Goal: Transaction & Acquisition: Purchase product/service

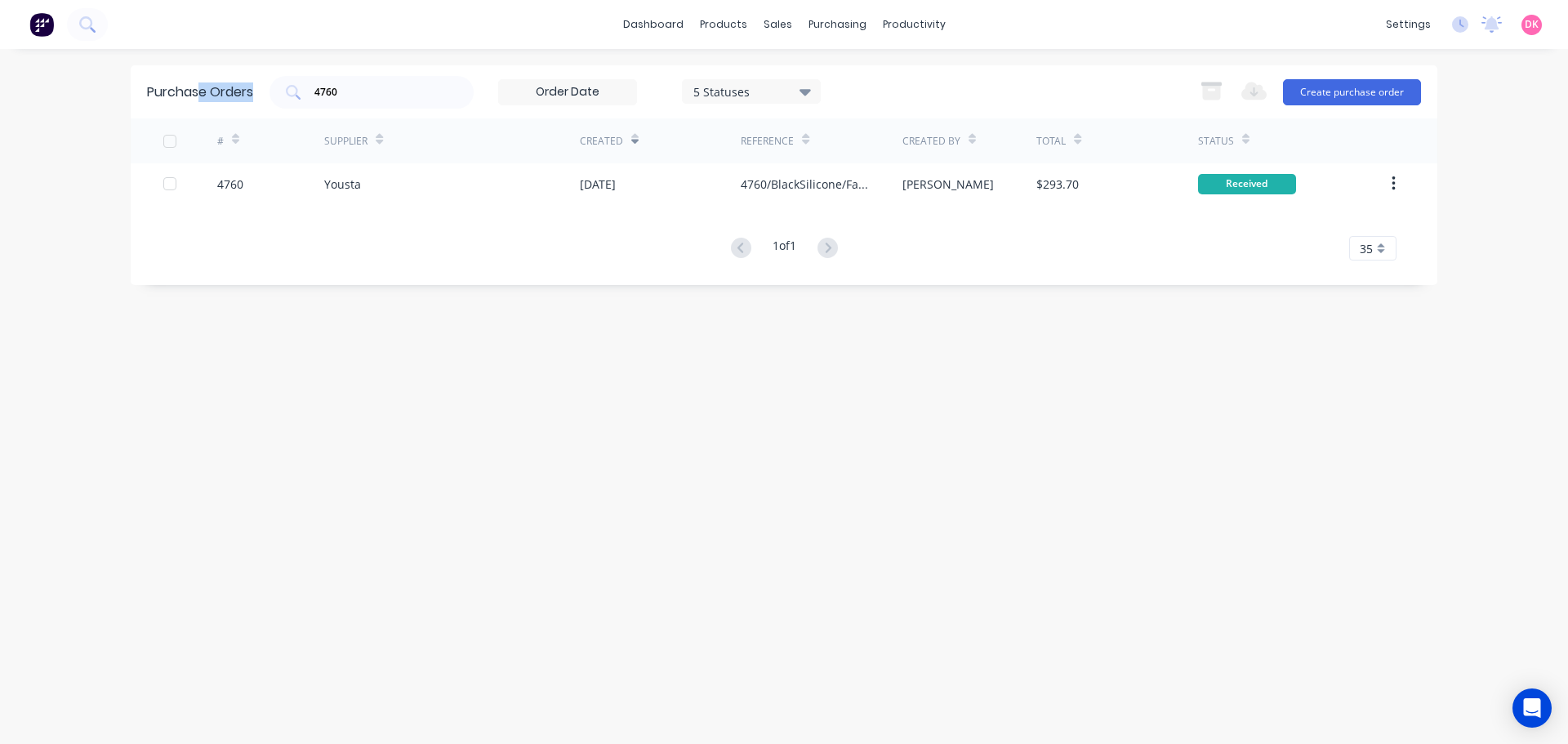
drag, startPoint x: 396, startPoint y: 102, endPoint x: 204, endPoint y: 89, distance: 192.4
click at [204, 89] on div "Purchase Orders 4760 5 Statuses 5 Statuses Export to Excel (XLSX) Create purcha…" at bounding box center [784, 92] width 1307 height 53
click at [360, 101] on div "4760" at bounding box center [372, 92] width 204 height 33
drag, startPoint x: 364, startPoint y: 93, endPoint x: 276, endPoint y: 81, distance: 88.8
click at [276, 81] on div "4760" at bounding box center [372, 92] width 204 height 33
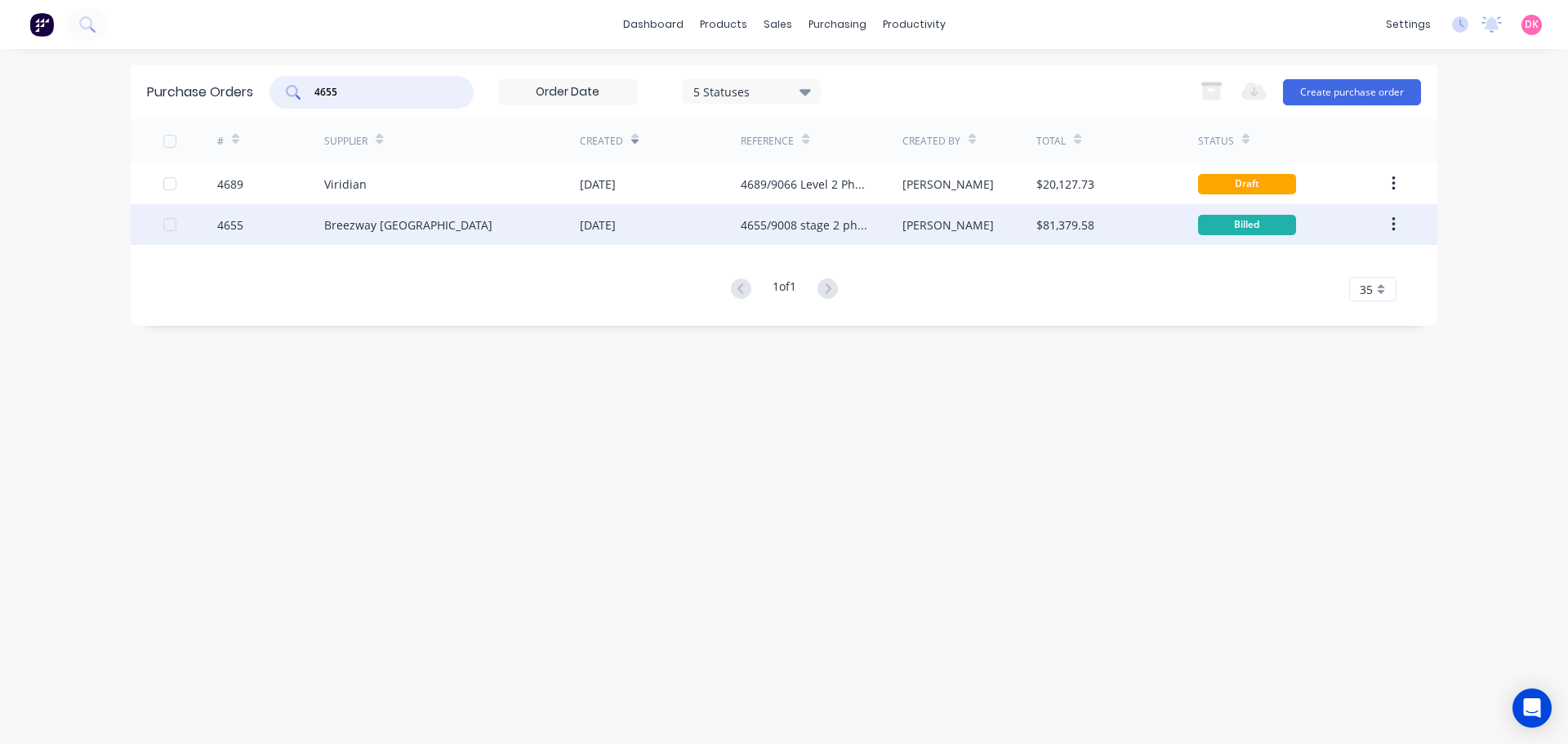
type input "4655"
click at [450, 244] on div "Breezway Australia" at bounding box center [451, 225] width 256 height 41
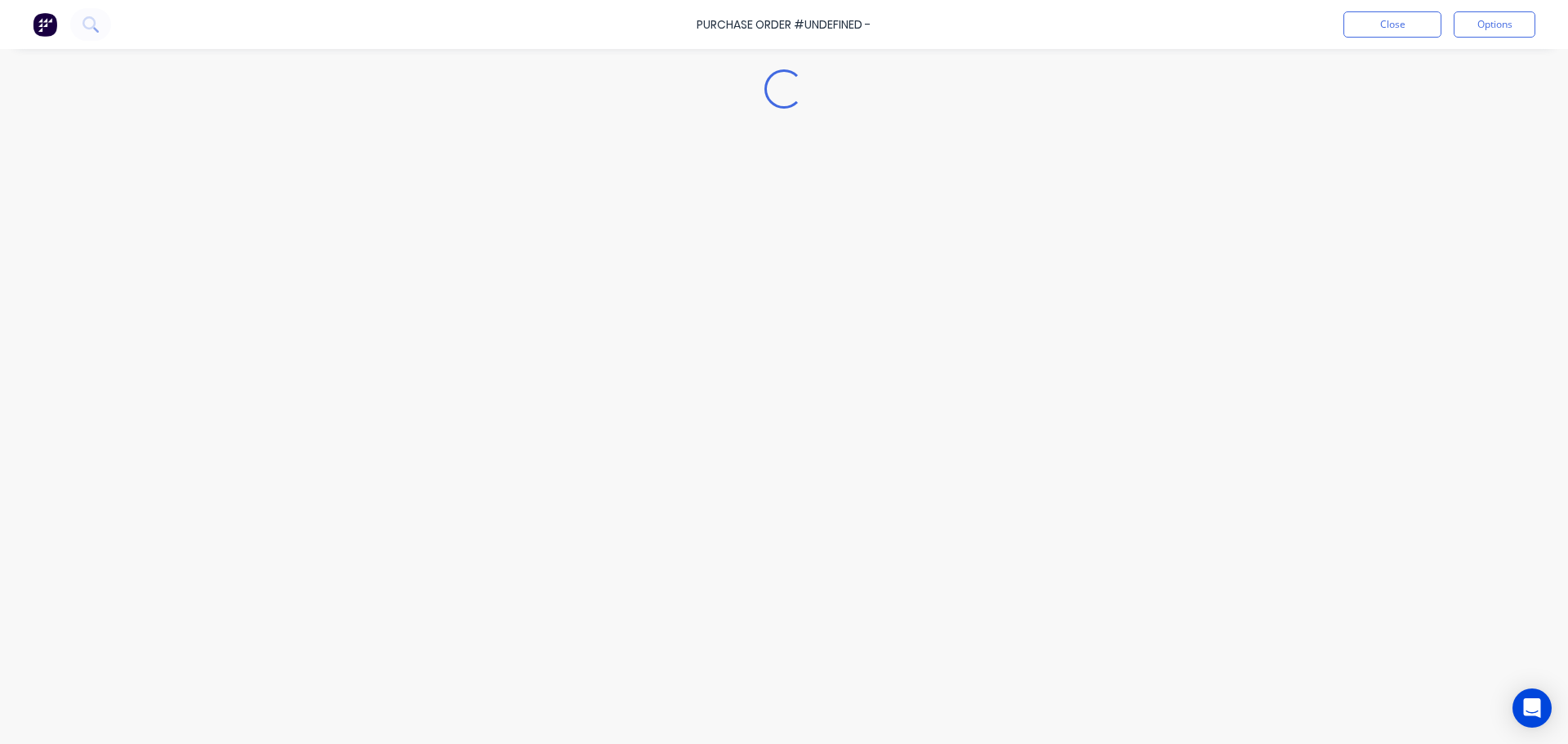
type textarea "x"
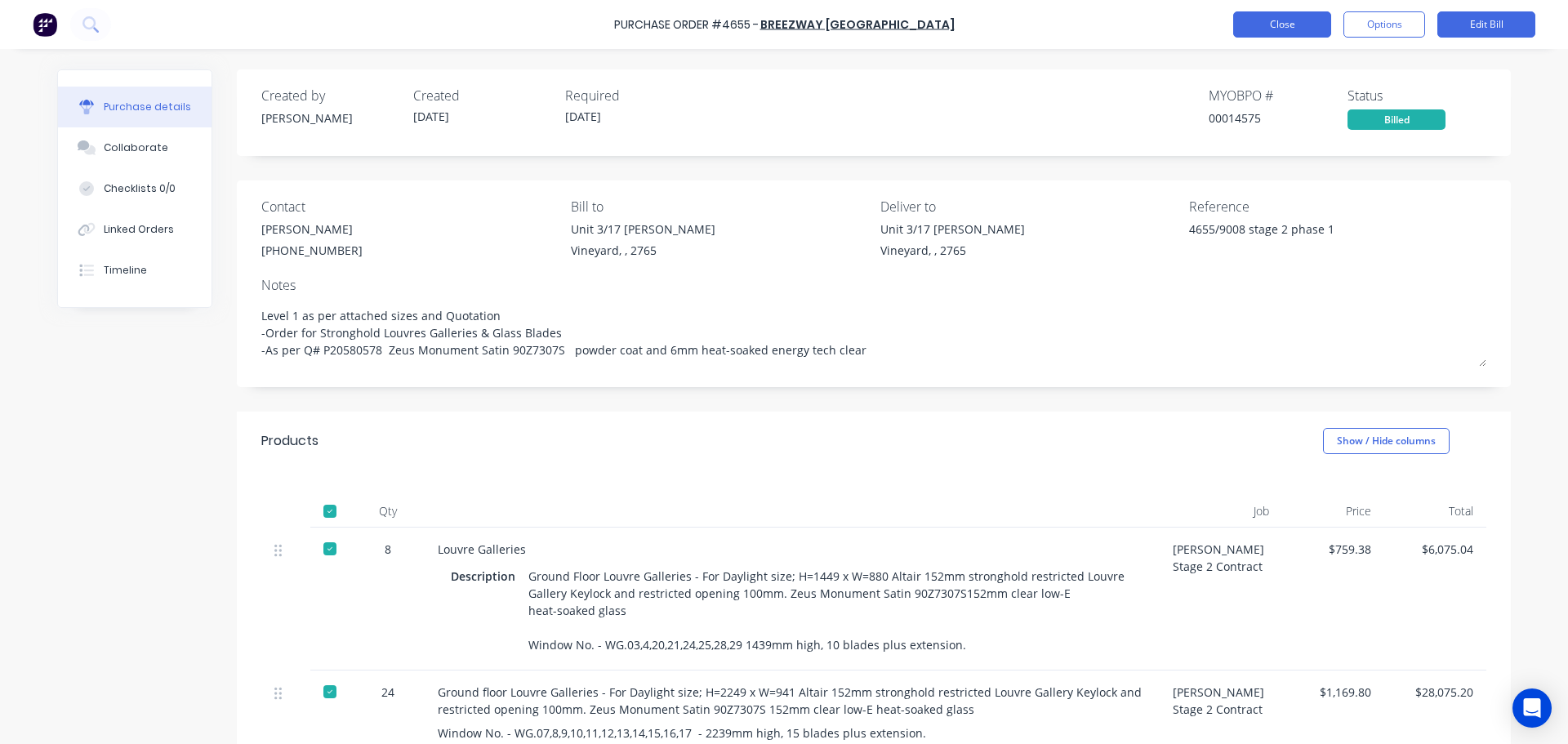
click at [1301, 20] on button "Close" at bounding box center [1282, 25] width 98 height 27
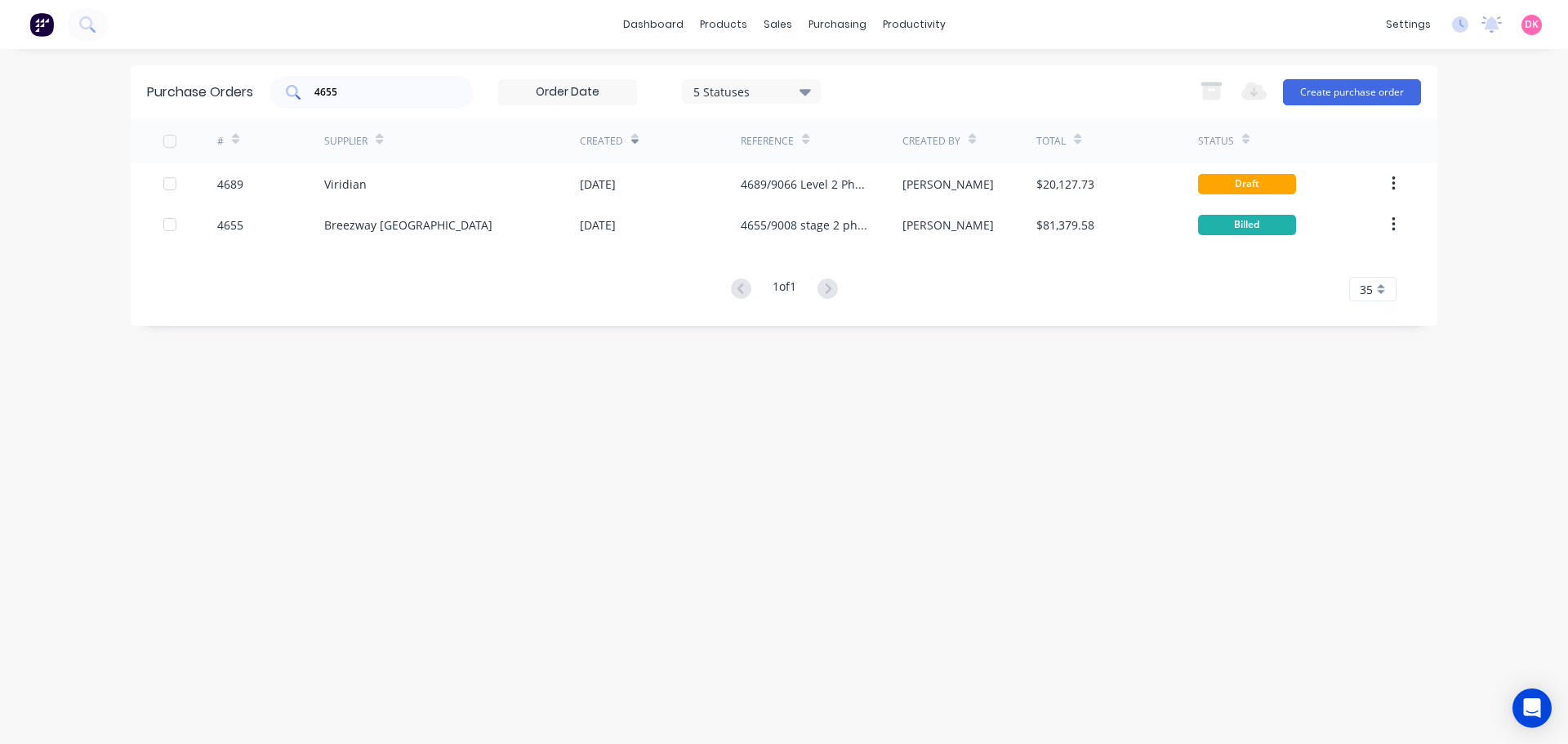
click at [392, 96] on input "4655" at bounding box center [380, 92] width 135 height 16
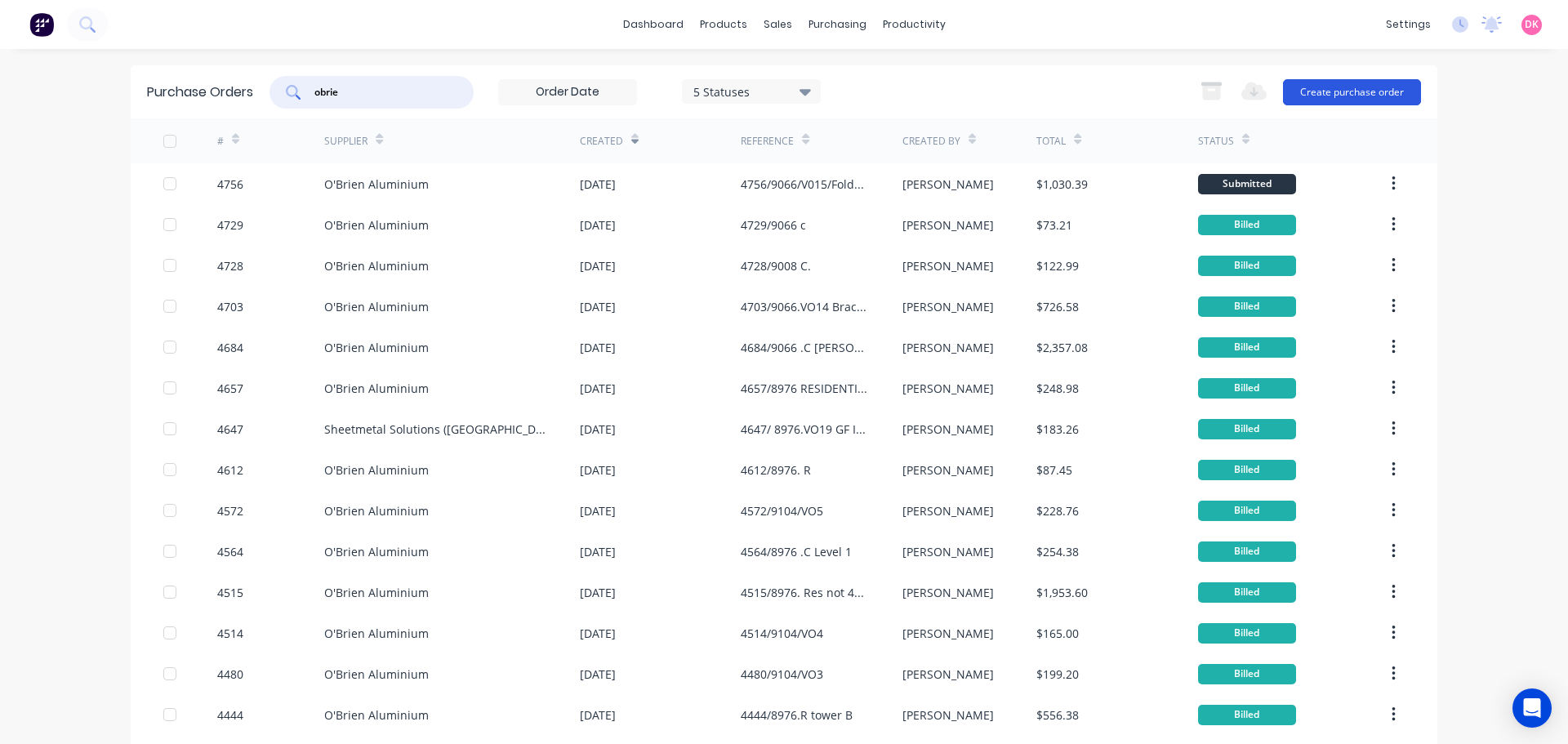
type input "obrie"
click at [1321, 98] on button "Create purchase order" at bounding box center [1352, 93] width 138 height 27
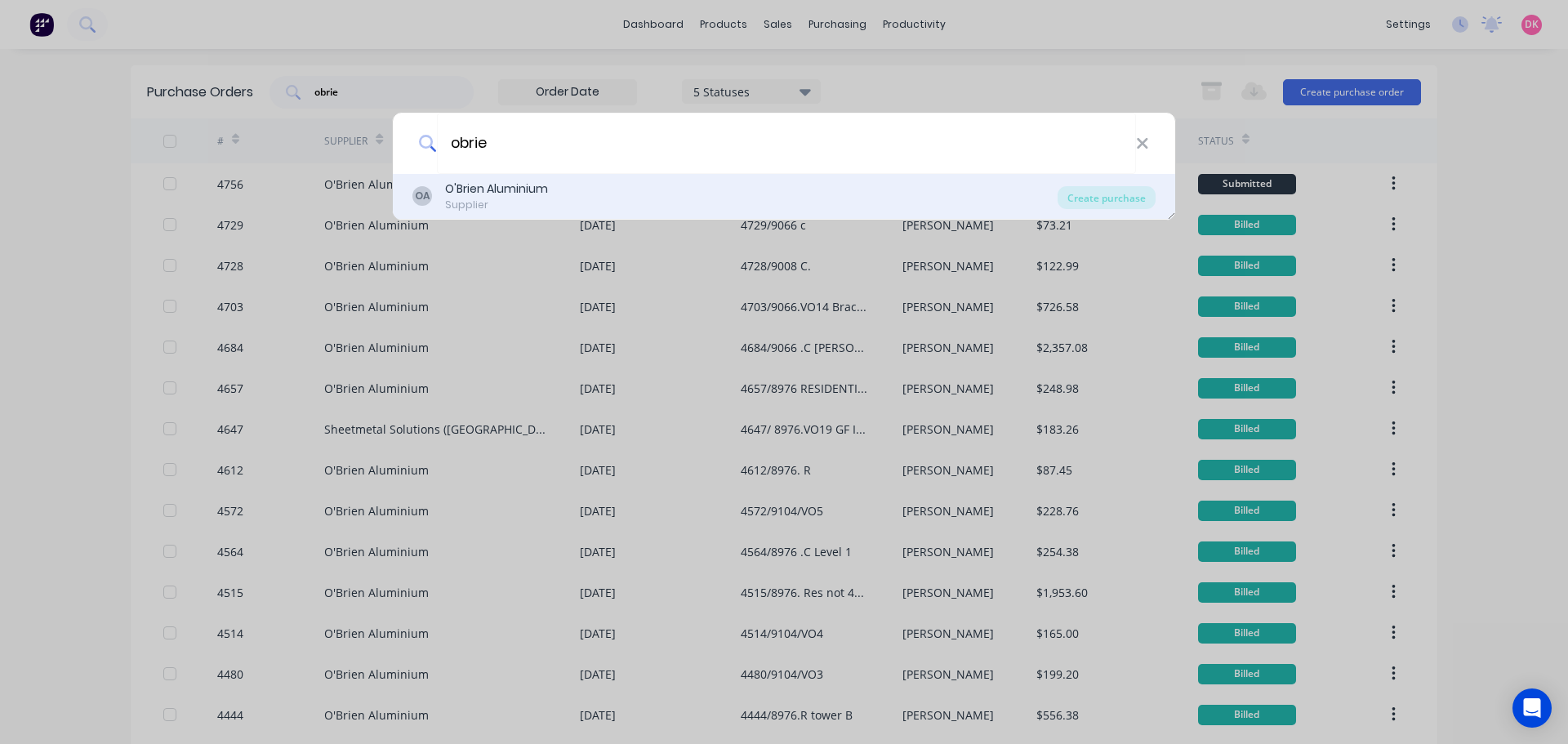
type input "obrie"
click at [539, 211] on div "Supplier" at bounding box center [496, 204] width 103 height 15
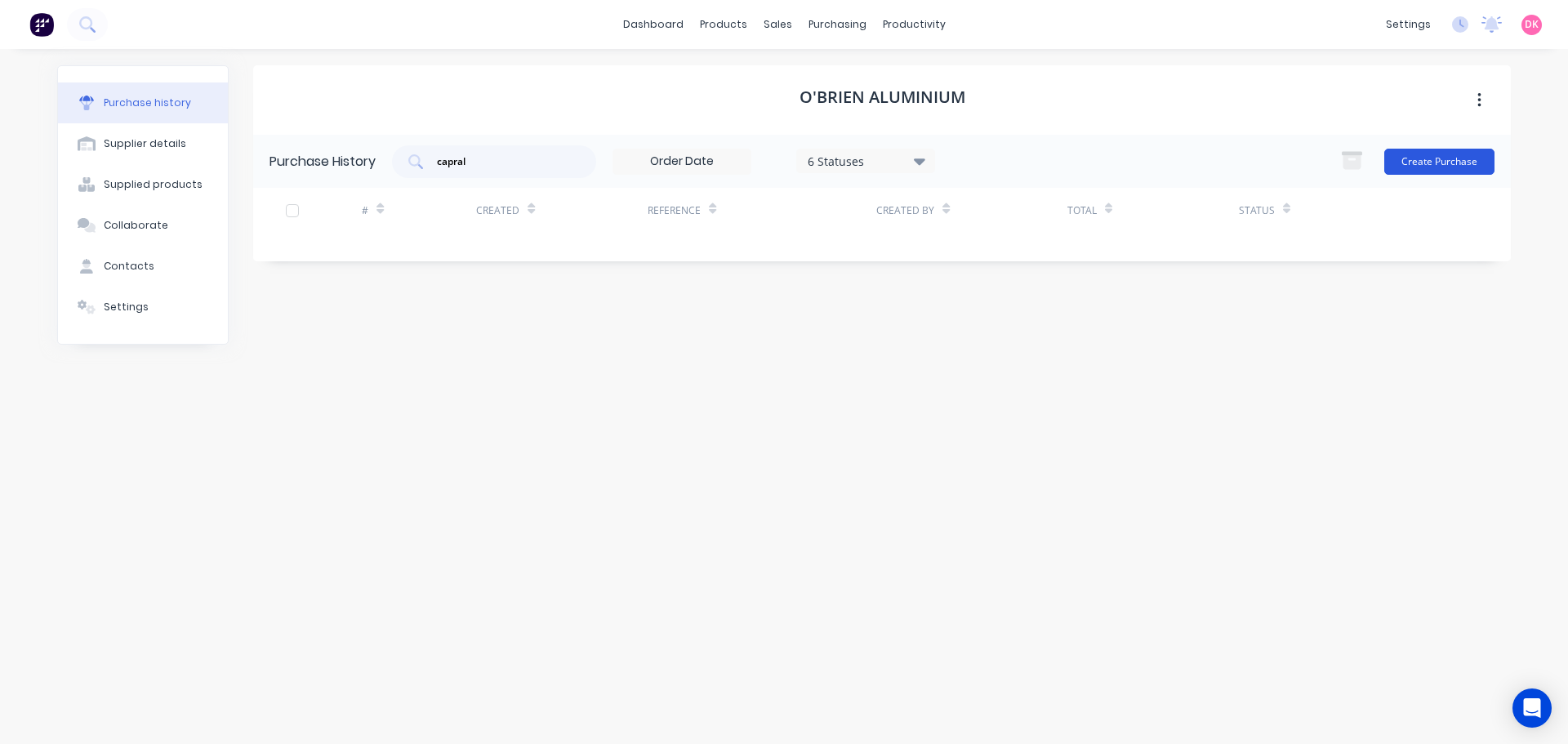
click at [1438, 165] on button "Create Purchase" at bounding box center [1439, 162] width 111 height 27
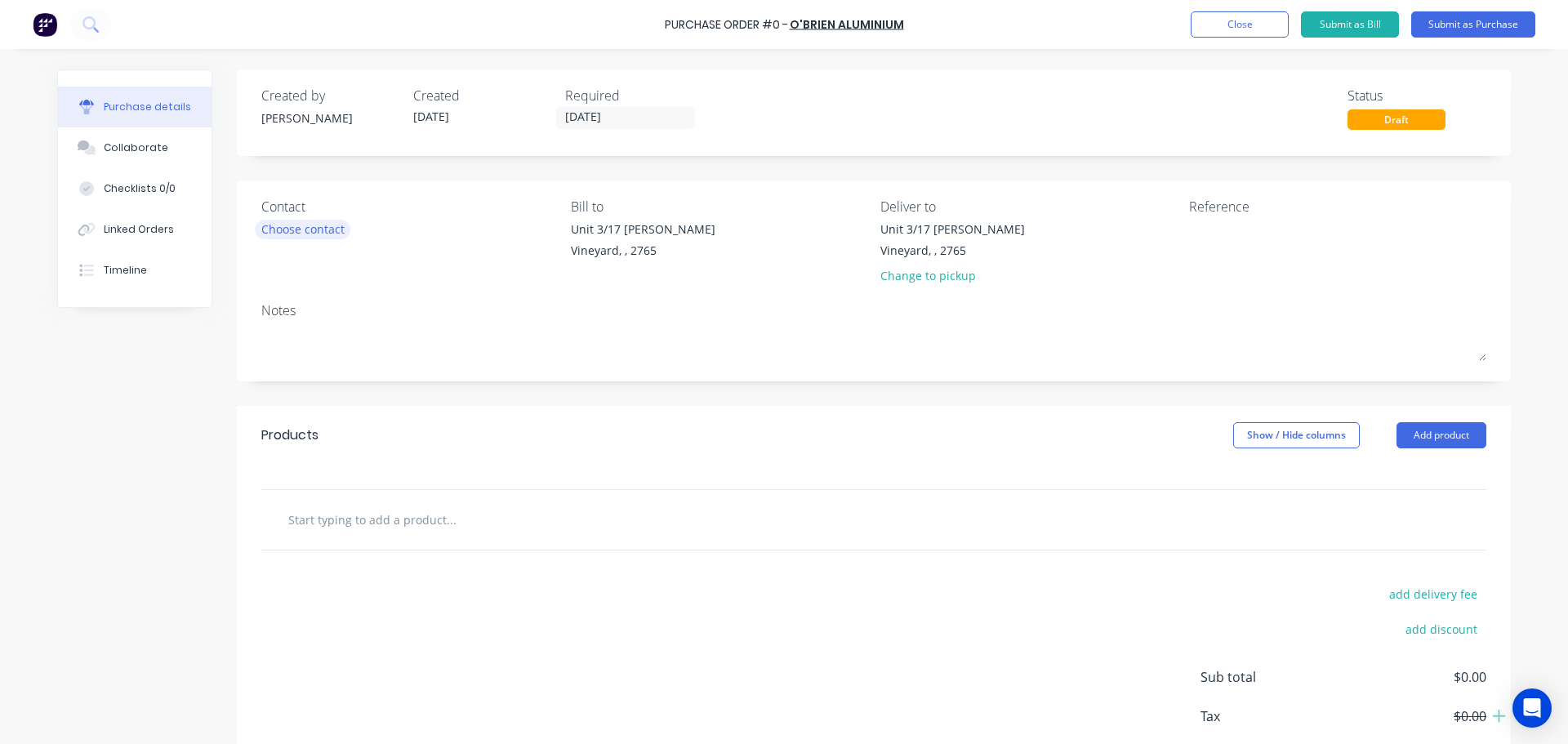
click at [312, 233] on div "Choose contact" at bounding box center [303, 228] width 83 height 17
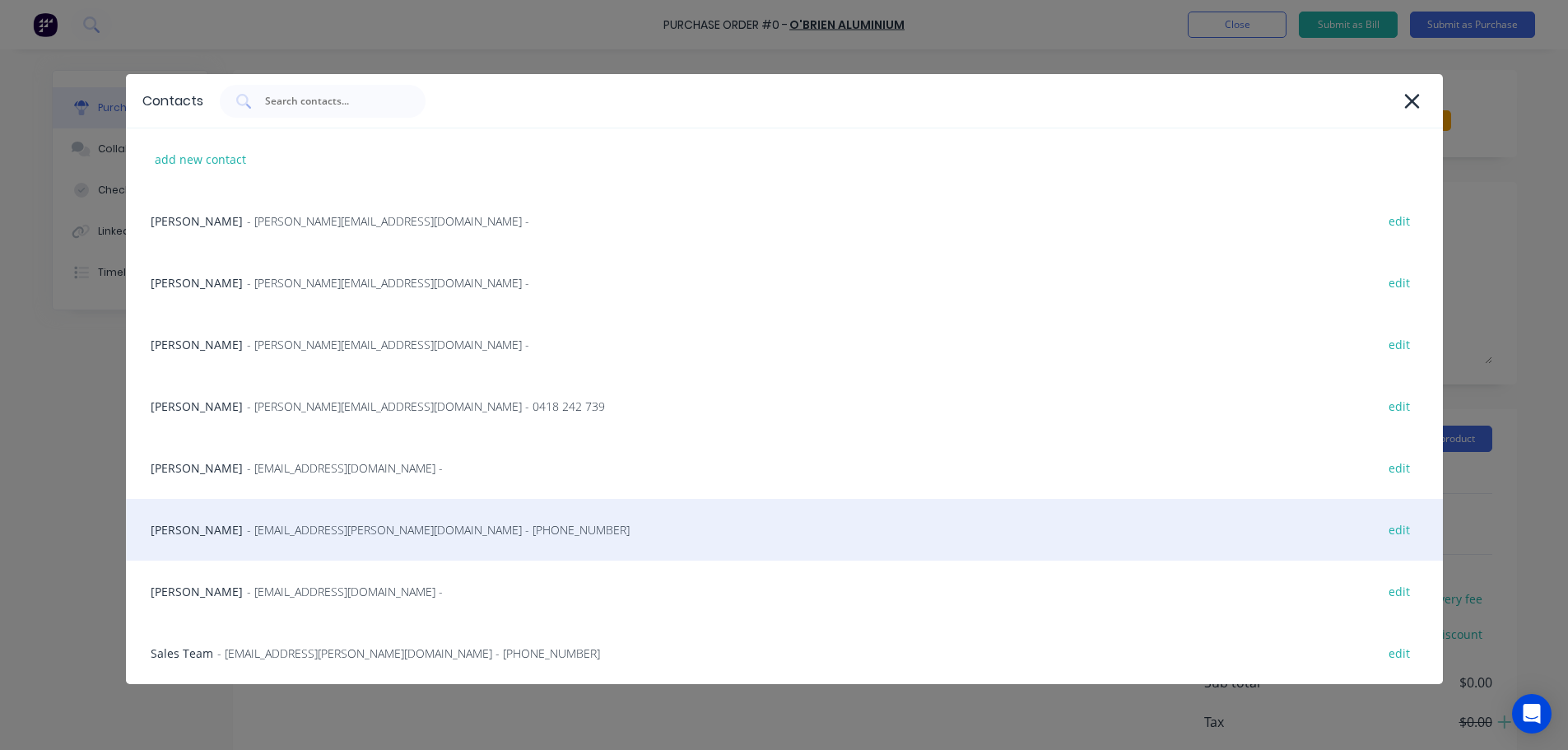
click at [422, 542] on div "Michelle Wood - mwood@obrien-aluminium.com.au - (02) 4587 9766 edit" at bounding box center [784, 529] width 1317 height 62
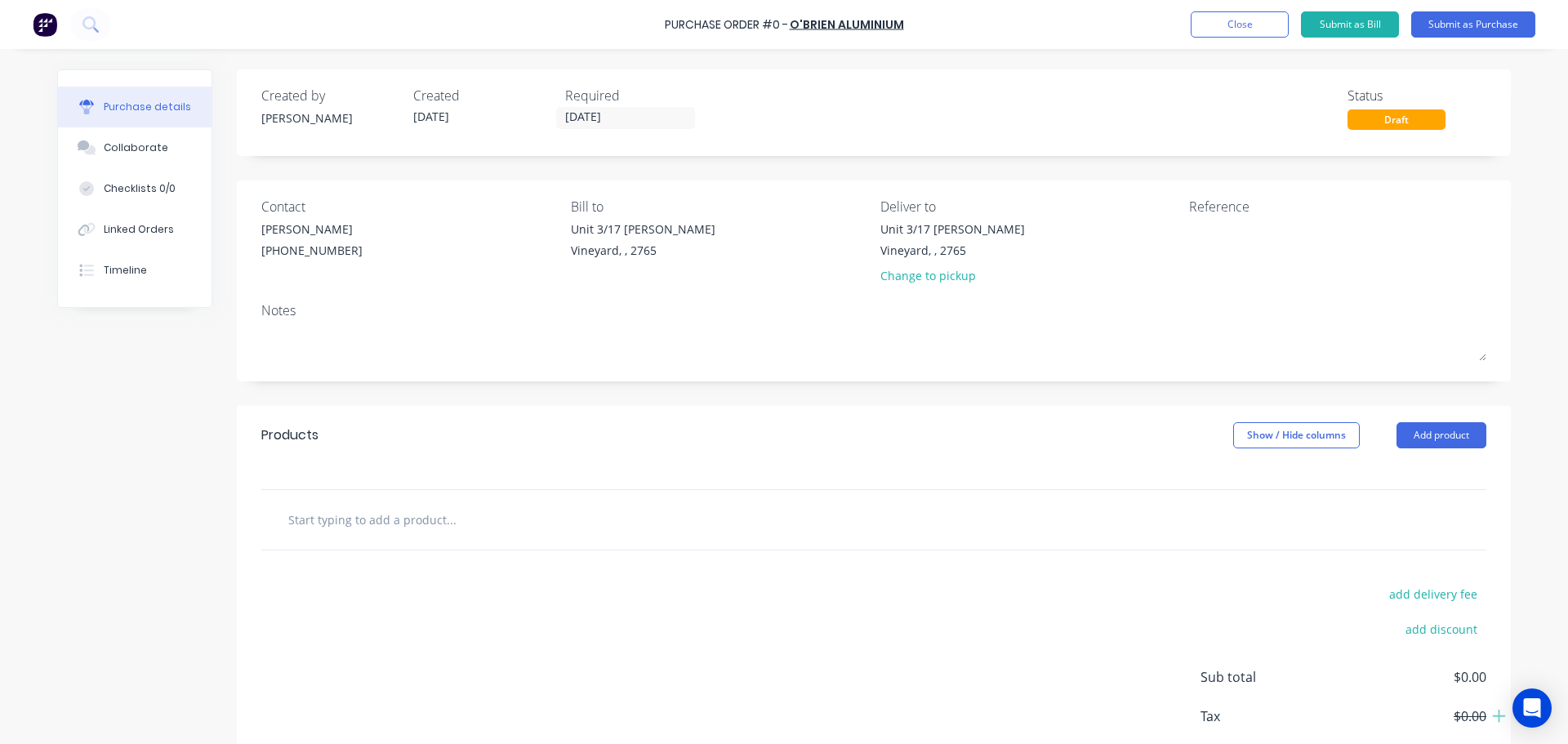
click at [323, 318] on div "Notes" at bounding box center [873, 311] width 1225 height 19
click at [122, 139] on button "Collaborate" at bounding box center [135, 148] width 154 height 41
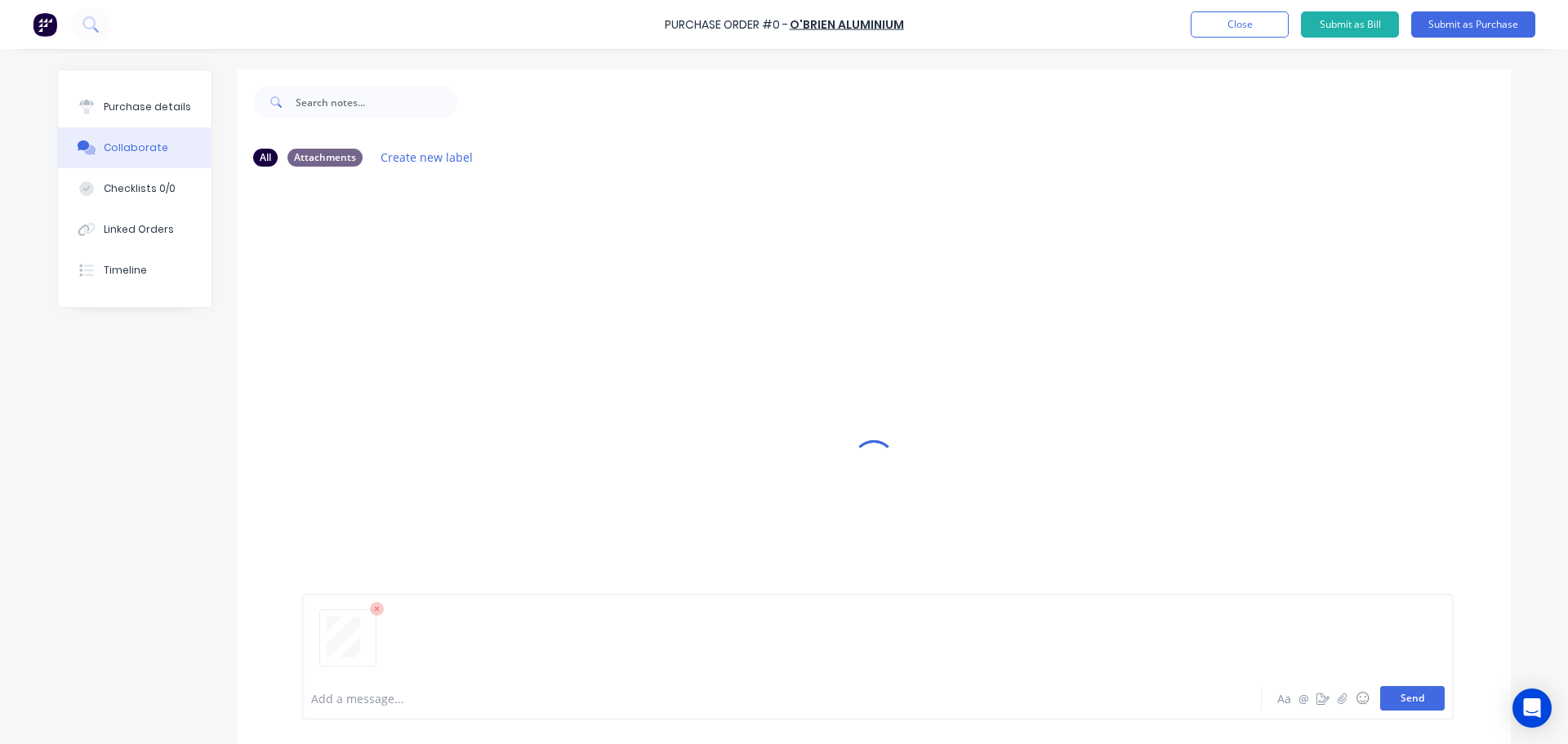
click at [1391, 702] on button "Send" at bounding box center [1412, 698] width 65 height 25
click at [1404, 698] on button "Send" at bounding box center [1412, 698] width 65 height 25
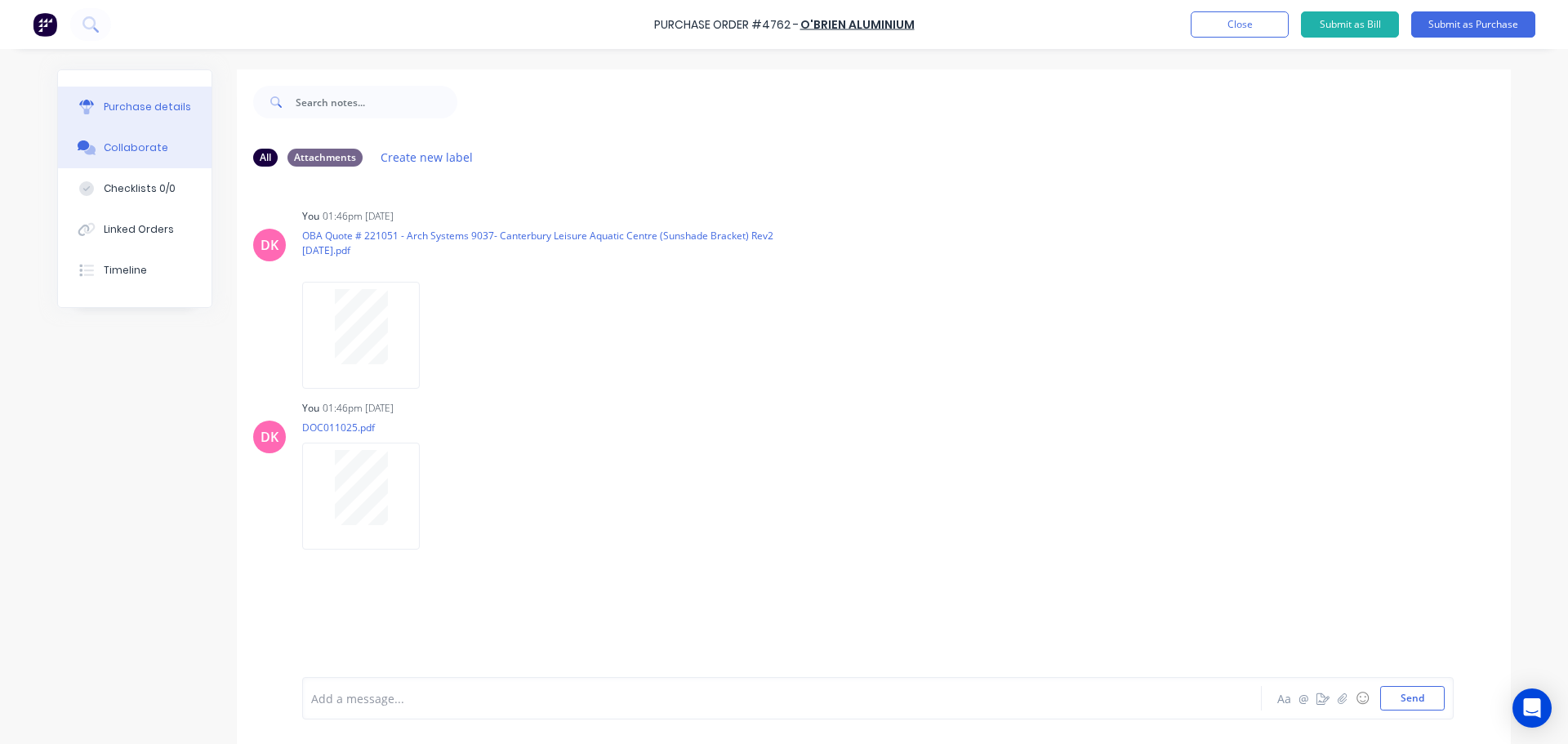
click at [153, 123] on button "Purchase details" at bounding box center [135, 107] width 154 height 41
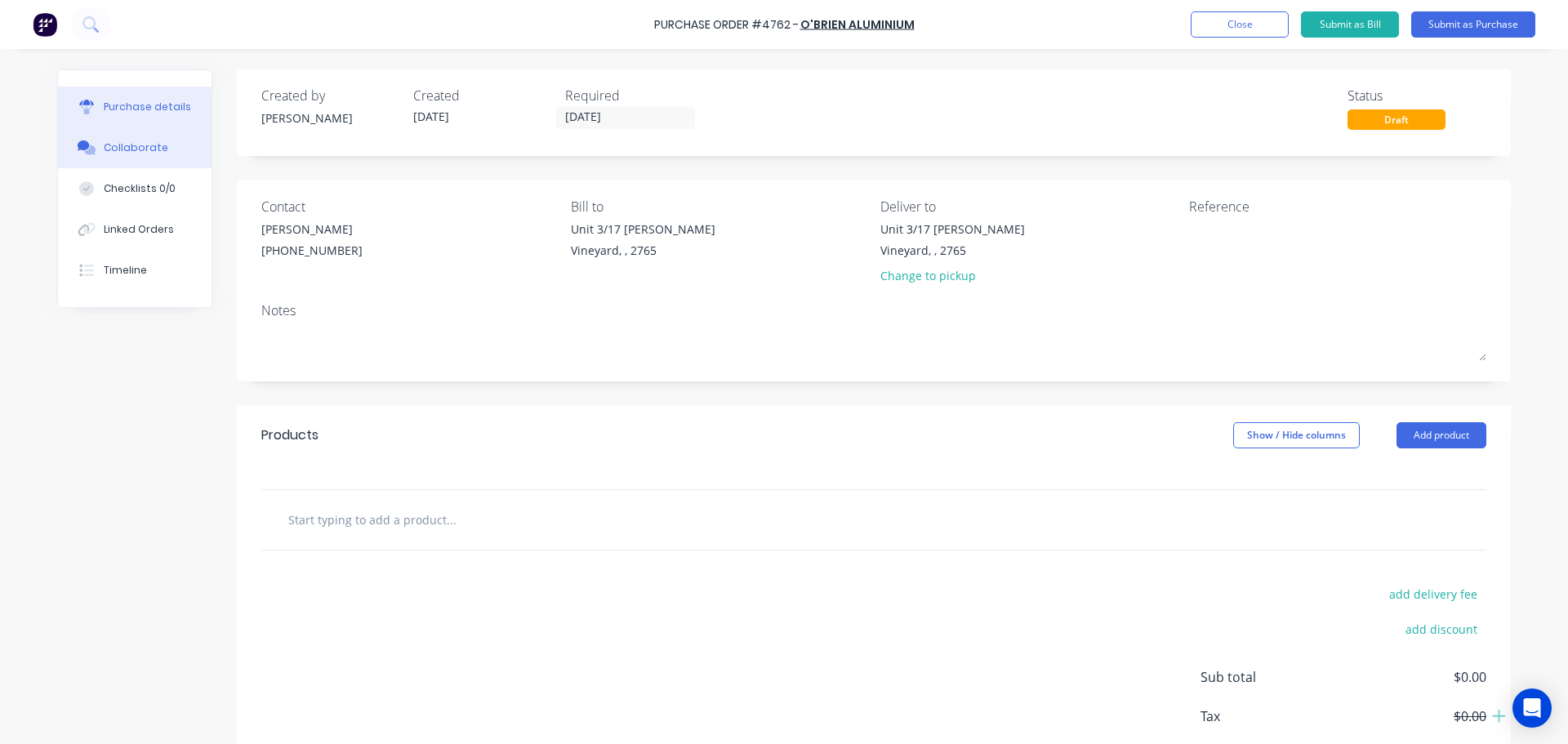
click at [96, 144] on button "Collaborate" at bounding box center [135, 148] width 154 height 41
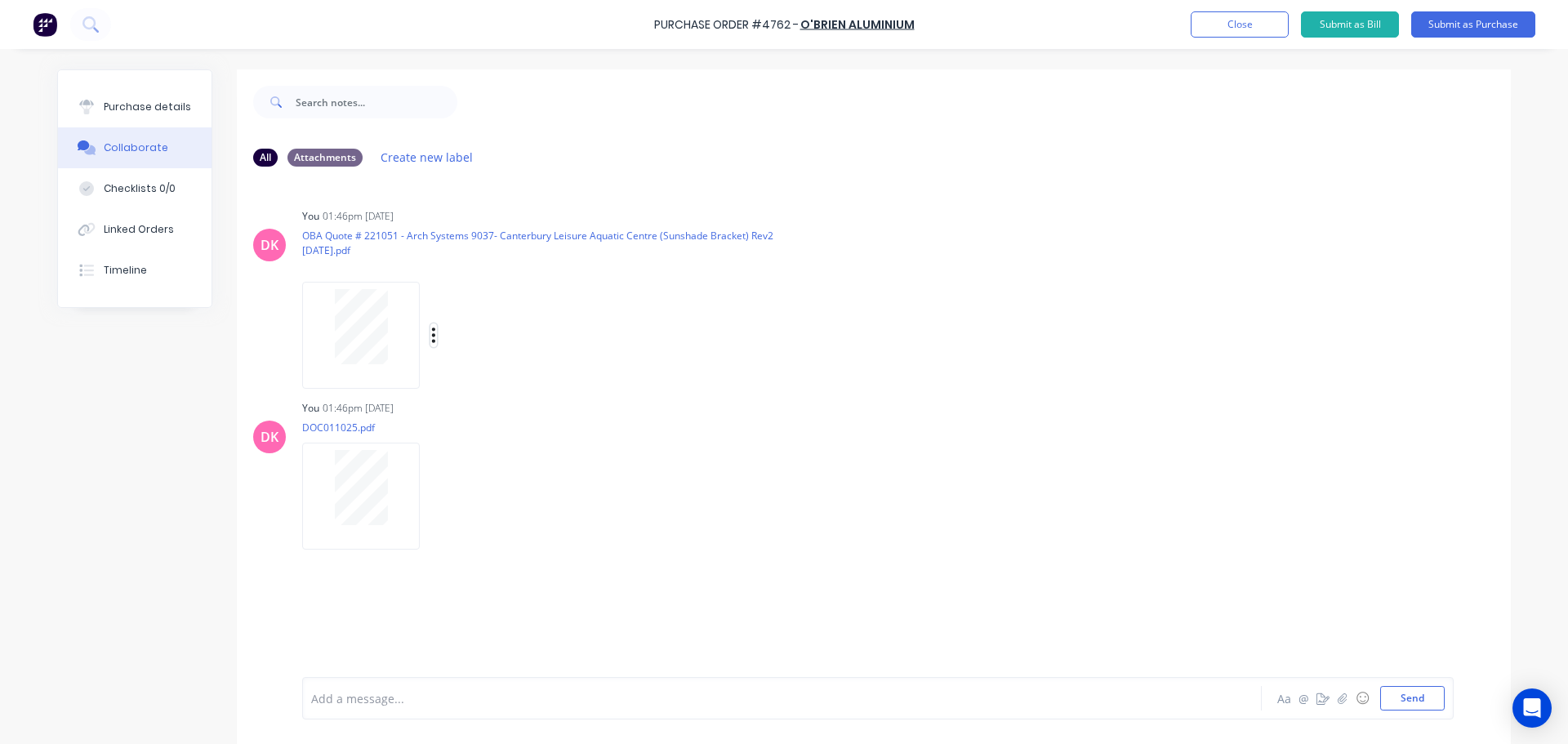
click at [430, 334] on button "button" at bounding box center [433, 334] width 6 height 24
click at [494, 414] on button "Delete" at bounding box center [542, 416] width 184 height 37
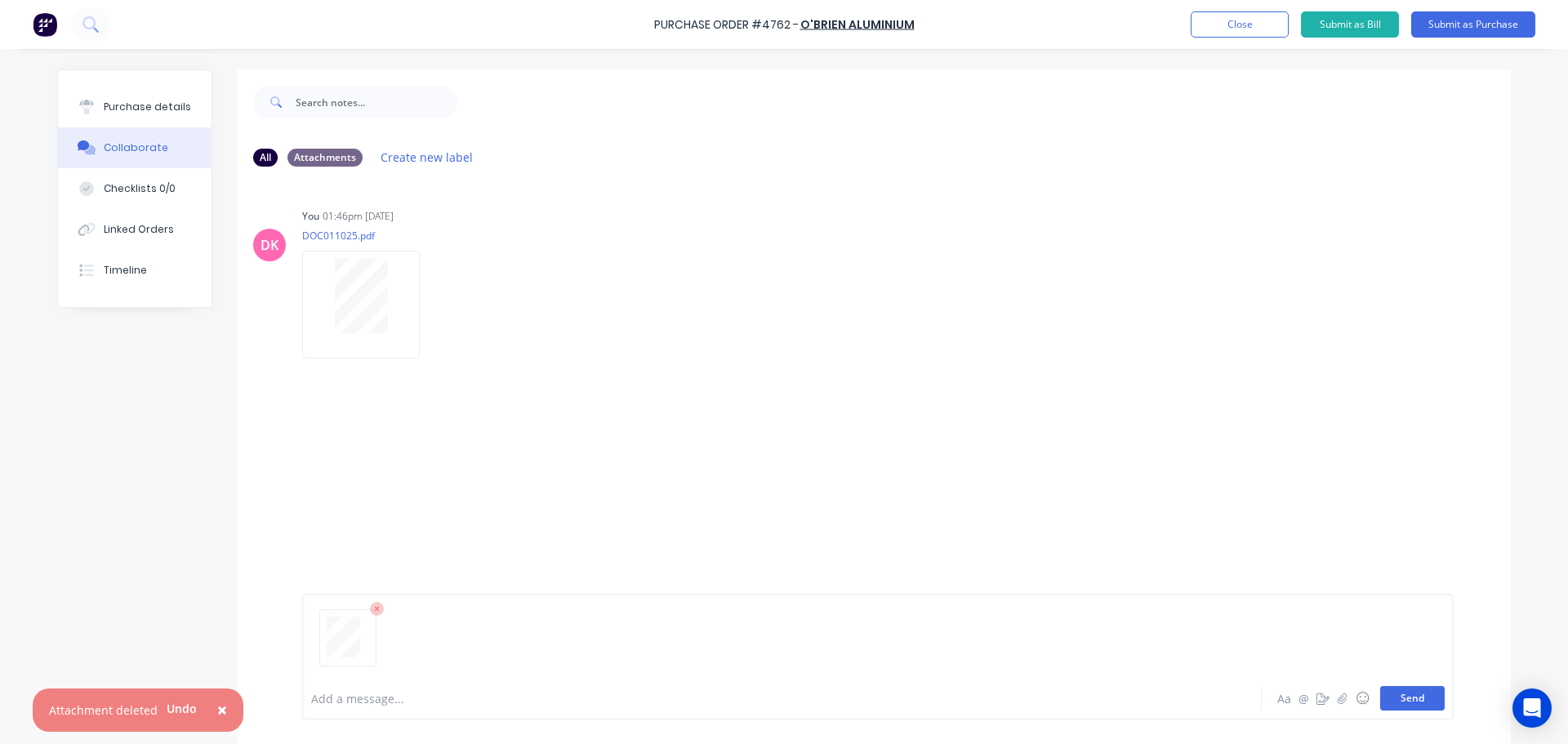
click at [1416, 699] on button "Send" at bounding box center [1412, 698] width 65 height 25
click at [218, 716] on span "×" at bounding box center [222, 709] width 10 height 23
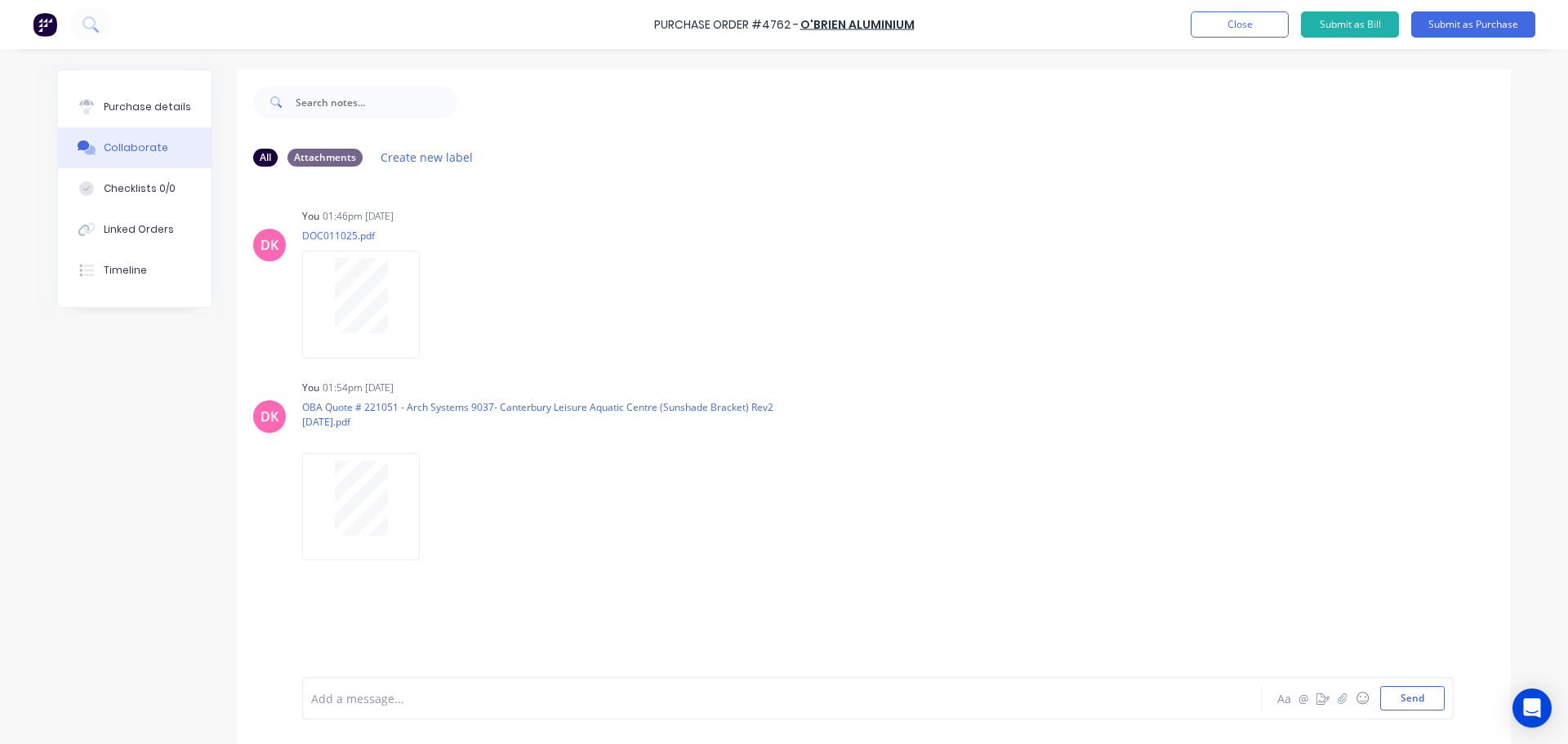
click at [129, 143] on div "Collaborate" at bounding box center [135, 148] width 65 height 15
click at [129, 111] on div "Purchase details" at bounding box center [147, 107] width 88 height 15
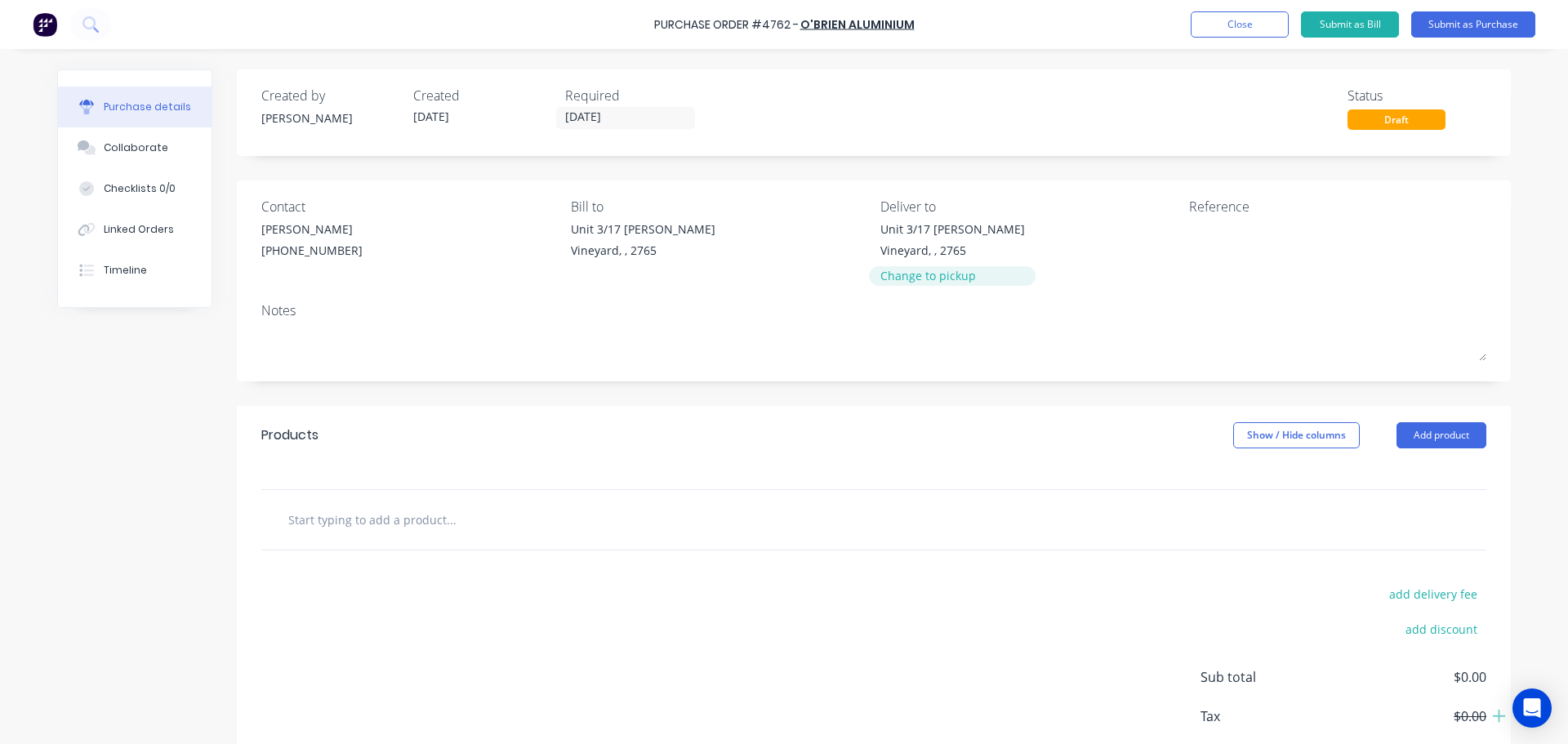
click at [914, 272] on div "Change to pickup" at bounding box center [952, 275] width 144 height 17
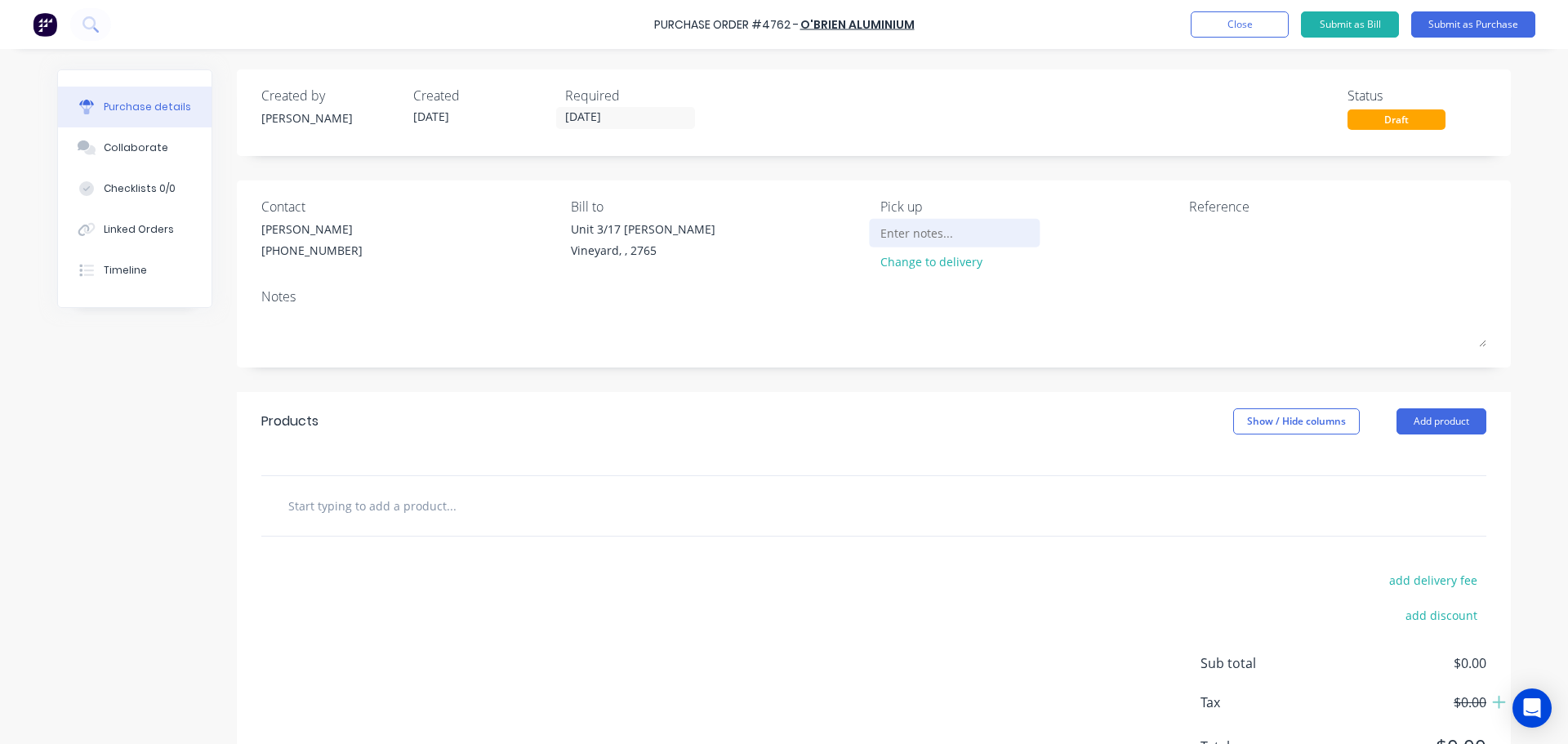
click at [923, 245] on div at bounding box center [955, 233] width 149 height 25
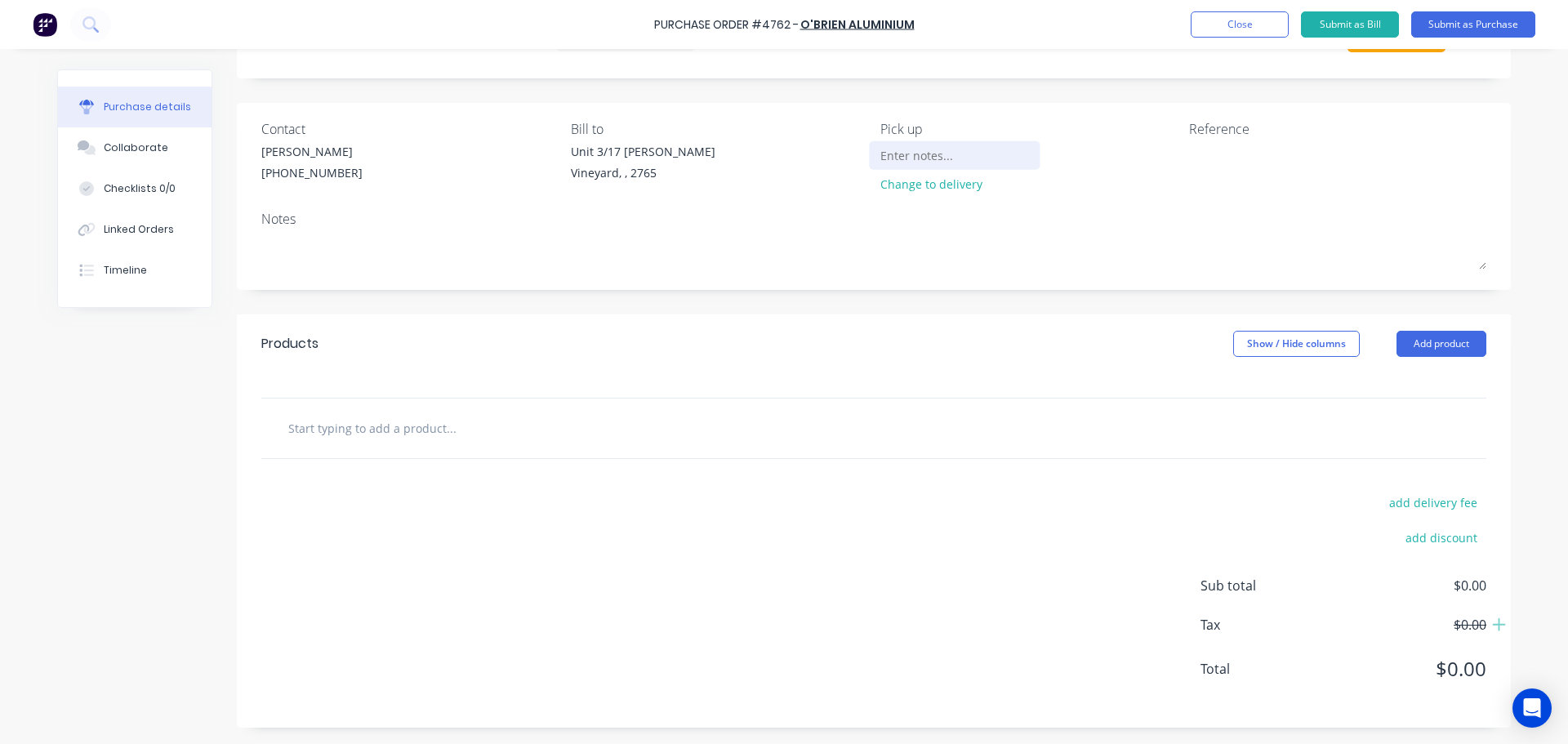
click at [927, 160] on input at bounding box center [955, 156] width 149 height 25
type input "p"
type input "Pick up from O'briens"
click at [1189, 163] on textarea at bounding box center [1291, 162] width 204 height 37
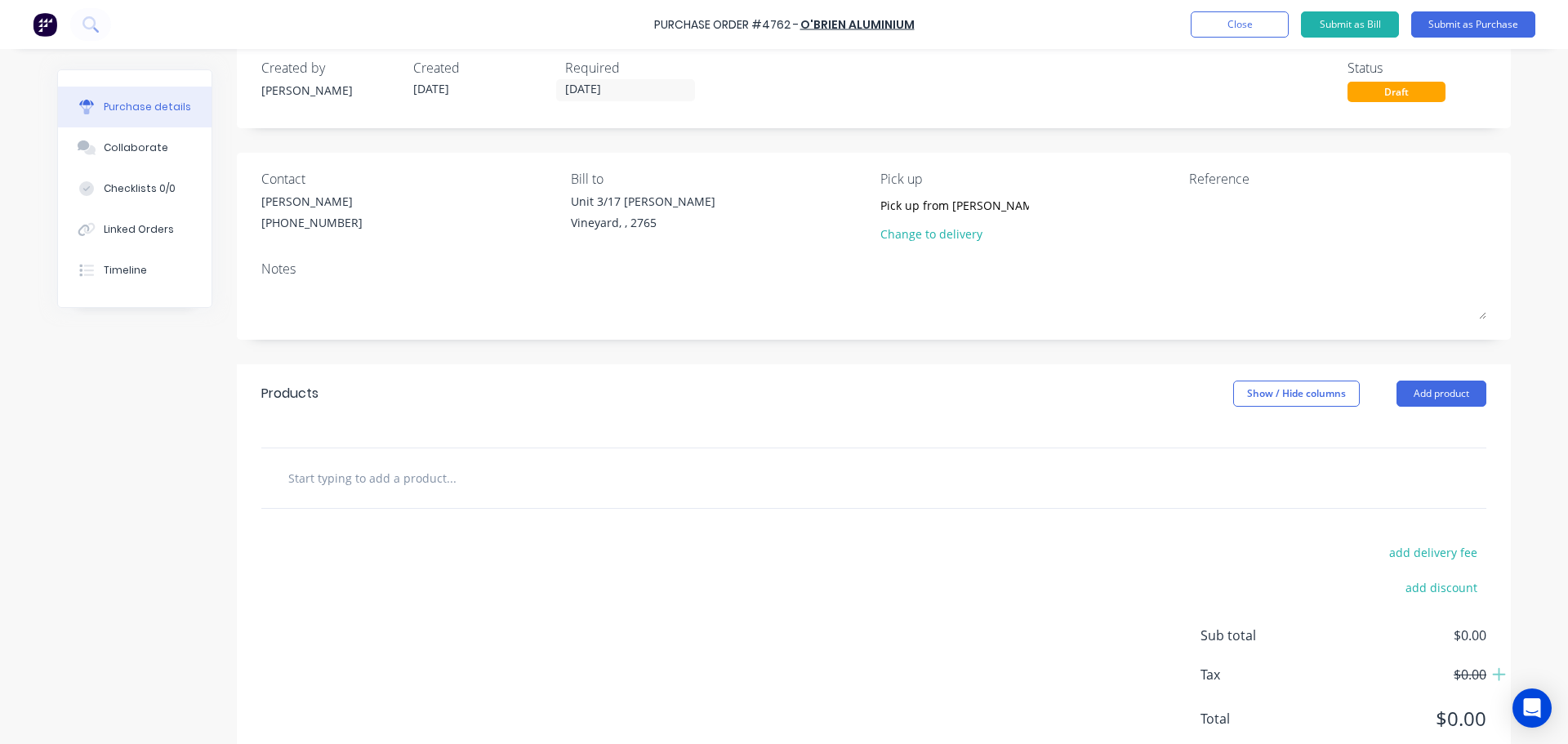
scroll to position [0, 0]
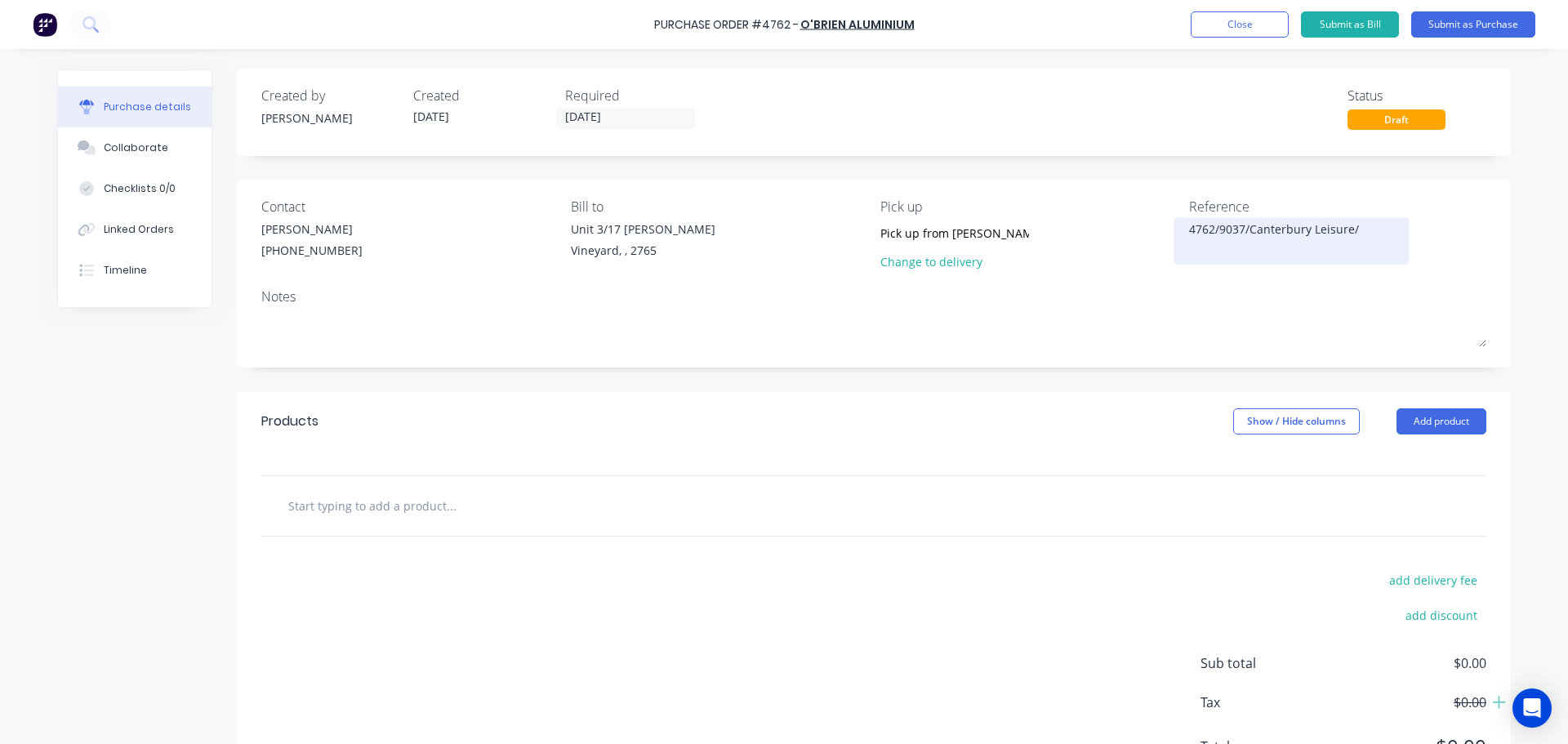
type textarea "4762/9037/Canterbury Leisure"
click at [1237, 228] on textarea "4762/9037/Canterbury Leisure" at bounding box center [1291, 239] width 204 height 37
type textarea "x"
click at [1245, 228] on textarea "4762/9037/Canterbury Leisure" at bounding box center [1291, 239] width 204 height 37
type textarea "4762/9037/Sunshade brackCanterbury Leisure"
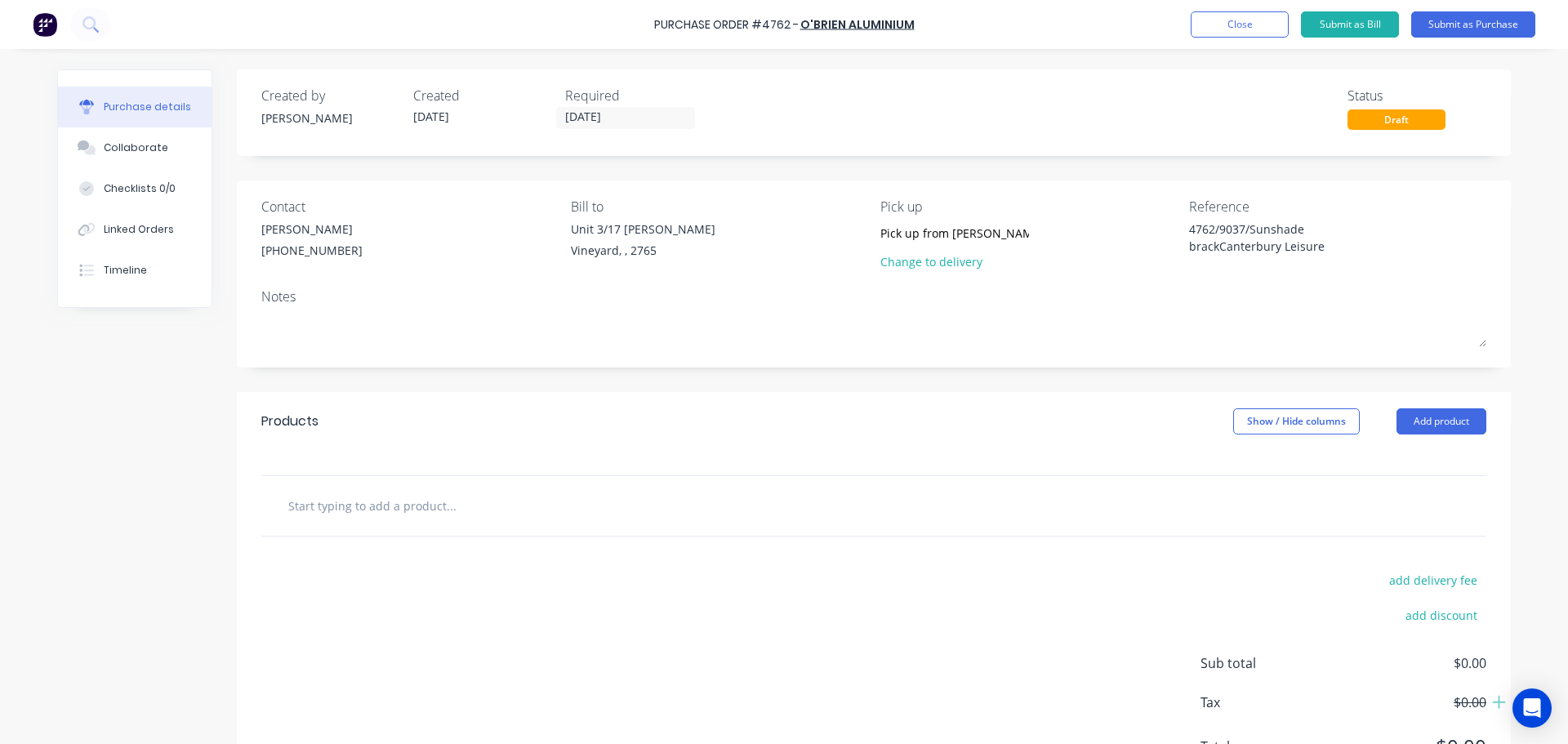
type textarea "x"
type textarea "4762/9037/Sunshade brackeCanterbury Leisure"
type textarea "x"
type textarea "4762/9037/Sunshade bracketCanterbury Leisure"
type textarea "x"
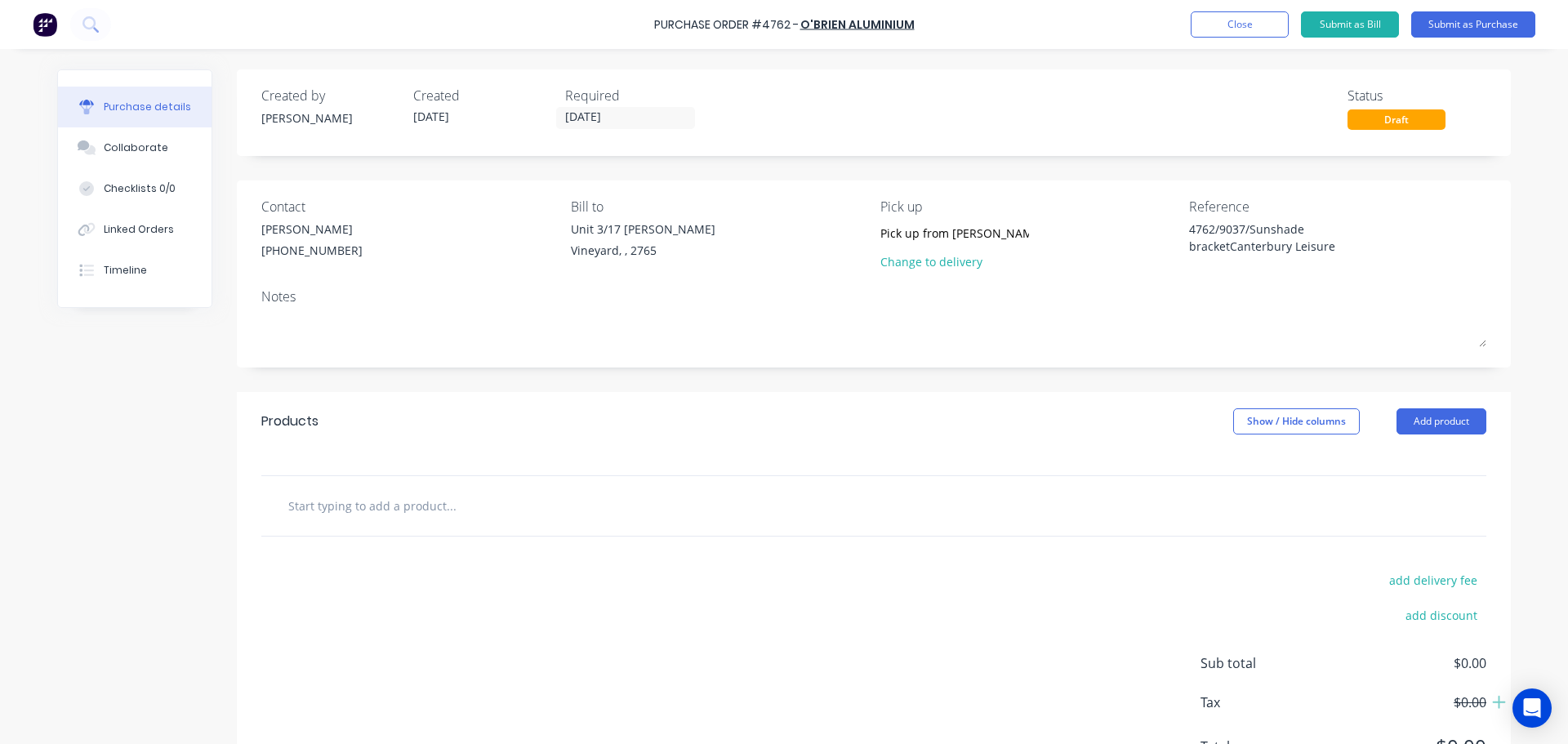
type textarea "4762/9037/Sunshade bracketsCanterbury Leisure"
type textarea "x"
type textarea "4762/9037/Sunshade brackets/Canterbury Leisure"
type textarea "x"
type textarea "4762/9037/Sunshade brackets/Canterbury Leisure"
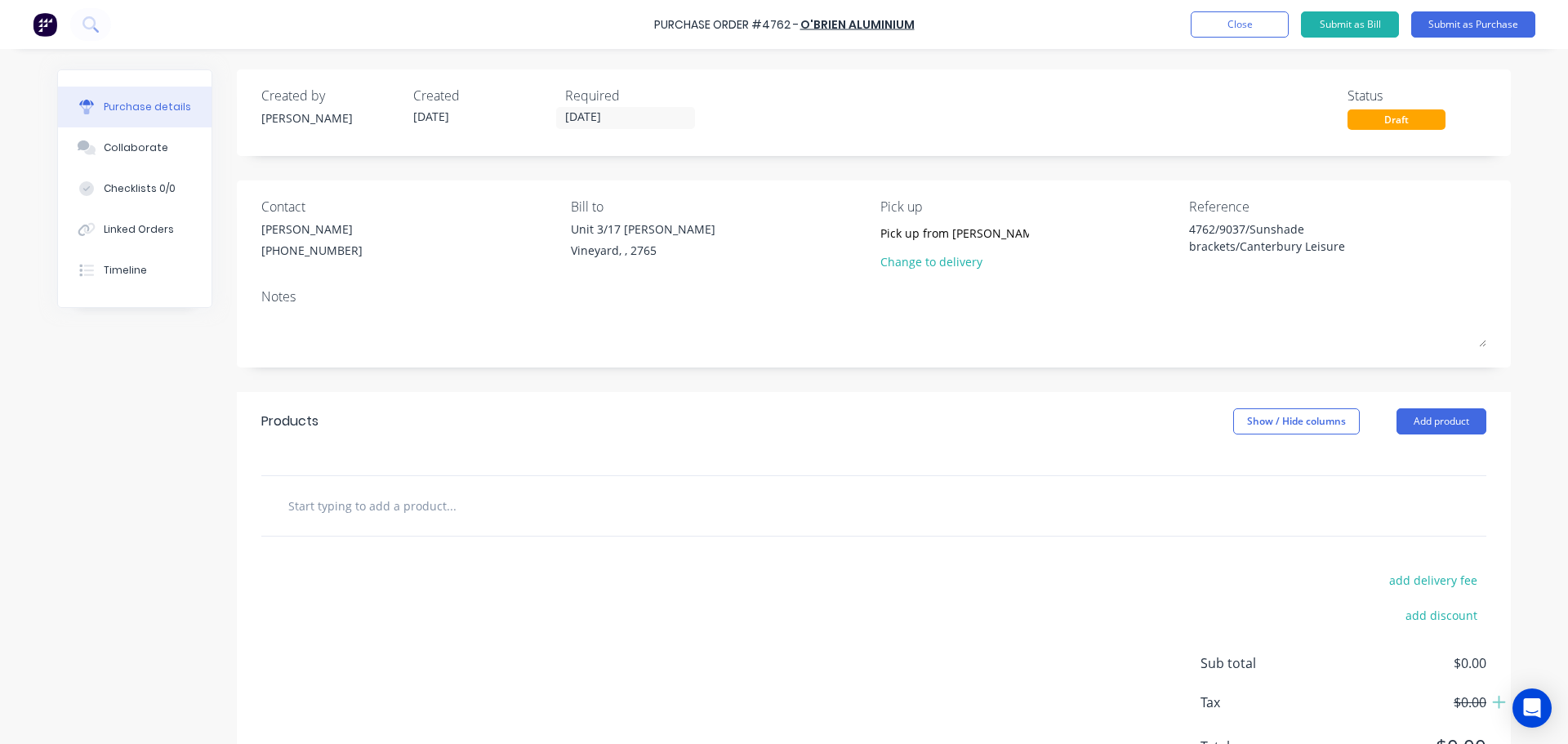
click at [1403, 274] on div "Reference 4762/9037/Sunshade brackets/Canterbury Leisure" at bounding box center [1338, 237] width 297 height 81
click at [621, 251] on div "Vineyard, , 2765" at bounding box center [642, 249] width 144 height 17
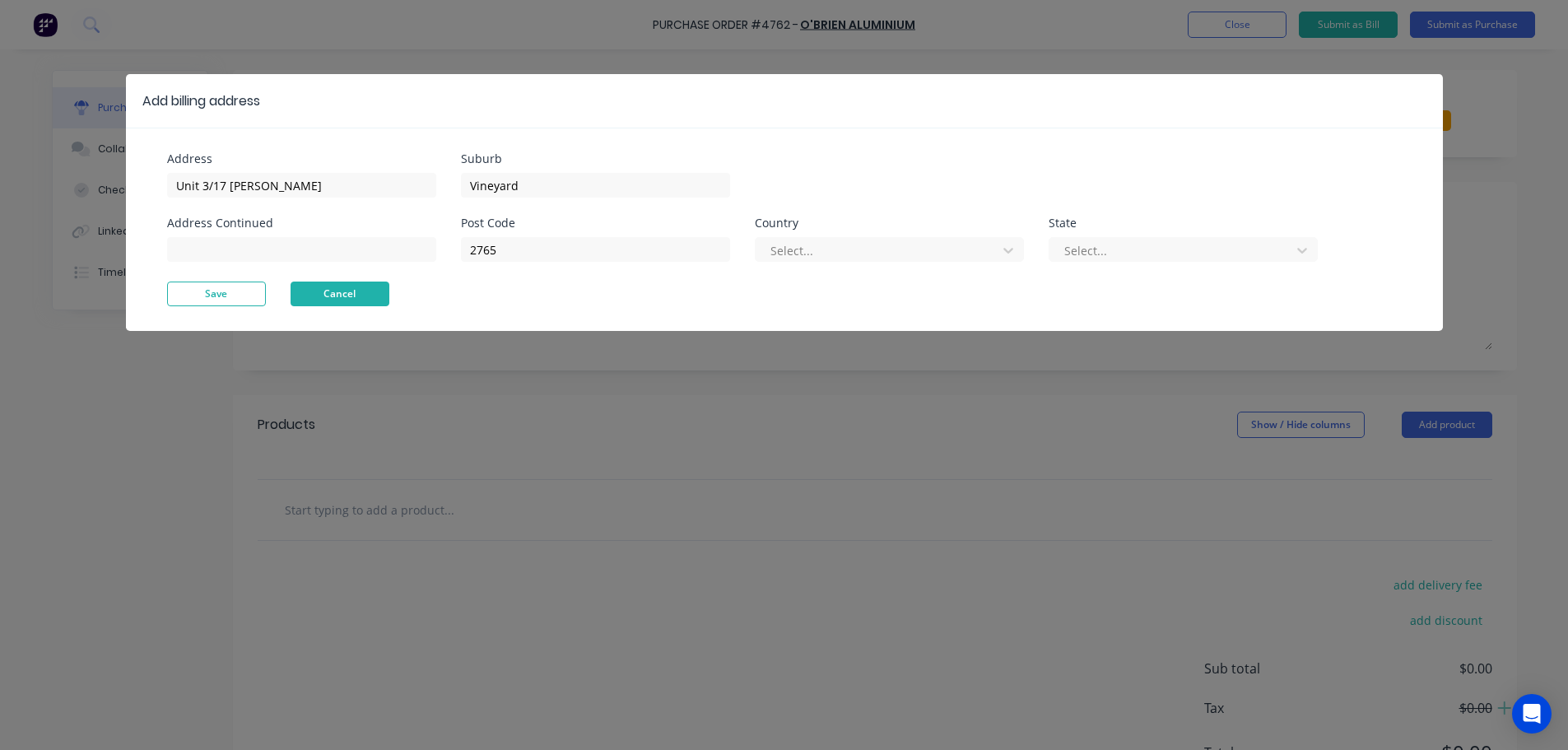
click at [330, 291] on button "Cancel" at bounding box center [340, 294] width 99 height 25
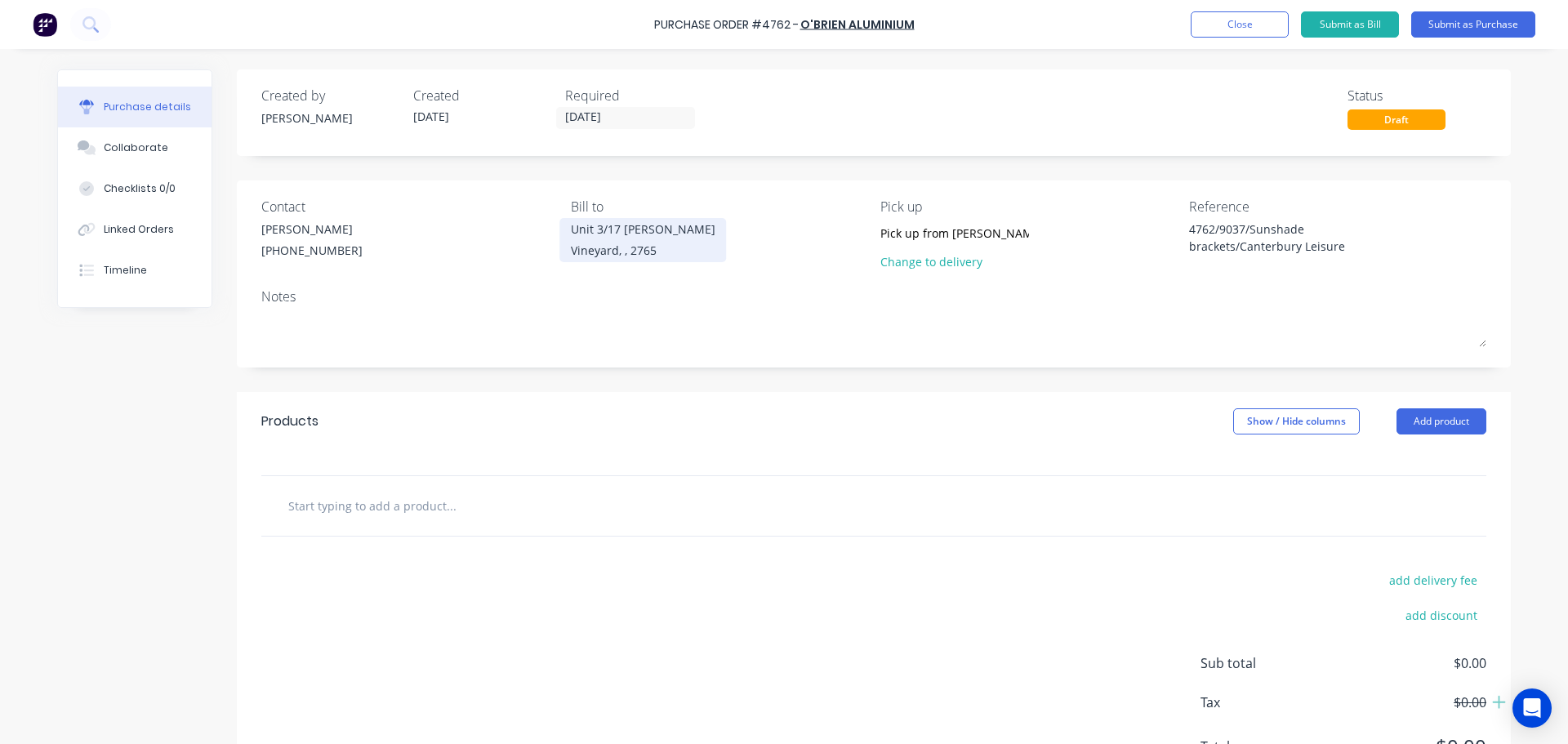
click at [616, 255] on div "Vineyard, , 2765" at bounding box center [642, 249] width 144 height 17
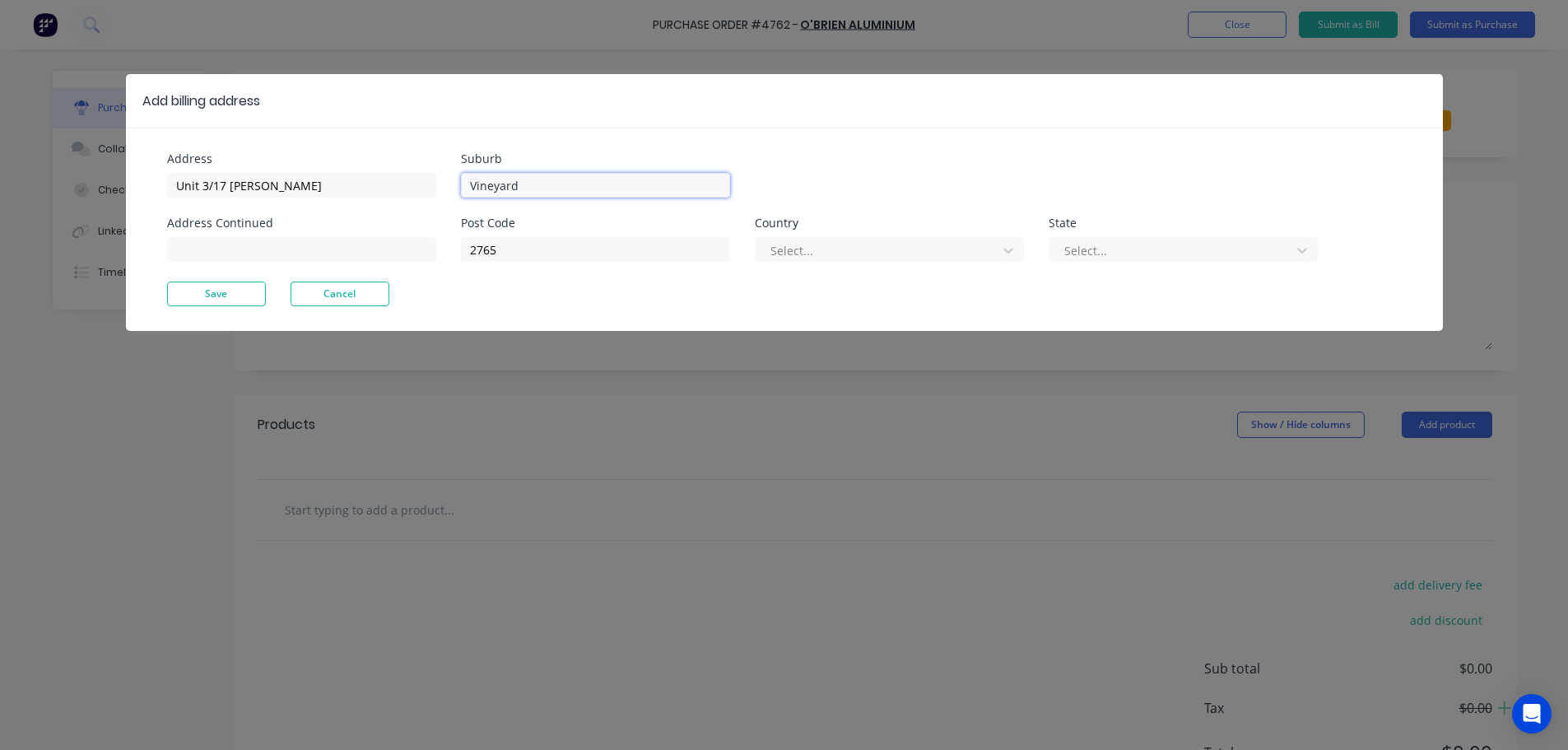
click at [559, 181] on input "Vineyard" at bounding box center [596, 185] width 269 height 25
click at [521, 257] on input "2765" at bounding box center [596, 250] width 269 height 25
click at [304, 192] on input "Unit 3/17 Rob Pl" at bounding box center [301, 185] width 269 height 25
click at [379, 299] on button "Cancel" at bounding box center [340, 294] width 99 height 25
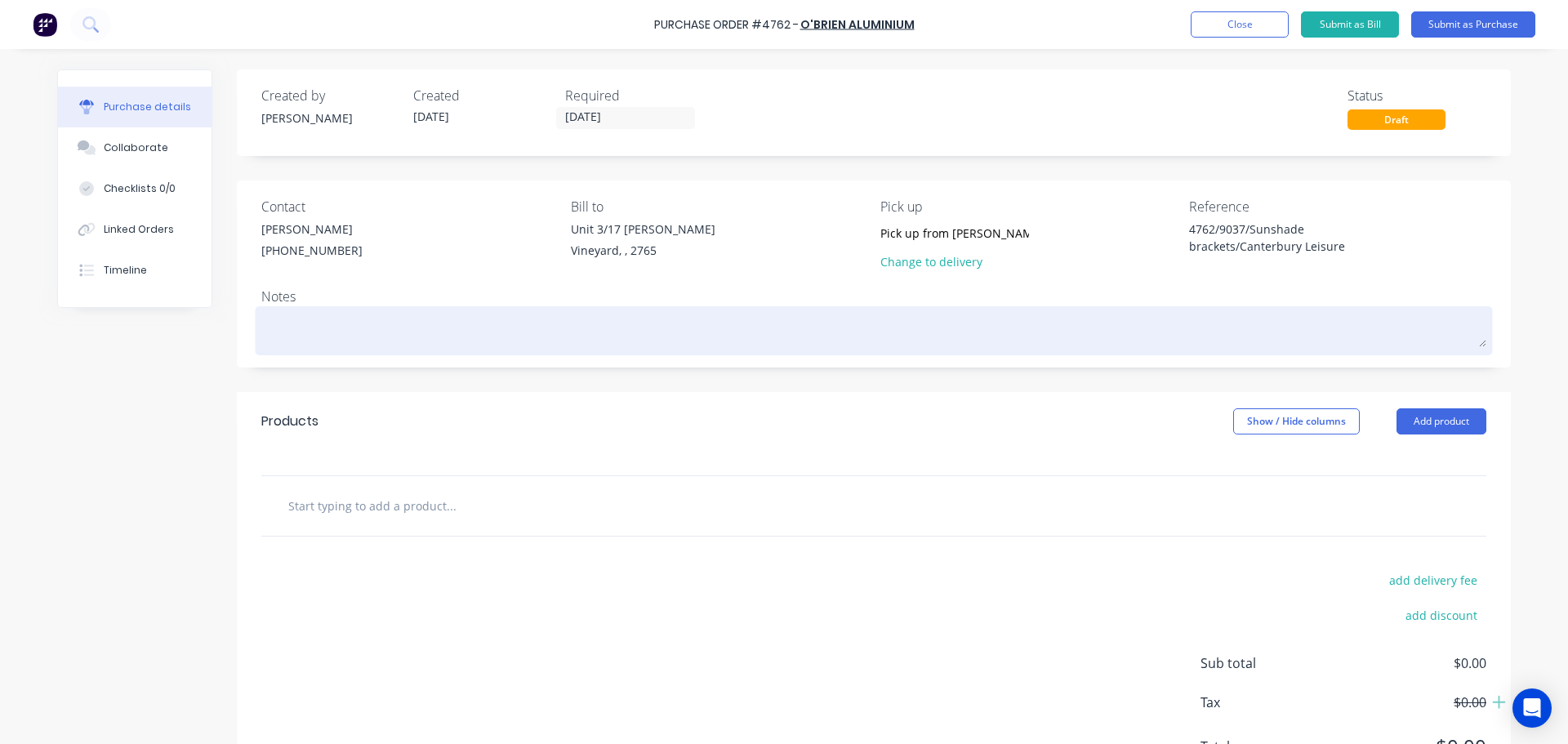
click at [344, 314] on textarea at bounding box center [873, 329] width 1225 height 37
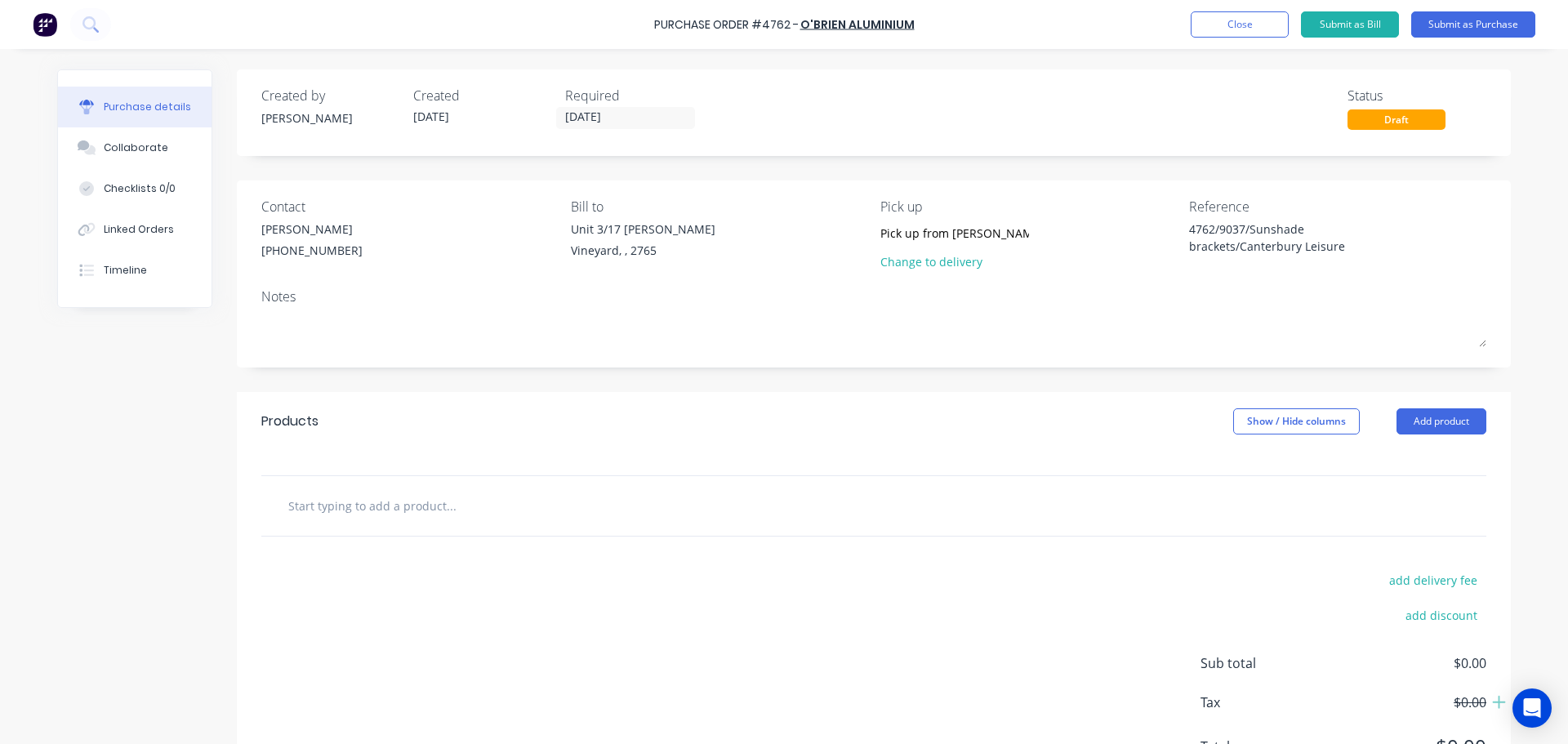
click at [405, 506] on input "text" at bounding box center [450, 505] width 327 height 33
type textarea "x"
type input "b"
type textarea "x"
type input "br"
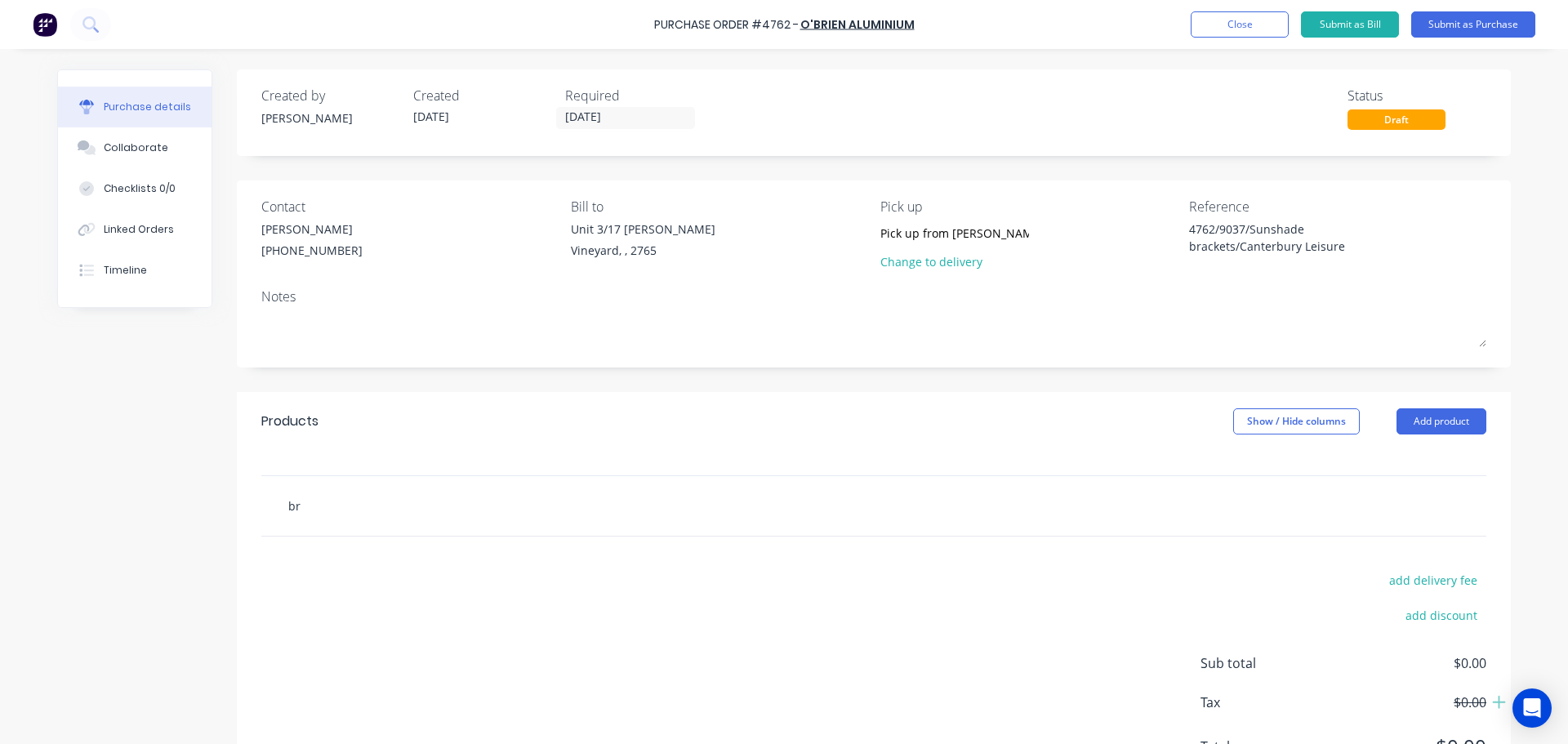
type textarea "x"
type input "bra"
type textarea "x"
type input "brac"
type textarea "x"
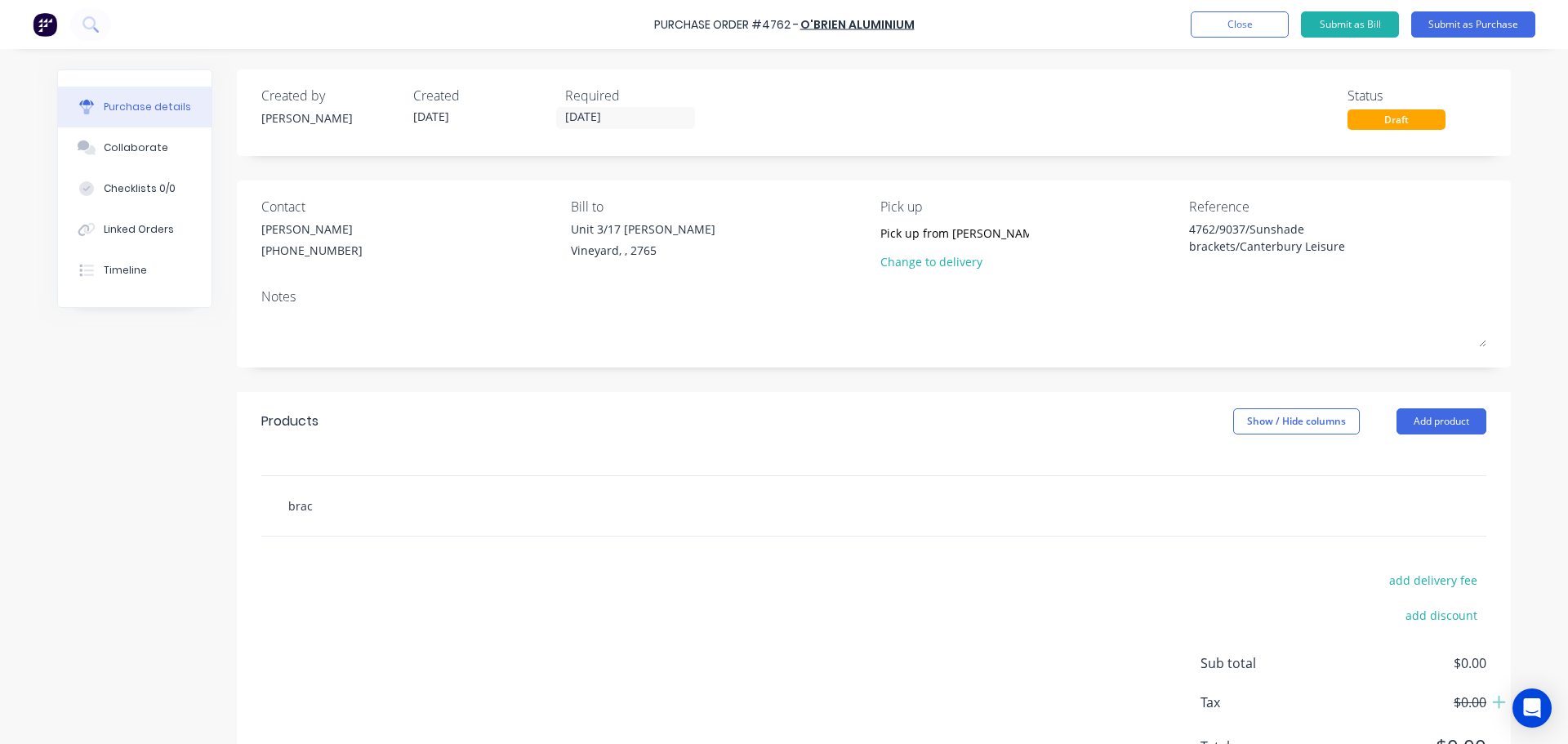
type input "brack"
type textarea "x"
type input "bracke"
type textarea "x"
type input "bracket"
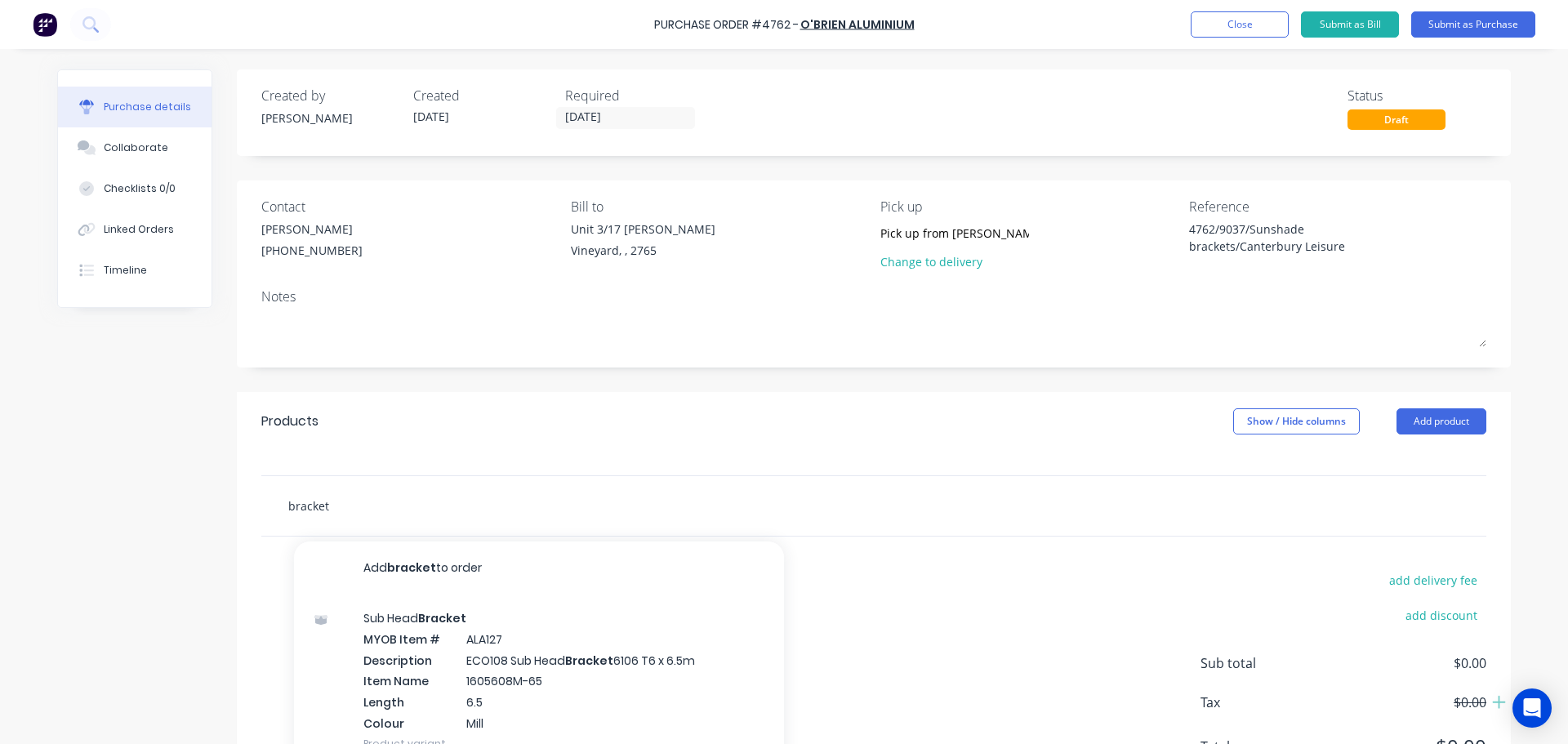
type textarea "x"
type input "brackets"
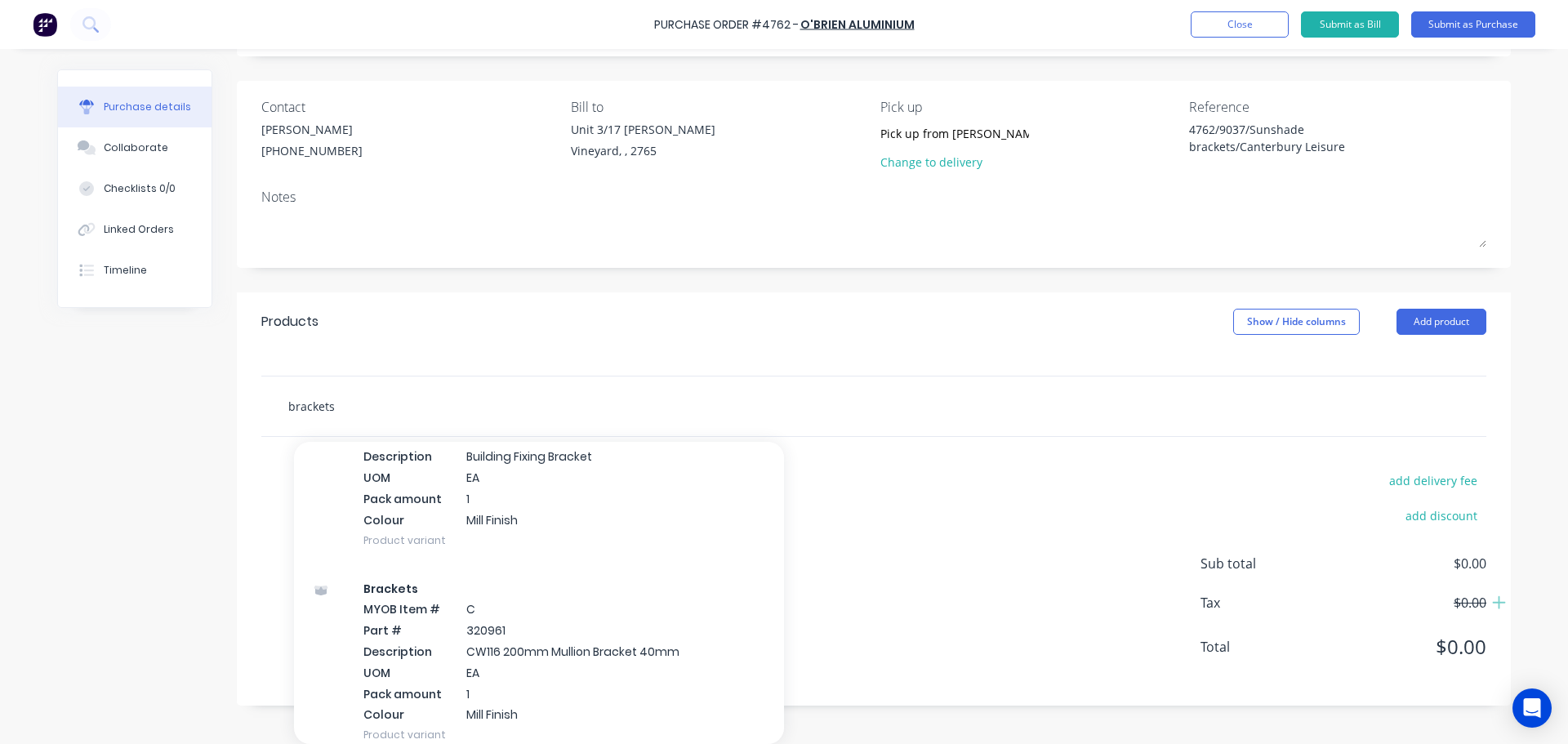
scroll to position [2857, 0]
drag, startPoint x: 340, startPoint y: 410, endPoint x: 251, endPoint y: 421, distance: 89.7
click at [251, 421] on div "brackets Add brackets to order Brackets MYOB Item # C Part # 300664 Description…" at bounding box center [874, 406] width 1274 height 61
type textarea "x"
type input "s"
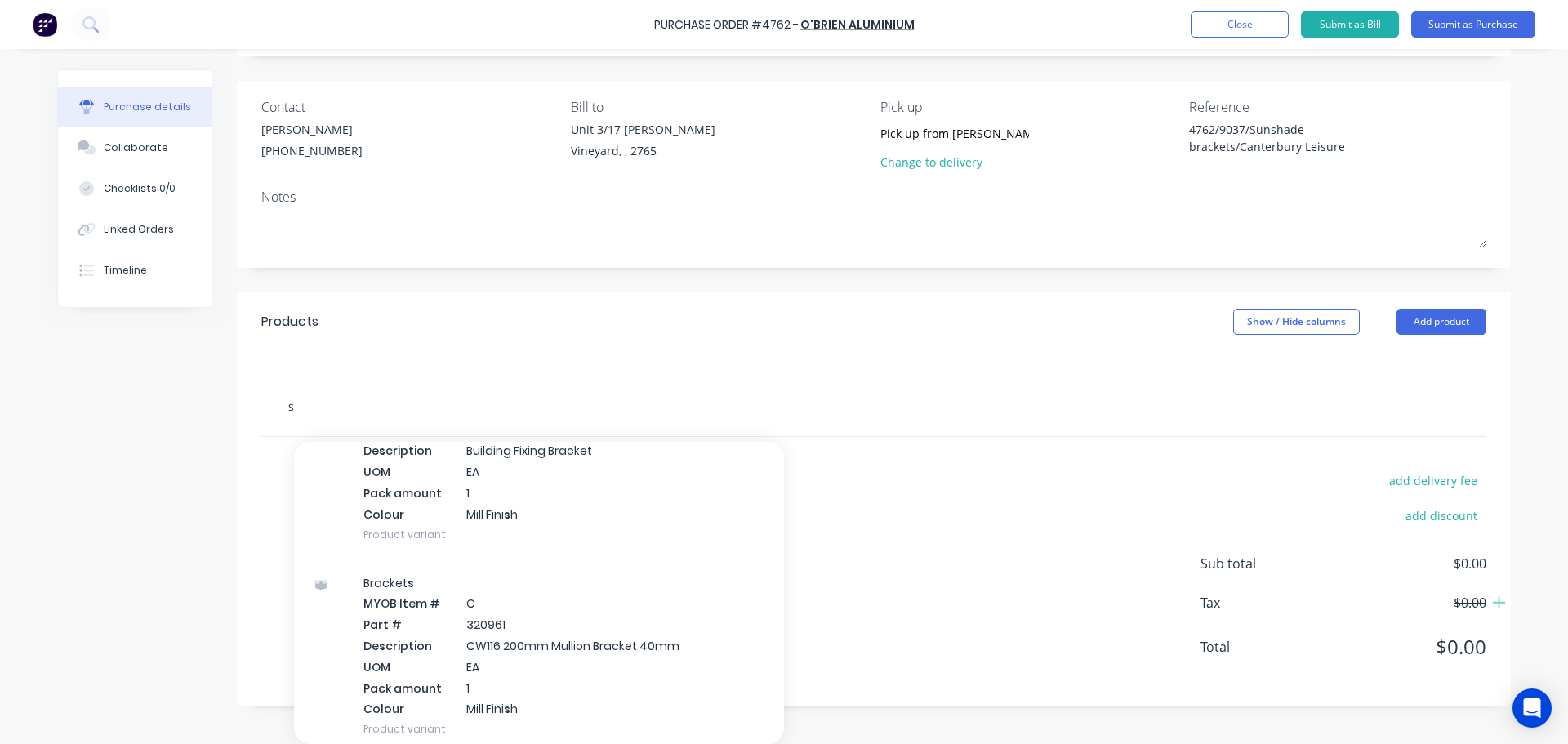
type textarea "x"
type input "su"
type textarea "x"
type input "sun"
type textarea "x"
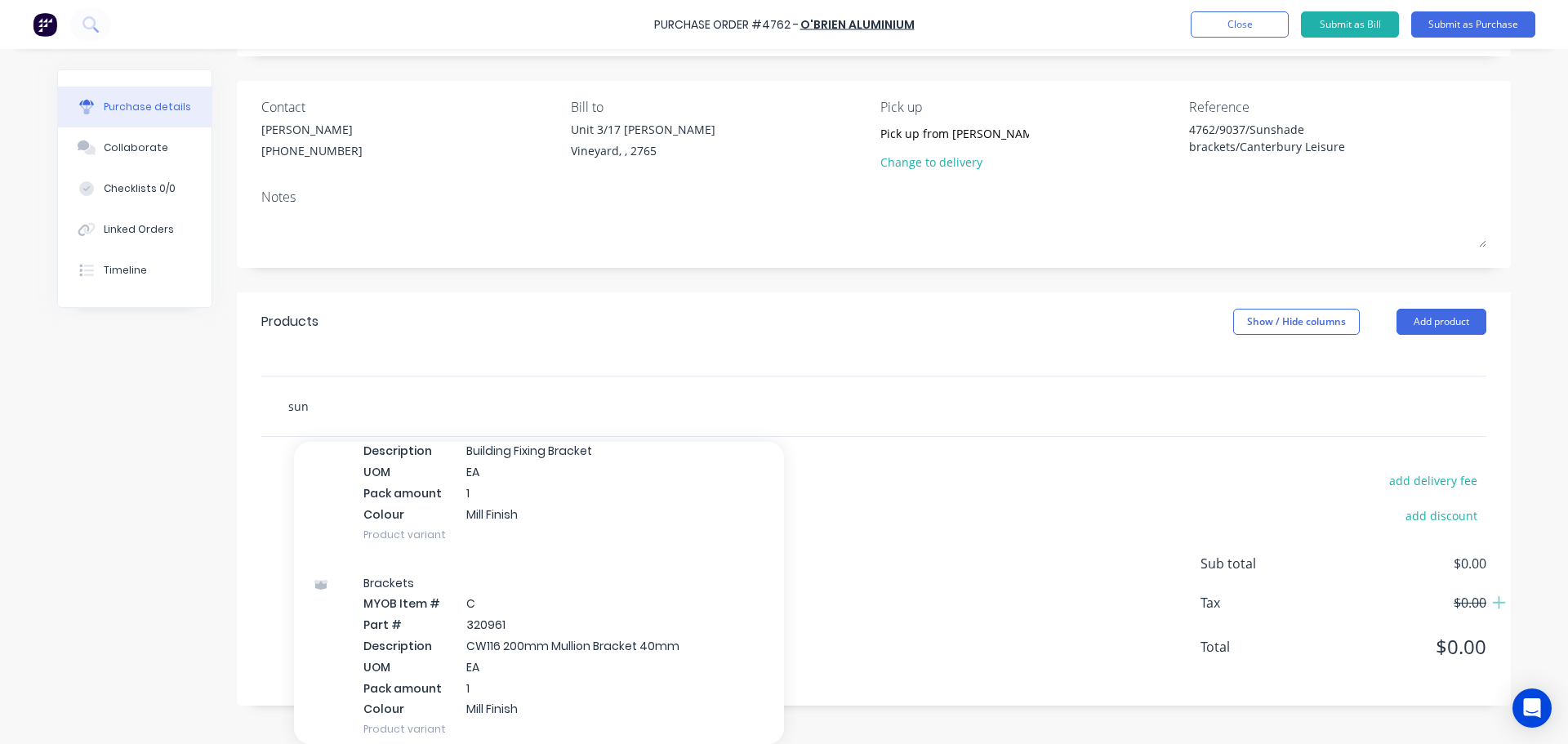
scroll to position [78, 0]
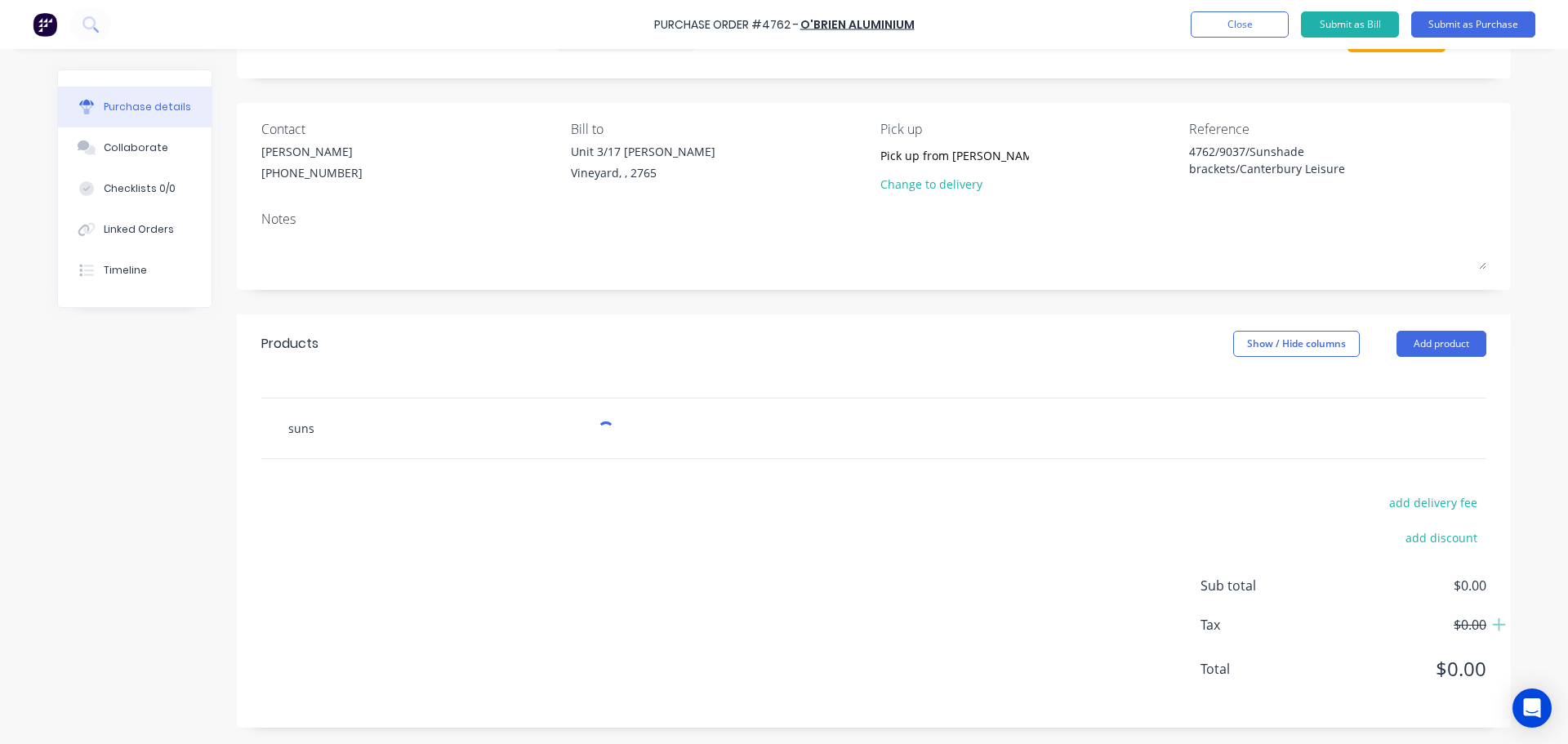
type input "sunsh"
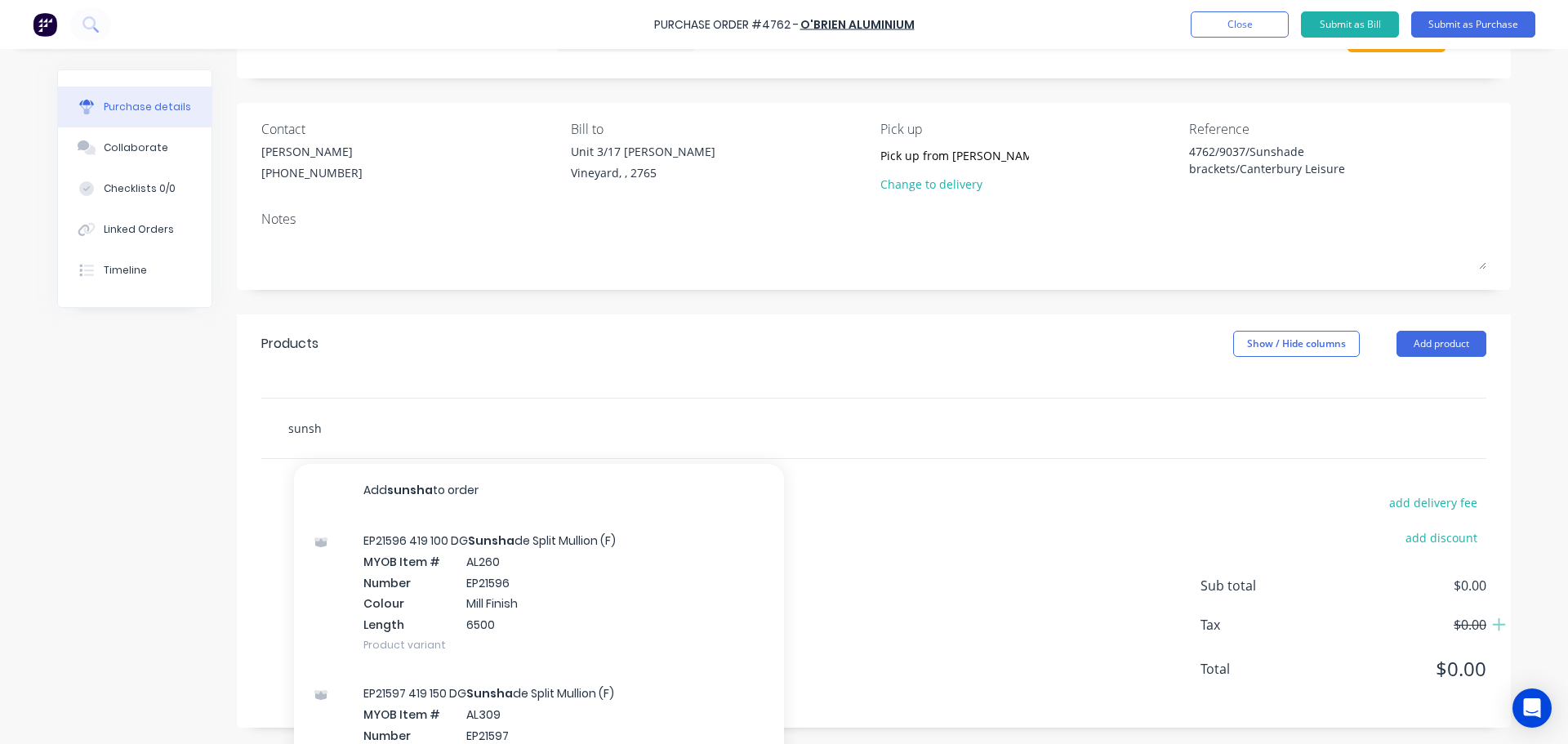
type textarea "x"
type input "sunsha"
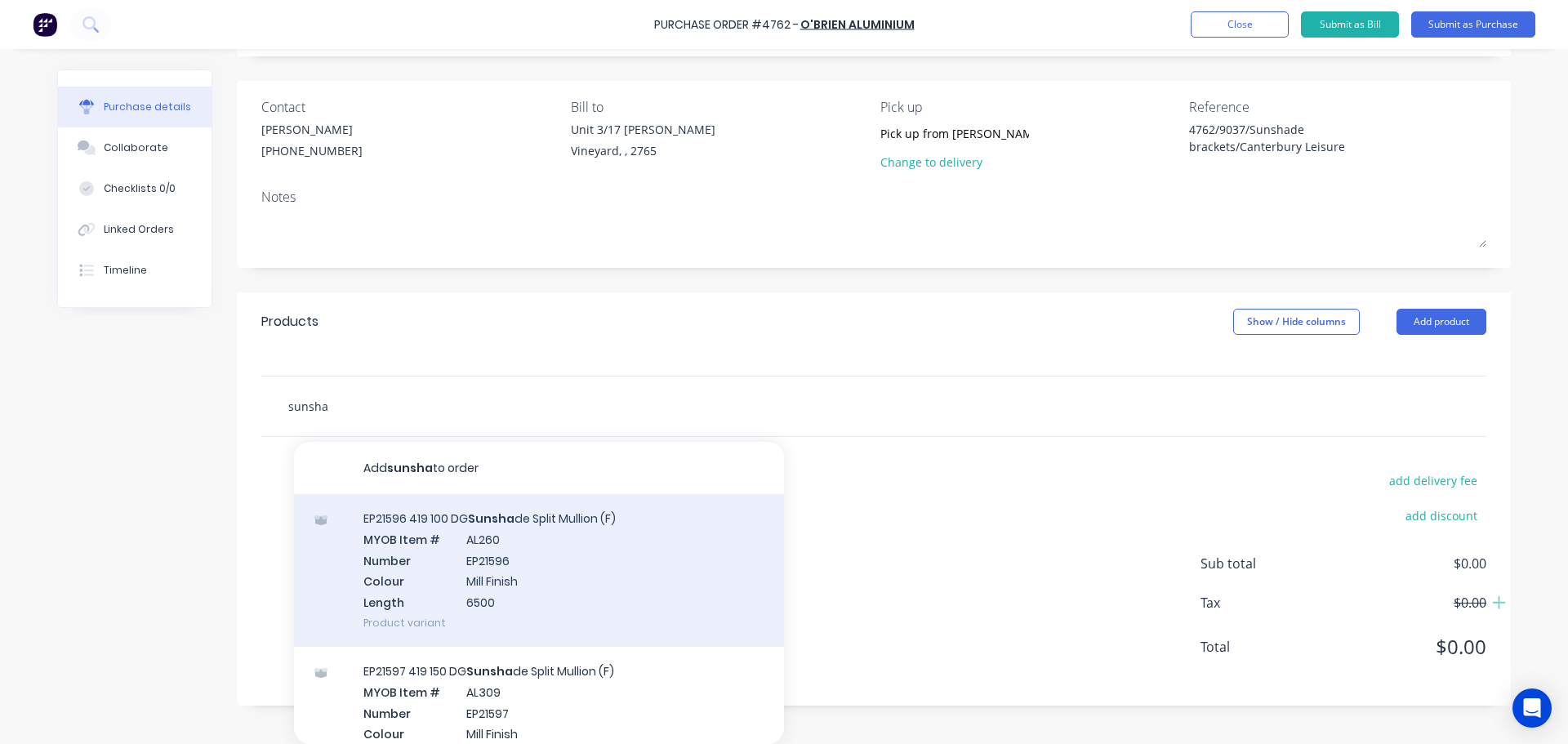
type textarea "x"
type input "sunshad"
type textarea "x"
type input "sunshade"
type textarea "x"
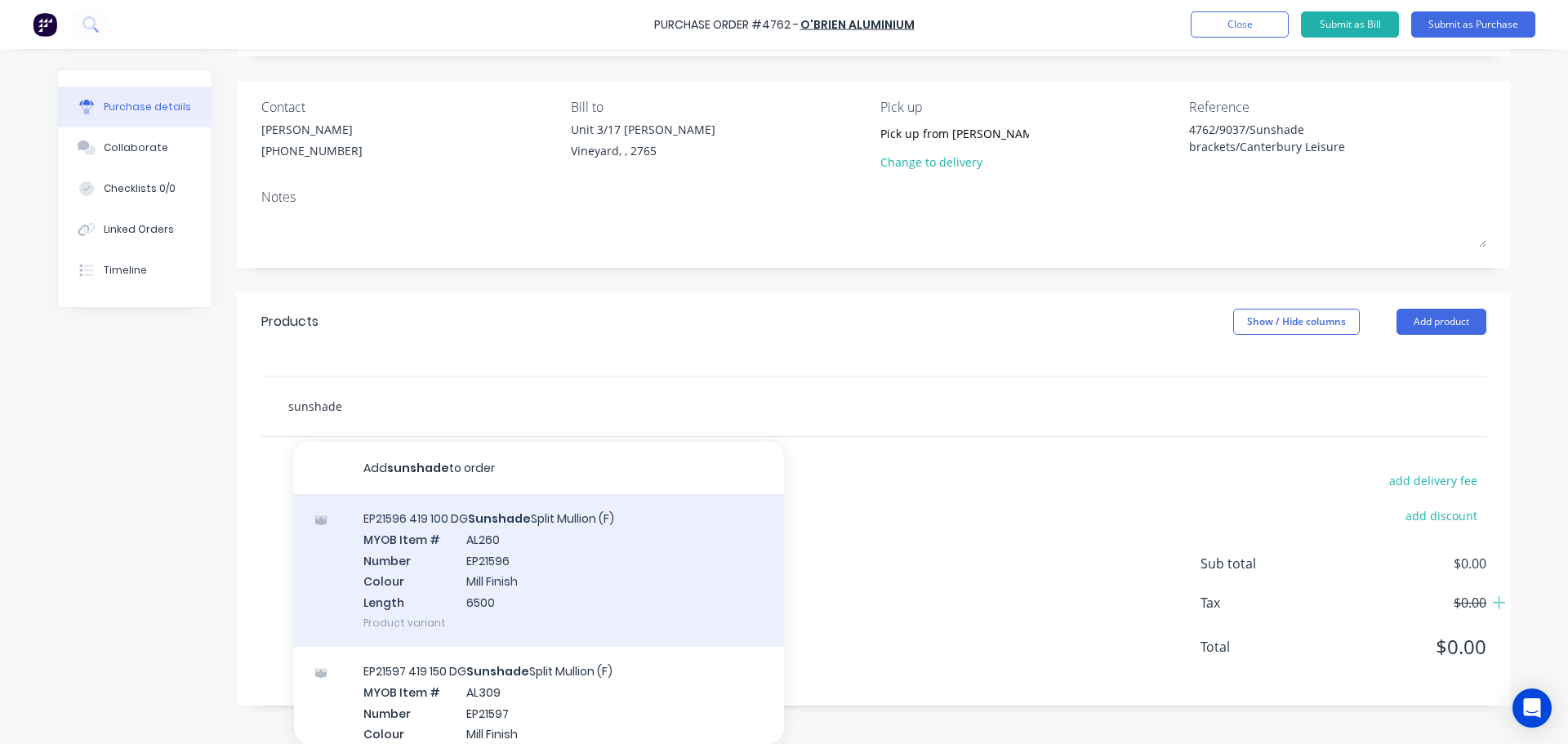
type input "sunshade"
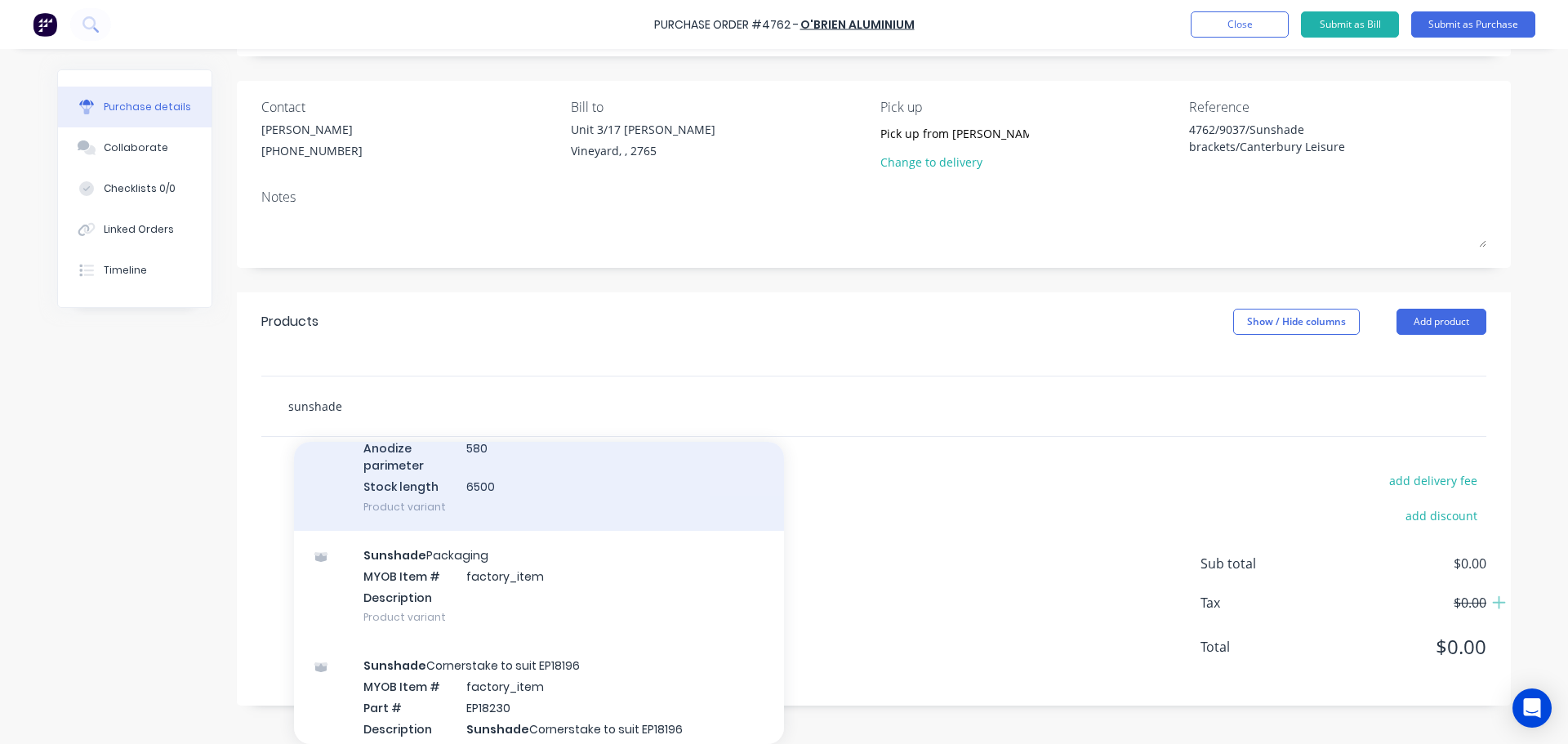
scroll to position [3919, 0]
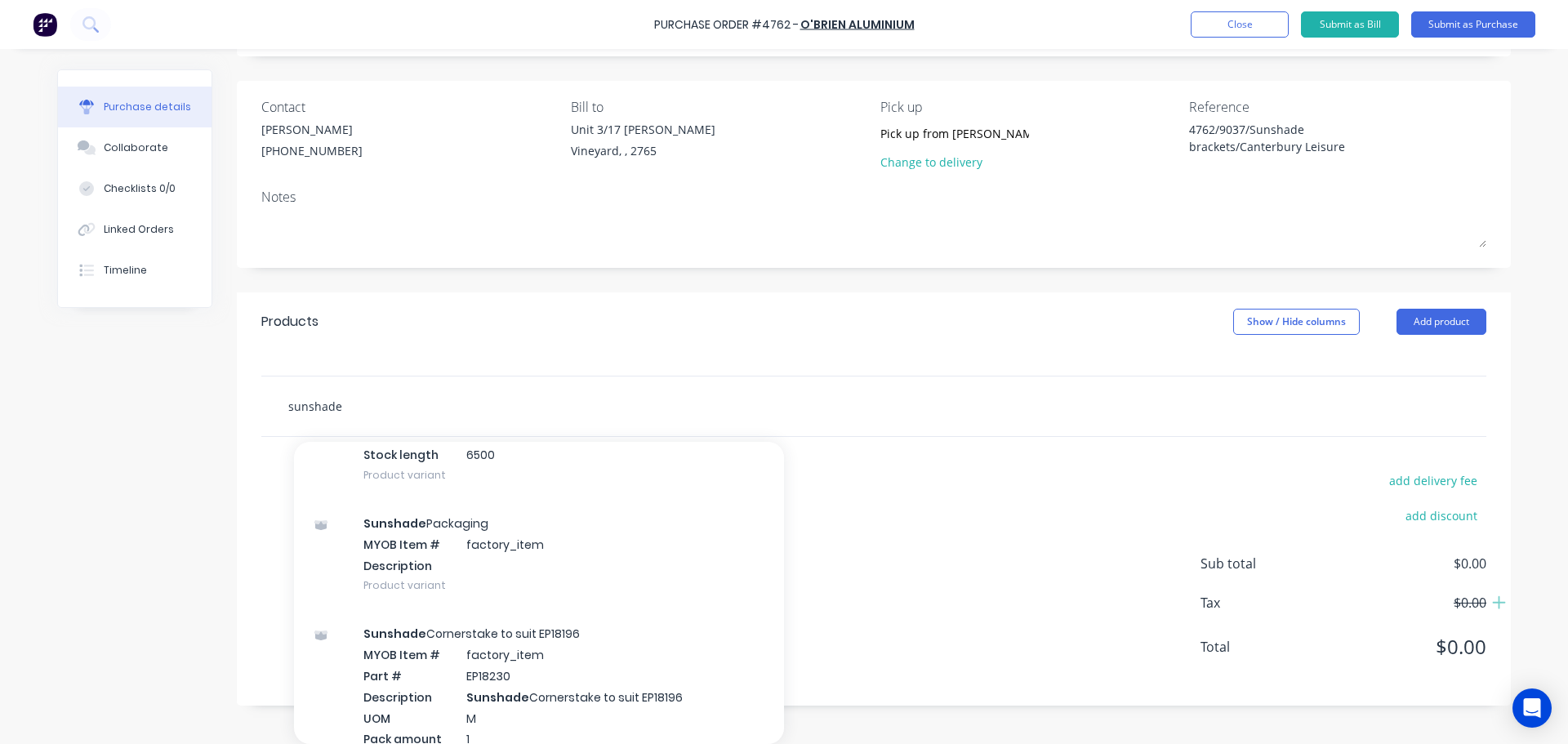
type textarea "x"
type input "sunshade b"
type textarea "x"
type input "sunshade br"
type textarea "x"
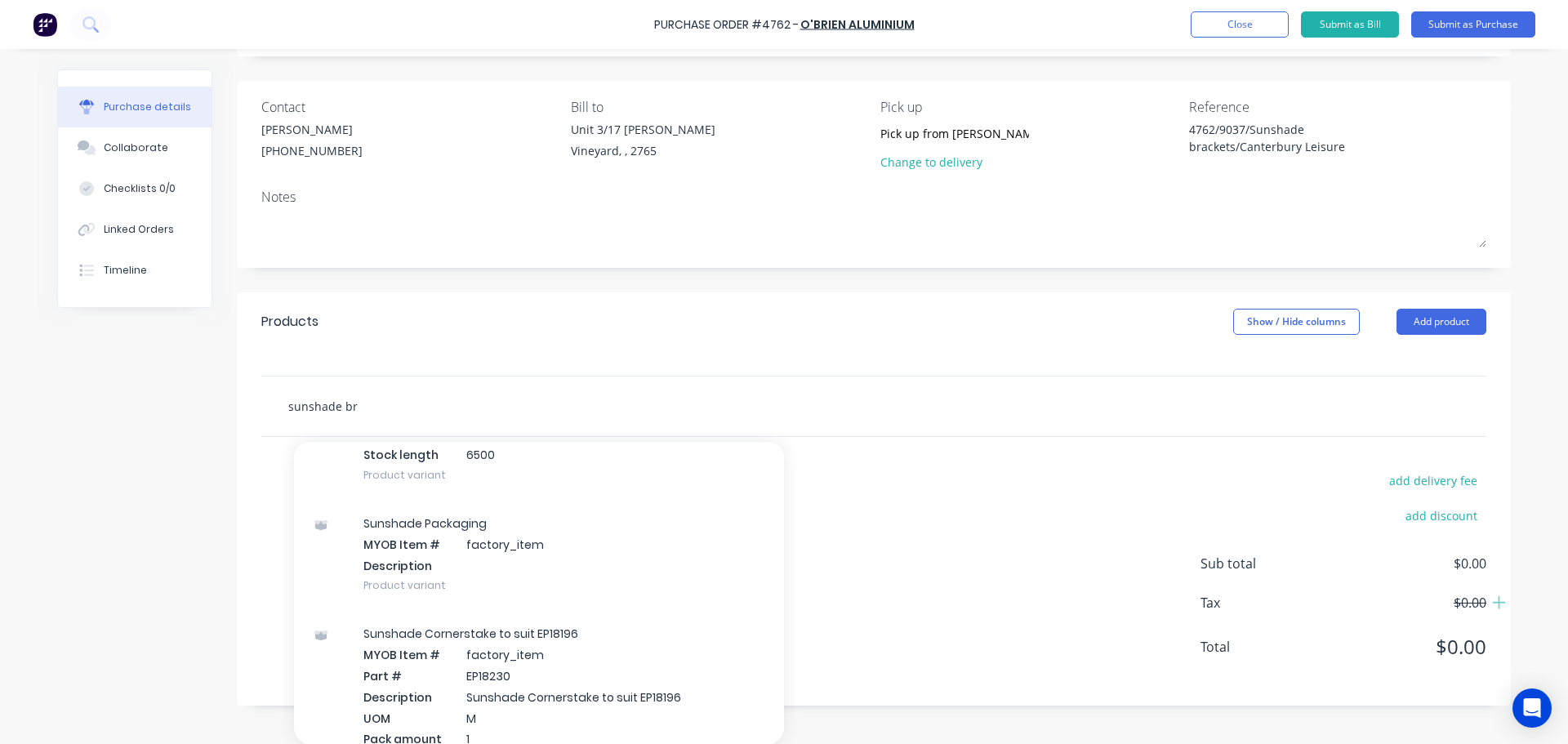
type input "sunshade bra"
type textarea "x"
type input "sunshade brack"
type textarea "x"
type input "sunshade bracke"
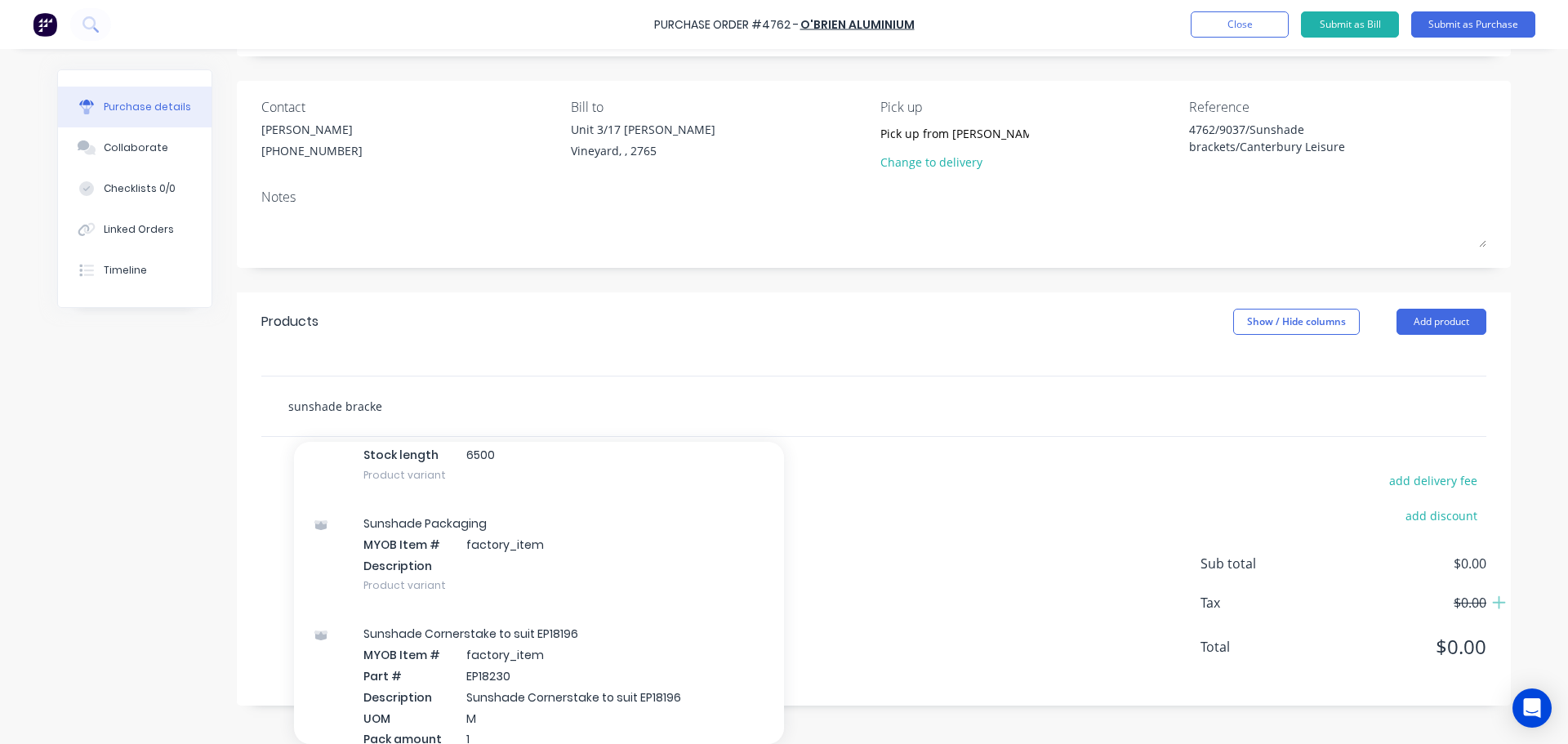
type textarea "x"
type input "sunshade bracket"
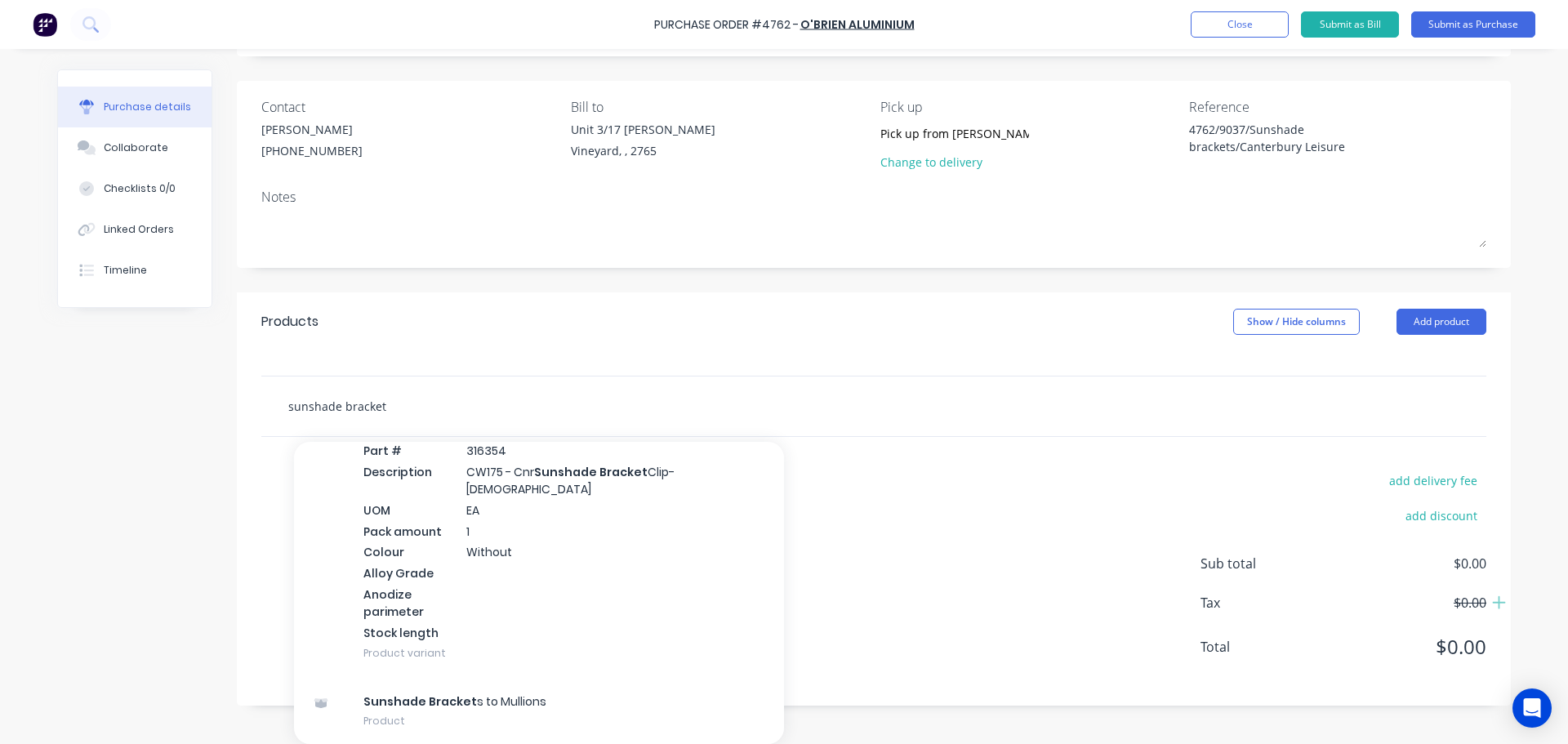
scroll to position [1945, 0]
drag, startPoint x: 522, startPoint y: 408, endPoint x: 273, endPoint y: 429, distance: 249.9
click at [273, 429] on div "sunshade bracket Add sunshade bracket to order Brackets MYOB Item # C Part # 31…" at bounding box center [873, 405] width 1225 height 59
type textarea "x"
type input "b"
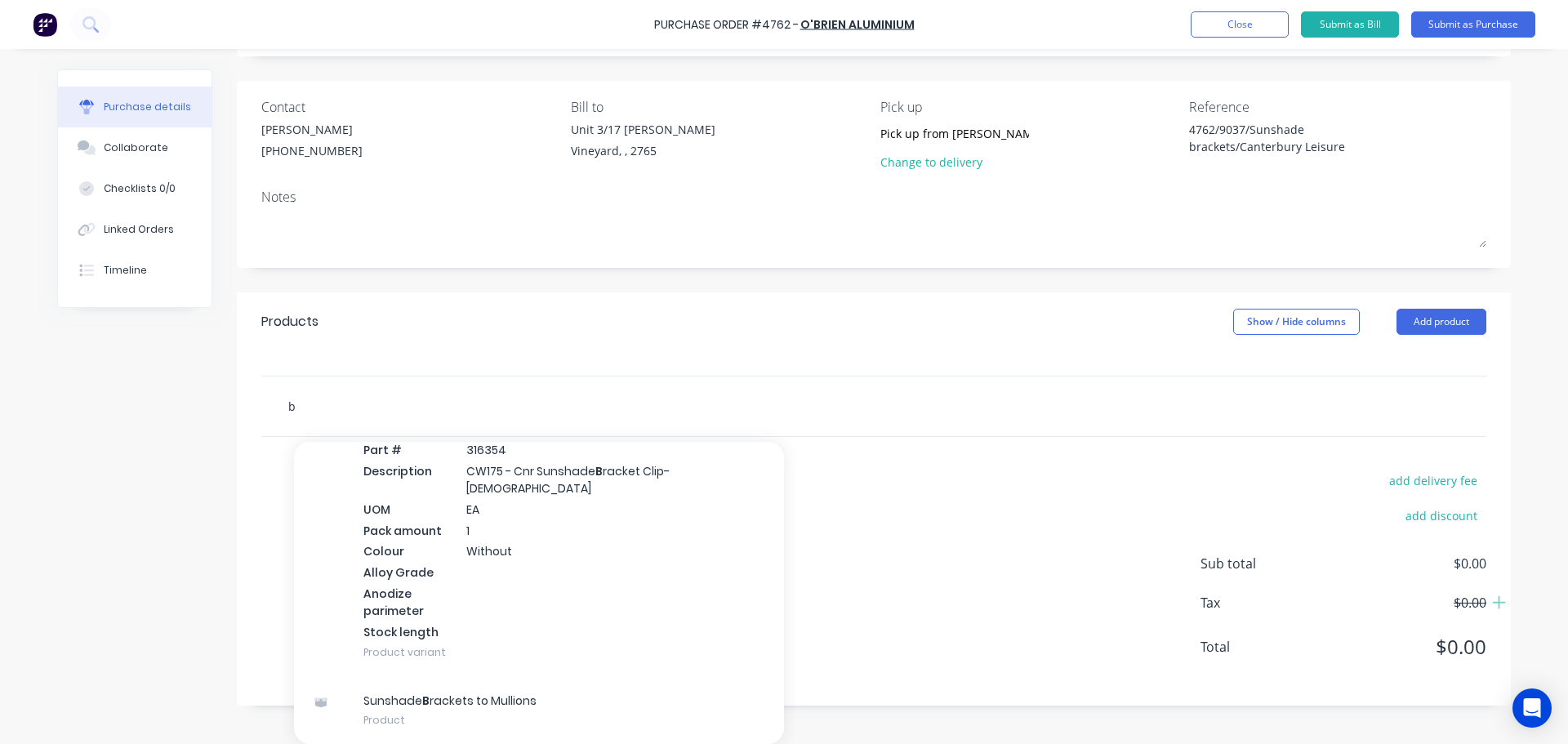
type textarea "x"
type input "br"
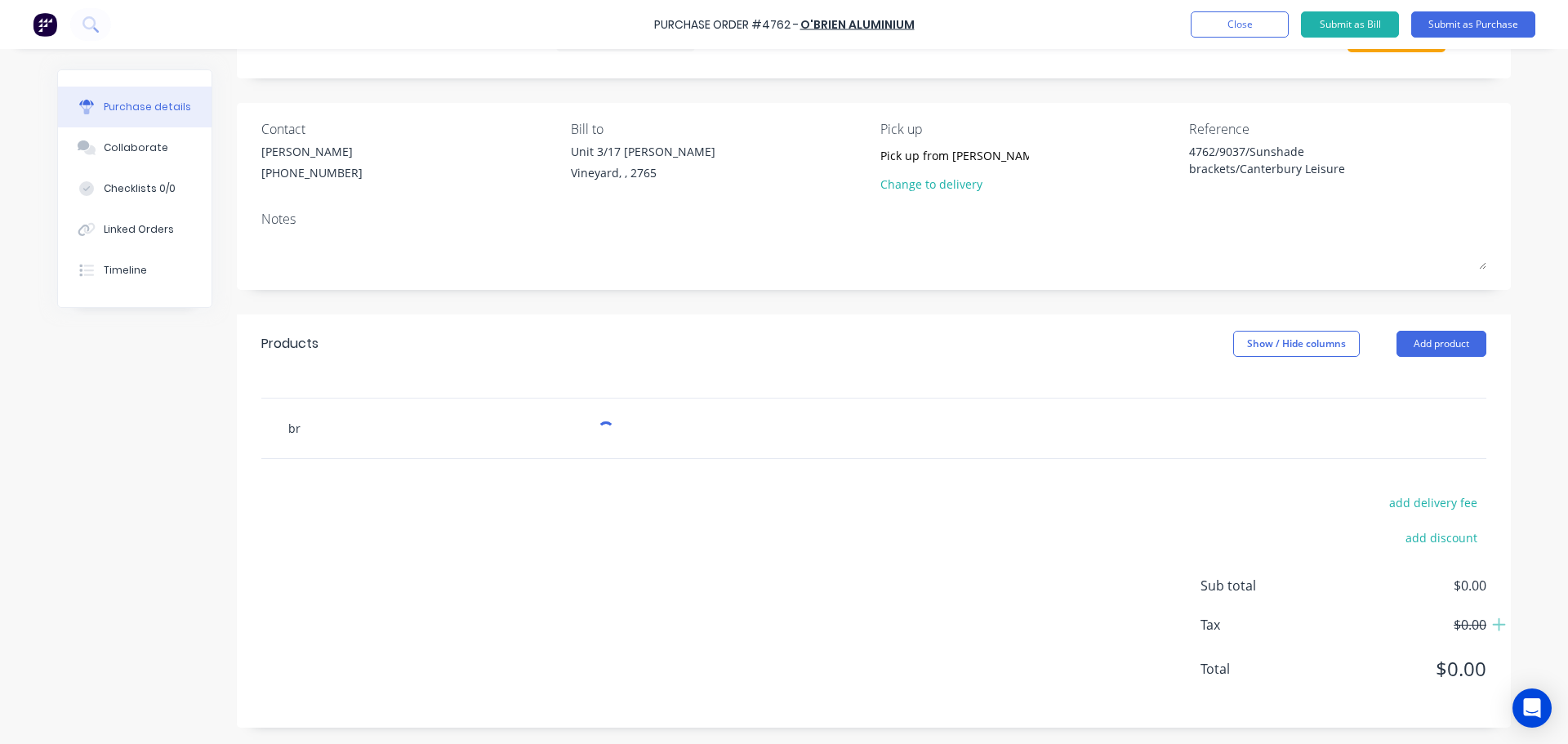
scroll to position [78, 0]
type textarea "x"
type input "br"
type textarea "x"
type input "br"
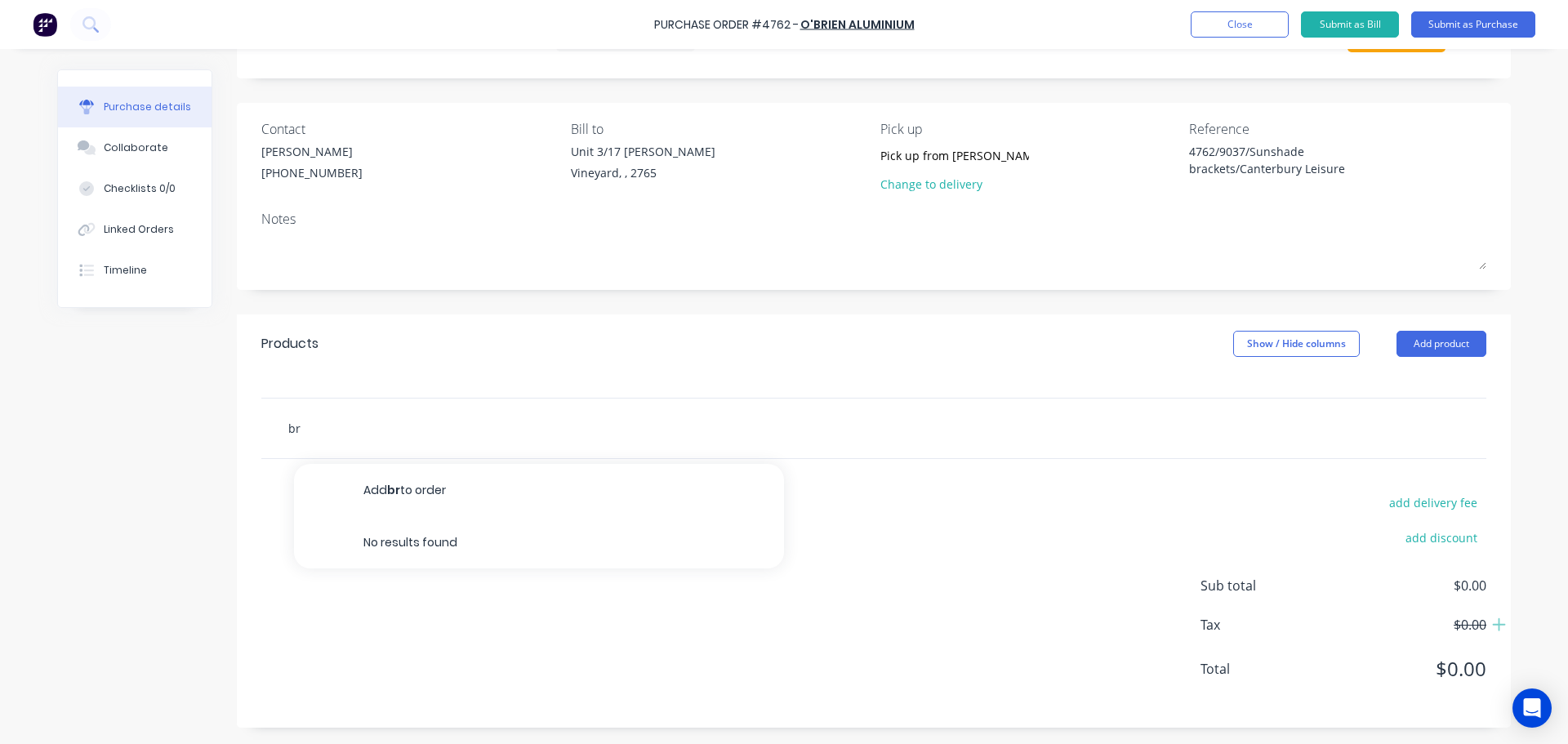
type textarea "x"
type input "bra"
type textarea "x"
type input "brac"
type textarea "x"
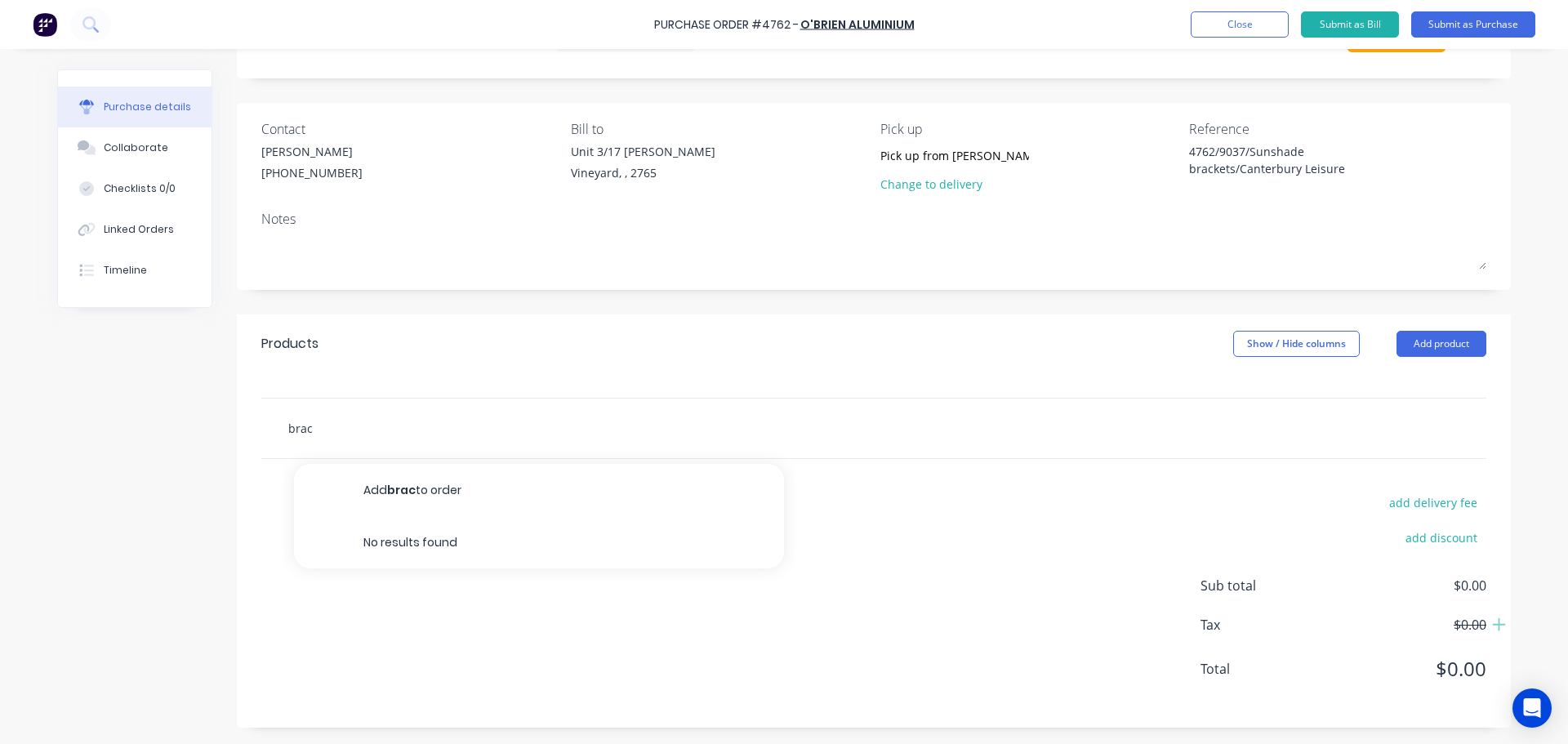
type input "brack"
type textarea "x"
type input "bracke"
type textarea "x"
type input "bracket"
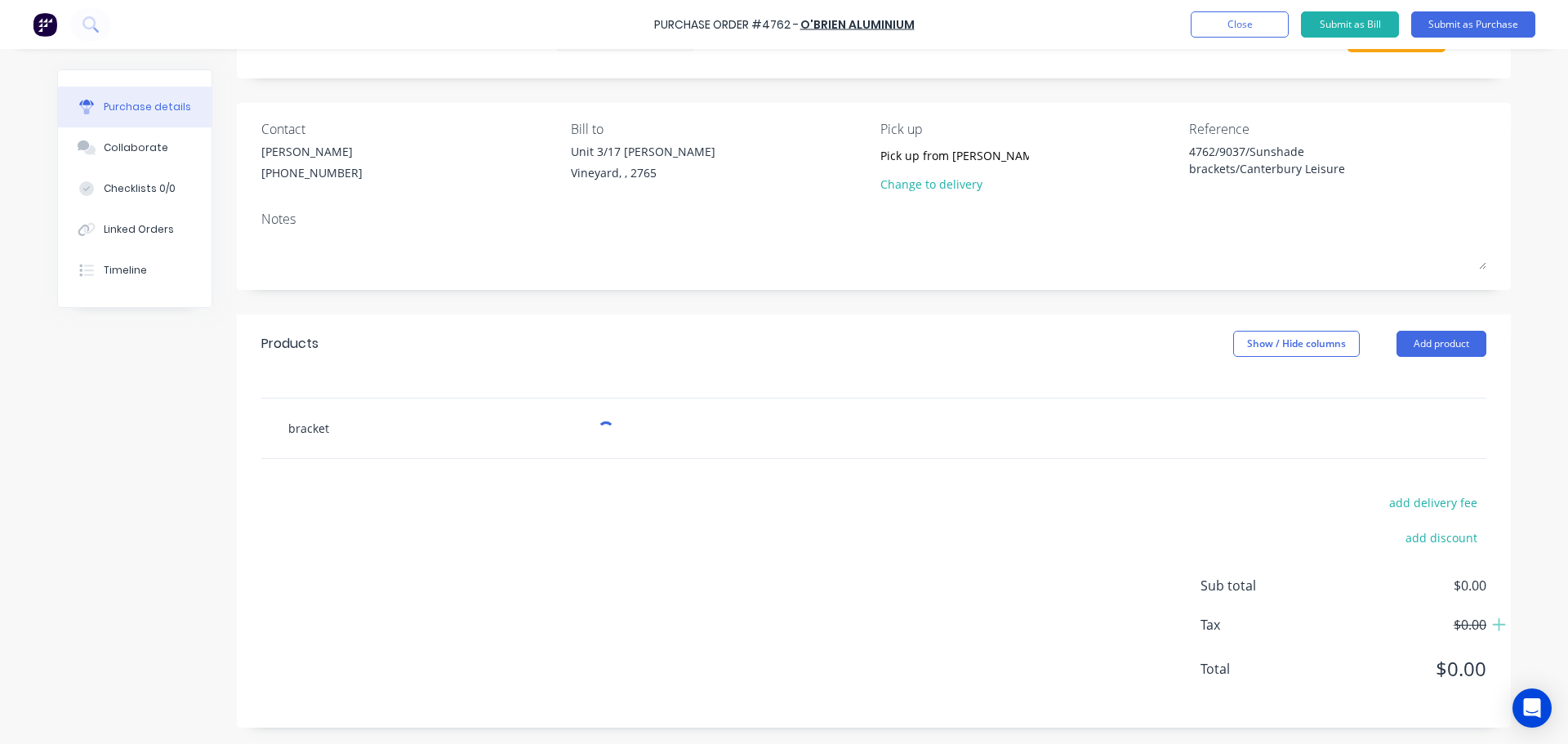
type textarea "x"
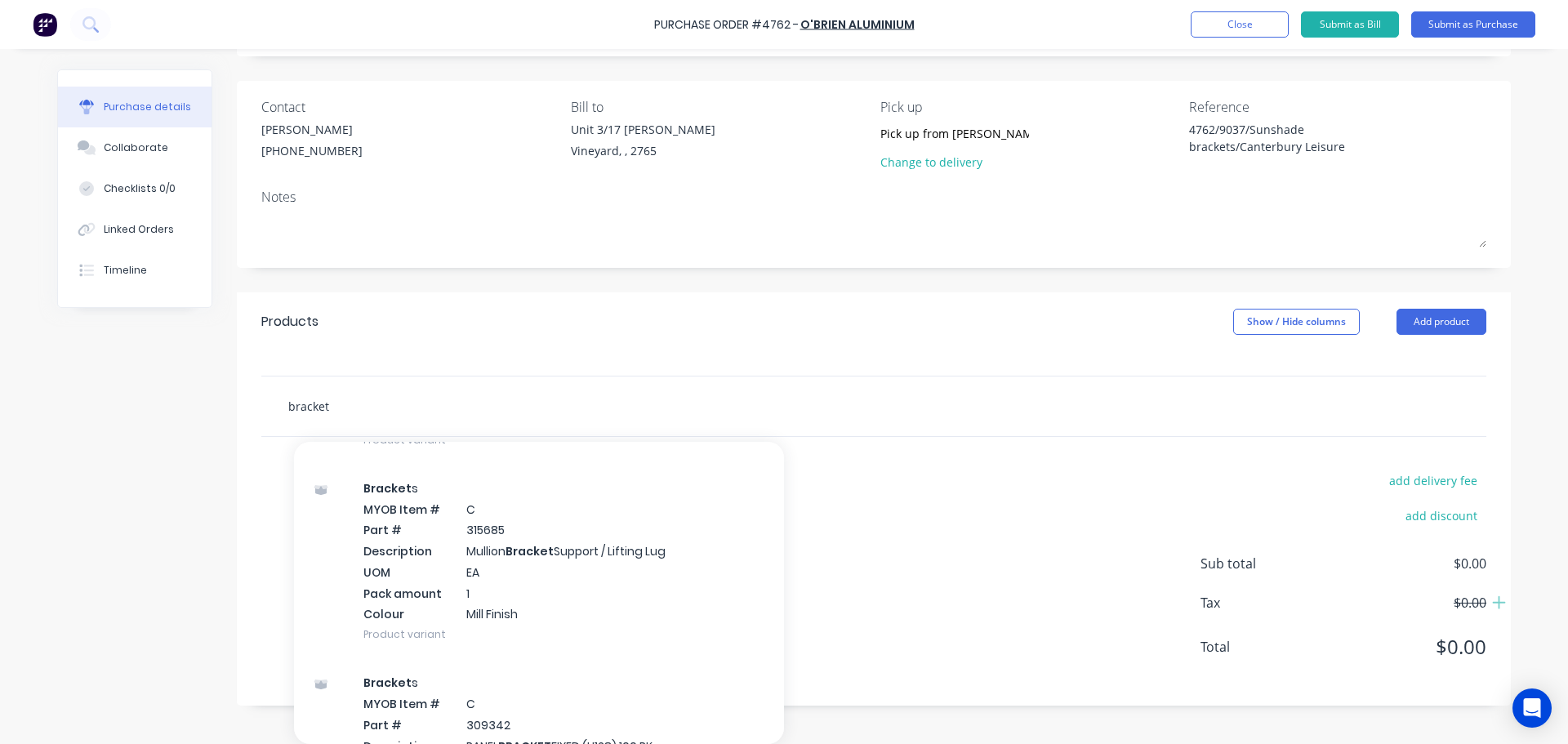
scroll to position [5784, 0]
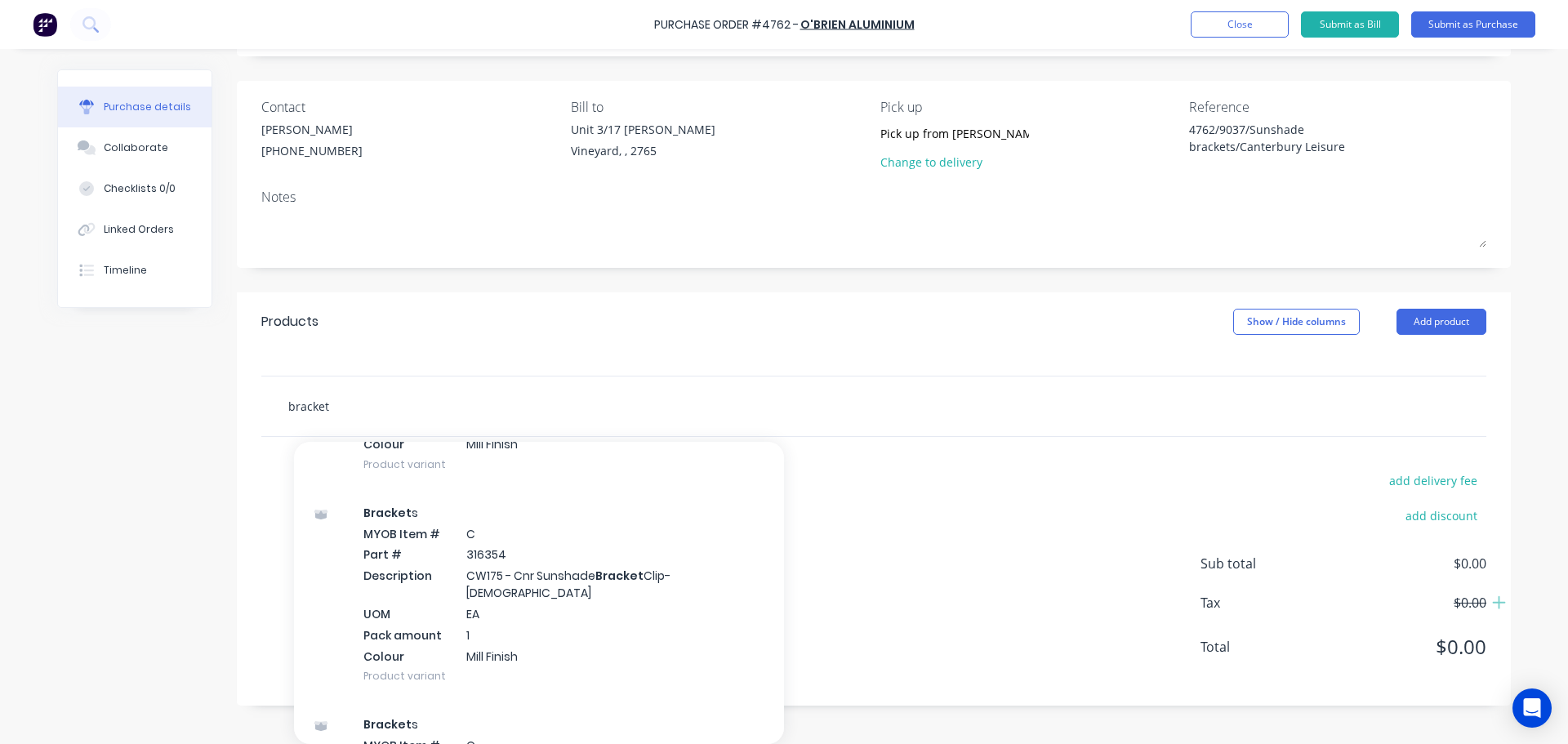
drag, startPoint x: 346, startPoint y: 416, endPoint x: 220, endPoint y: 417, distance: 126.0
click at [220, 417] on div "Created by Dee Created 01/10/25 Required 01/10/25 Status Draft Contact Michelle…" at bounding box center [784, 338] width 1454 height 736
type input "s"
type textarea "x"
type input "su"
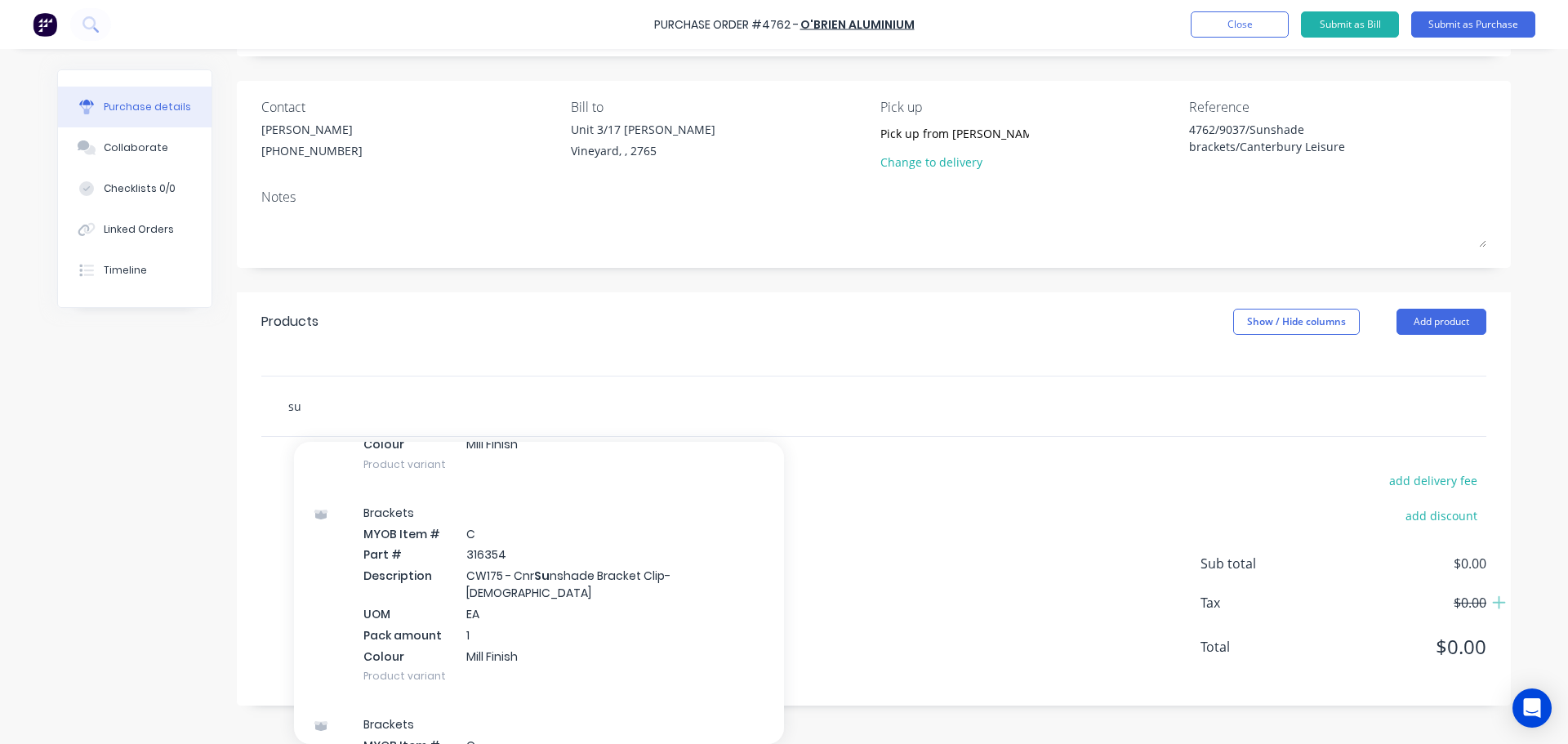
type textarea "x"
type input "sun"
type textarea "x"
type input "sunsh"
type textarea "x"
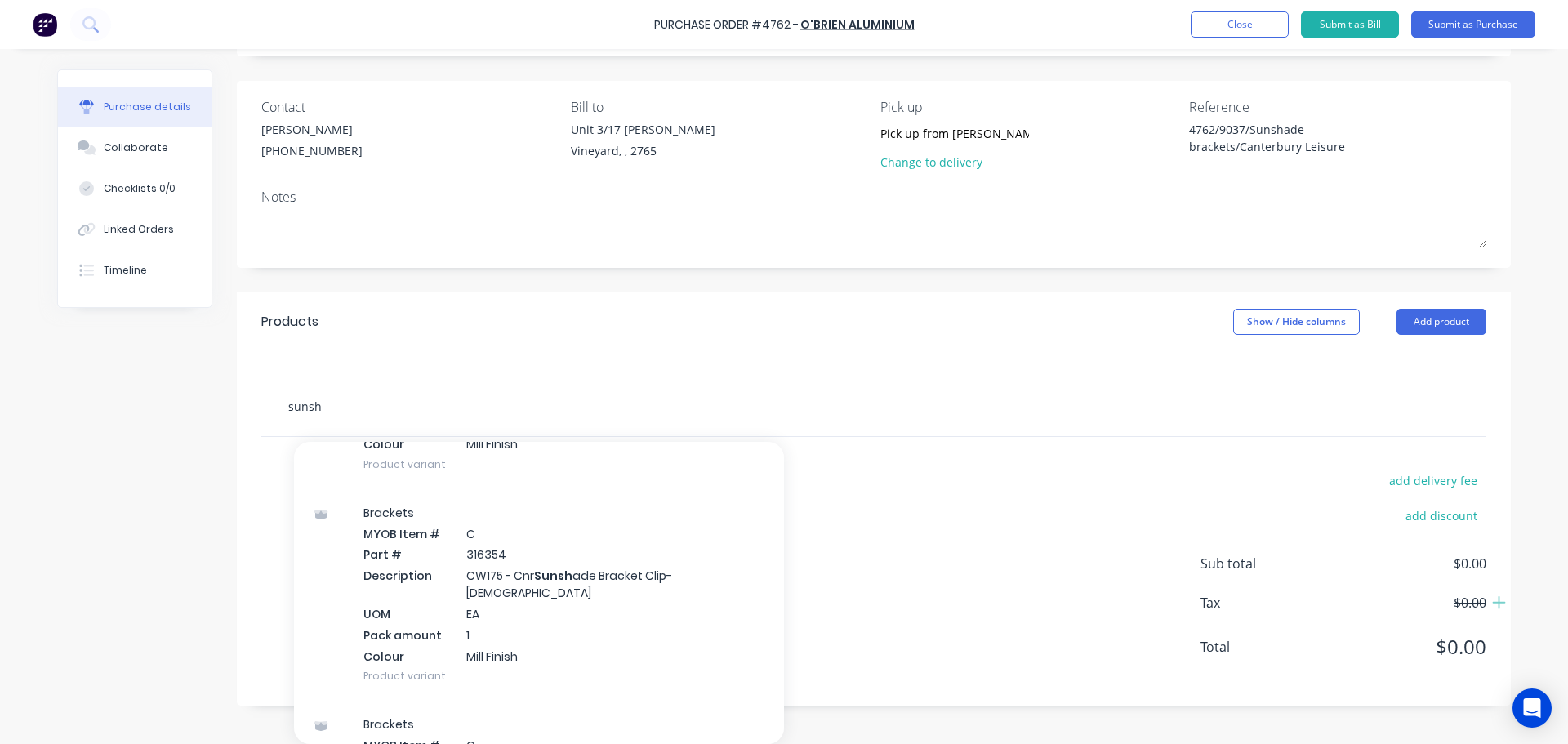
type input "sunsha"
type textarea "x"
type input "sunshad"
type textarea "x"
type input "sunshade"
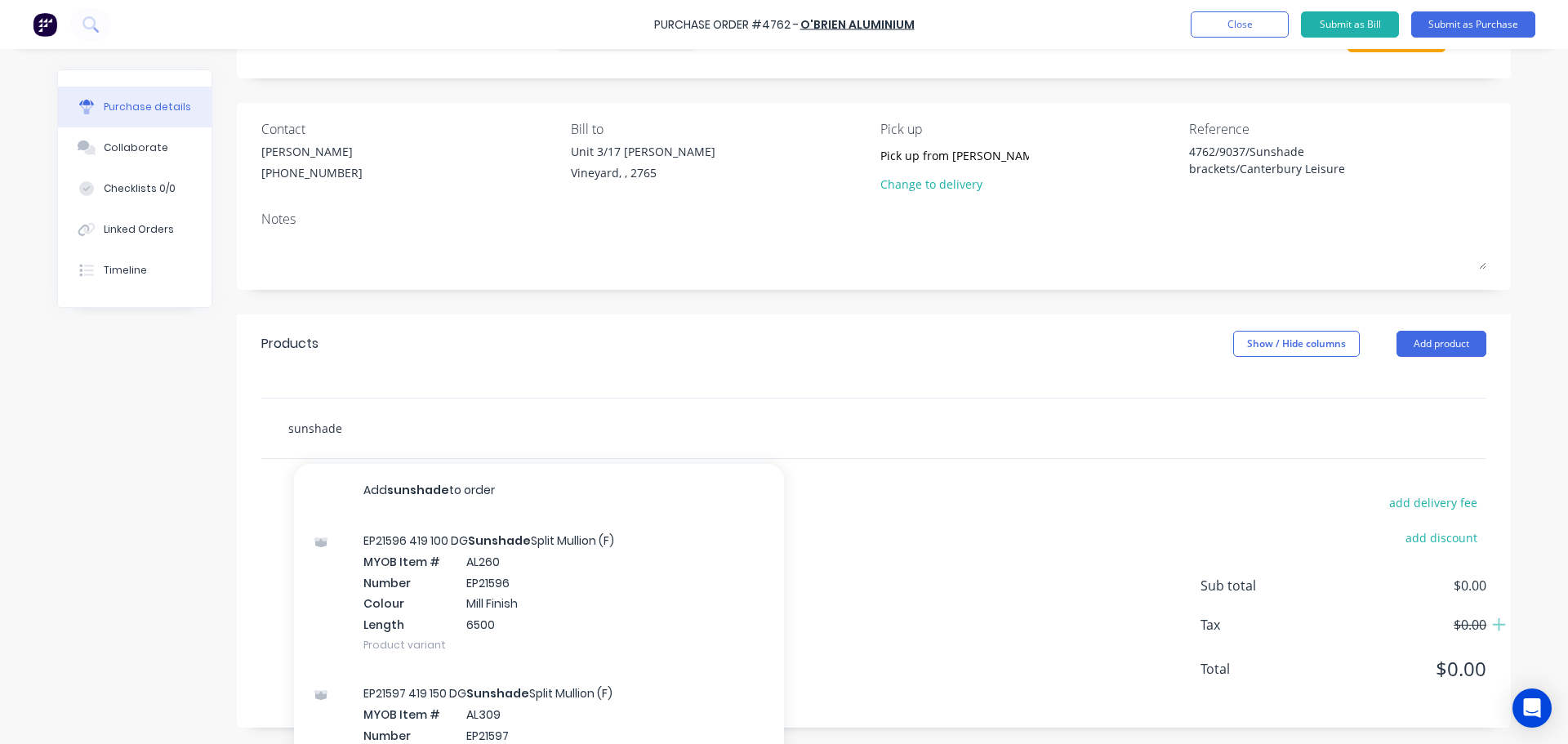
scroll to position [100, 0]
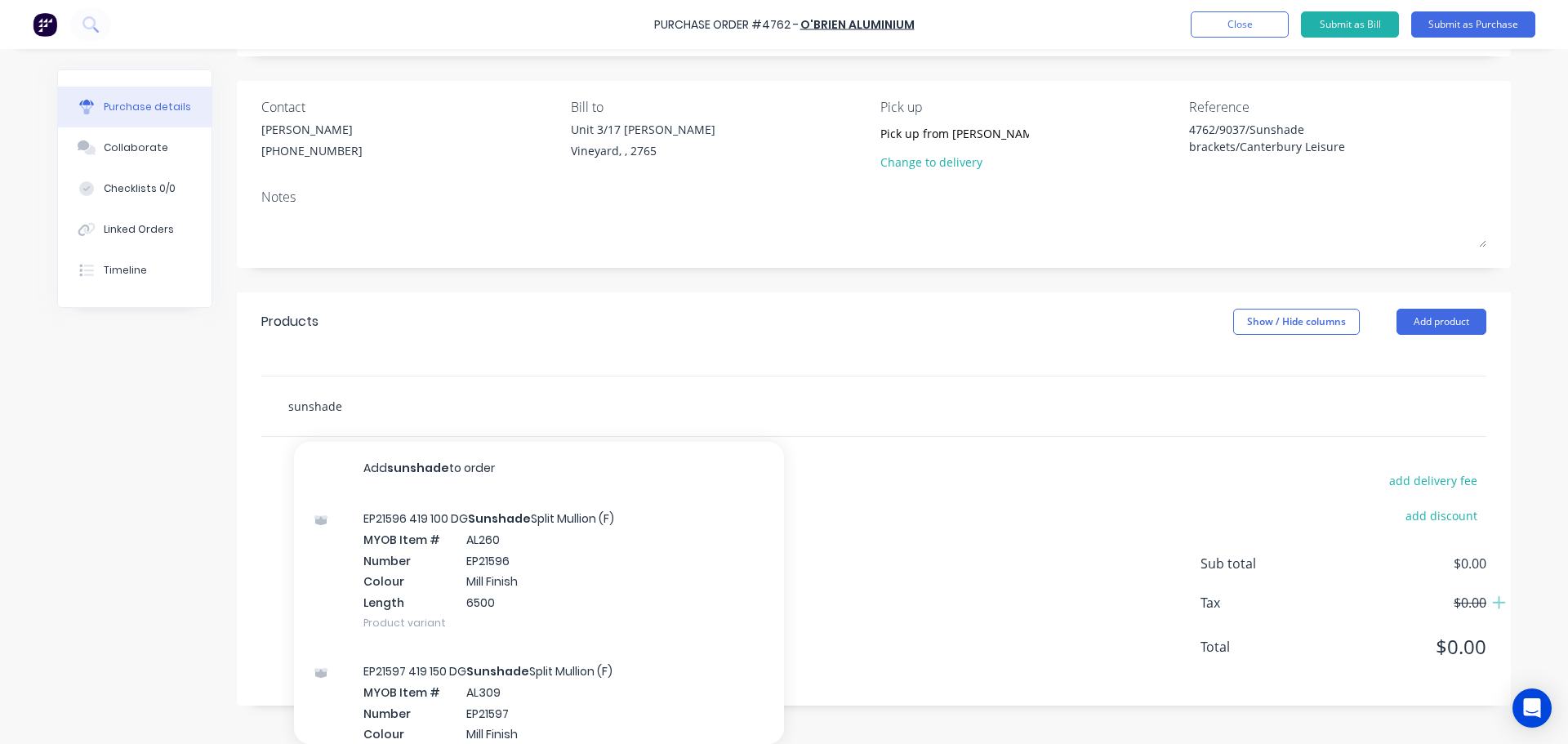
type textarea "x"
type input "sunshade"
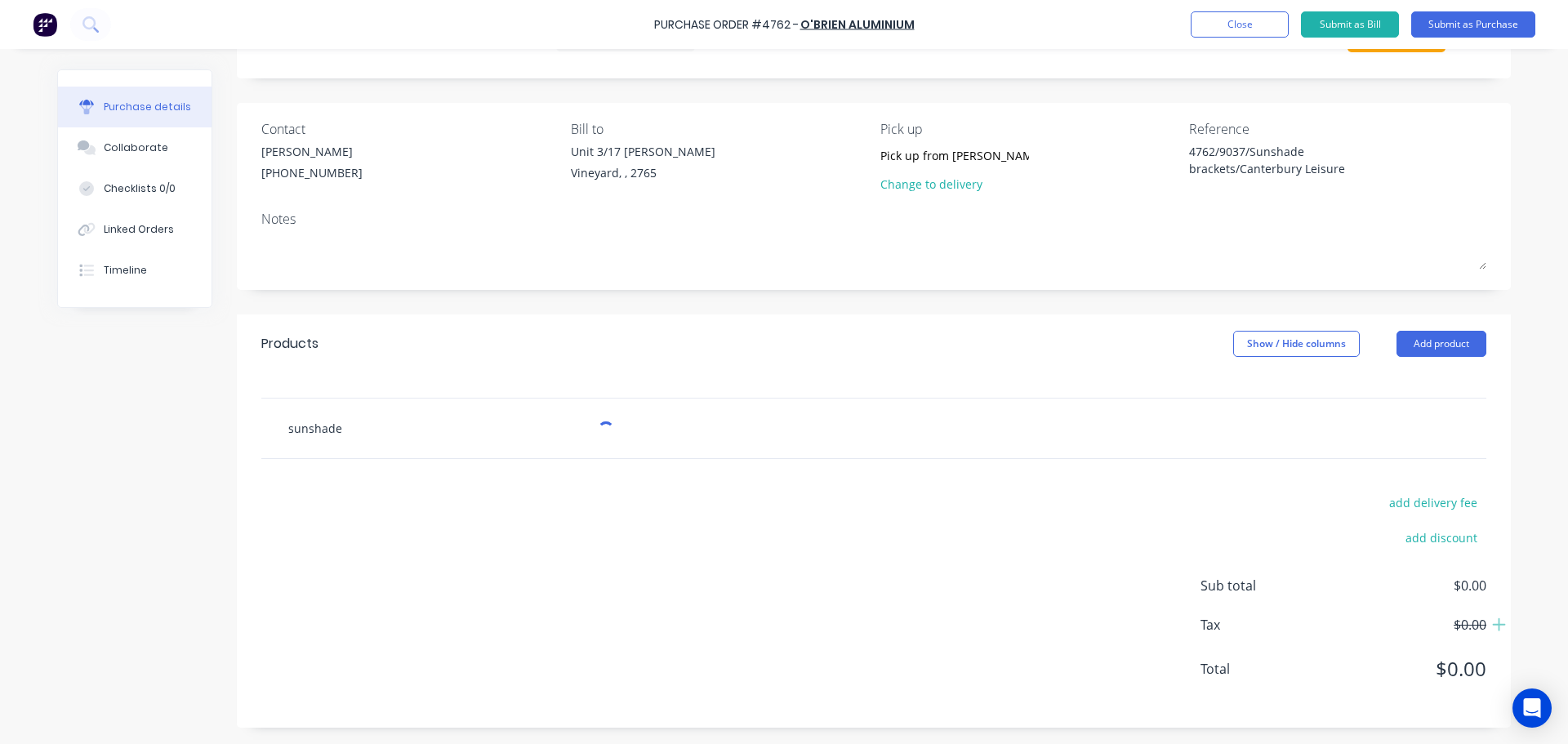
type textarea "x"
type input "sunshade b"
type textarea "x"
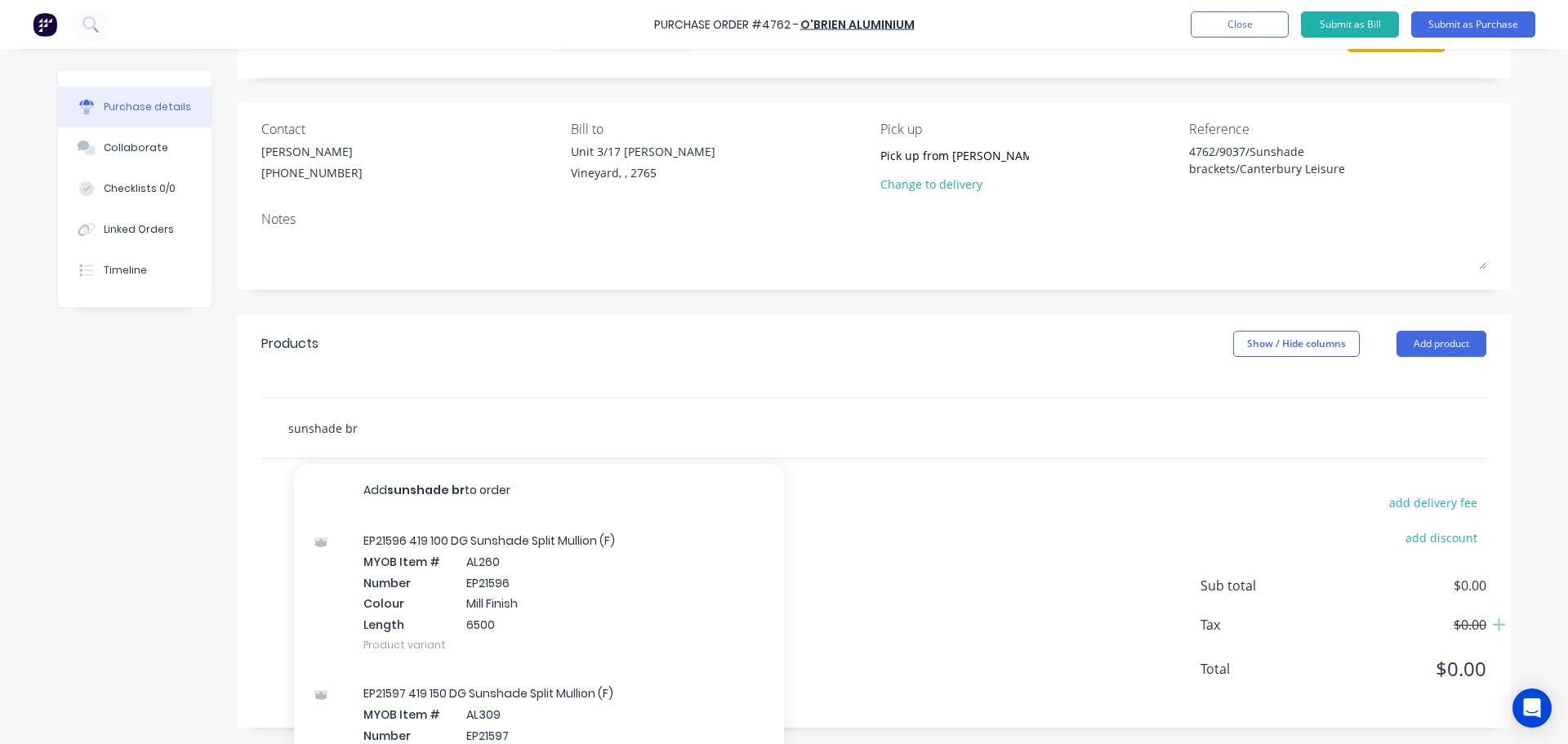
type input "sunshade bra"
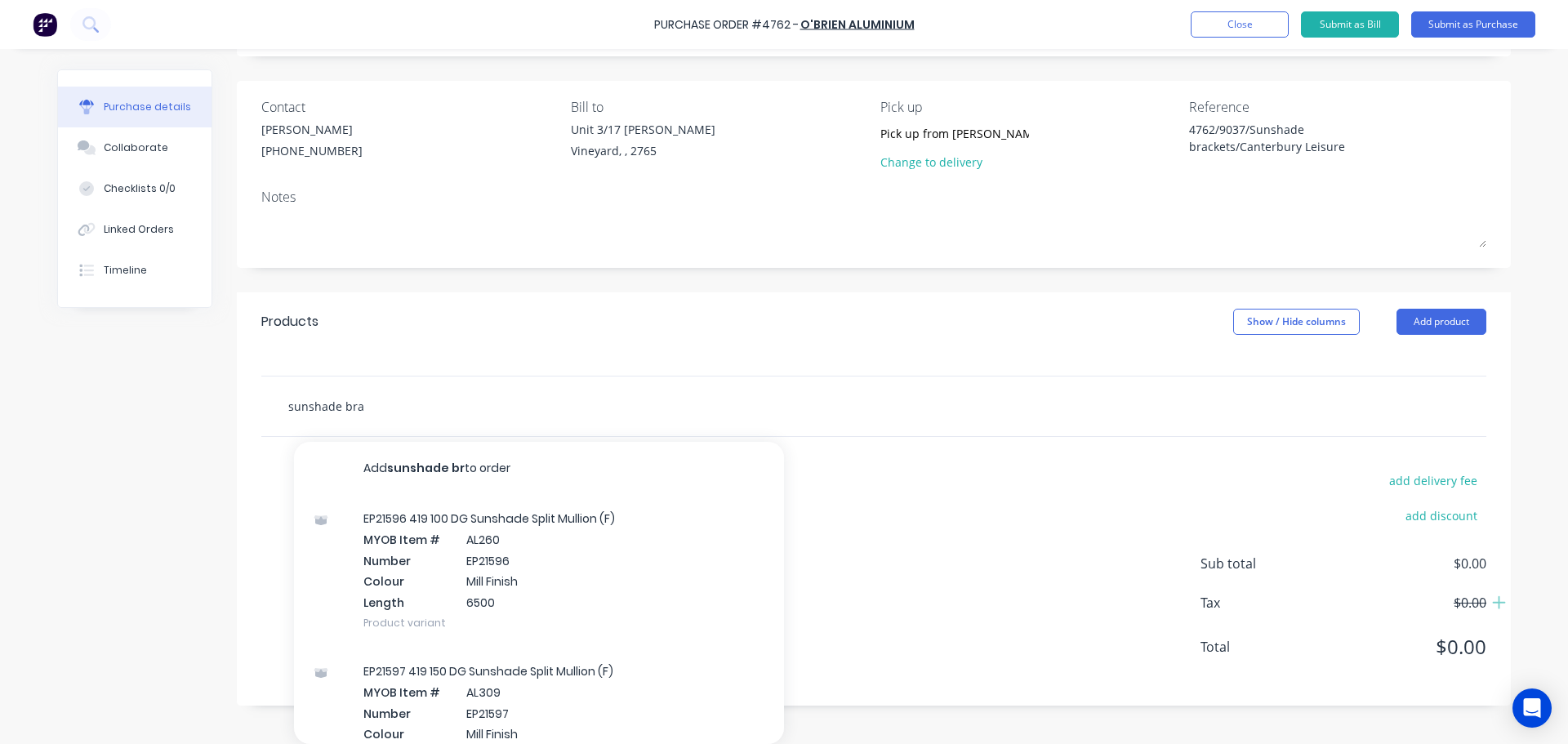
type textarea "x"
type input "sunshade brac"
type textarea "x"
type input "sunshade brack"
type textarea "x"
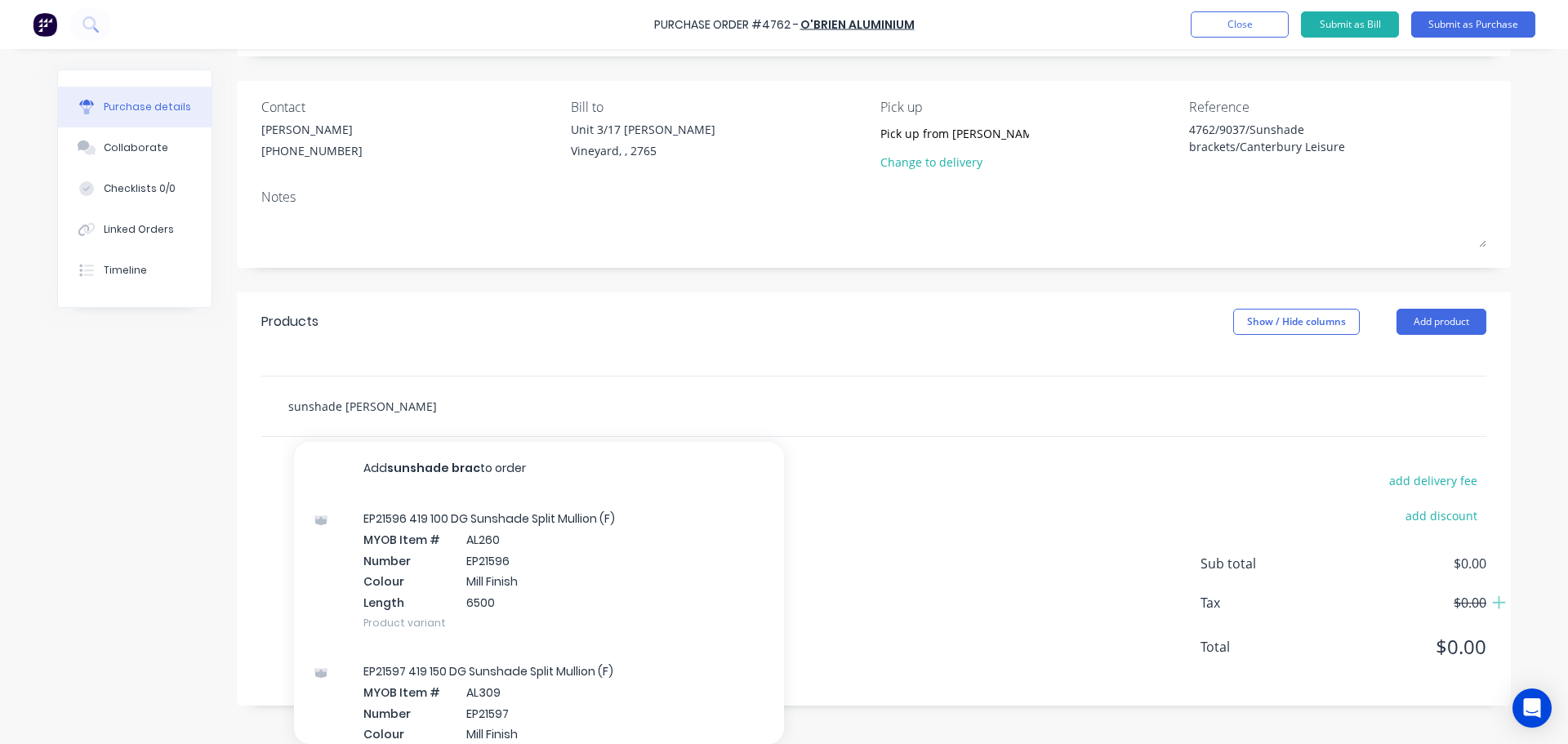
type input "sunshade bracke"
type textarea "x"
type input "sunshade bracket"
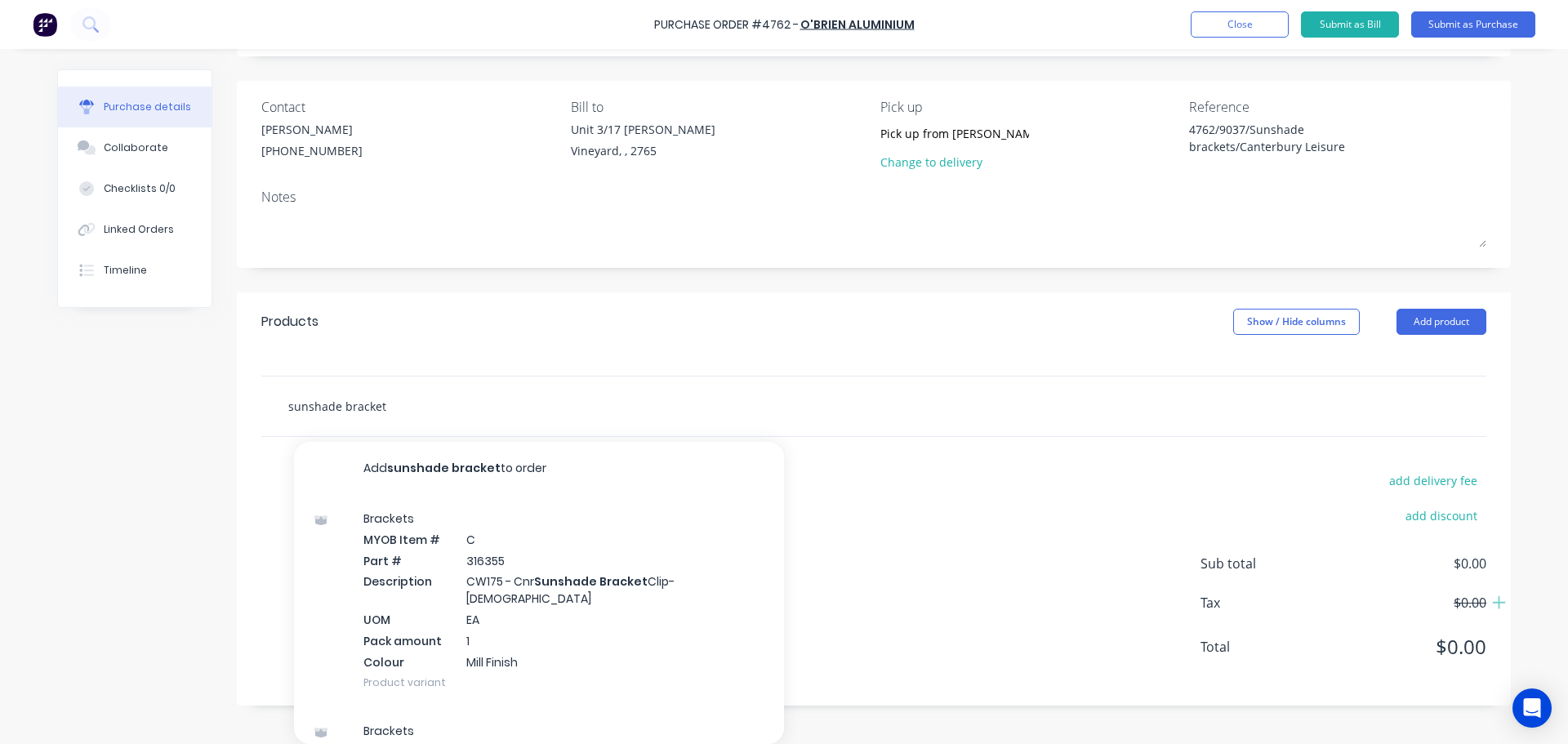
type textarea "x"
type input "sunshade bracket"
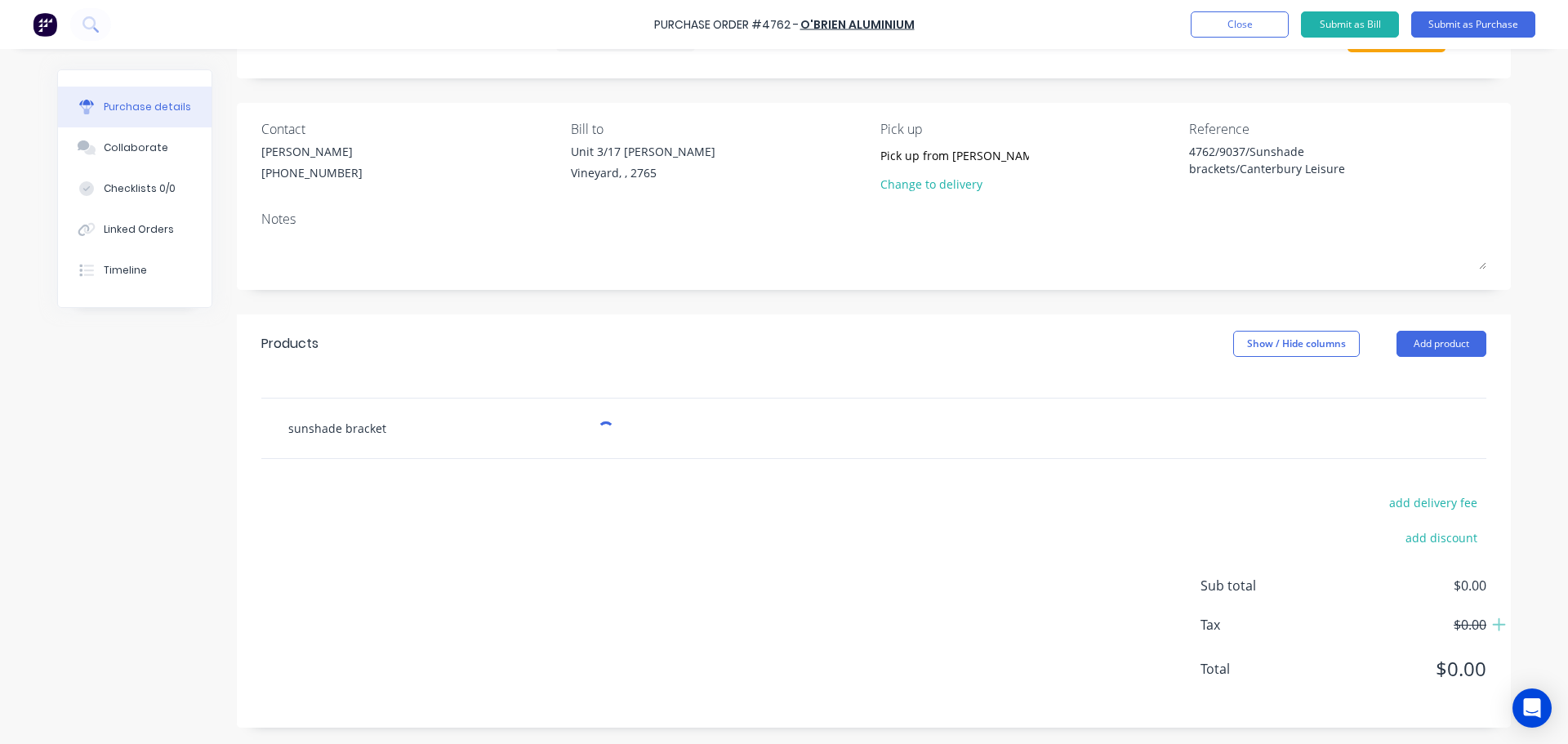
type textarea "x"
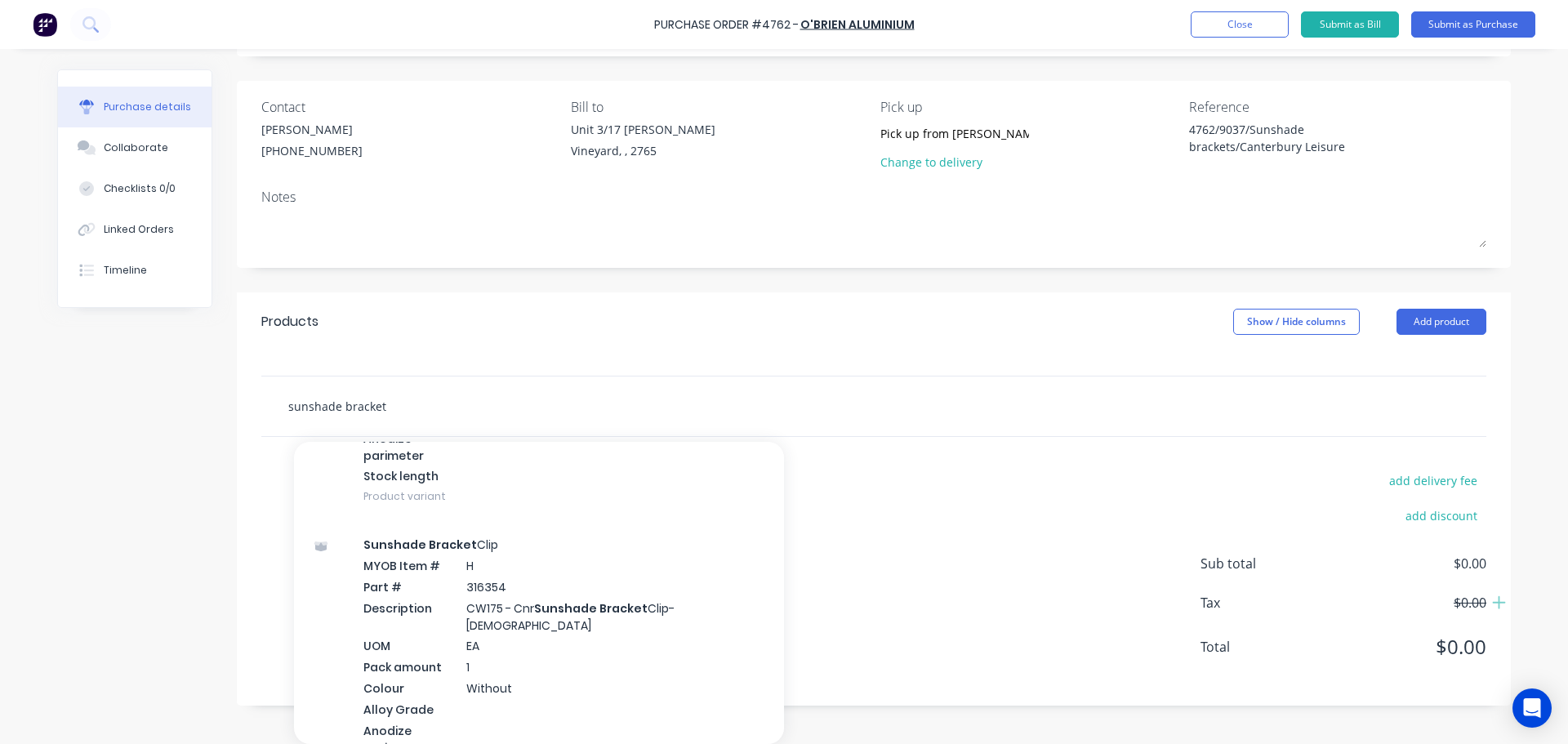
scroll to position [1767, 0]
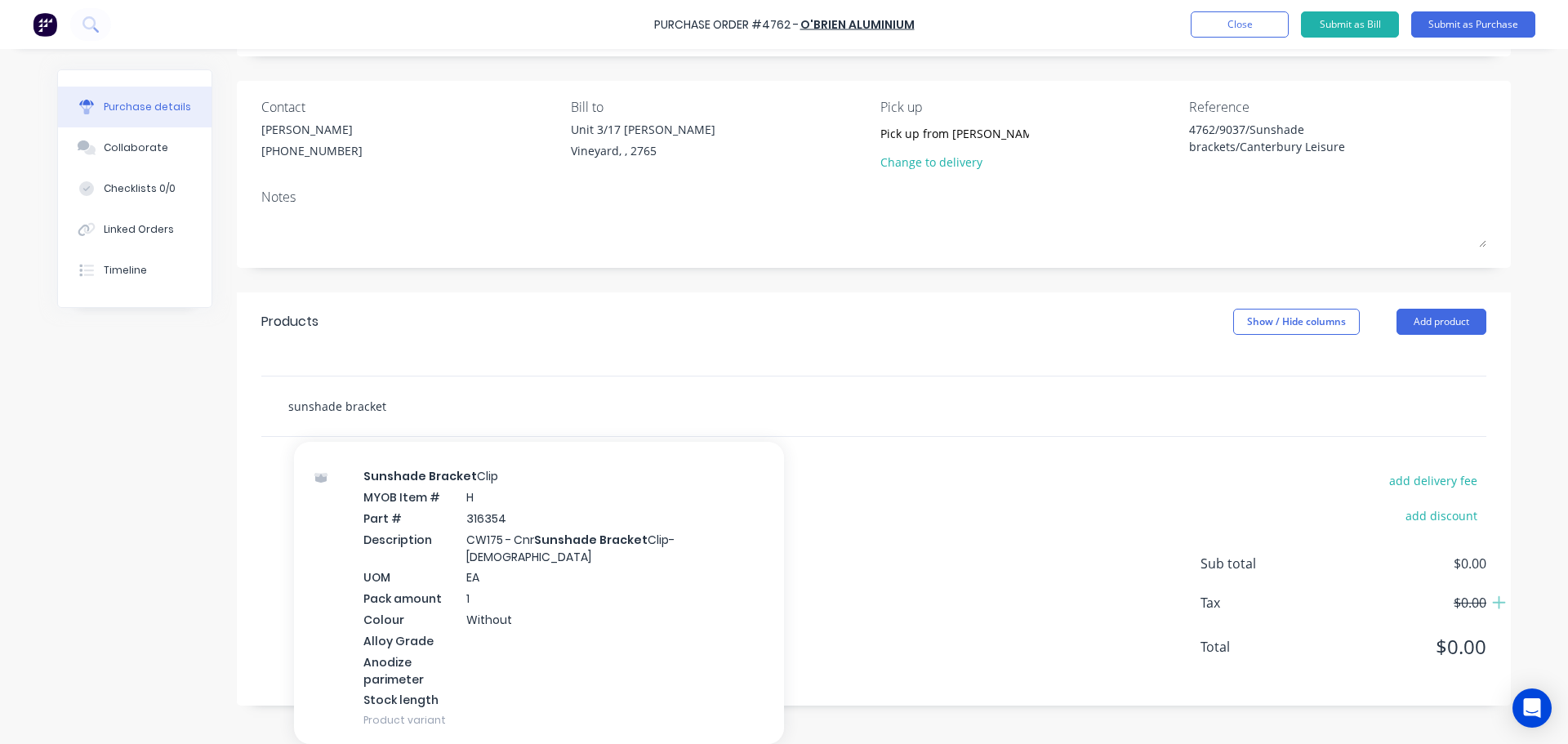
type input "sunshade bracket"
click at [895, 397] on div "sunshade bracket Add sunshade bracket to order Brackets MYOB Item # C Part # 31…" at bounding box center [873, 405] width 1199 height 33
click at [419, 410] on input "sunshade bracket" at bounding box center [450, 405] width 327 height 33
type textarea "x"
type input "sunshade bracket"
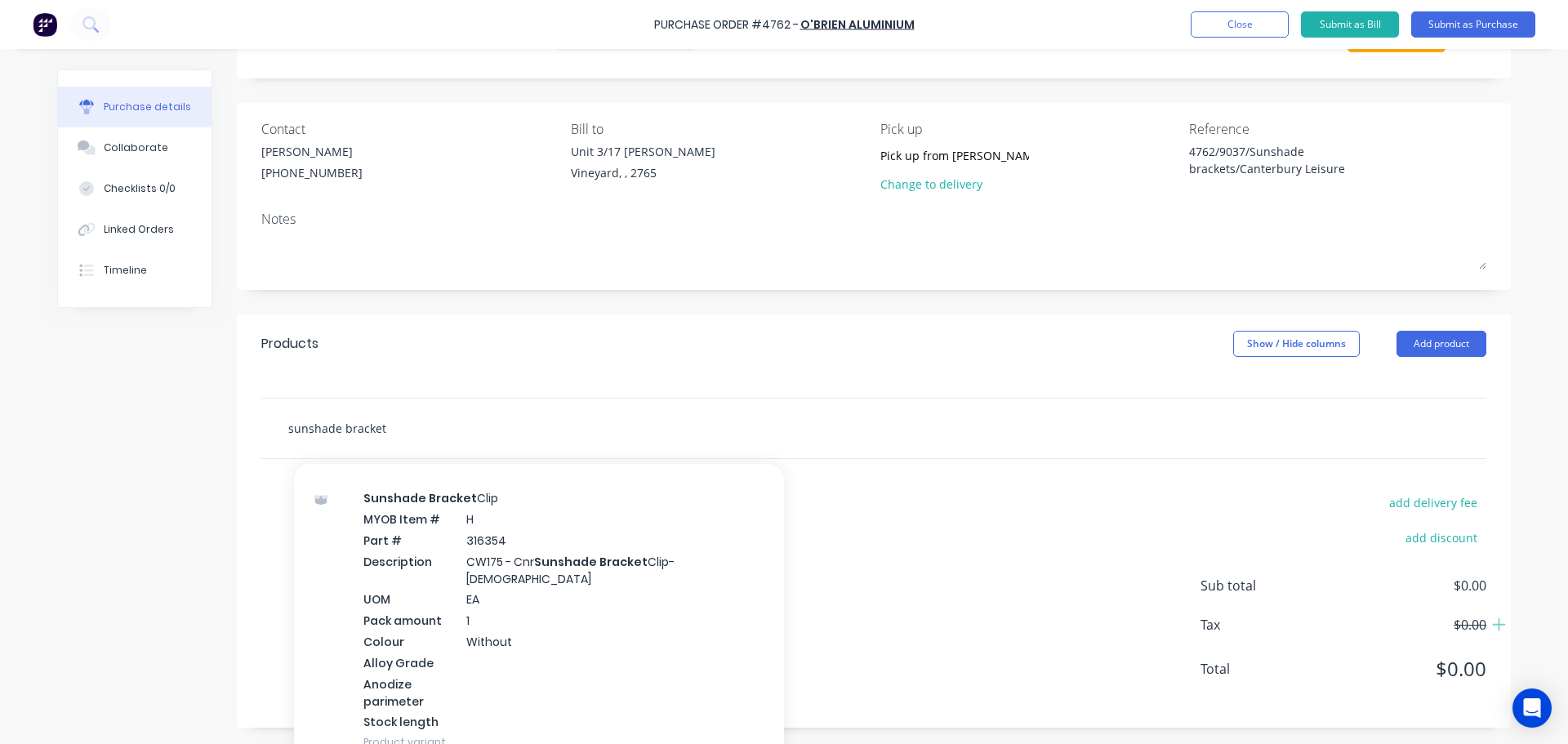
type textarea "x"
type input "sunshade bracke"
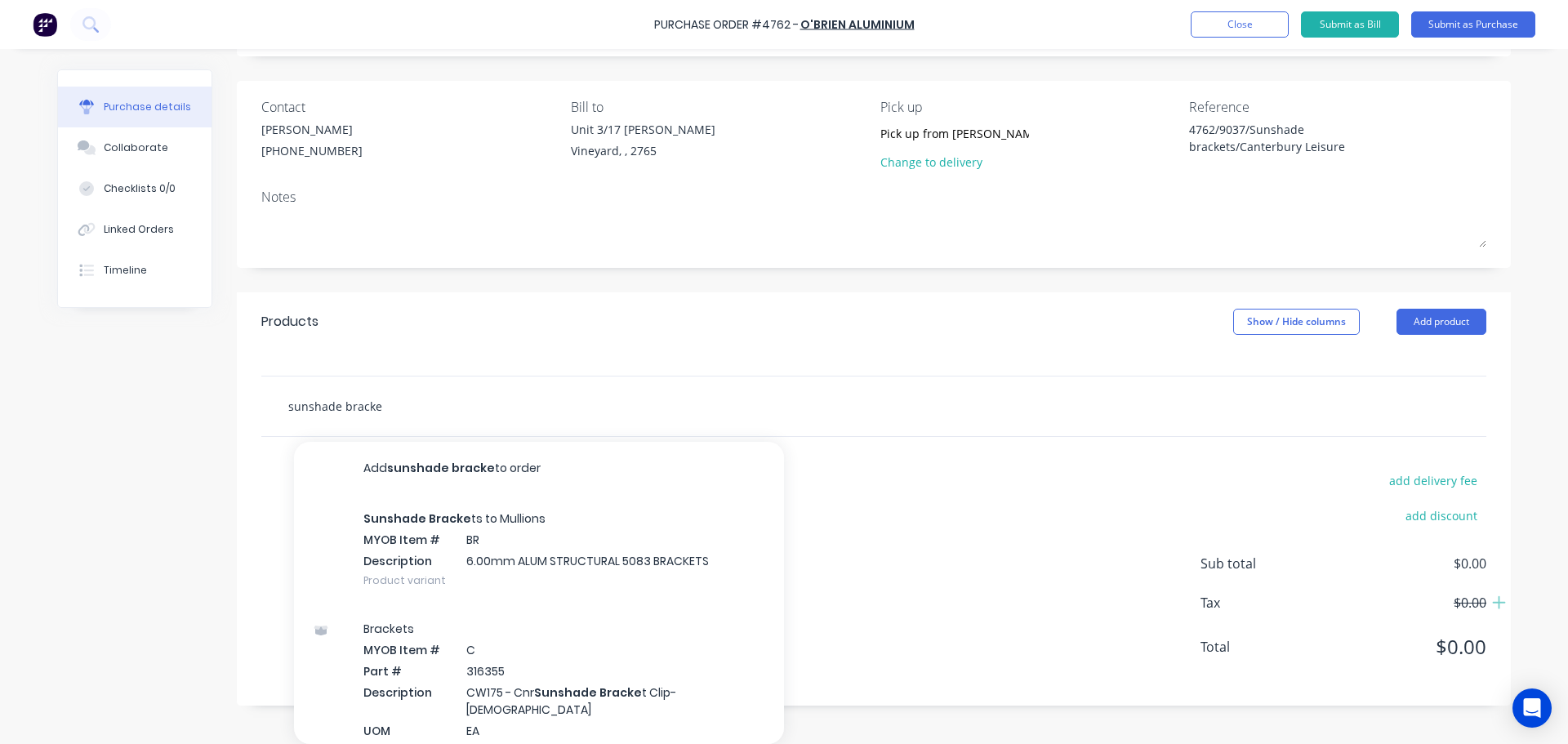
type textarea "x"
type input "sunshade brackeT"
type textarea "x"
type input "sunshade brackeT"
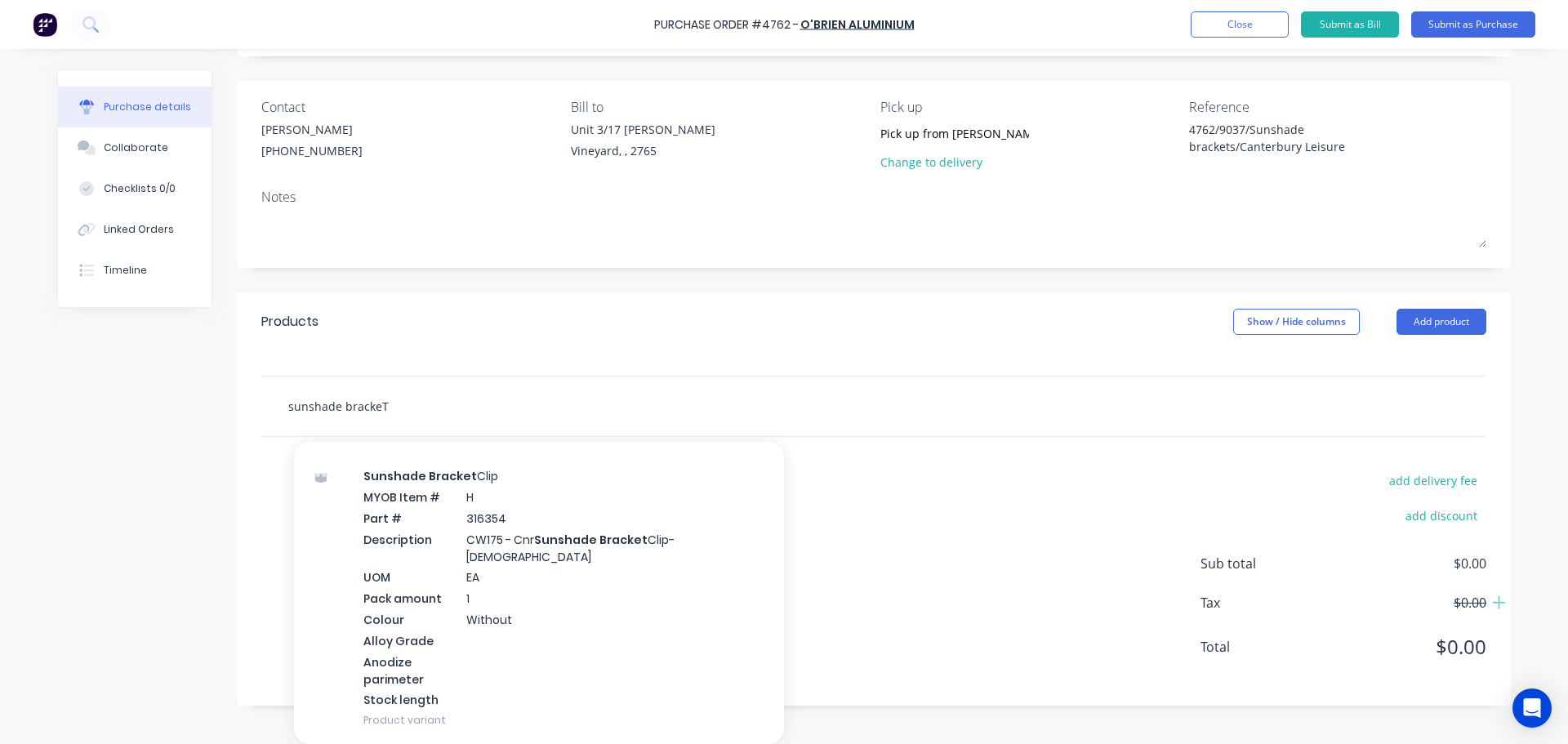
drag, startPoint x: 395, startPoint y: 413, endPoint x: 185, endPoint y: 403, distance: 210.2
click at [185, 403] on div "Created by Dee Created 01/10/25 Required 01/10/25 Status Draft Contact Michelle…" at bounding box center [784, 338] width 1454 height 736
type textarea "x"
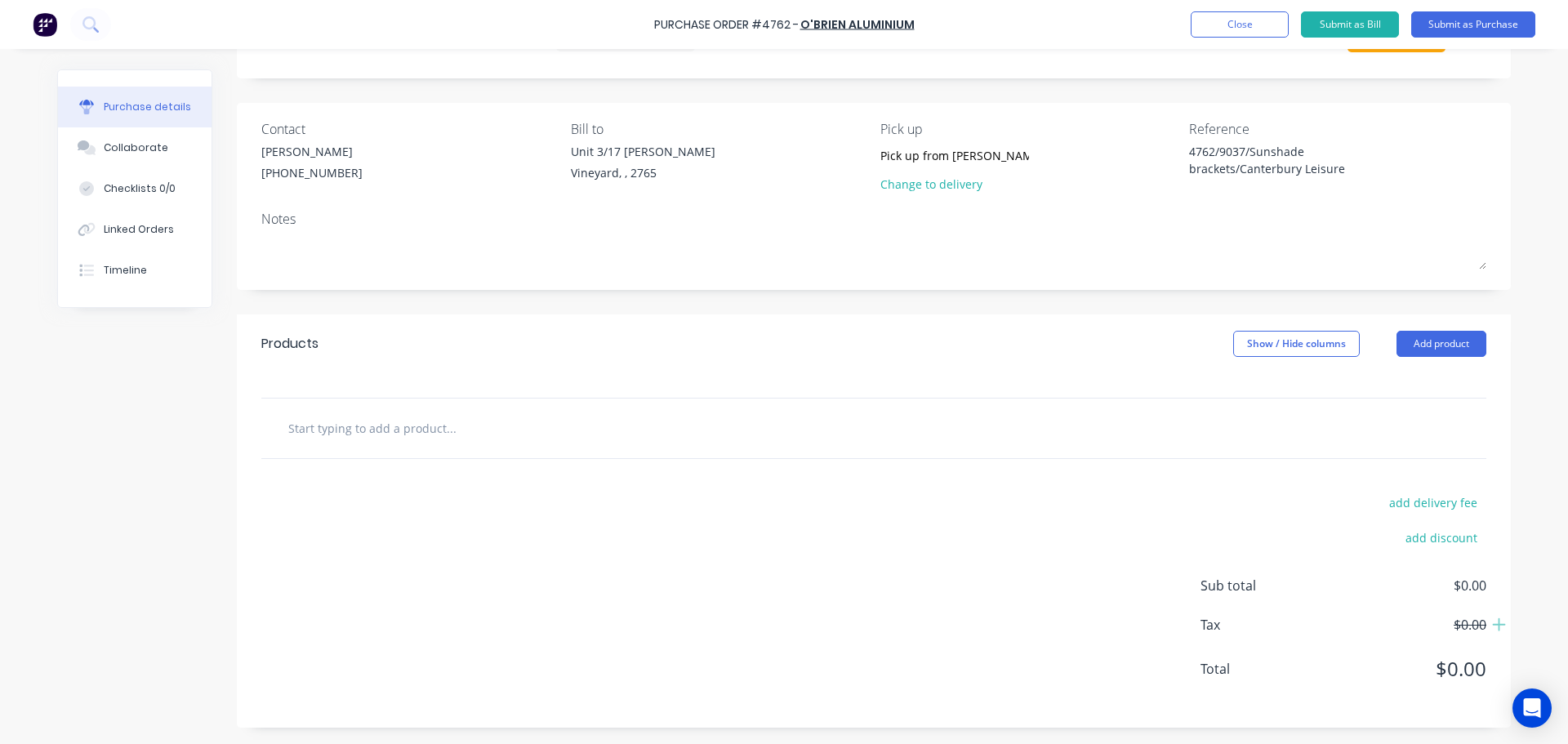
type textarea "x"
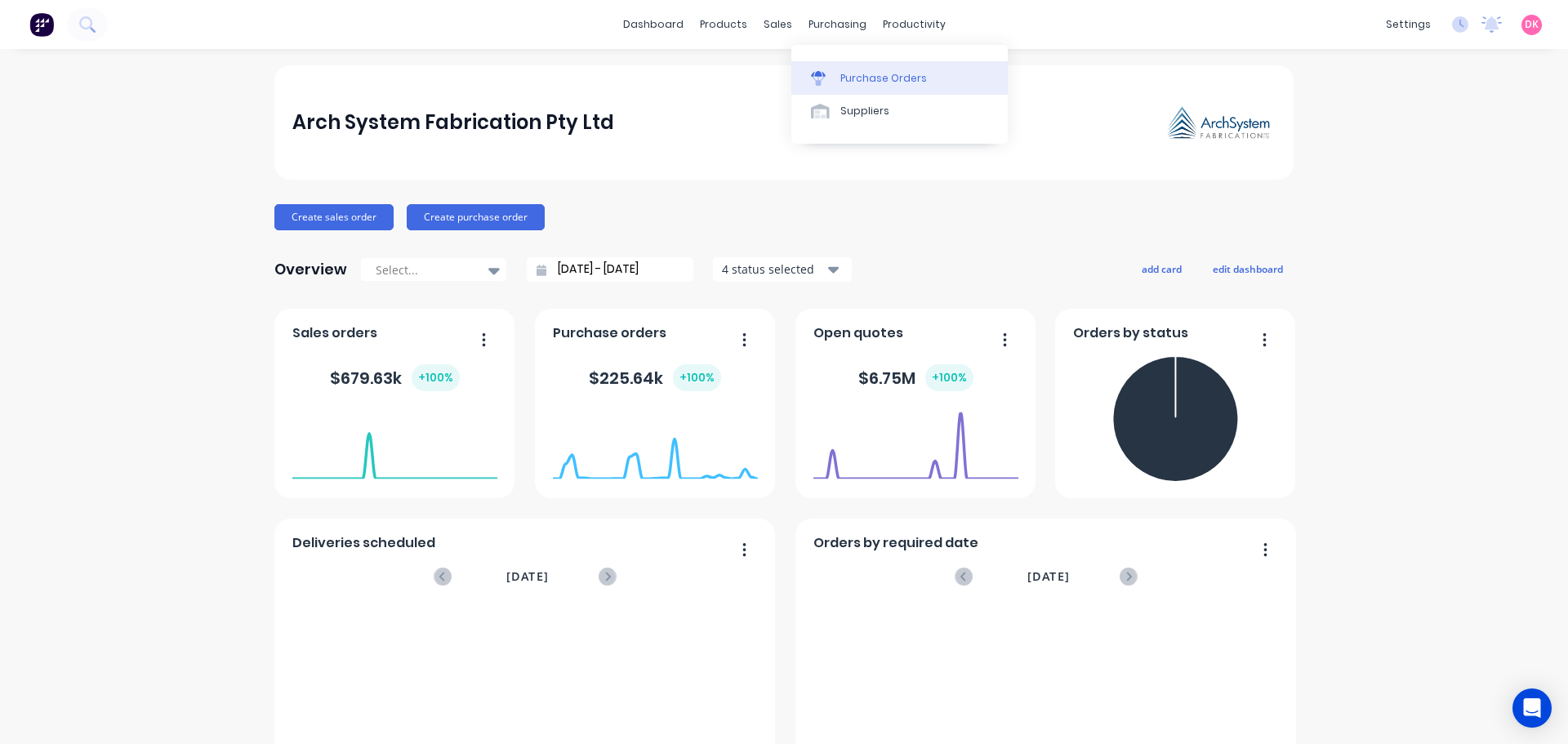
click at [834, 71] on div at bounding box center [824, 78] width 25 height 15
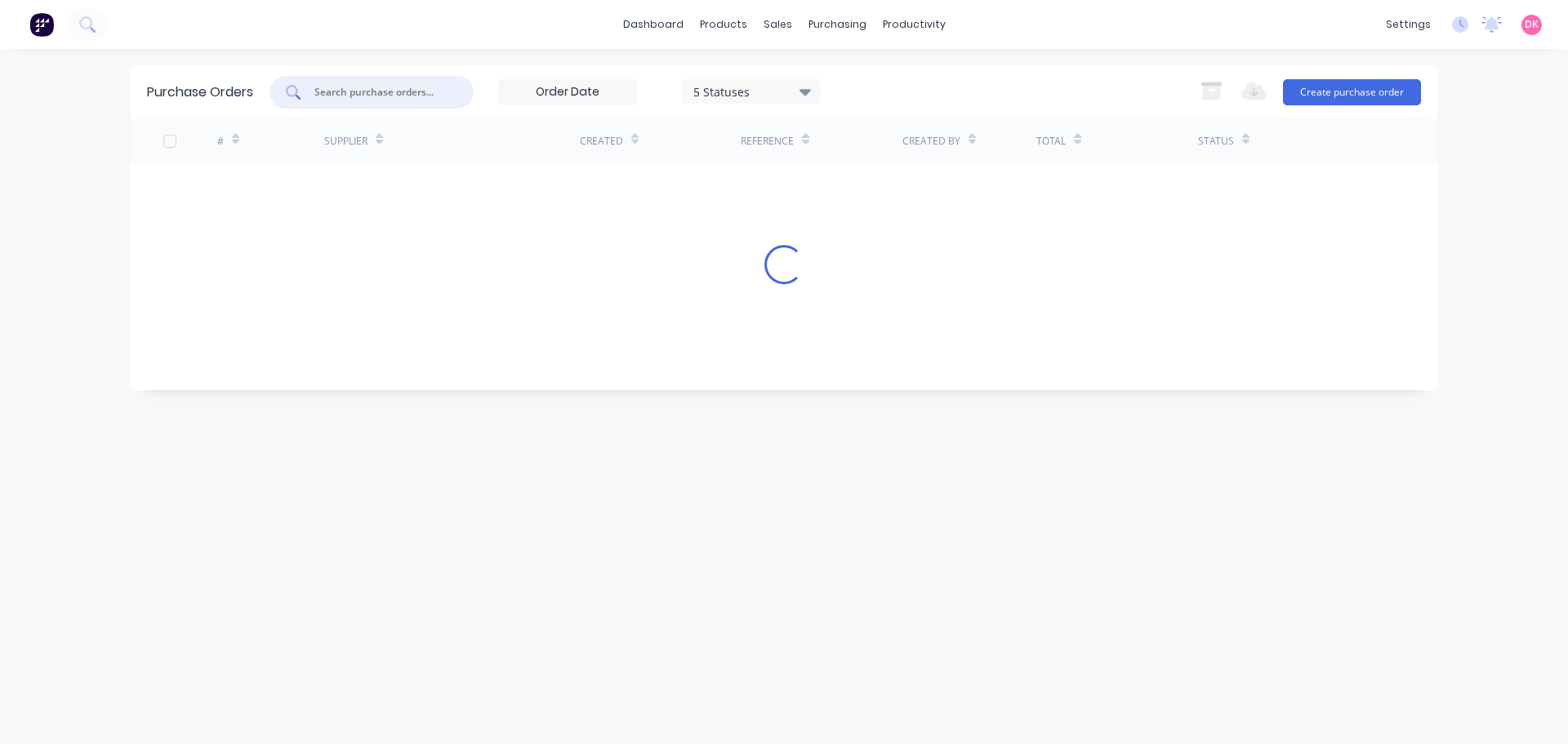
click at [377, 97] on input "text" at bounding box center [380, 92] width 135 height 16
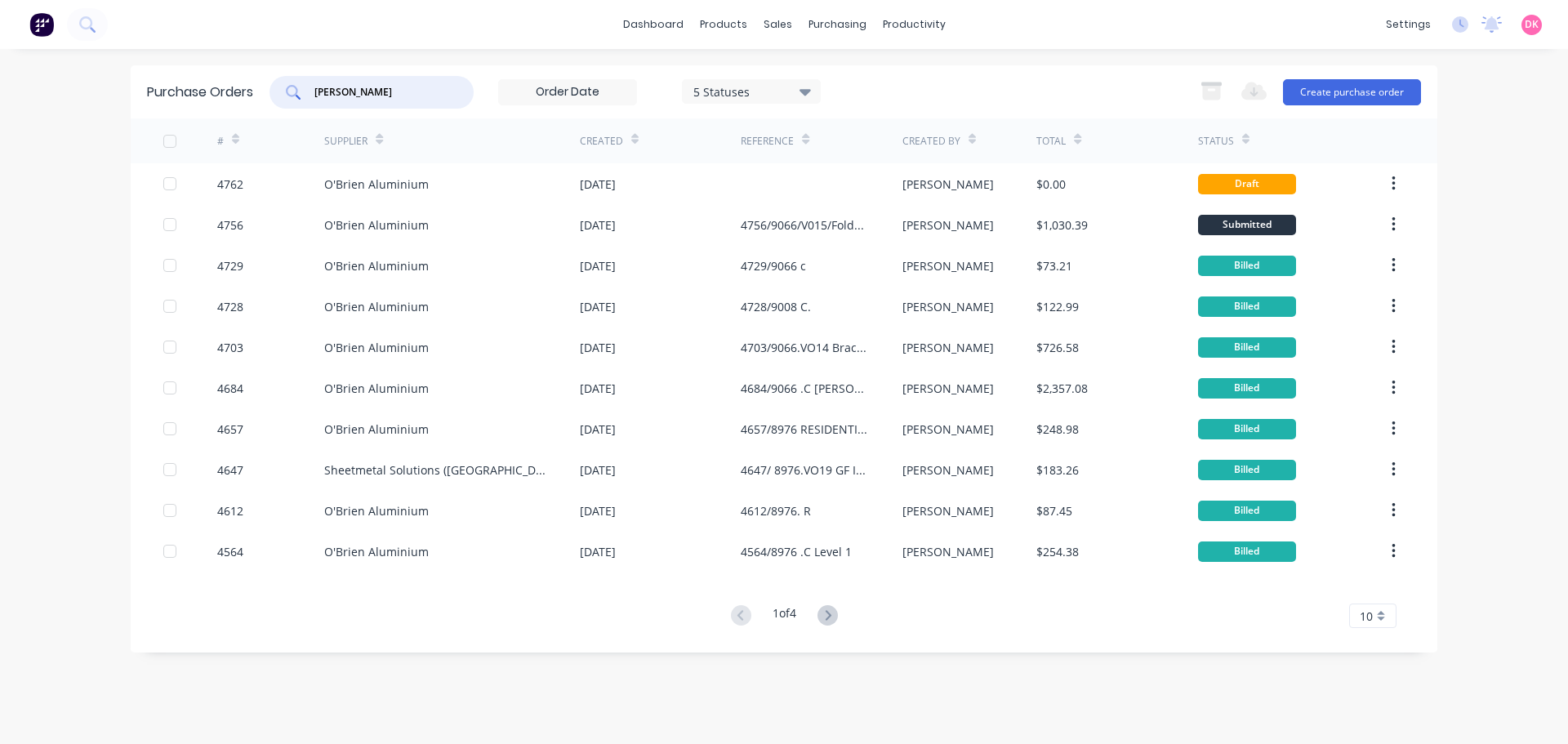
type input "[PERSON_NAME]"
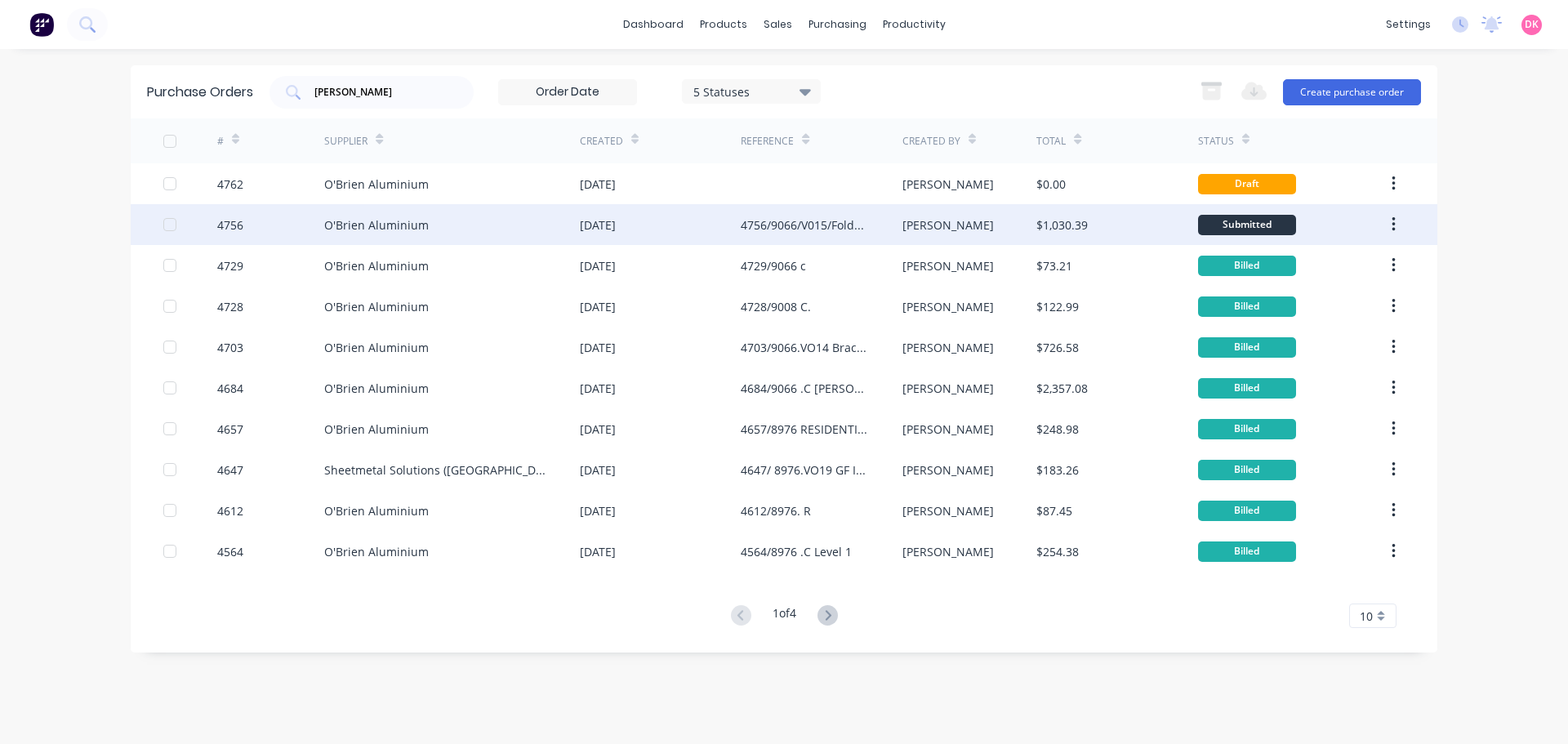
click at [323, 237] on div "4756" at bounding box center [272, 225] width 108 height 41
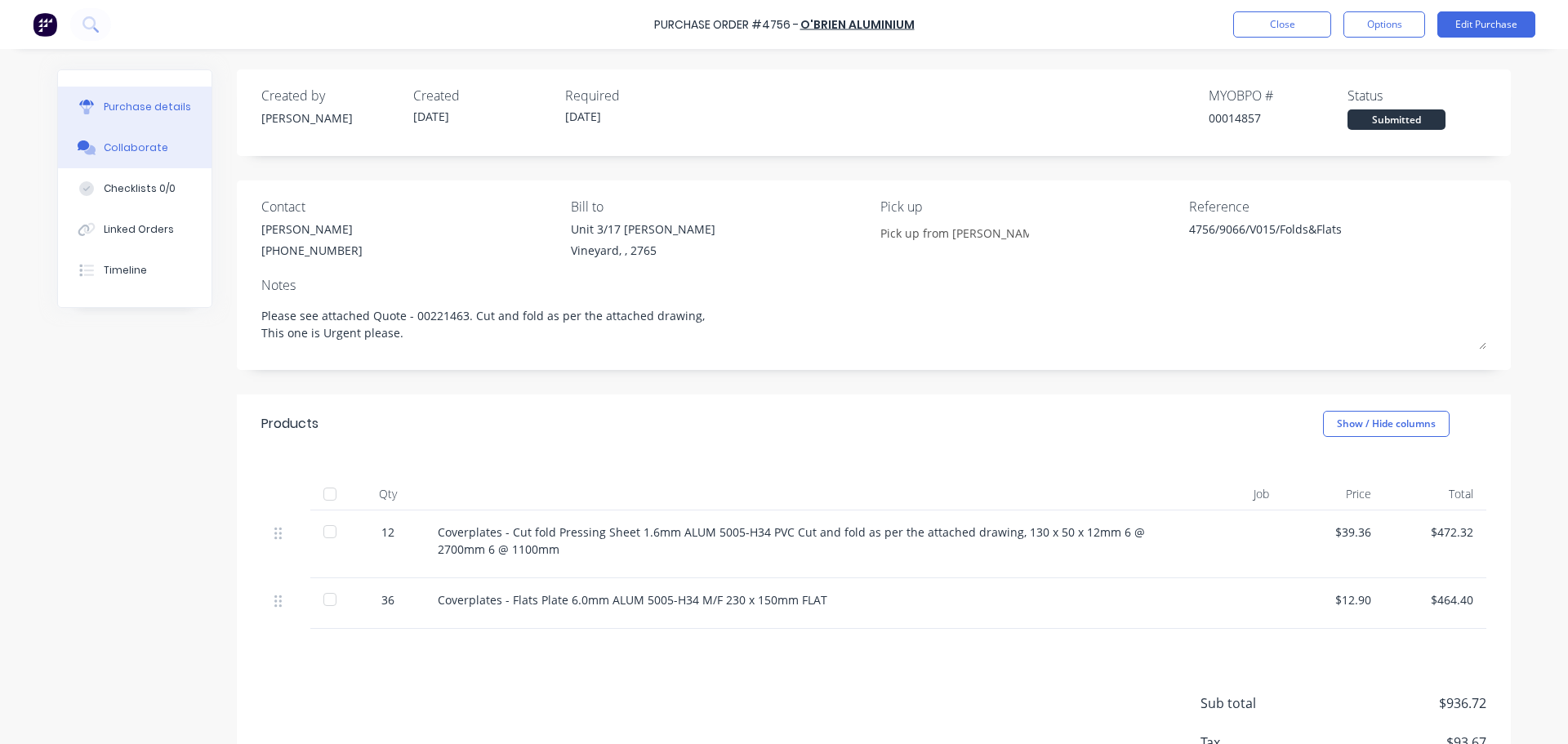
click at [134, 153] on div "Collaborate" at bounding box center [135, 148] width 65 height 15
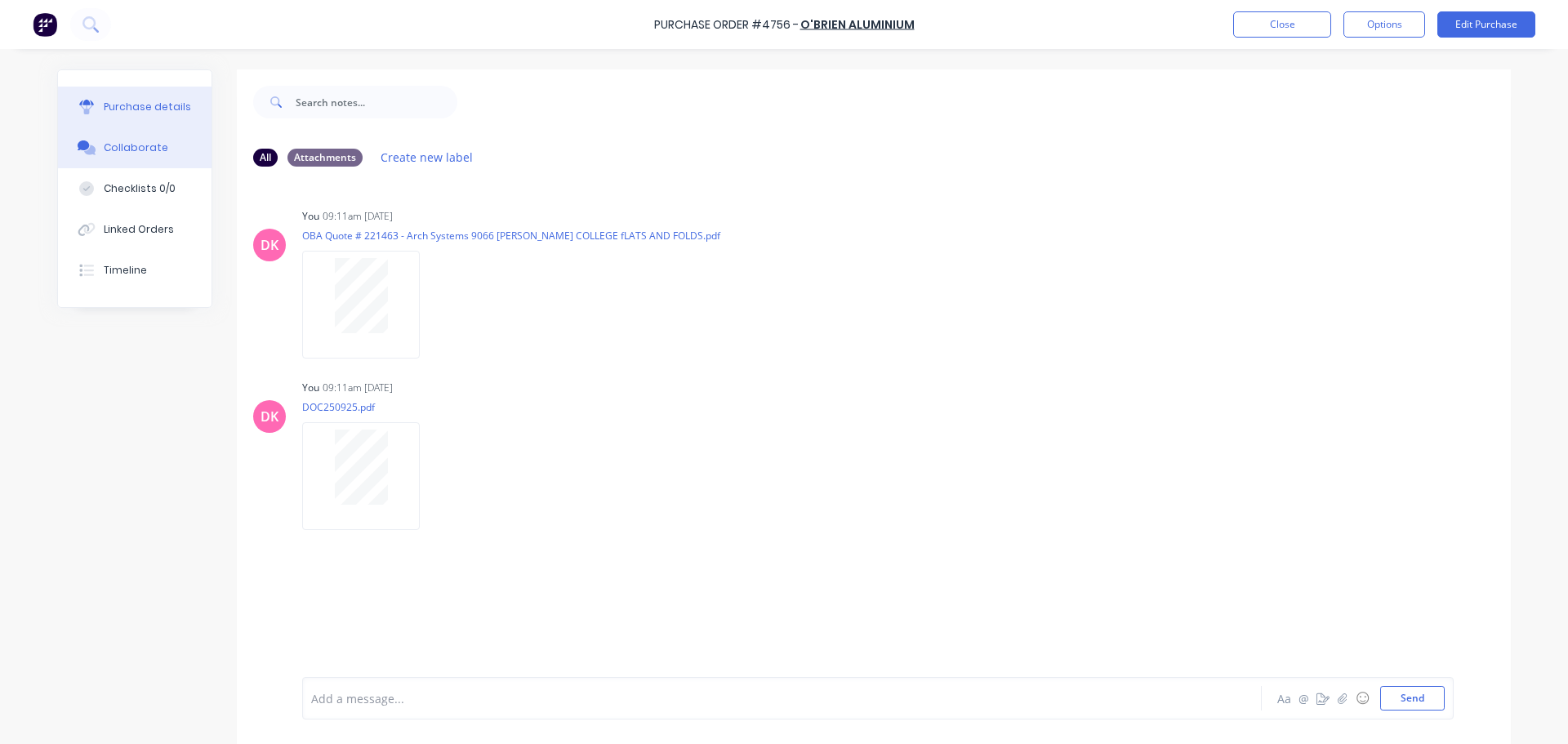
click at [114, 108] on div "Purchase details" at bounding box center [147, 107] width 88 height 15
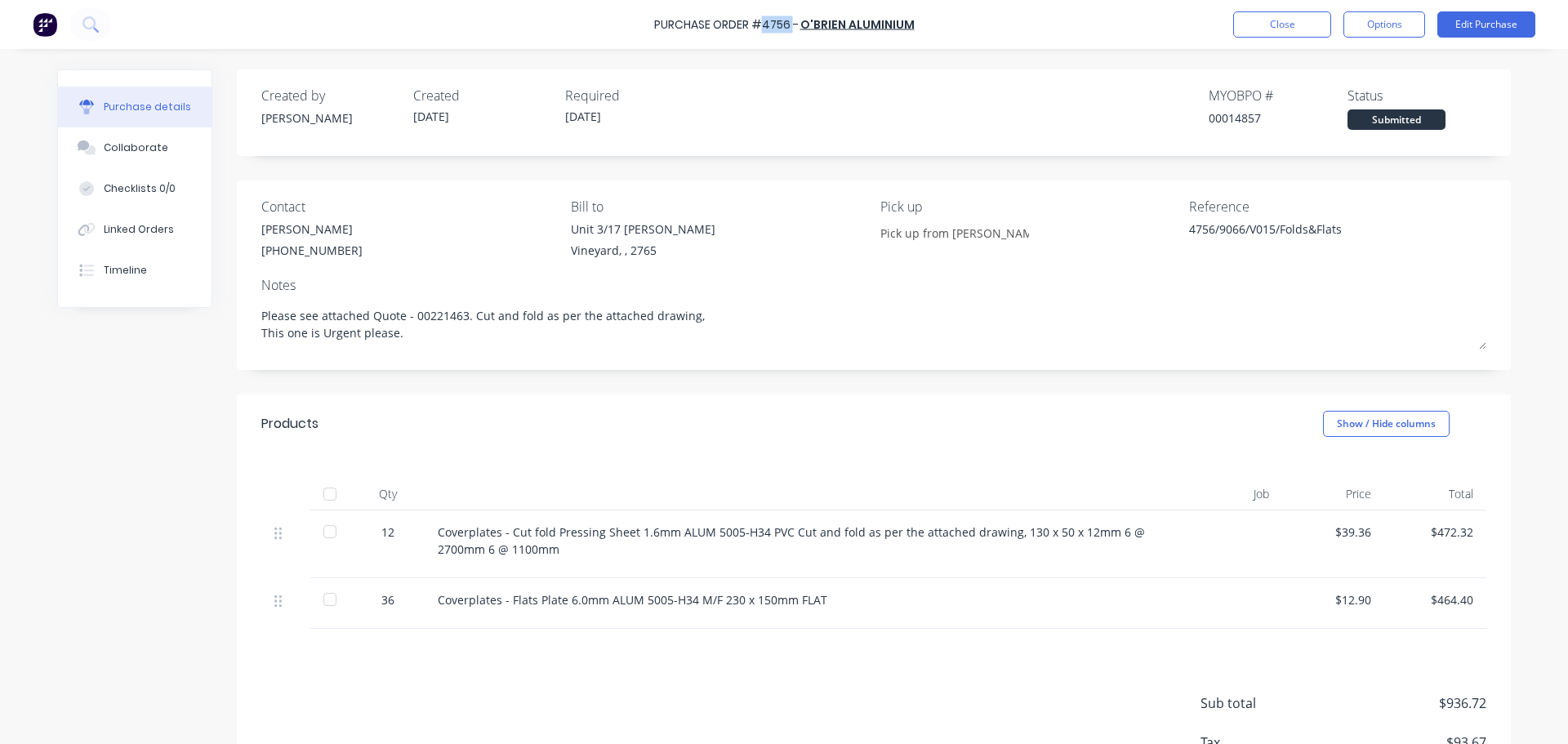
drag, startPoint x: 766, startPoint y: 25, endPoint x: 795, endPoint y: 24, distance: 29.0
click at [795, 24] on div "Purchase Order #4756 -" at bounding box center [726, 24] width 144 height 17
copy div "4756"
click at [1275, 25] on button "Close" at bounding box center [1282, 25] width 98 height 27
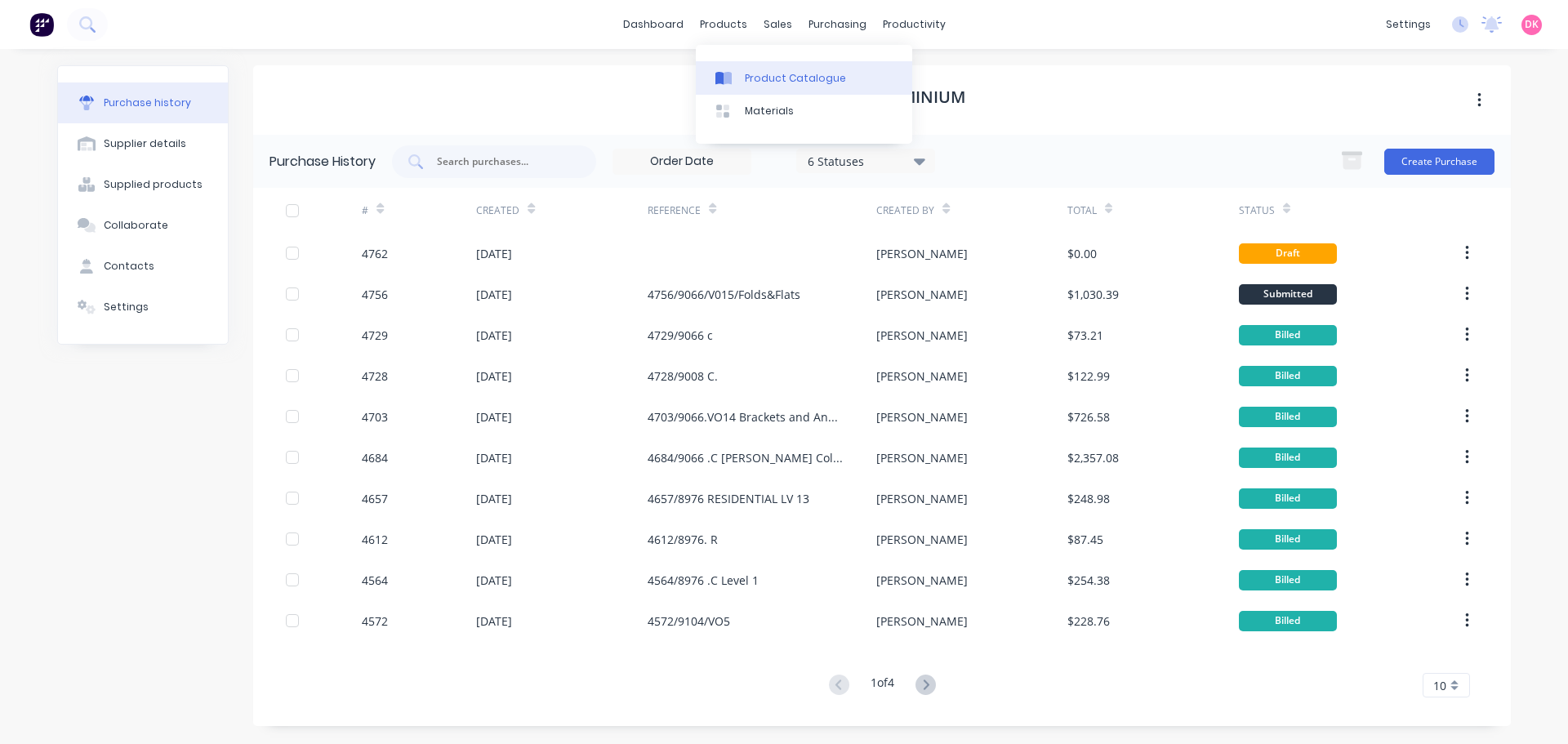
click at [754, 88] on link "Product Catalogue" at bounding box center [803, 77] width 217 height 33
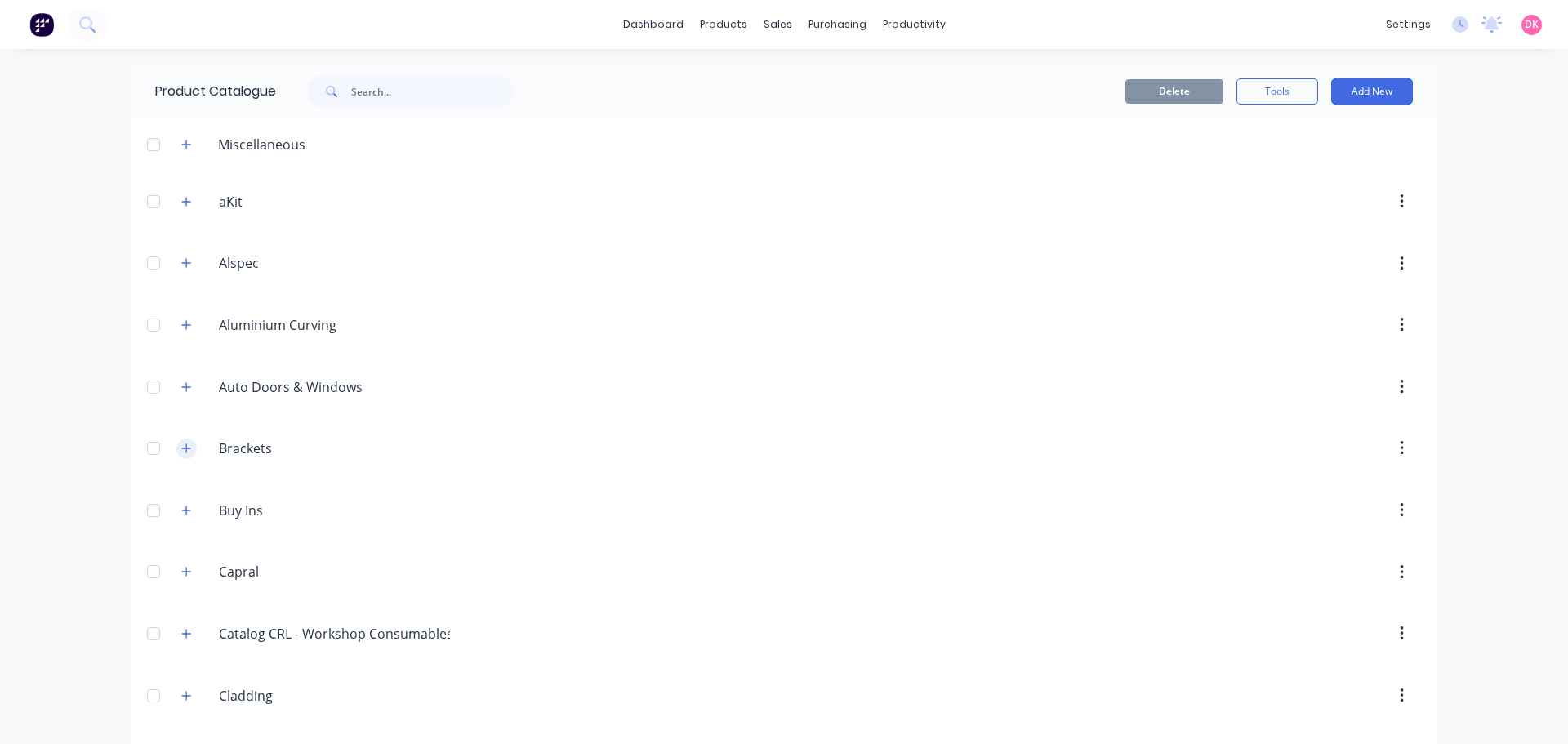
click at [182, 453] on icon "button" at bounding box center [186, 448] width 10 height 12
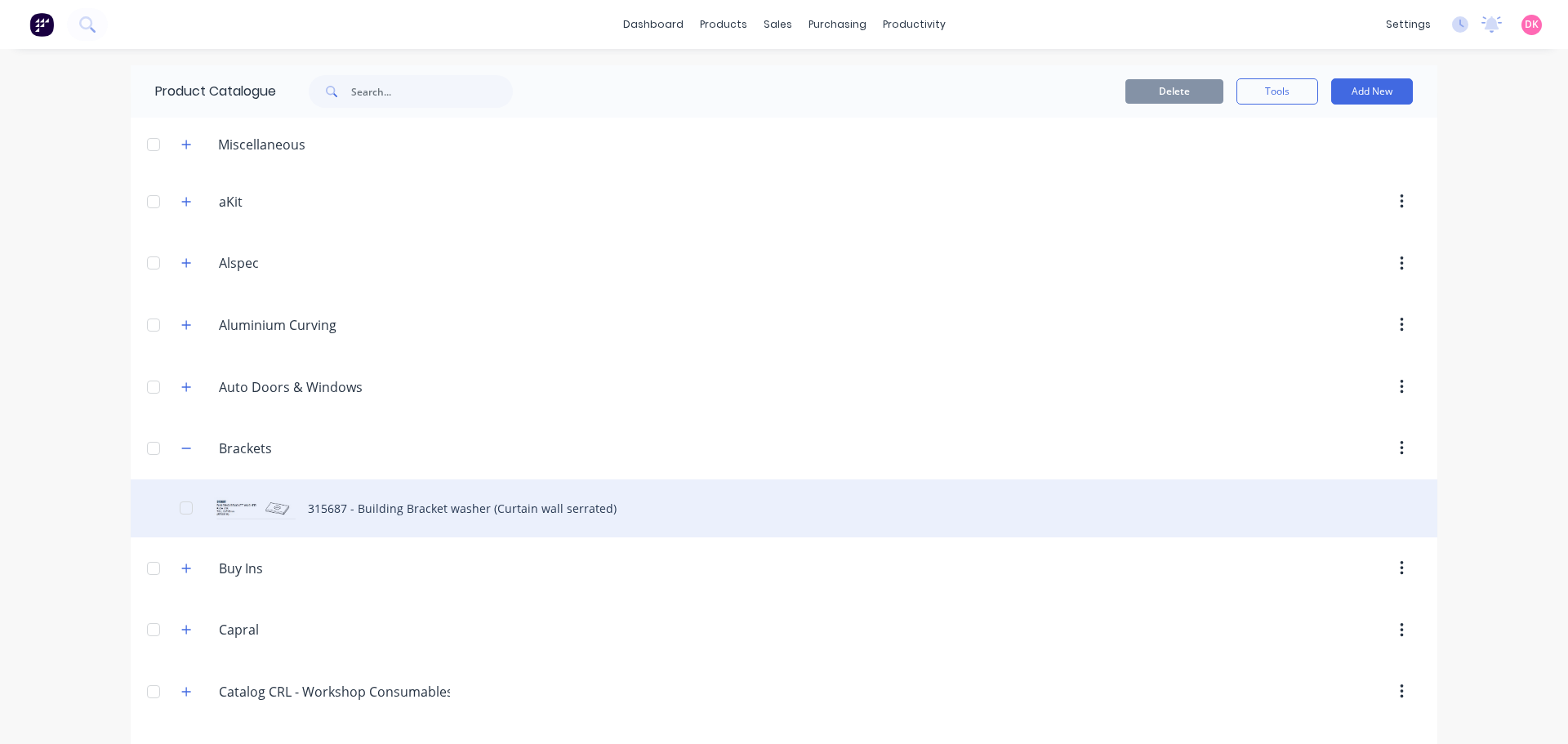
click at [396, 508] on div "315687 - Building Bracket washer (Curtain wall serrated)" at bounding box center [784, 509] width 1307 height 58
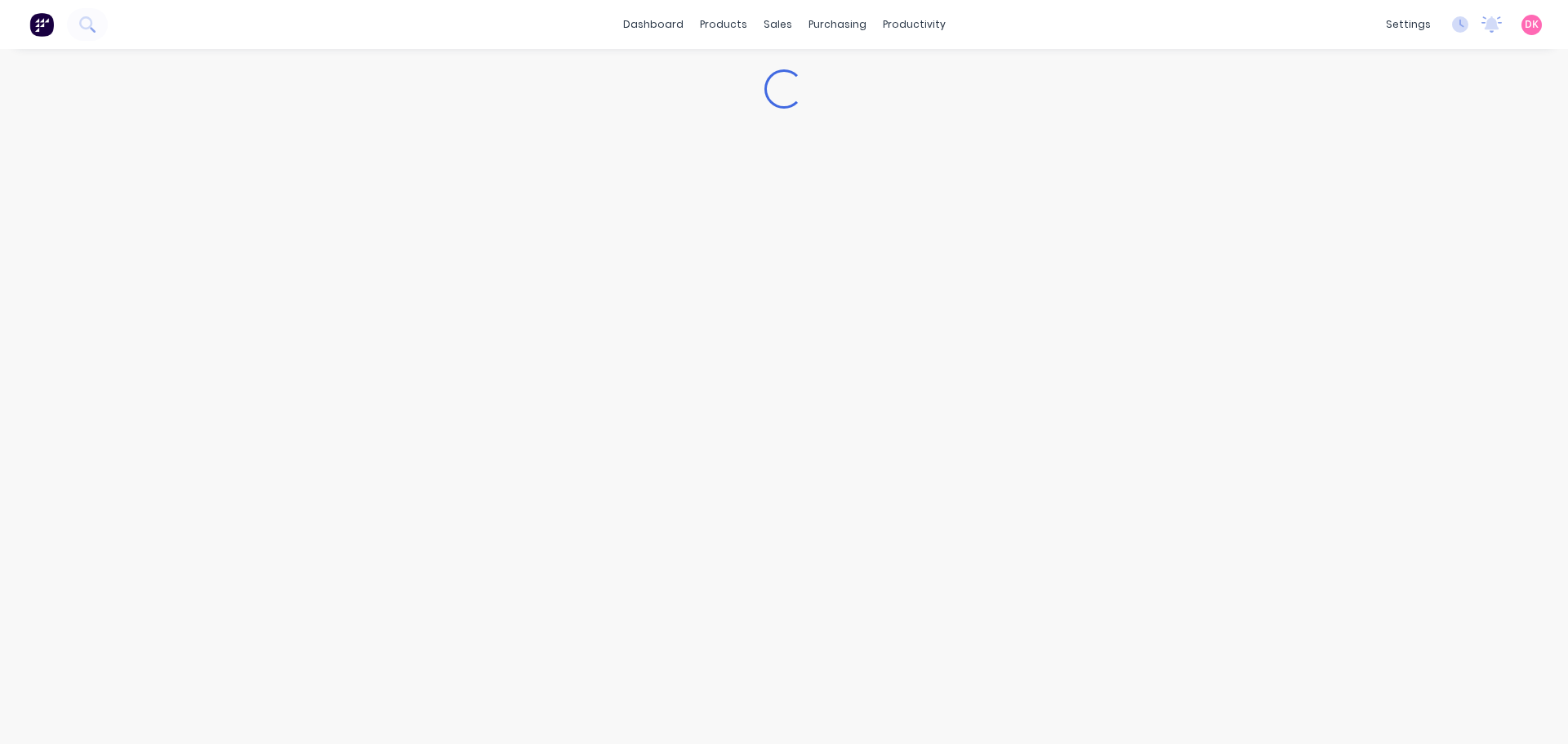
type textarea "x"
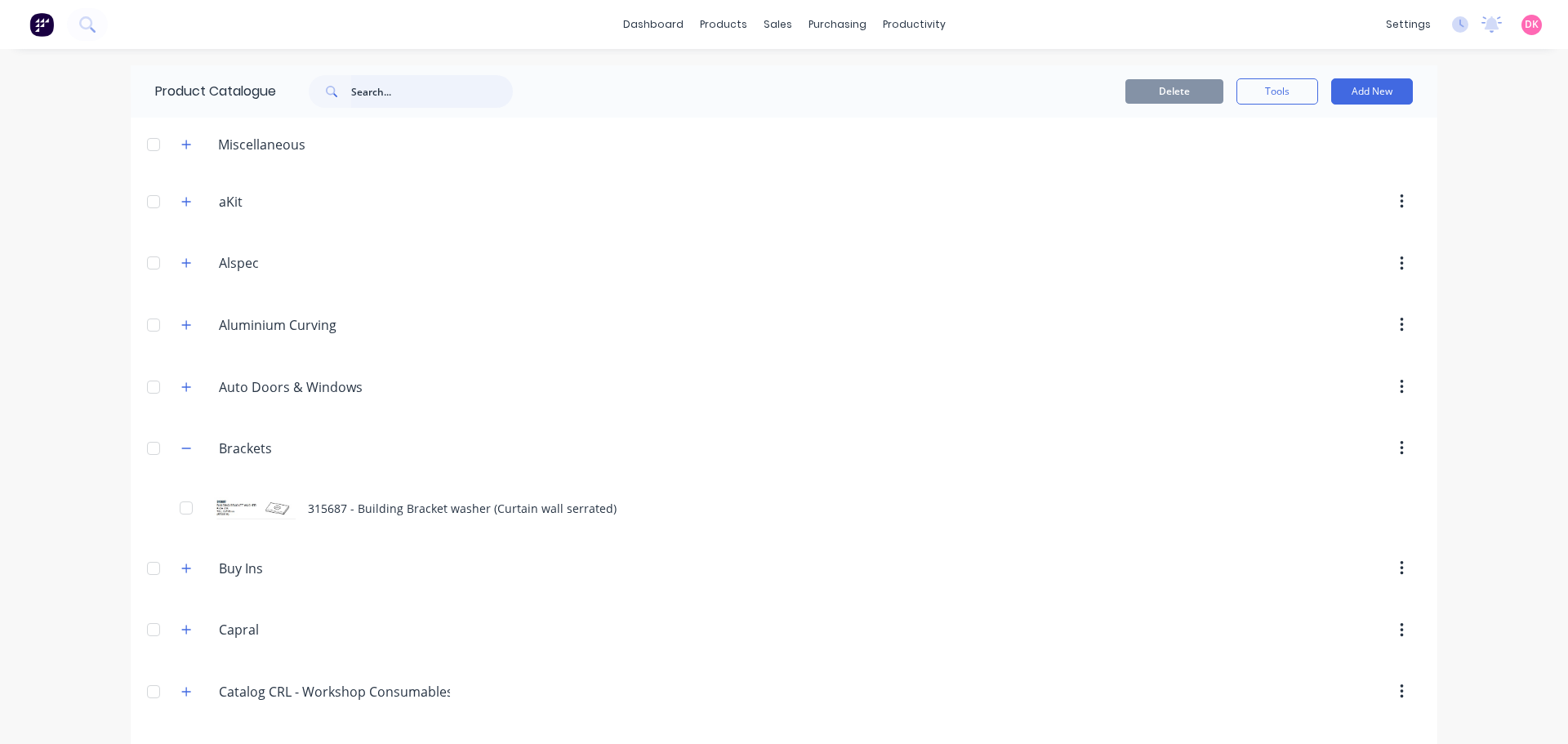
click at [408, 90] on input "text" at bounding box center [432, 91] width 162 height 33
type input "s"
type input "bracket"
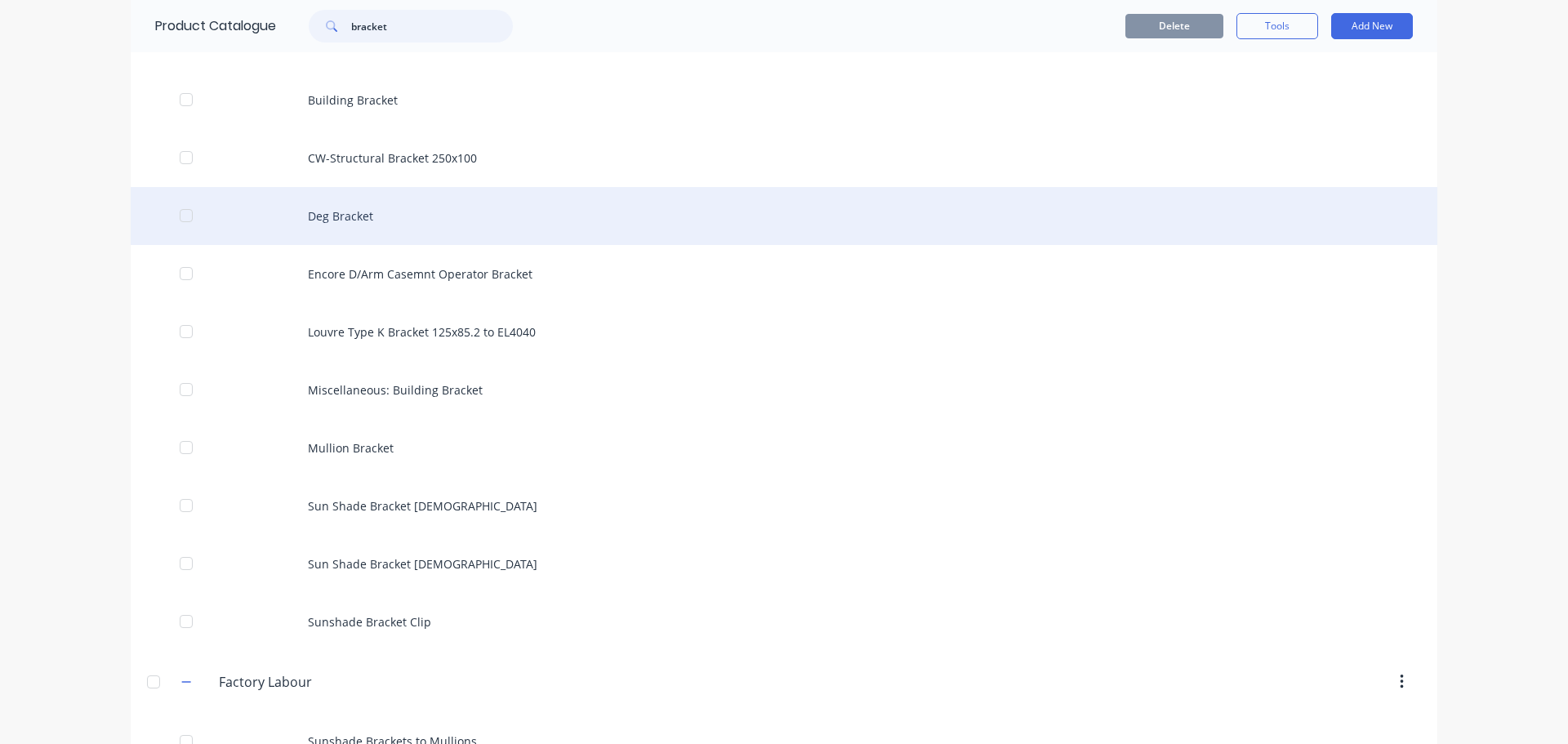
scroll to position [970, 0]
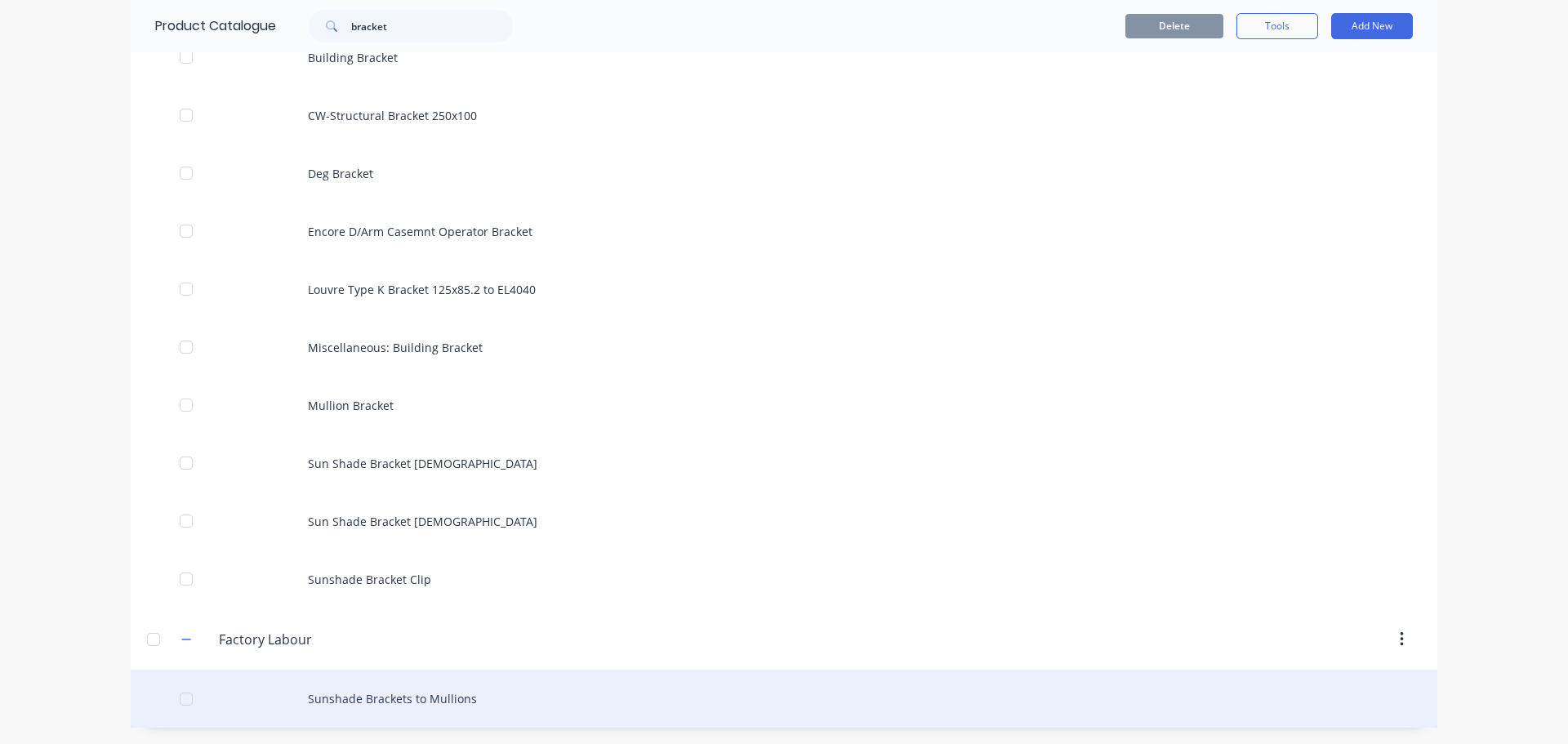
click at [323, 702] on div "Sunshade Brackets to Mullions" at bounding box center [784, 699] width 1307 height 58
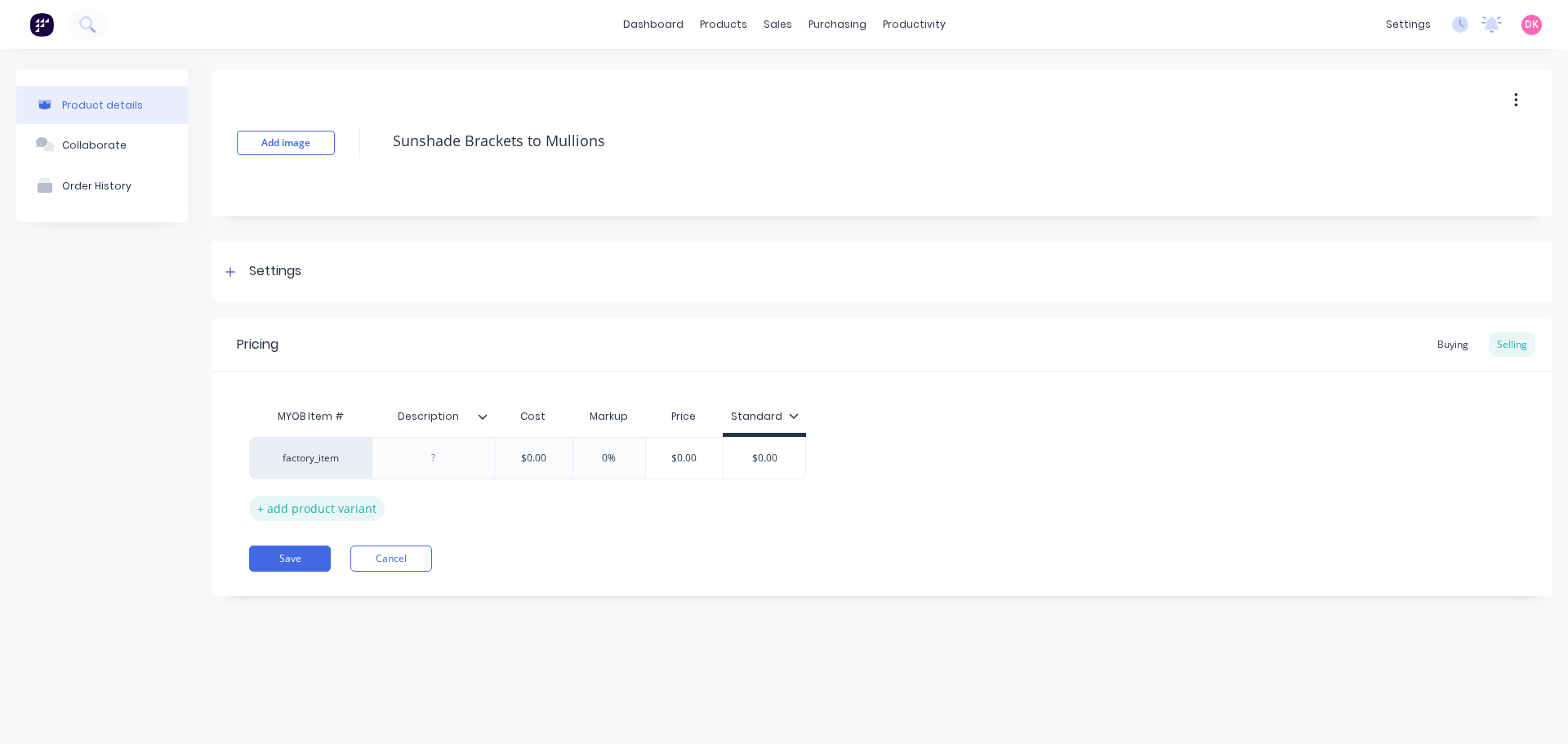
click at [326, 513] on div "+ add product variant" at bounding box center [317, 508] width 135 height 26
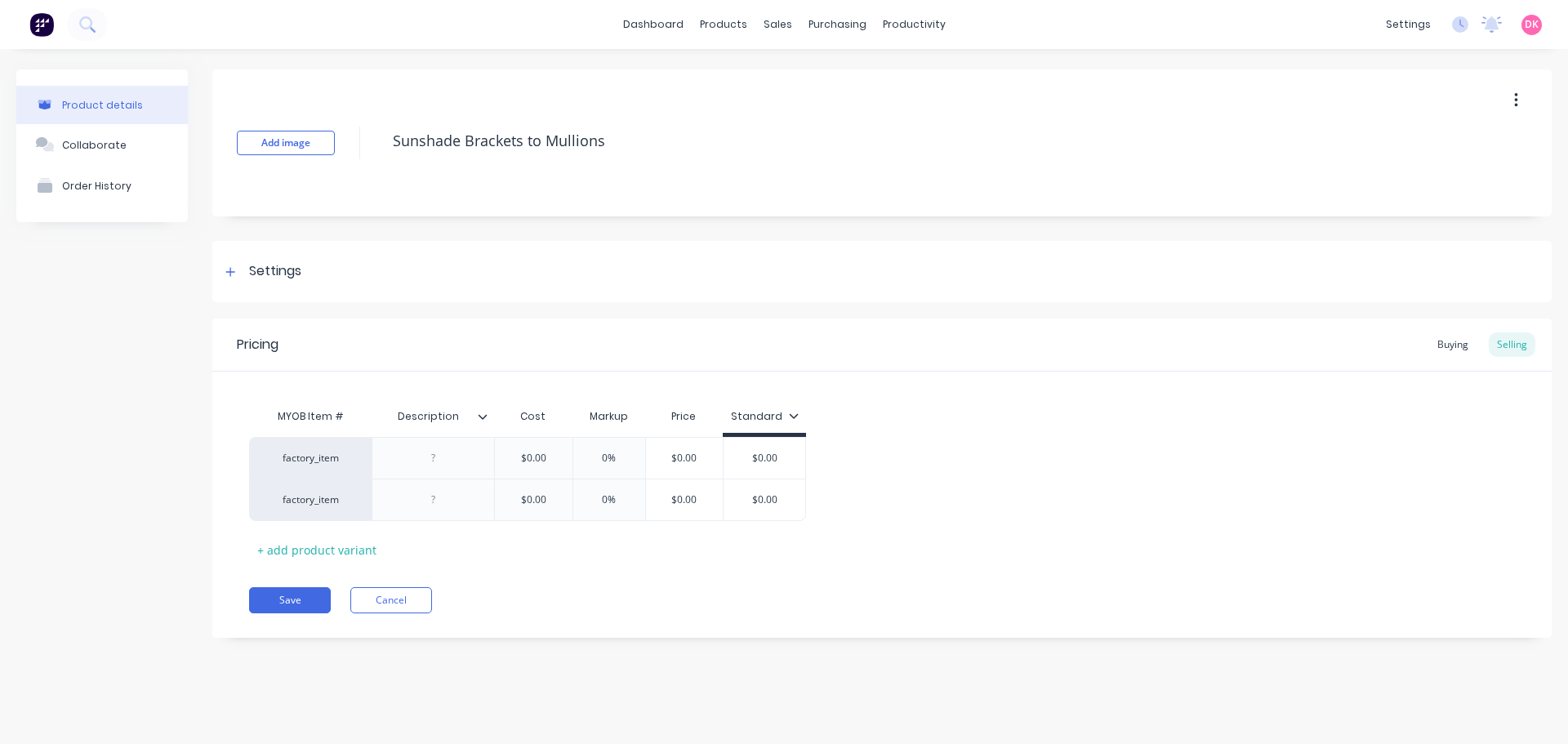
click at [231, 504] on icon at bounding box center [234, 500] width 12 height 16
type textarea "x"
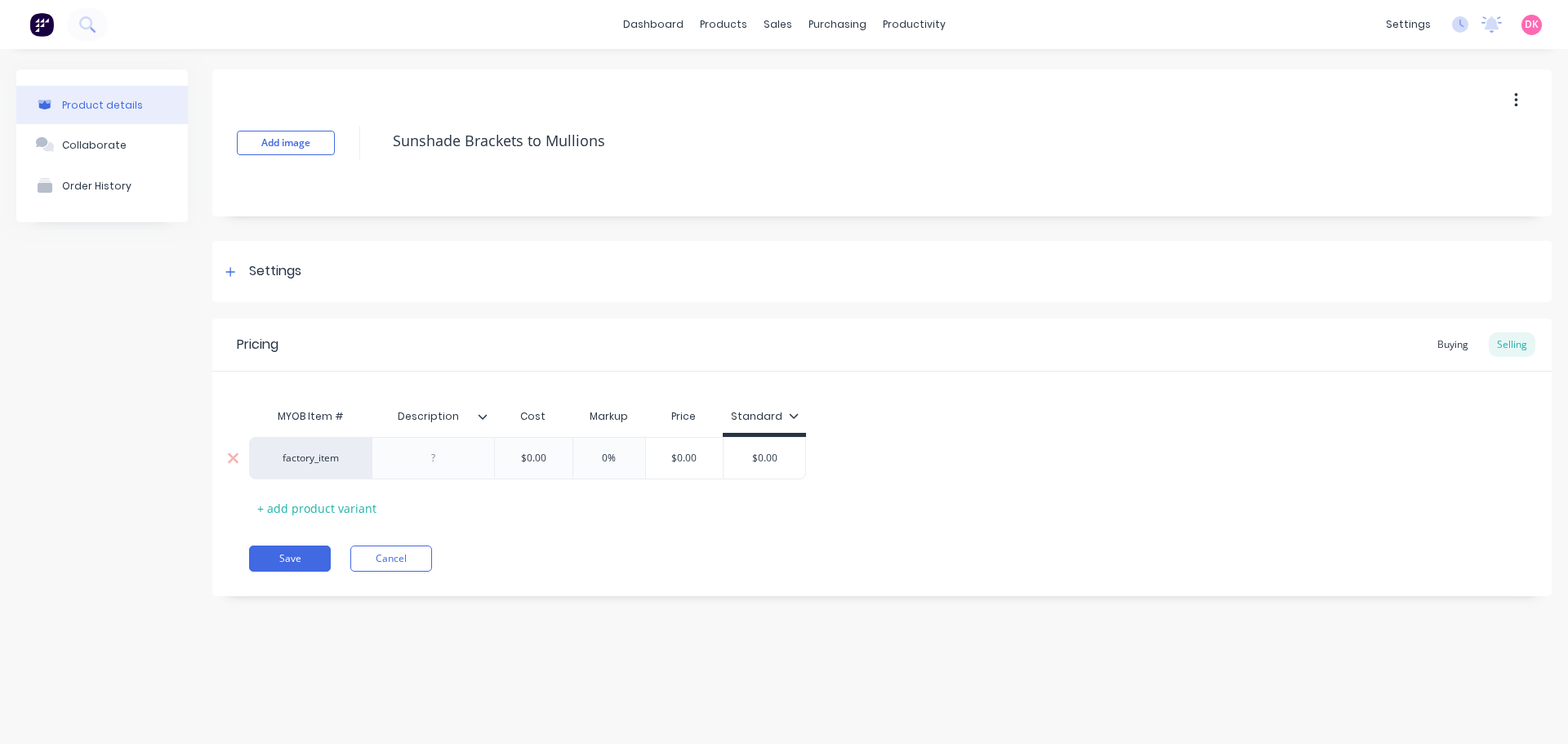
click at [305, 466] on div "factory_item" at bounding box center [311, 458] width 122 height 42
click at [304, 466] on div "factory_item" at bounding box center [311, 458] width 122 height 42
click at [331, 465] on div "factory_item" at bounding box center [311, 458] width 122 height 42
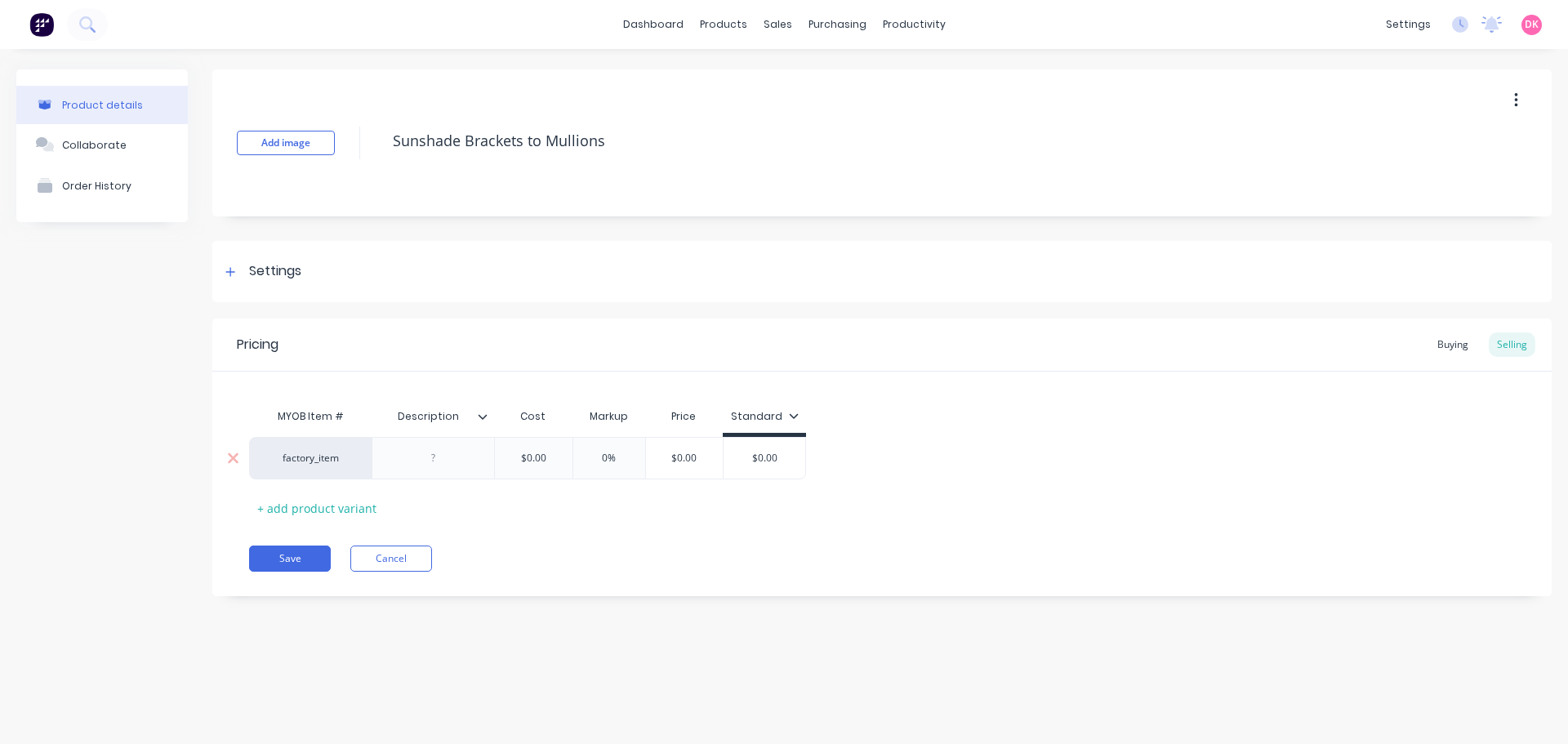
click at [331, 464] on div "factory_item" at bounding box center [311, 458] width 122 height 42
click at [331, 463] on div "factory_item" at bounding box center [311, 457] width 90 height 15
type input "br"
click at [313, 395] on button "BR" at bounding box center [318, 393] width 103 height 25
type textarea "x"
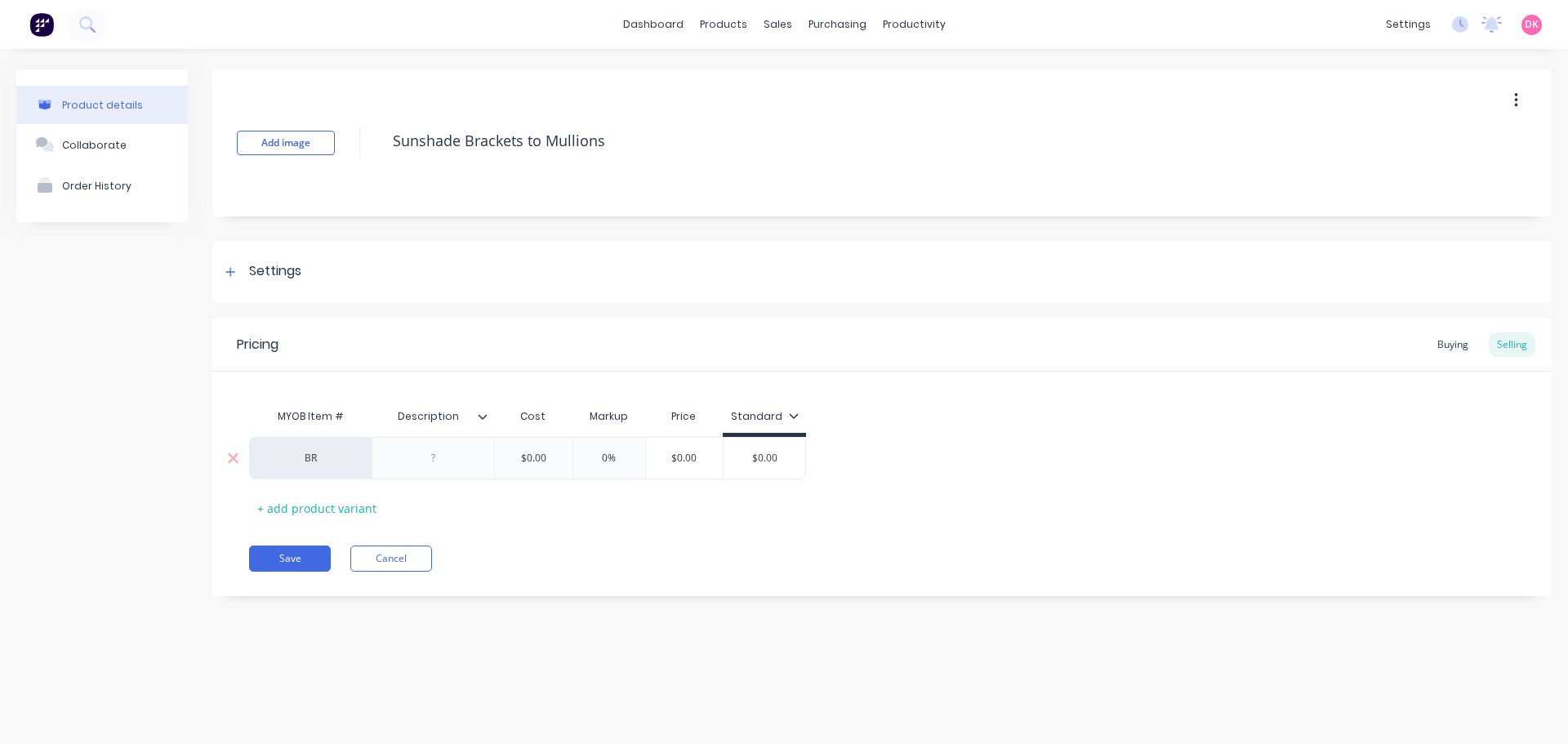
click at [269, 583] on div "Pricing Buying Selling MYOB Item # Description Cost Markup Price Standard BR $0…" at bounding box center [882, 457] width 1340 height 278
click at [446, 466] on div at bounding box center [434, 458] width 81 height 21
click at [981, 445] on div "BR $0.00 0% $0.00 $0.00" at bounding box center [882, 458] width 1266 height 42
click at [442, 448] on div at bounding box center [434, 458] width 81 height 21
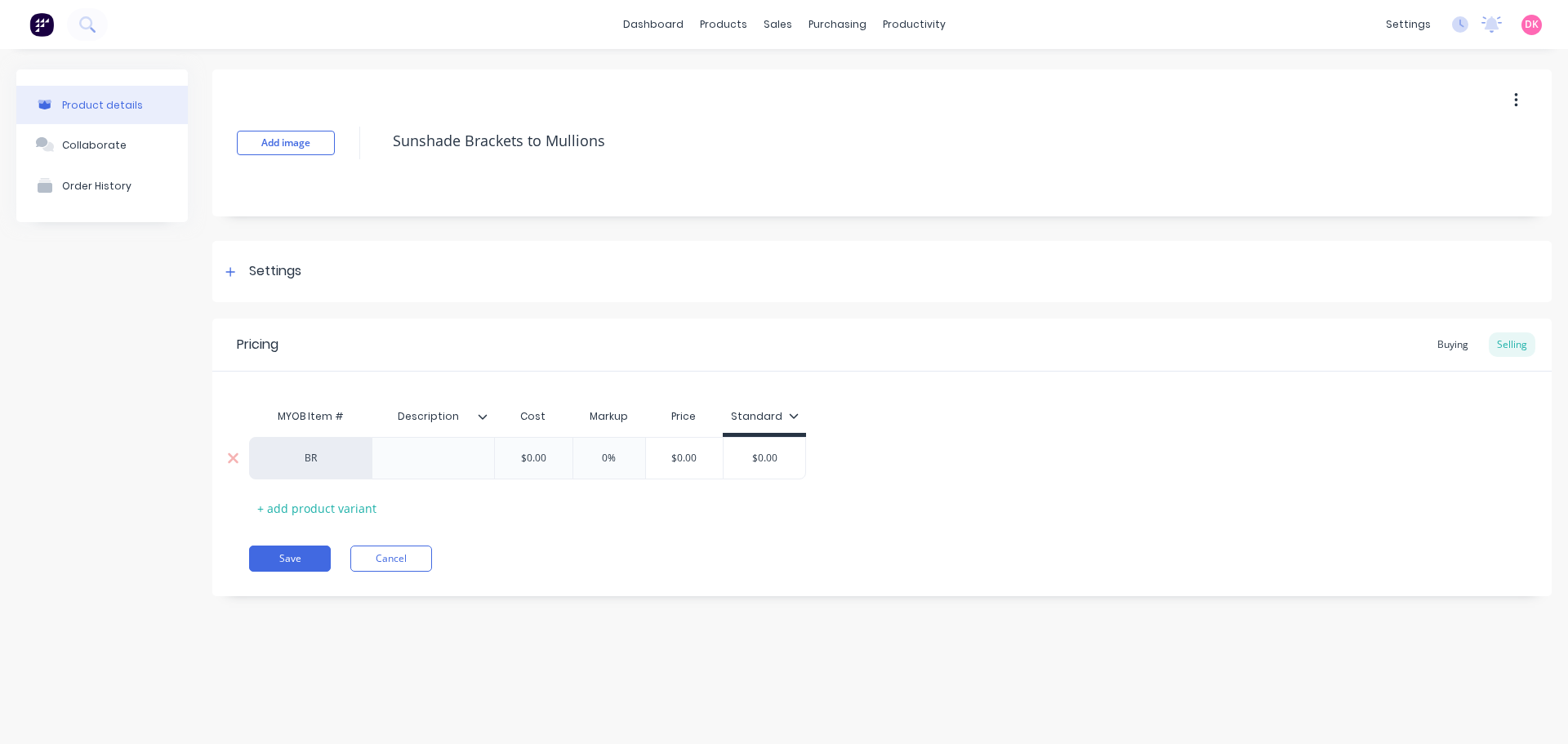
click at [442, 448] on div at bounding box center [434, 458] width 81 height 21
click at [463, 460] on div "6mm thicj" at bounding box center [434, 458] width 81 height 21
click at [404, 463] on div at bounding box center [434, 458] width 81 height 21
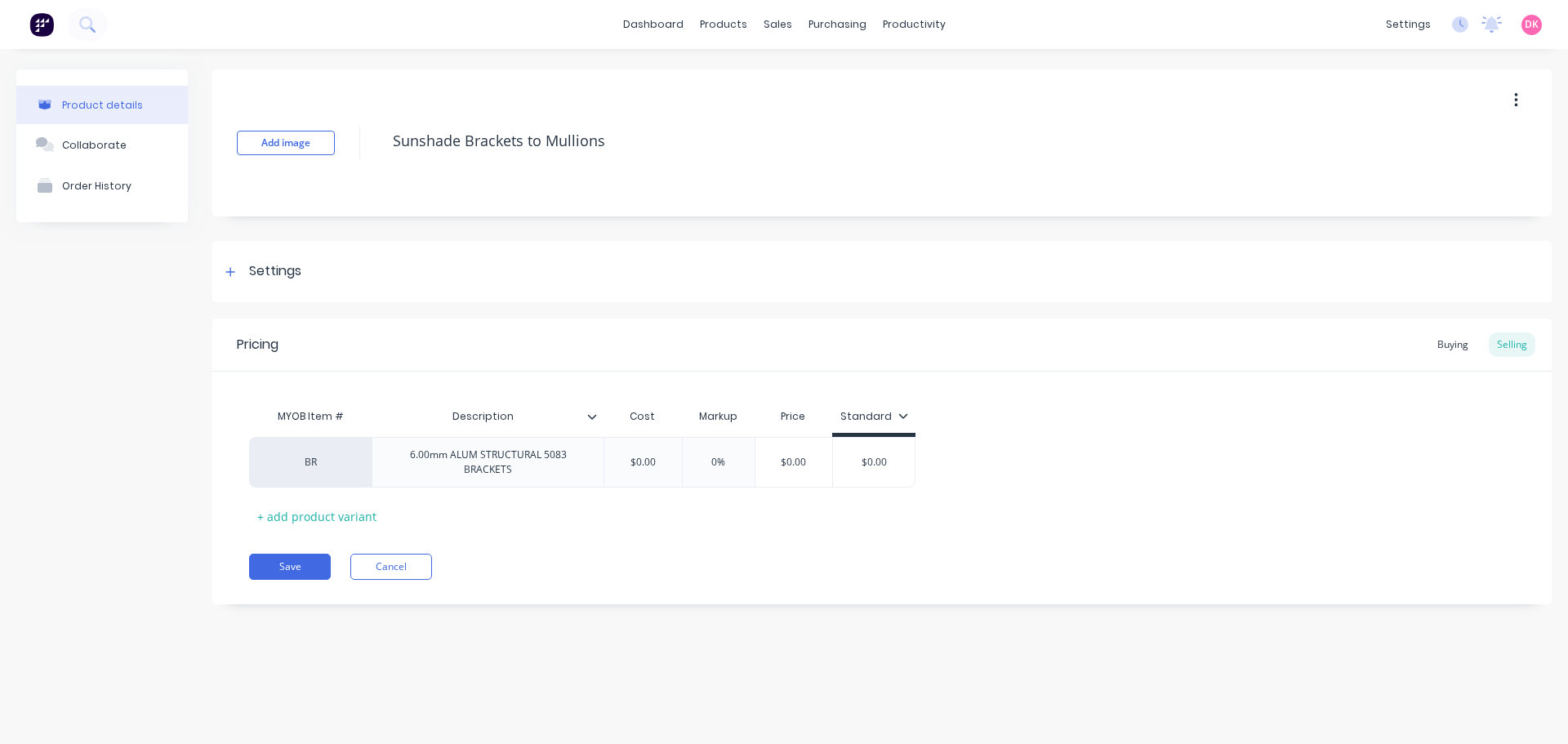
click at [1010, 513] on div "MYOB Item # Description Cost Markup Price Standard BR 6.00mm ALUM STRUCTURAL 50…" at bounding box center [882, 464] width 1266 height 129
click at [291, 569] on button "Save" at bounding box center [290, 567] width 81 height 27
type textarea "x"
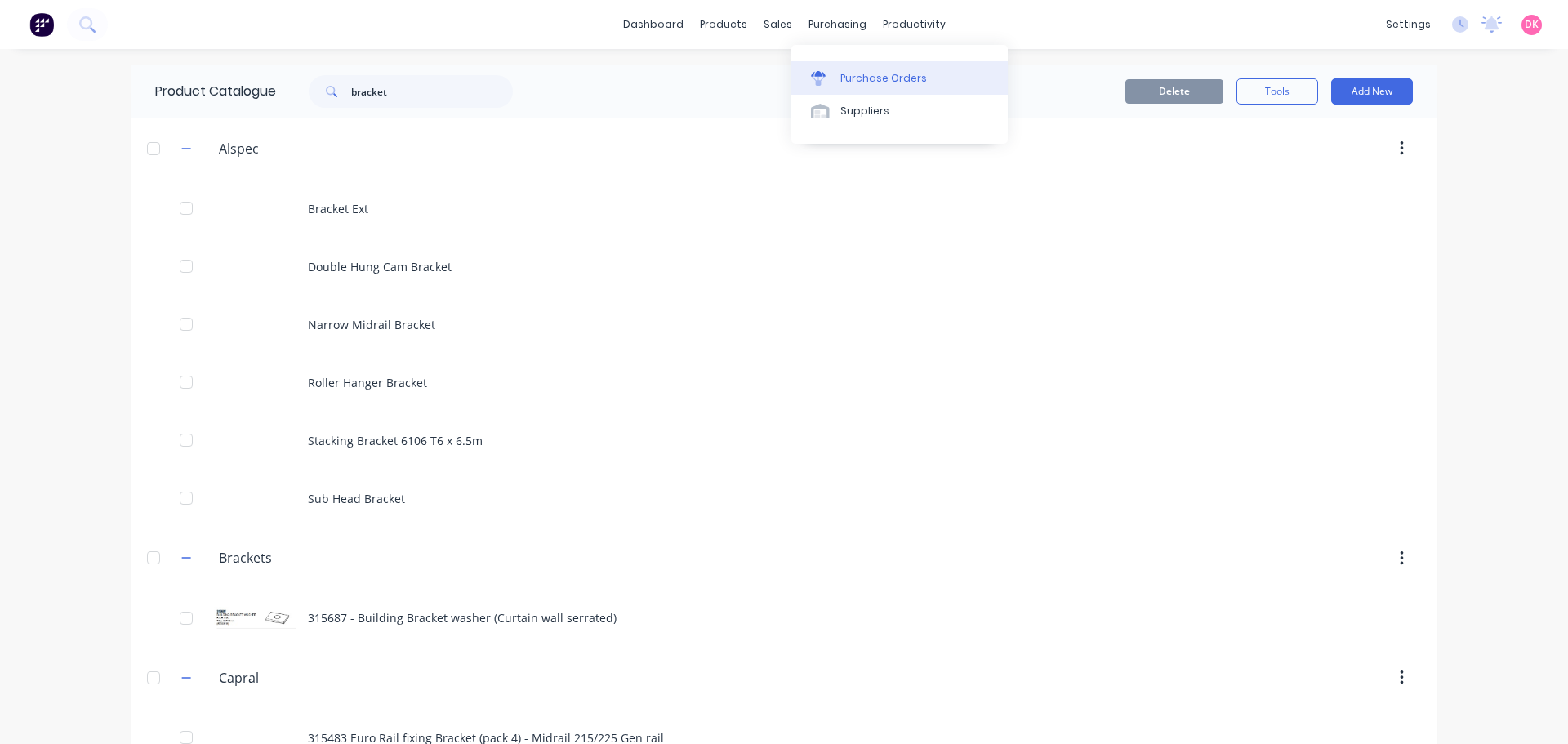
click at [893, 83] on div "Purchase Orders" at bounding box center [884, 78] width 87 height 15
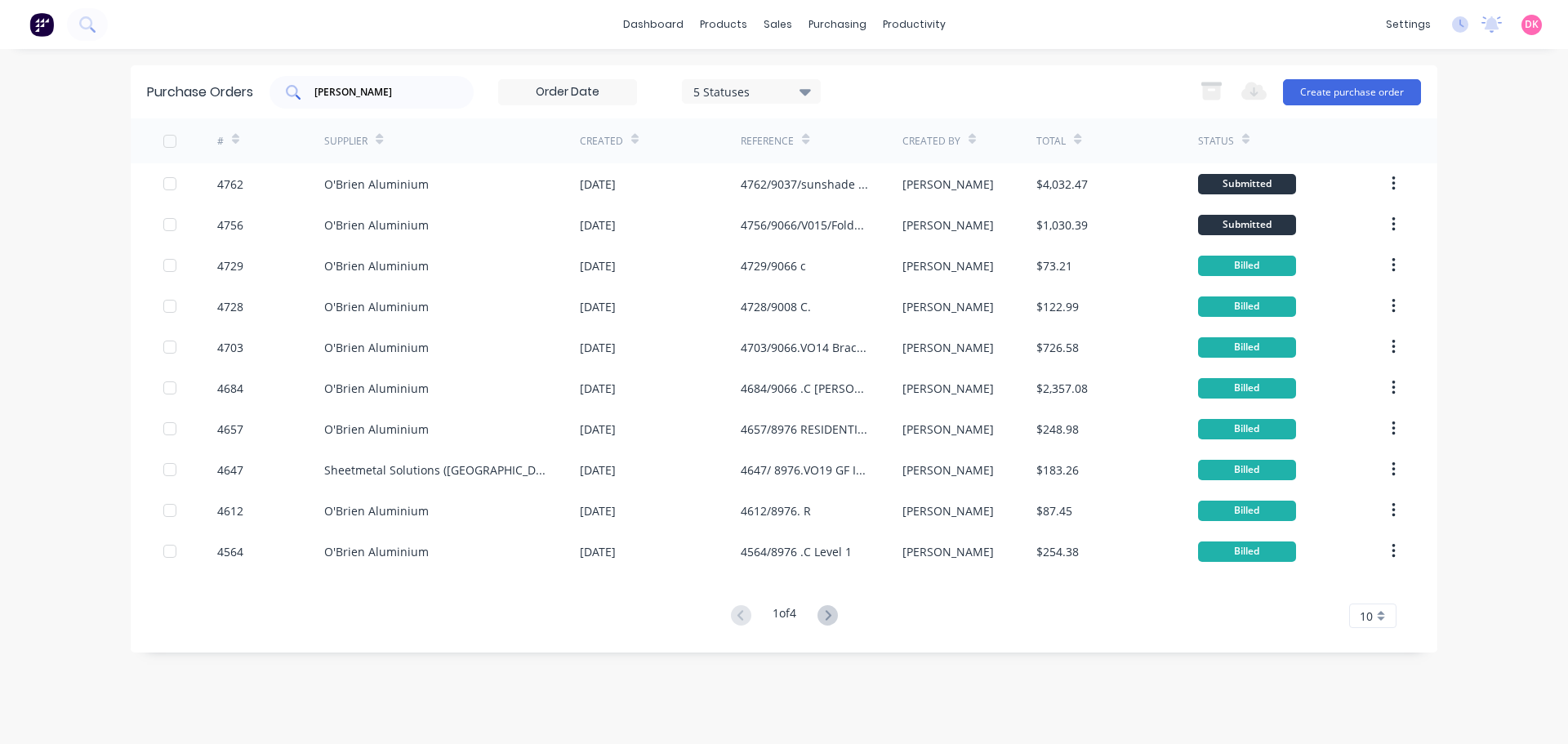
drag, startPoint x: 390, startPoint y: 101, endPoint x: 277, endPoint y: 84, distance: 114.3
click at [277, 84] on div "obrien" at bounding box center [372, 92] width 204 height 33
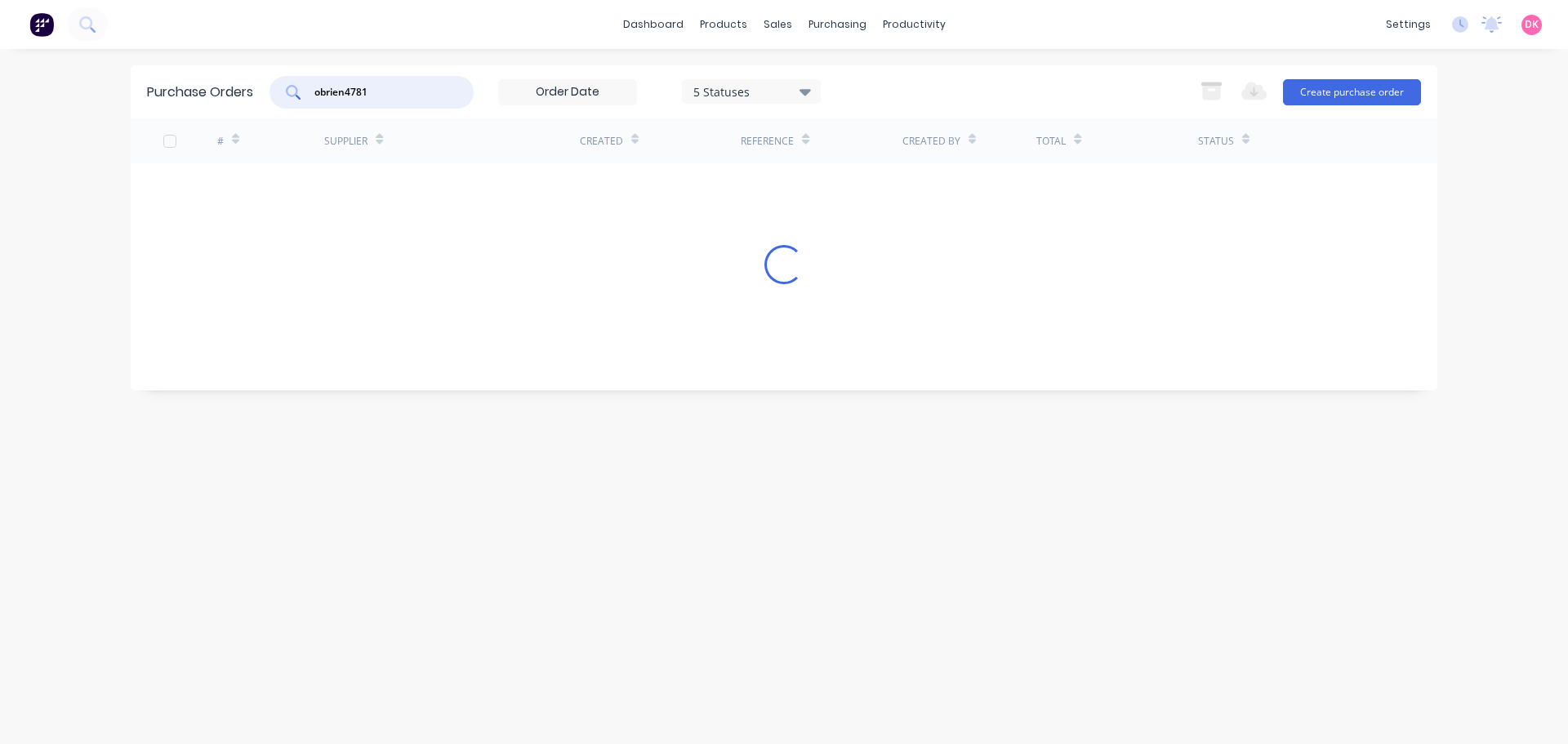
drag, startPoint x: 396, startPoint y: 96, endPoint x: 156, endPoint y: 68, distance: 241.6
click at [156, 68] on div "Purchase Orders obrien4781 5 Statuses 5 Statuses Export to Excel (XLSX) Create …" at bounding box center [784, 92] width 1307 height 53
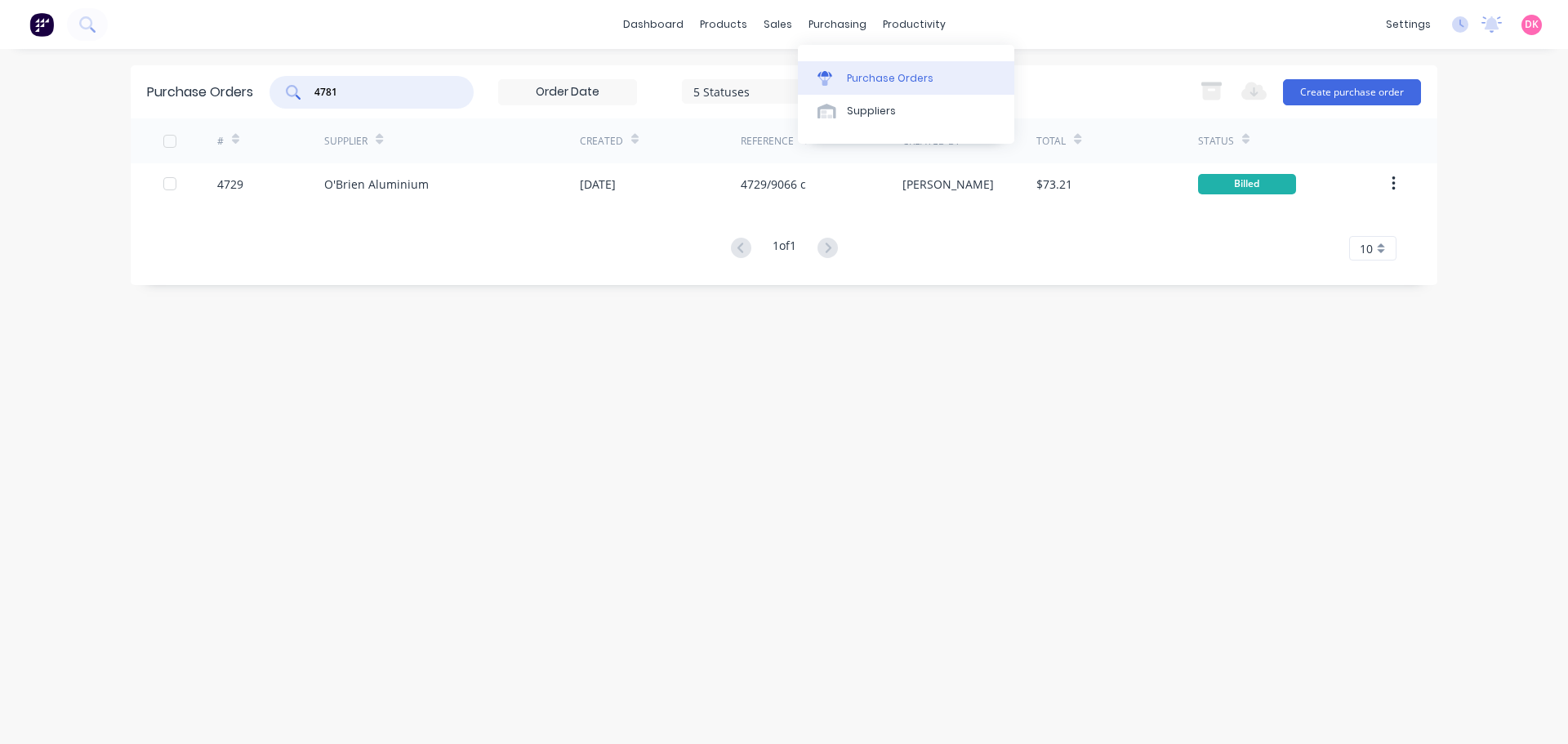
type input "4781"
click at [849, 73] on div "Purchase Orders" at bounding box center [890, 78] width 87 height 15
click at [445, 20] on div "dashboard products sales purchasing productivity dashboard products Product Cat…" at bounding box center [784, 24] width 1568 height 49
drag, startPoint x: 375, startPoint y: 90, endPoint x: 246, endPoint y: 94, distance: 129.1
click at [250, 93] on div "Purchase Orders 4781 5 Statuses 5 Statuses Export to Excel (XLSX) Create purcha…" at bounding box center [784, 92] width 1307 height 53
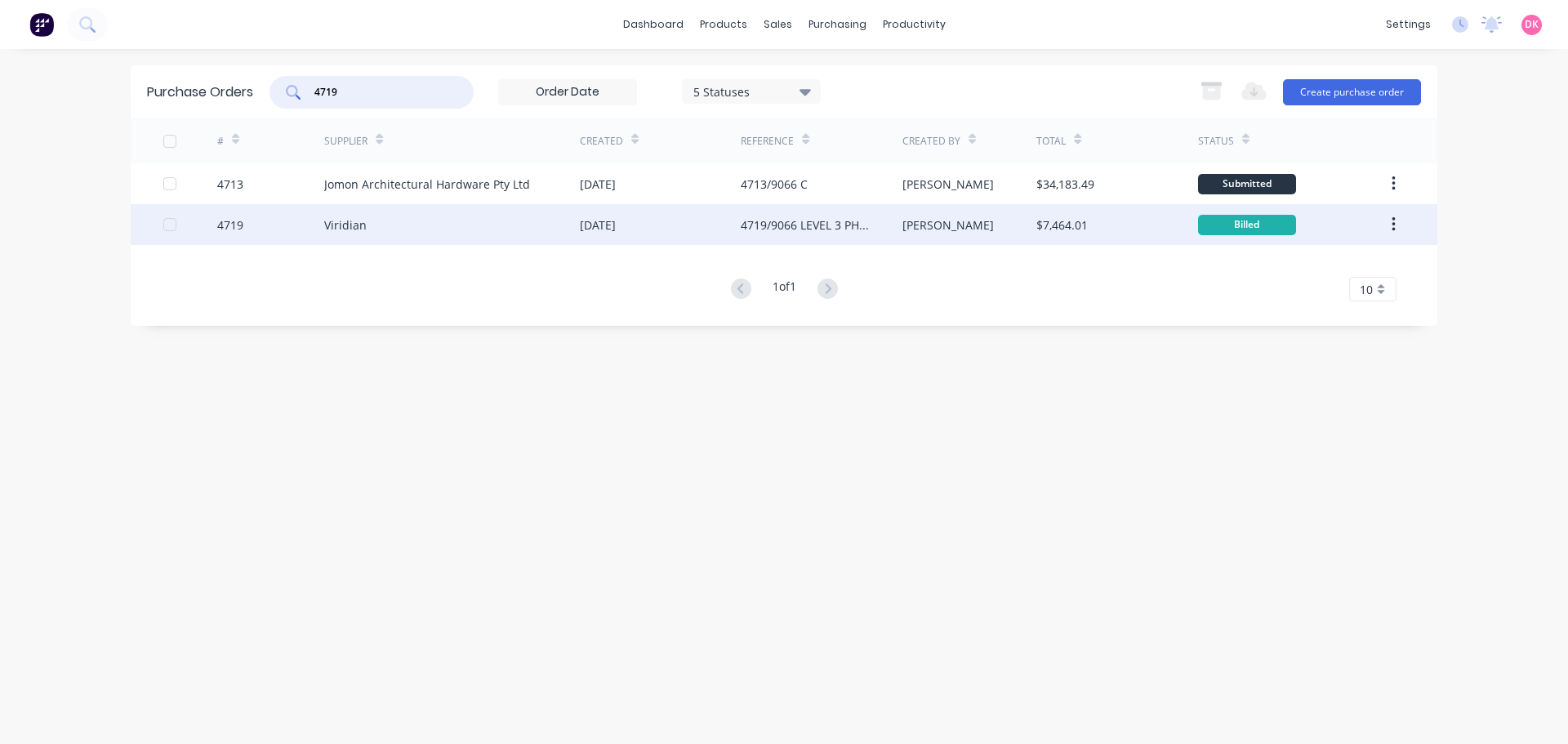
type input "4719"
click at [450, 232] on div "Viridian" at bounding box center [451, 225] width 256 height 41
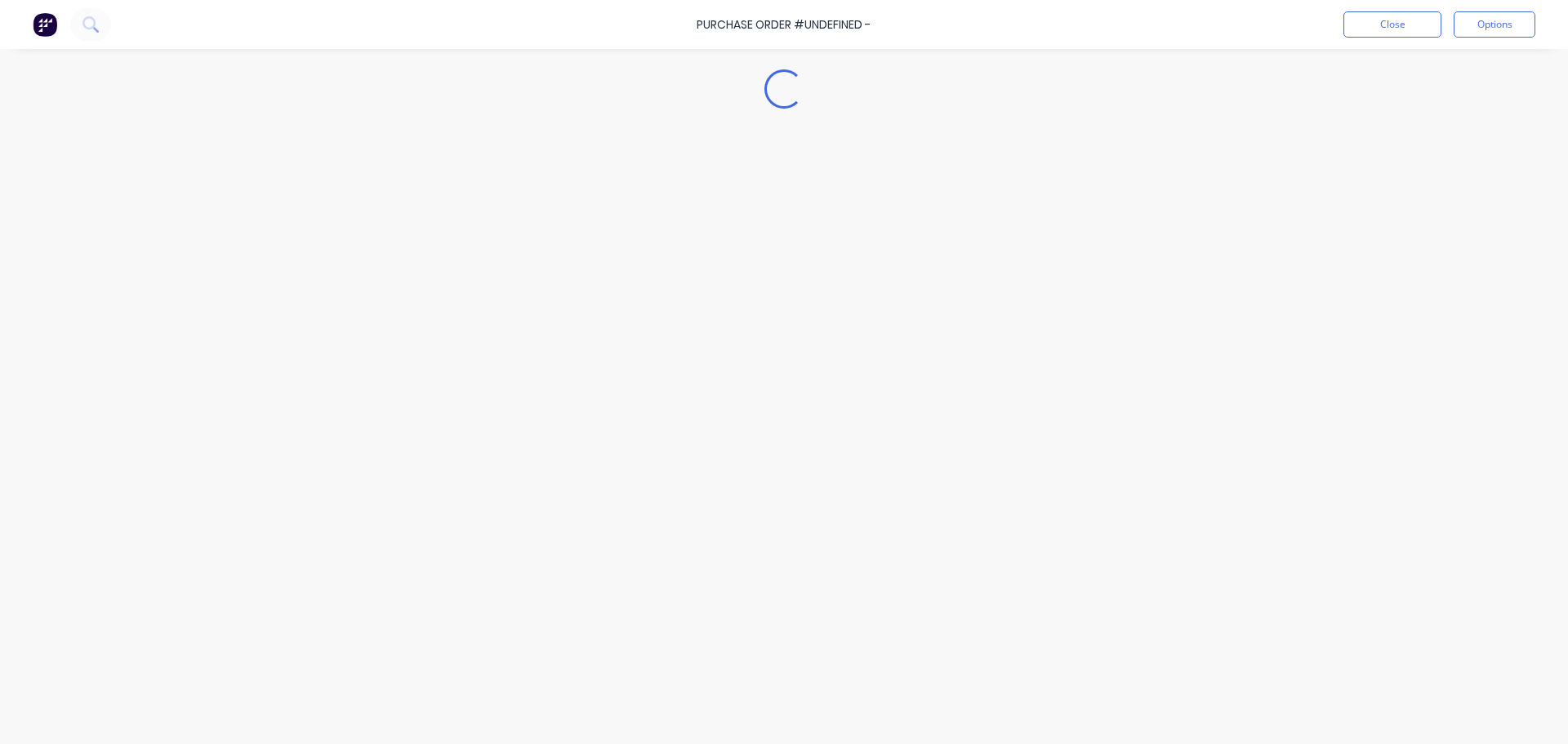
type textarea "x"
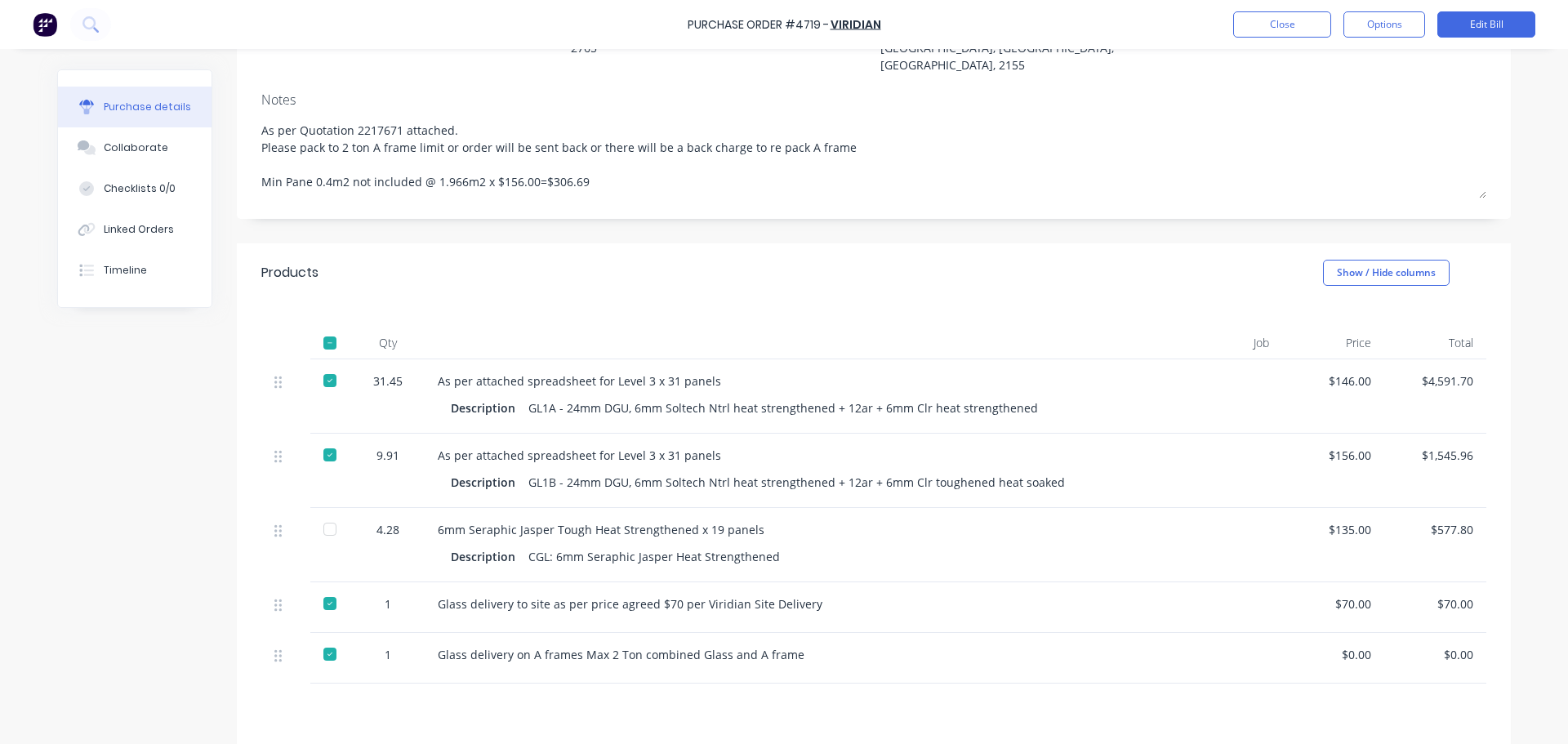
scroll to position [245, 0]
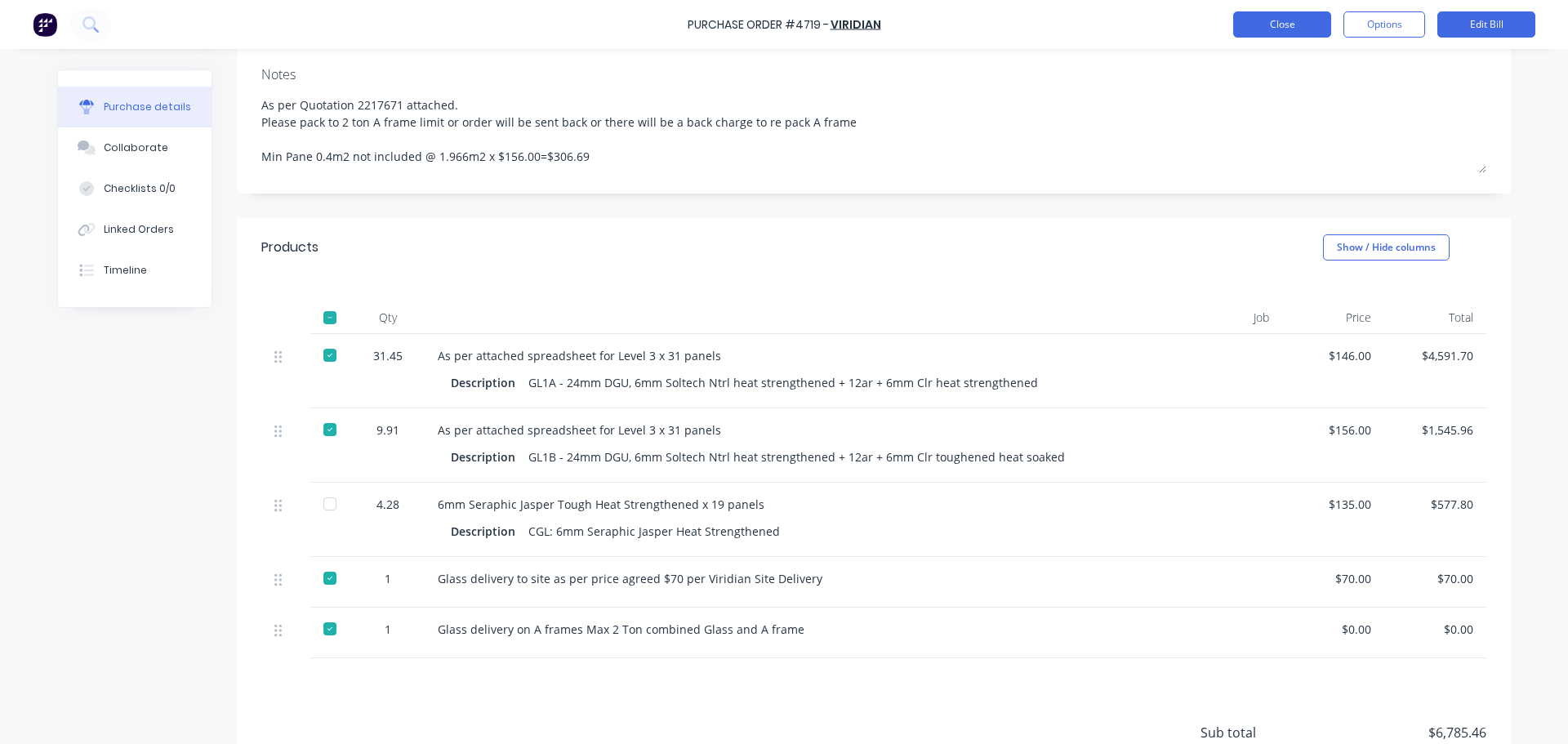
click at [1269, 30] on button "Close" at bounding box center [1282, 25] width 98 height 27
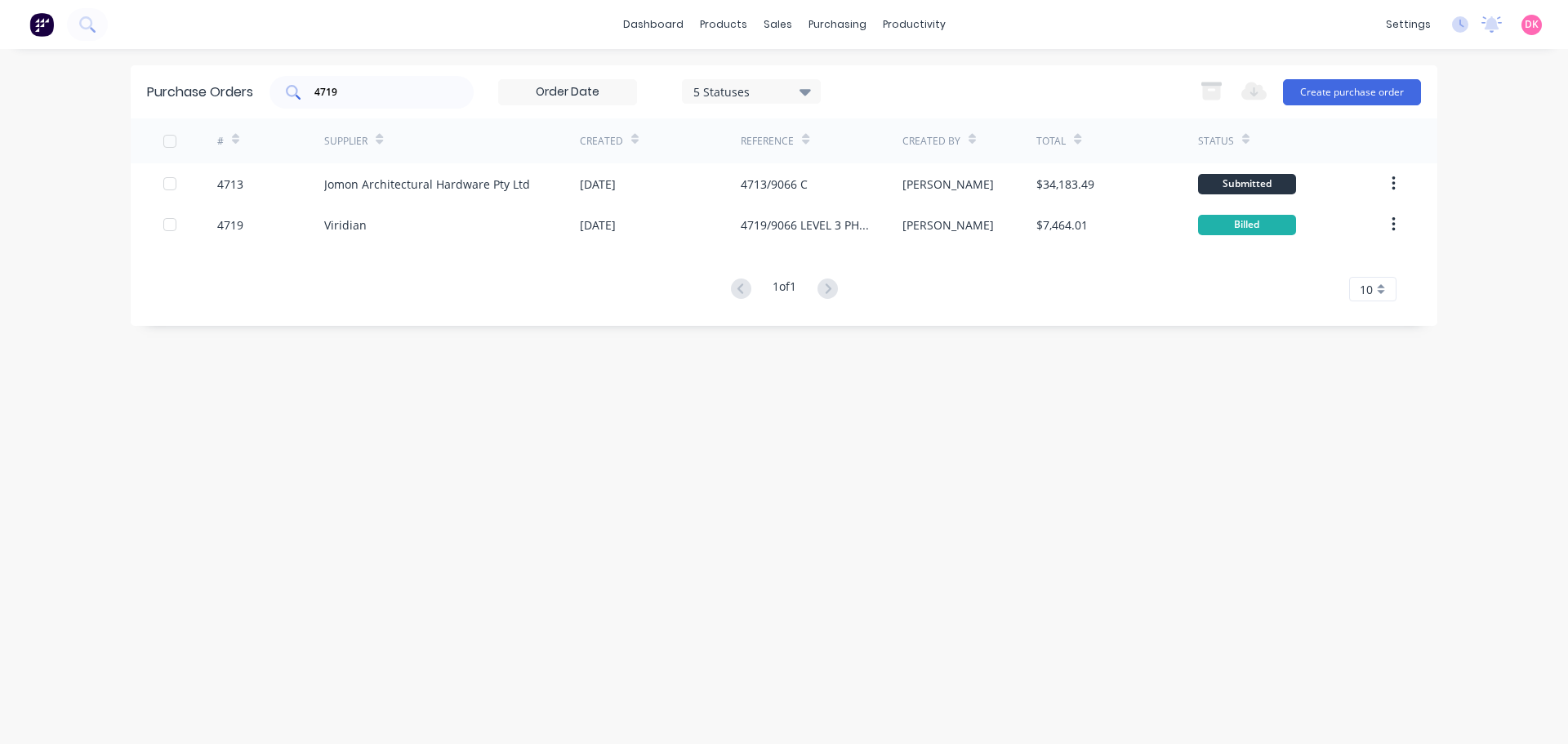
click at [365, 96] on input "4719" at bounding box center [380, 92] width 135 height 16
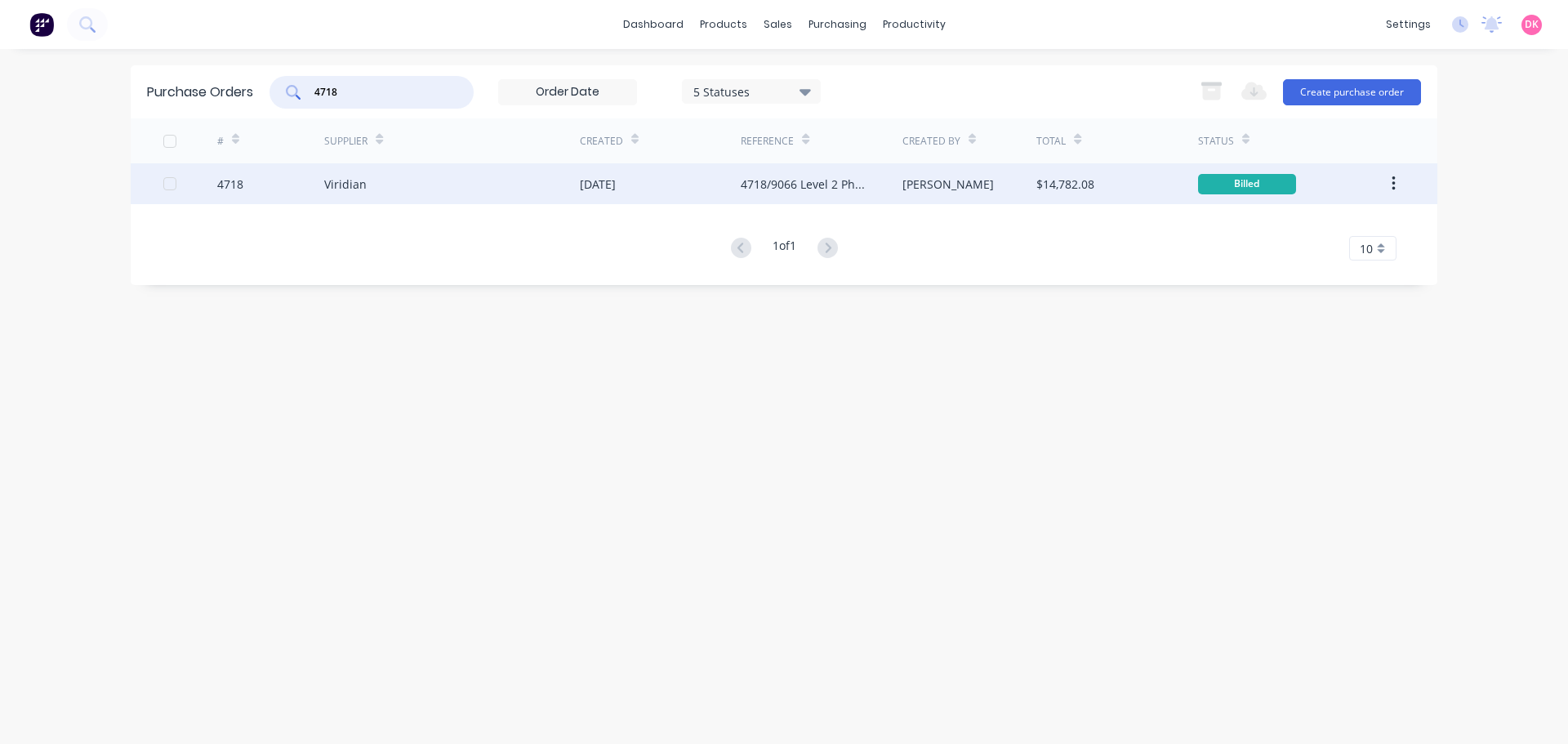
type input "4718"
click at [675, 182] on div "01 Sep 2025" at bounding box center [660, 184] width 161 height 41
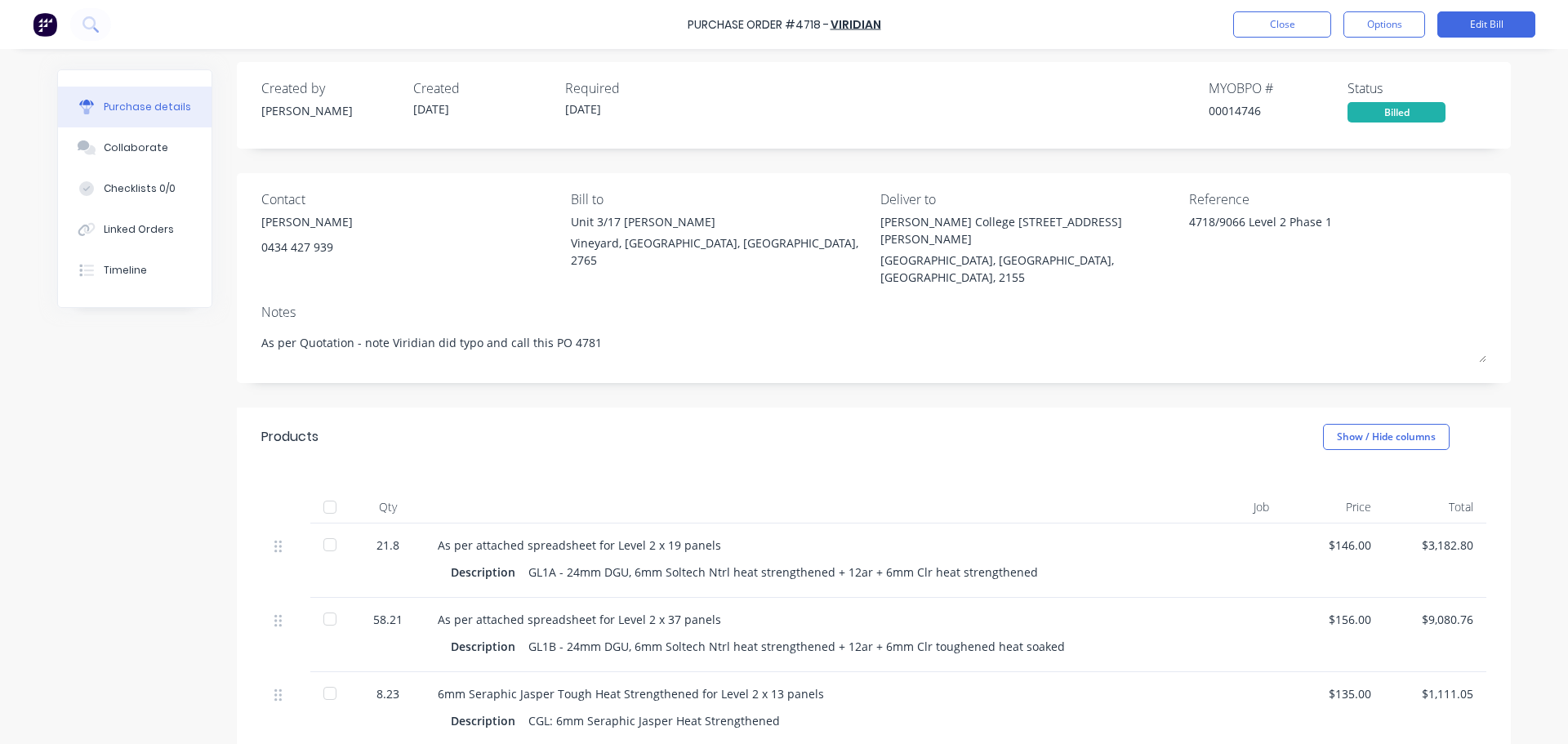
scroll to position [6, 0]
click at [122, 139] on button "Collaborate" at bounding box center [135, 148] width 154 height 41
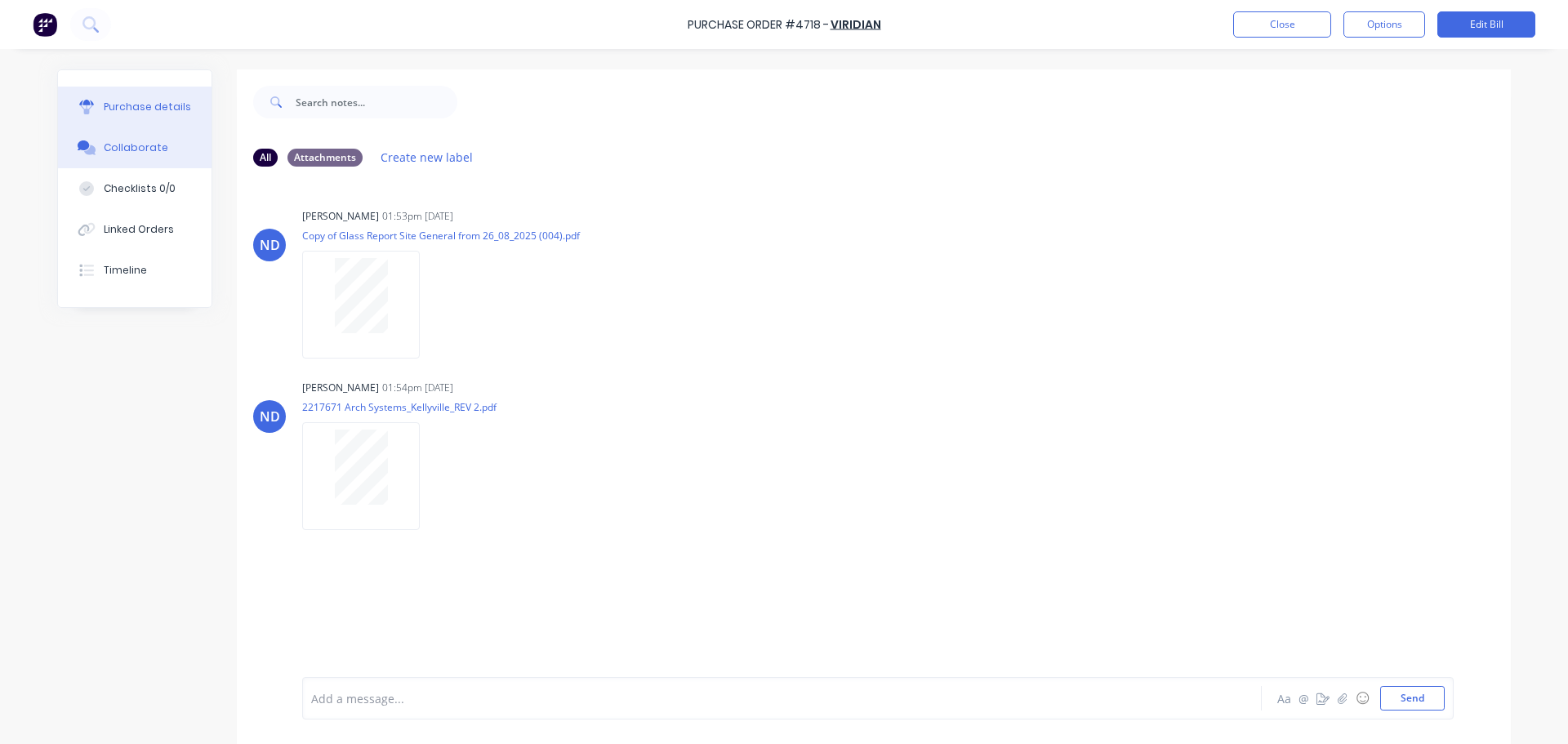
click at [133, 111] on div "Purchase details" at bounding box center [147, 107] width 88 height 15
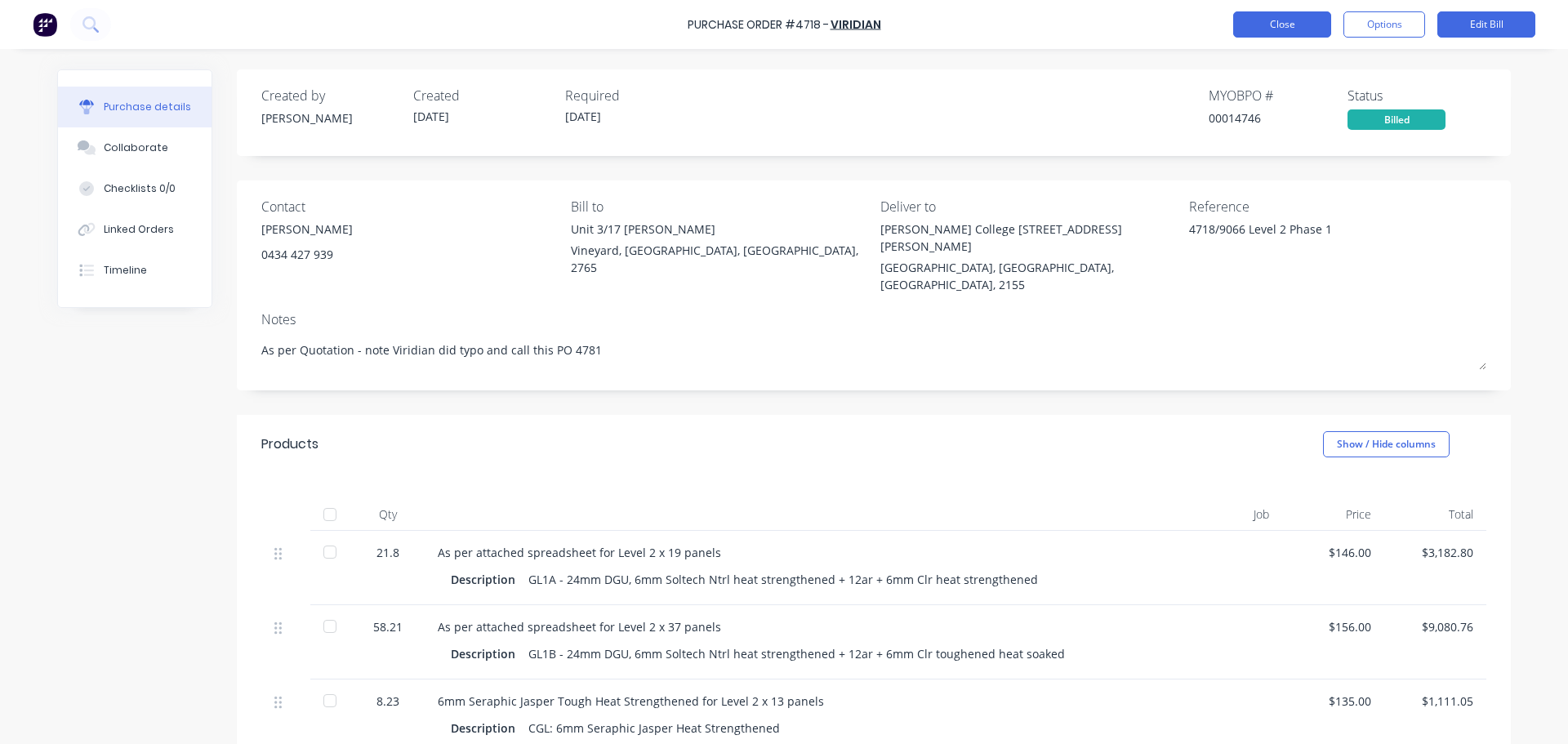
click at [1268, 23] on button "Close" at bounding box center [1282, 25] width 98 height 27
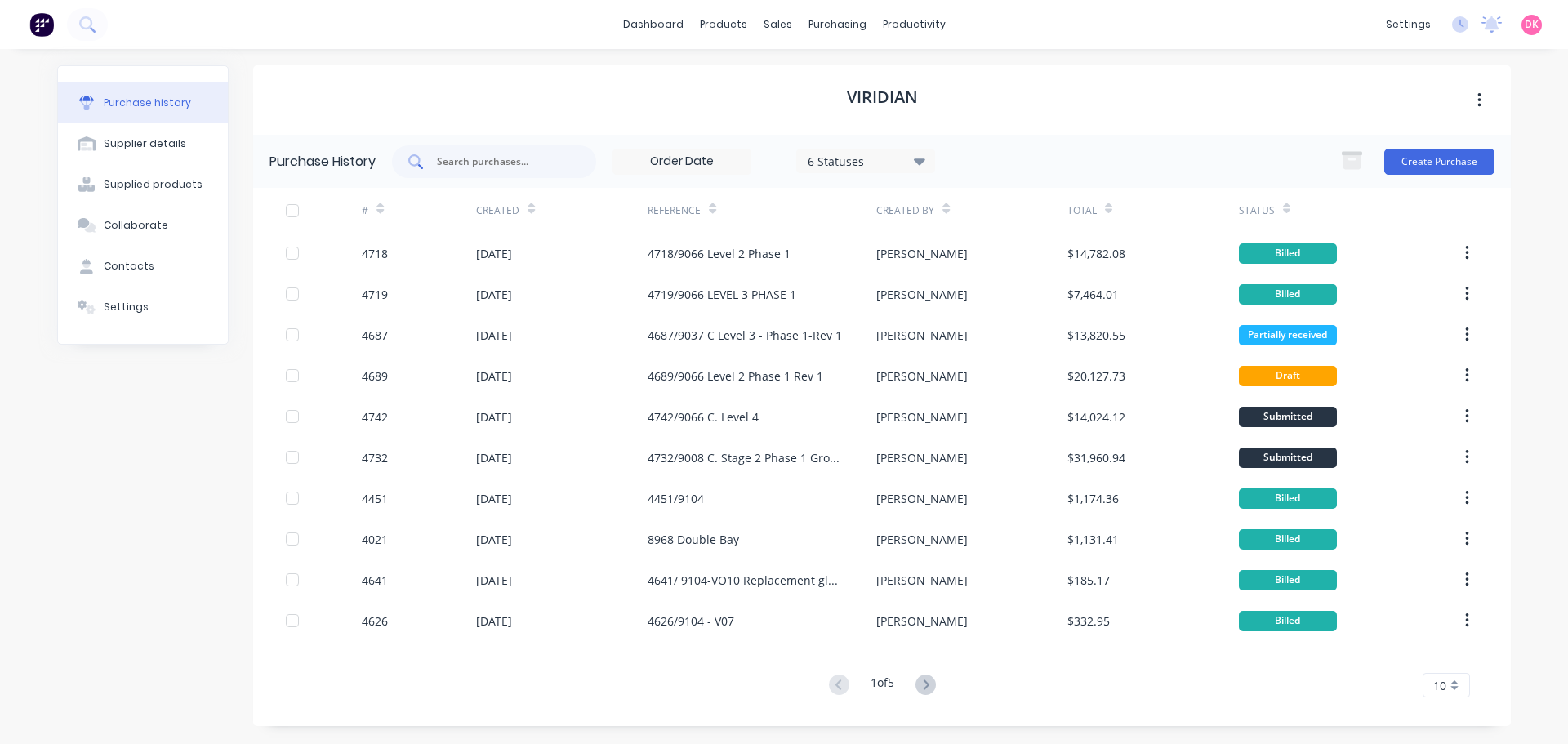
click at [485, 167] on input "text" at bounding box center [503, 162] width 135 height 16
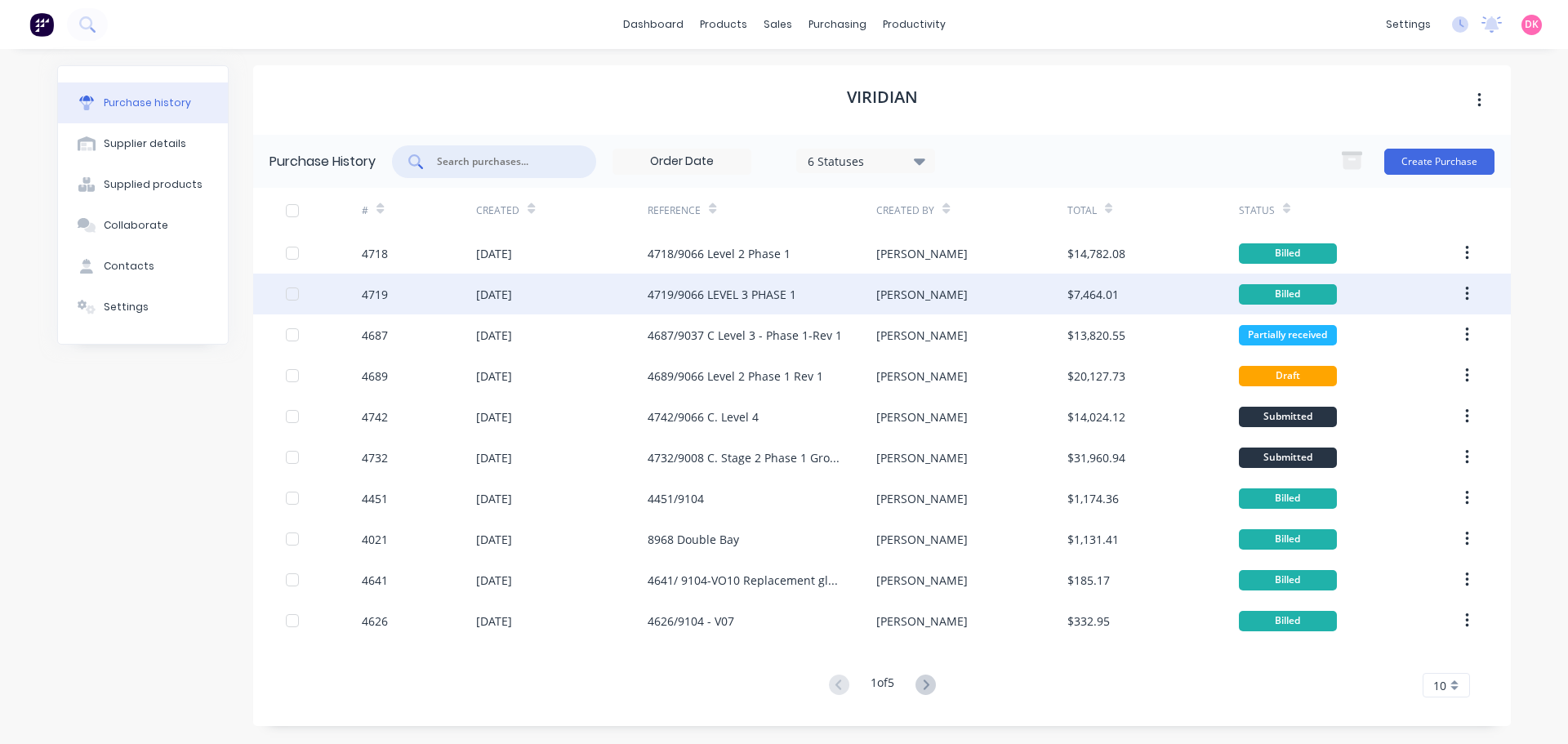
click at [584, 296] on div "01 Sep 2025" at bounding box center [562, 294] width 172 height 41
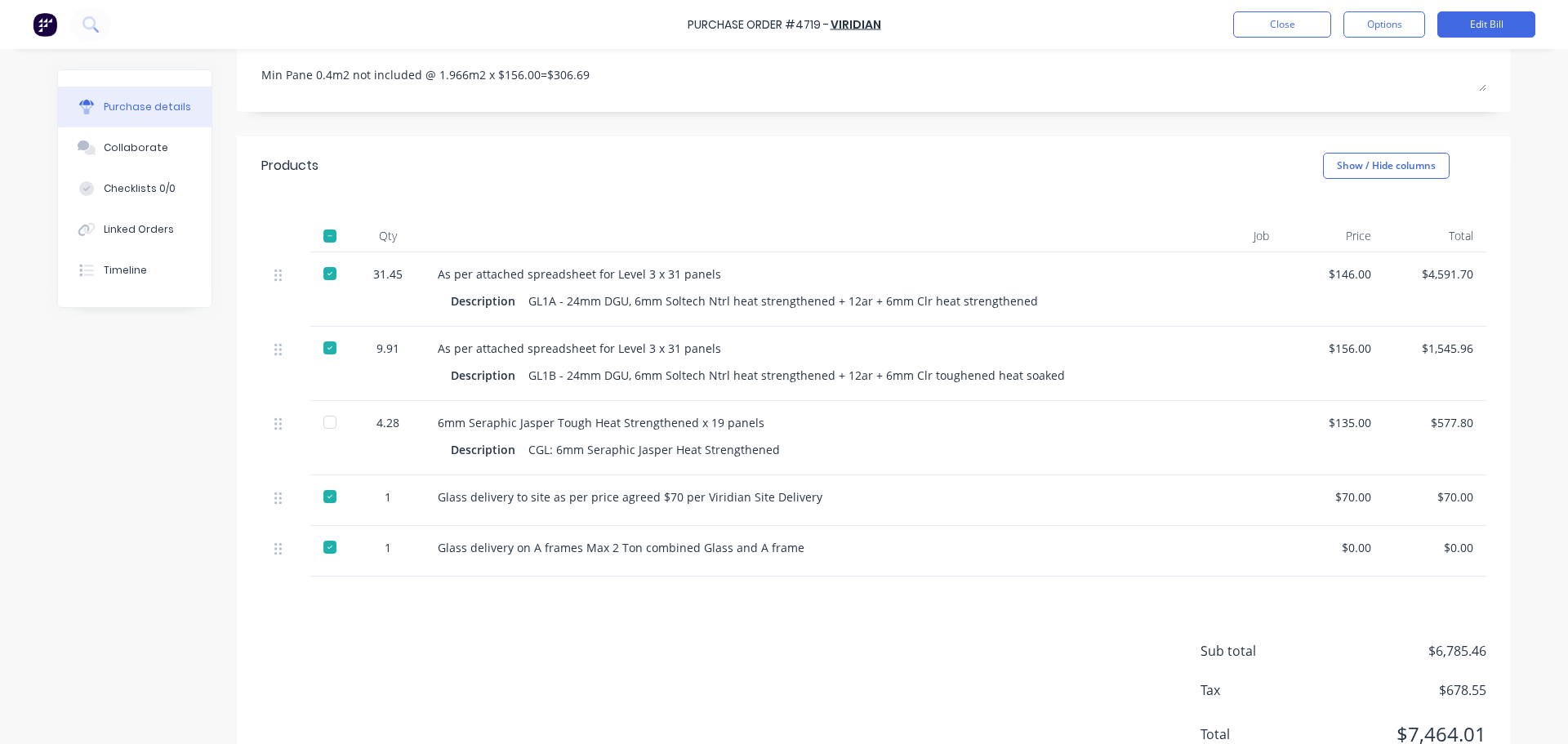
scroll to position [164, 0]
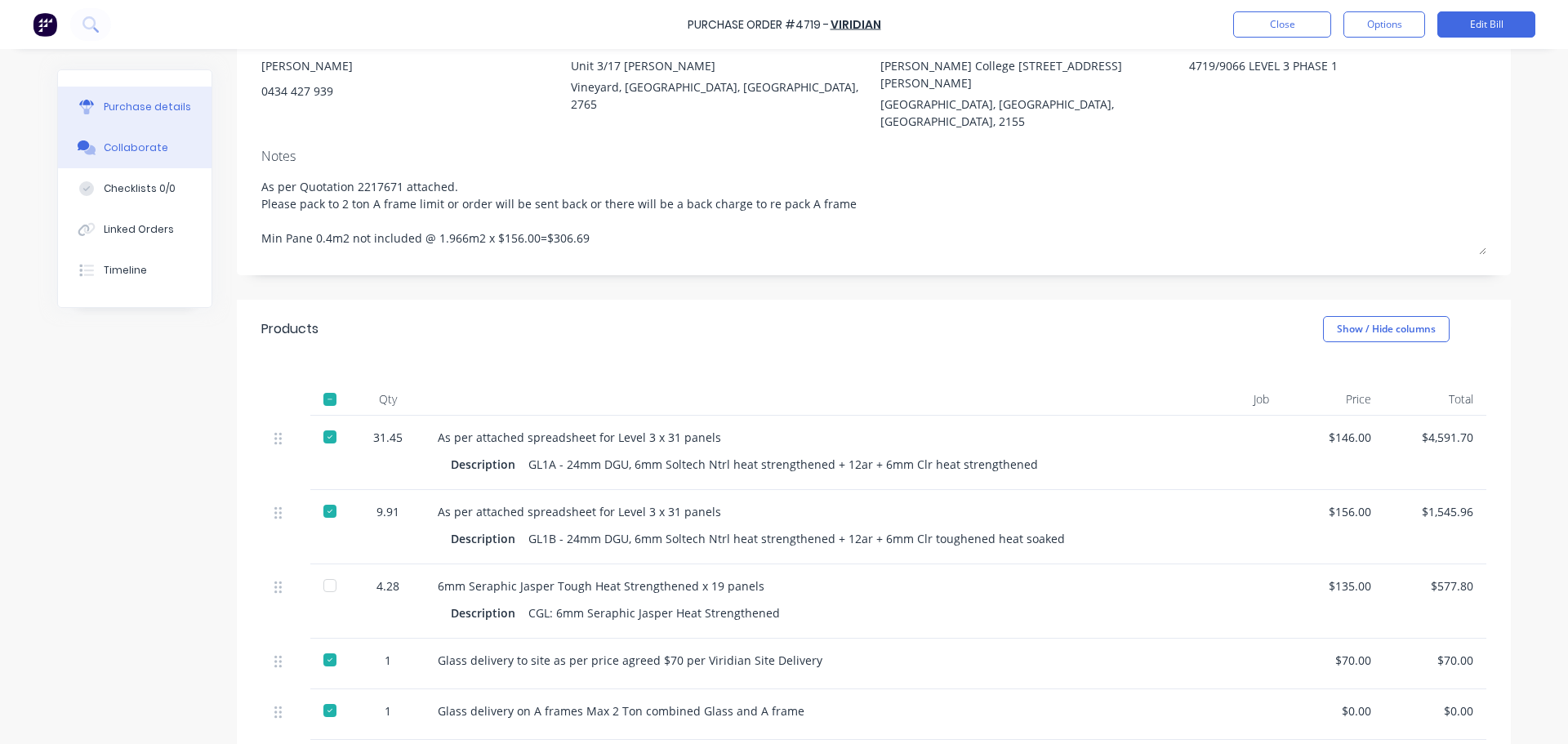
click at [110, 159] on button "Collaborate" at bounding box center [135, 148] width 154 height 41
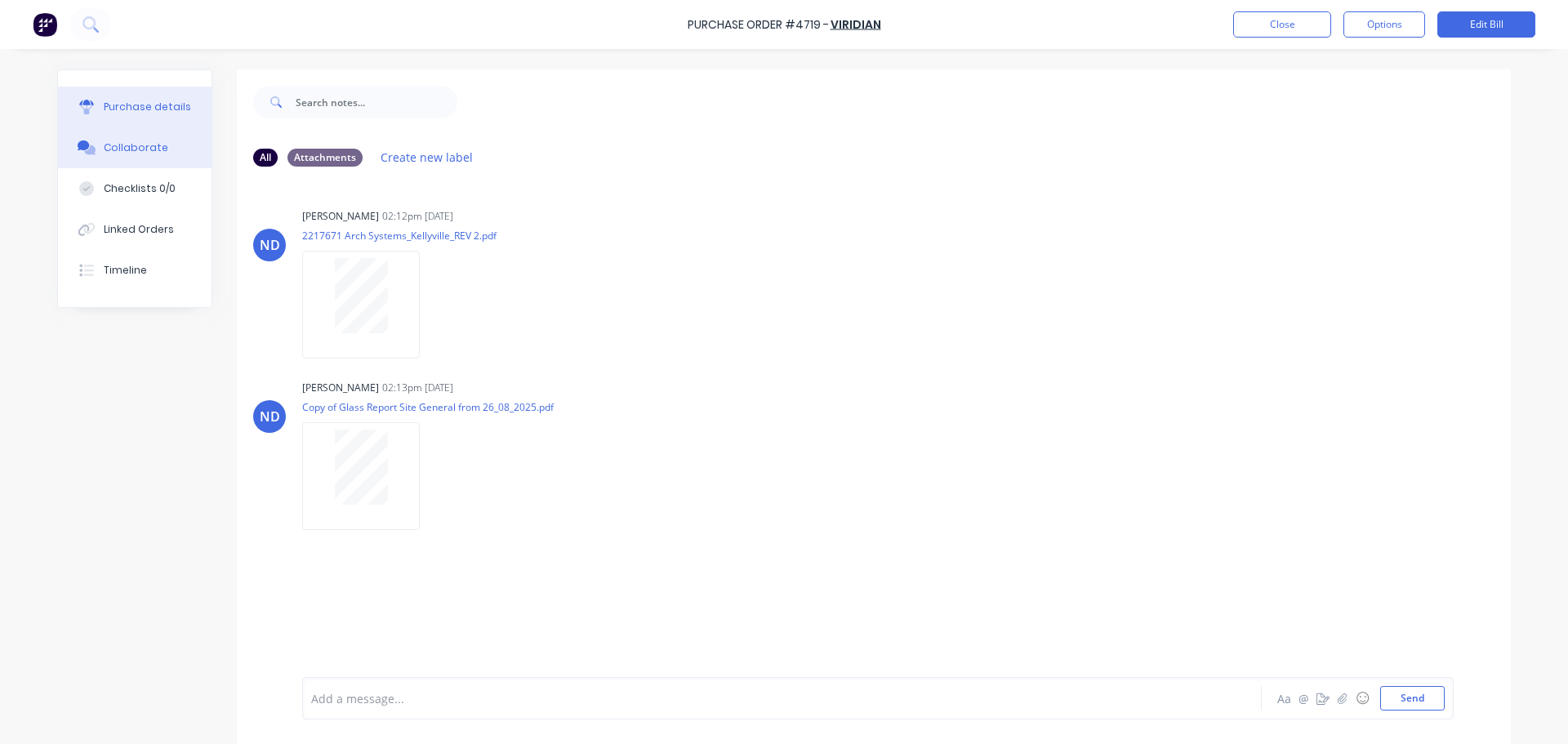
click at [135, 108] on div "Purchase details" at bounding box center [147, 107] width 88 height 15
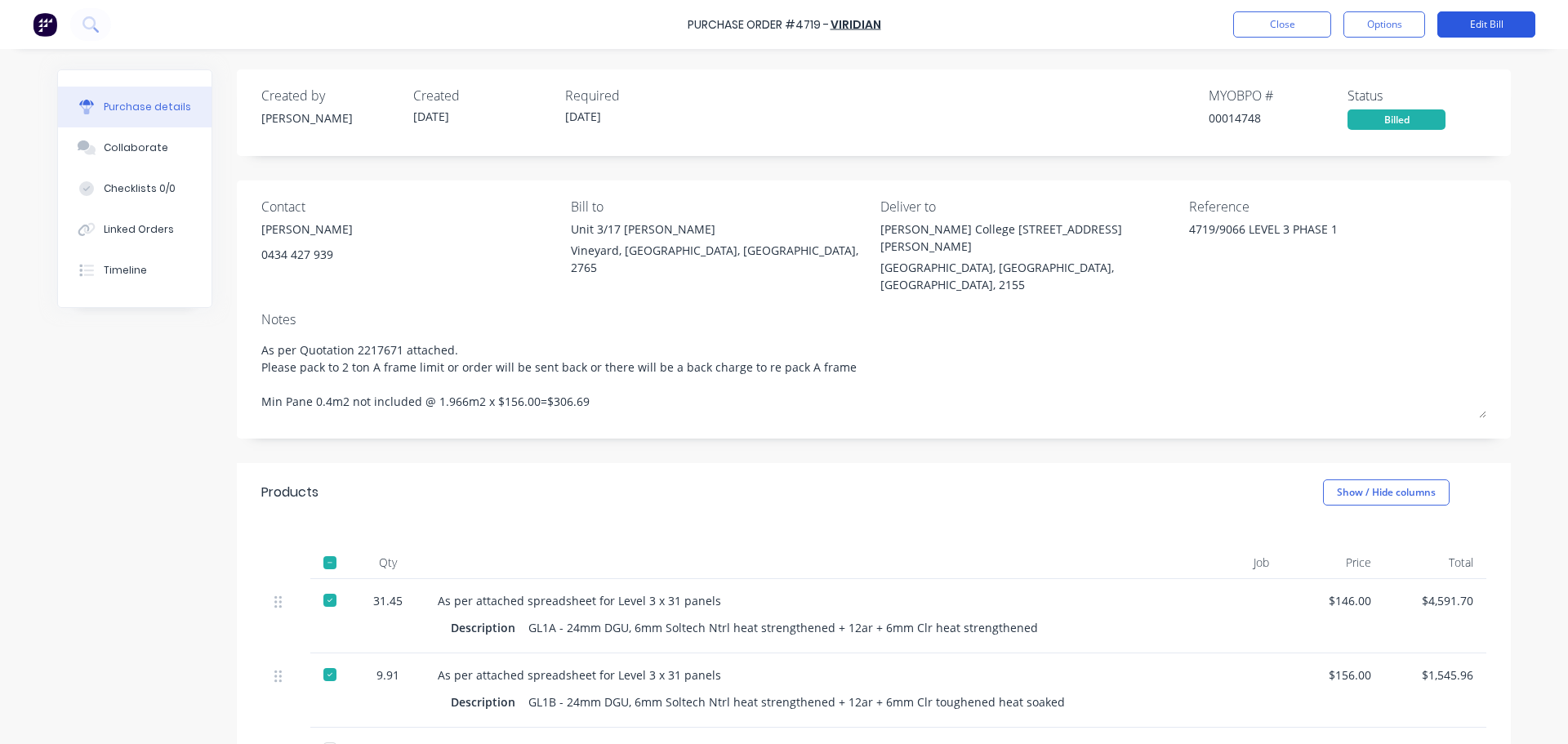
click at [1480, 23] on button "Edit Bill" at bounding box center [1486, 25] width 98 height 27
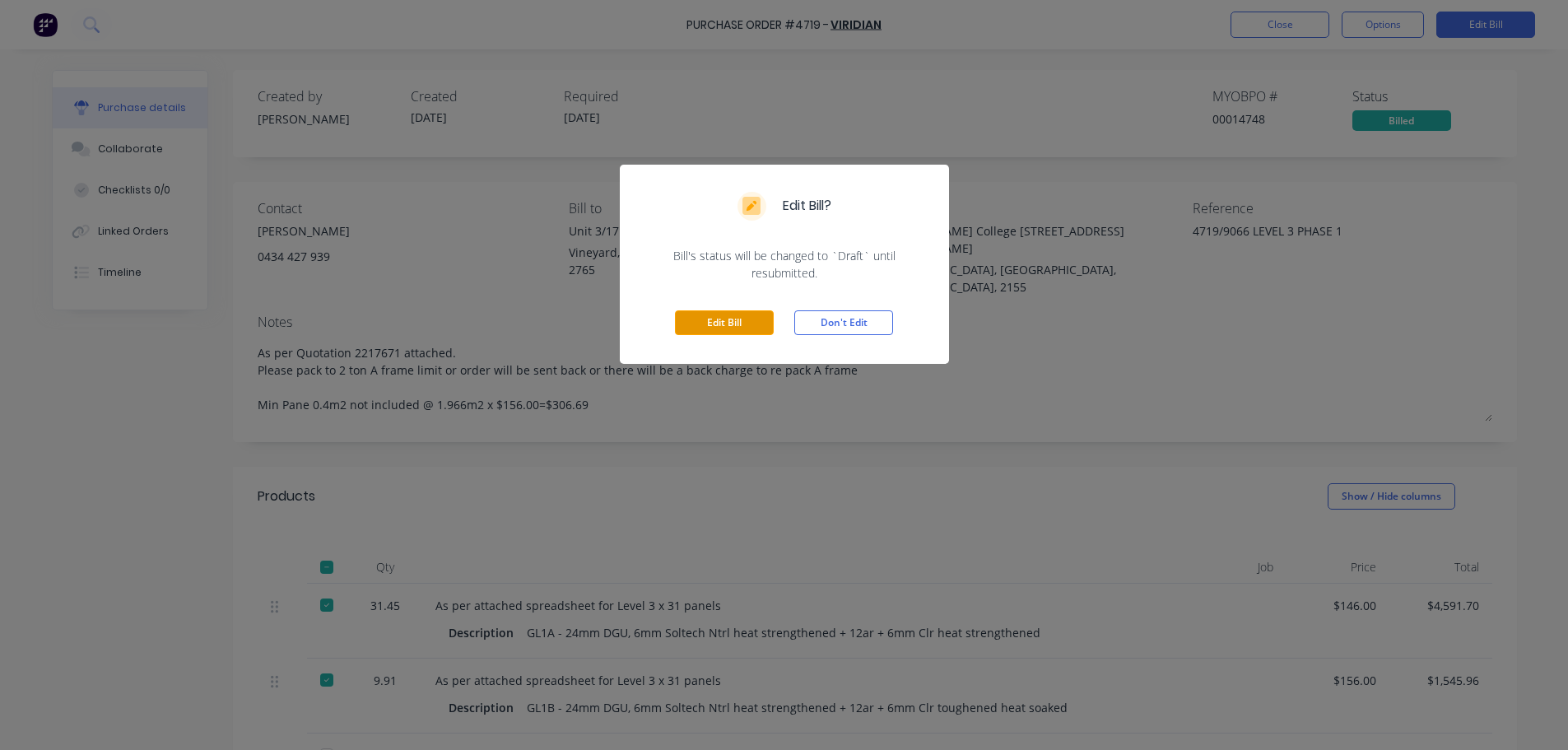
click at [734, 326] on button "Edit Bill" at bounding box center [724, 323] width 99 height 25
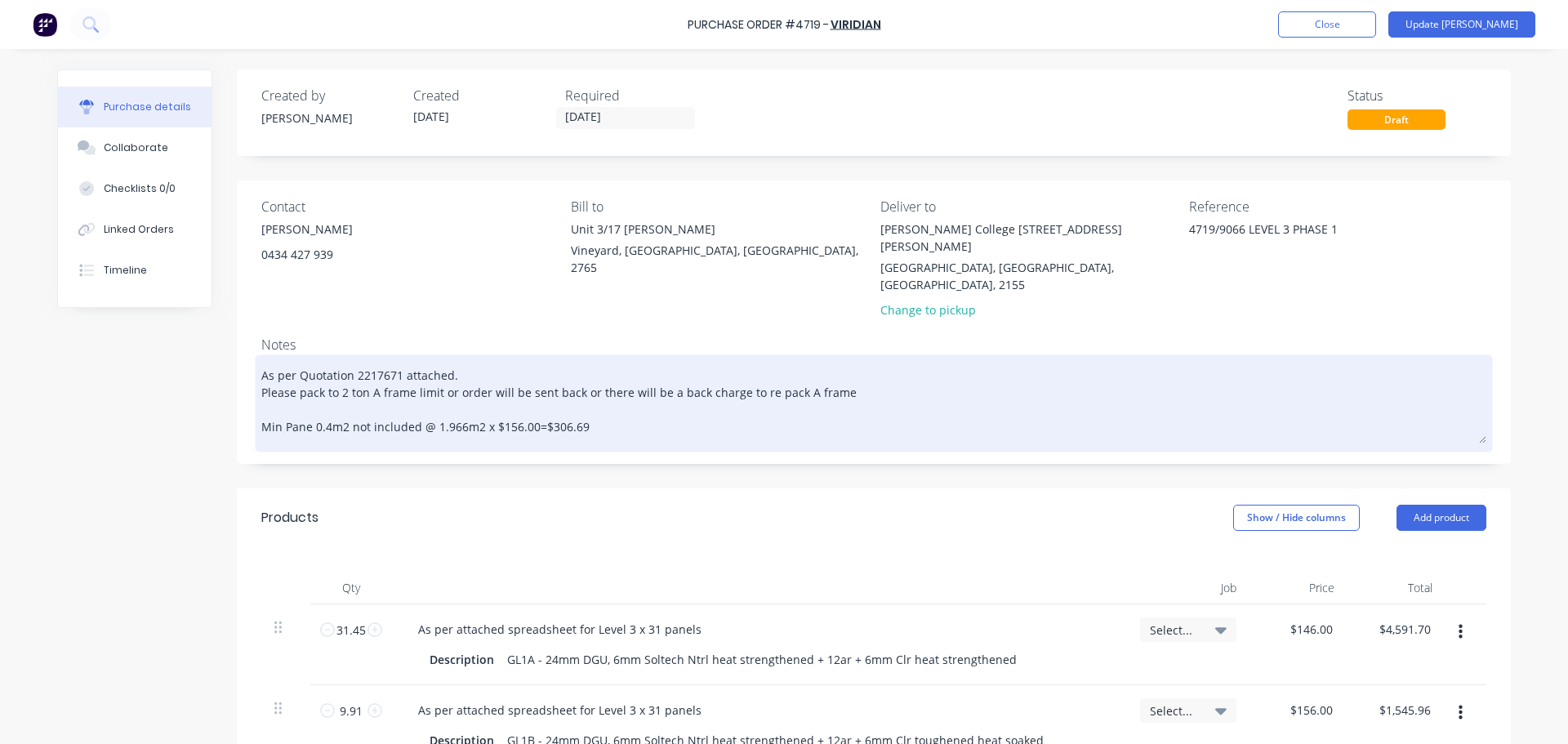
click at [619, 402] on textarea "As per Quotation 2217671 attached. Please pack to 2 ton A frame limit or order …" at bounding box center [873, 401] width 1225 height 85
type textarea "x"
type textarea "As per Quotation 2217671 attached. Please pack to 2 ton A frame limit or order …"
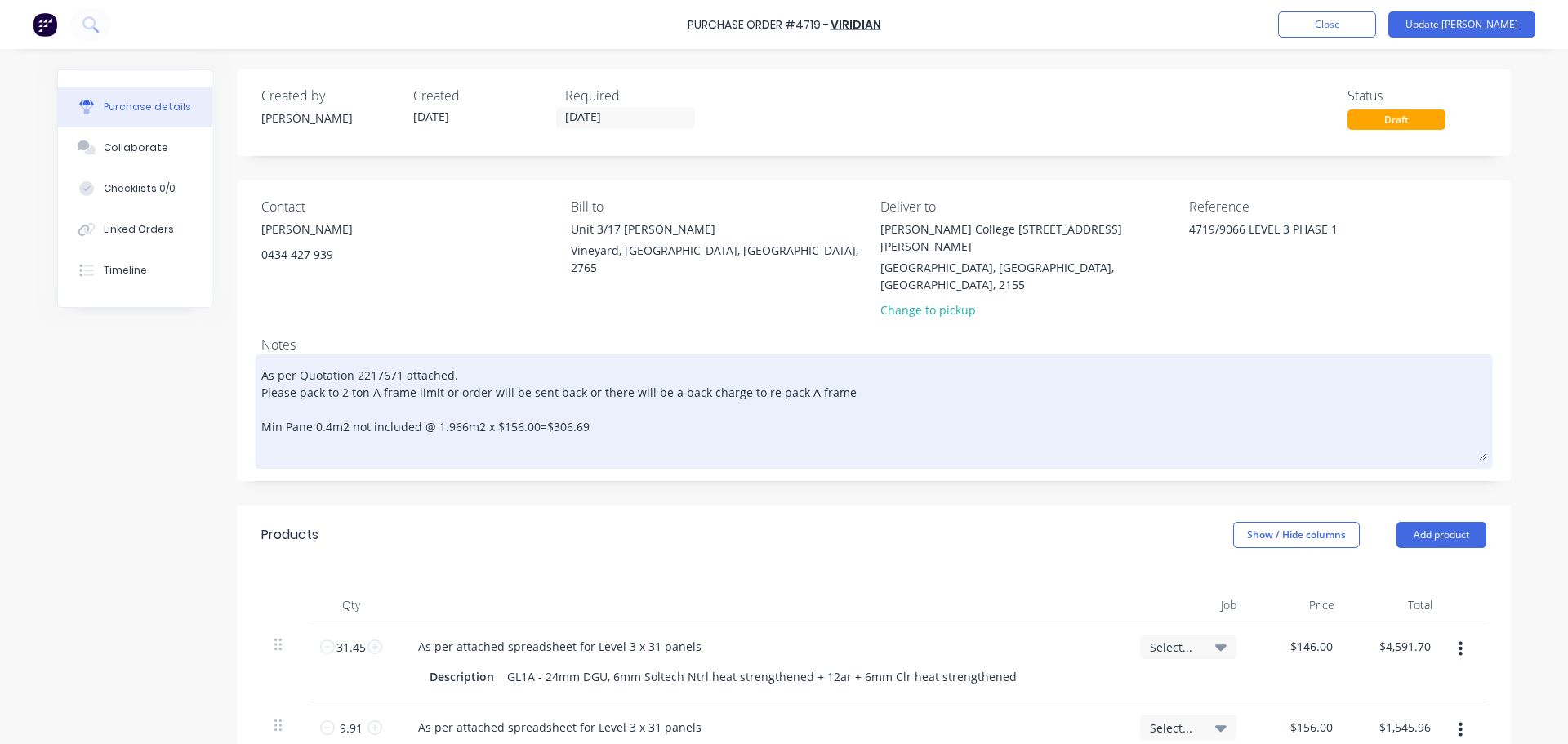
type textarea "x"
type textarea "As per Quotation 2217671 attached. Please pack to 2 ton A frame limit or order …"
type textarea "x"
type textarea "As per Quotation 2217671 attached. Please pack to 2 ton A frame limit or order …"
type textarea "x"
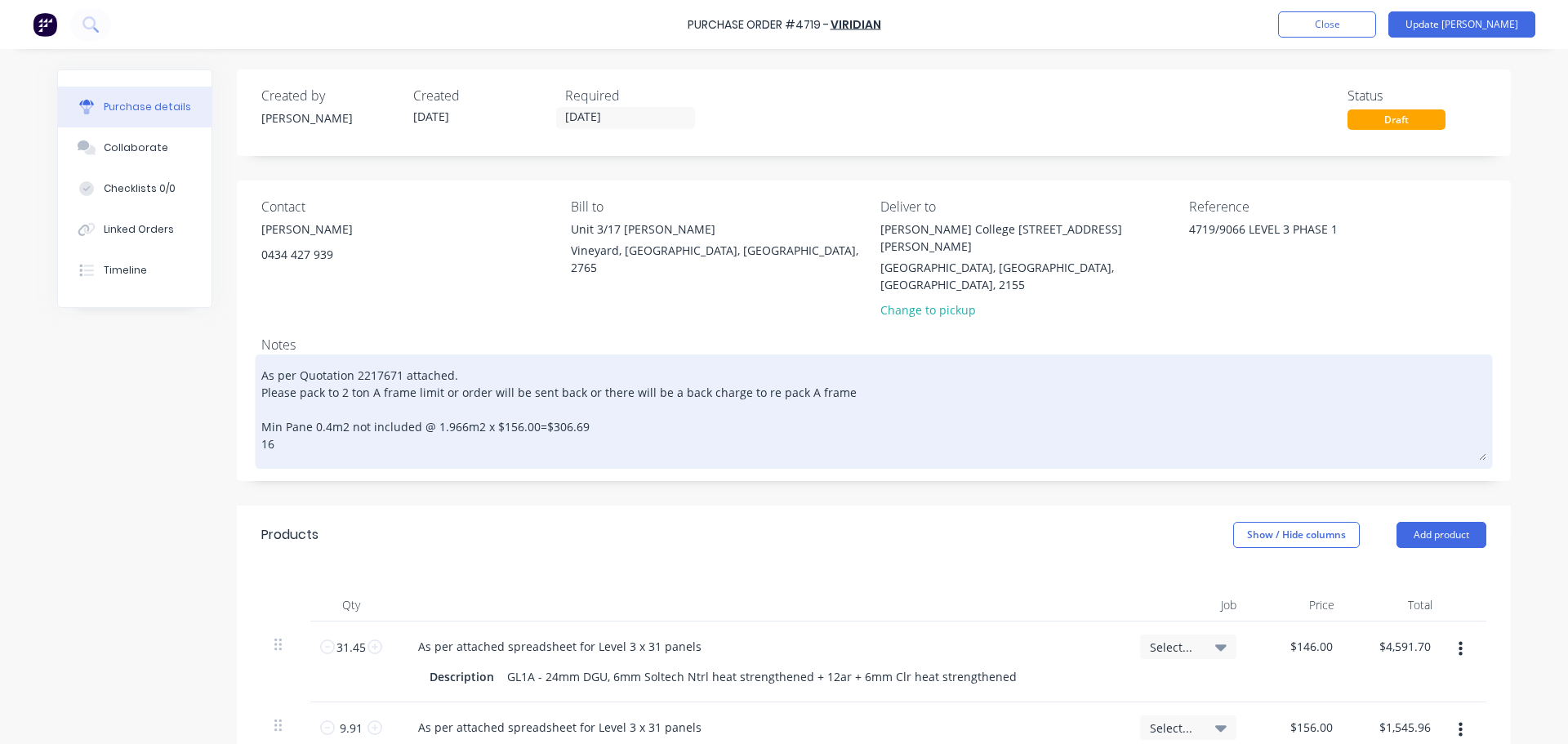
type textarea "As per Quotation 2217671 attached. Please pack to 2 ton A frame limit or order …"
type textarea "x"
type textarea "As per Quotation 2217671 attached. Please pack to 2 ton A frame limit or order …"
type textarea "x"
type textarea "As per Quotation 2217671 attached. Please pack to 2 ton A frame limit or order …"
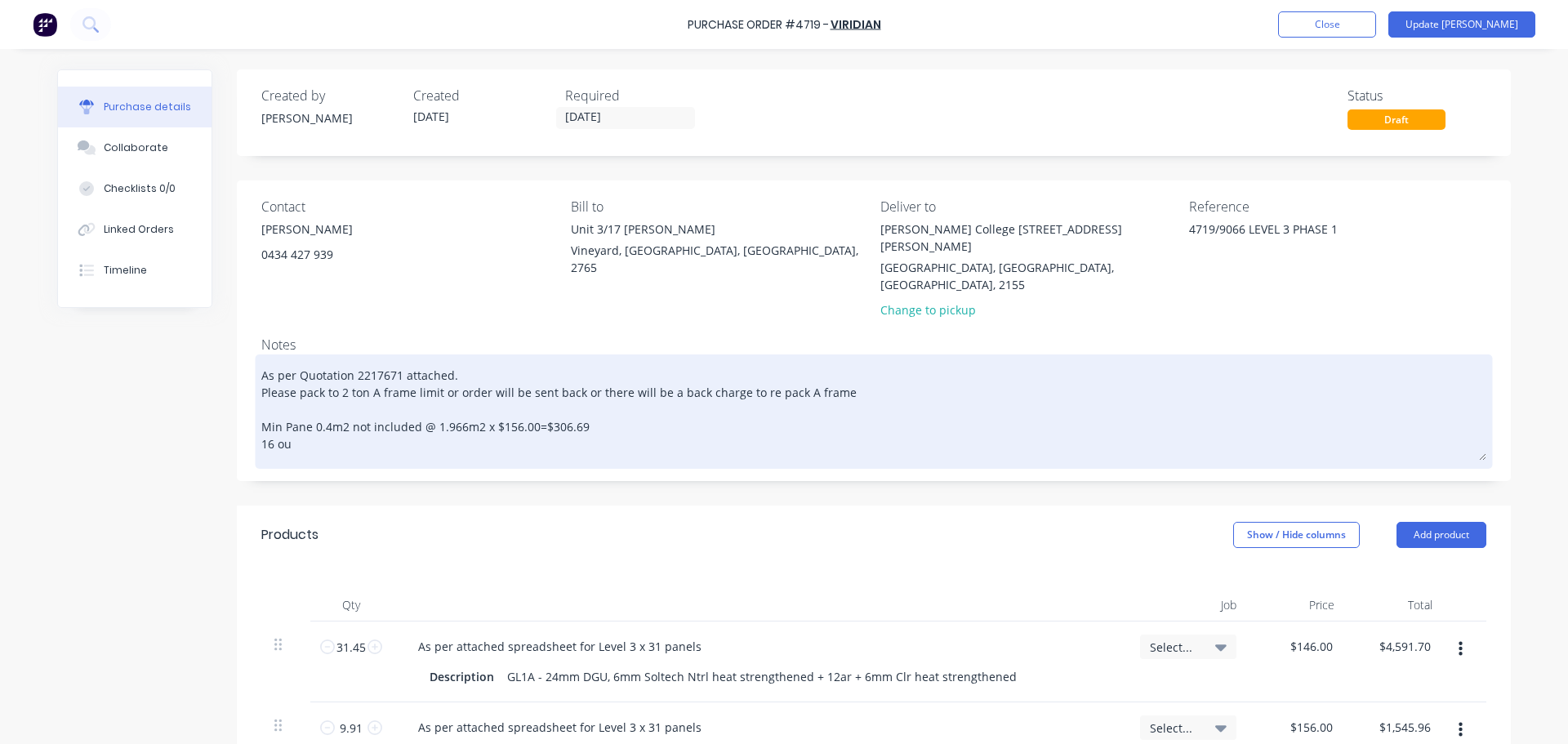
type textarea "x"
type textarea "As per Quotation 2217671 attached. Please pack to 2 ton A frame limit or order …"
type textarea "x"
type textarea "As per Quotation 2217671 attached. Please pack to 2 ton A frame limit or order …"
type textarea "x"
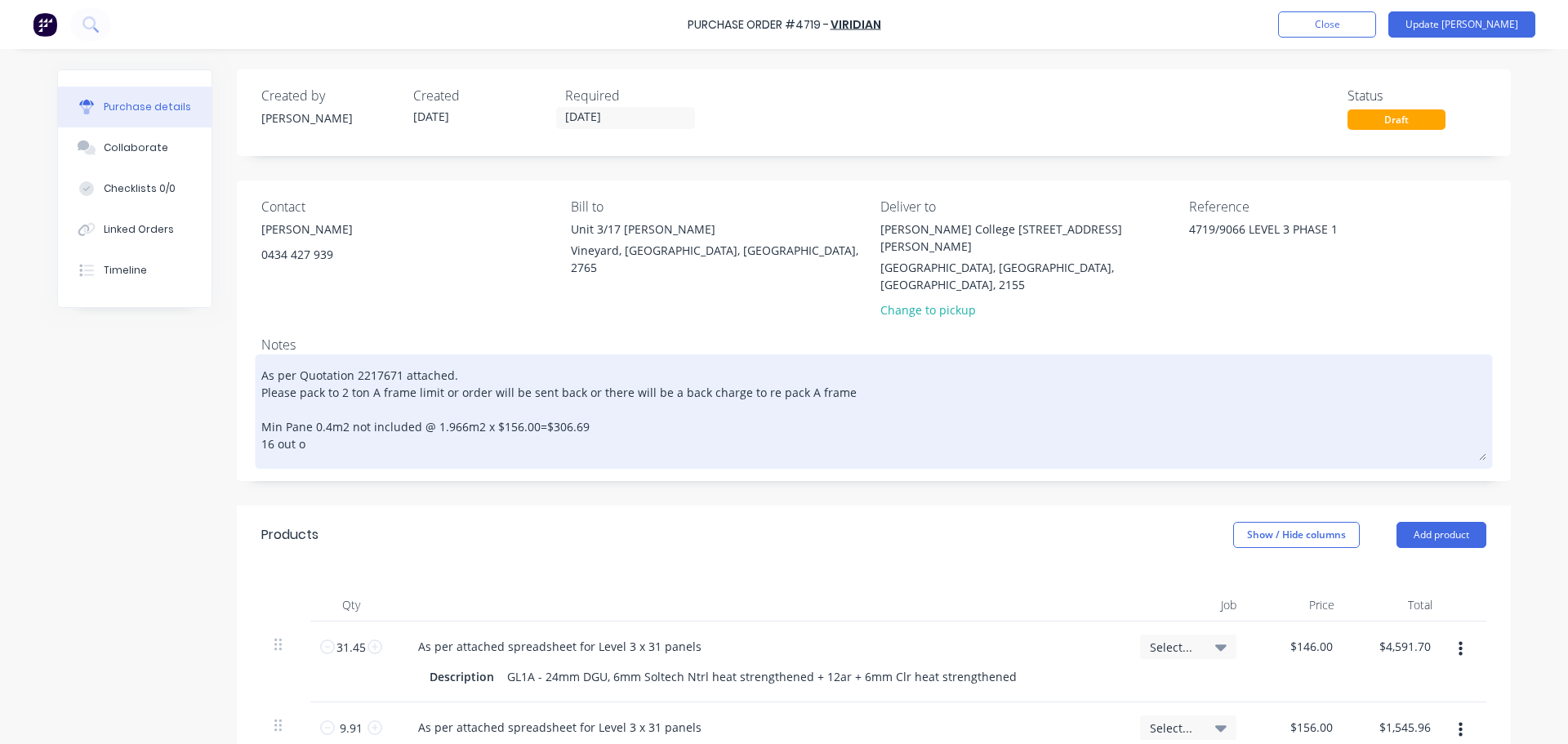
type textarea "As per Quotation 2217671 attached. Please pack to 2 ton A frame limit or order …"
type textarea "x"
type textarea "As per Quotation 2217671 attached. Please pack to 2 ton A frame limit or order …"
type textarea "x"
type textarea "As per Quotation 2217671 attached. Please pack to 2 ton A frame limit or order …"
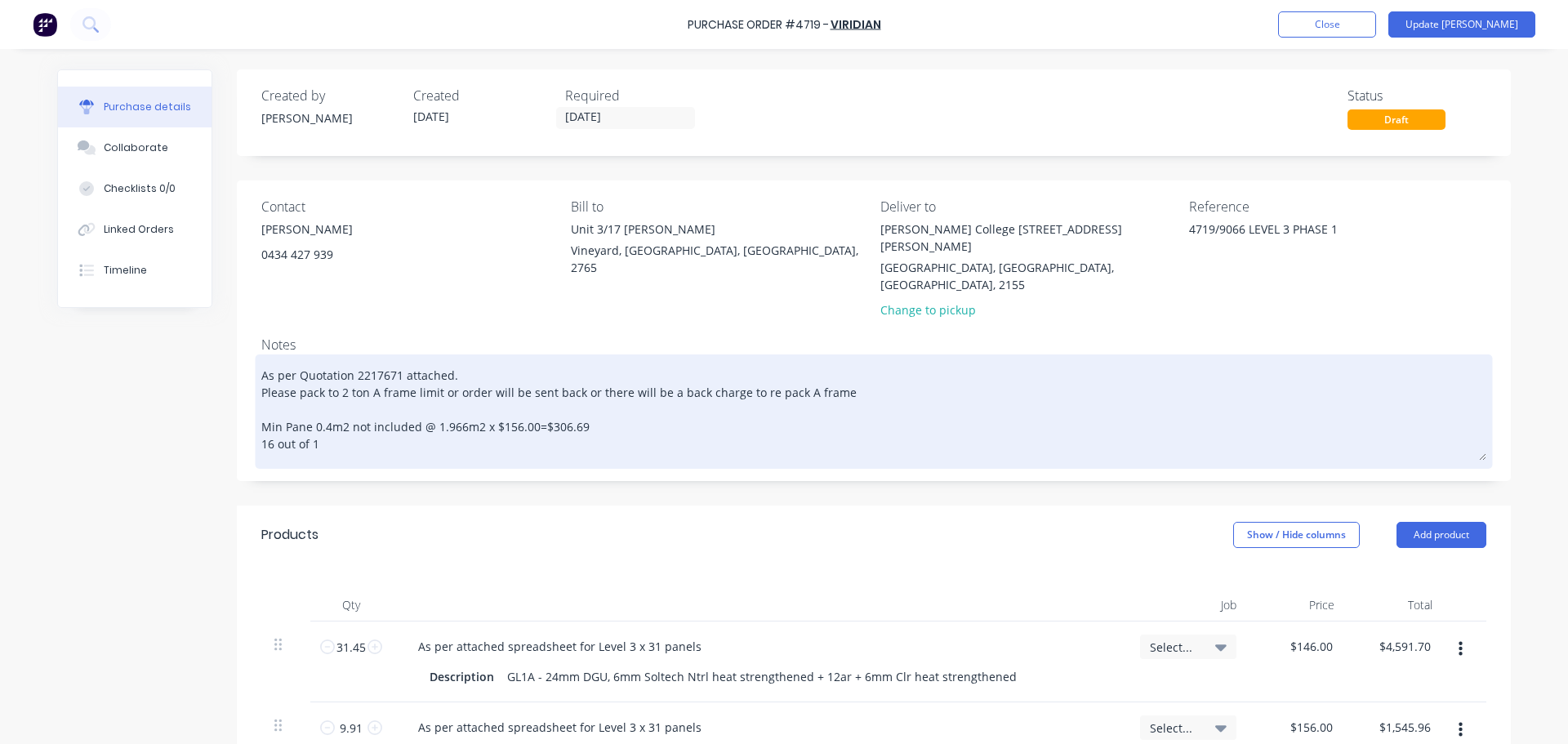
type textarea "x"
type textarea "As per Quotation 2217671 attached. Please pack to 2 ton A frame limit or order …"
type textarea "x"
type textarea "As per Quotation 2217671 attached. Please pack to 2 ton A frame limit or order …"
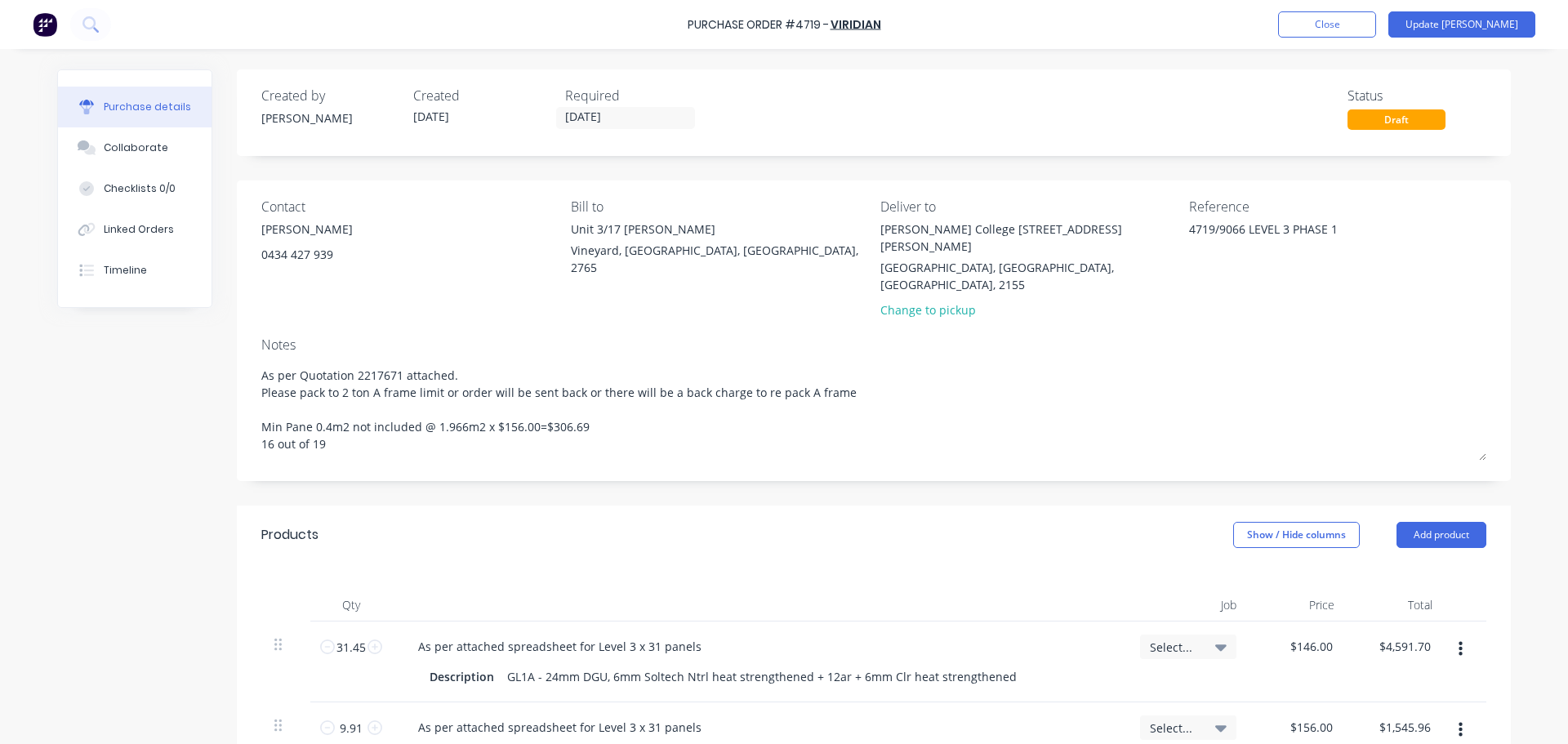
type textarea "x"
type textarea "As per Quotation 2217671 attached. Please pack to 2 ton A frame limit or order …"
type textarea "x"
type textarea "As per Quotation 2217671 attached. Please pack to 2 ton A frame limit or order …"
type textarea "x"
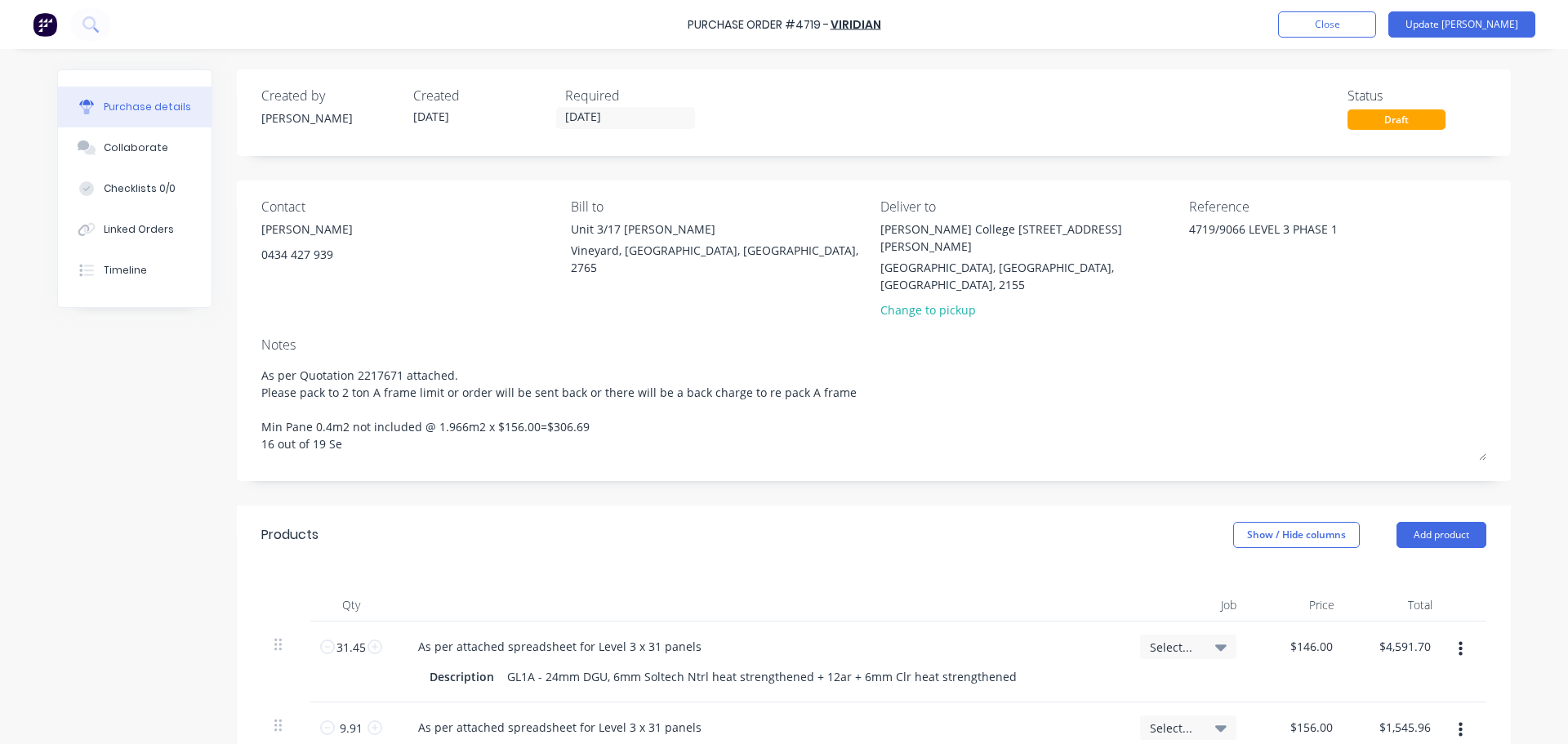
type textarea "As per Quotation 2217671 attached. Please pack to 2 ton A frame limit or order …"
type textarea "x"
type textarea "As per Quotation 2217671 attached. Please pack to 2 ton A frame limit or order …"
type textarea "x"
type textarea "As per Quotation 2217671 attached. Please pack to 2 ton A frame limit or order …"
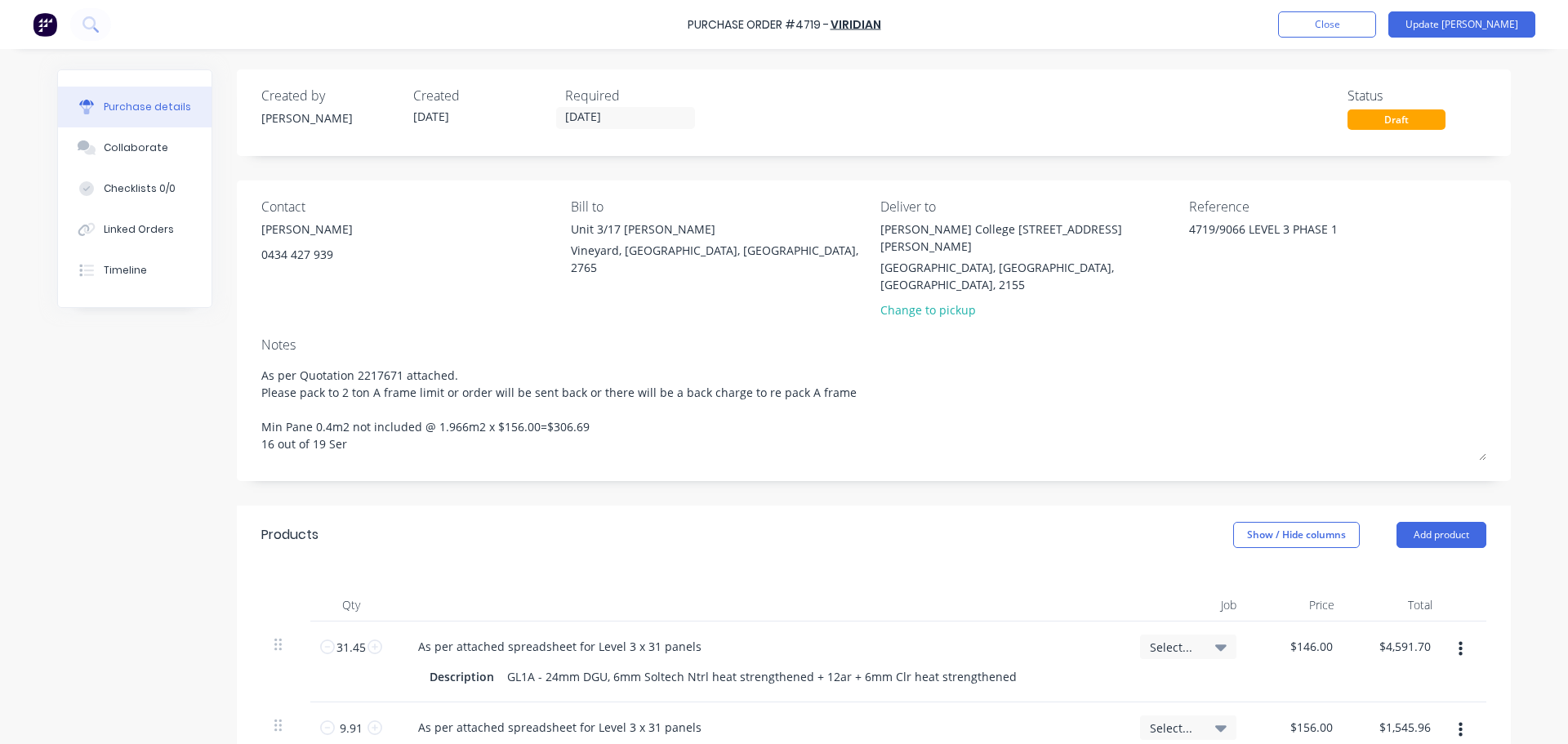
type textarea "x"
type textarea "As per Quotation 2217671 attached. Please pack to 2 ton A frame limit or order …"
type textarea "x"
type textarea "As per Quotation 2217671 attached. Please pack to 2 ton A frame limit or order …"
type textarea "x"
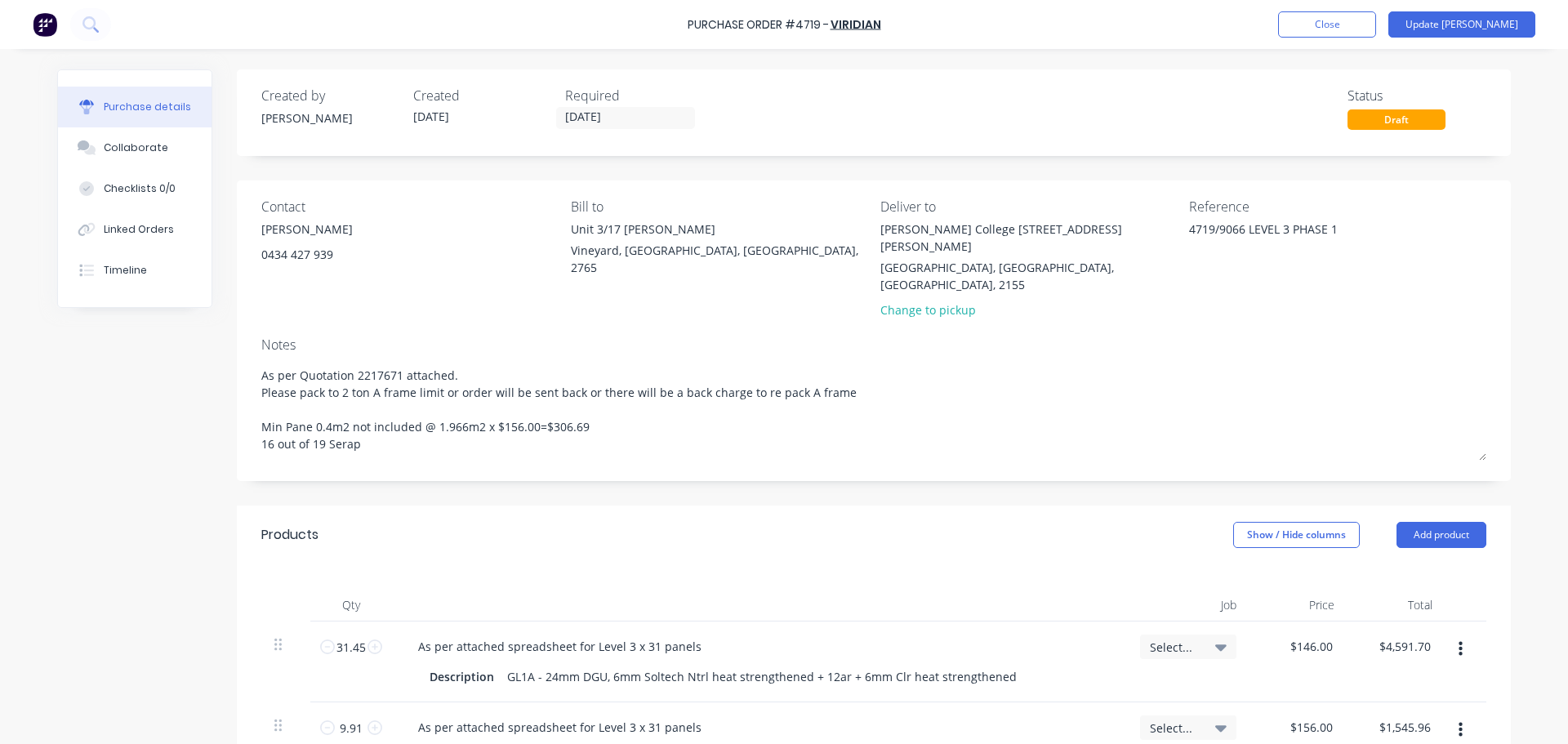
type textarea "As per Quotation 2217671 attached. Please pack to 2 ton A frame limit or order …"
type textarea "x"
type textarea "As per Quotation 2217671 attached. Please pack to 2 ton A frame limit or order …"
type textarea "x"
type textarea "As per Quotation 2217671 attached. Please pack to 2 ton A frame limit or order …"
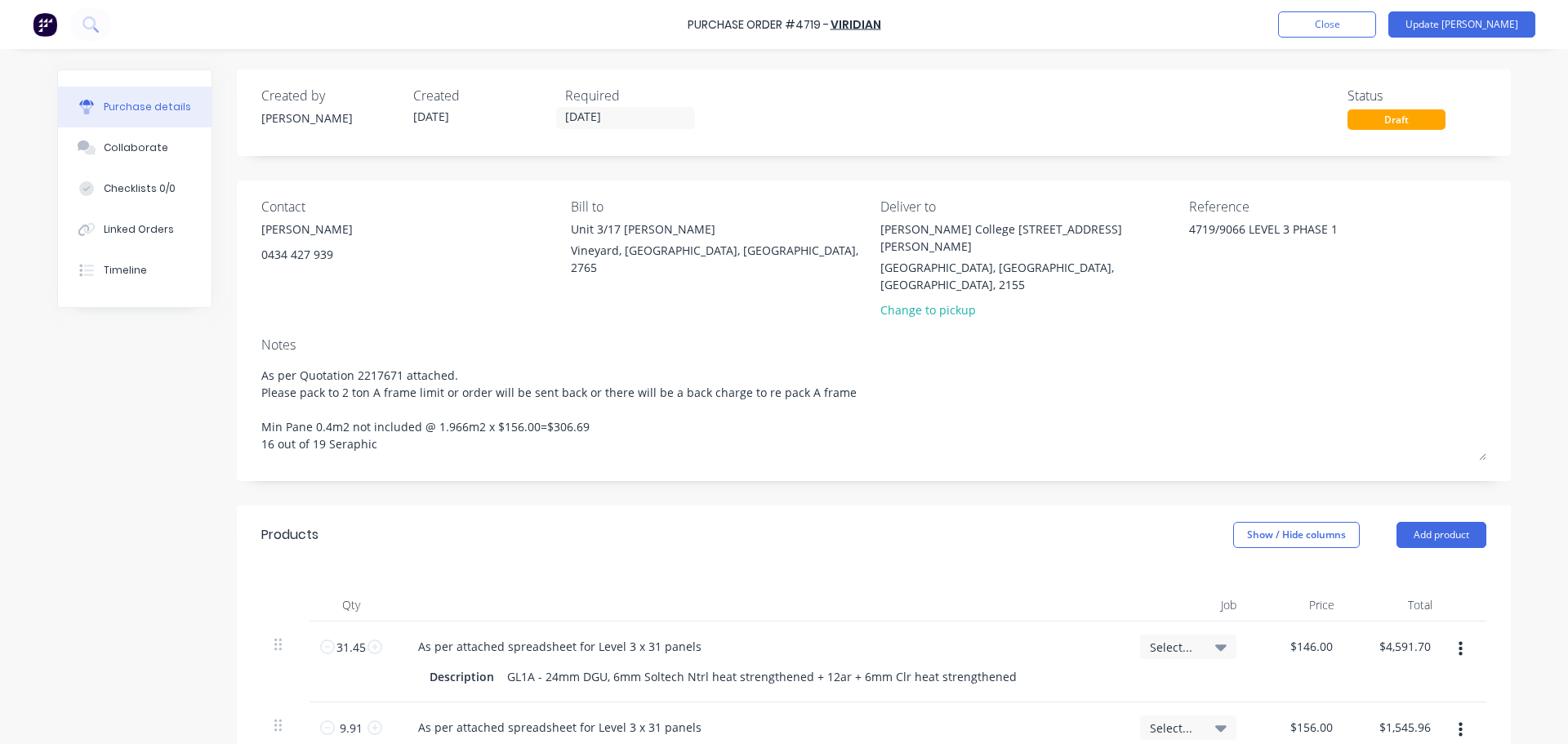
type textarea "x"
type textarea "As per Quotation 2217671 attached. Please pack to 2 ton A frame limit or order …"
type textarea "x"
type textarea "As per Quotation 2217671 attached. Please pack to 2 ton A frame limit or order …"
type textarea "x"
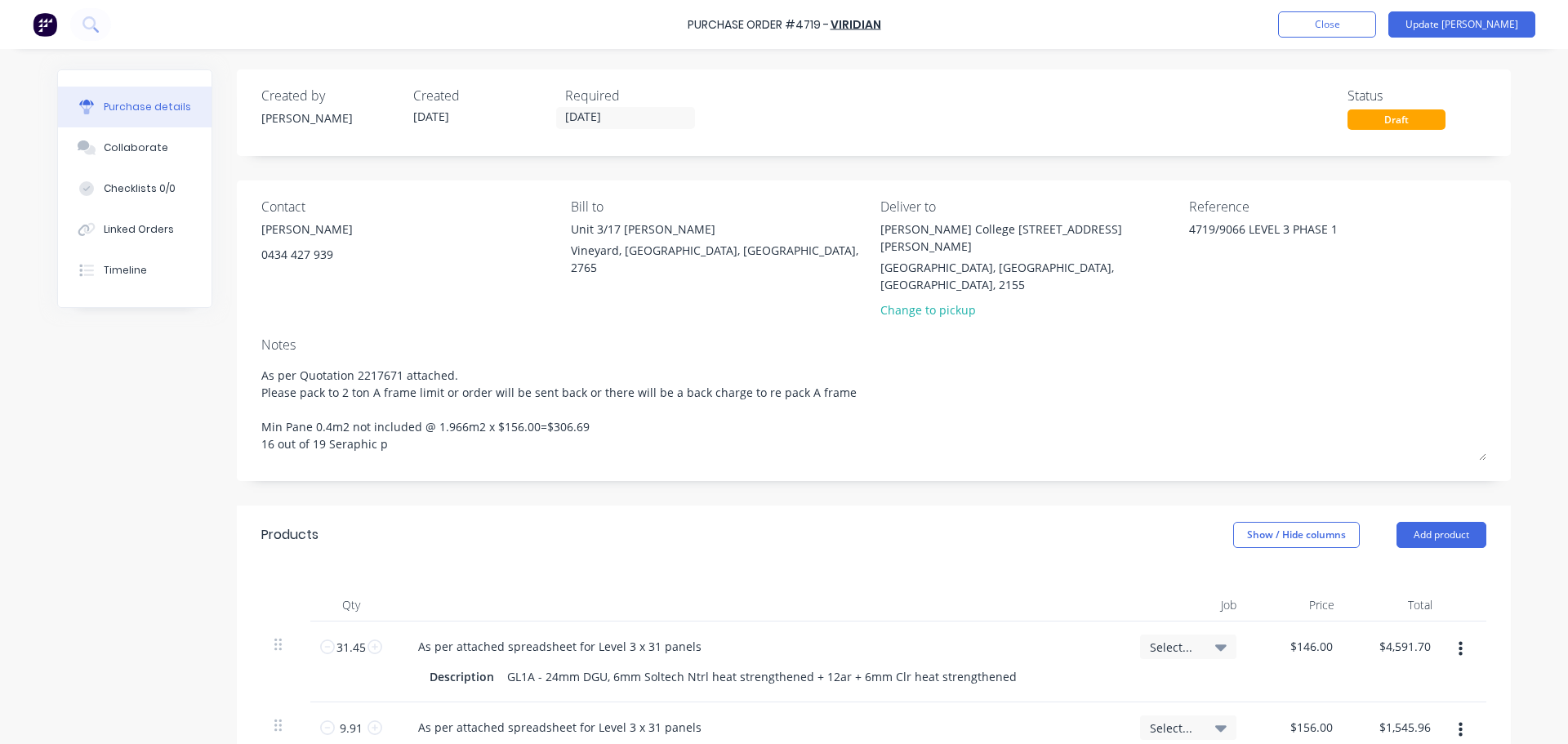
type textarea "As per Quotation 2217671 attached. Please pack to 2 ton A frame limit or order …"
type textarea "x"
type textarea "As per Quotation 2217671 attached. Please pack to 2 ton A frame limit or order …"
type textarea "x"
type textarea "As per Quotation 2217671 attached. Please pack to 2 ton A frame limit or order …"
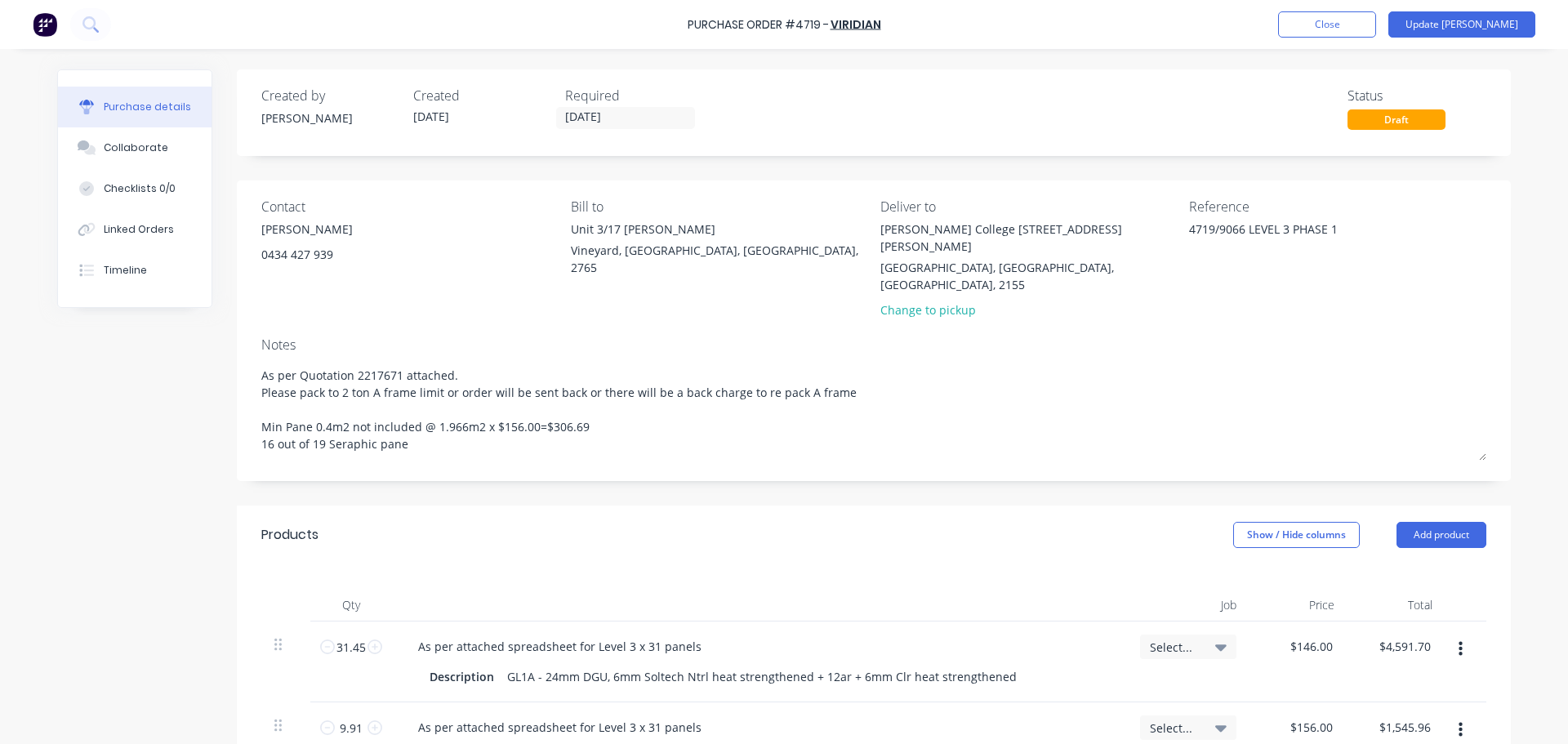
type textarea "x"
type textarea "As per Quotation 2217671 attached. Please pack to 2 ton A frame limit or order …"
type textarea "x"
type textarea "As per Quotation 2217671 attached. Please pack to 2 ton A frame limit or order …"
type textarea "x"
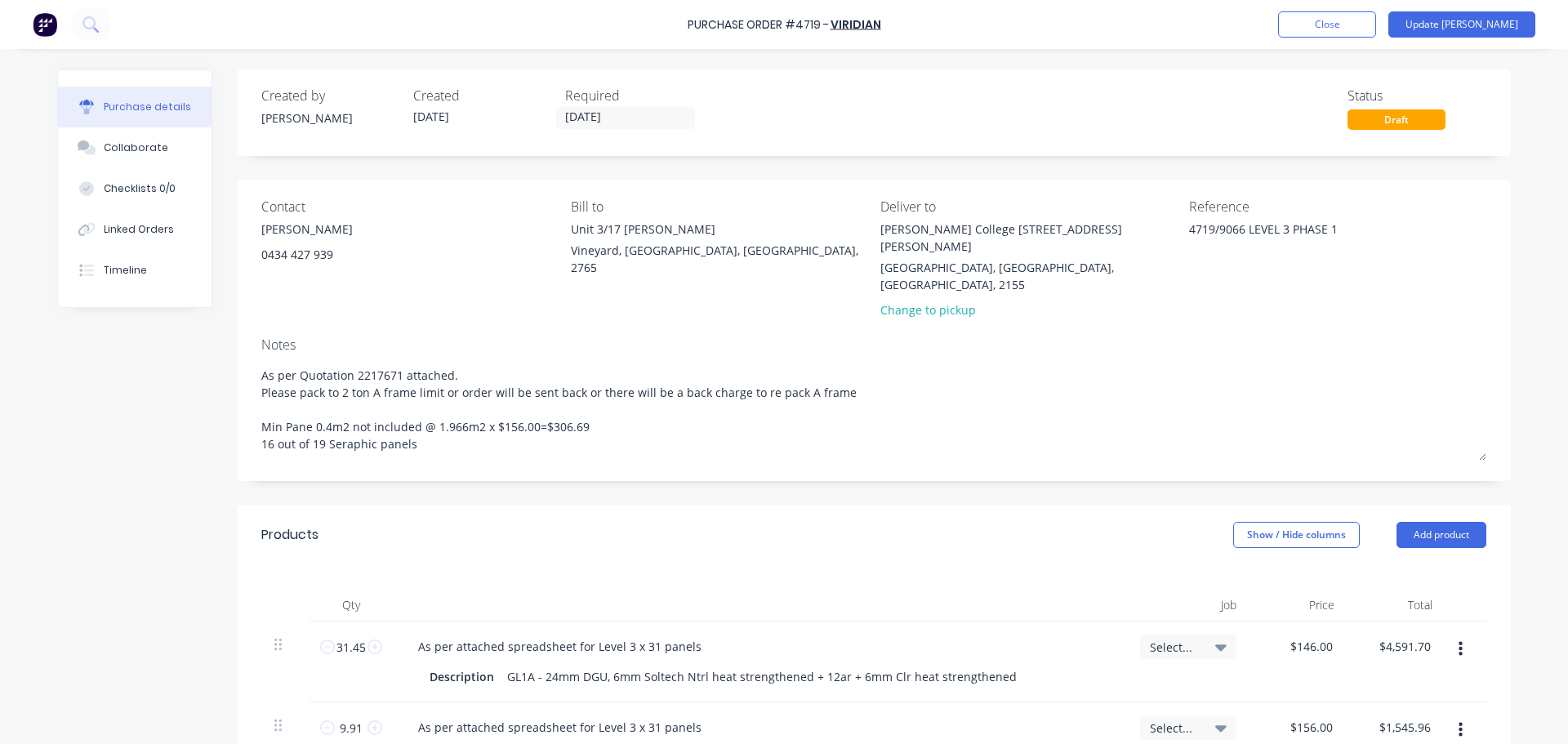
type textarea "As per Quotation 2217671 attached. Please pack to 2 ton A frame limit or order …"
type textarea "x"
type textarea "As per Quotation 2217671 attached. Please pack to 2 ton A frame limit or order …"
type textarea "x"
type textarea "As per Quotation 2217671 attached. Please pack to 2 ton A frame limit or order …"
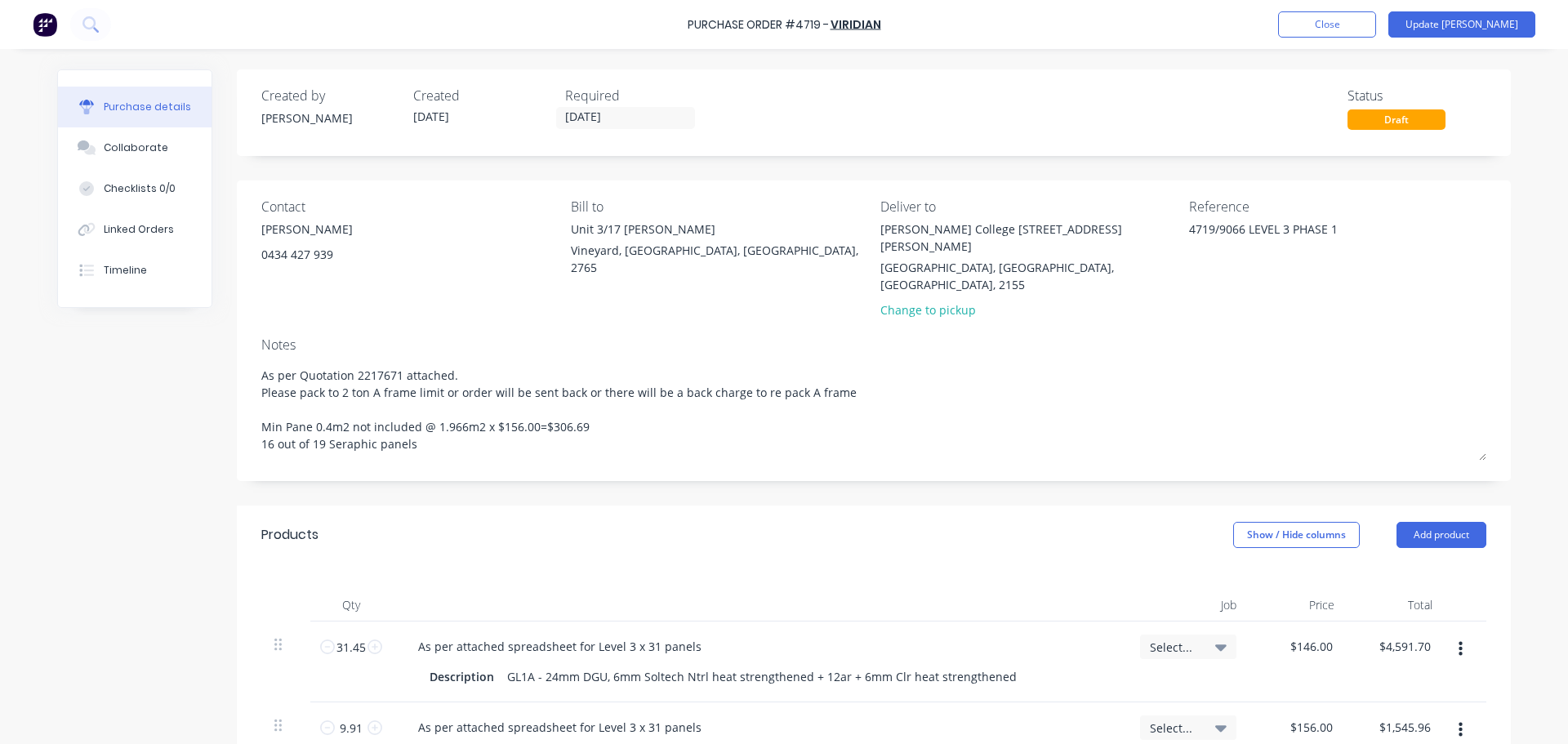
type textarea "x"
type textarea "As per Quotation 2217671 attached. Please pack to 2 ton A frame limit or order …"
type textarea "x"
type textarea "As per Quotation 2217671 attached. Please pack to 2 ton A frame limit or order …"
type textarea "x"
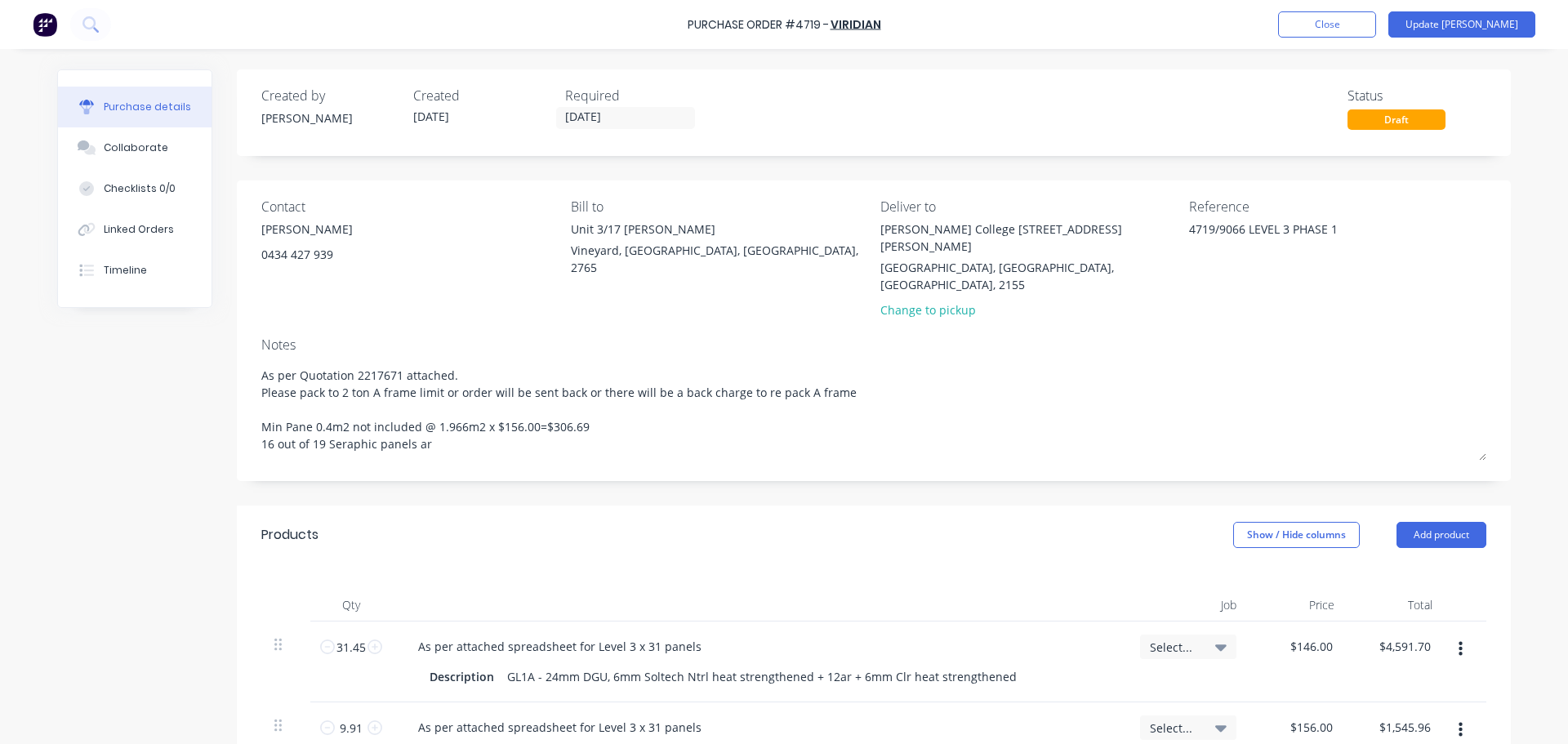
type textarea "As per Quotation 2217671 attached. Please pack to 2 ton A frame limit or order …"
type textarea "x"
type textarea "As per Quotation 2217671 attached. Please pack to 2 ton A frame limit or order …"
type textarea "x"
type textarea "As per Quotation 2217671 attached. Please pack to 2 ton A frame limit or order …"
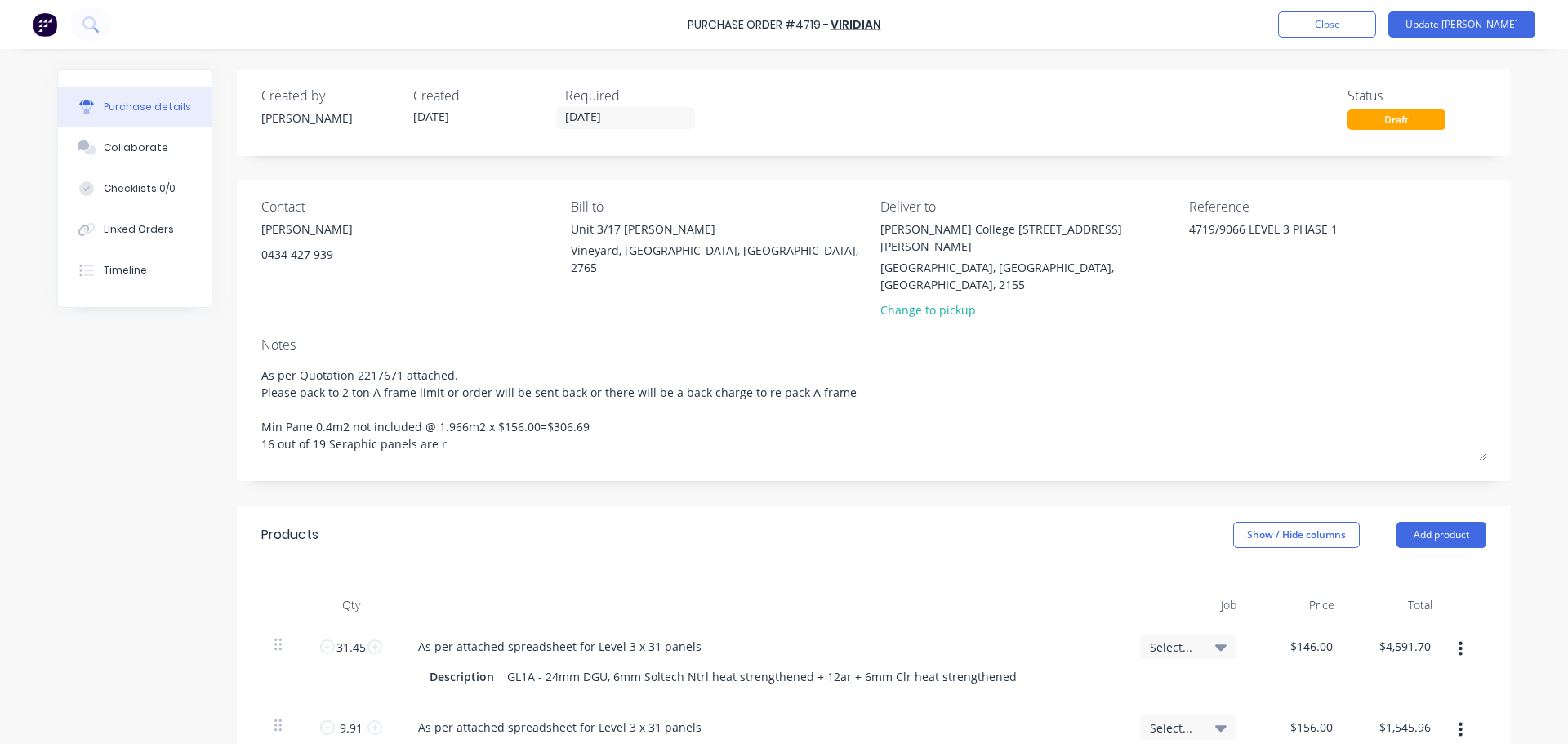
type textarea "x"
type textarea "As per Quotation 2217671 attached. Please pack to 2 ton A frame limit or order …"
type textarea "x"
type textarea "As per Quotation 2217671 attached. Please pack to 2 ton A frame limit or order …"
type textarea "x"
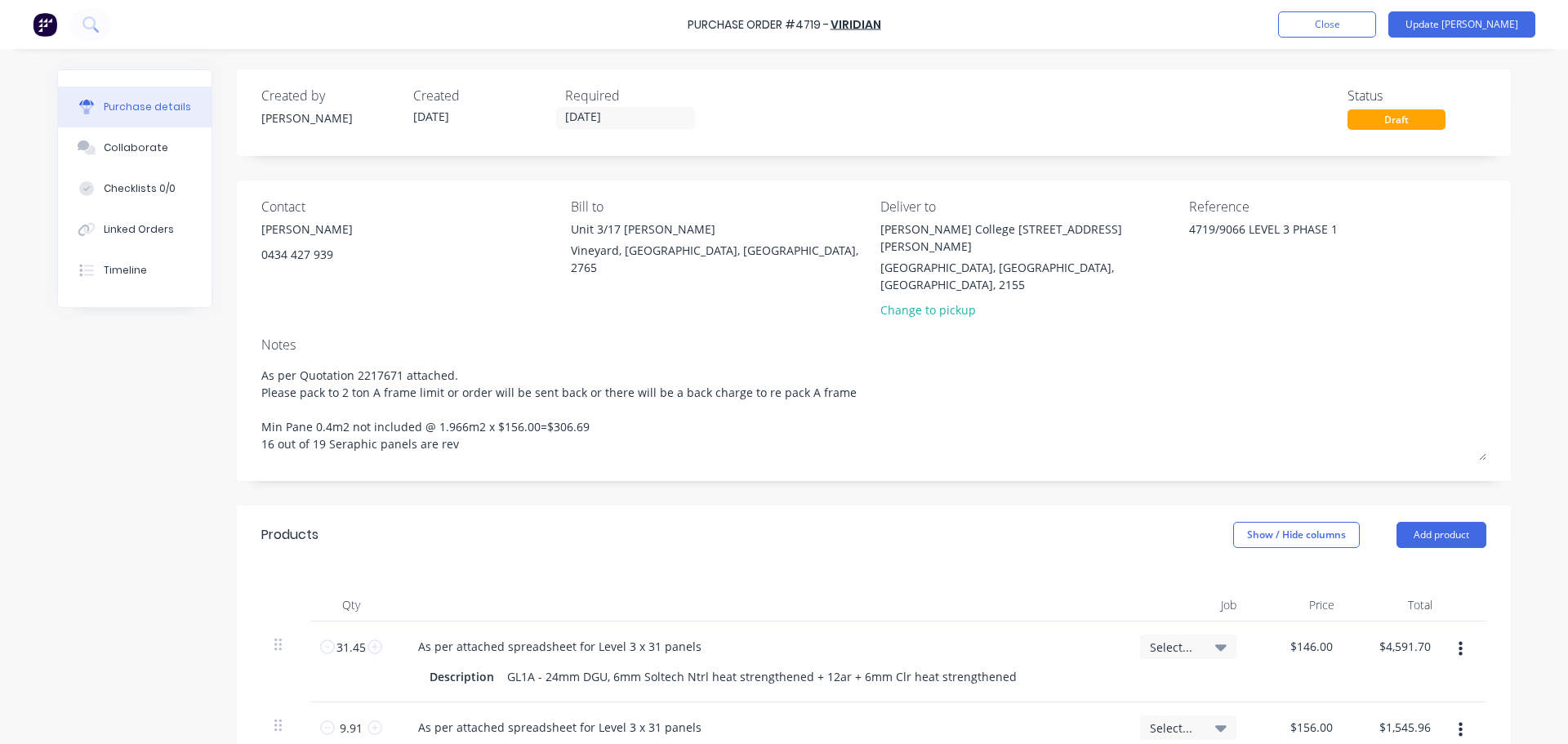
type textarea "As per Quotation 2217671 attached. Please pack to 2 ton A frame limit or order …"
type textarea "x"
type textarea "As per Quotation 2217671 attached. Please pack to 2 ton A frame limit or order …"
type textarea "x"
type textarea "As per Quotation 2217671 attached. Please pack to 2 ton A frame limit or order …"
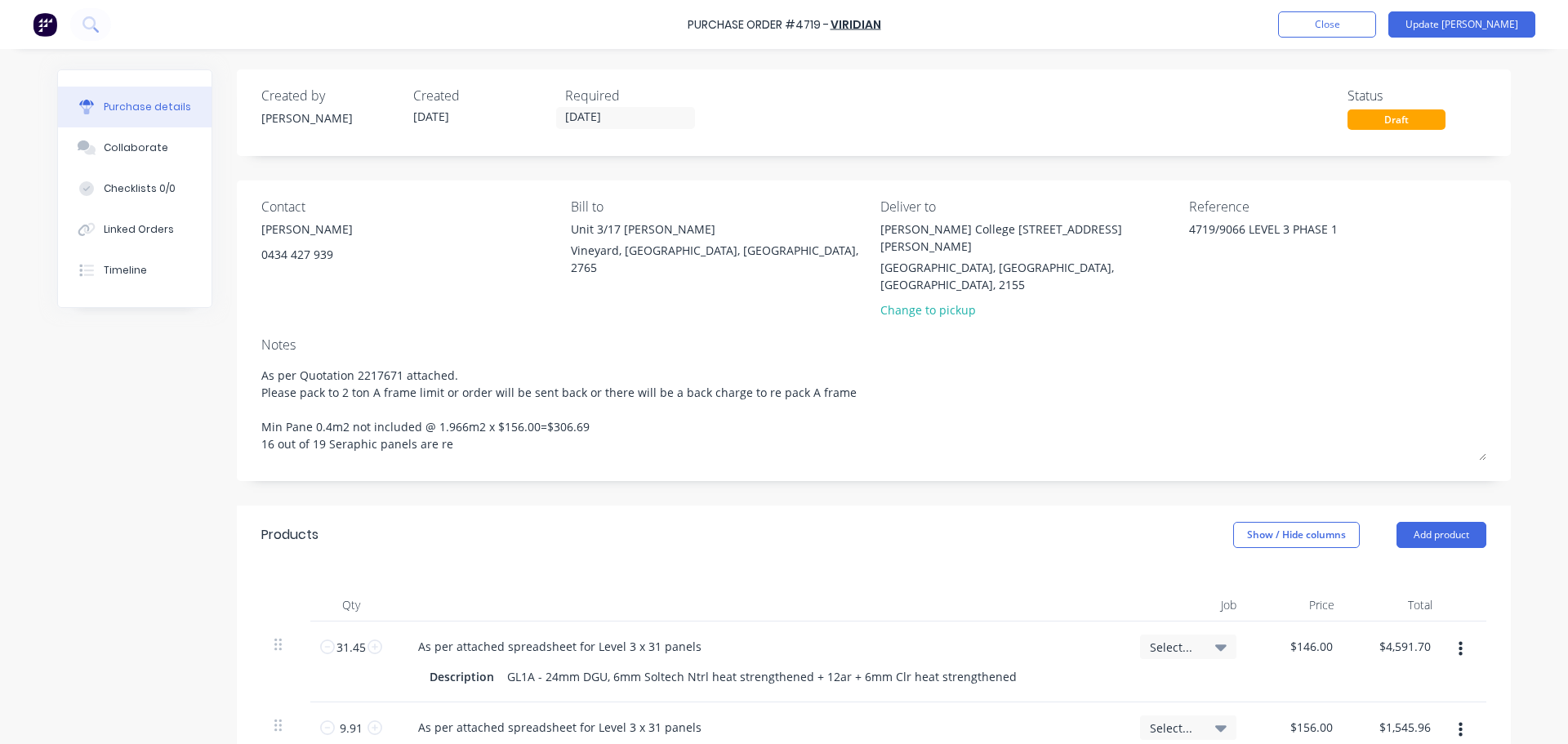
type textarea "x"
type textarea "As per Quotation 2217671 attached. Please pack to 2 ton A frame limit or order …"
type textarea "x"
type textarea "As per Quotation 2217671 attached. Please pack to 2 ton A frame limit or order …"
type textarea "x"
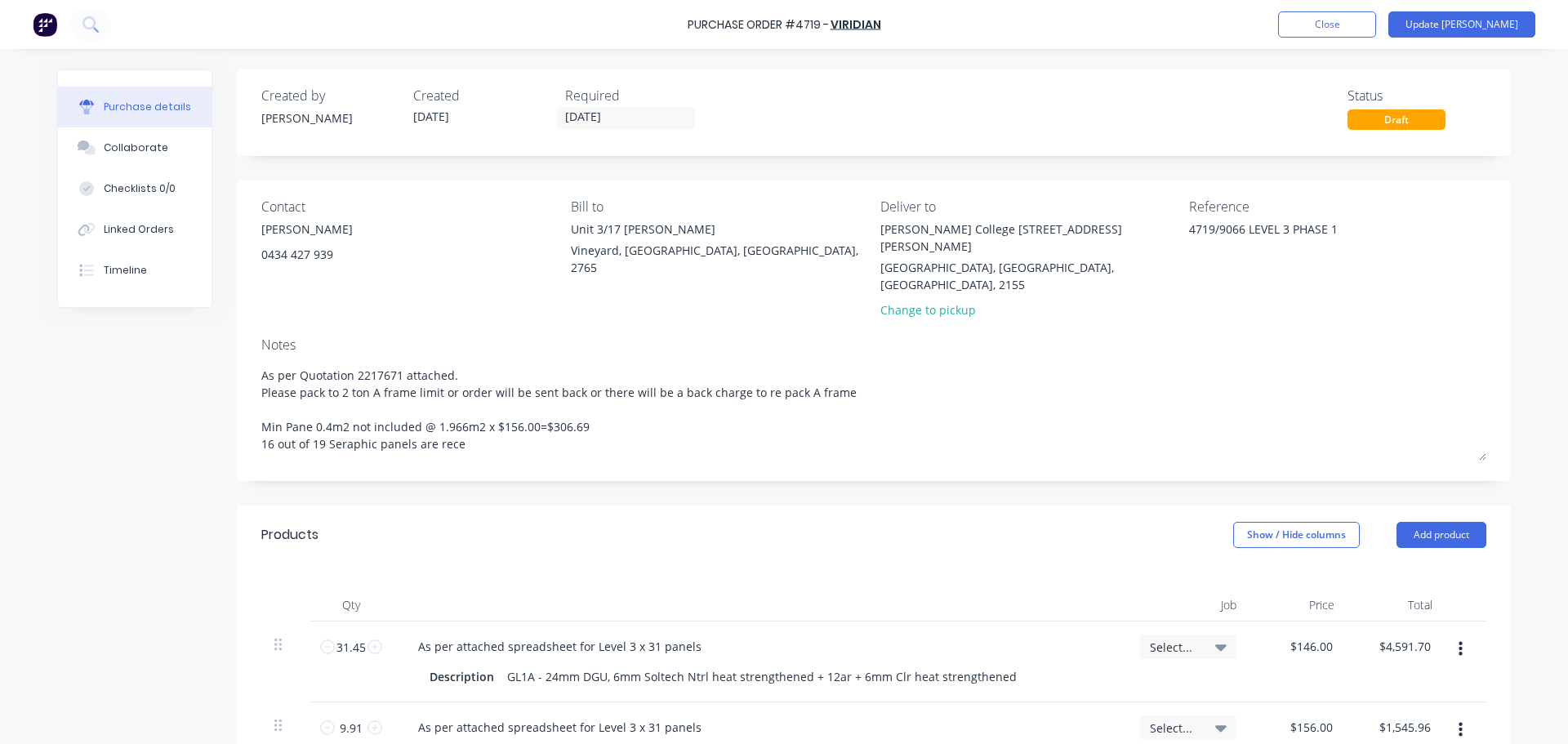
type textarea "As per Quotation 2217671 attached. Please pack to 2 ton A frame limit or order …"
type textarea "x"
type textarea "As per Quotation 2217671 attached. Please pack to 2 ton A frame limit or order …"
type textarea "x"
type textarea "As per Quotation 2217671 attached. Please pack to 2 ton A frame limit or order …"
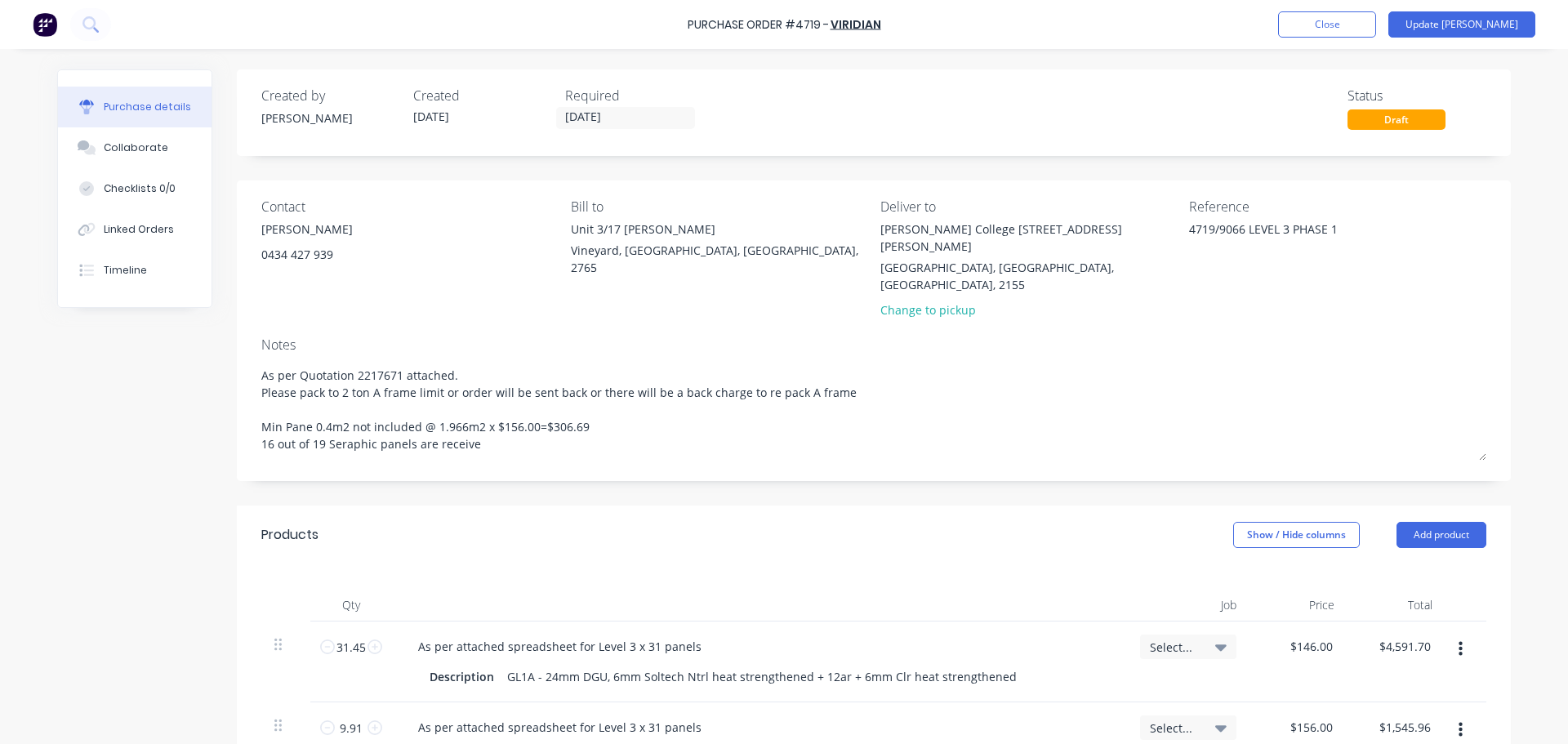
type textarea "x"
type textarea "As per Quotation 2217671 attached. Please pack to 2 ton A frame limit or order …"
type textarea "x"
type textarea "As per Quotation 2217671 attached. Please pack to 2 ton A frame limit or order …"
type textarea "x"
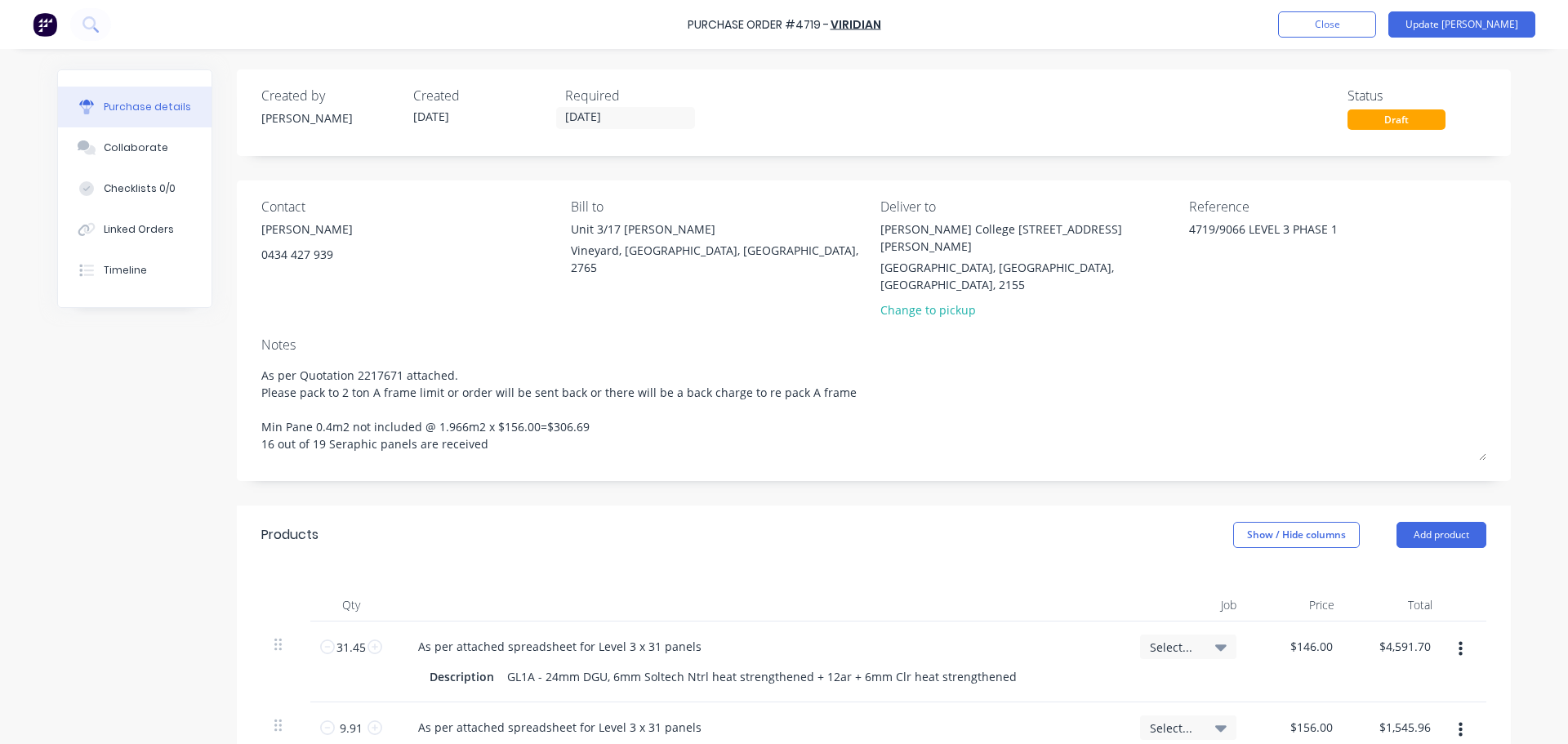
type textarea "As per Quotation 2217671 attached. Please pack to 2 ton A frame limit or order …"
type textarea "x"
type textarea "As per Quotation 2217671 attached. Please pack to 2 ton A frame limit or order …"
type textarea "x"
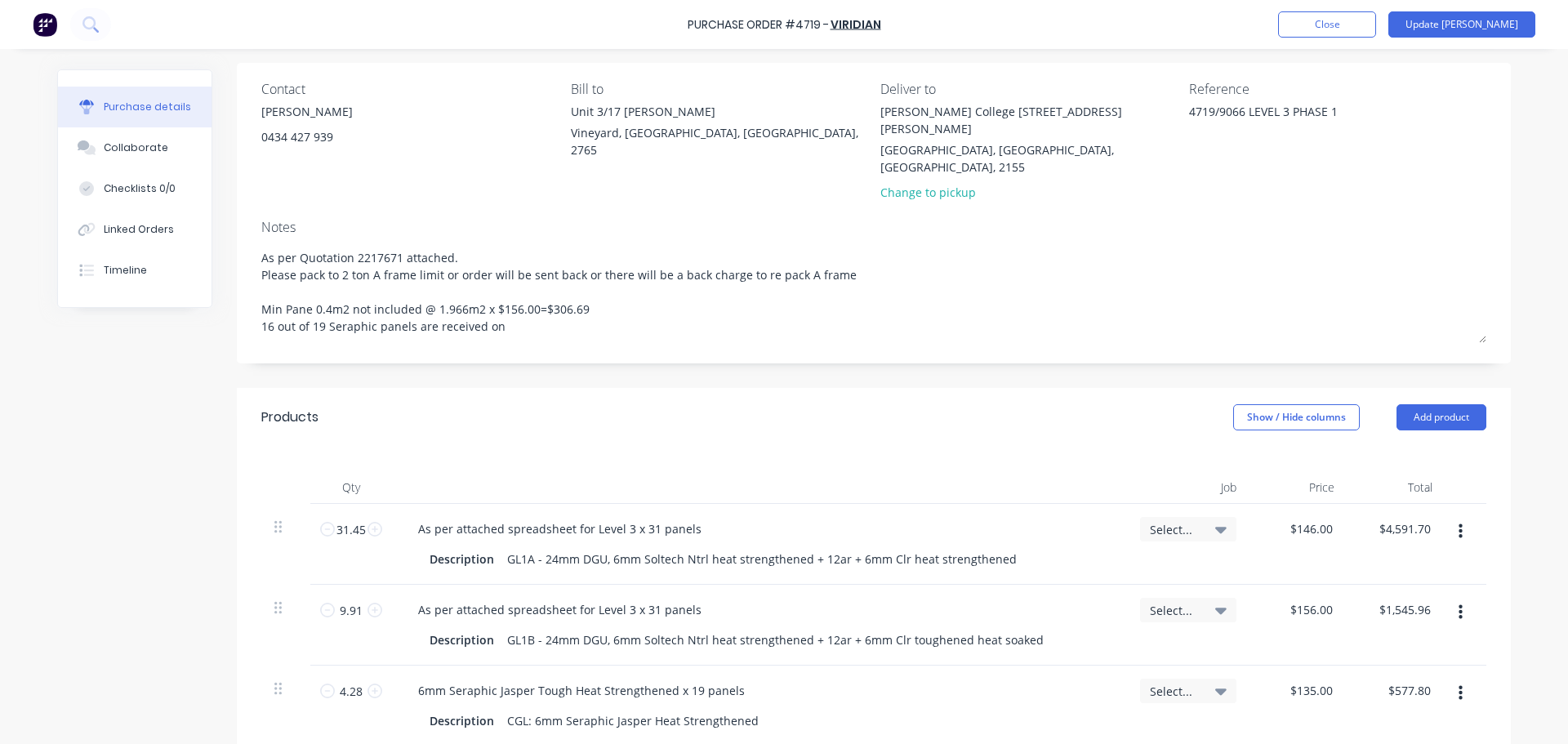
scroll to position [408, 0]
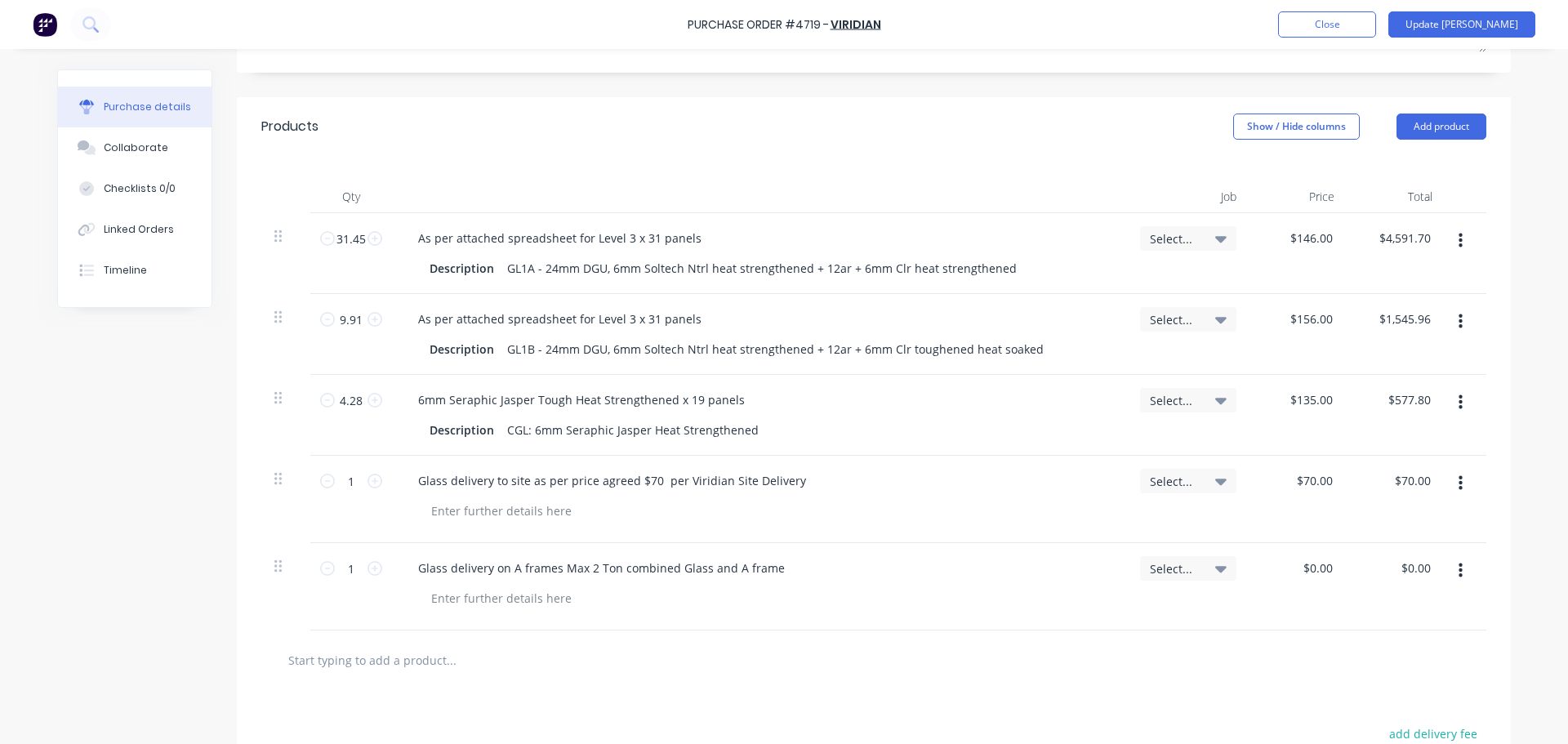
type textarea "As per Quotation 2217671 attached. Please pack to 2 ton A frame limit or order …"
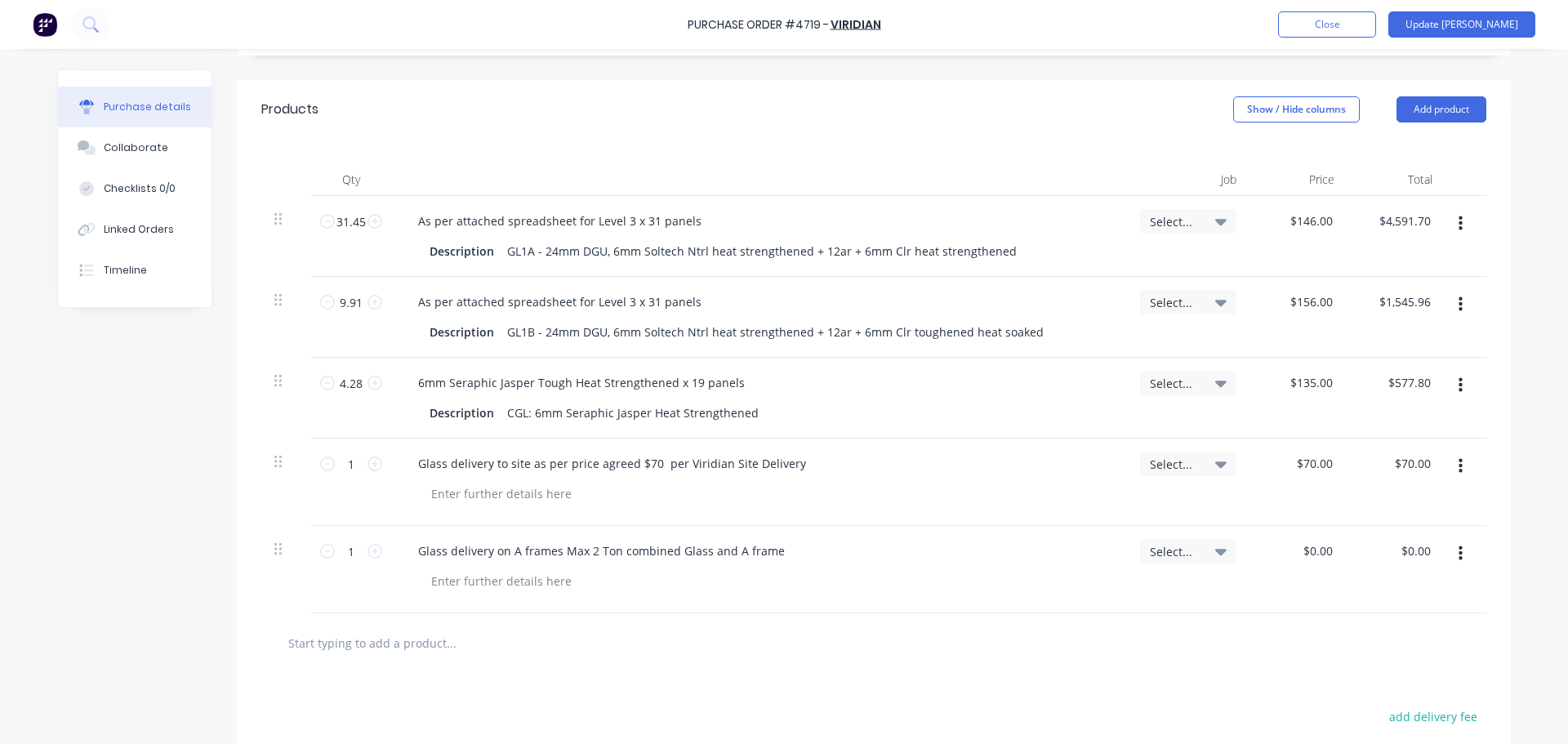
type textarea "x"
type textarea "As per Quotation 2217671 attached. Please pack to 2 ton A frame limit or order …"
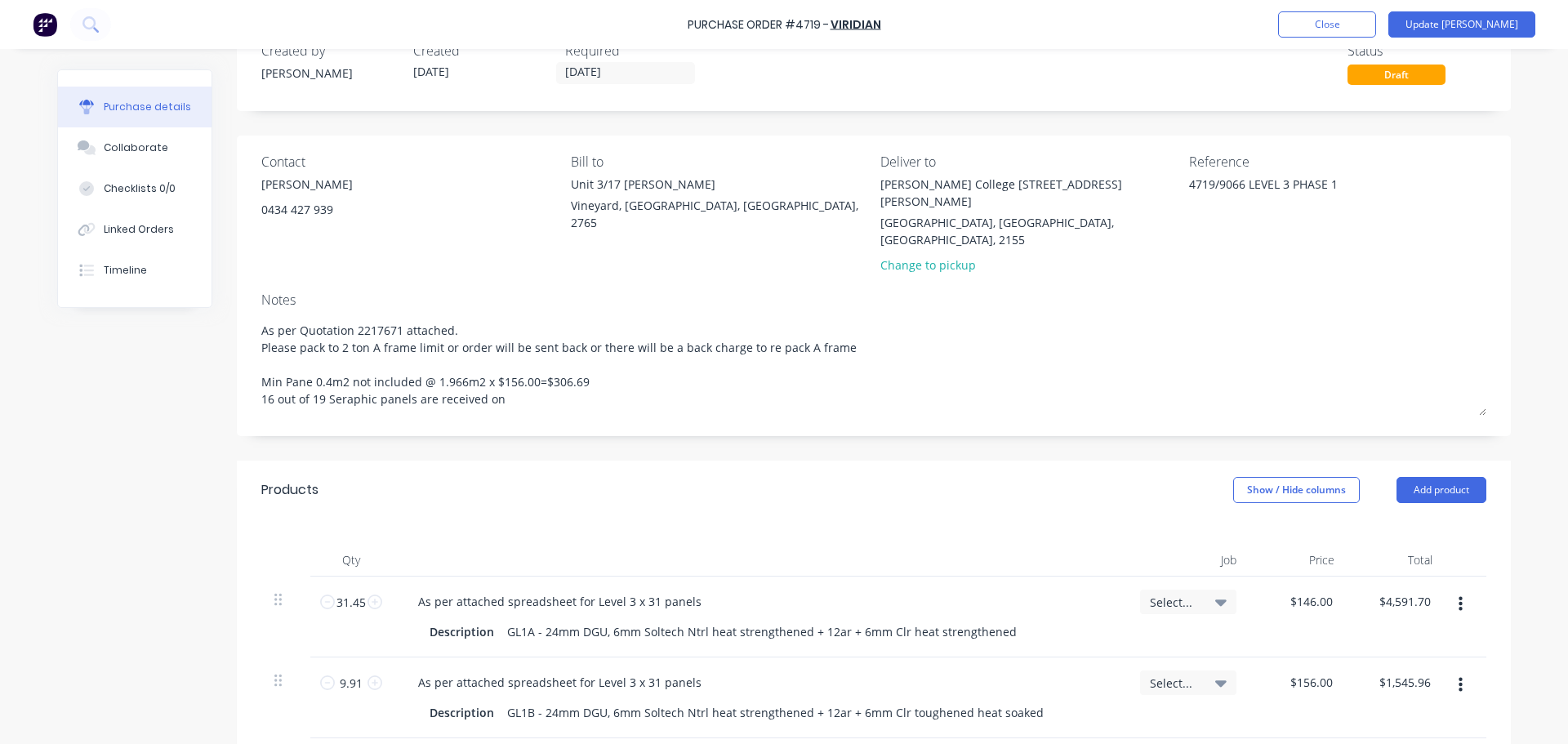
scroll to position [0, 0]
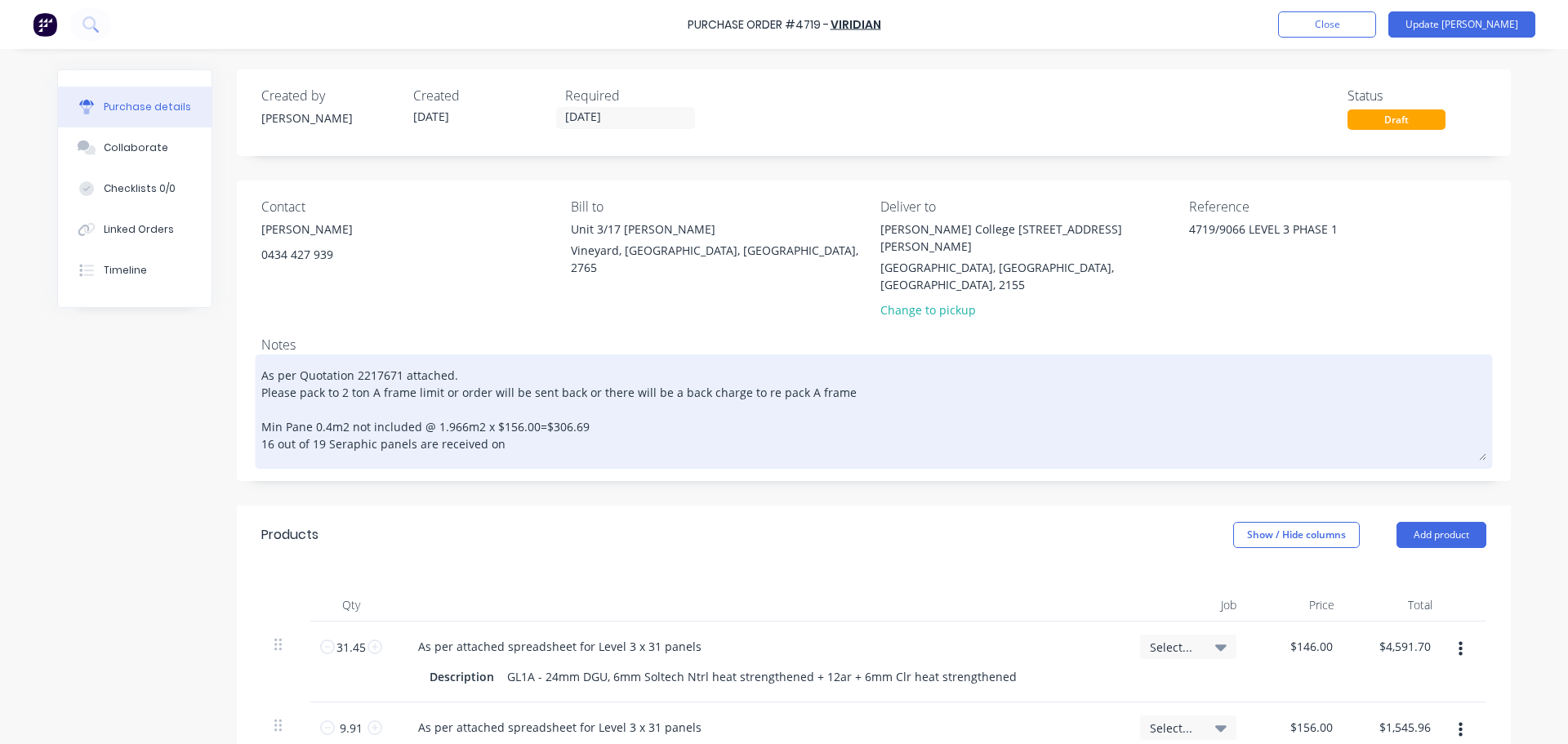
type textarea "x"
type textarea "As per Quotation 2217671 attached. Please pack to 2 ton A frame limit or order …"
type textarea "x"
type textarea "As per Quotation 2217671 attached. Please pack to 2 ton A frame limit or order …"
type textarea "x"
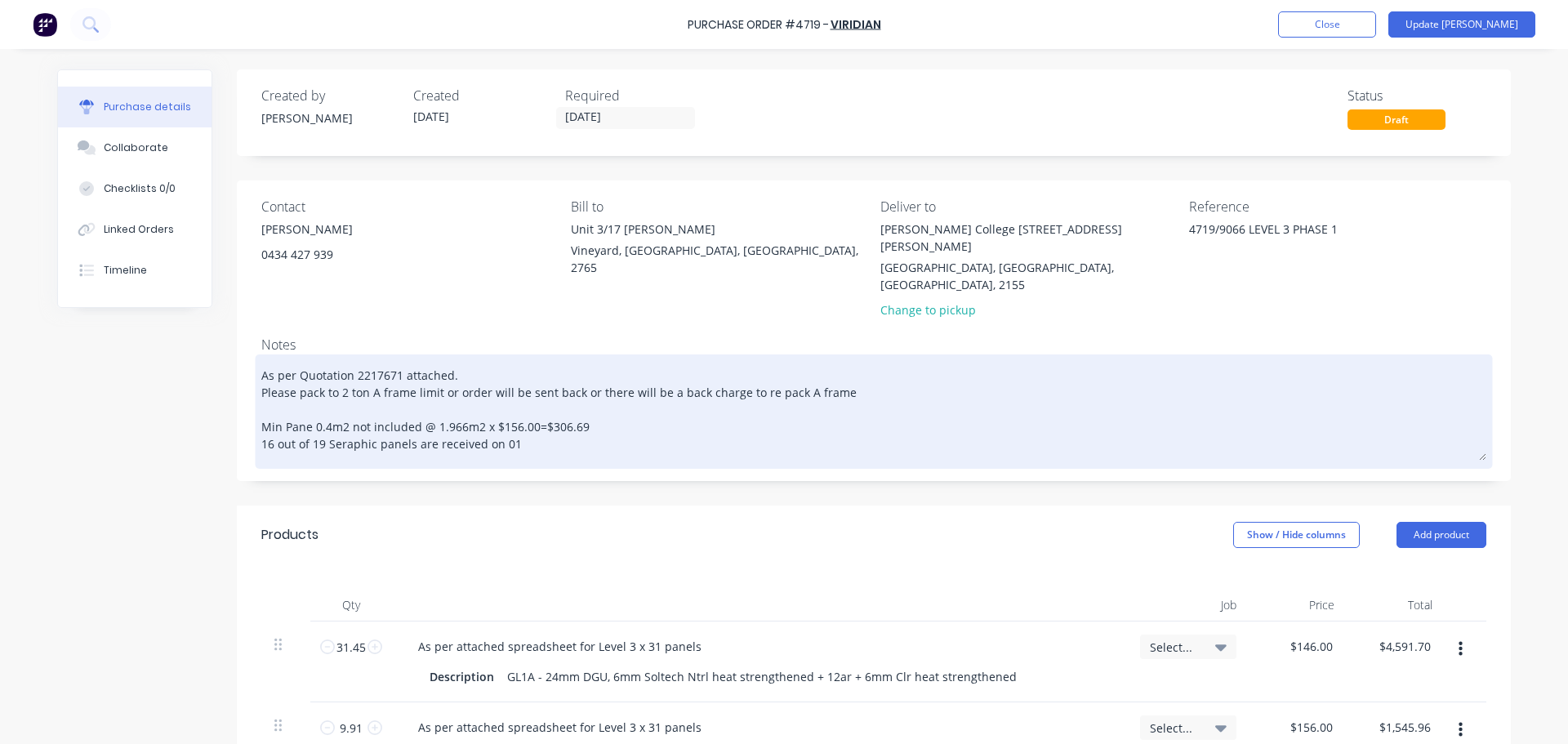
type textarea "As per Quotation 2217671 attached. Please pack to 2 ton A frame limit or order …"
type textarea "x"
type textarea "As per Quotation 2217671 attached. Please pack to 2 ton A frame limit or order …"
type textarea "x"
type textarea "As per Quotation 2217671 attached. Please pack to 2 ton A frame limit or order …"
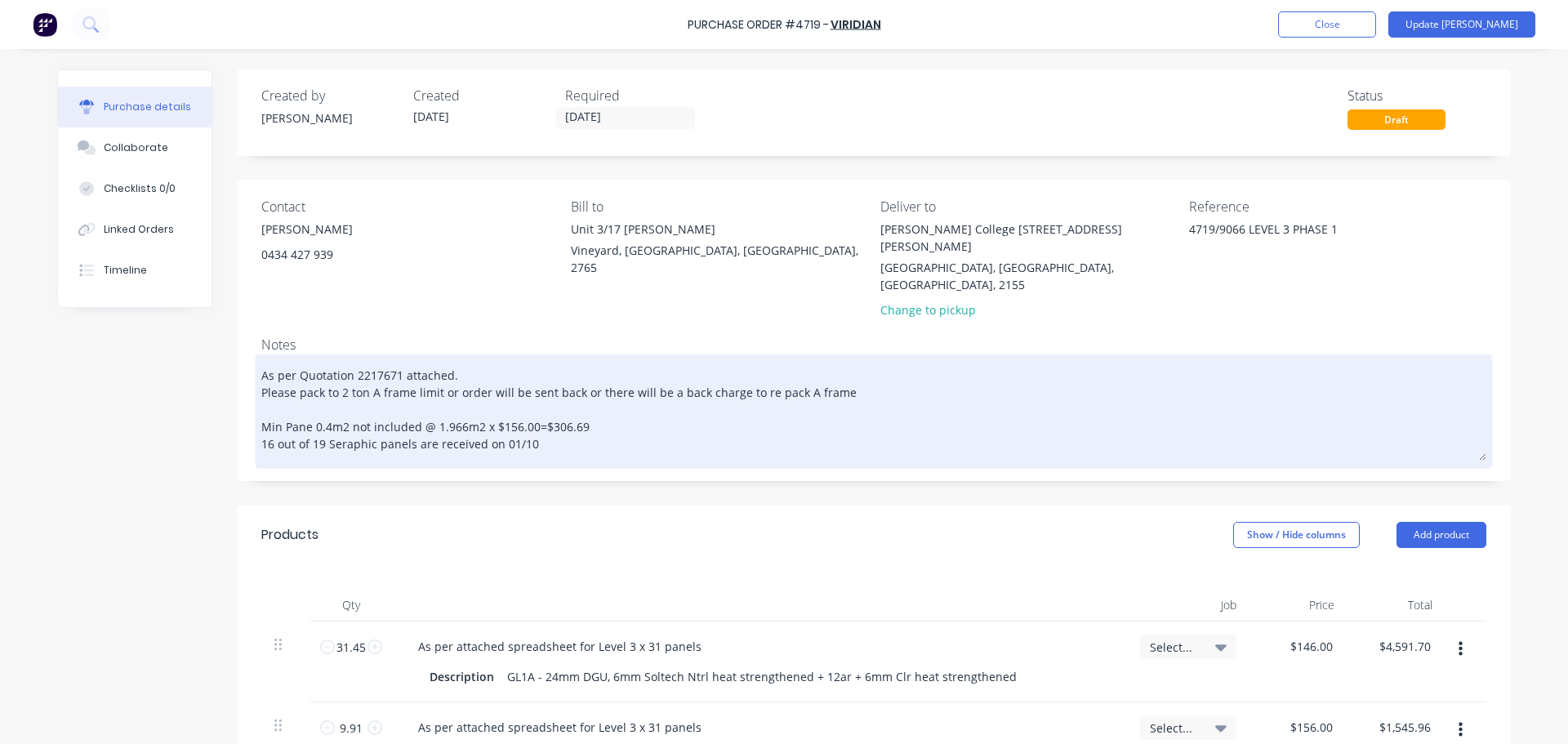
type textarea "x"
type textarea "As per Quotation 2217671 attached. Please pack to 2 ton A frame limit or order …"
type textarea "x"
type textarea "As per Quotation 2217671 attached. Please pack to 2 ton A frame limit or order …"
type textarea "x"
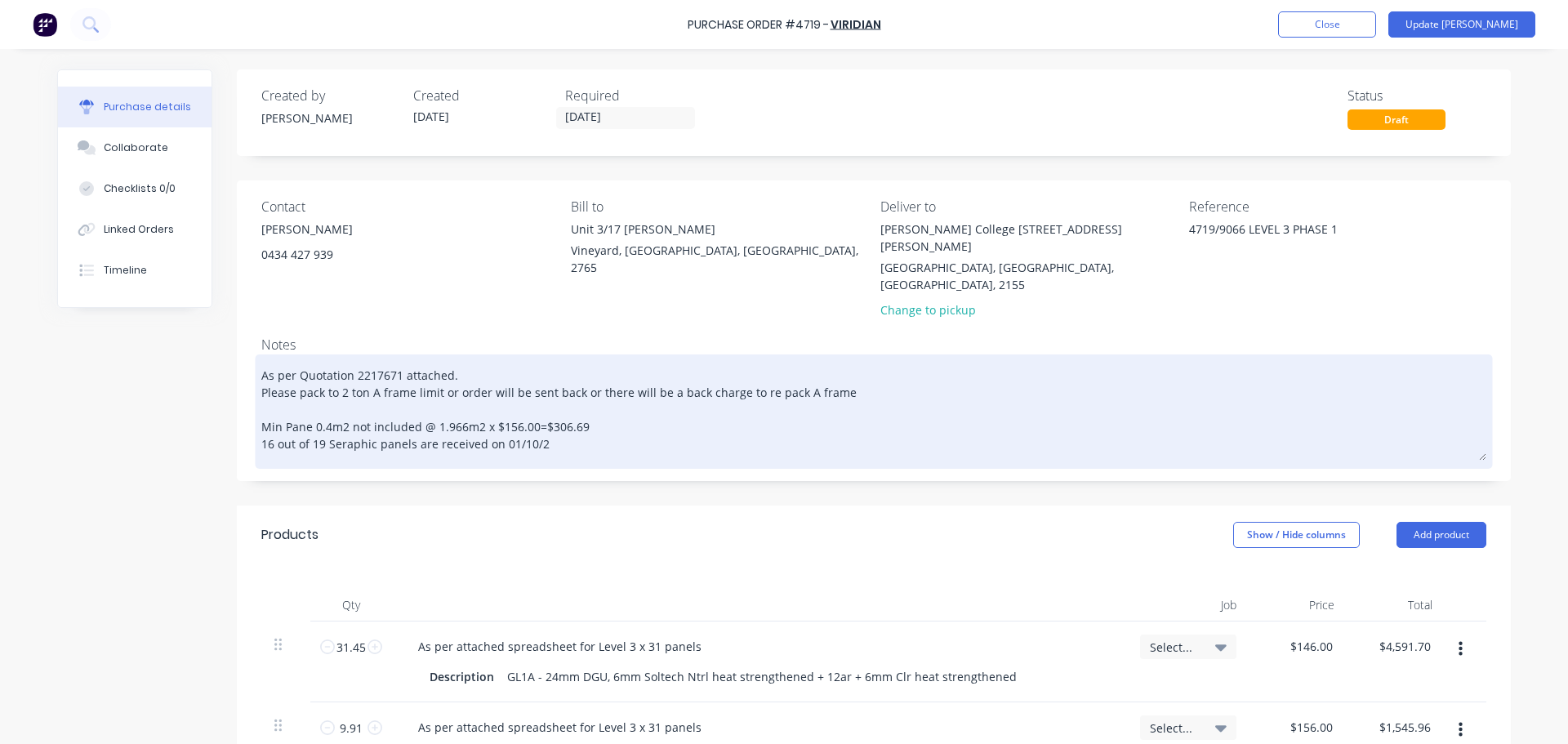
type textarea "As per Quotation 2217671 attached. Please pack to 2 ton A frame limit or order …"
click at [521, 403] on textarea "As per Quotation 2217671 attached. Please pack to 2 ton A frame limit or order …" at bounding box center [873, 409] width 1225 height 102
click at [516, 412] on textarea "As per Quotation 2217671 attached. Please pack to 2 ton A frame limit or order …" at bounding box center [873, 409] width 1225 height 102
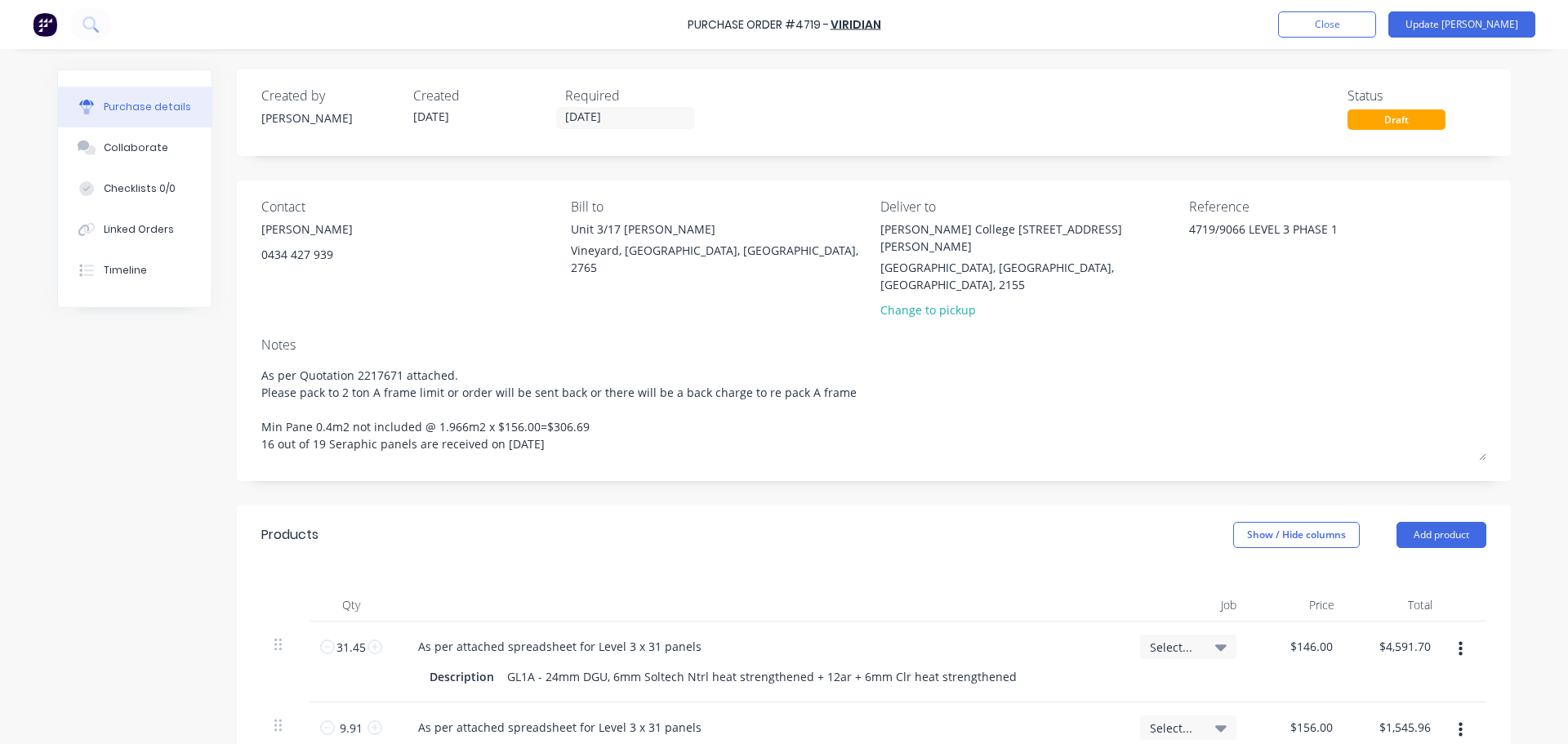
type textarea "x"
type textarea "As per Quotation 2217671 attached. Please pack to 2 ton A frame limit or order …"
type textarea "x"
type textarea "As per Quotation 2217671 attached. Please pack to 2 ton A frame limit or order …"
type textarea "x"
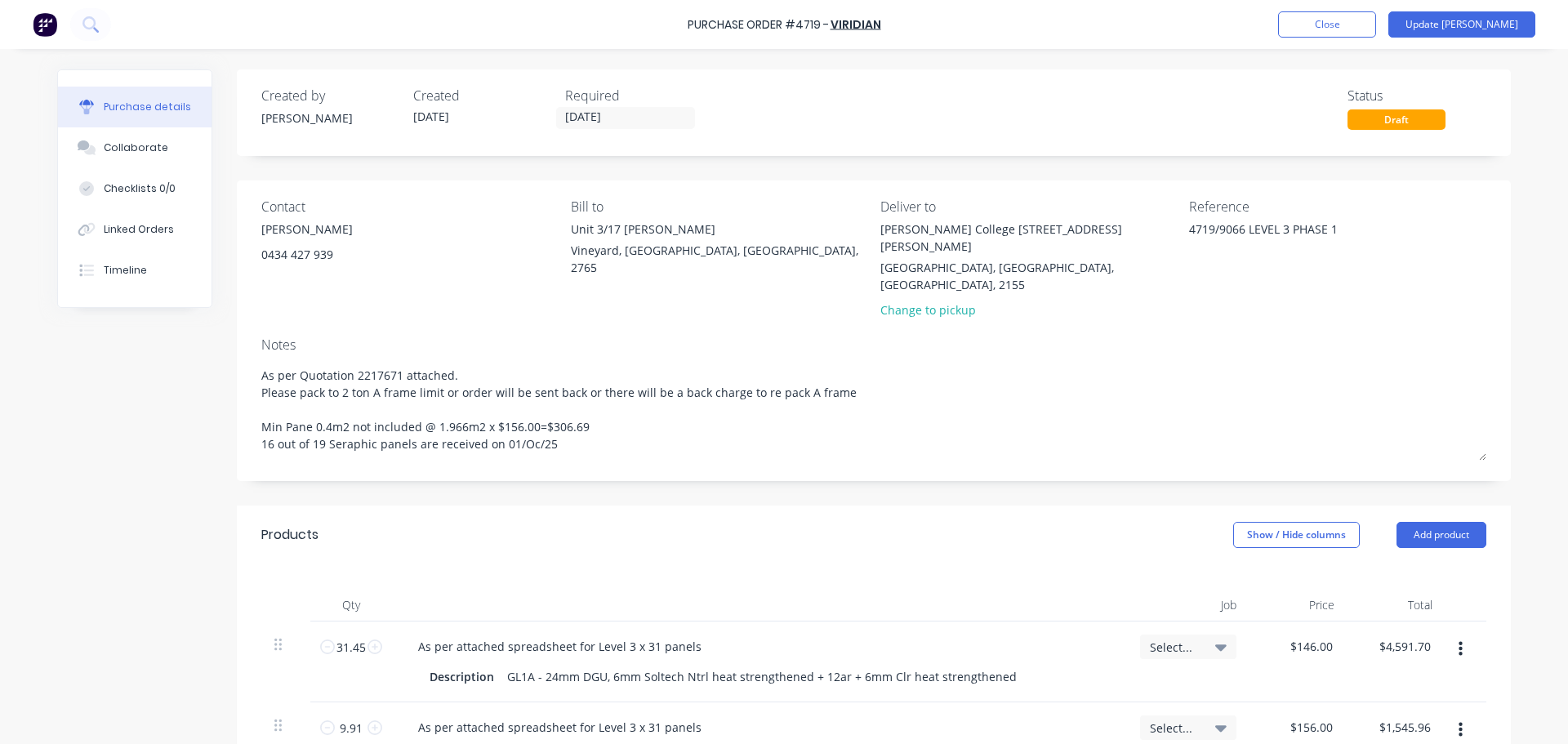
type textarea "As per Quotation 2217671 attached. Please pack to 2 ton A frame limit or order …"
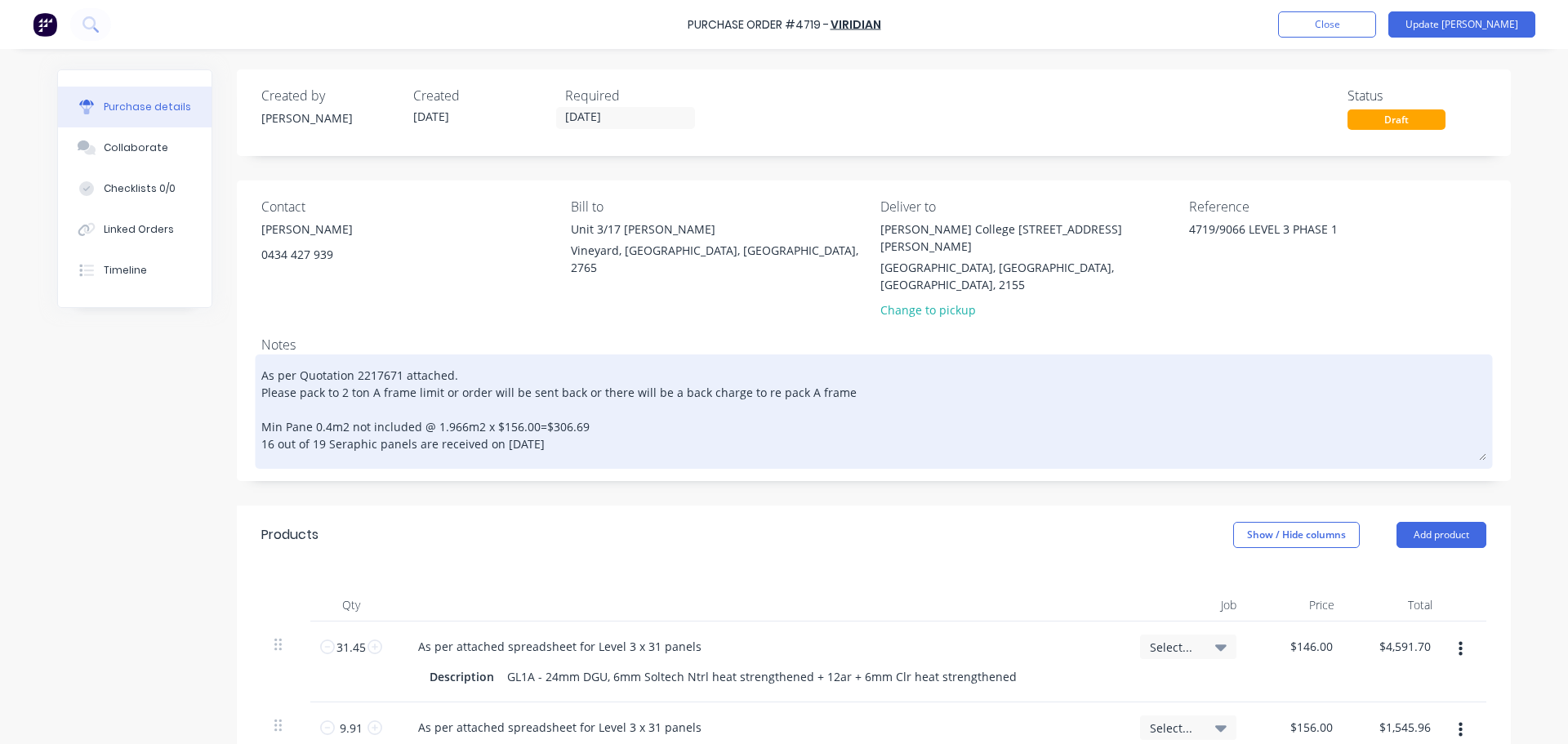
click at [557, 413] on textarea "As per Quotation 2217671 attached. Please pack to 2 ton A frame limit or order …" at bounding box center [873, 409] width 1225 height 102
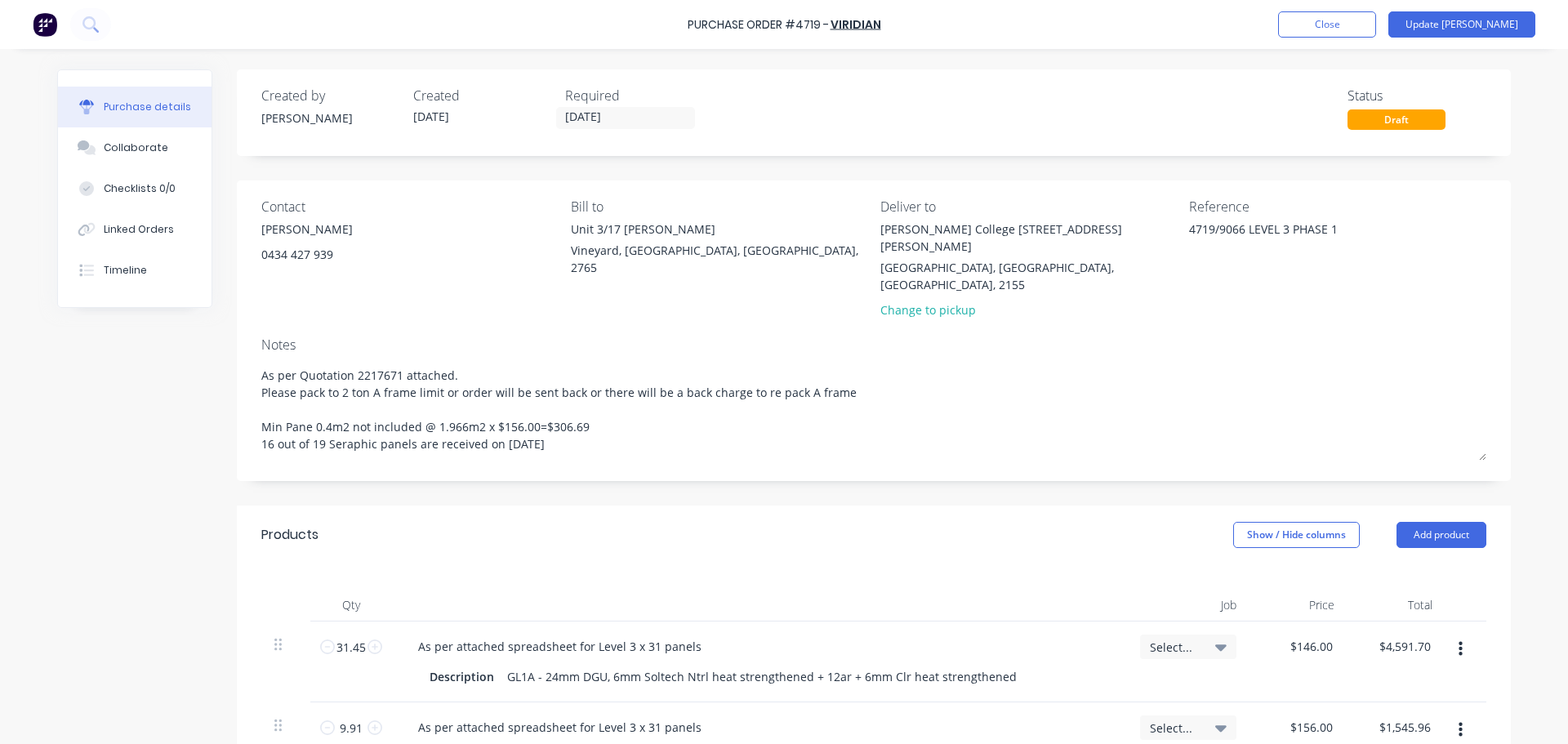
type textarea "x"
type textarea "As per Quotation 2217671 attached. Please pack to 2 ton A frame limit or order …"
type textarea "x"
type textarea "As per Quotation 2217671 attached. Please pack to 2 ton A frame limit or order …"
type textarea "x"
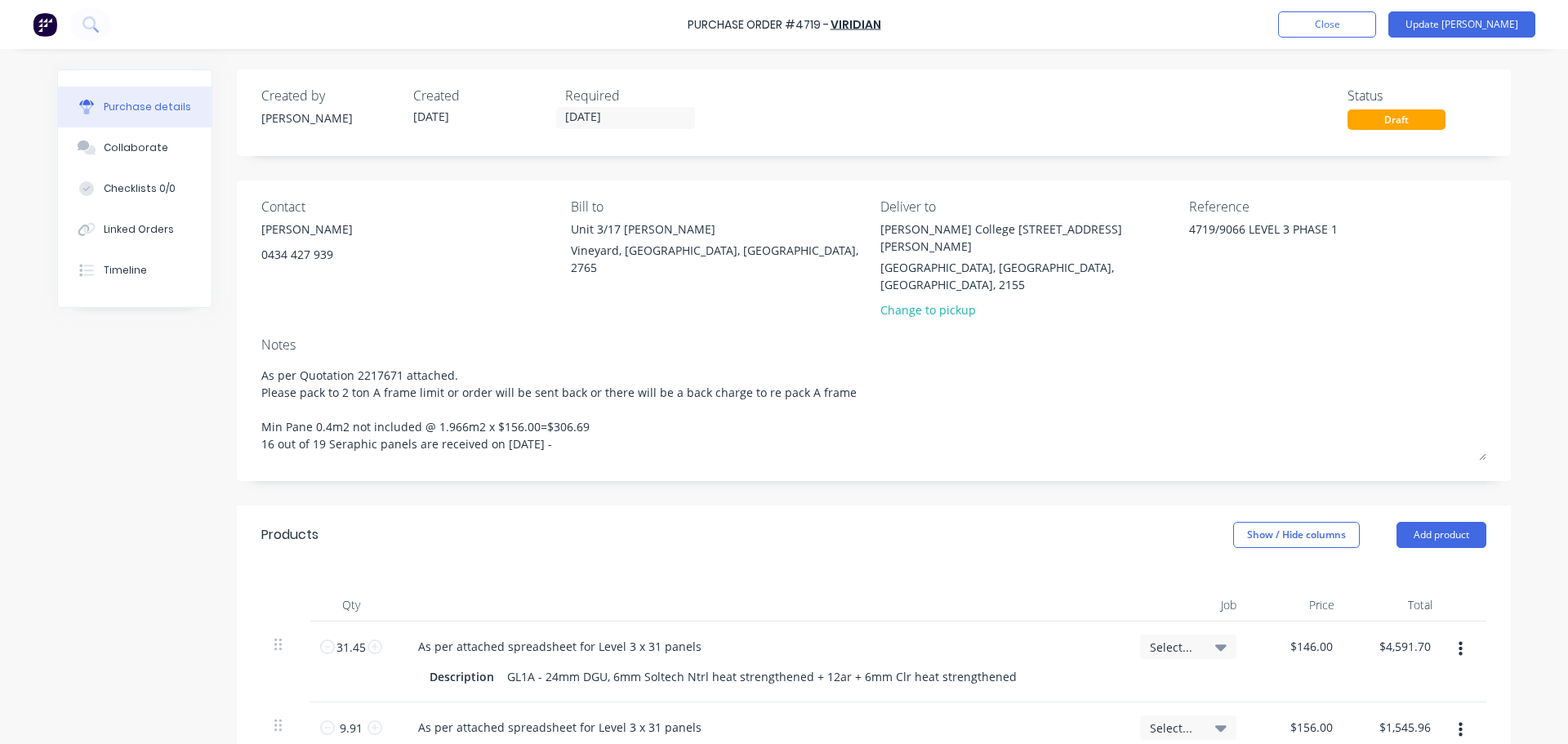
type textarea "As per Quotation 2217671 attached. Please pack to 2 ton A frame limit or order …"
type textarea "x"
type textarea "As per Quotation 2217671 attached. Please pack to 2 ton A frame limit or order …"
type textarea "x"
type textarea "As per Quotation 2217671 attached. Please pack to 2 ton A frame limit or order …"
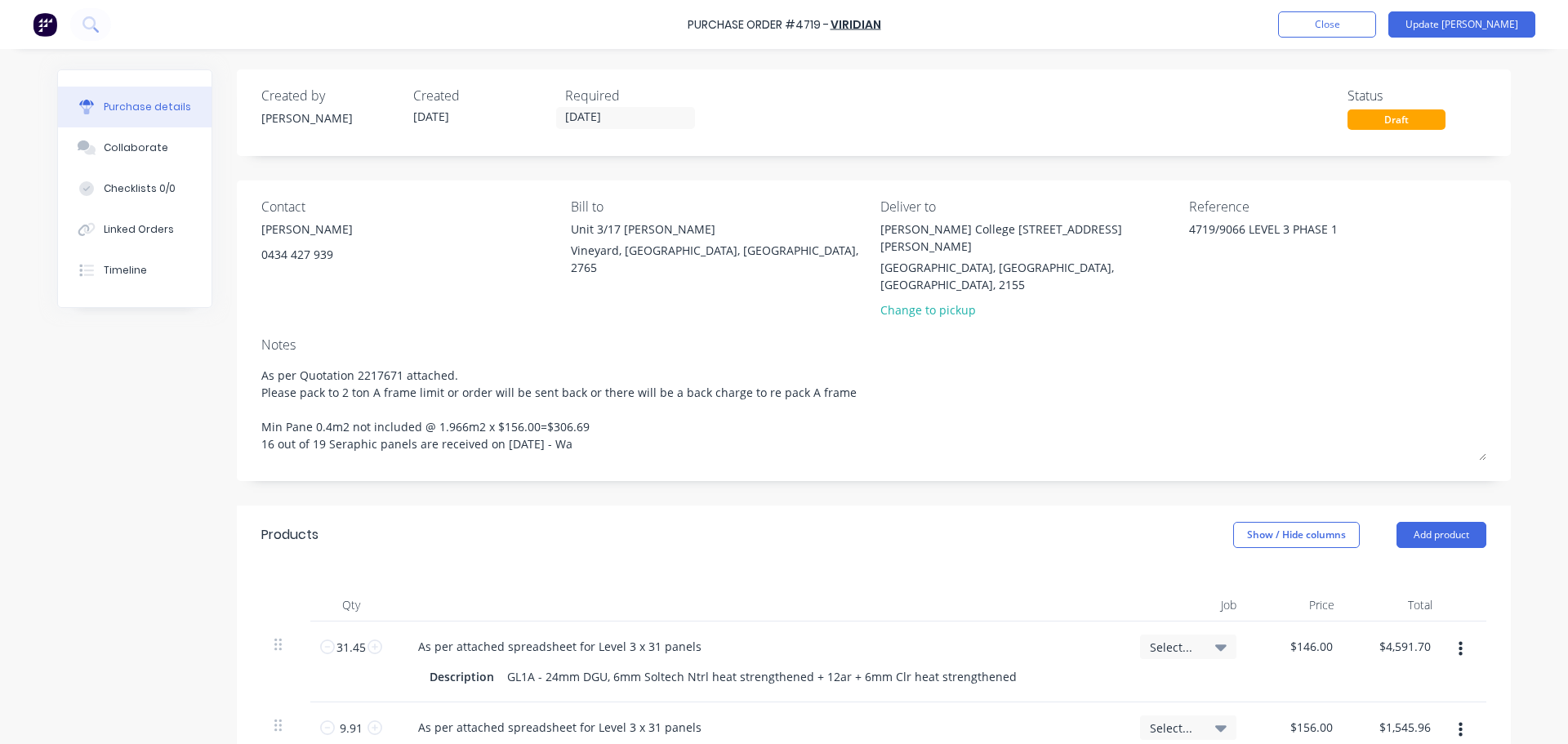
type textarea "x"
type textarea "As per Quotation 2217671 attached. Please pack to 2 ton A frame limit or order …"
type textarea "x"
type textarea "As per Quotation 2217671 attached. Please pack to 2 ton A frame limit or order …"
type textarea "x"
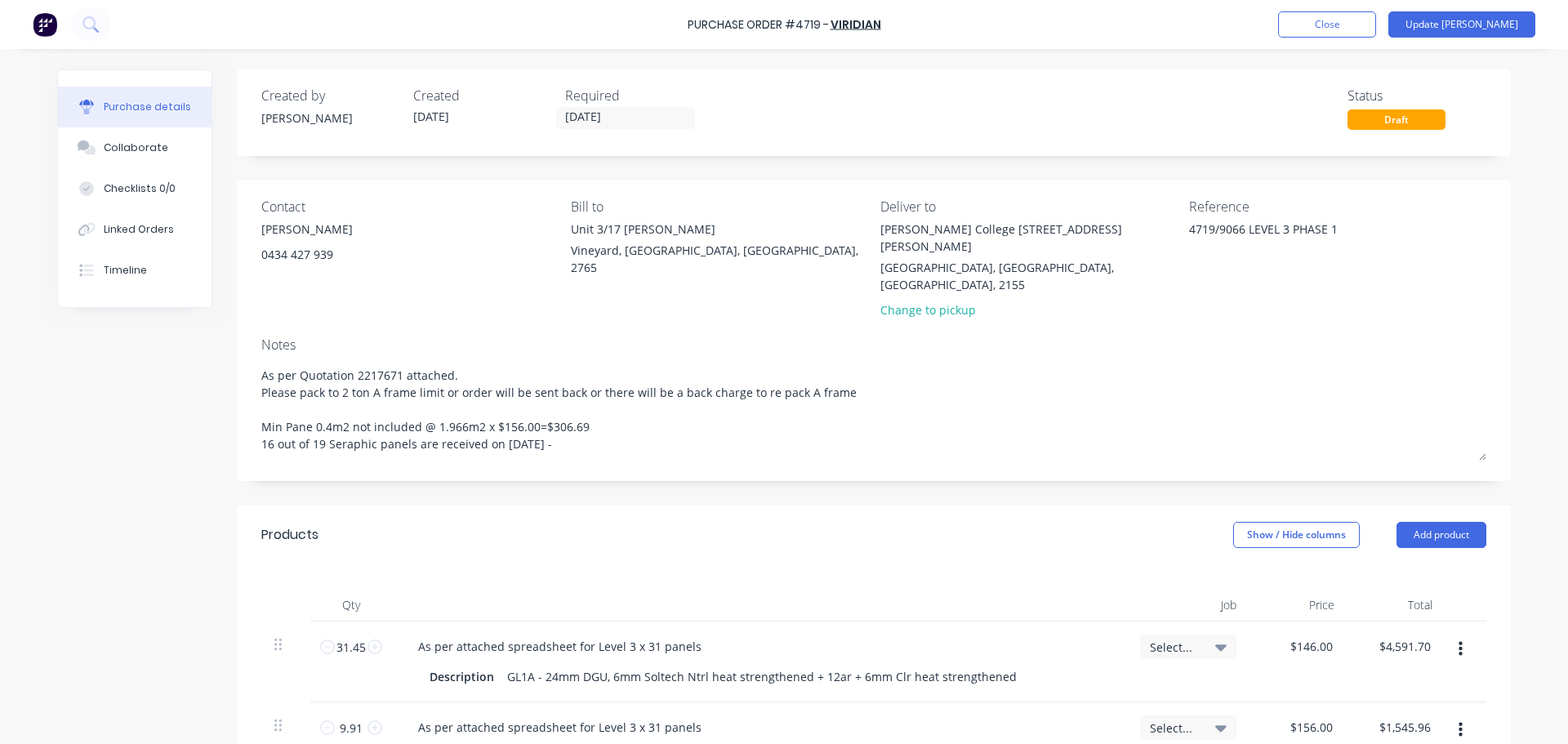
type textarea "As per Quotation 2217671 attached. Please pack to 2 ton A frame limit or order …"
type textarea "x"
type textarea "As per Quotation 2217671 attached. Please pack to 2 ton A frame limit or order …"
type textarea "x"
type textarea "As per Quotation 2217671 attached. Please pack to 2 ton A frame limit or order …"
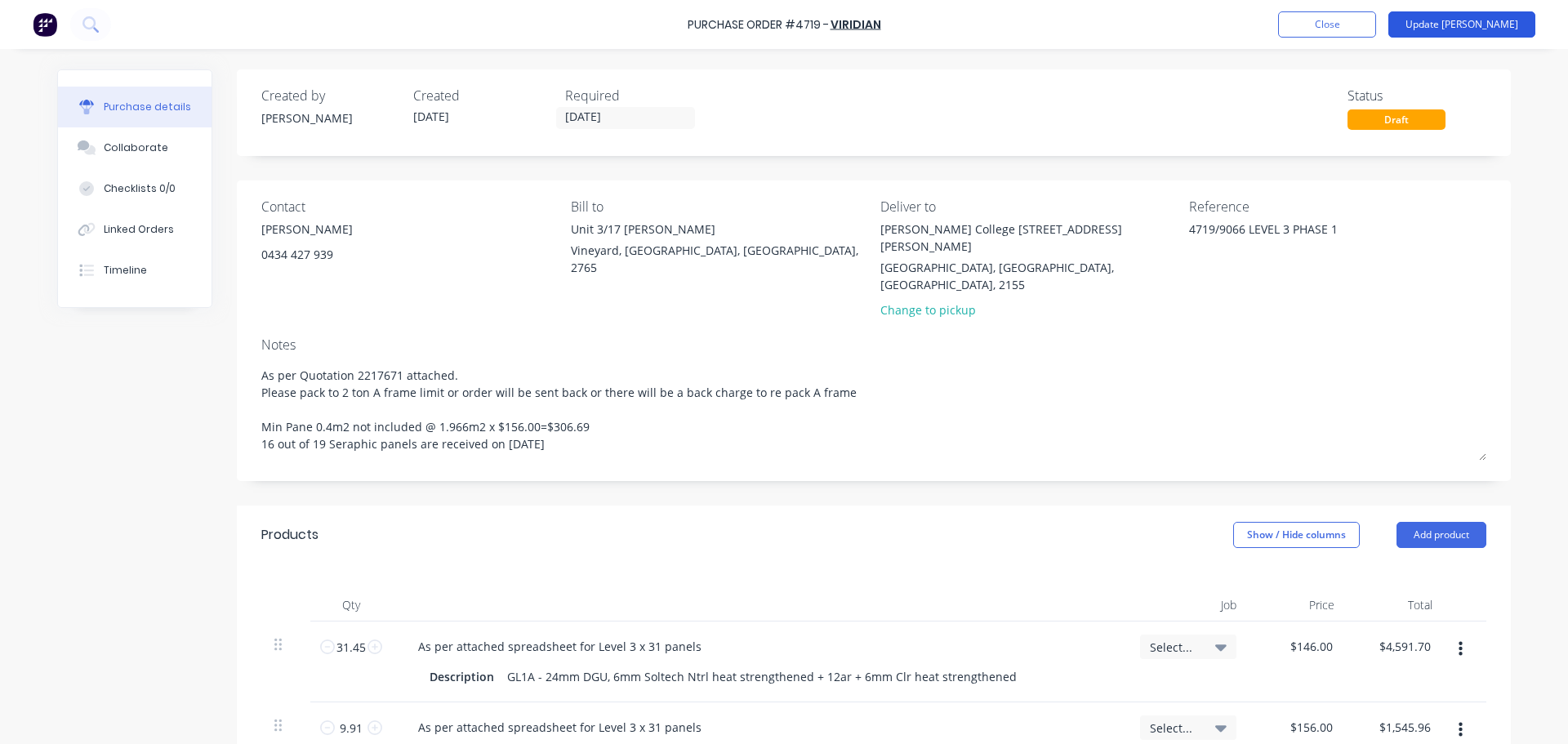
click at [1497, 29] on button "Update Bill" at bounding box center [1462, 25] width 147 height 27
click at [1495, 21] on button "Update Bill" at bounding box center [1462, 25] width 147 height 27
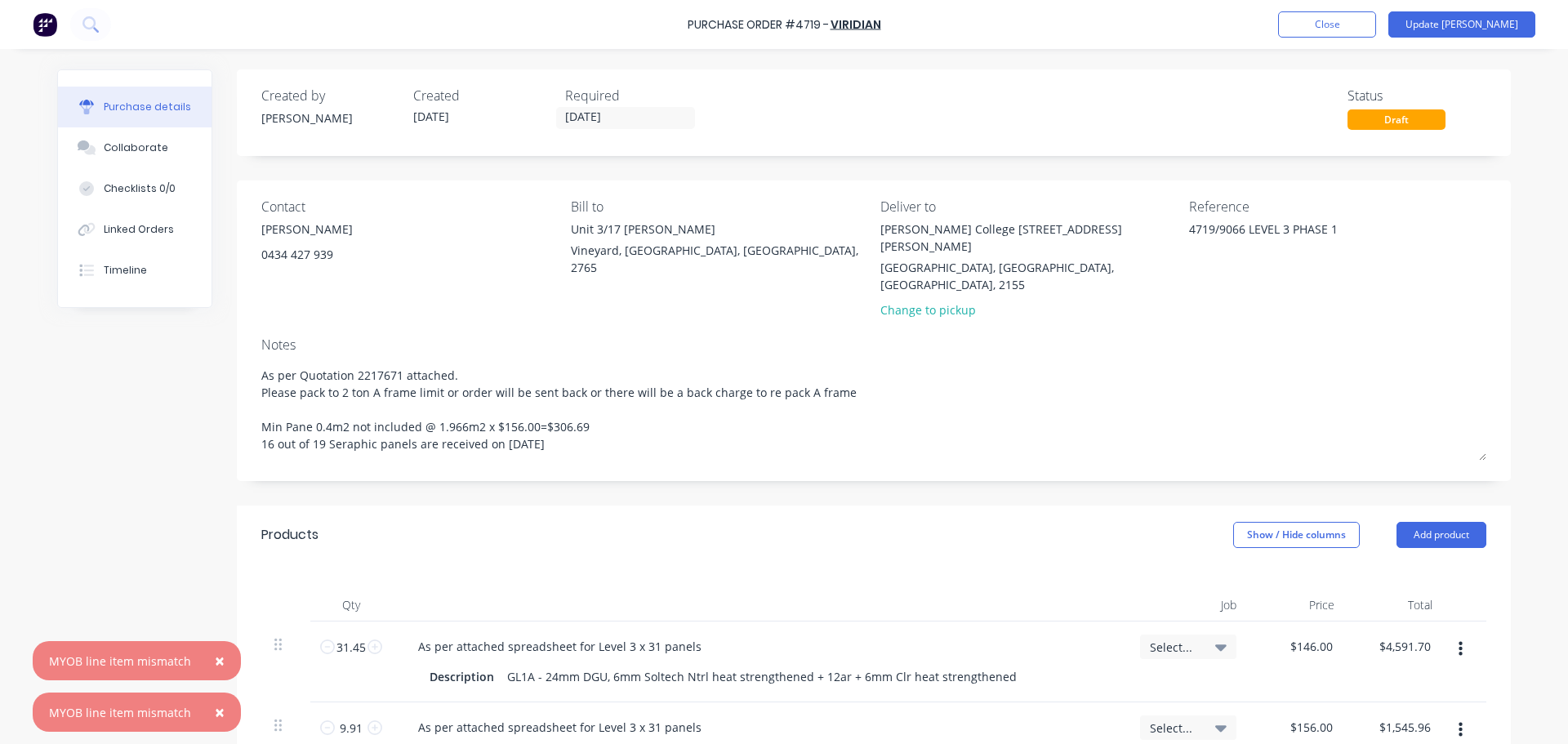
click at [215, 654] on span "×" at bounding box center [219, 661] width 10 height 23
click at [215, 716] on span "×" at bounding box center [219, 712] width 10 height 23
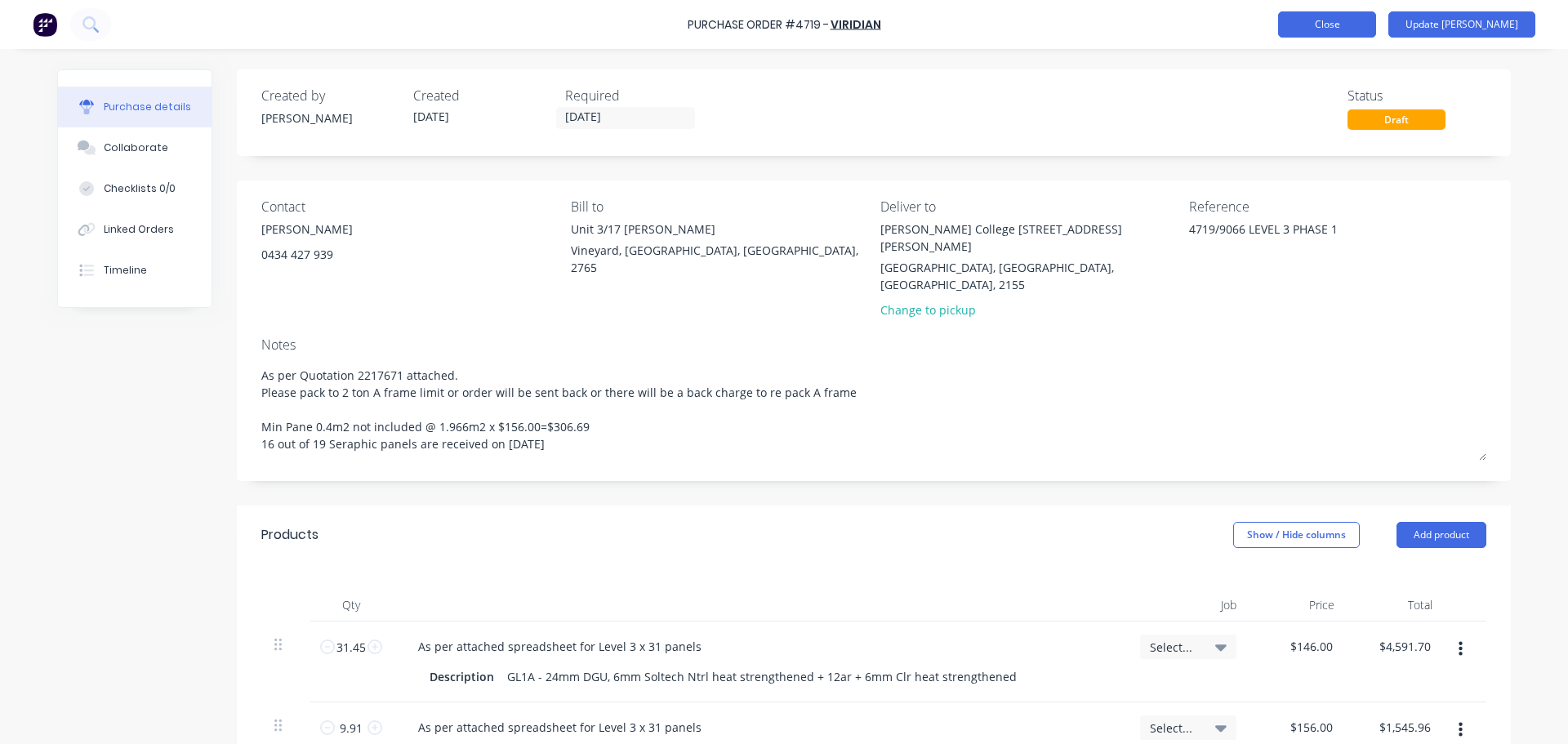
click at [1376, 28] on button "Close" at bounding box center [1326, 25] width 98 height 27
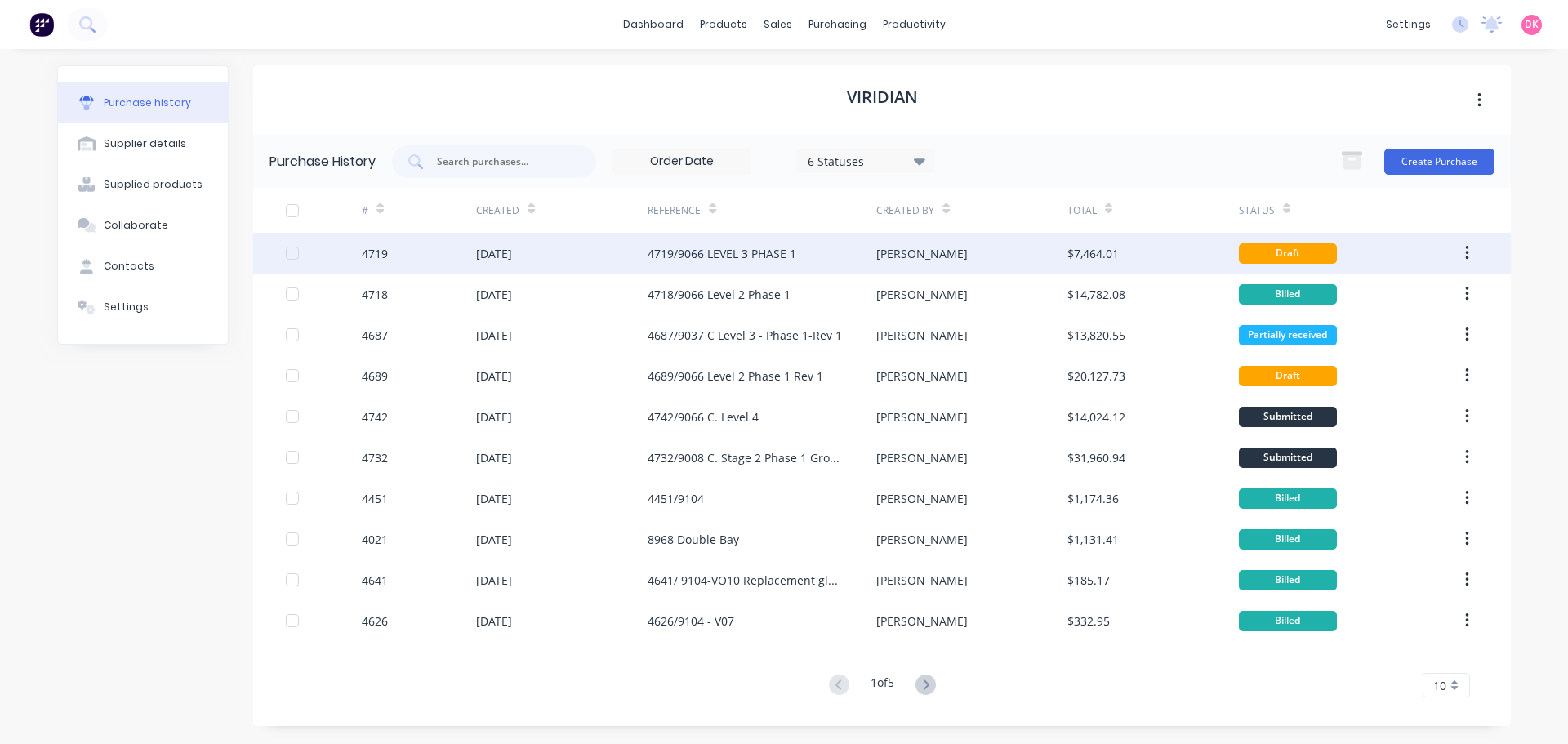
click at [446, 257] on div "4719" at bounding box center [419, 253] width 114 height 41
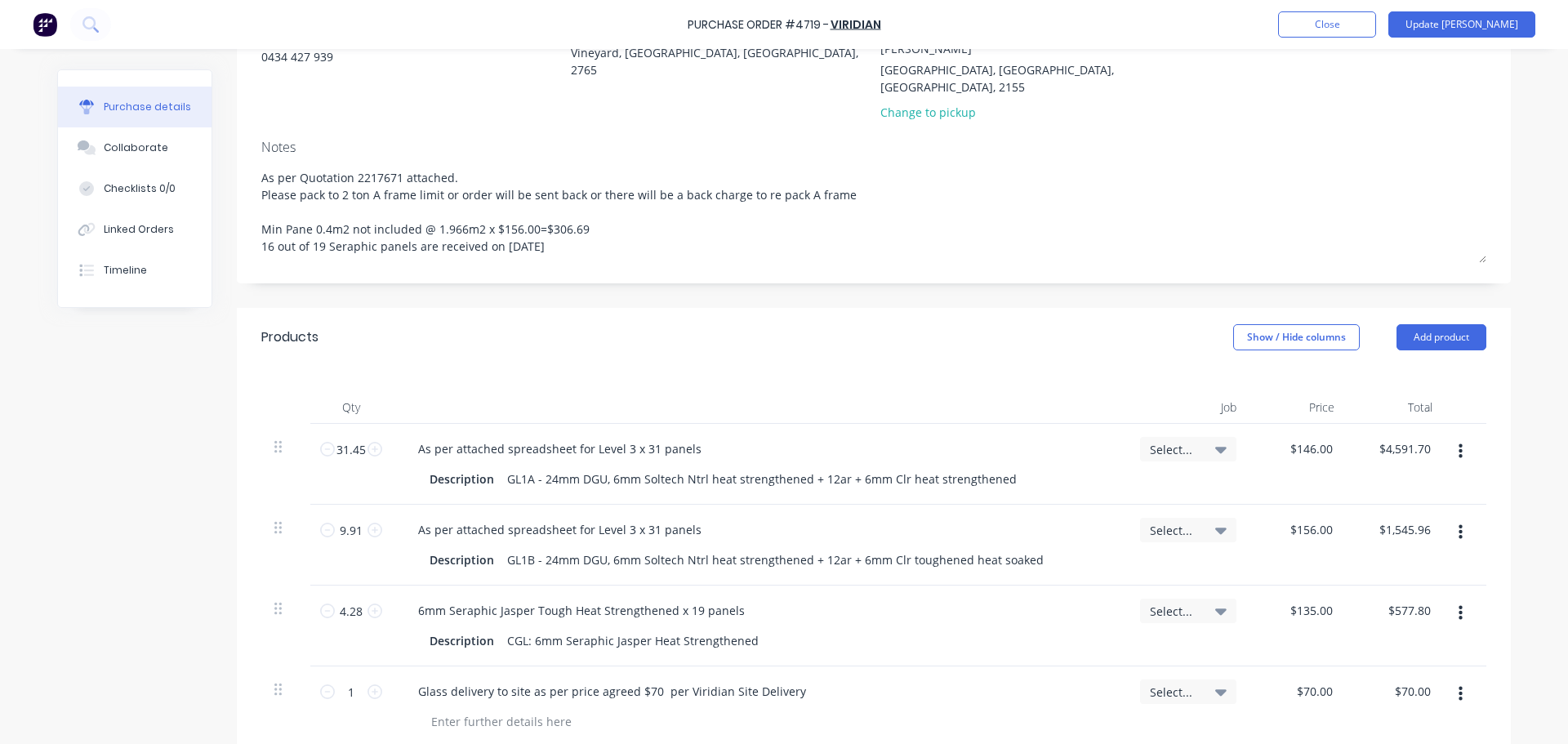
scroll to position [245, 0]
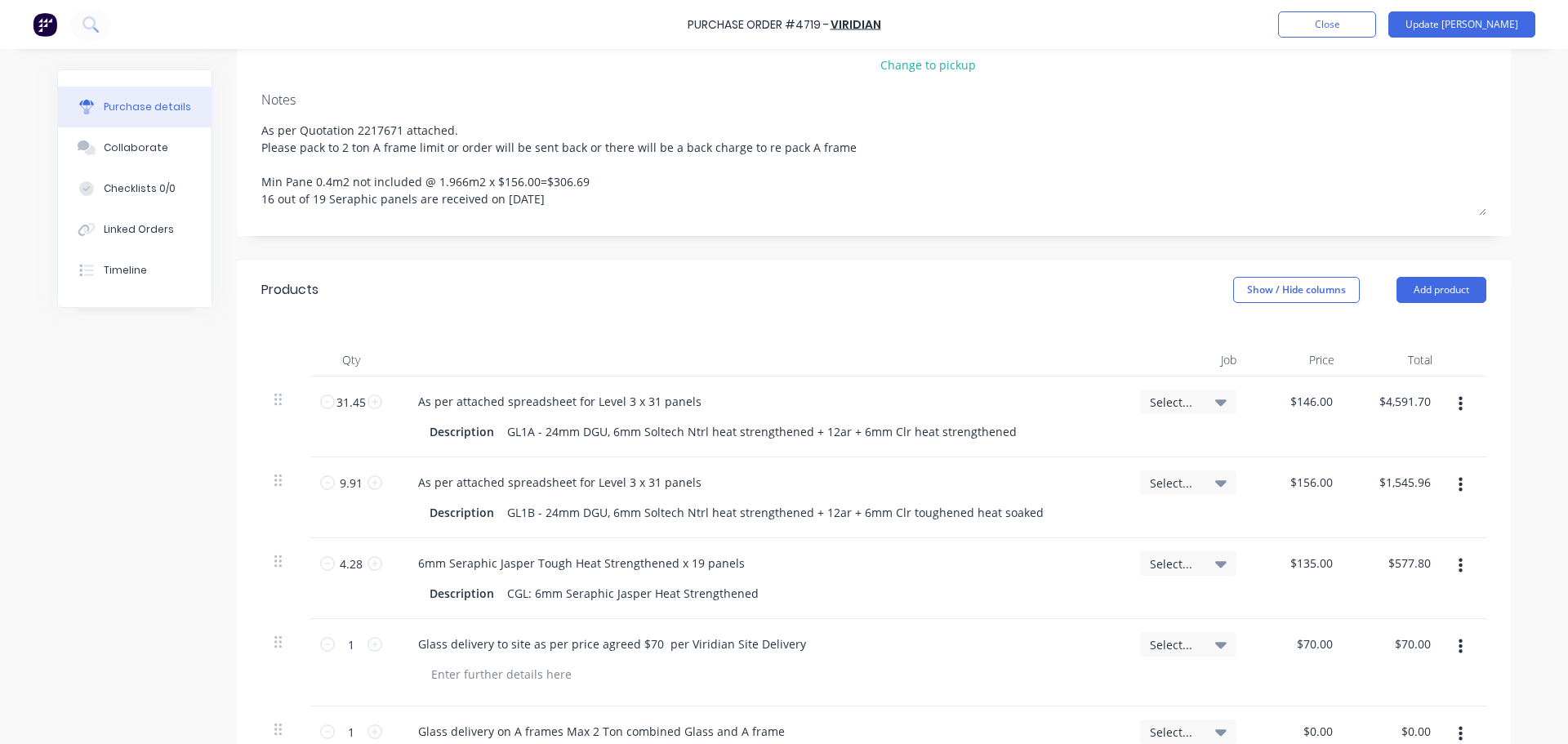
drag, startPoint x: 568, startPoint y: 167, endPoint x: 237, endPoint y: 160, distance: 331.1
click at [237, 160] on div "Contact Mick Atkins 0434 427 939 Bill to Unit 3/17 Rob Pl Vineyard, New South W…" at bounding box center [874, 86] width 1274 height 301
type textarea "x"
type textarea "As per Quotation 2217671 attached. Please pack to 2 ton A frame limit or order …"
type textarea "x"
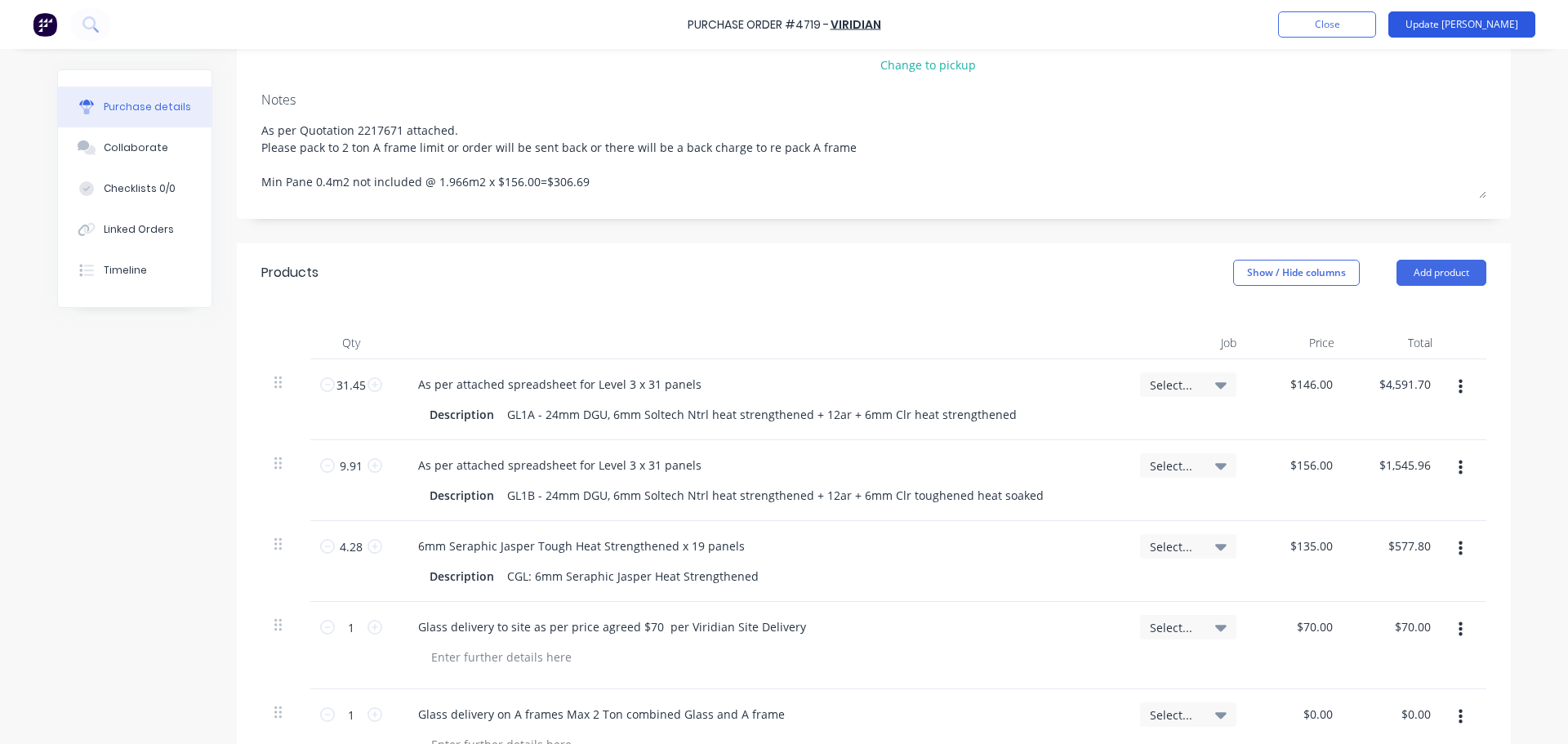
type textarea "As per Quotation 2217671 attached. Please pack to 2 ton A frame limit or order …"
type textarea "x"
type textarea "As per Quotation 2217671 attached. Please pack to 2 ton A frame limit or order …"
click at [1507, 30] on button "Update Bill" at bounding box center [1462, 25] width 147 height 27
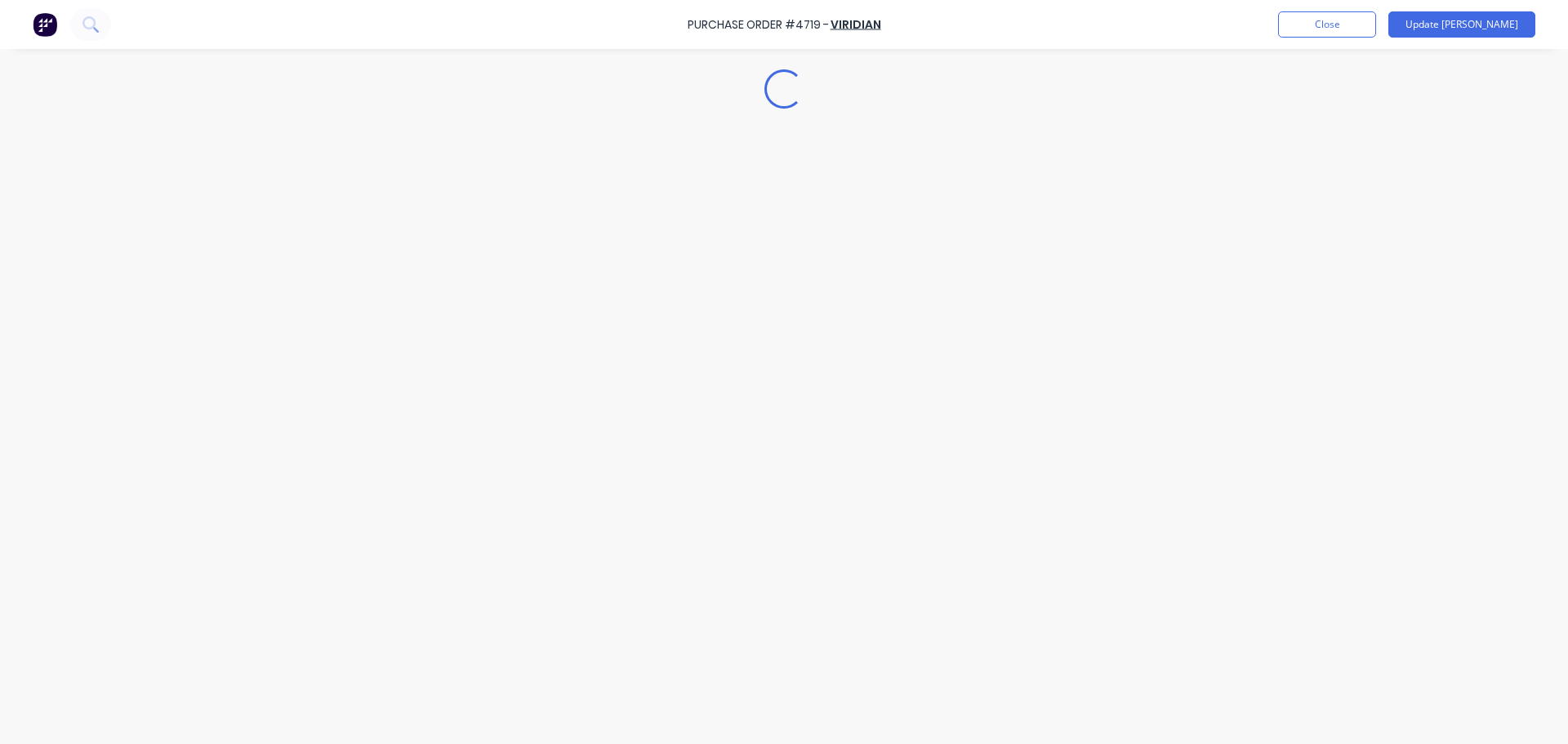
scroll to position [0, 0]
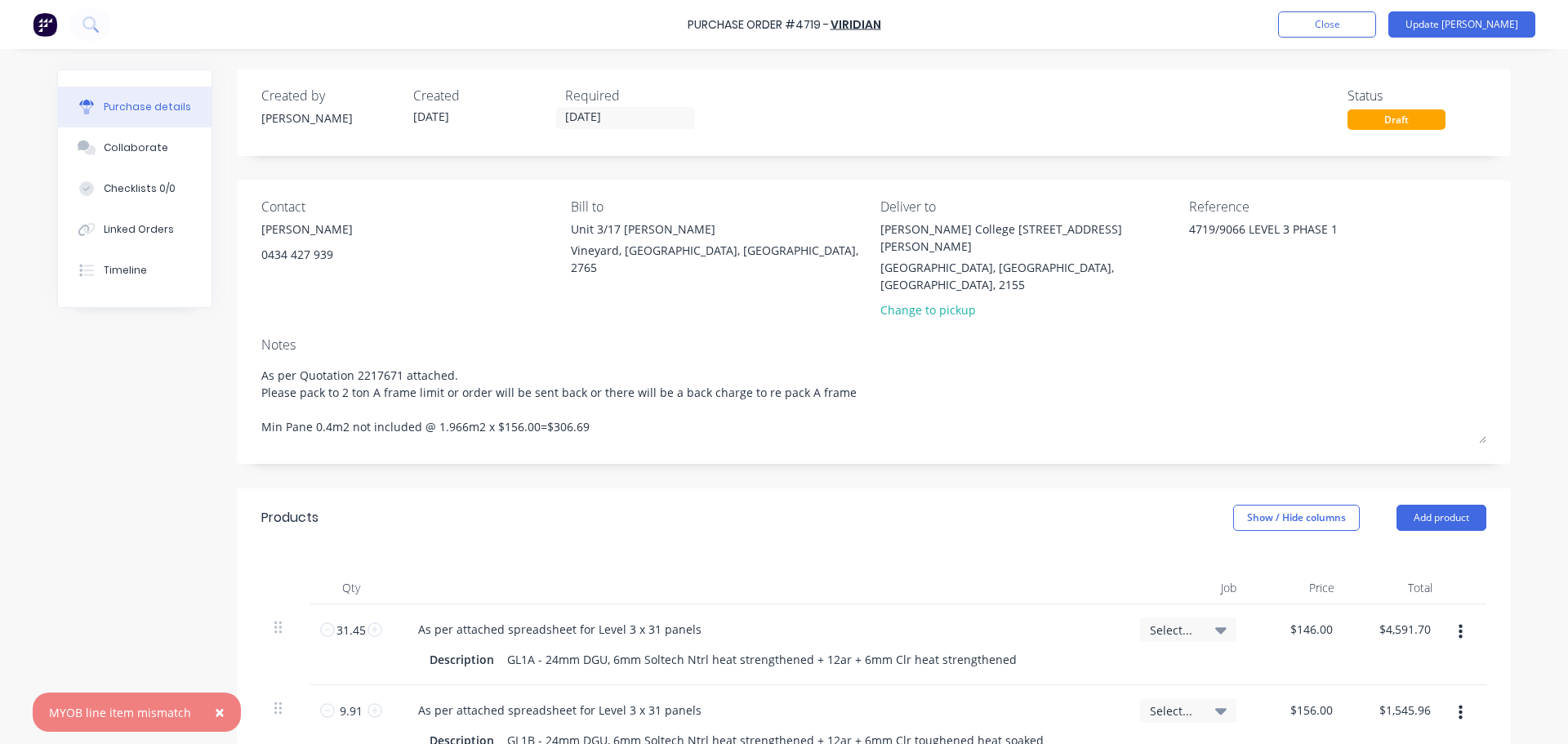
click at [215, 719] on span "×" at bounding box center [219, 712] width 10 height 23
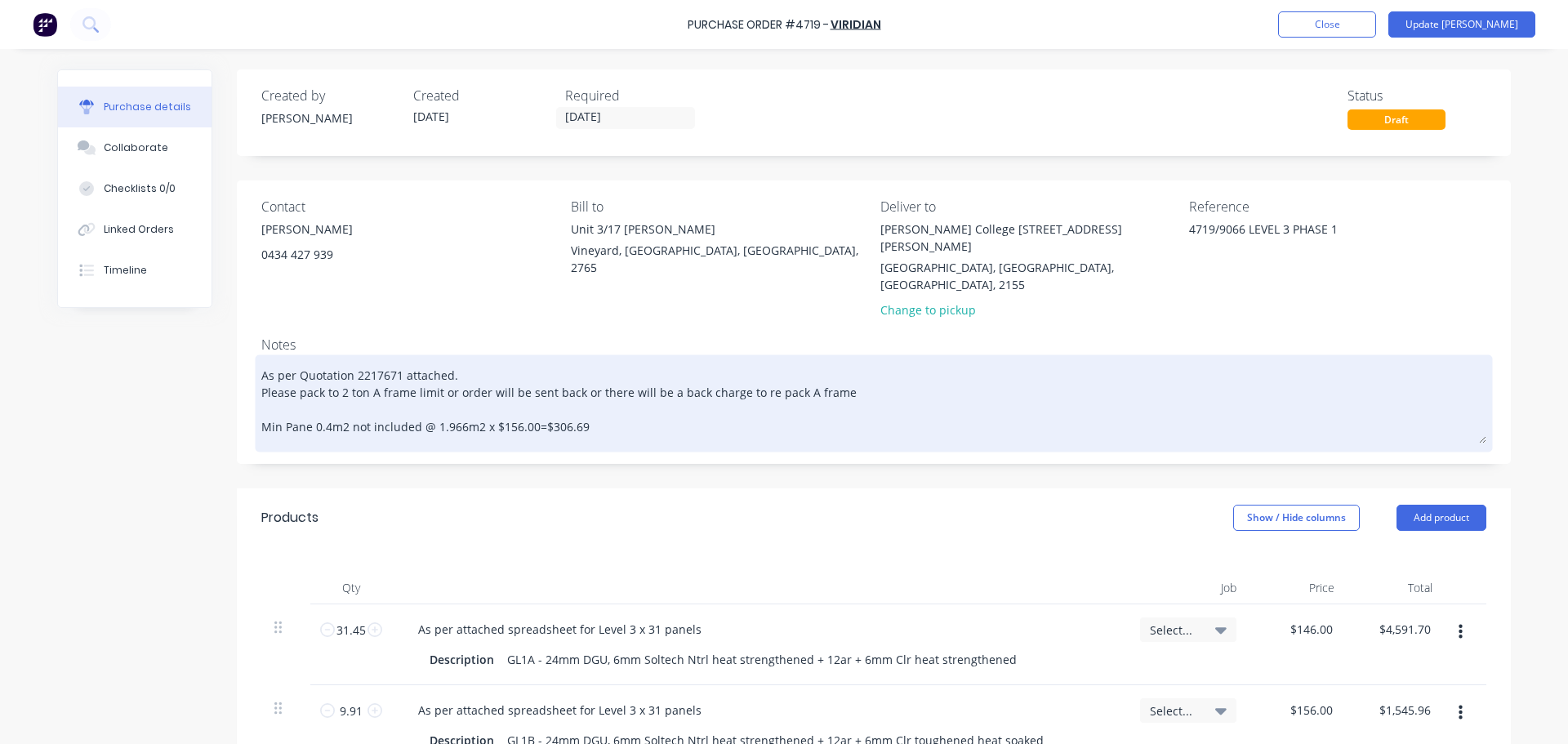
click at [603, 393] on textarea "As per Quotation 2217671 attached. Please pack to 2 ton A frame limit or order …" at bounding box center [873, 401] width 1225 height 85
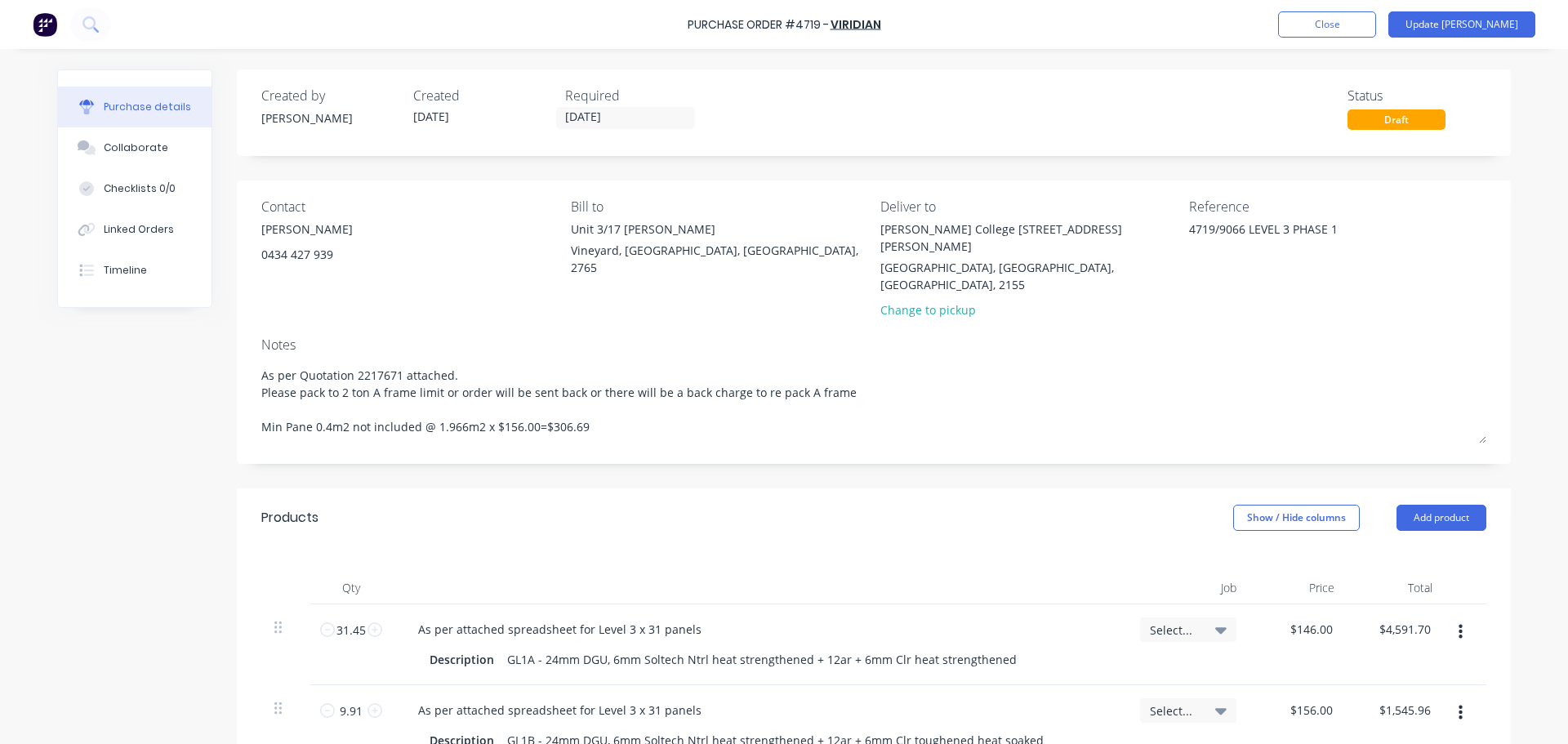
type textarea "x"
type textarea "As per Quotation 2217671 attached. Please pack to 2 ton A frame limit or order …"
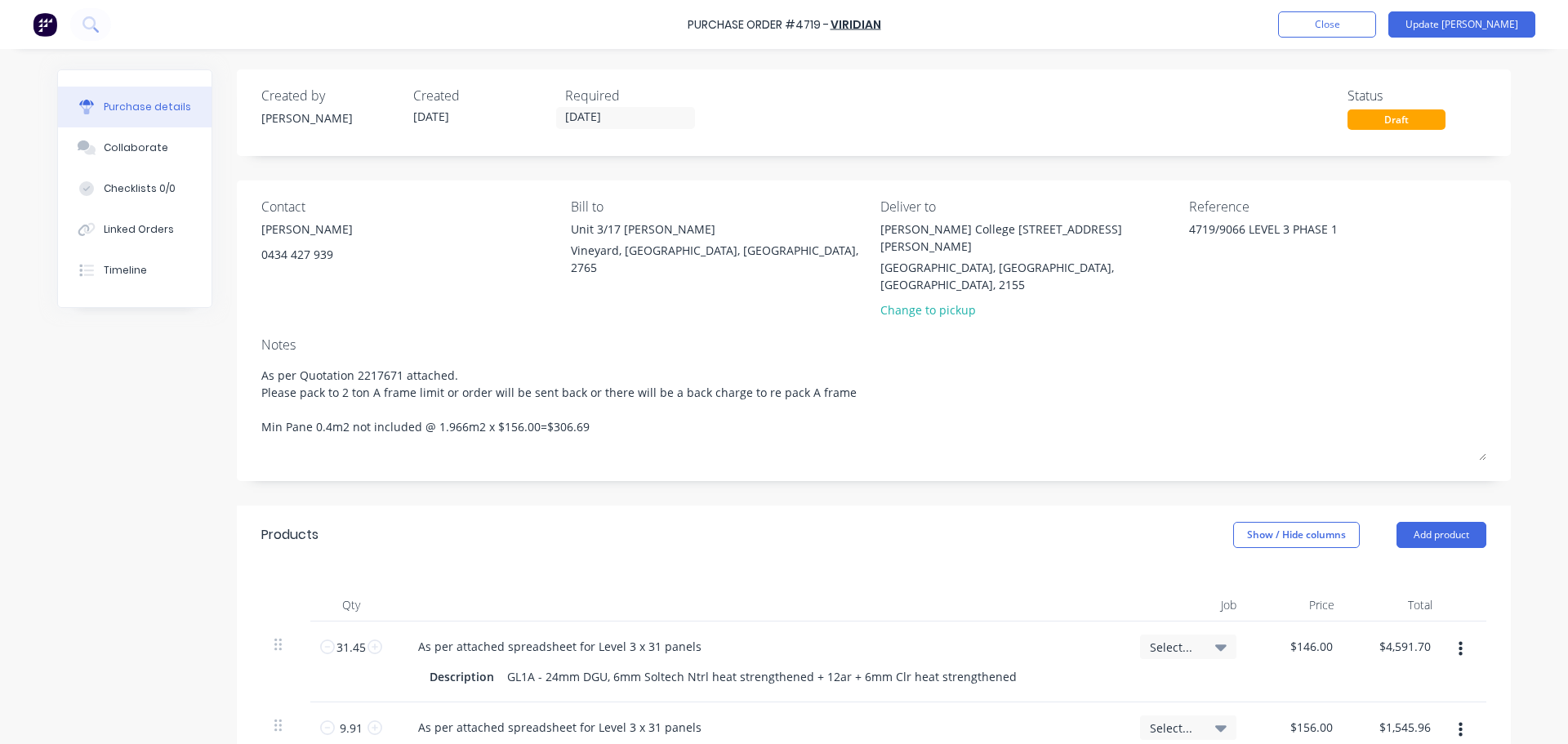
type textarea "x"
type textarea "As per Quotation 2217671 attached. Please pack to 2 ton A frame limit or order …"
type textarea "x"
type textarea "As per Quotation 2217671 attached. Please pack to 2 ton A frame limit or order …"
type textarea "x"
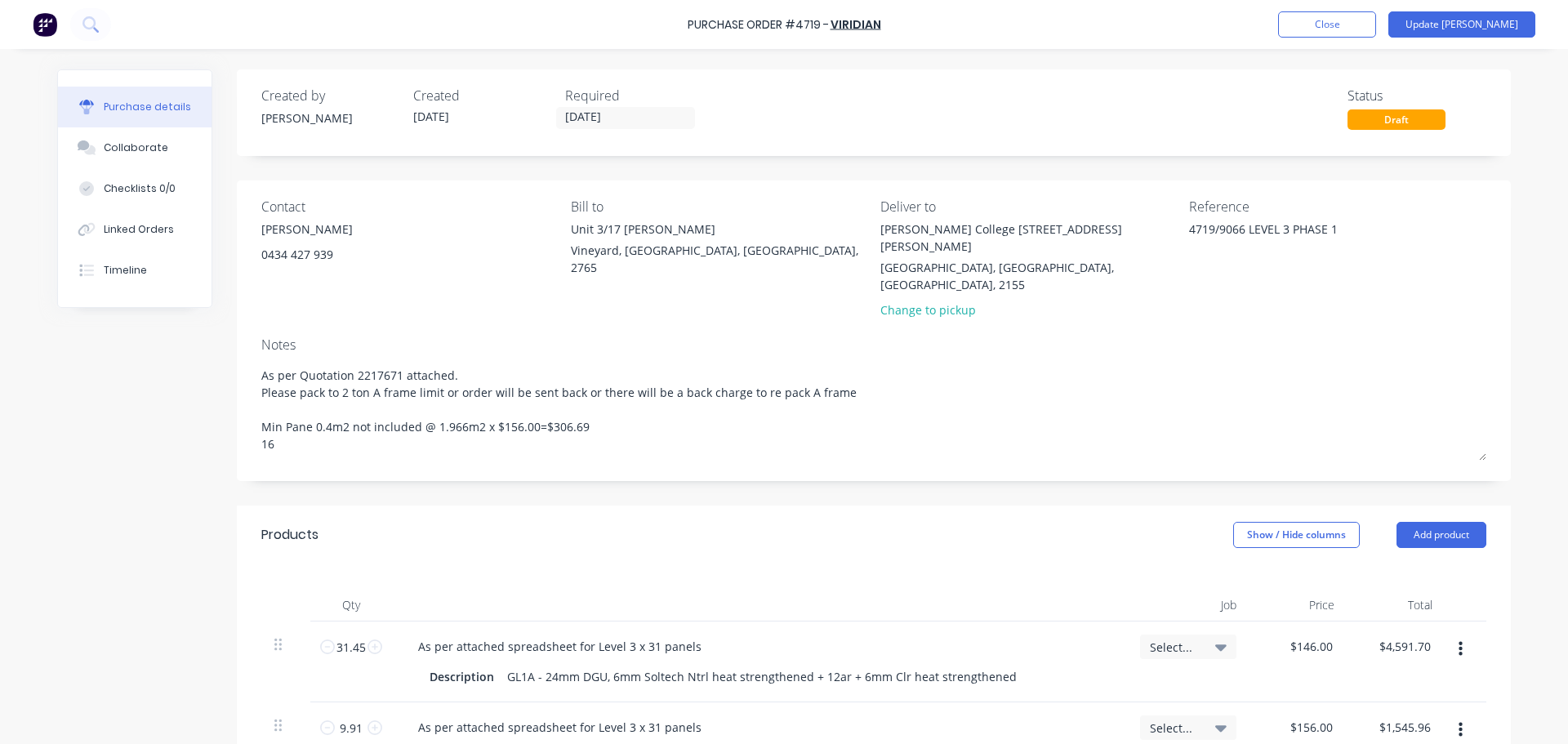
type textarea "As per Quotation 2217671 attached. Please pack to 2 ton A frame limit or order …"
type textarea "x"
type textarea "As per Quotation 2217671 attached. Please pack to 2 ton A frame limit or order …"
type textarea "x"
type textarea "As per Quotation 2217671 attached. Please pack to 2 ton A frame limit or order …"
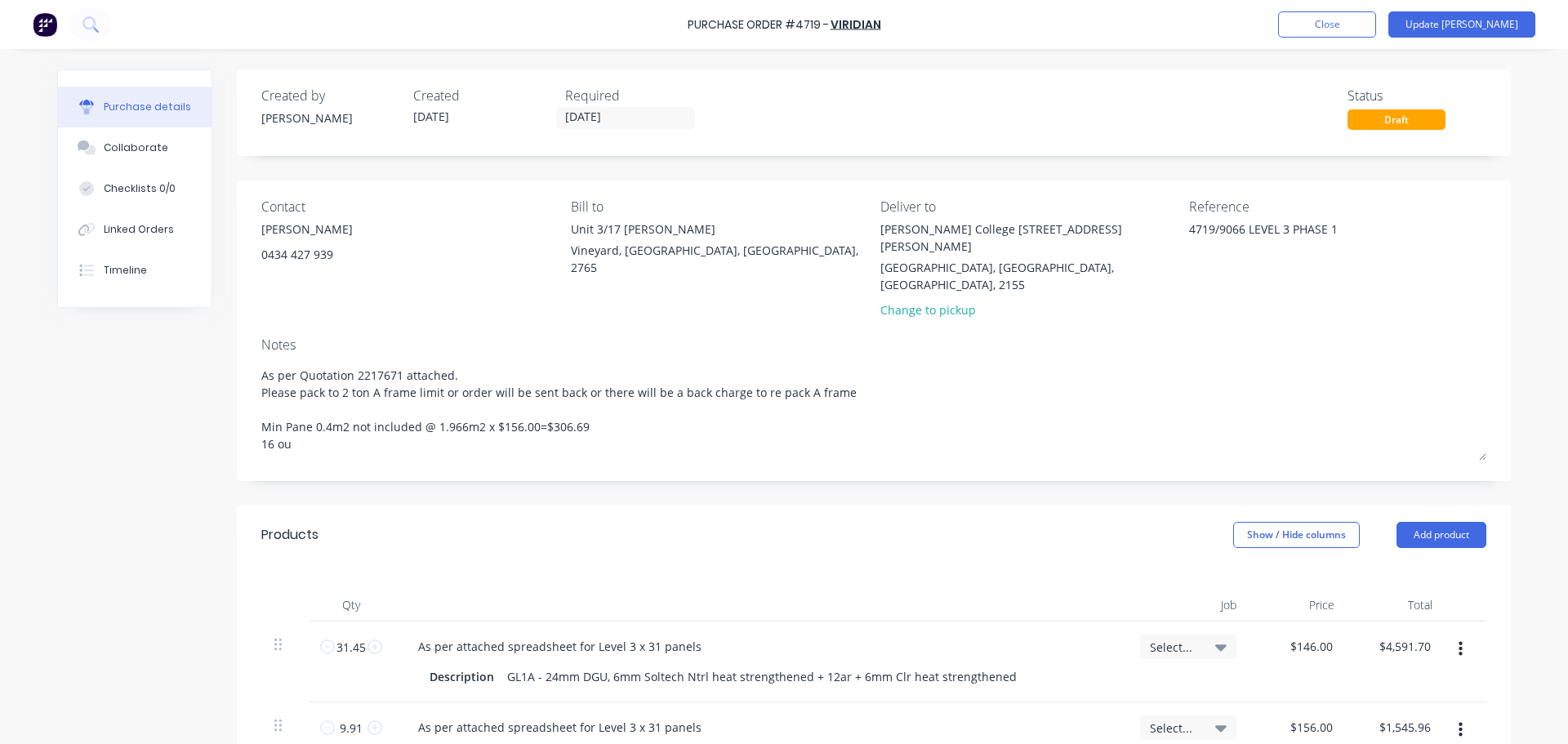
type textarea "x"
type textarea "As per Quotation 2217671 attached. Please pack to 2 ton A frame limit or order …"
type textarea "x"
type textarea "As per Quotation 2217671 attached. Please pack to 2 ton A frame limit or order …"
type textarea "x"
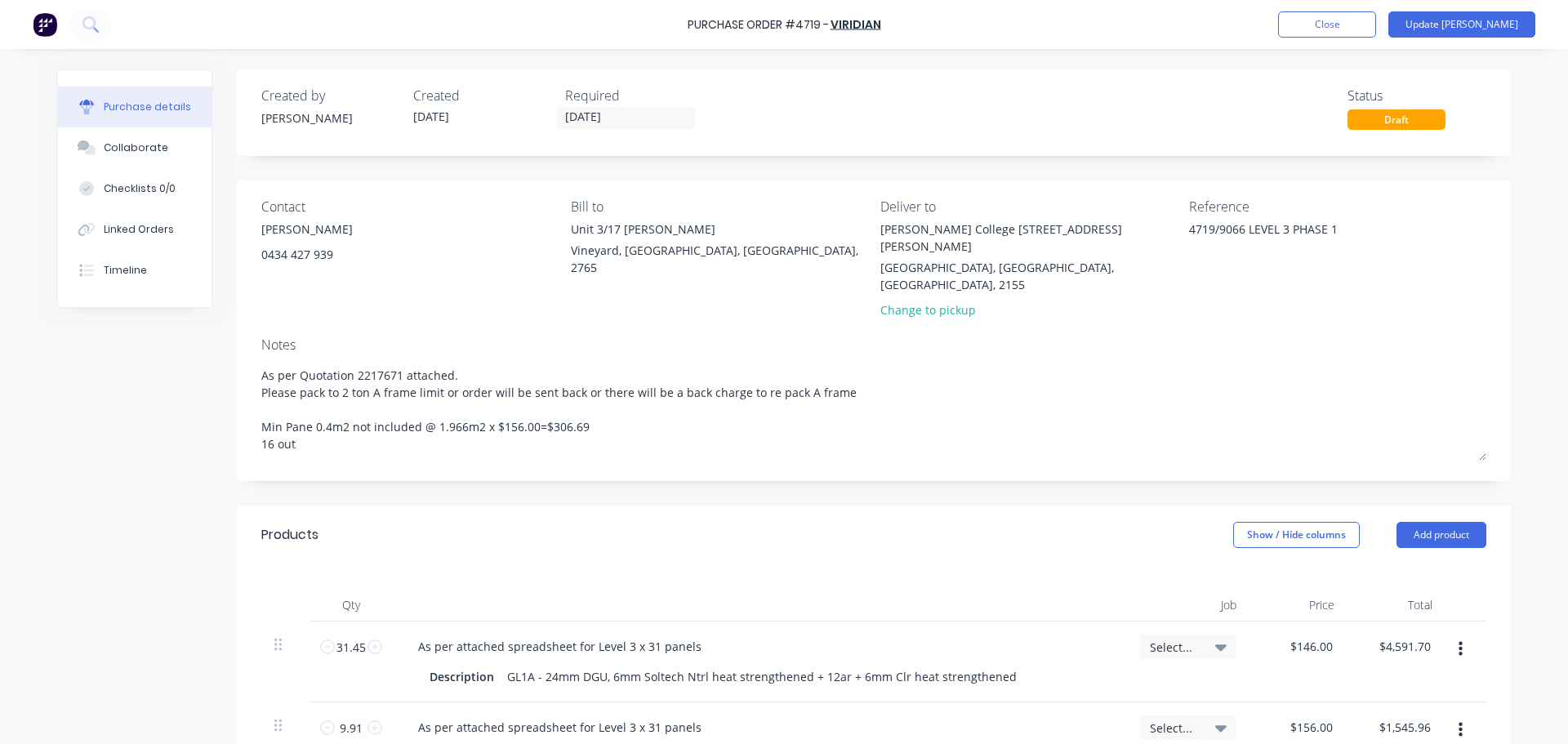
type textarea "As per Quotation 2217671 attached. Please pack to 2 ton A frame limit or order …"
type textarea "x"
type textarea "As per Quotation 2217671 attached. Please pack to 2 ton A frame limit or order …"
type textarea "x"
type textarea "As per Quotation 2217671 attached. Please pack to 2 ton A frame limit or order …"
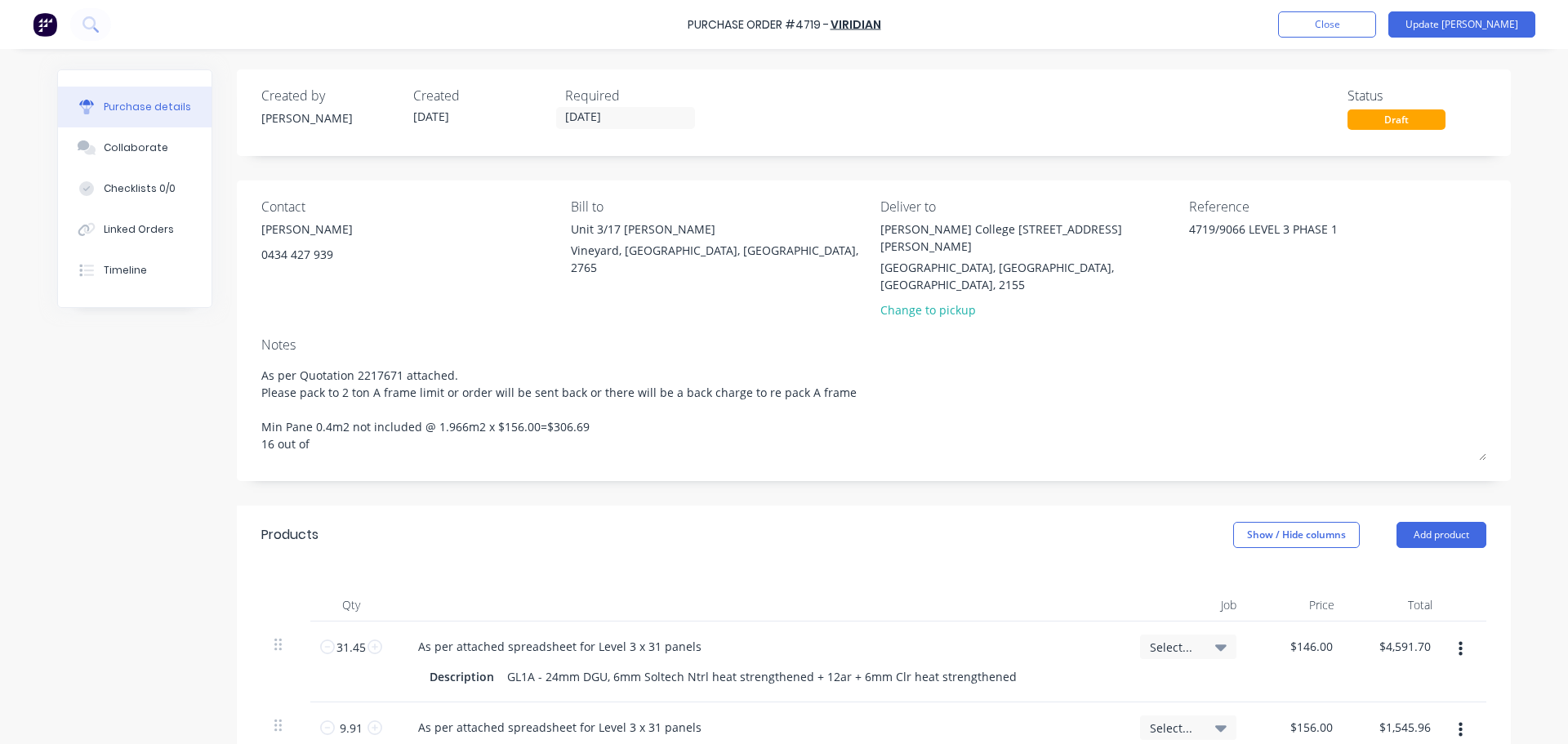
type textarea "x"
type textarea "As per Quotation 2217671 attached. Please pack to 2 ton A frame limit or order …"
type textarea "x"
type textarea "As per Quotation 2217671 attached. Please pack to 2 ton A frame limit or order …"
type textarea "x"
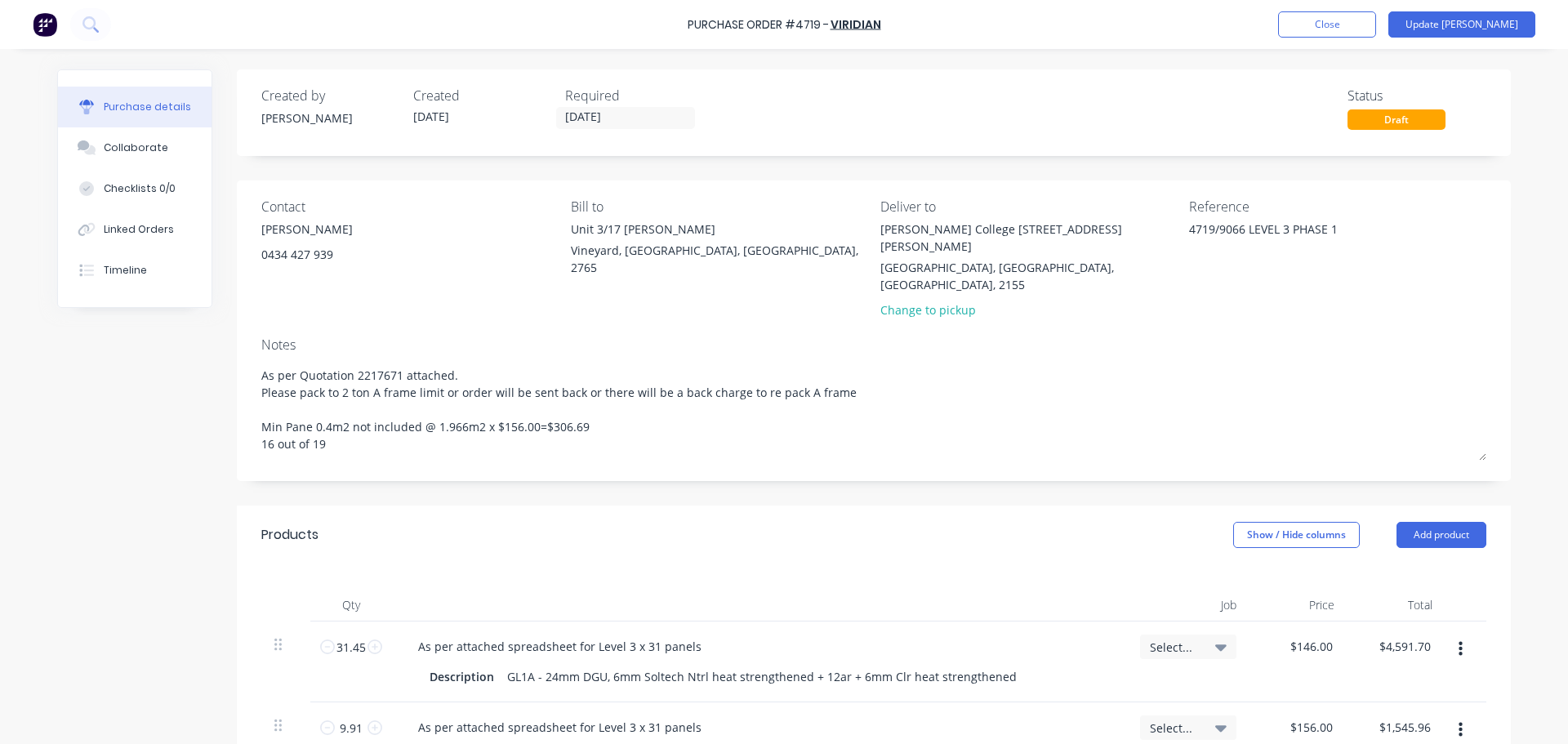
type textarea "As per Quotation 2217671 attached. Please pack to 2 ton A frame limit or order …"
type textarea "x"
type textarea "As per Quotation 2217671 attached. Please pack to 2 ton A frame limit or order …"
type textarea "x"
click at [1490, 22] on button "Update Bill" at bounding box center [1462, 25] width 147 height 27
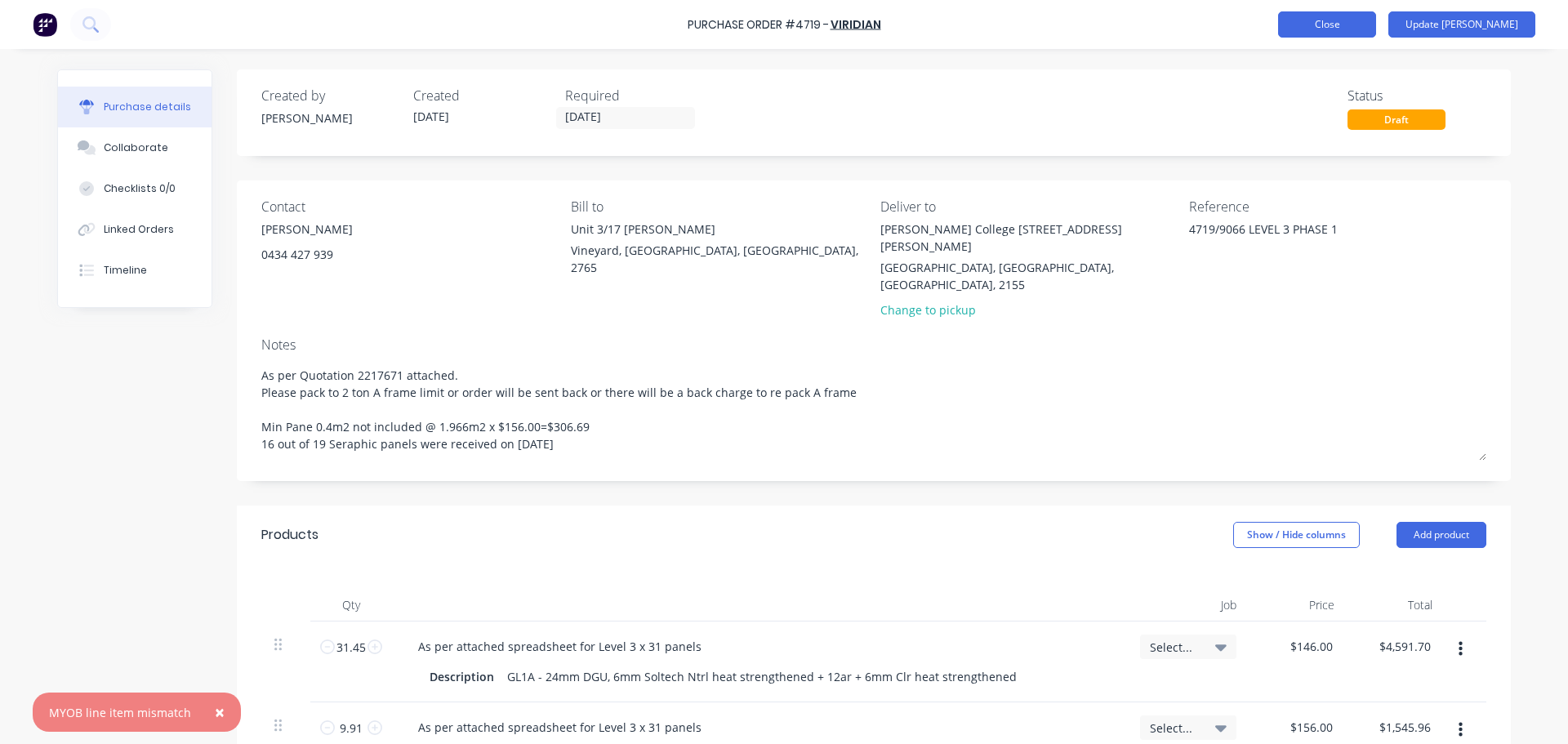
click at [1376, 17] on button "Close" at bounding box center [1326, 25] width 98 height 27
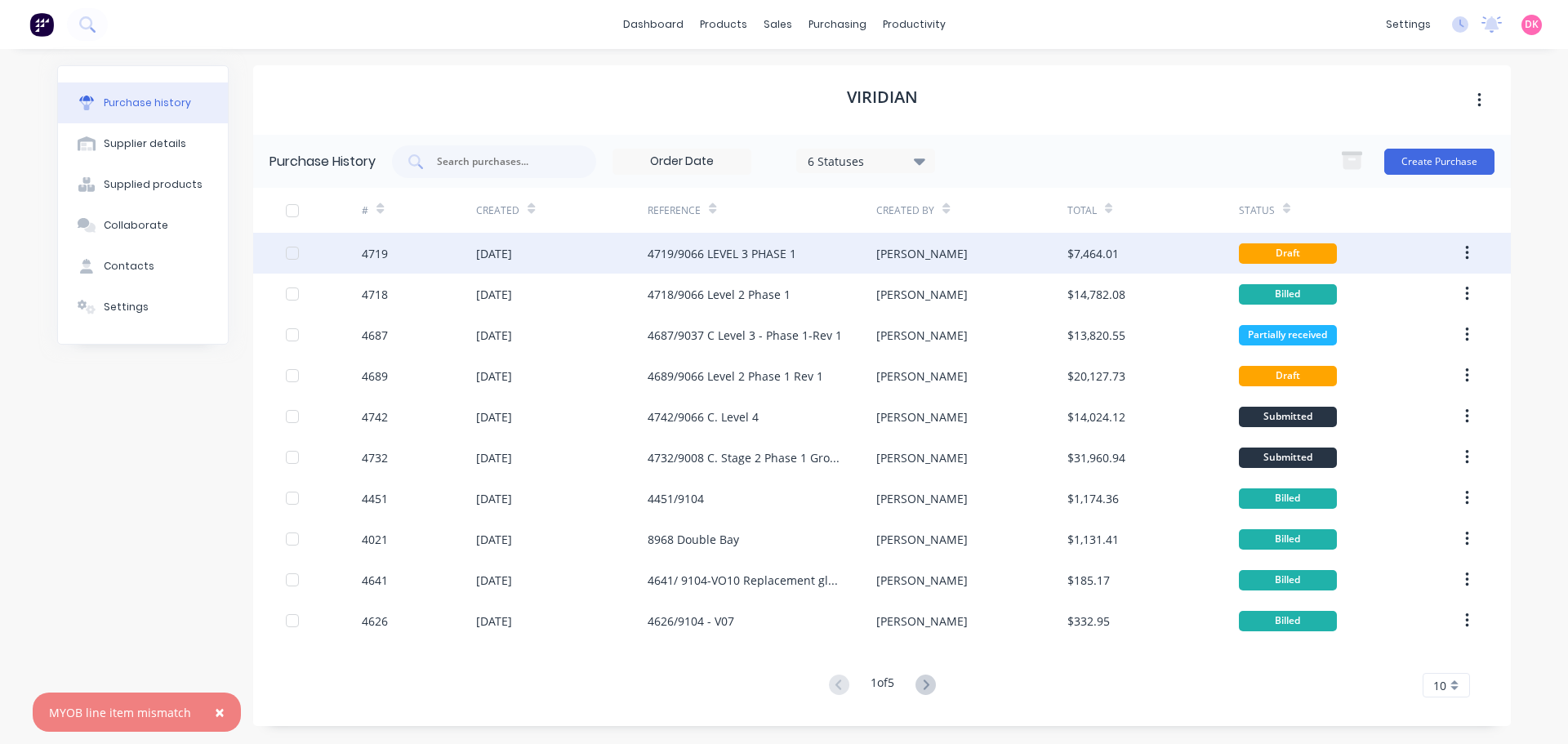
click at [1169, 256] on div "$7,464.01" at bounding box center [1153, 253] width 172 height 41
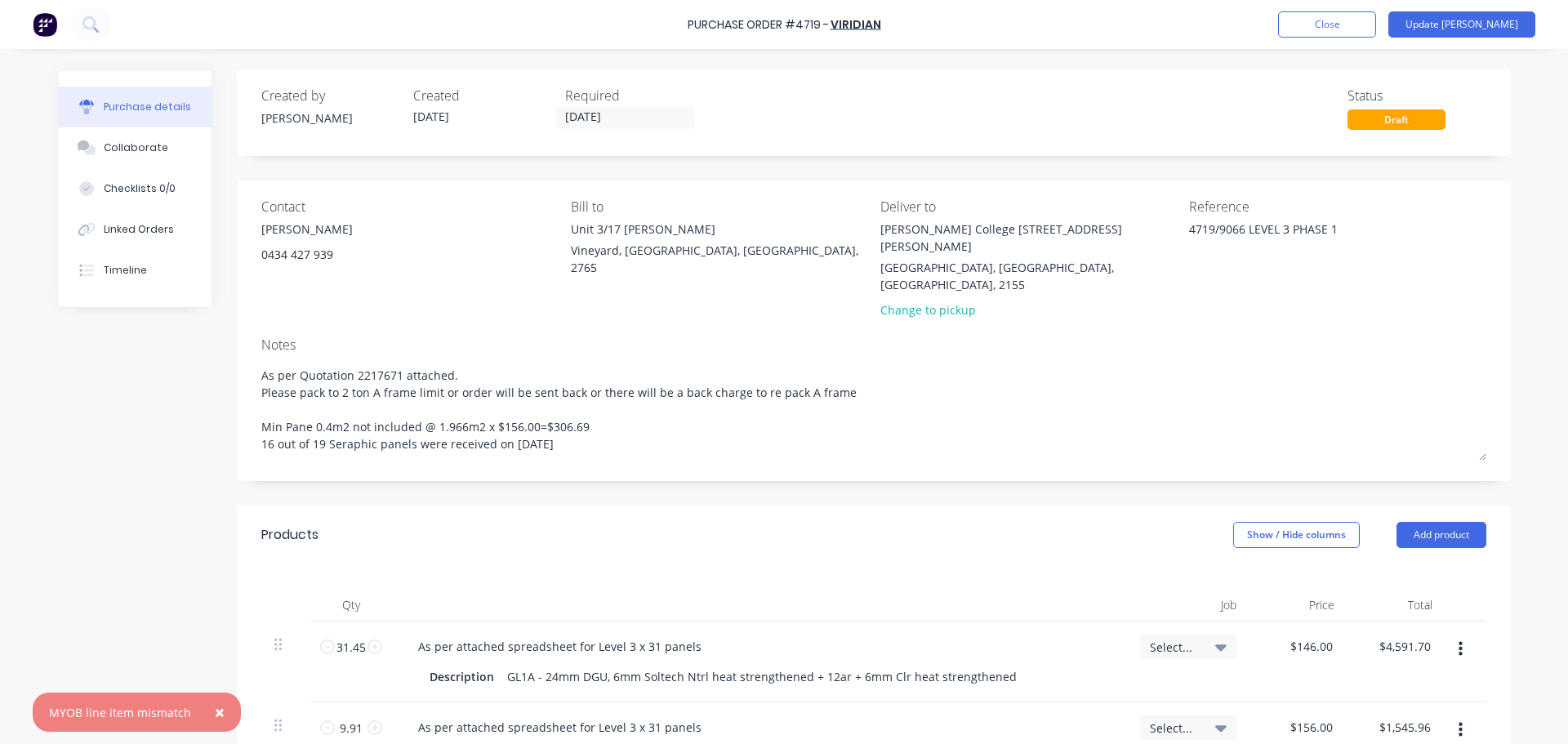
drag, startPoint x: 581, startPoint y: 416, endPoint x: 233, endPoint y: 418, distance: 348.0
click at [237, 418] on div "Contact Mick Atkins 0434 427 939 Bill to Unit 3/17 Rob Pl Vineyard, New South W…" at bounding box center [874, 331] width 1274 height 301
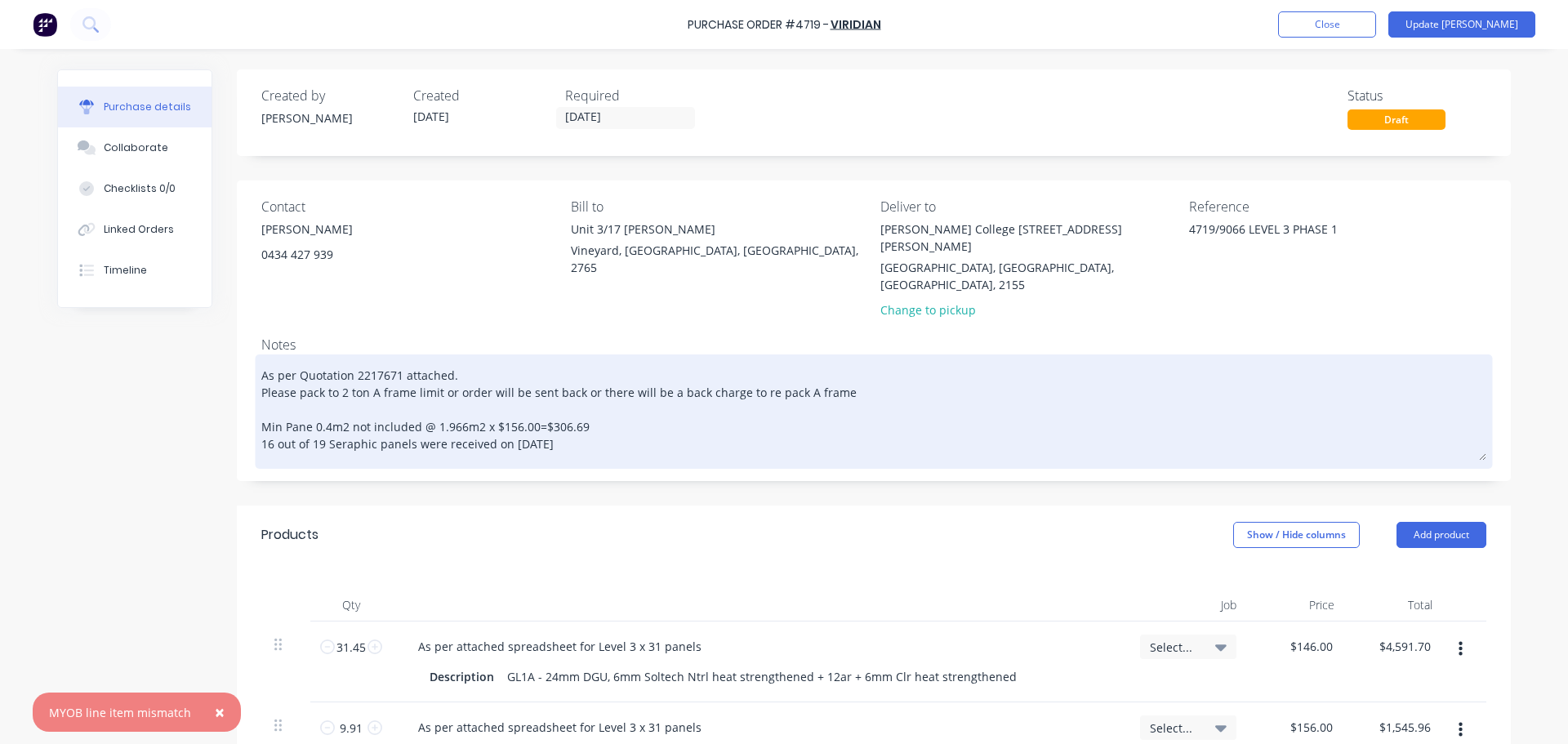
click at [775, 398] on textarea "As per Quotation 2217671 attached. Please pack to 2 ton A frame limit or order …" at bounding box center [873, 409] width 1225 height 102
click at [626, 408] on textarea "As per Quotation 2217671 attached. Please pack to 2 ton A frame limit or order …" at bounding box center [873, 409] width 1225 height 102
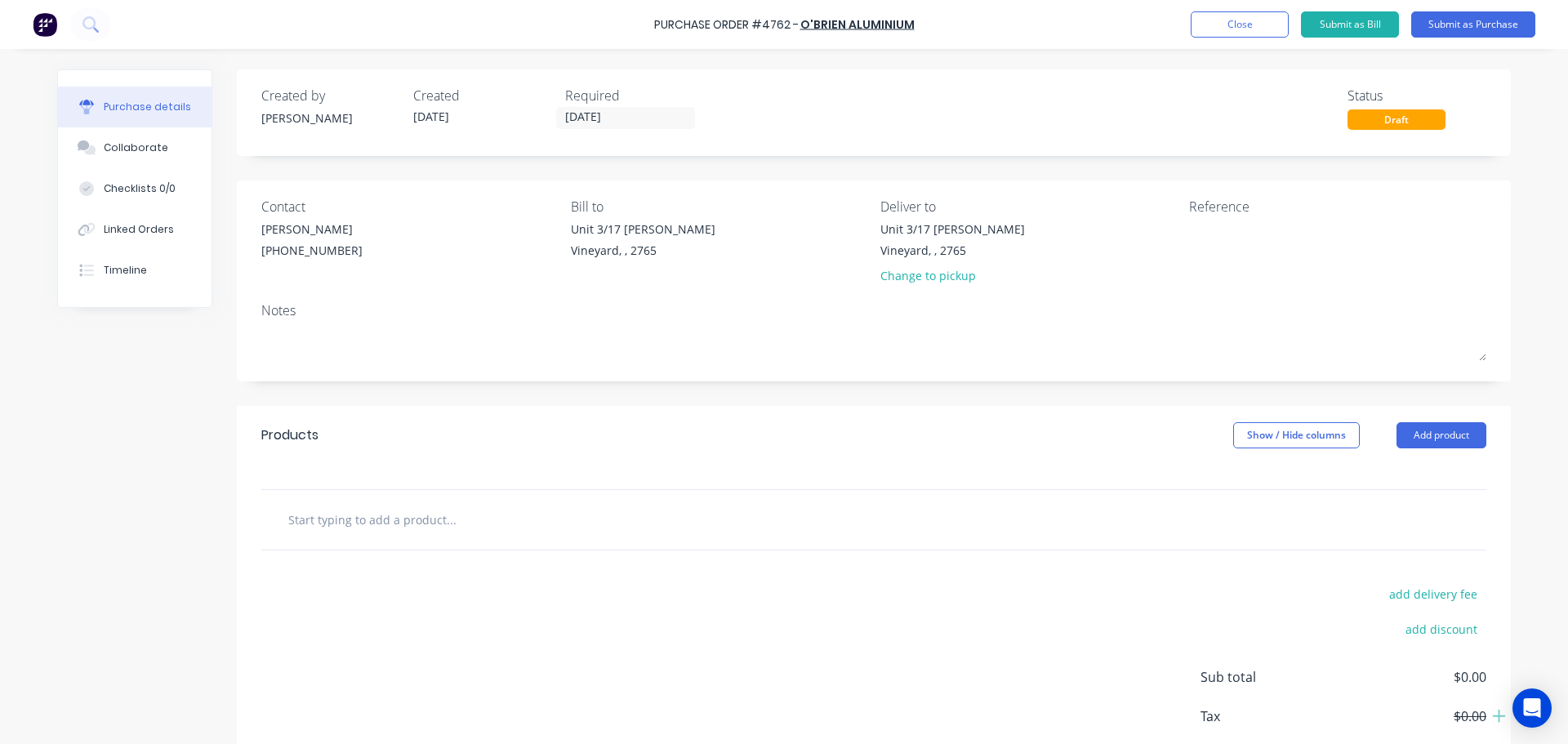
click at [375, 525] on input "text" at bounding box center [450, 519] width 327 height 33
click at [1218, 244] on textarea at bounding box center [1291, 239] width 204 height 37
click at [388, 512] on input "text" at bounding box center [450, 519] width 327 height 33
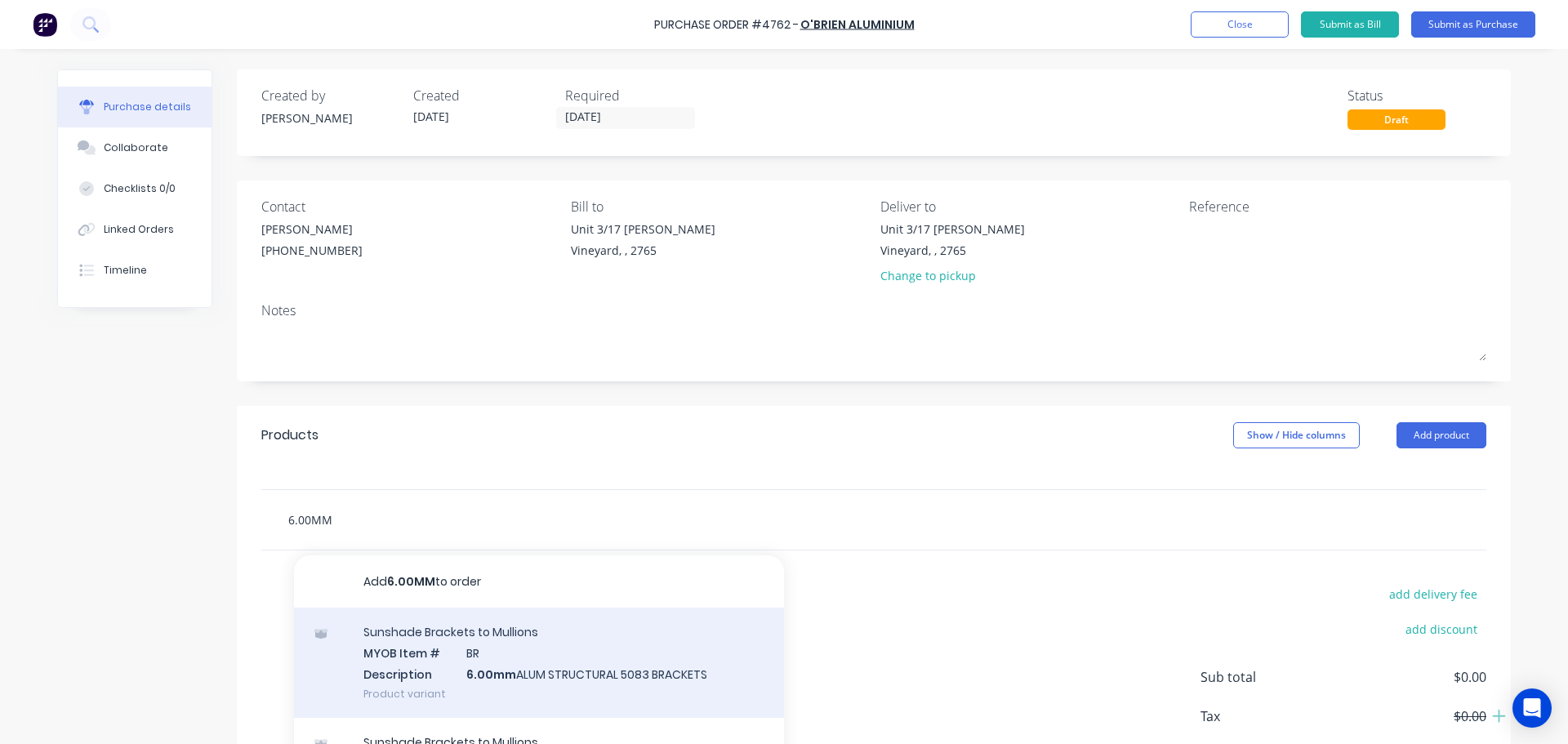
type input "6.00MM"
click at [483, 680] on div "Sunshade Brackets to Mullions MYOB Item # BR Description 6.00mm ALUM STRUCTURAL…" at bounding box center [539, 663] width 490 height 111
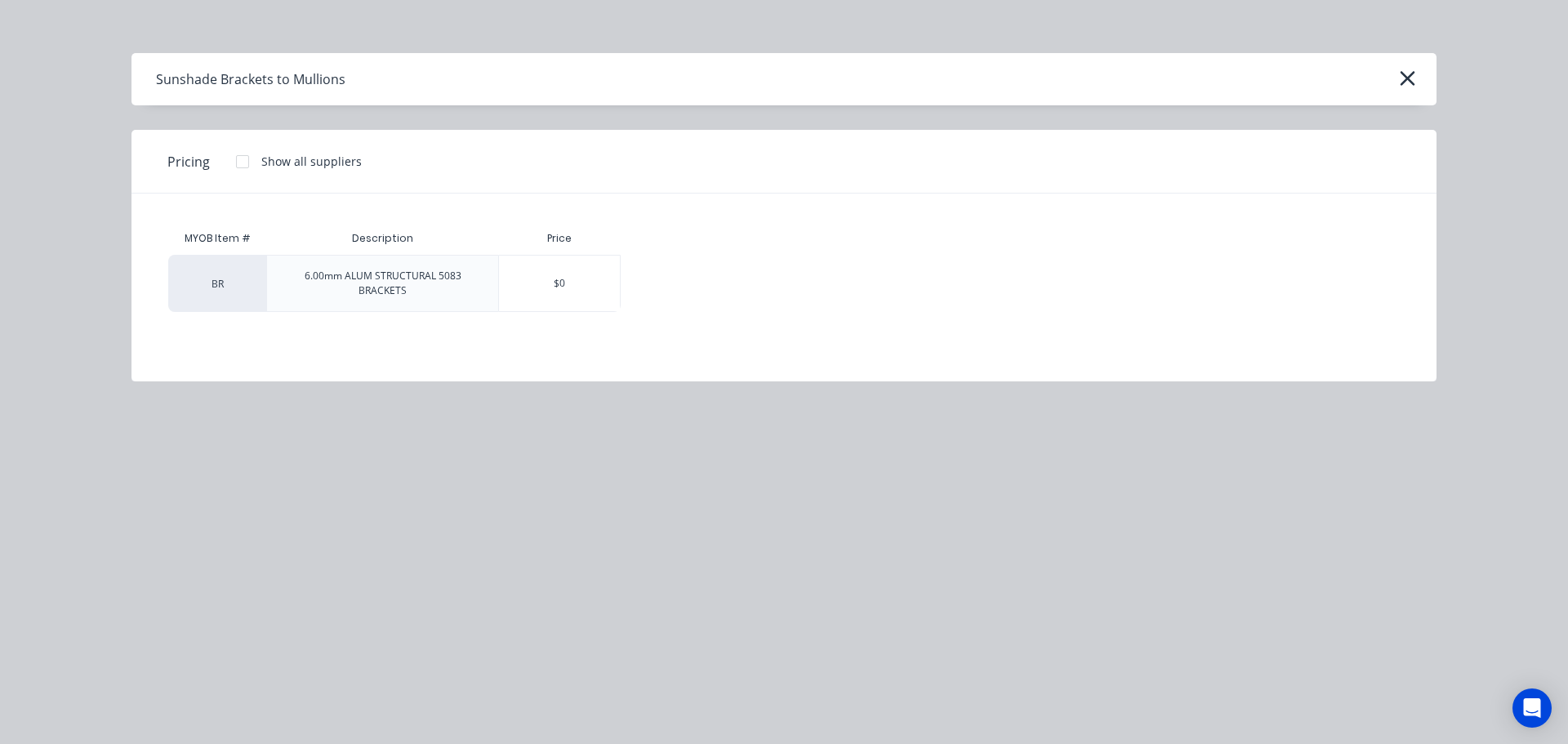
click at [246, 287] on div "BR" at bounding box center [217, 283] width 98 height 58
click at [251, 274] on div "BR" at bounding box center [217, 283] width 98 height 58
click at [594, 274] on div "$0" at bounding box center [559, 283] width 121 height 56
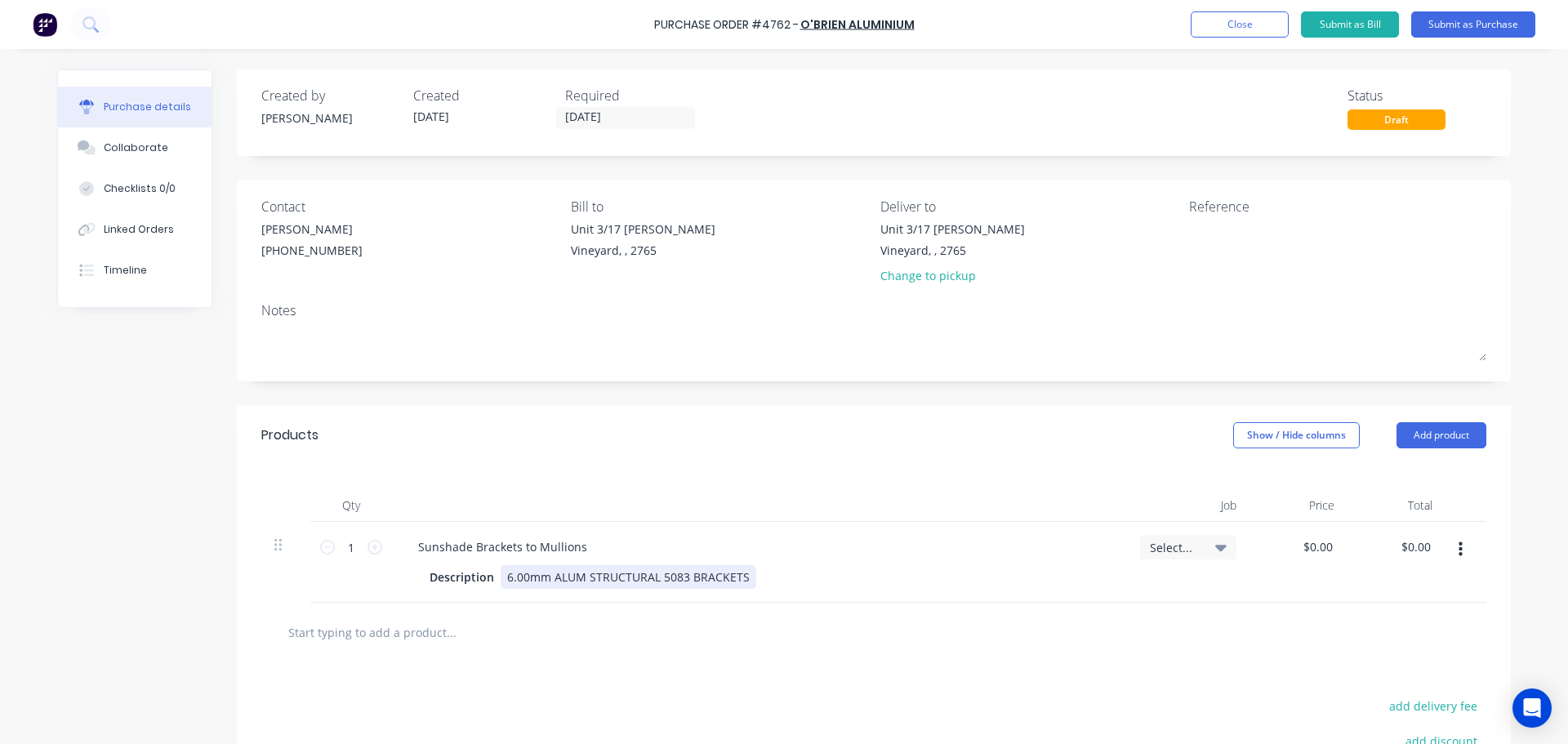
click at [741, 574] on div "6.00mm ALUM STRUCTURAL 5083 BRACKETS" at bounding box center [628, 577] width 256 height 24
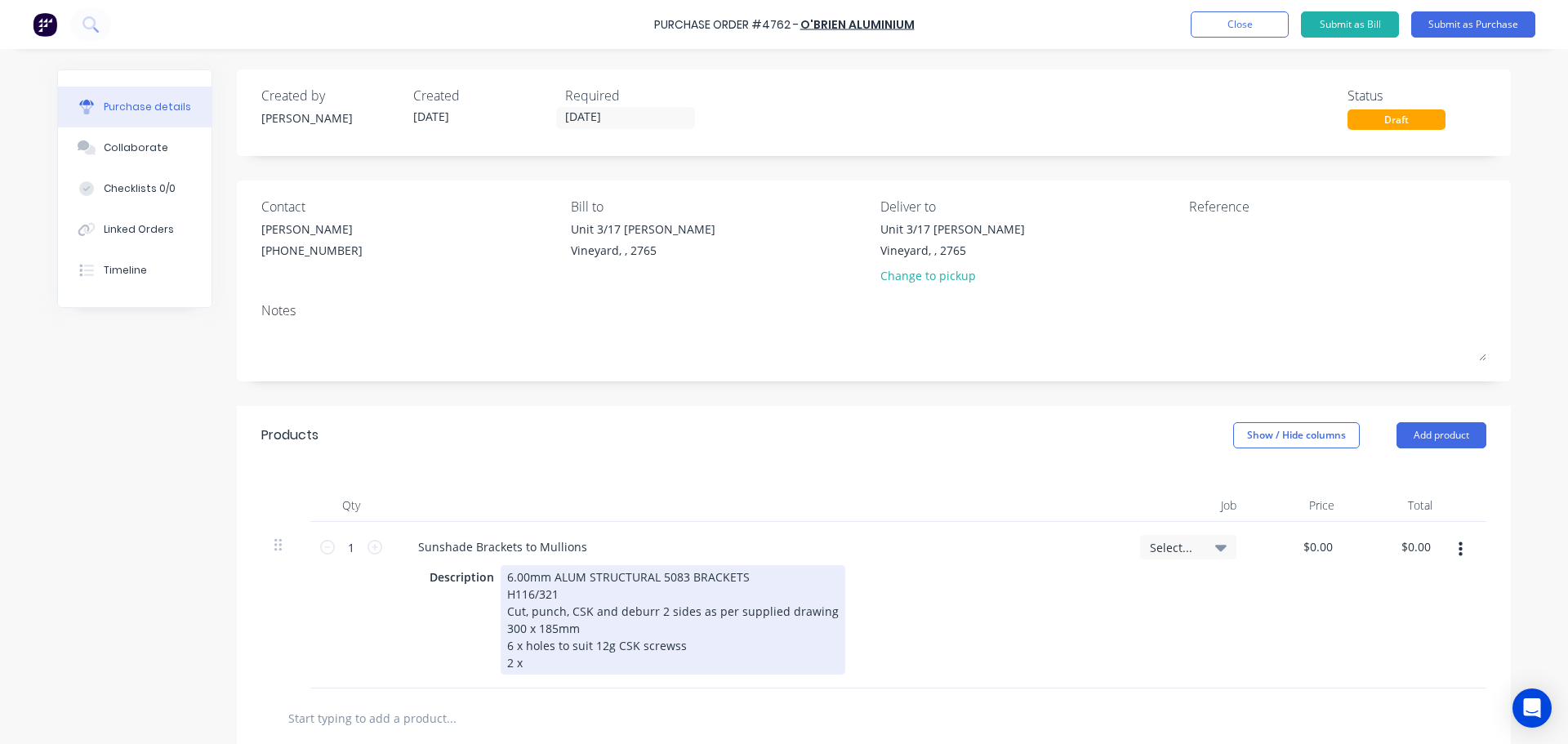
click at [522, 646] on div "6.00mm ALUM STRUCTURAL 5083 BRACKETS H116/321 Cut, punch, CSK and deburr 2 side…" at bounding box center [673, 620] width 344 height 110
click at [521, 664] on div "6.00mm ALUM STRUCTURAL 5083 BRACKETS H116/321 Cut, punch, CSK and deburr 2 side…" at bounding box center [673, 620] width 344 height 110
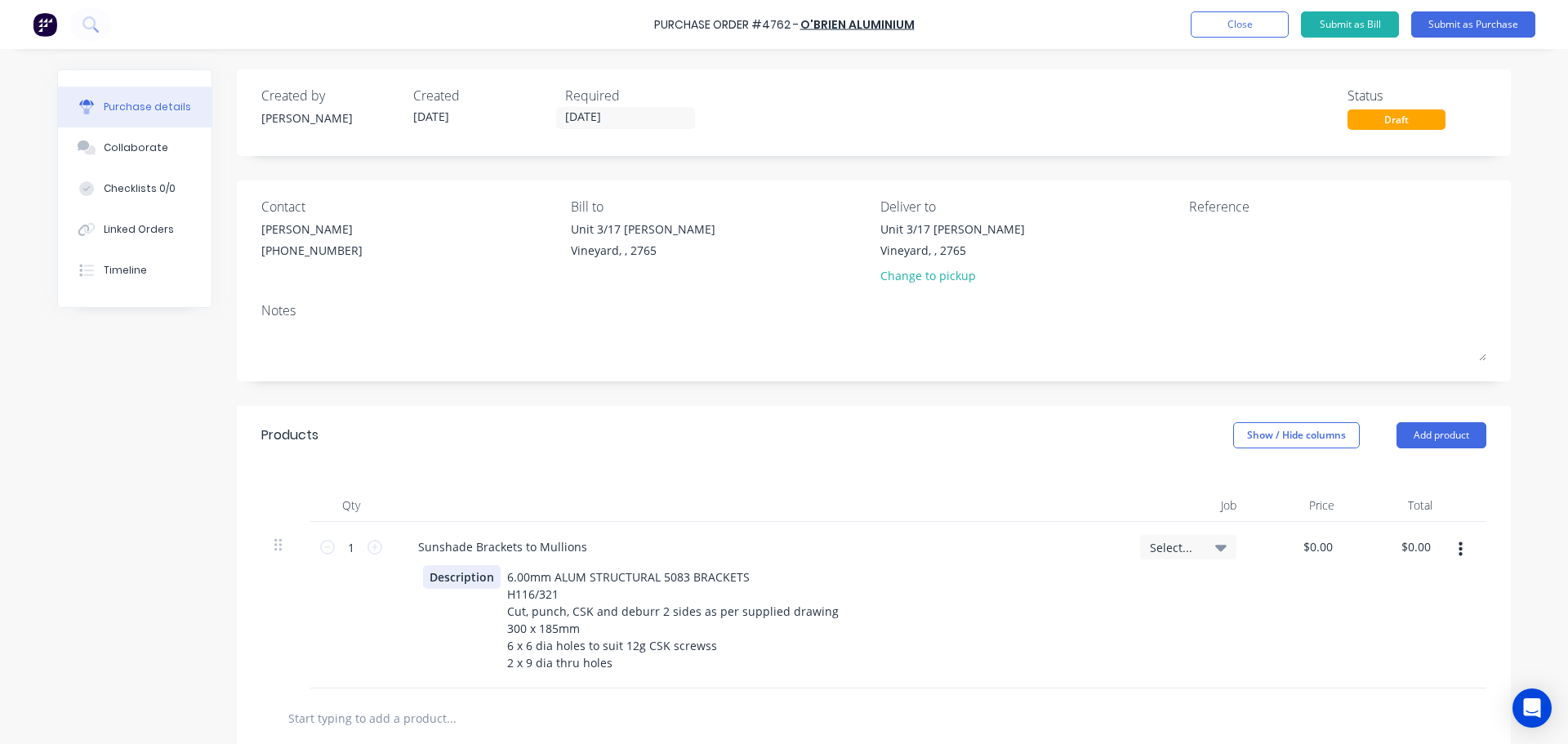
click at [413, 631] on div "Description 6.00mm ALUM STRUCTURAL 5083 BRACKETS H116/321 Cut, punch, CSK and d…" at bounding box center [759, 620] width 709 height 110
click at [1299, 548] on div "0.00 $0.00" at bounding box center [1318, 547] width 37 height 24
click at [1299, 548] on div "$0.00 $0.00" at bounding box center [1318, 547] width 37 height 24
type input "0.00"
click at [1304, 547] on input "0.00" at bounding box center [1318, 547] width 37 height 24
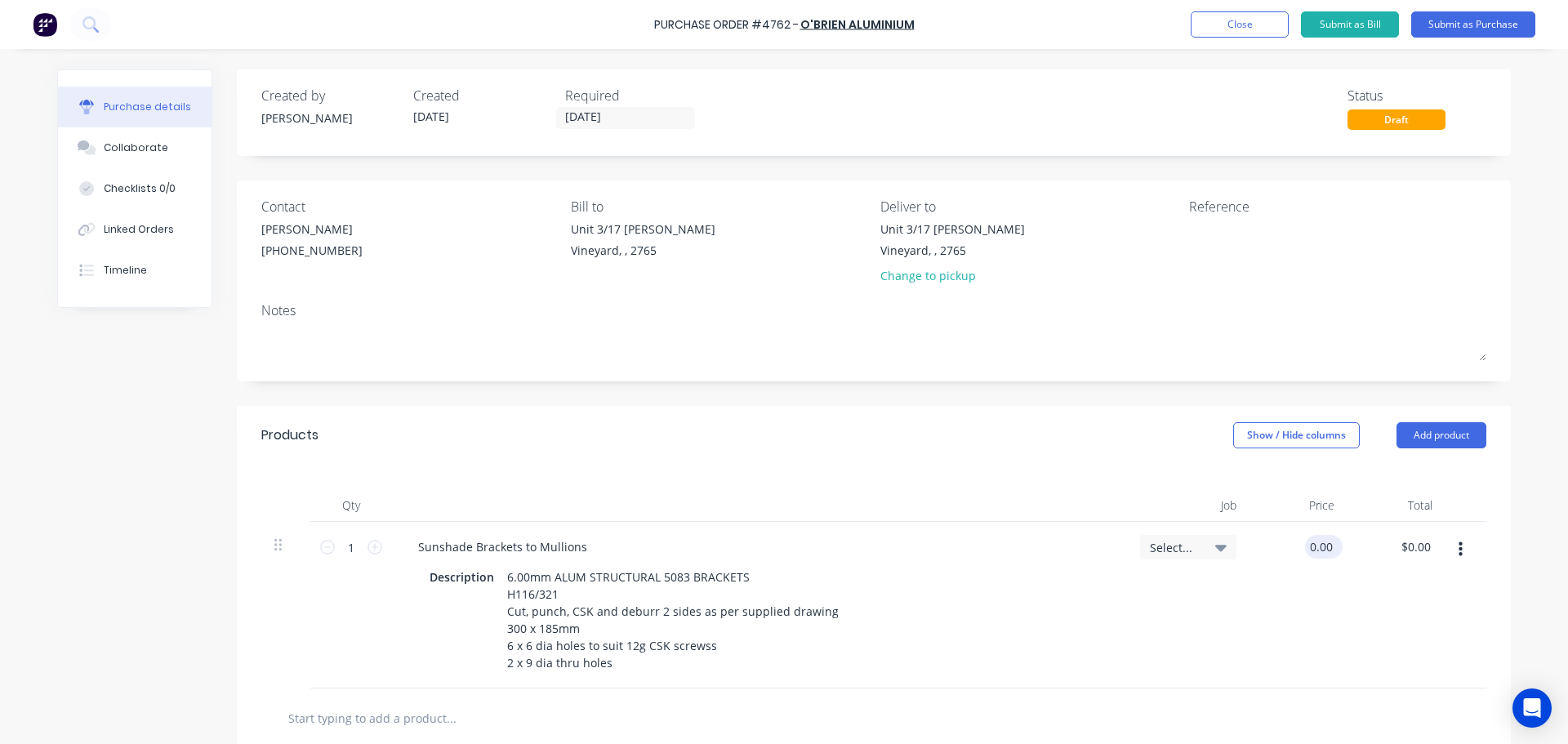
click at [1305, 547] on input "0.00" at bounding box center [1320, 547] width 31 height 24
type input "$17.97"
click at [346, 556] on input "1" at bounding box center [350, 548] width 33 height 25
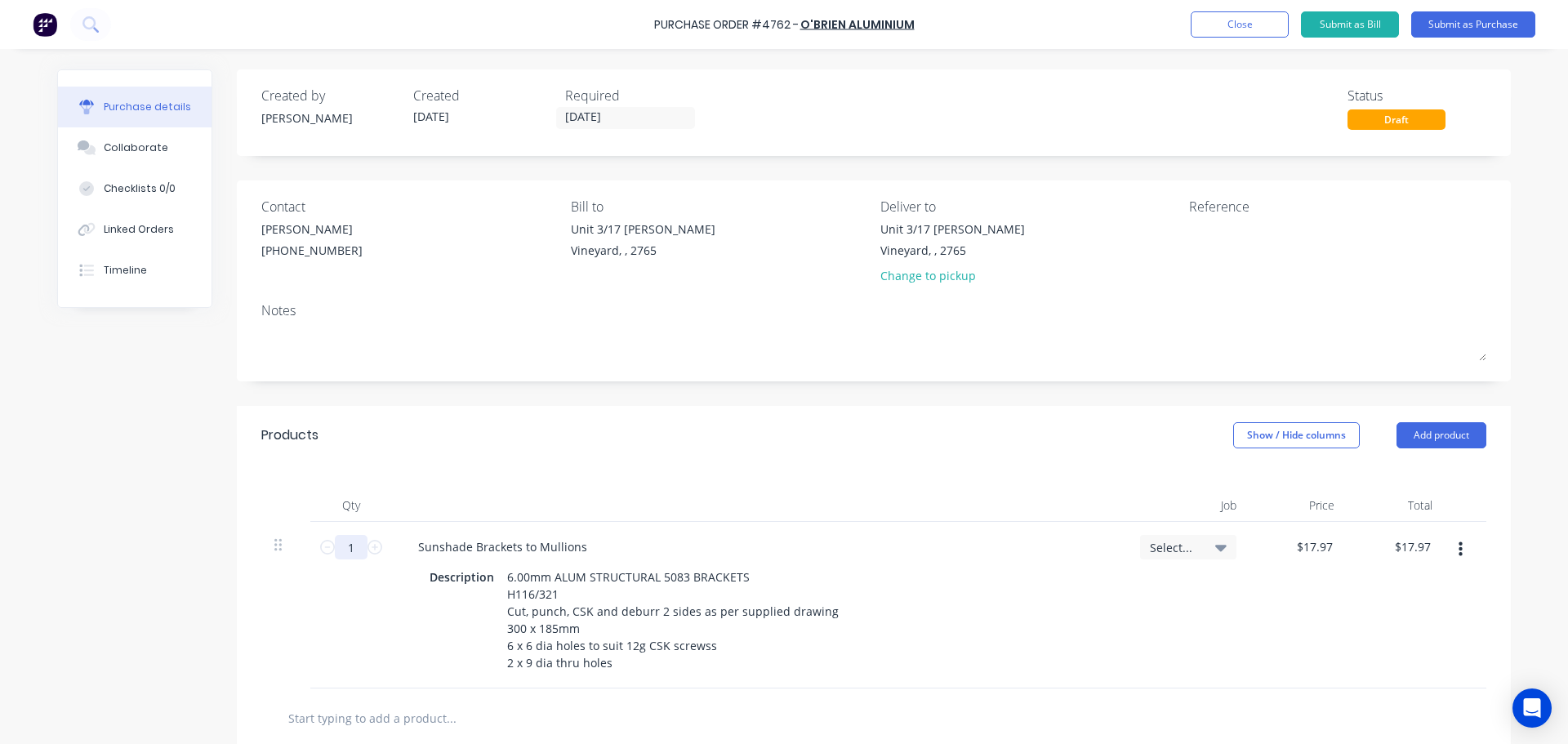
type input "2"
type input "$35.94"
type input "20"
type input "$359.40"
type input "204"
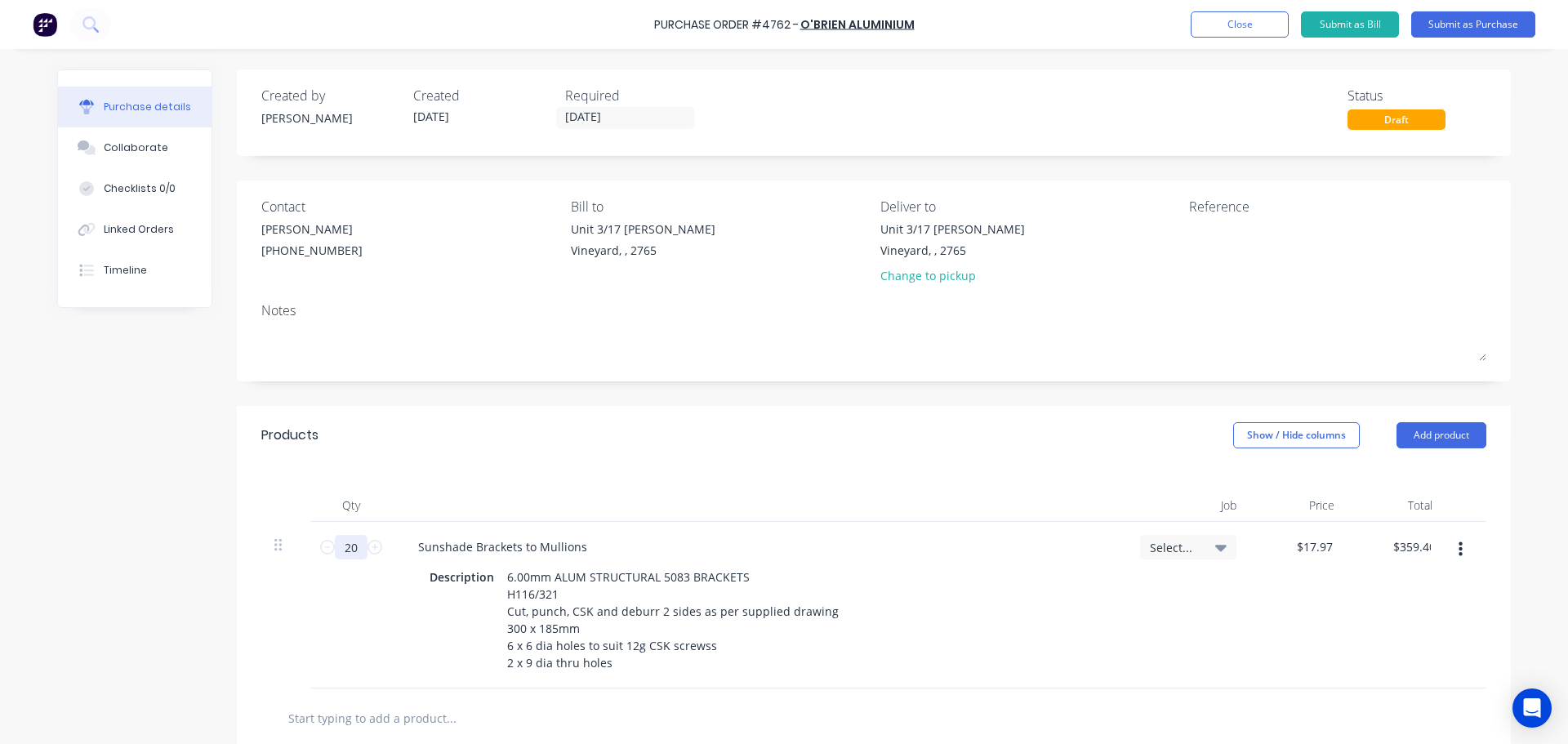
type input "$3,665.88"
type input "204"
click at [765, 467] on div "Qty Job Price Total 204 204 Sunshade Brackets to Mullions Description 6.00mm AL…" at bounding box center [874, 576] width 1274 height 224
click at [580, 543] on div "Sunshade Brackets to Mullions" at bounding box center [503, 547] width 196 height 24
drag, startPoint x: 580, startPoint y: 548, endPoint x: 516, endPoint y: 541, distance: 64.4
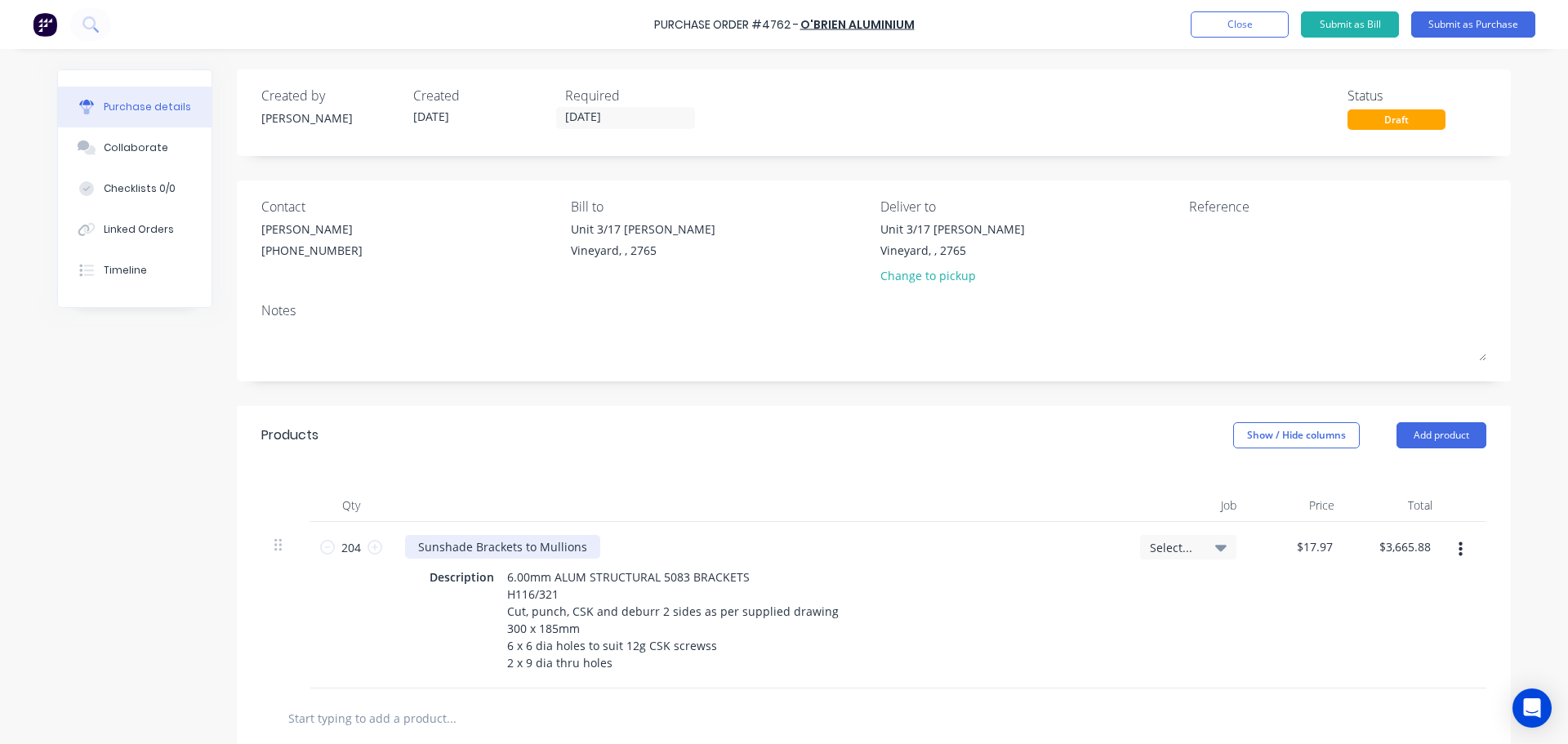
click at [516, 541] on div "Sunshade Brackets to Mullions" at bounding box center [503, 547] width 196 height 24
click at [578, 555] on div "Sunshade Brackets to Mullions" at bounding box center [503, 547] width 196 height 24
click at [1193, 241] on textarea at bounding box center [1291, 239] width 204 height 37
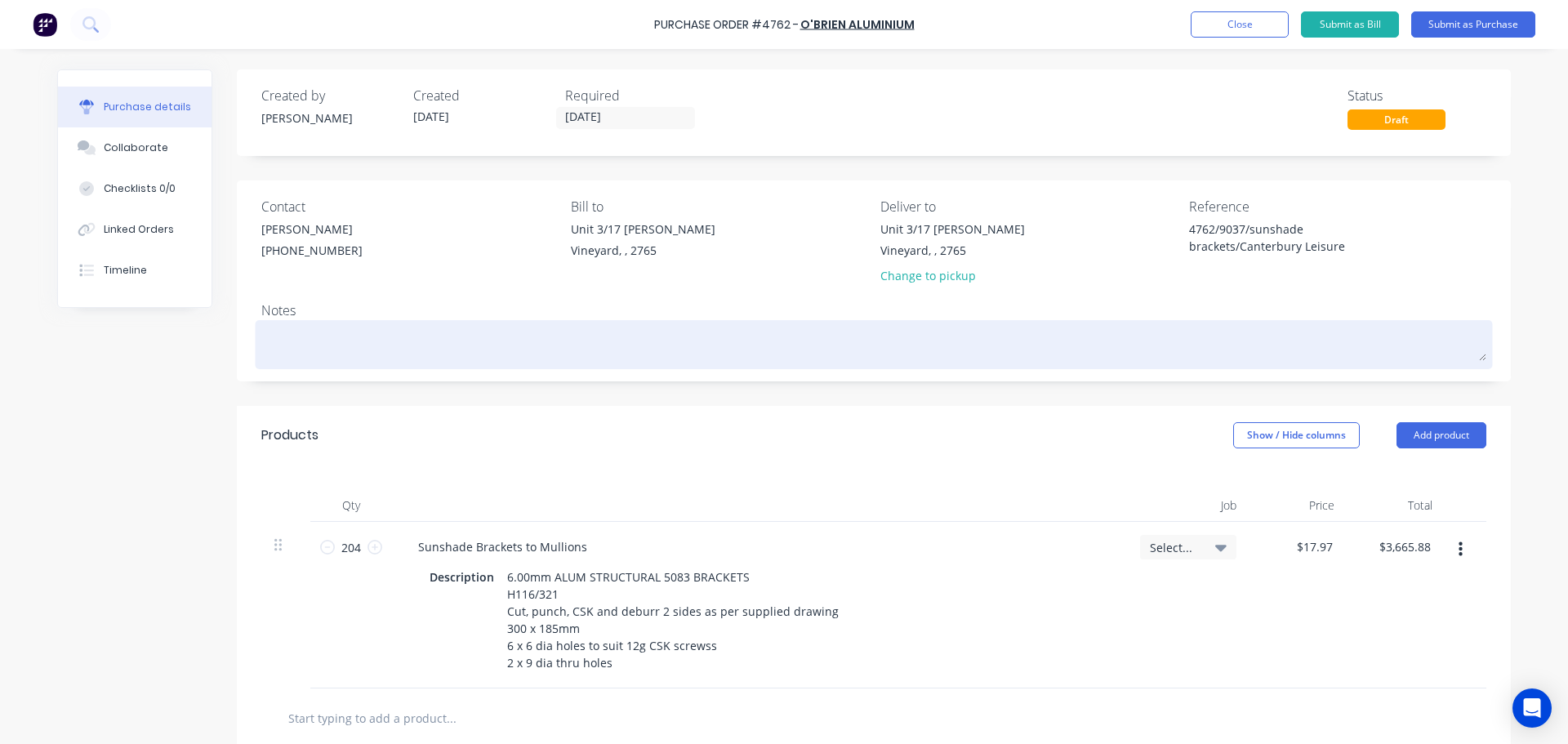
type textarea "4762/9037/sunshade brackets/Canterbury Leisure"
type textarea "x"
click at [312, 331] on textarea at bounding box center [873, 342] width 1225 height 37
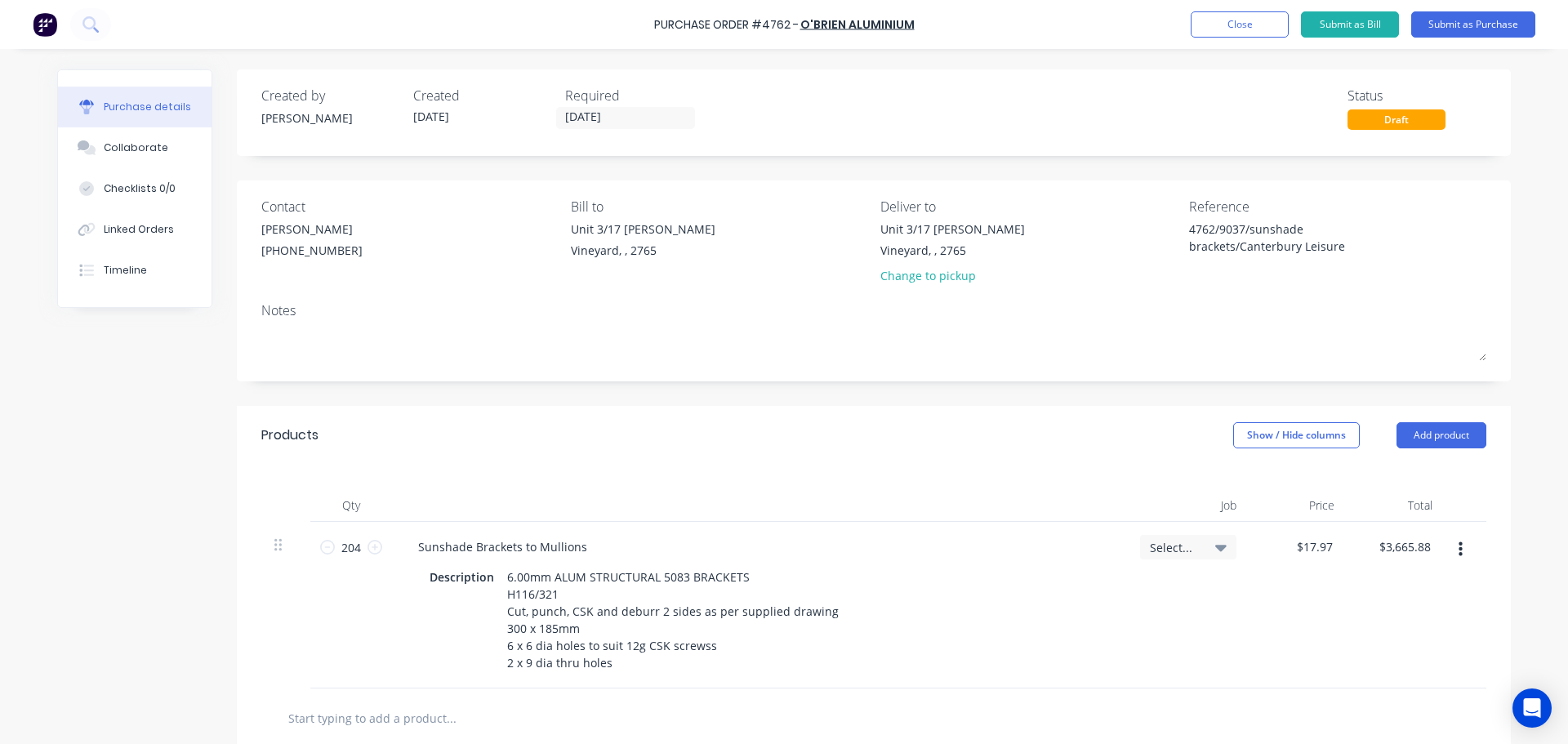
type textarea "B"
type textarea "x"
type textarea "Ba"
type textarea "x"
type textarea "B"
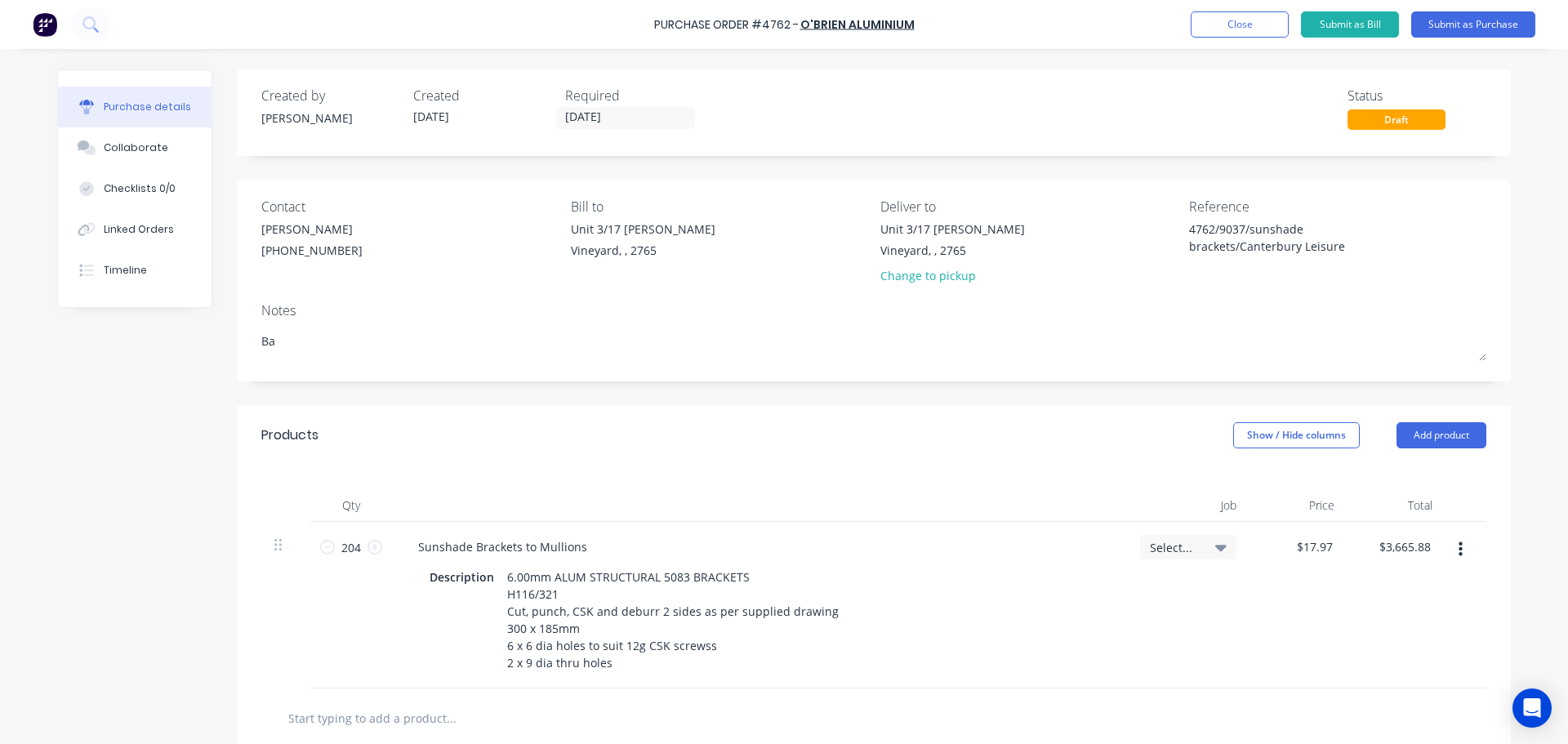
type textarea "x"
type textarea "Be"
type textarea "x"
type textarea "Bea"
type textarea "x"
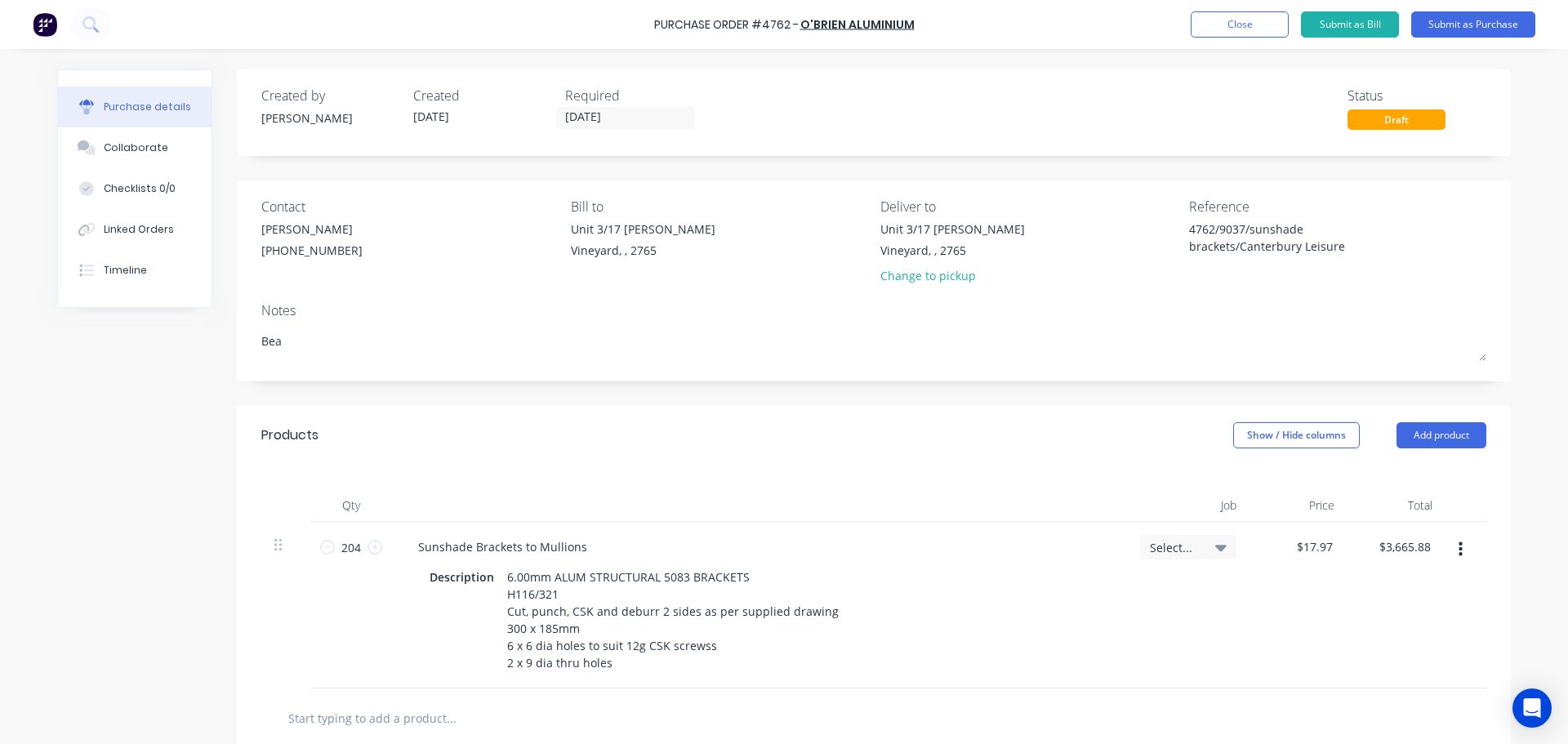
type textarea "Be"
type textarea "x"
type textarea "B"
type textarea "x"
type textarea "S"
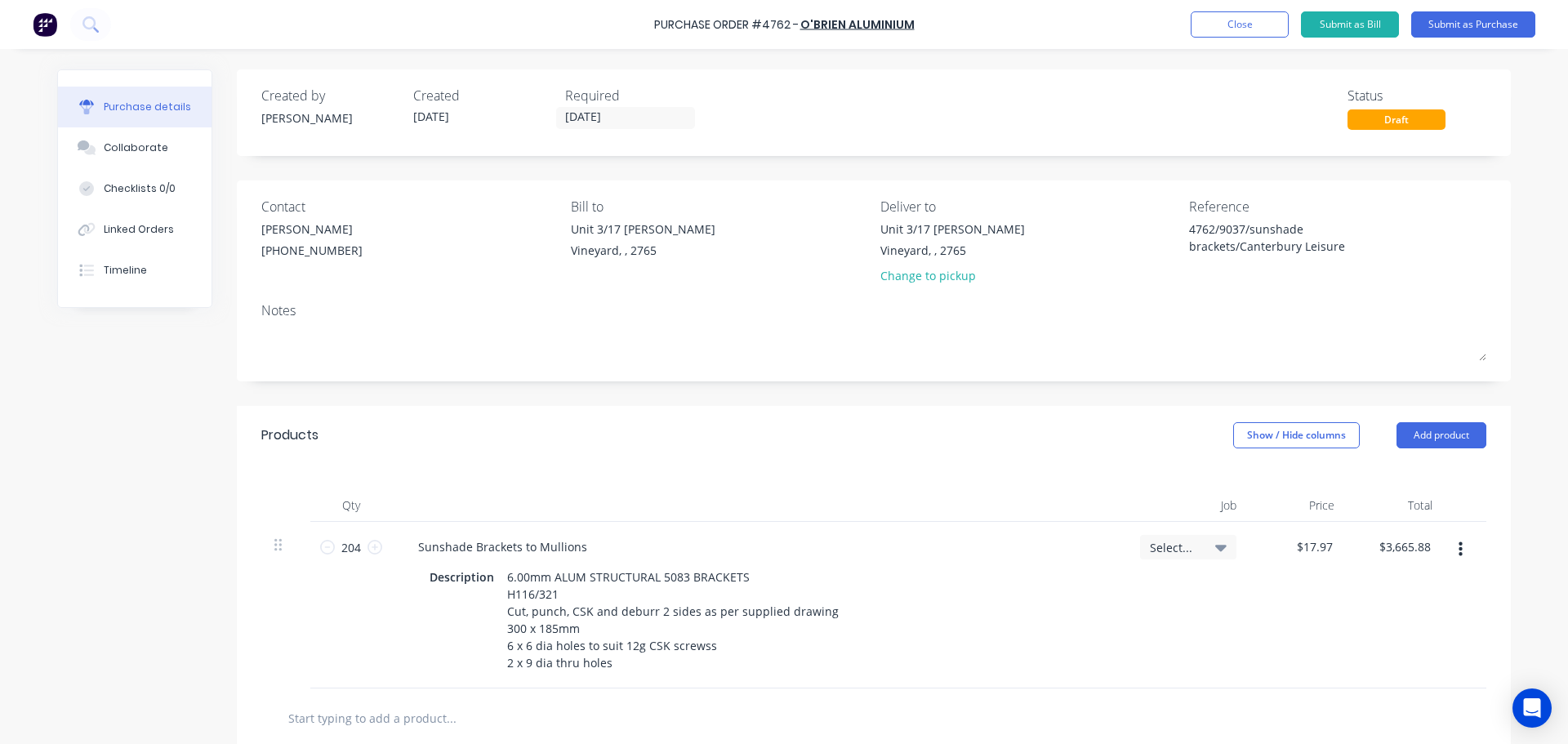
type textarea "x"
type textarea "Su"
type textarea "x"
type textarea "Sun"
type textarea "x"
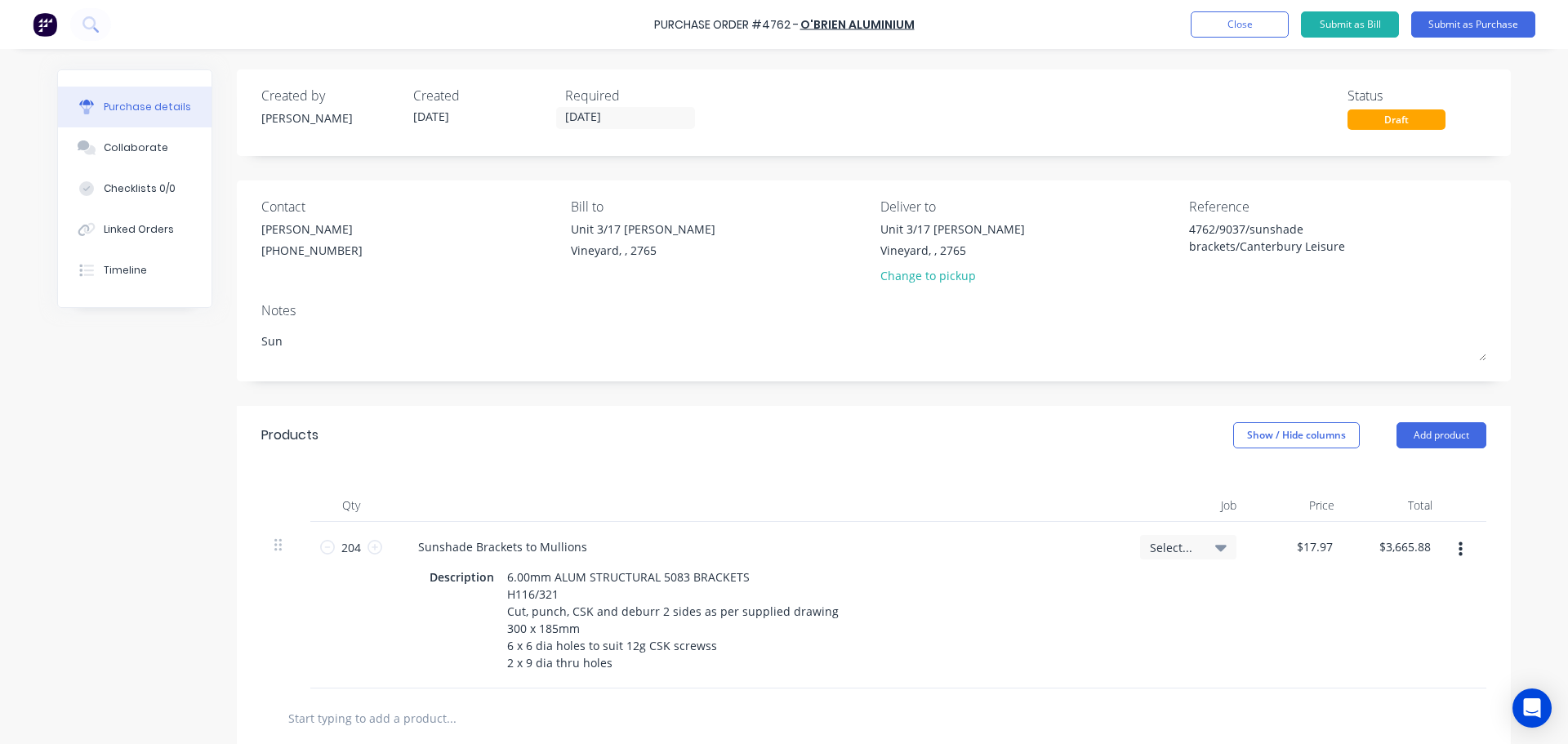
type textarea "Suns"
type textarea "x"
type textarea "Sunsh"
type textarea "x"
type textarea "Sunsha"
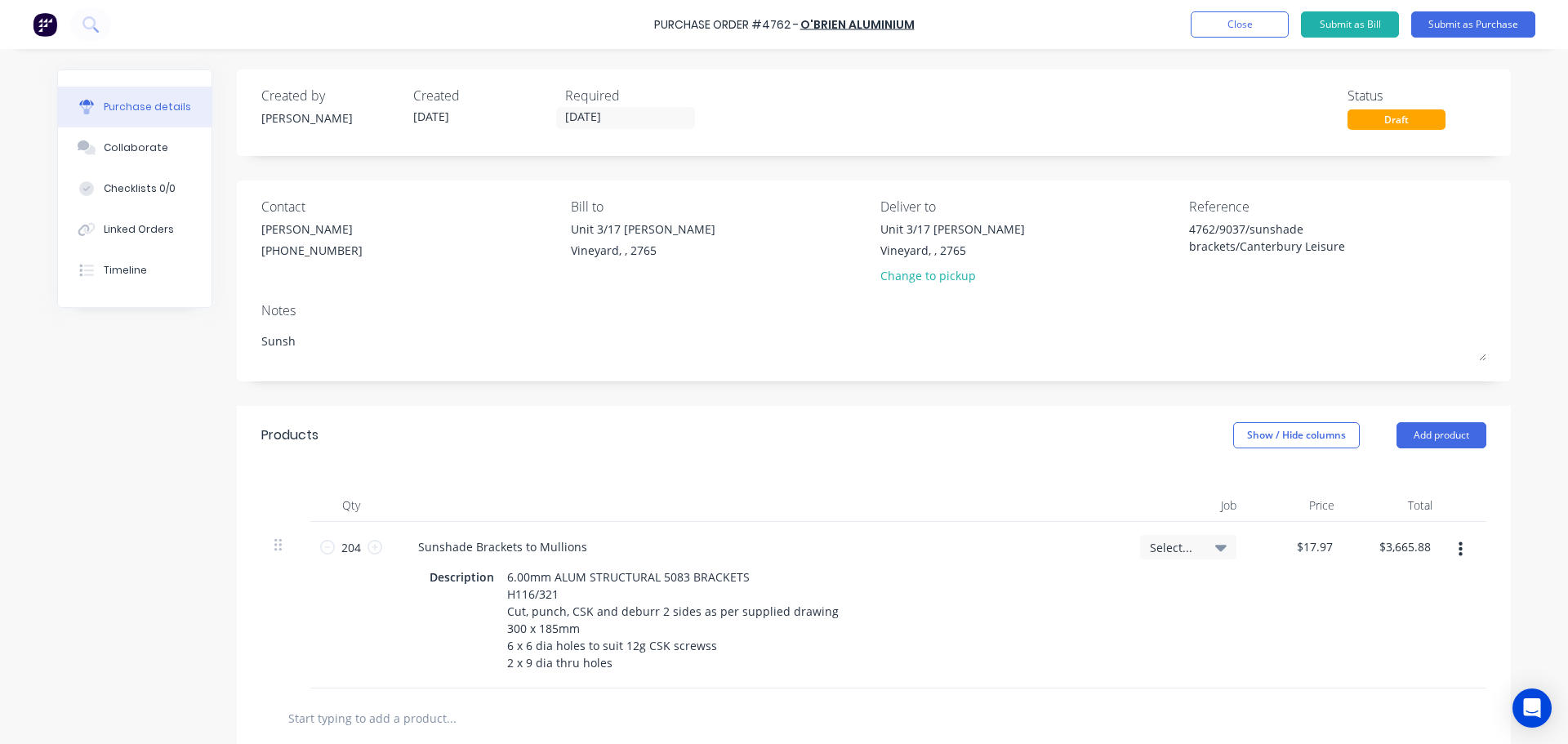
type textarea "x"
type textarea "Sunshad"
type textarea "x"
type textarea "Sunshade"
type textarea "x"
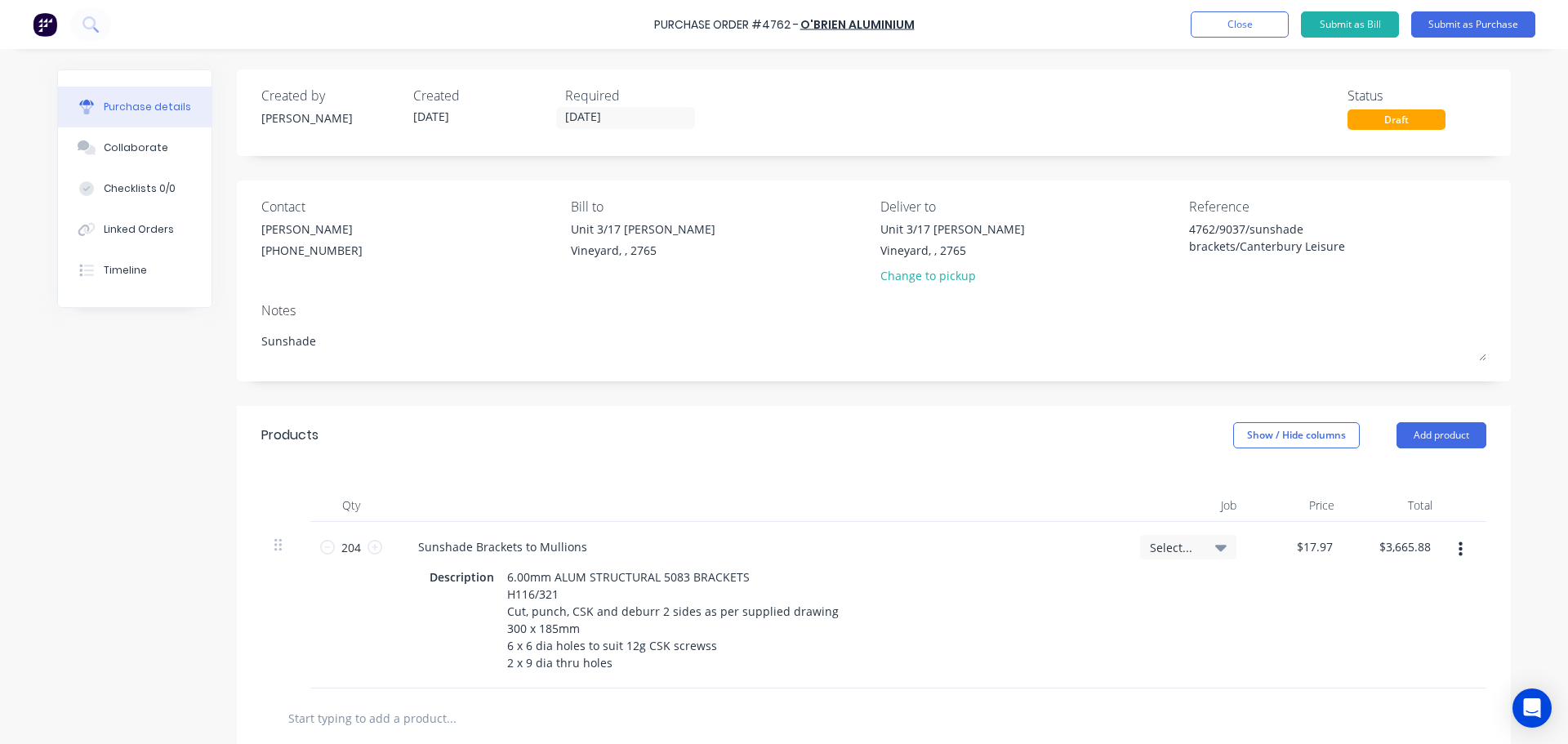
type textarea "Sunshade"
type textarea "x"
type textarea "Sunshade b"
type textarea "x"
type textarea "Sunshade br"
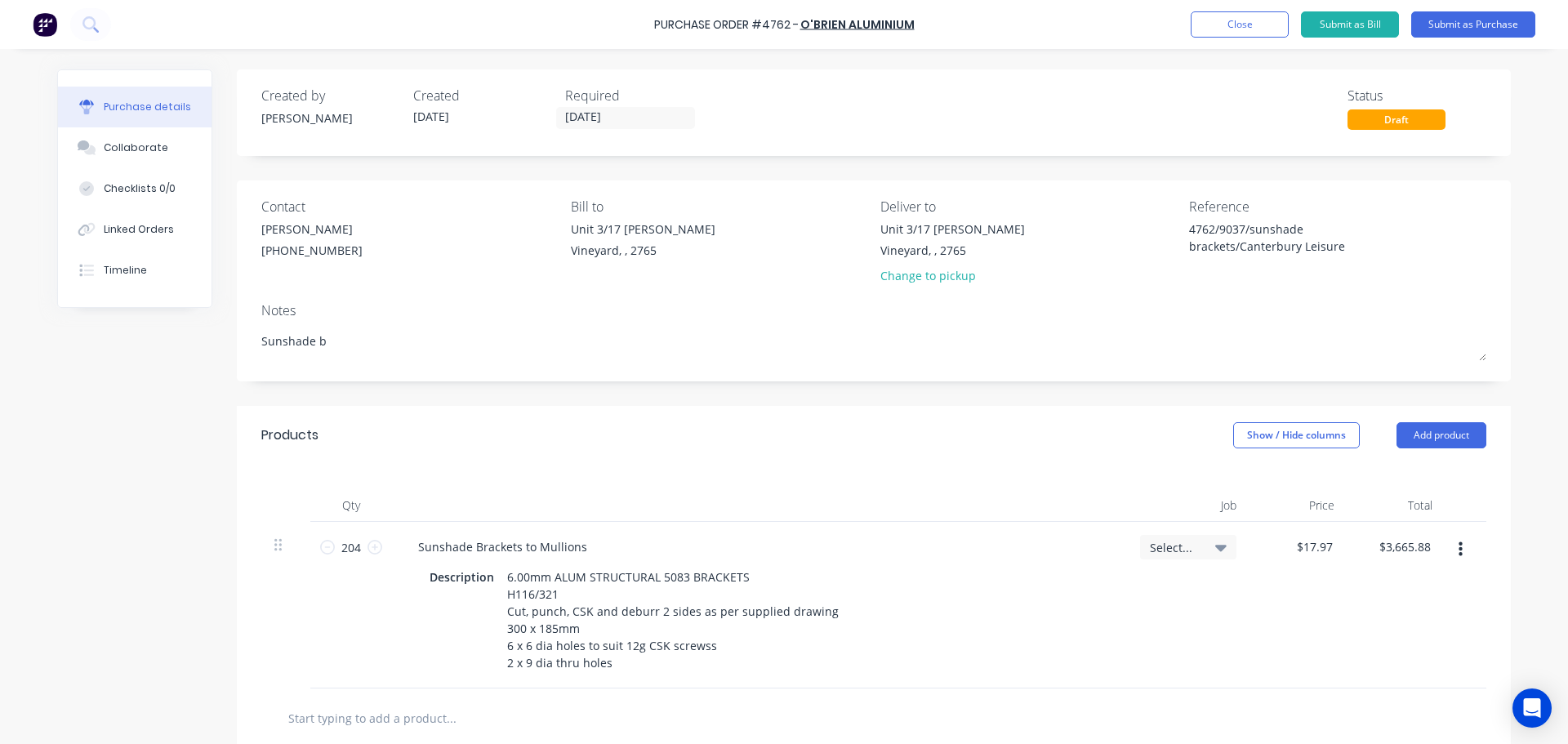
type textarea "x"
type textarea "Sunshade bra"
type textarea "x"
type textarea "Sunshade brac"
type textarea "x"
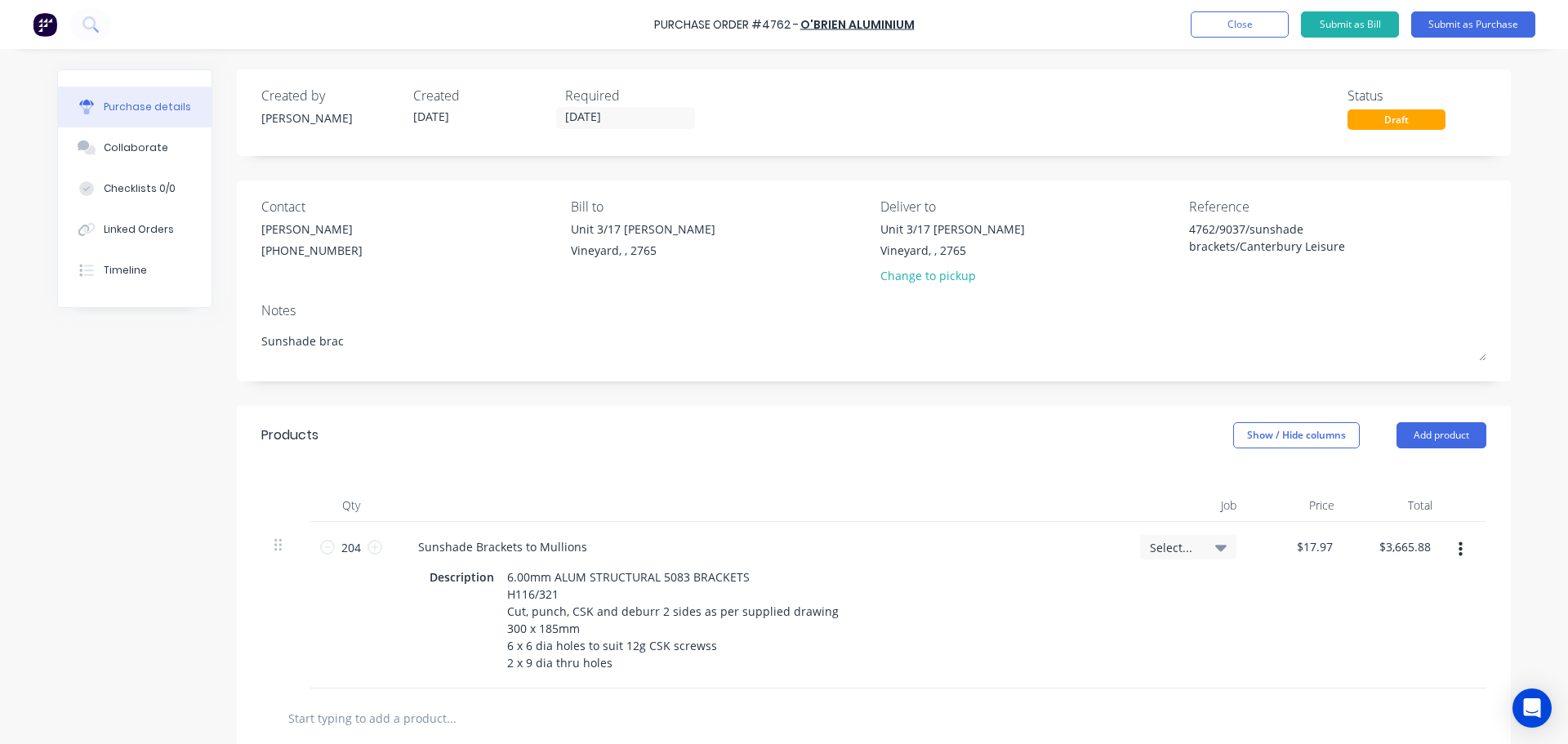
type textarea "Sunshade brack"
type textarea "x"
type textarea "Sunshade bracke"
type textarea "x"
type textarea "Sunshade bracket"
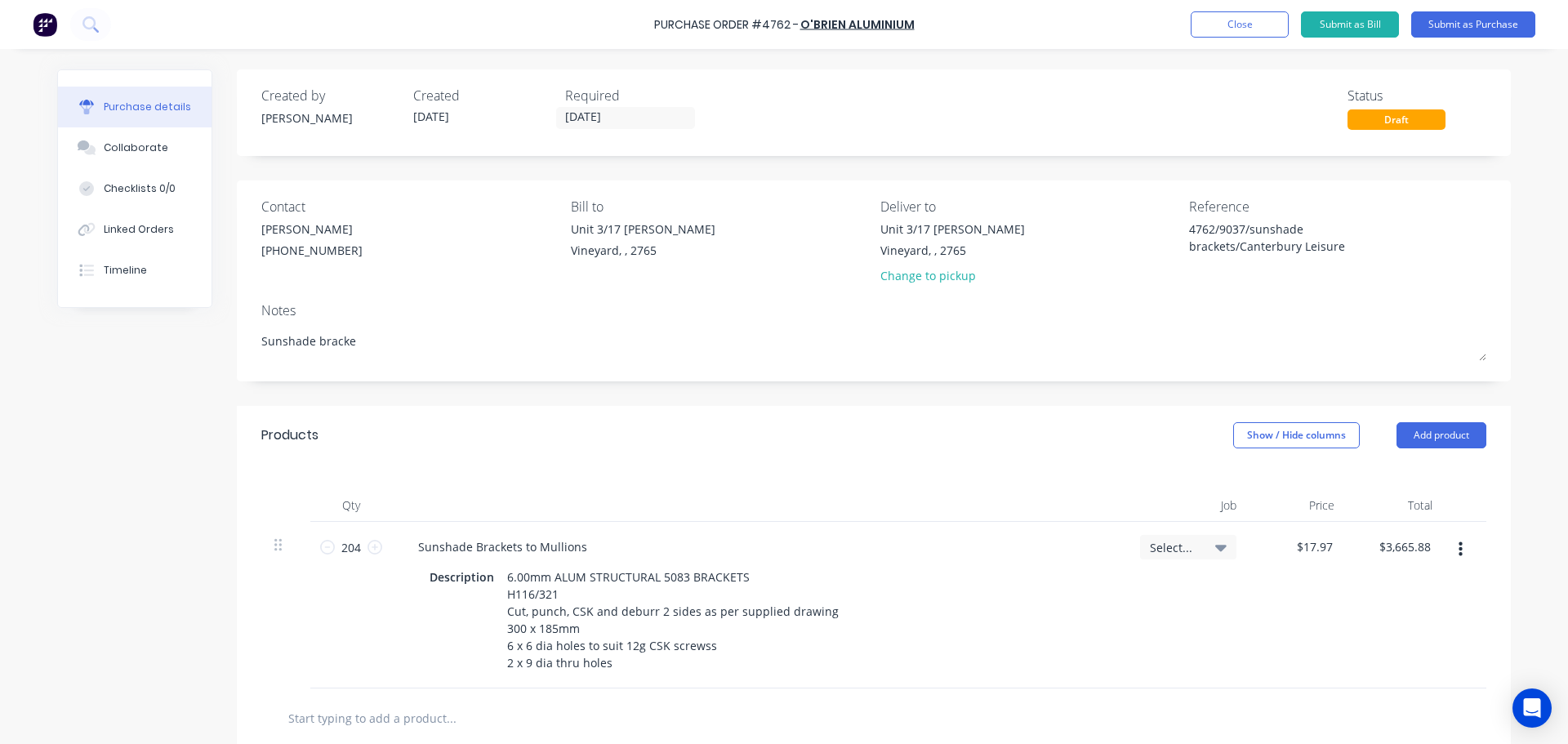
type textarea "x"
type textarea "Sunshade brackets"
type textarea "x"
type textarea "Sunshade brackets"
type textarea "x"
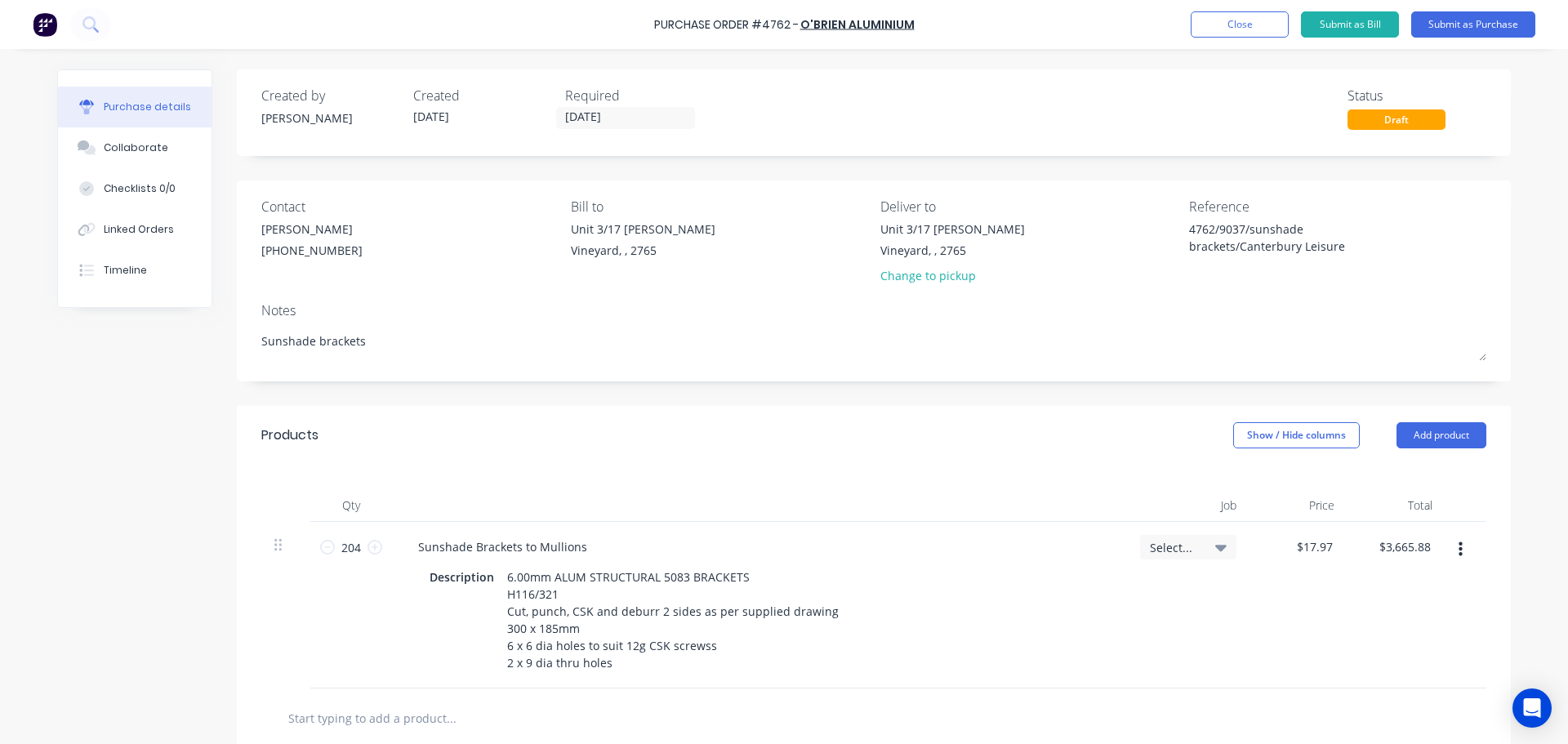
type textarea "Sunshade brackets t"
type textarea "x"
type textarea "Sunshade brackets to"
type textarea "x"
type textarea "Sunshade brackets to"
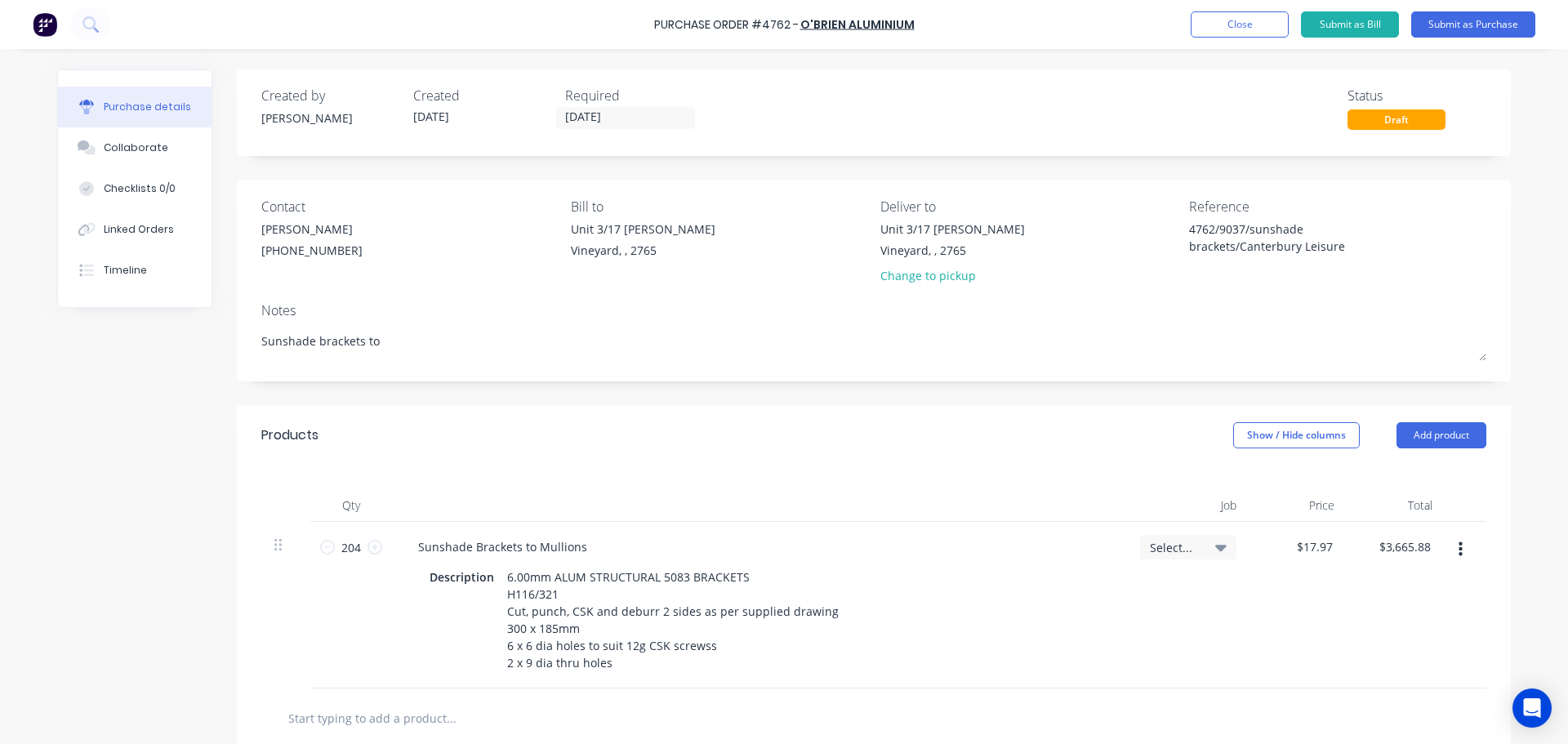
type textarea "x"
type textarea "Sunshade brackets to C"
type textarea "x"
type textarea "Sunshade brackets to Ca"
type textarea "x"
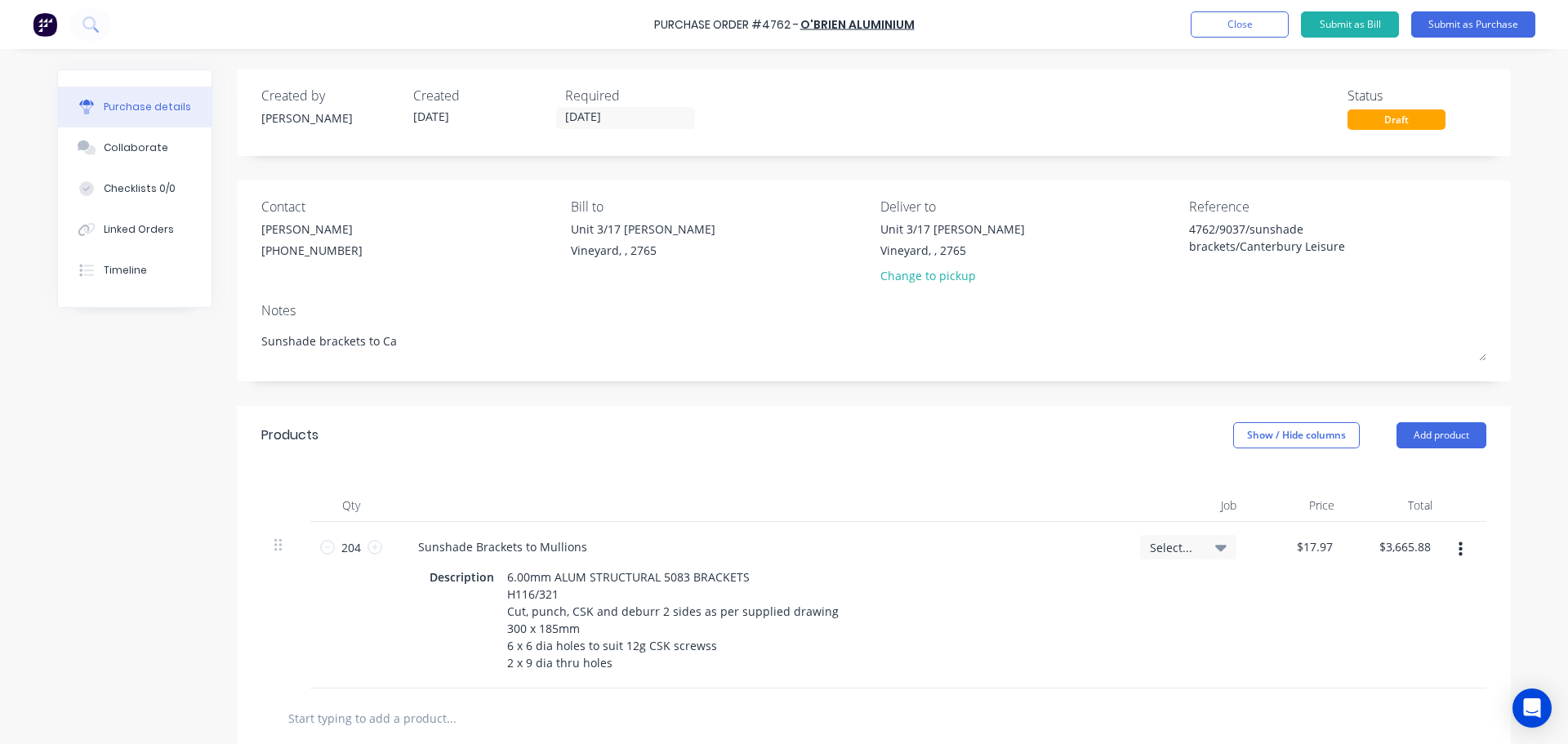
type textarea "Sunshade brackets to Can"
type textarea "x"
type textarea "Sunshade brackets to Cant"
type textarea "x"
type textarea "Sunshade brackets to Cante"
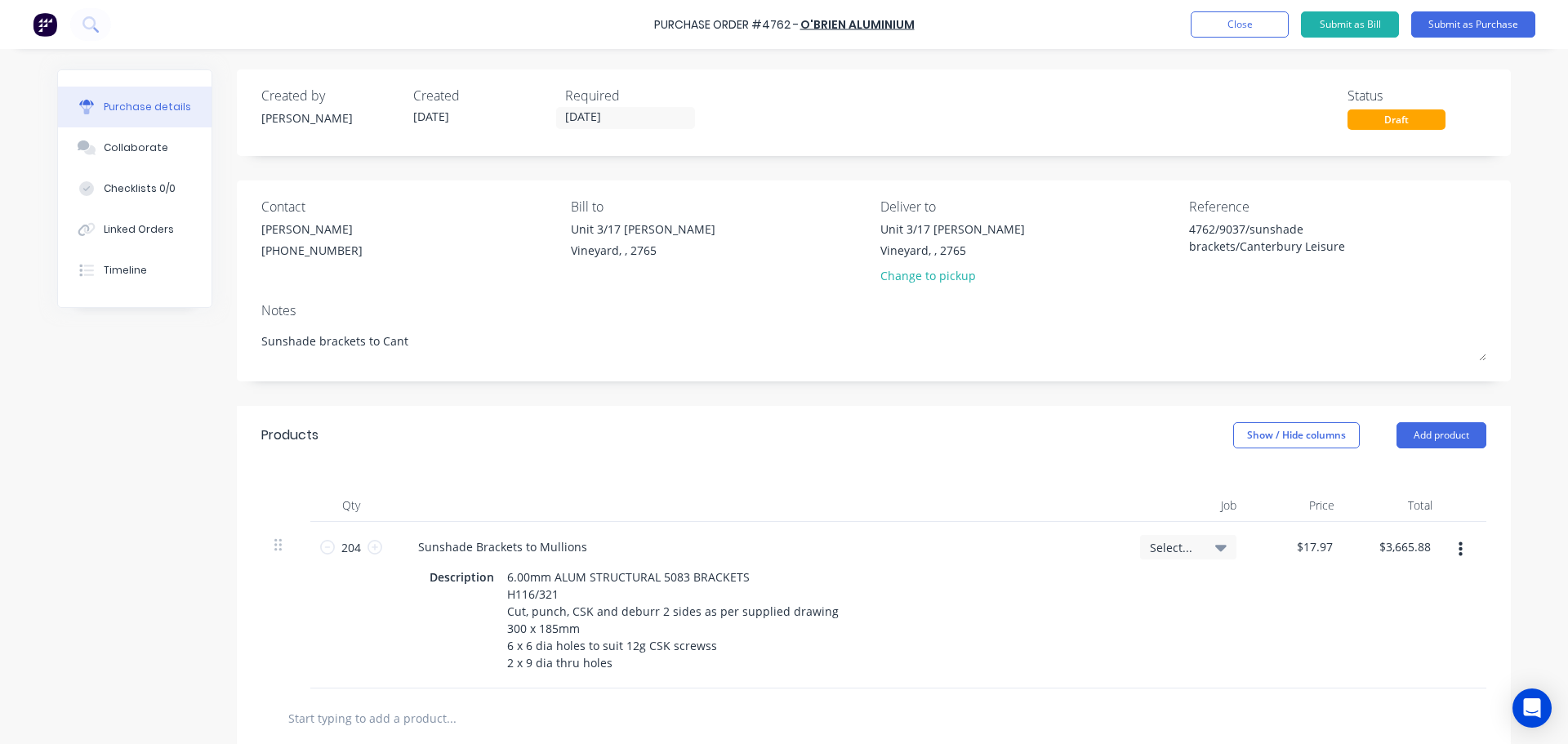
type textarea "x"
type textarea "Sunshade brackets to Canter"
type textarea "x"
type textarea "Sunshade brackets to Canterb"
type textarea "x"
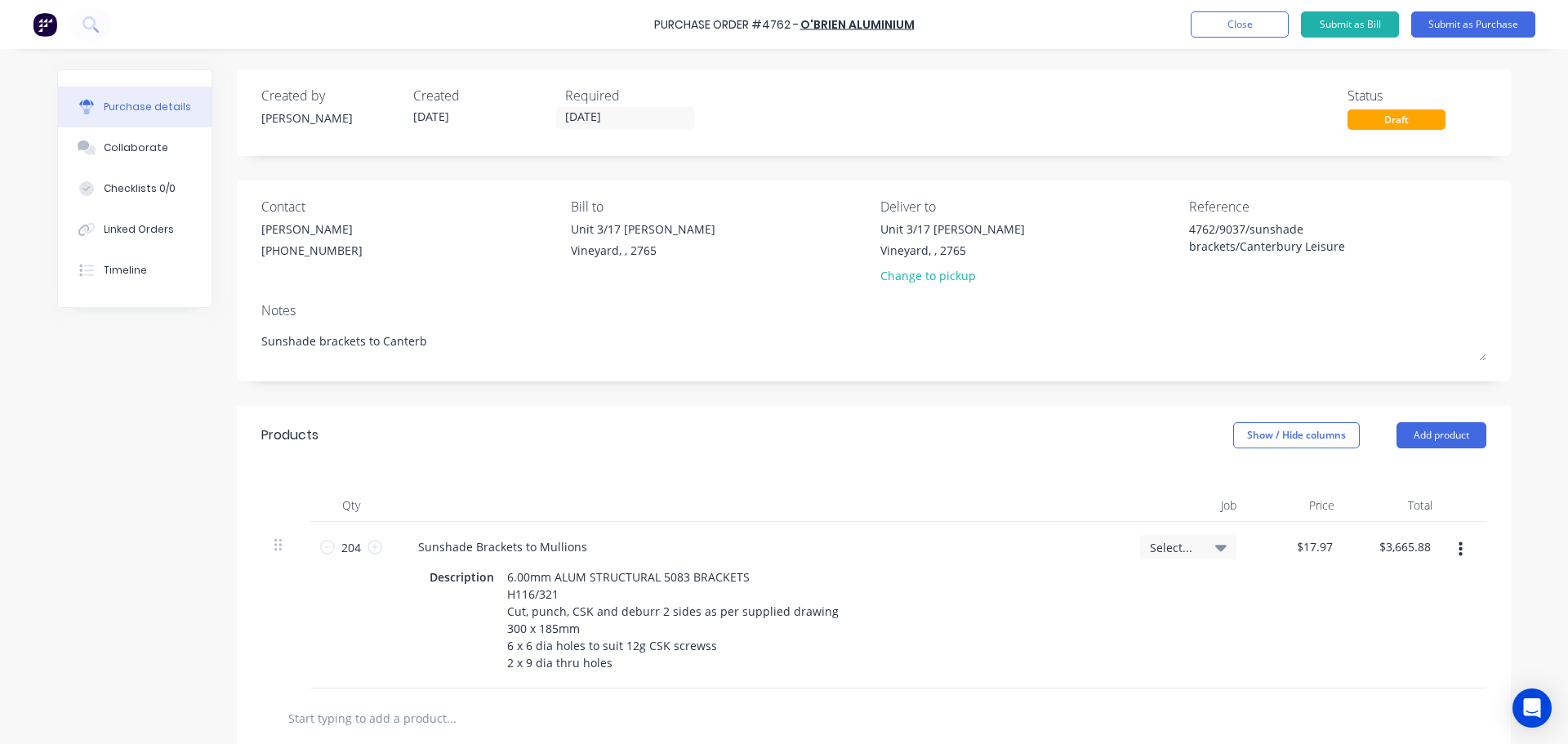
type textarea "Sunshade brackets to Canterbu"
type textarea "x"
type textarea "Sunshade brackets to Canterbur"
type textarea "x"
type textarea "Sunshade brackets to Canterbury"
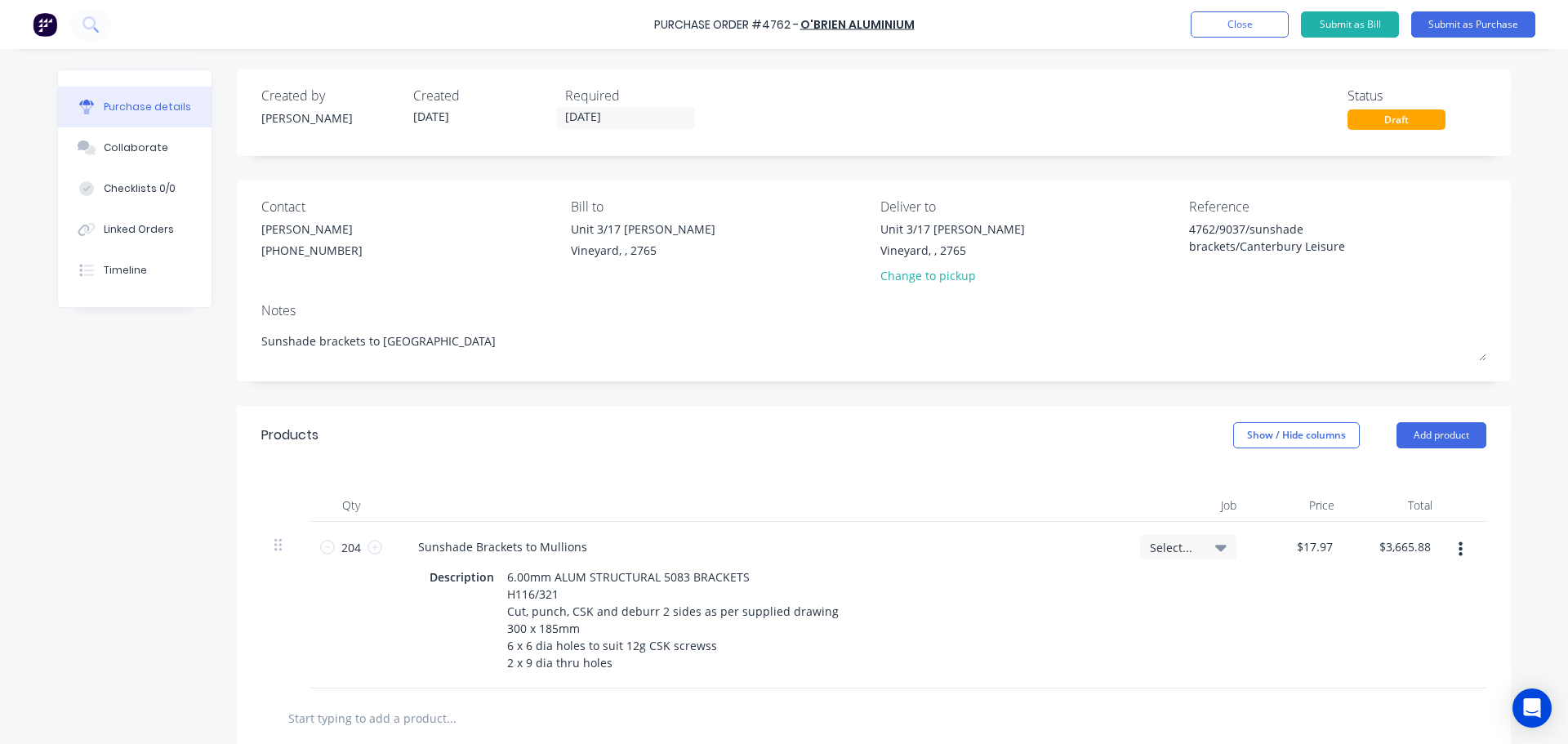
type textarea "x"
type textarea "Sunshade brackets to Canterbury"
type textarea "x"
type textarea "Sunshade brackets to Canterbury LK"
type textarea "x"
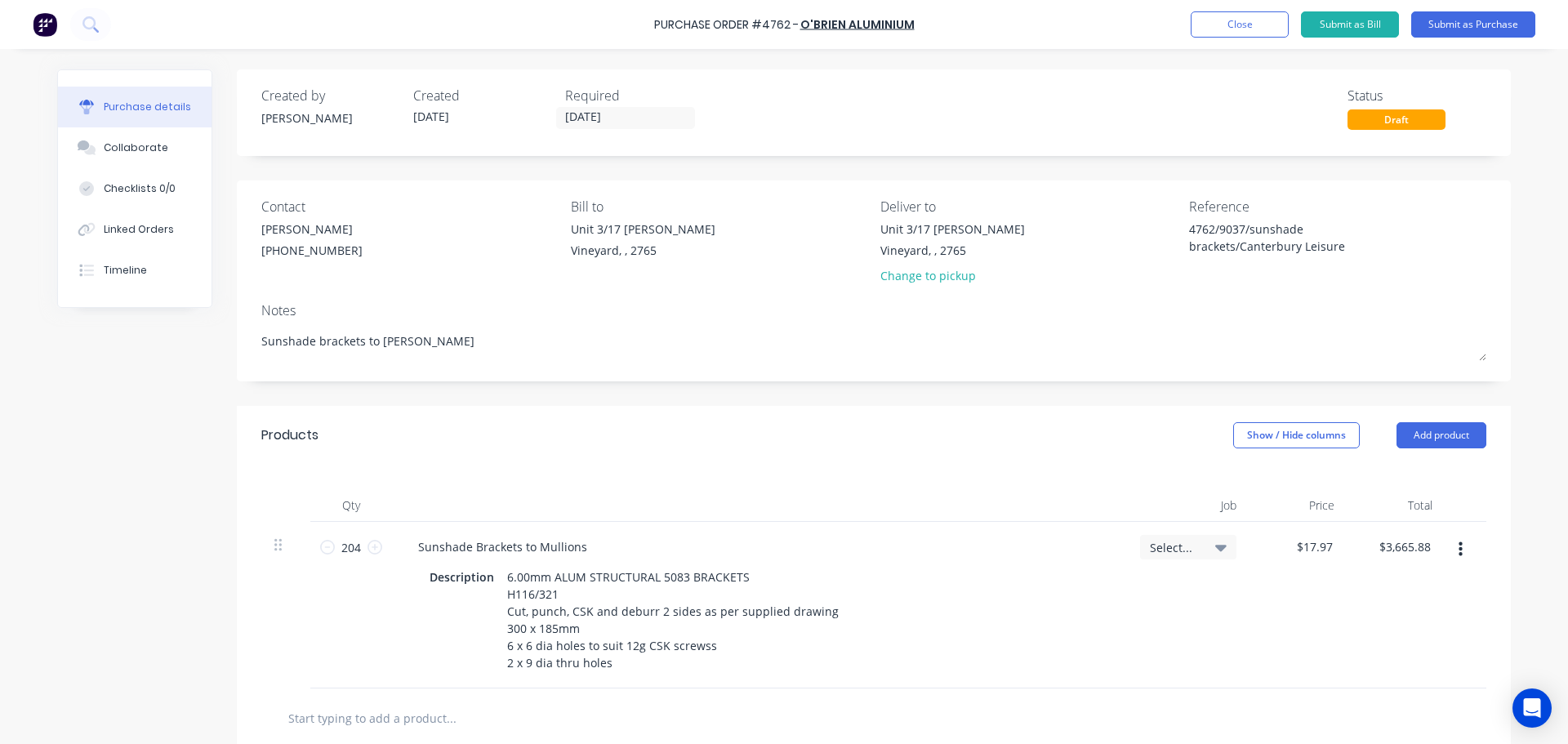
type textarea "Sunshade brackets to Canterbury LKe"
type textarea "x"
type textarea "Sunshade brackets to Canterbury LK"
type textarea "x"
type textarea "Sunshade brackets to Canterbury L"
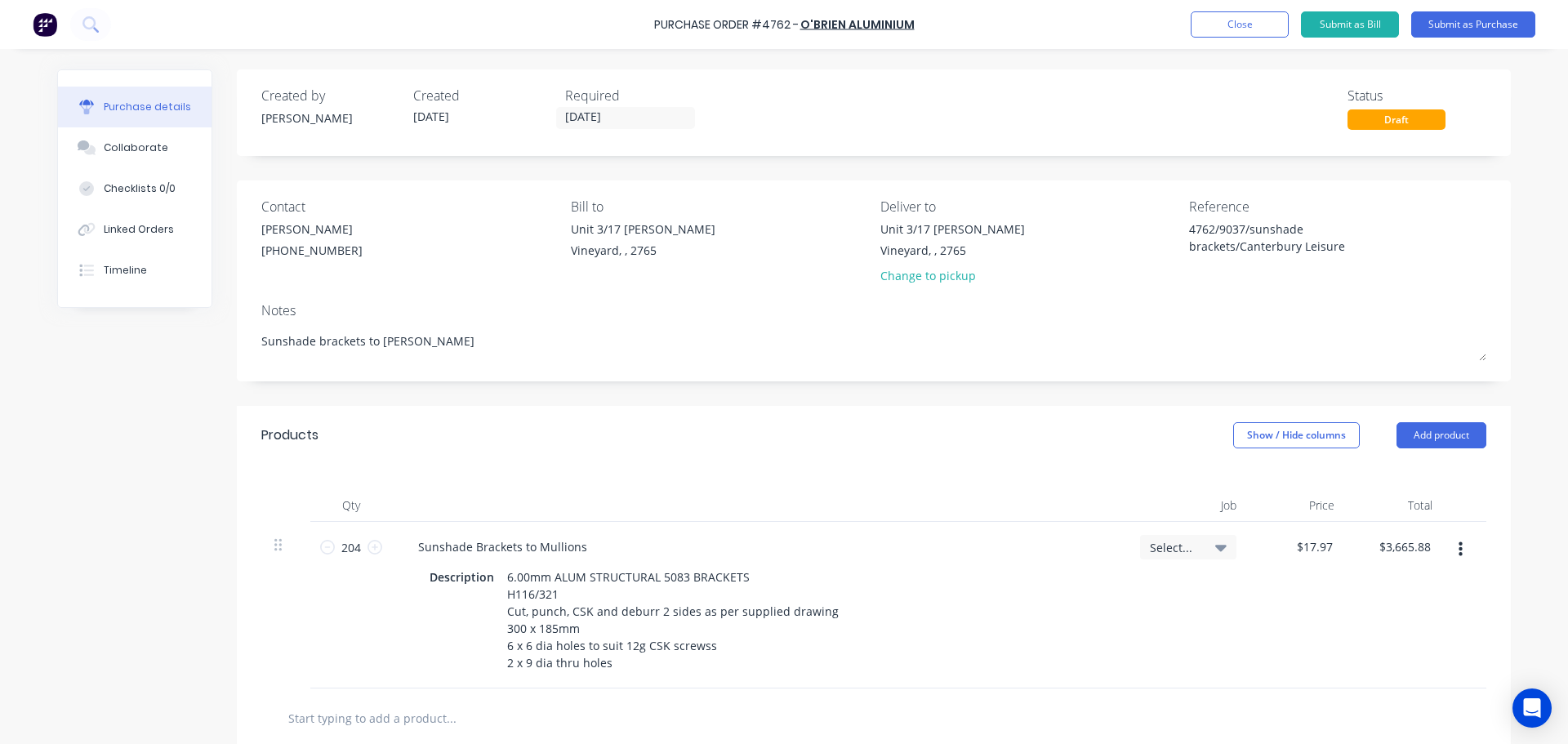
type textarea "x"
type textarea "Sunshade brackets to Canterbury Le"
type textarea "x"
type textarea "Sunshade brackets to Canterbury Lei"
type textarea "x"
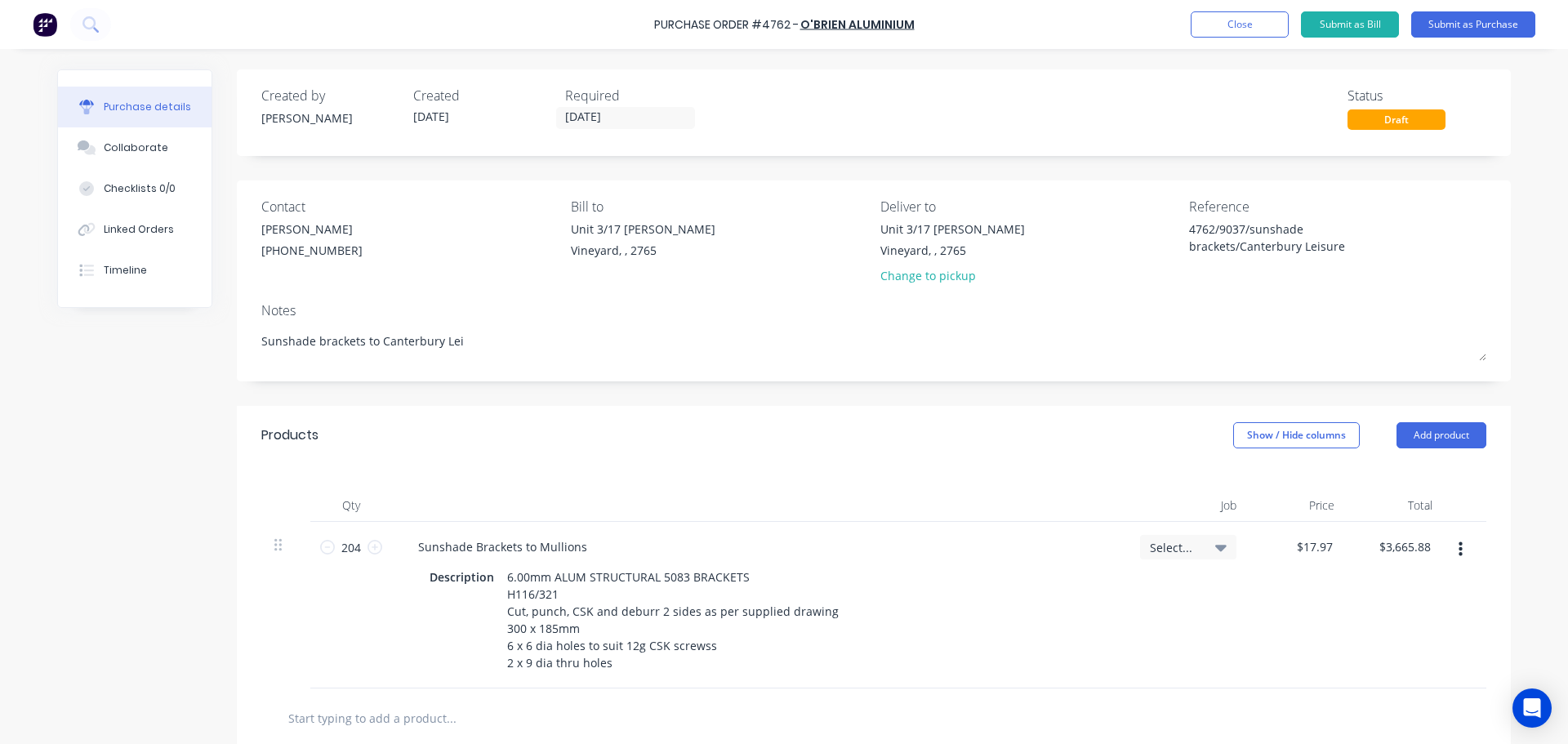
type textarea "Sunshade brackets to Canterbury Leis"
type textarea "x"
type textarea "Sunshade brackets to Canterbury Leisu"
type textarea "x"
type textarea "Sunshade brackets to Canterbury Leisur"
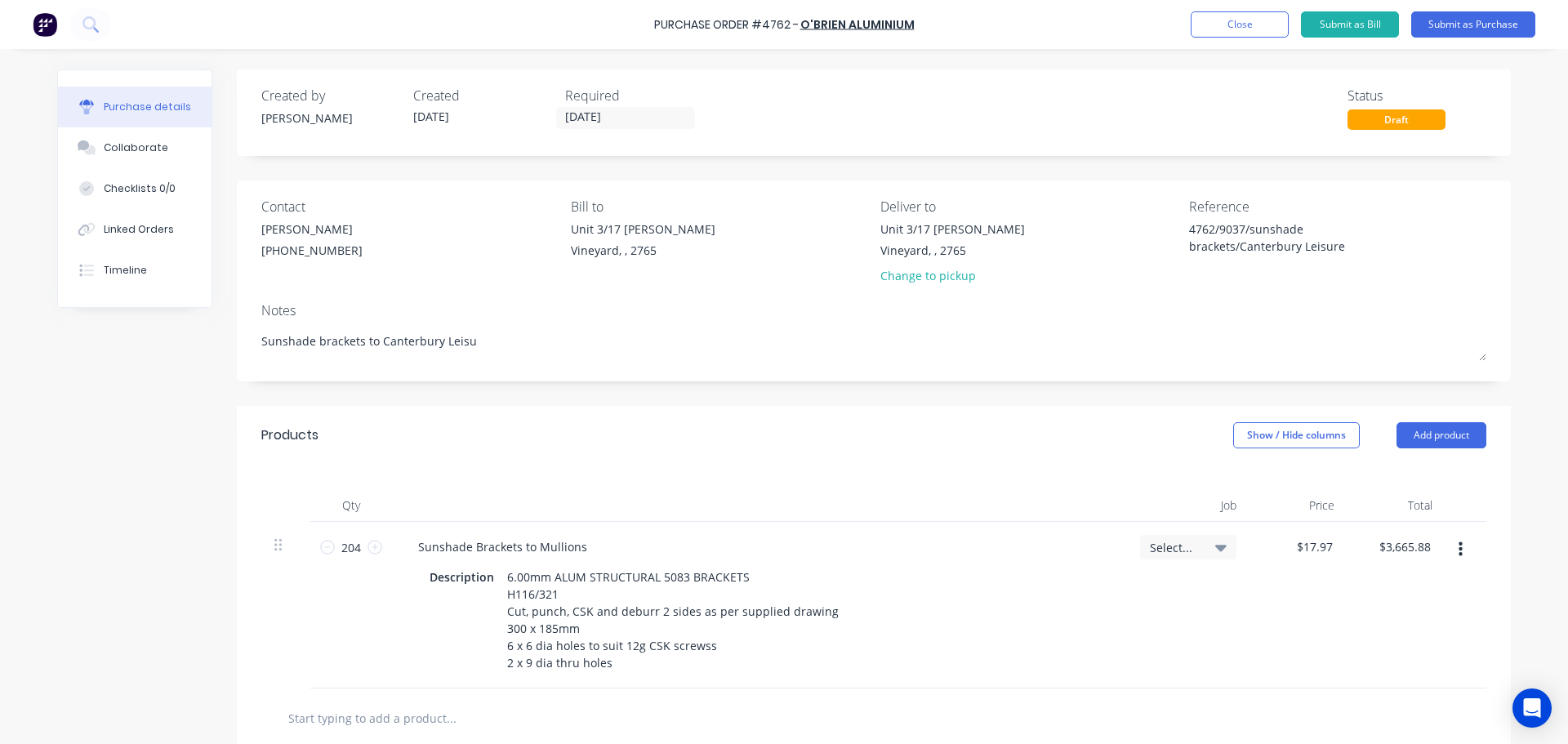
type textarea "x"
type textarea "Sunshade brackets to Canterbury Leisure"
type textarea "x"
type textarea "Sunshade brackets to Canterbury Leisure"
type textarea "x"
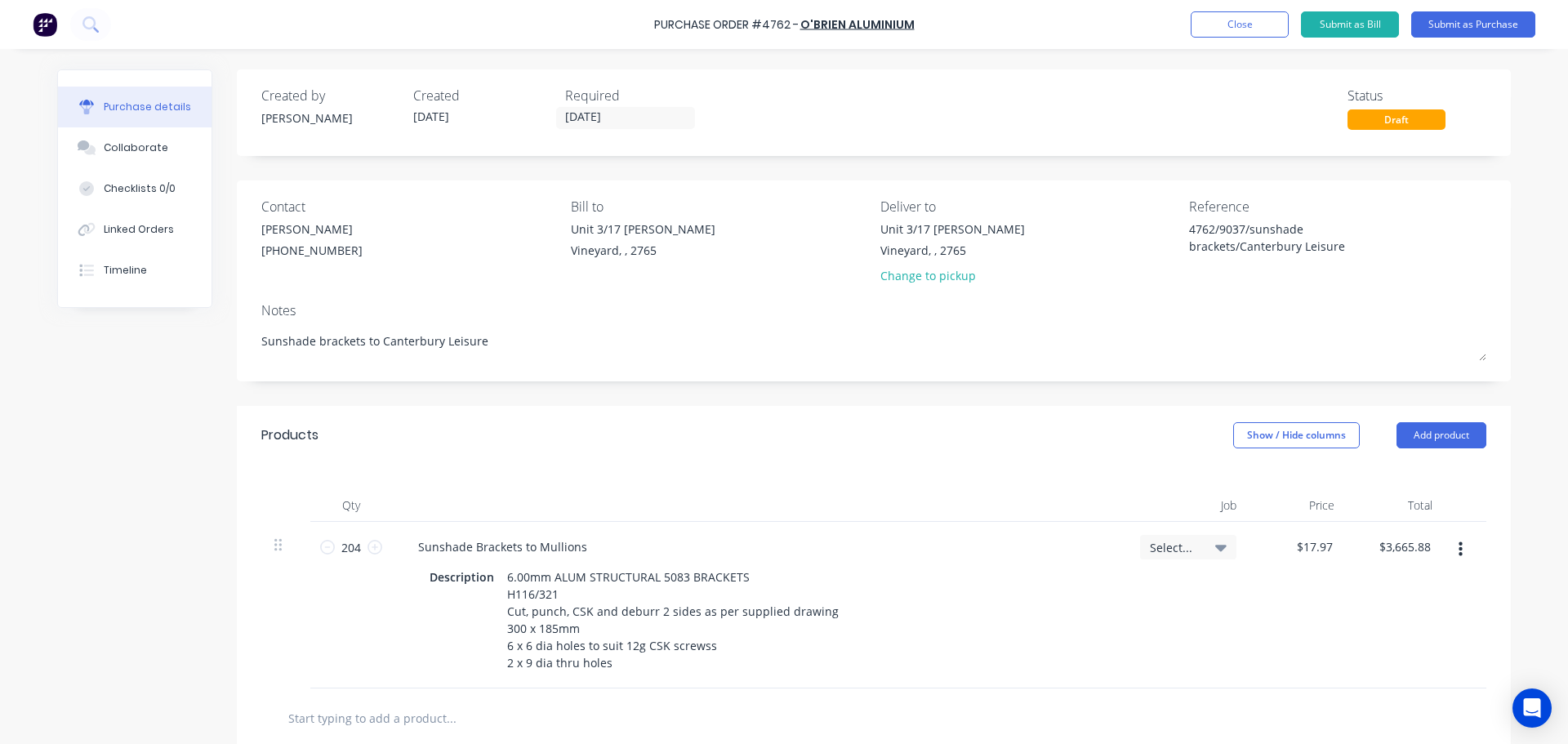
type textarea "Sunshade brackets to Canterbury Leisure C"
type textarea "x"
type textarea "Sunshade brackets to Canterbury Leisure Ce"
type textarea "x"
type textarea "Sunshade brackets to Canterbury Leisure Cen"
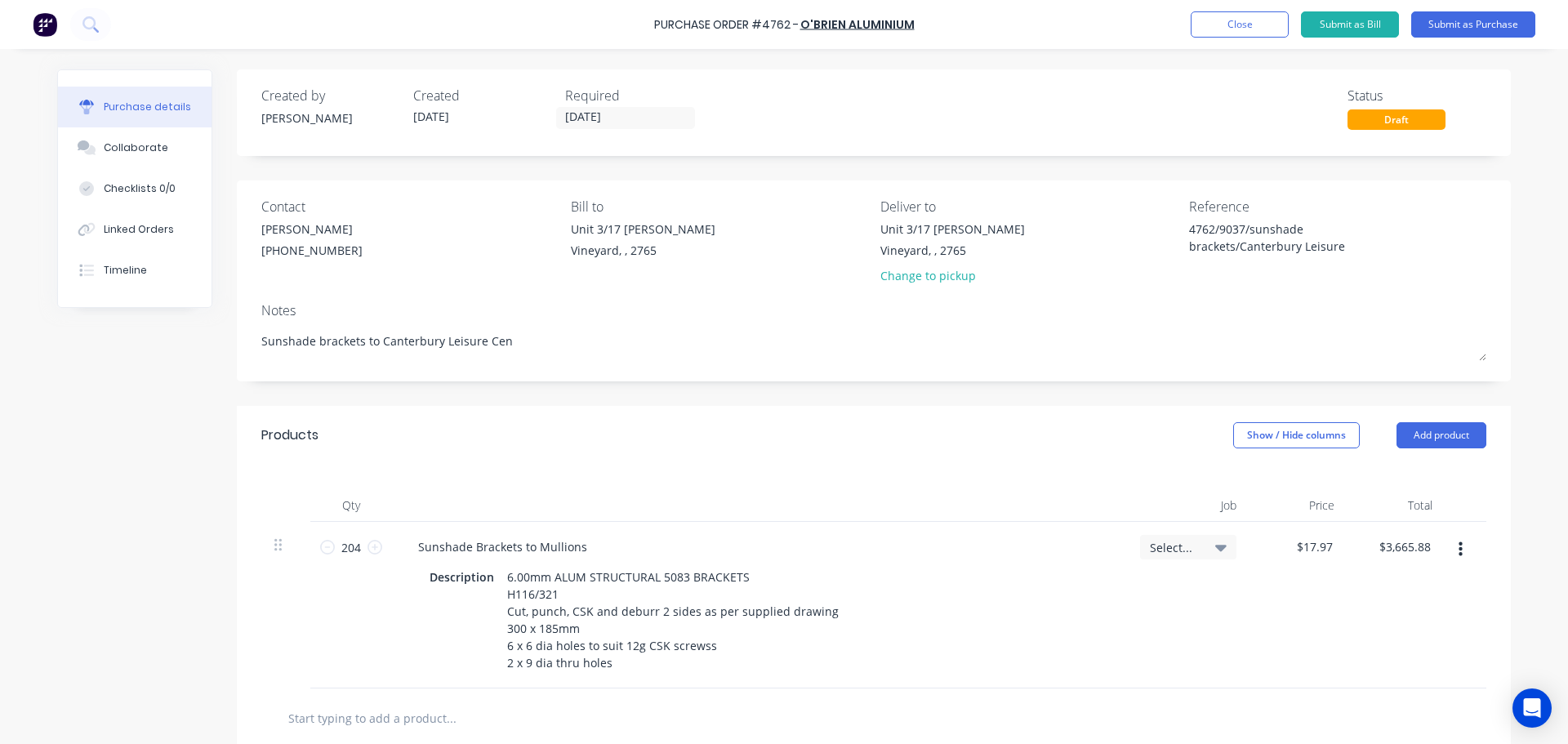
type textarea "x"
type textarea "Sunshade brackets to Canterbury Leisure Cent"
type textarea "x"
type textarea "Sunshade brackets to Canterbury Leisure Centr"
type textarea "x"
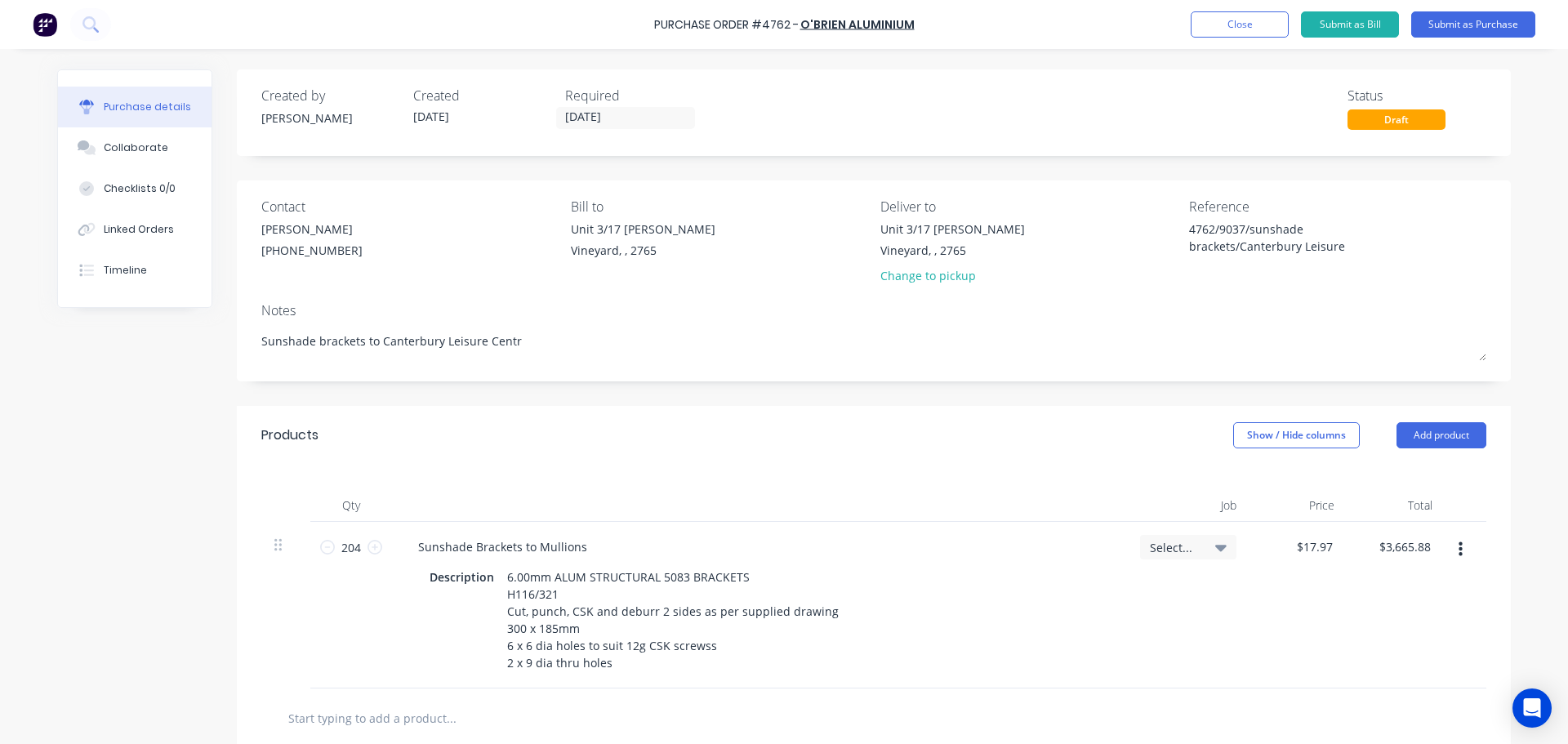
type textarea "Sunshade brackets to Canterbury Leisure Centre"
type textarea "x"
type textarea "Sunshade brackets to Canterbury Leisure Centre"
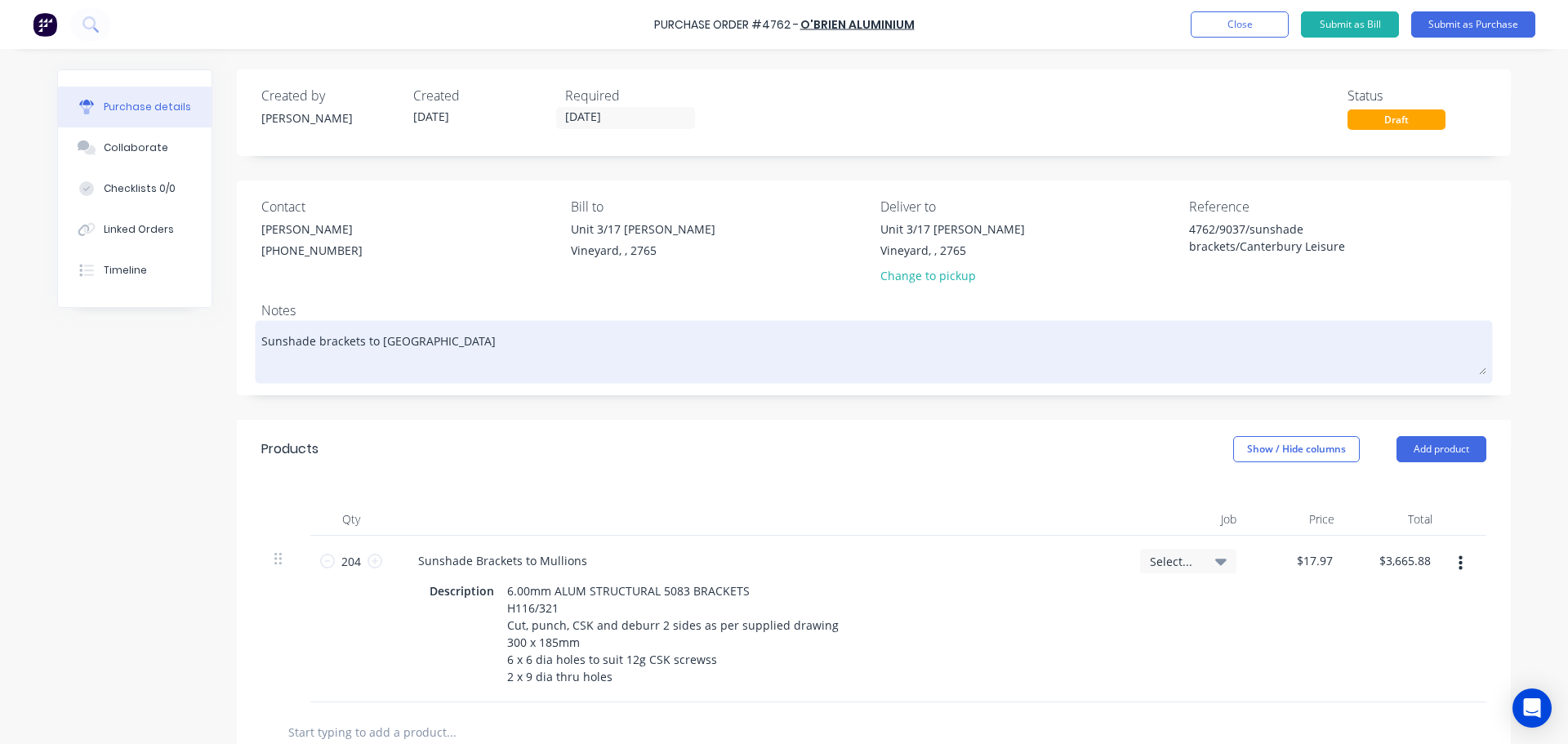
click at [261, 341] on textarea "Sunshade brackets to Canterbury Leisure Centre" at bounding box center [873, 349] width 1225 height 50
drag, startPoint x: 257, startPoint y: 333, endPoint x: 281, endPoint y: 332, distance: 24.0
click at [261, 333] on textarea "Sunshade brackets to Canterbury Leisure Centre" at bounding box center [873, 349] width 1225 height 50
type textarea "x"
click at [558, 347] on textarea "Sunshade brackets to Canterbury Leisure Centre" at bounding box center [873, 349] width 1225 height 50
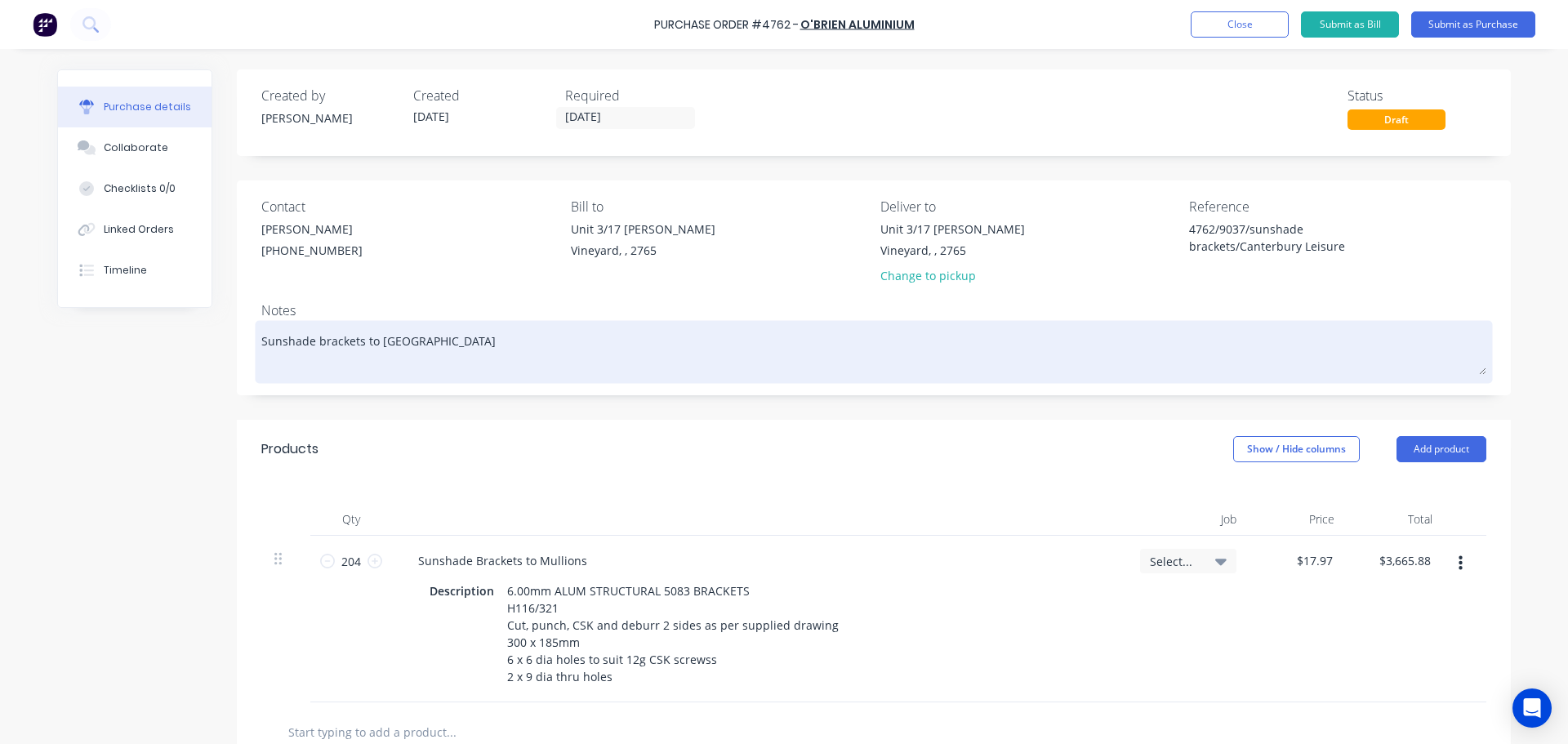
type textarea "Sunshade brackets to Canterbury Leisure Centre"
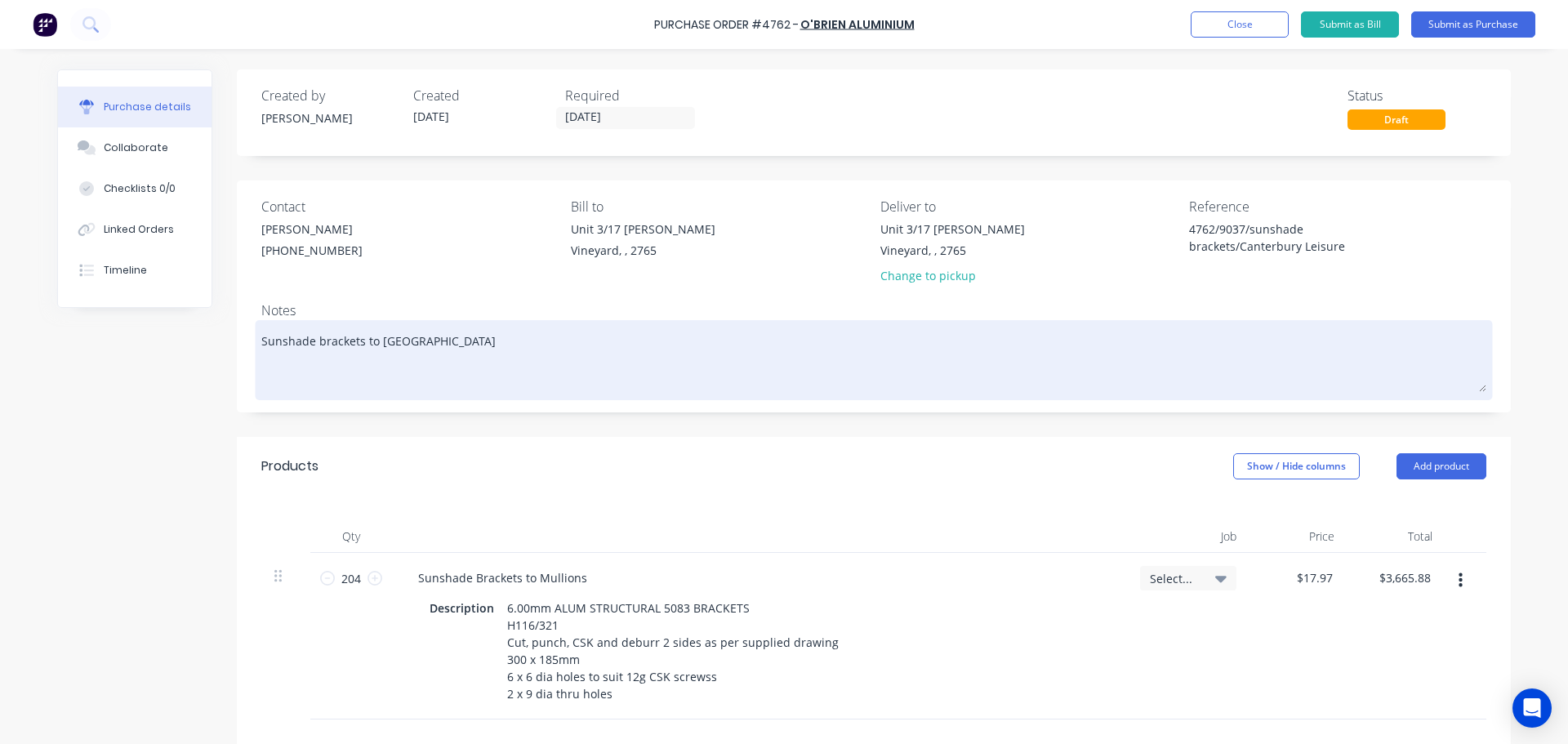
click at [528, 341] on textarea "Sunshade brackets to Canterbury Leisure Centre" at bounding box center [873, 357] width 1225 height 68
type textarea "x"
click at [261, 337] on textarea "Sunshade brackets to Canterbury Leisure Centre" at bounding box center [873, 357] width 1225 height 68
type textarea "SSunshade brackets to Canterbury Leisure Centre"
type textarea "x"
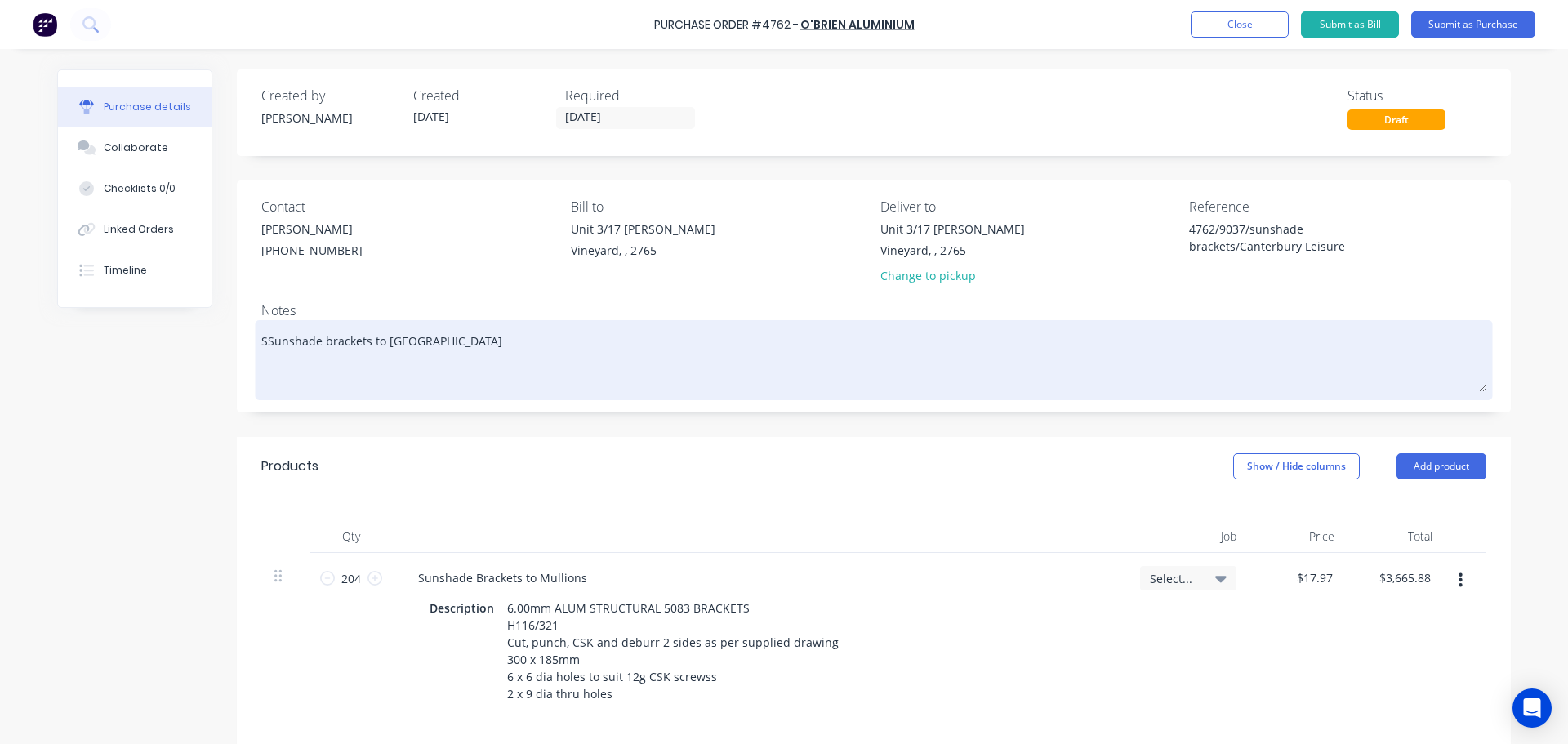
type textarea "SuSunshade brackets to Canterbury Leisure Centre"
type textarea "x"
type textarea "SupSunshade brackets to Canterbury Leisure Centre"
type textarea "x"
type textarea "SuppSunshade brackets to Canterbury Leisure Centre"
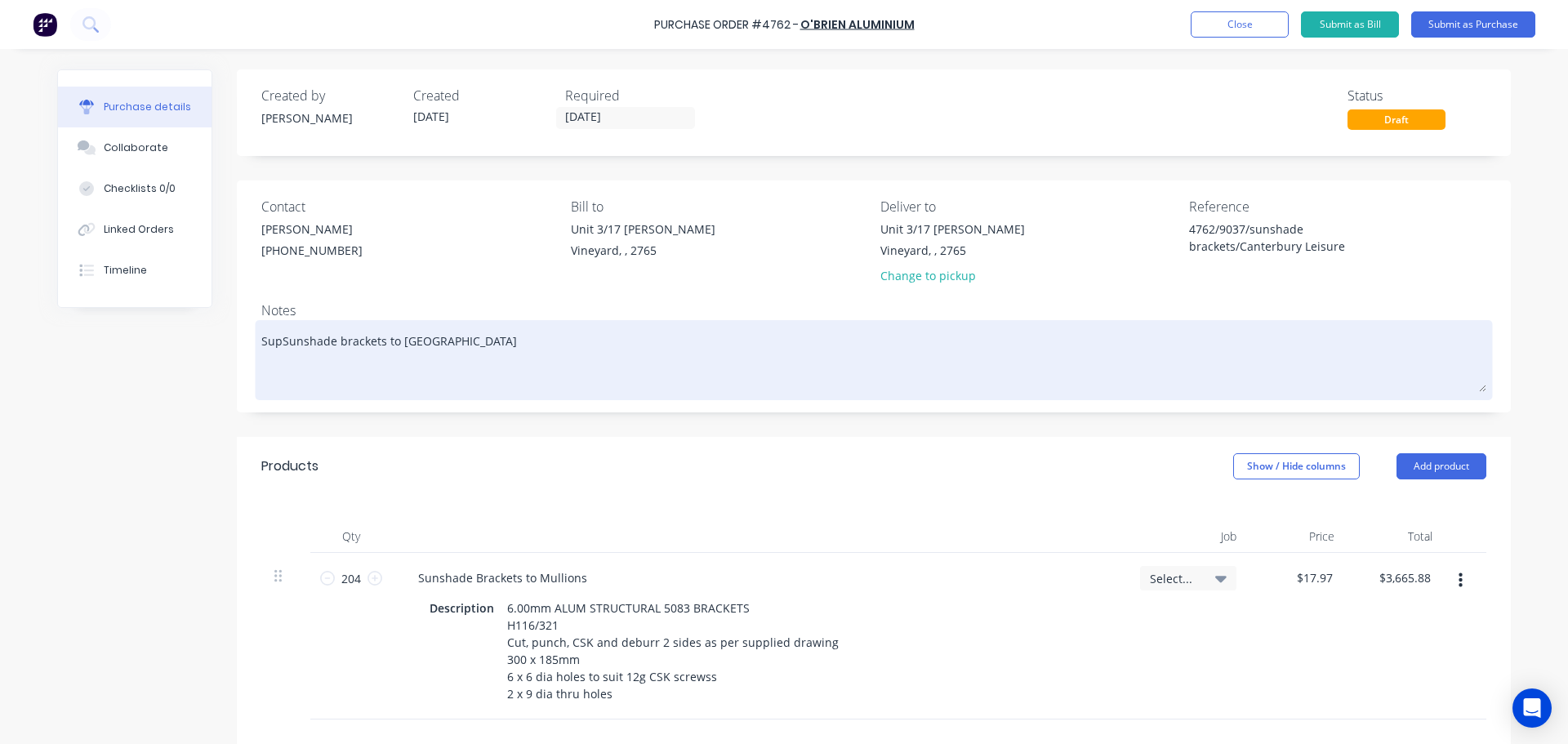
type textarea "x"
type textarea "SupplSunshade brackets to Canterbury Leisure Centre"
type textarea "x"
type textarea "SupplySunshade brackets to Canterbury Leisure Centre"
type textarea "x"
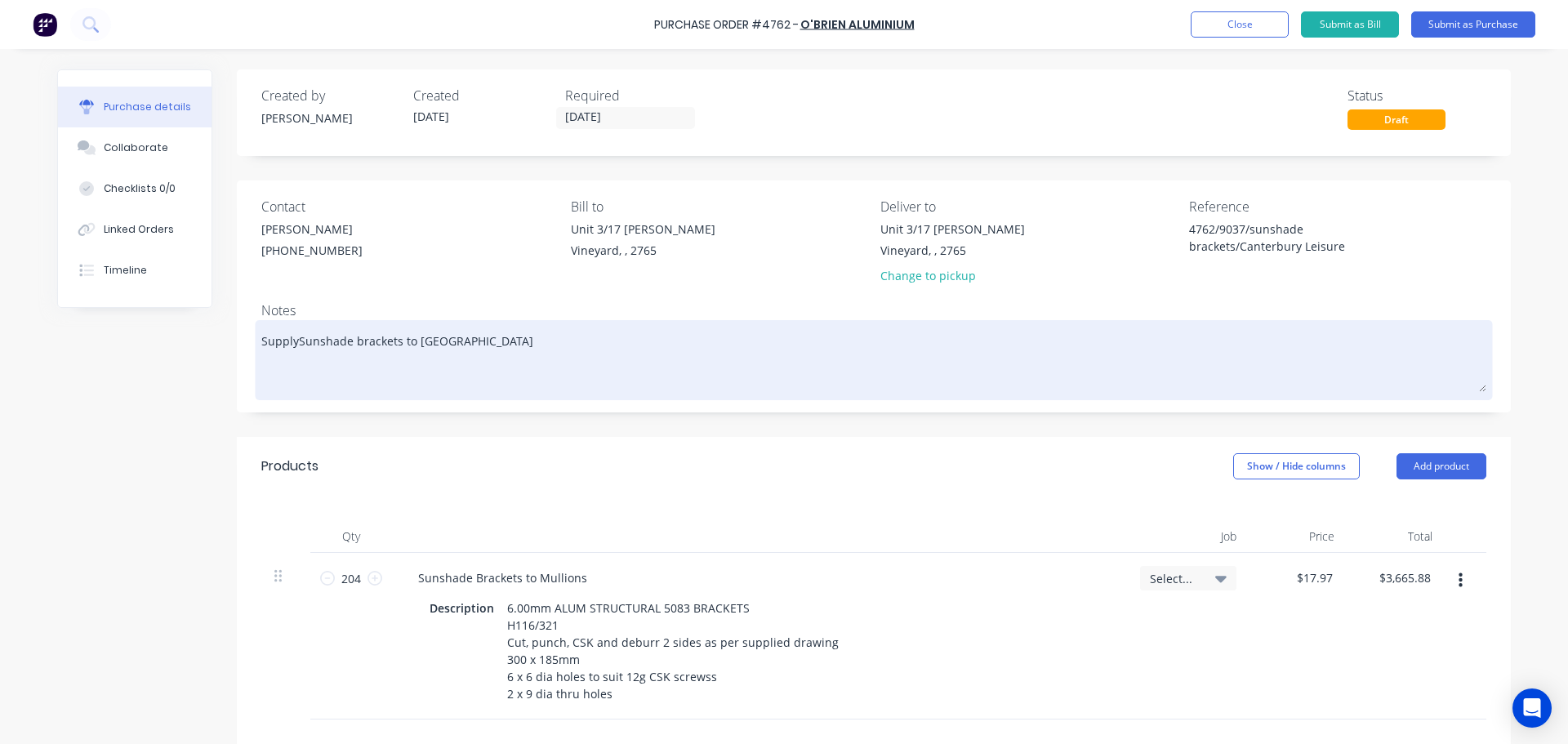
type textarea "Supply Sunshade brackets to Canterbury Leisure Centre"
type textarea "x"
type textarea "Supply pSunshade brackets to Canterbury Leisure Centre"
type textarea "x"
type textarea "Supply poSunshade brackets to Canterbury Leisure Centre"
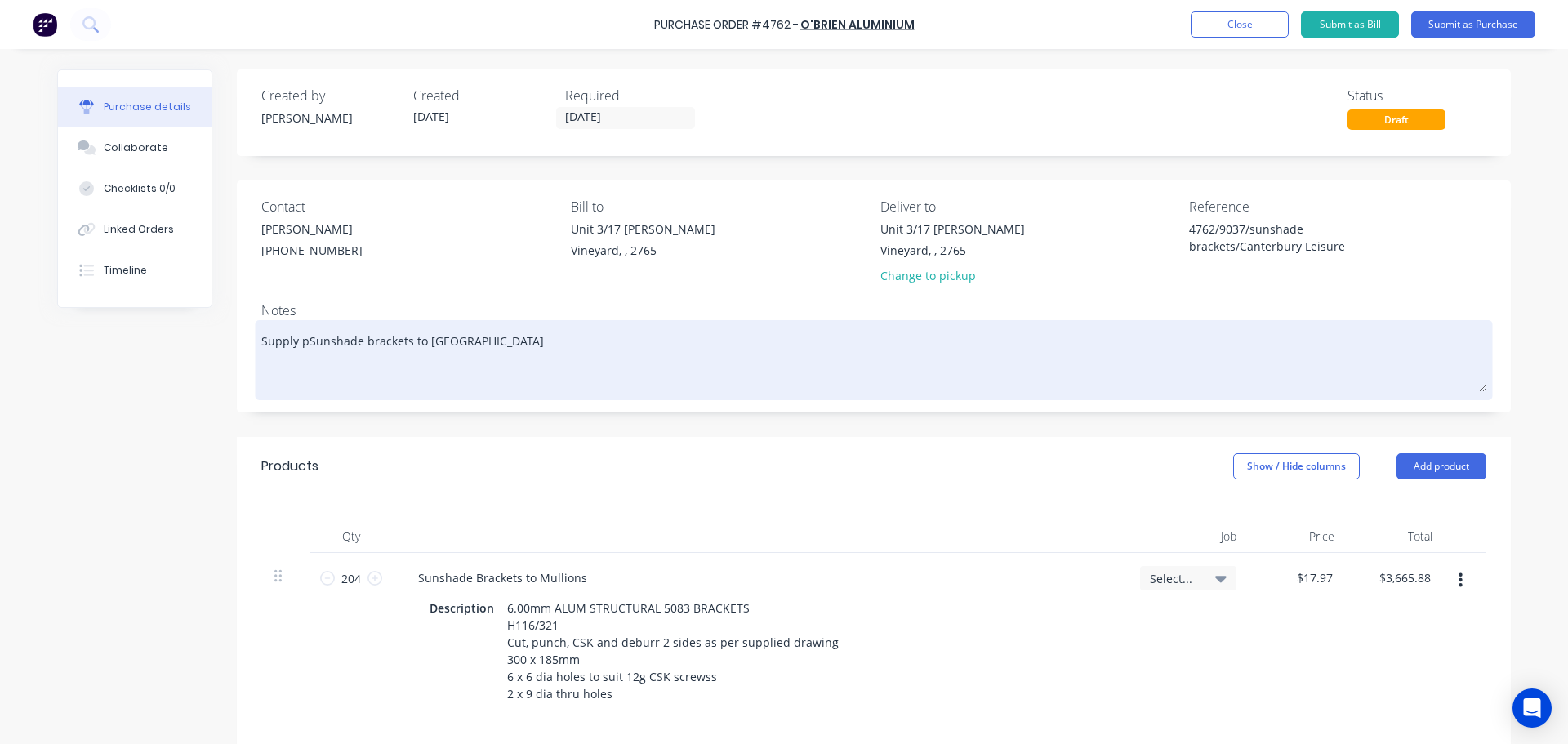
type textarea "x"
type textarea "Supply pofSunshade brackets to Canterbury Leisure Centre"
type textarea "x"
type textarea "Supply poSunshade brackets to Canterbury Leisure Centre"
type textarea "x"
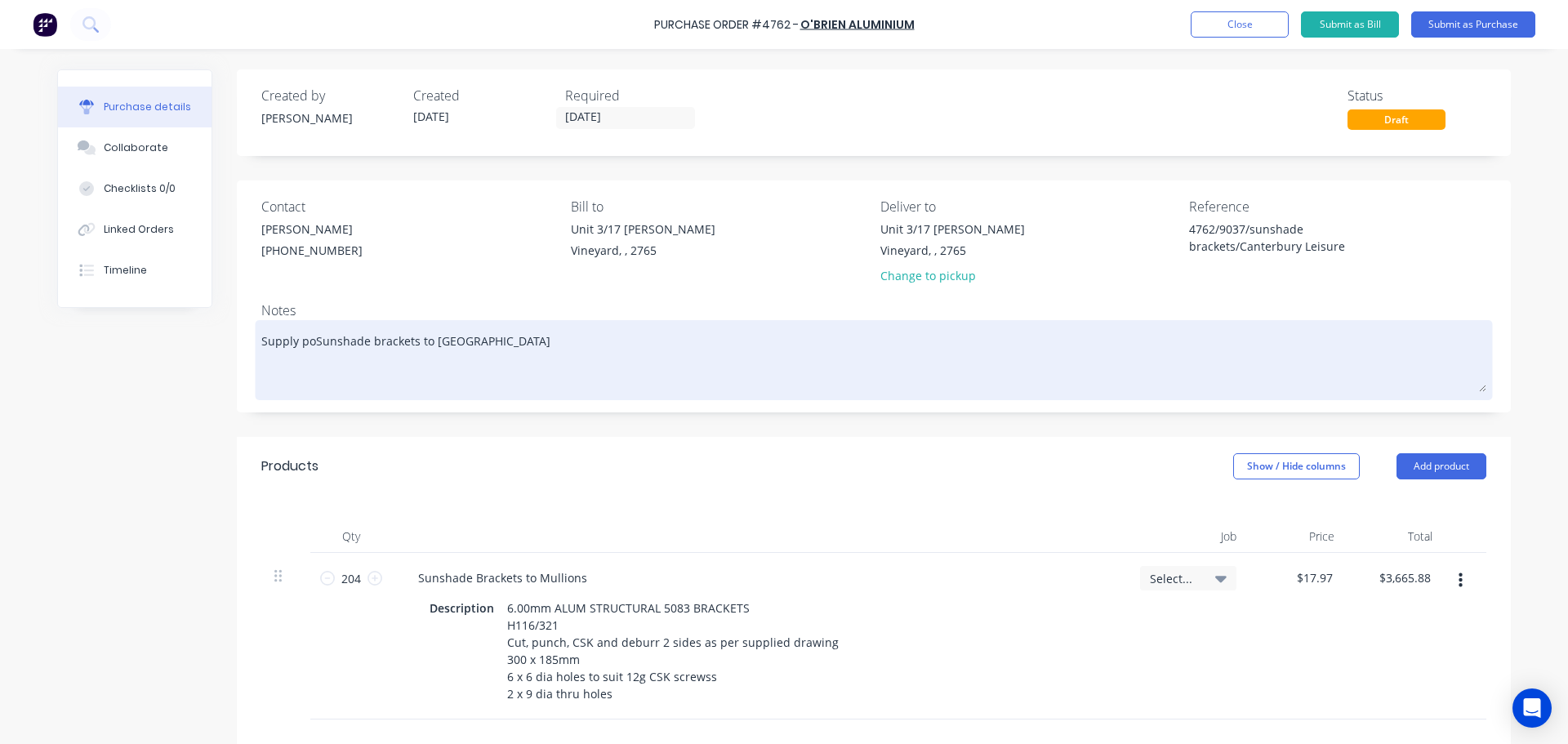
type textarea "Supply pSunshade brackets to Canterbury Leisure Centre"
type textarea "x"
type textarea "Supply Sunshade brackets to Canterbury Leisure Centre"
type textarea "x"
type textarea "Supply oSunshade brackets to Canterbury Leisure Centre"
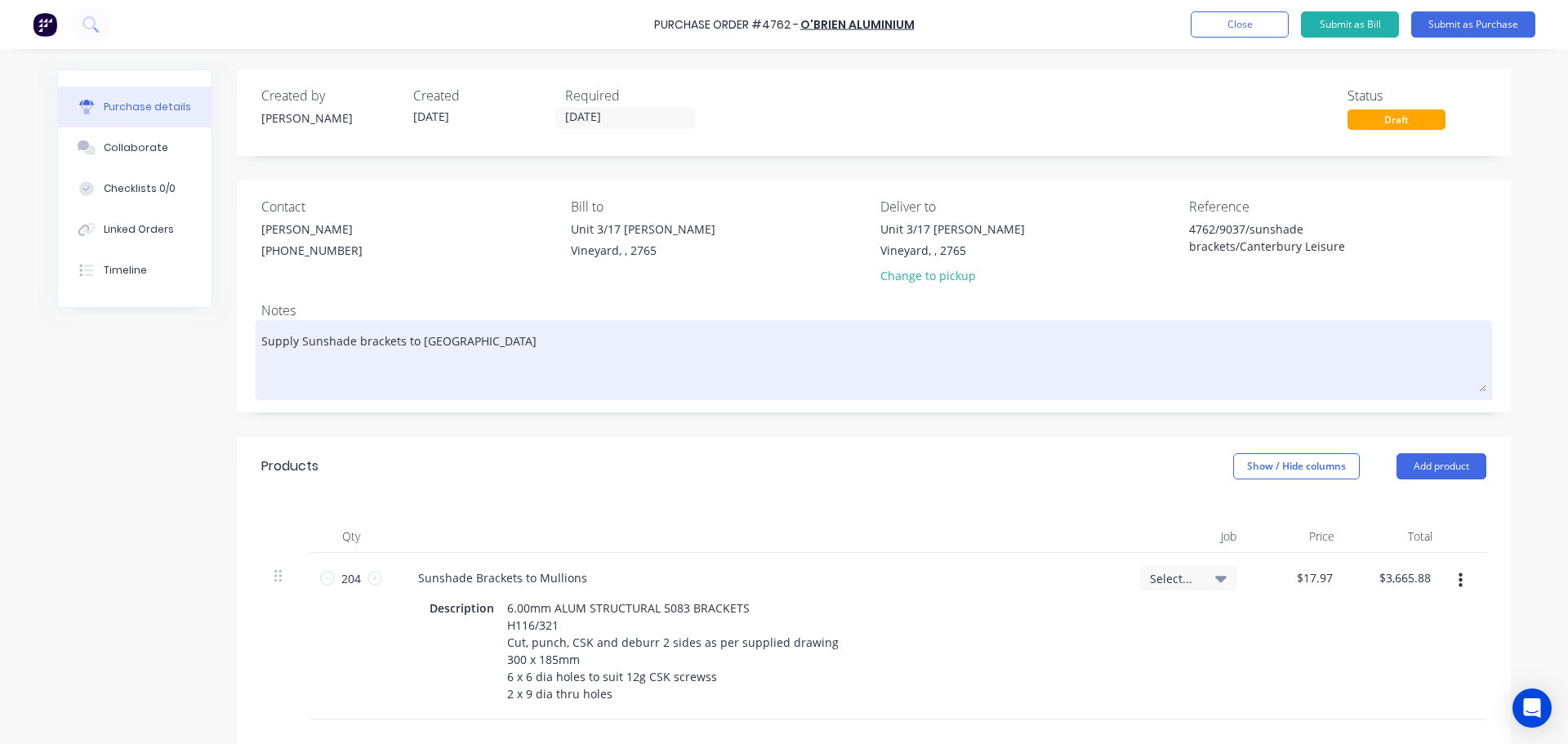
type textarea "x"
type textarea "Supply ofSunshade brackets to Canterbury Leisure Centre"
type textarea "x"
type textarea "Supply of Sunshade brackets to Canterbury Leisure Centre"
type textarea "x"
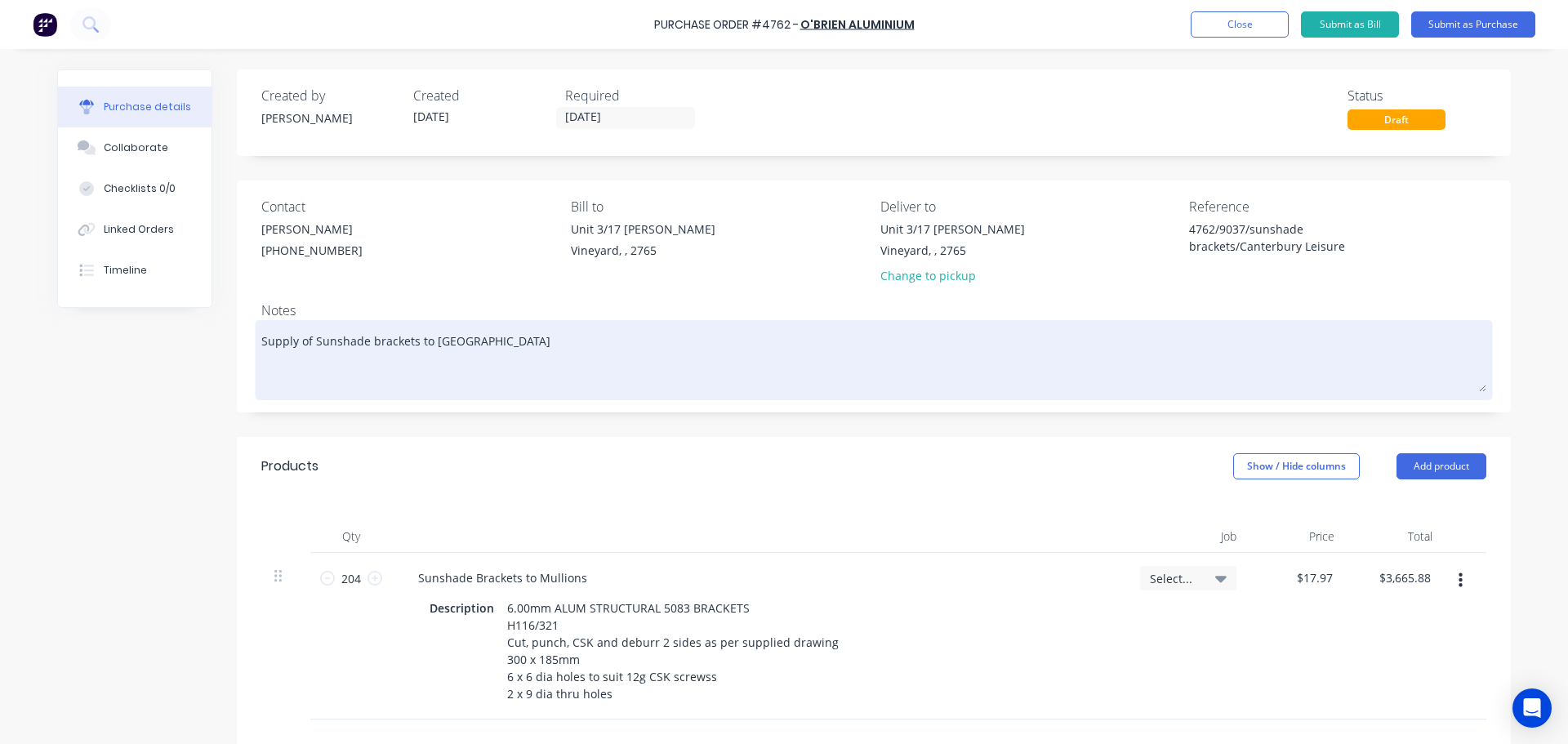
click at [591, 348] on textarea "Supply of Sunshade brackets to Canterbury Leisure Centre" at bounding box center [873, 357] width 1225 height 68
type textarea "Supply of Sunshade brackets to Canterbury Leisure Centre/"
type textarea "x"
type textarea "Supply of Sunshade brackets to Canterbury Leisure Centre/9"
type textarea "x"
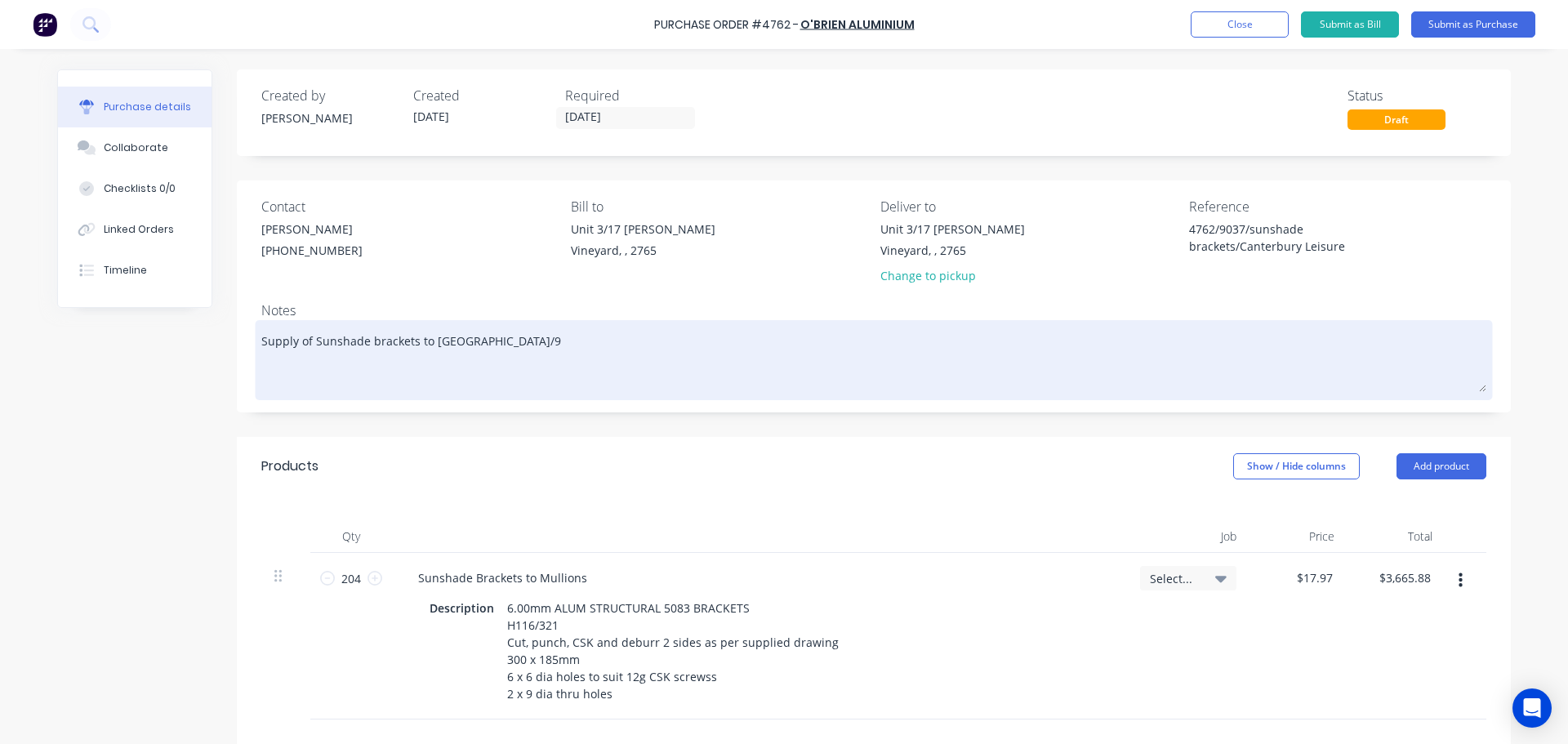
type textarea "Supply of Sunshade brackets to Canterbury Leisure Centre/90"
type textarea "x"
type textarea "Supply of Sunshade brackets to Canterbury Leisure Centre/903"
type textarea "x"
type textarea "Supply of Sunshade brackets to Canterbury Leisure Centre/9037"
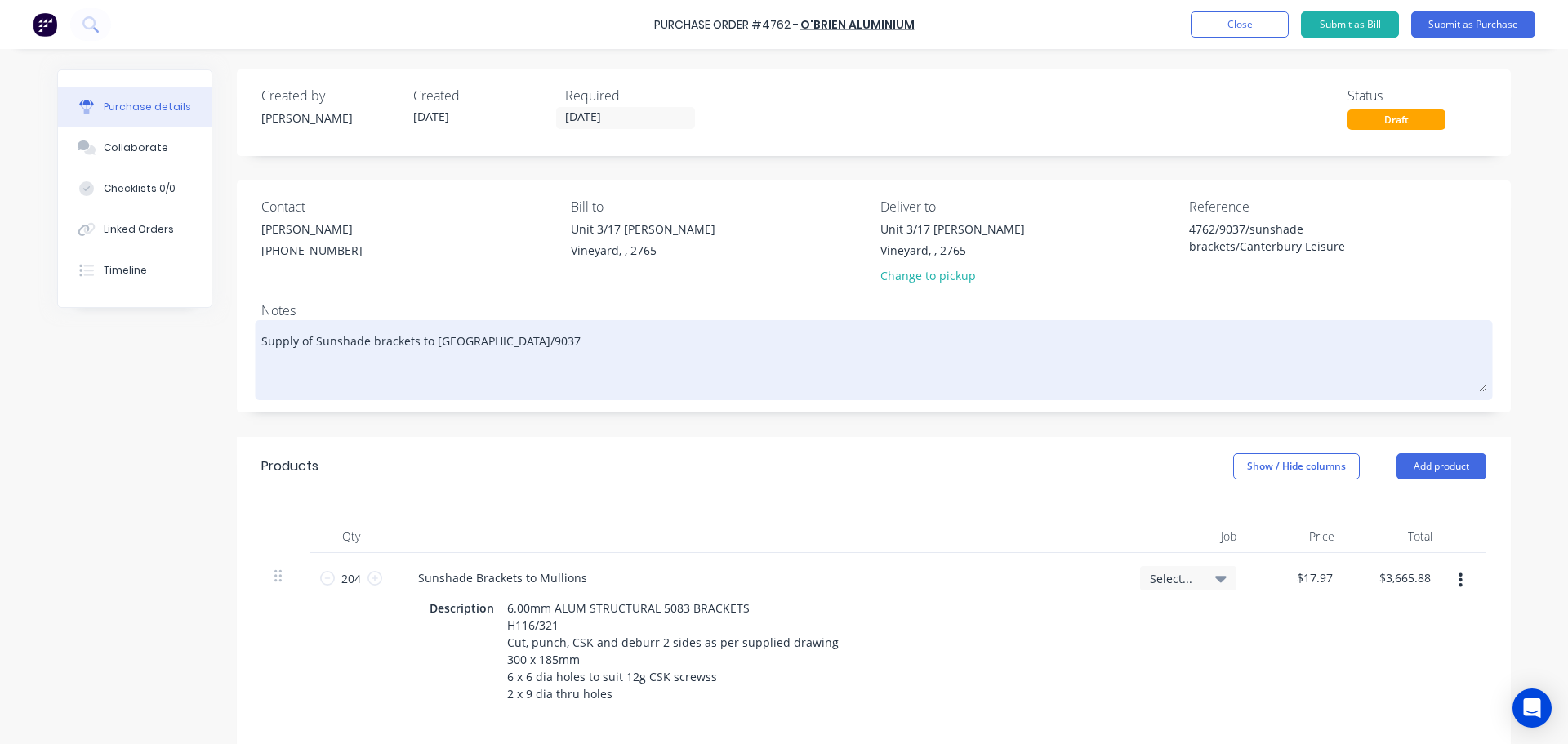
type textarea "x"
click at [268, 360] on textarea "Supply of Sunshade brackets to Canterbury Leisure Centre/9037" at bounding box center [873, 357] width 1225 height 68
type textarea "Supply of Sunshade brackets to Canterbury Leisure Centre/9037 A"
type textarea "x"
type textarea "Supply of Sunshade brackets to Canterbury Leisure Centre/9037 As"
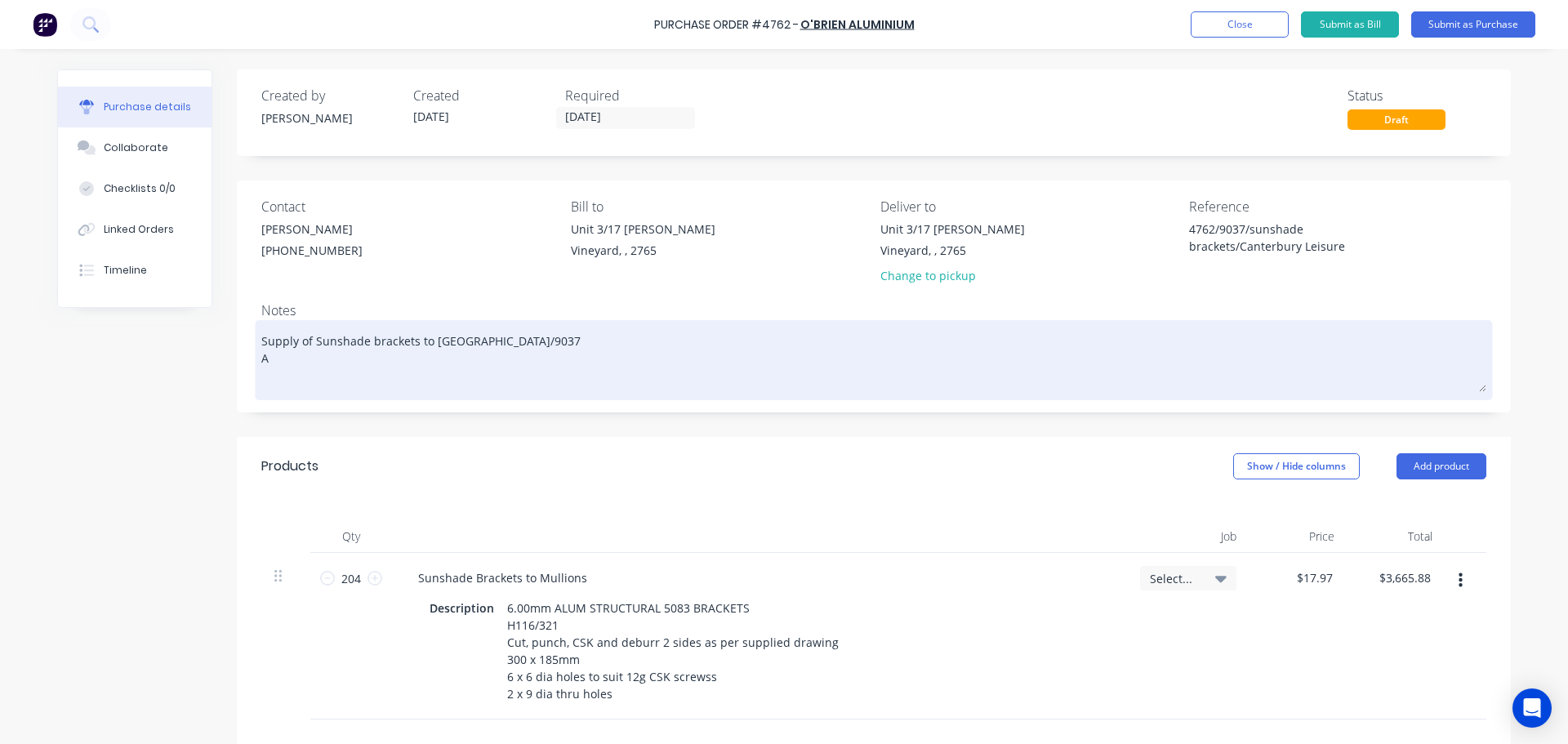
type textarea "x"
type textarea "Supply of Sunshade brackets to Canterbury Leisure Centre/9037 As"
type textarea "x"
type textarea "Supply of Sunshade brackets to Canterbury Leisure Centre/9037 As p"
type textarea "x"
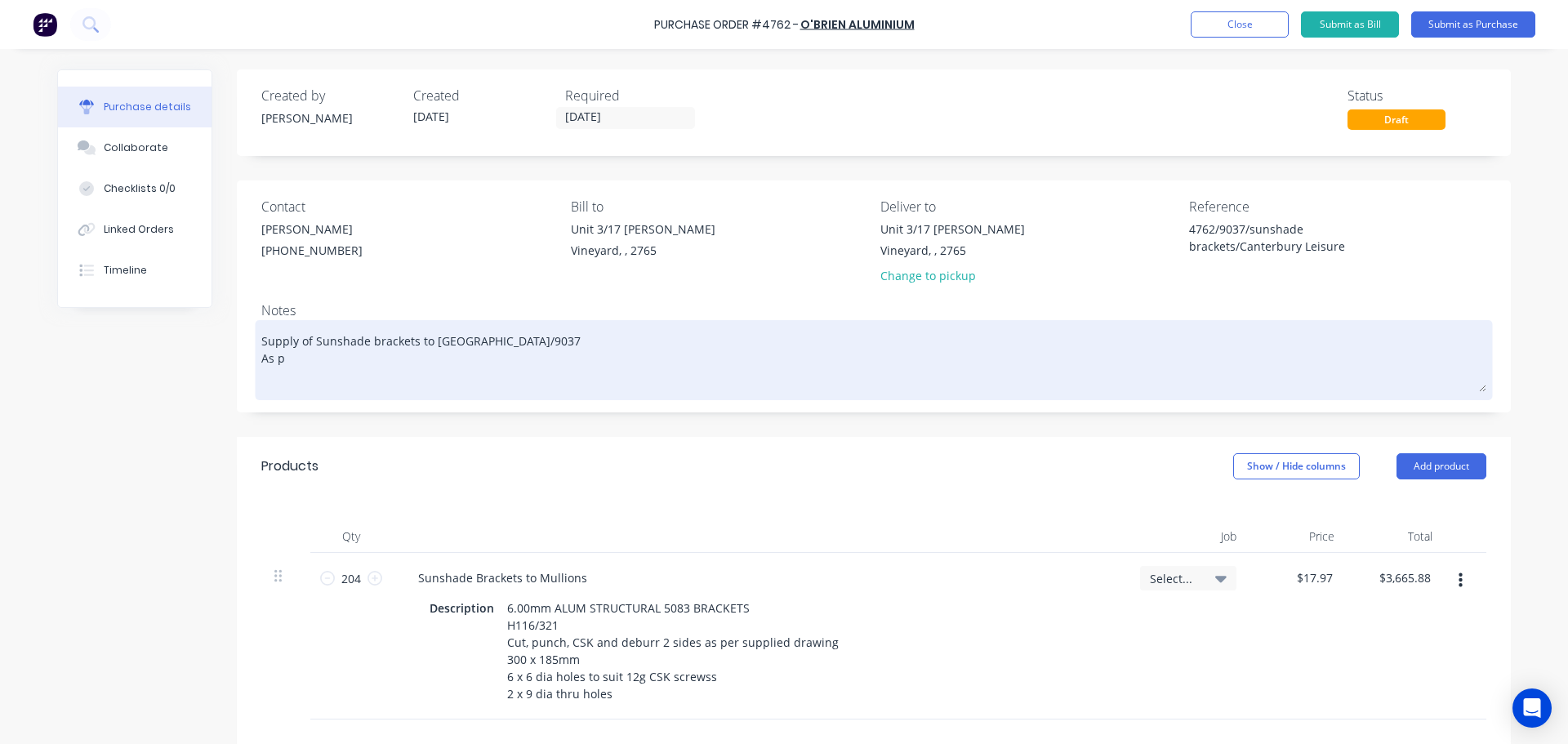
type textarea "Supply of Sunshade brackets to Canterbury Leisure Centre/9037 As pe"
type textarea "x"
type textarea "Supply of Sunshade brackets to Canterbury Leisure Centre/9037 As per"
type textarea "x"
type textarea "Supply of Sunshade brackets to Canterbury Leisure Centre/9037 As per"
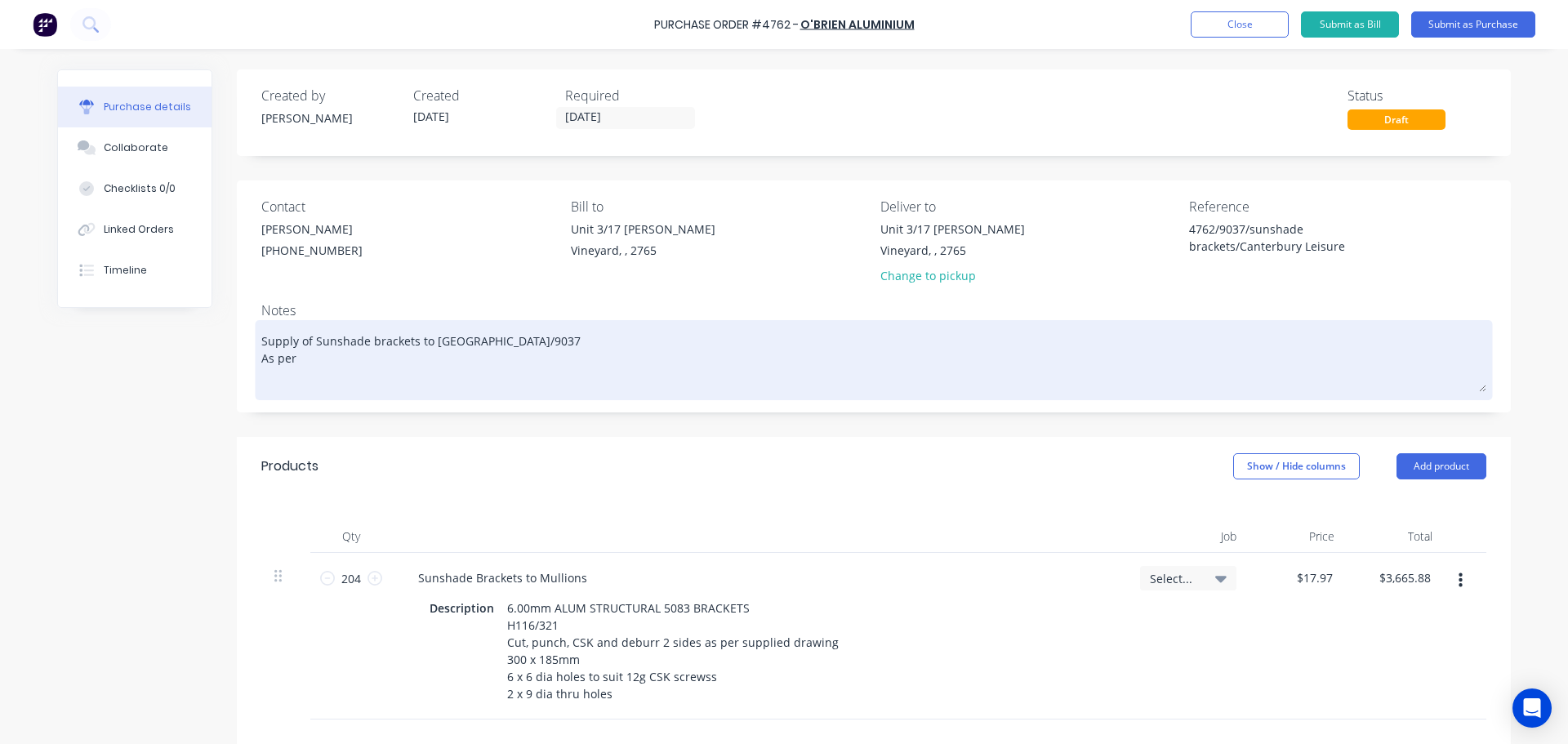
type textarea "x"
type textarea "Supply of Sunshade brackets to Canterbury Leisure Centre/9037 As per q"
type textarea "x"
type textarea "Supply of Sunshade brackets to Canterbury Leisure Centre/9037 As per qu"
type textarea "x"
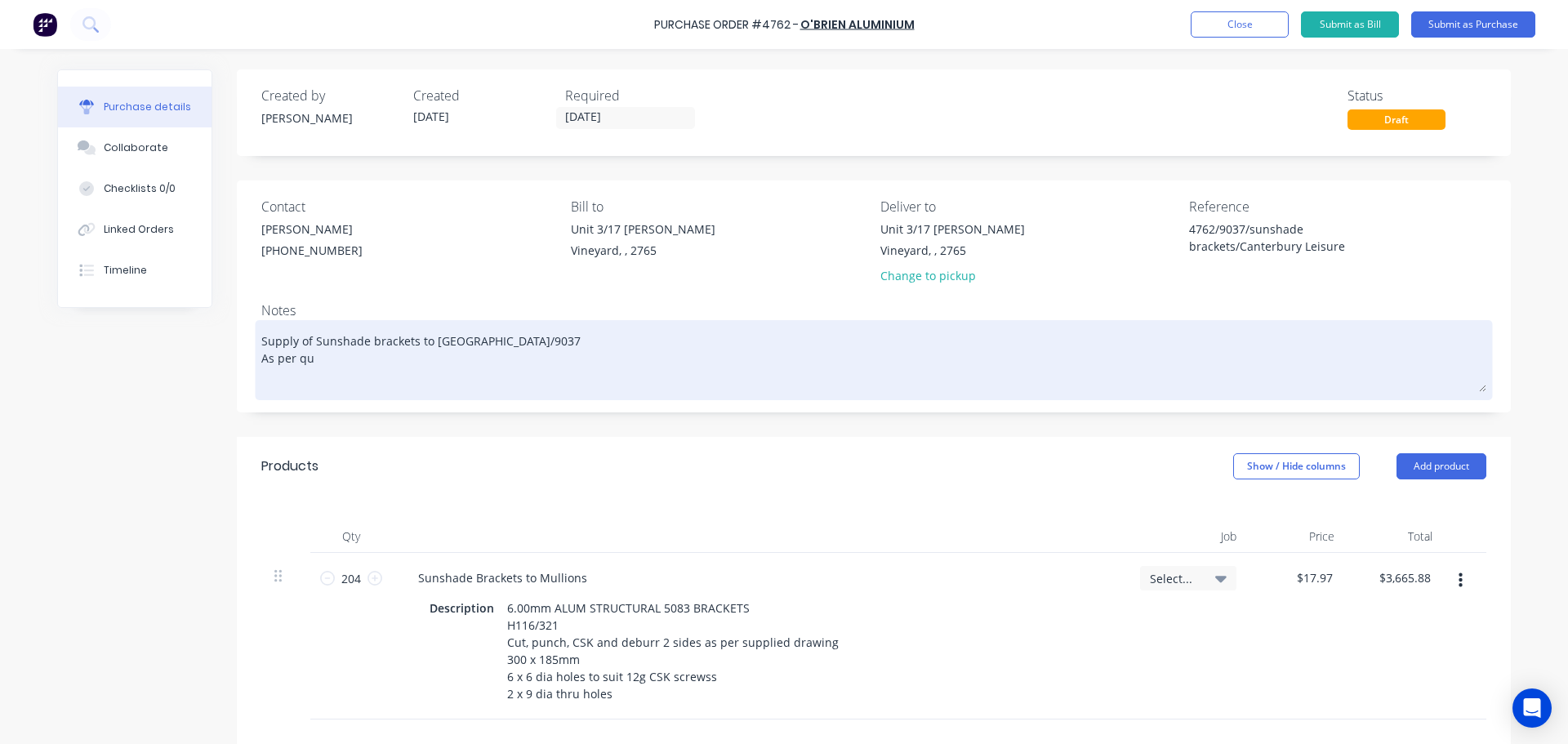
type textarea "Supply of Sunshade brackets to Canterbury Leisure Centre/9037 As per quo"
type textarea "x"
type textarea "Supply of Sunshade brackets to Canterbury Leisure Centre/9037 As per quot"
type textarea "x"
type textarea "Supply of Sunshade brackets to Canterbury Leisure Centre/9037 As per quota"
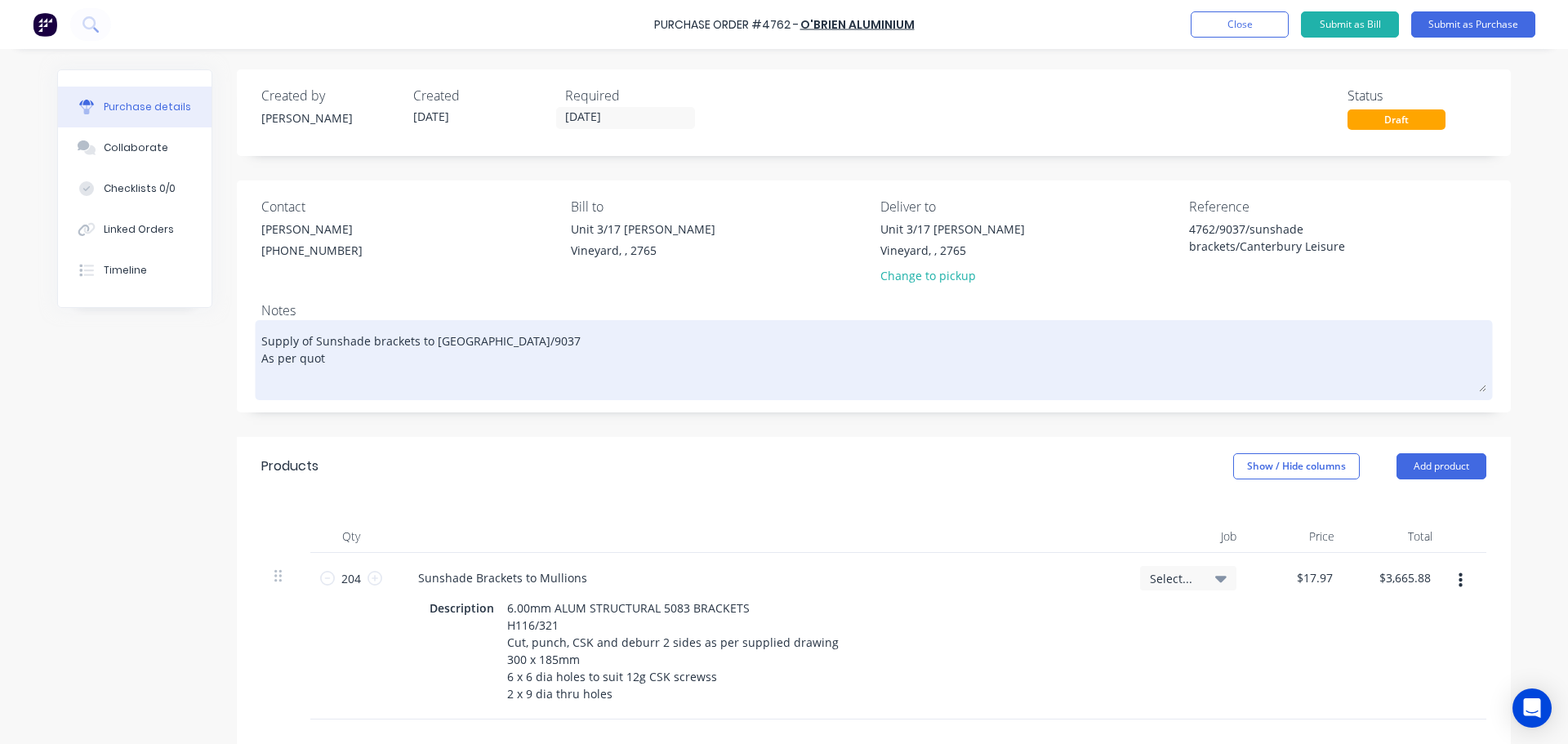
type textarea "x"
type textarea "Supply of Sunshade brackets to Canterbury Leisure Centre/9037 As per quotat"
type textarea "x"
type textarea "Supply of Sunshade brackets to Canterbury Leisure Centre/9037 As per quotati"
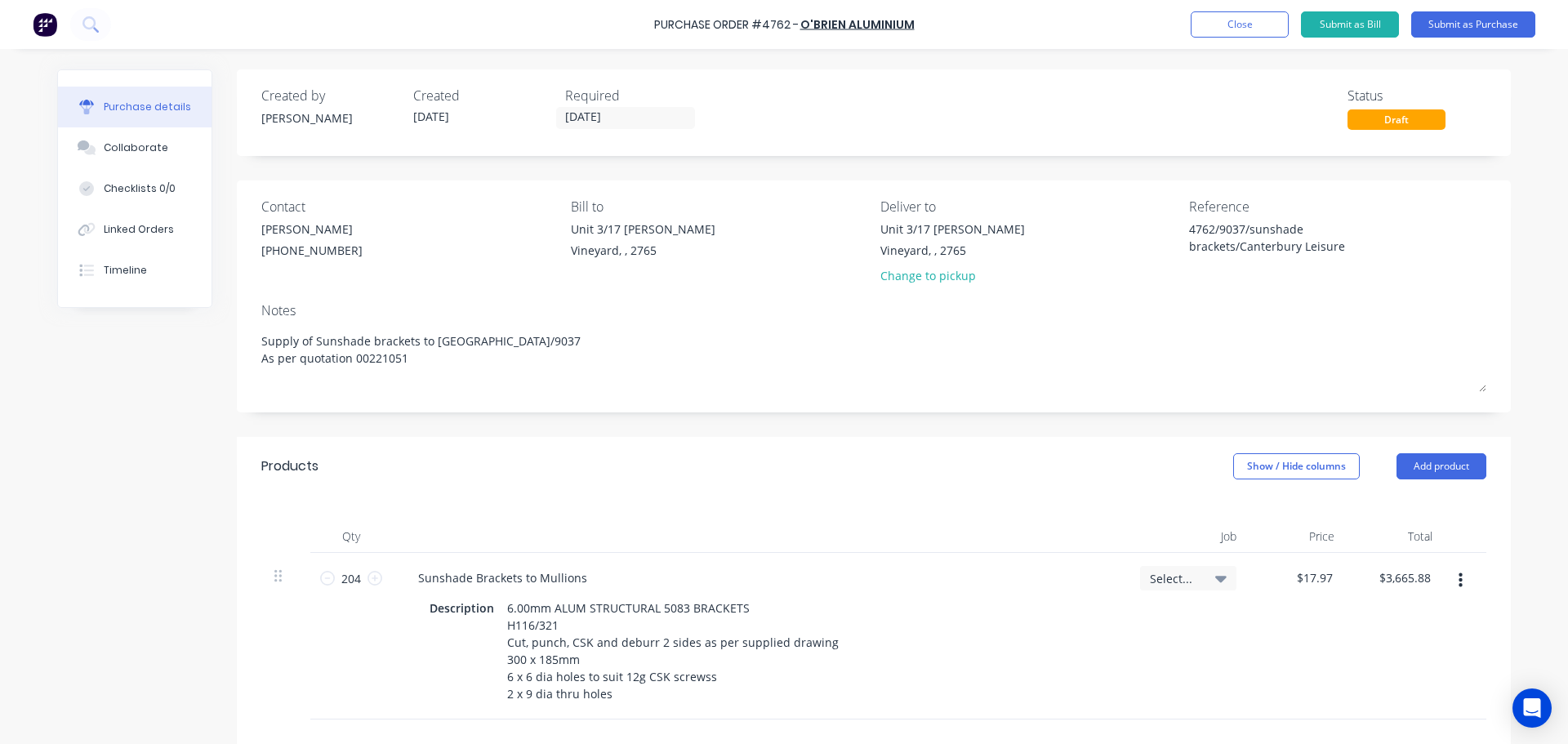
click at [1216, 579] on icon at bounding box center [1220, 579] width 12 height 6
click at [1139, 622] on input at bounding box center [1134, 626] width 167 height 33
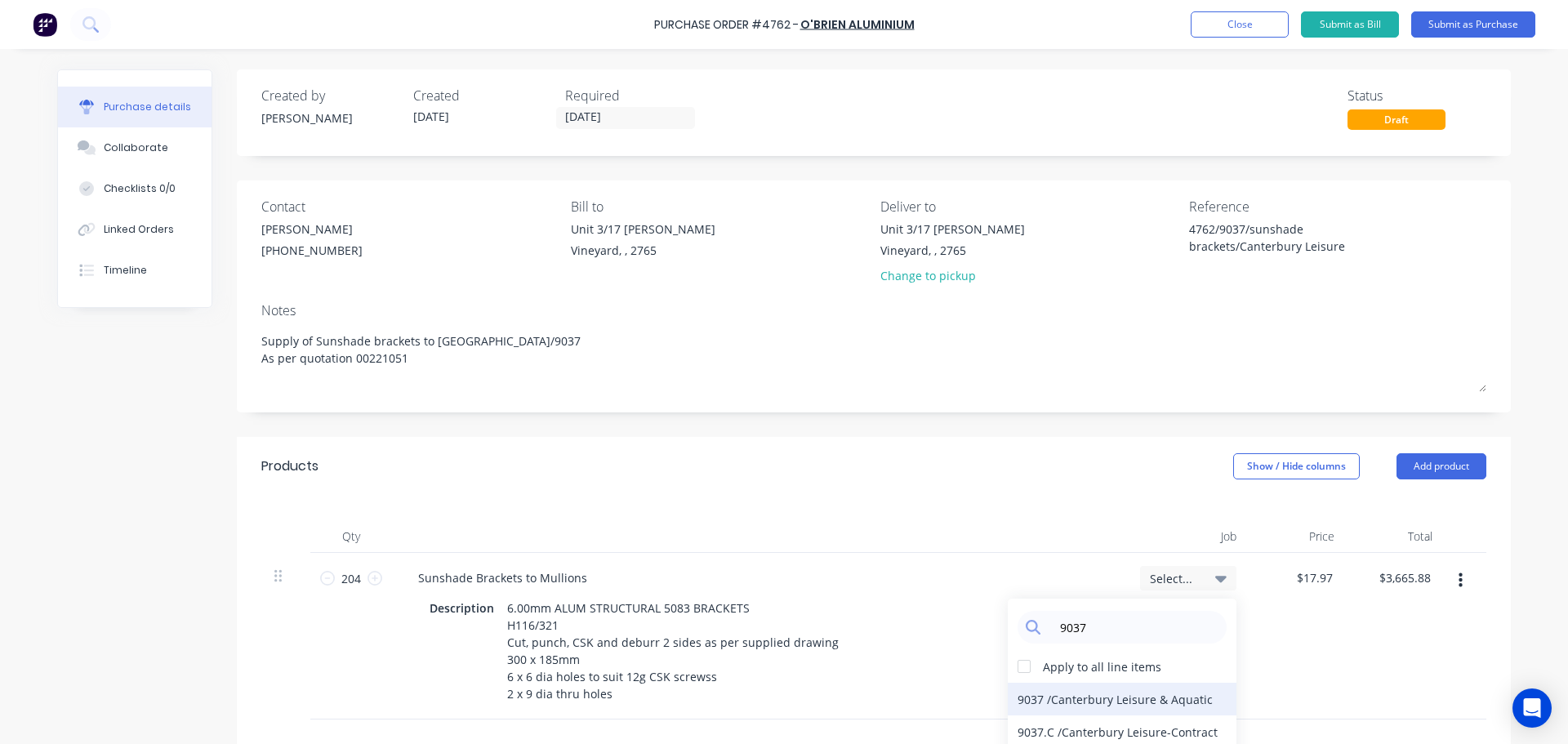
click at [1090, 696] on div "9037 / Canterbury Leisure & Aquatic" at bounding box center [1122, 699] width 228 height 33
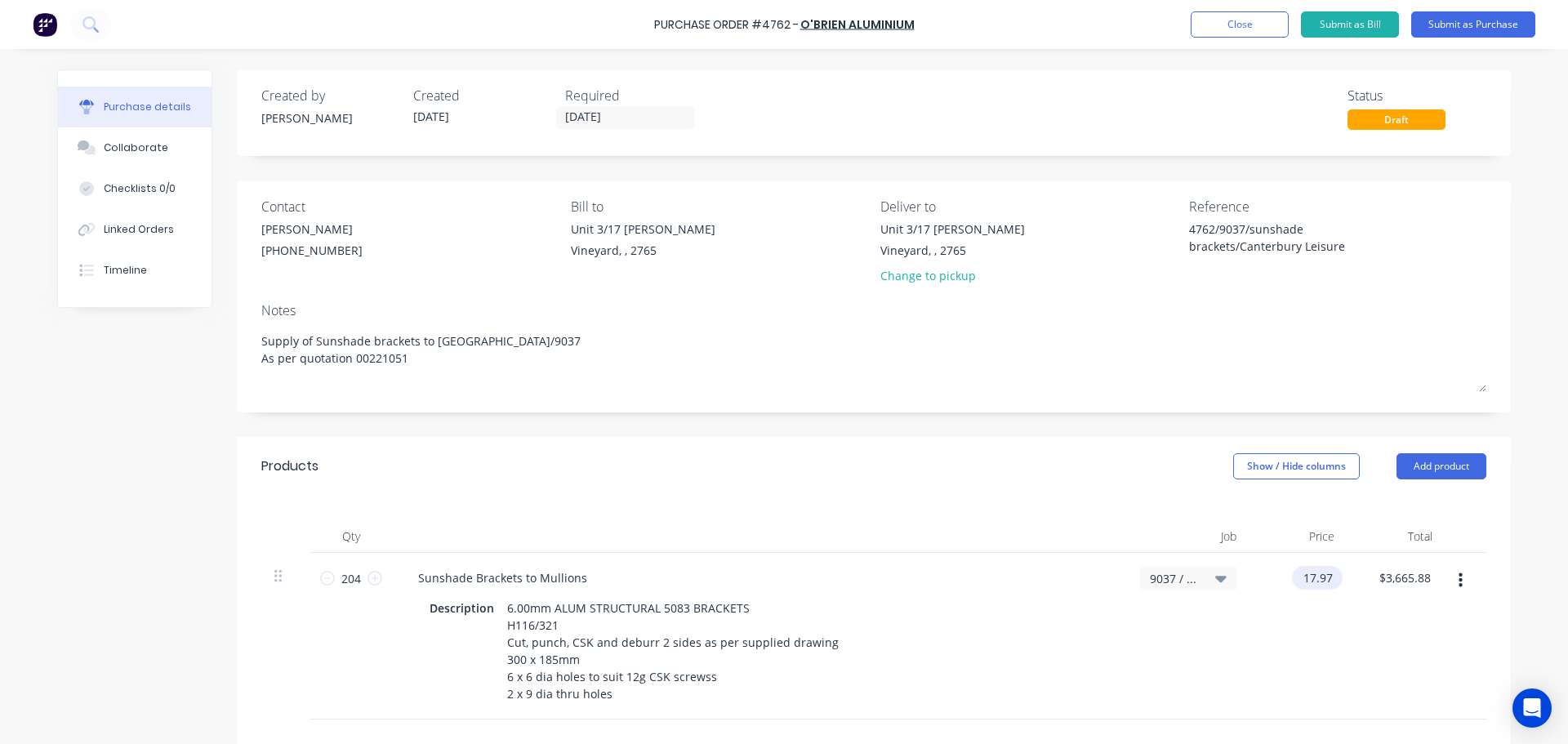
click at [1323, 575] on input "17.97" at bounding box center [1314, 578] width 44 height 24
click at [1018, 514] on div "Qty Job Price Total 204 204 Sunshade Brackets to Mullions Description 6.00mm AL…" at bounding box center [874, 607] width 1274 height 224
click at [1324, 581] on input "17.96" at bounding box center [1314, 578] width 44 height 24
click at [972, 464] on div "Products Show / Hide columns Add product" at bounding box center [874, 466] width 1274 height 58
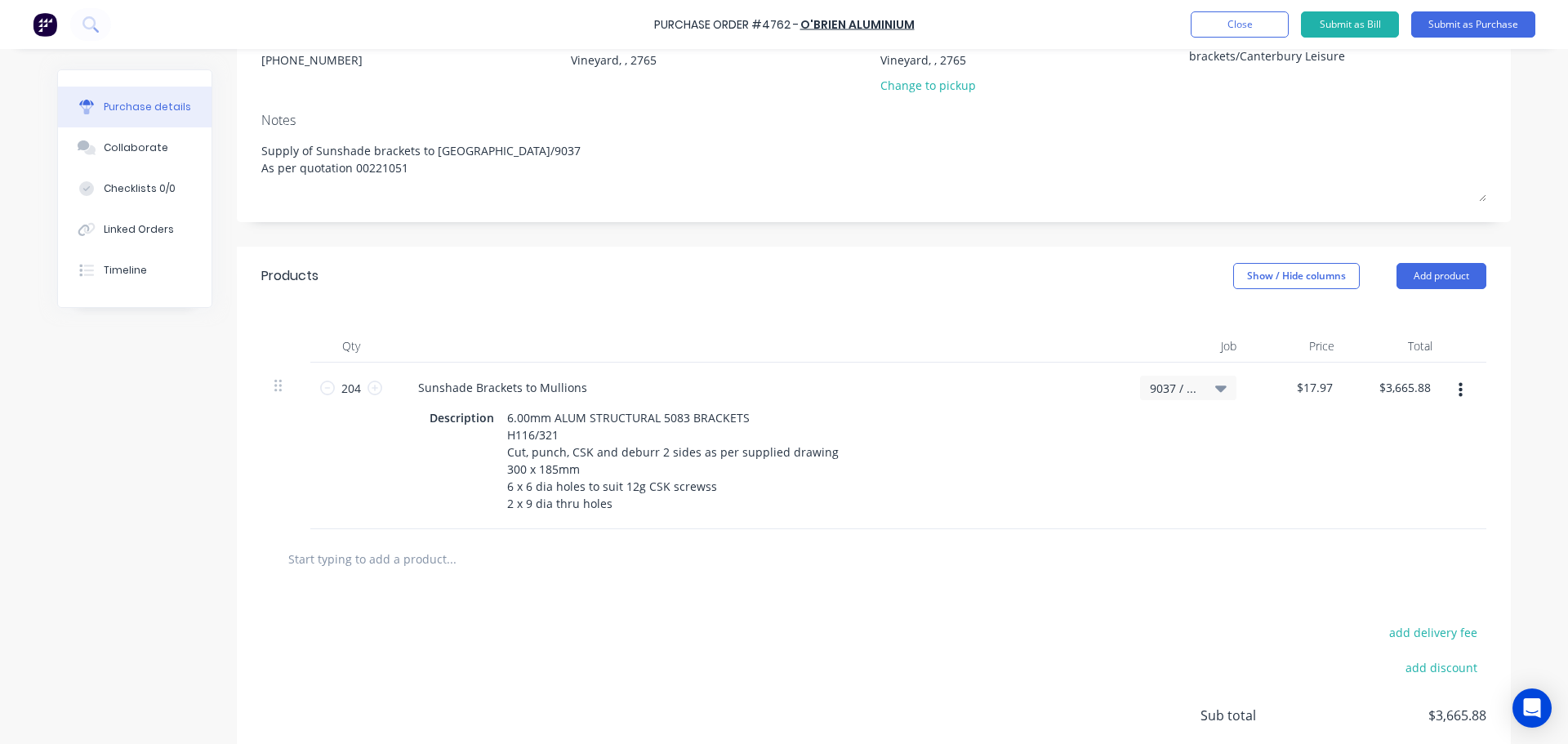
scroll to position [320, 0]
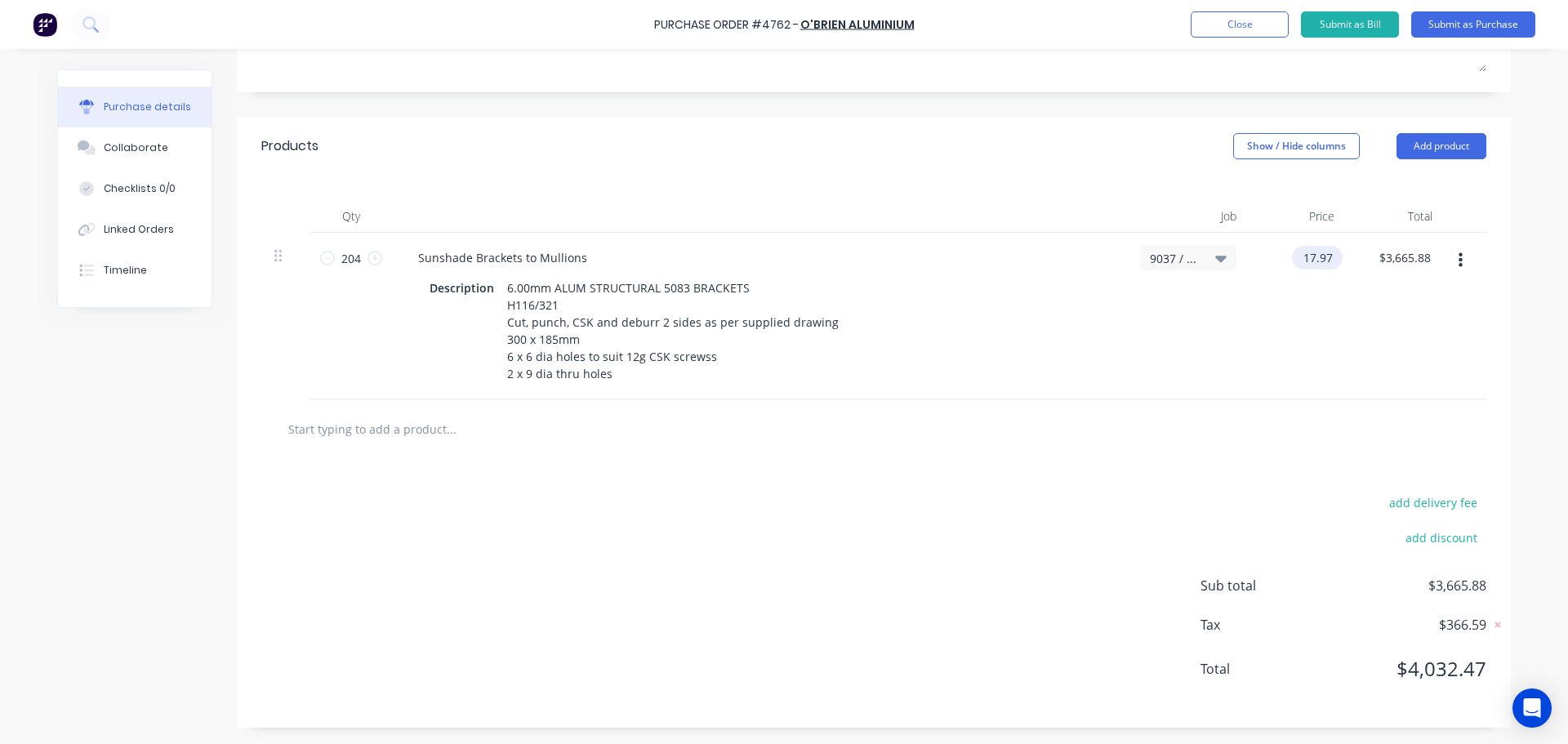
click at [1326, 261] on input "17.97" at bounding box center [1314, 257] width 44 height 24
click at [1194, 369] on div "9037 / Canterbury Leisure & Aquatic" at bounding box center [1188, 316] width 122 height 166
click at [1325, 259] on input "17.97" at bounding box center [1314, 257] width 44 height 24
click at [1224, 361] on div "9037 / Canterbury Leisure & Aquatic" at bounding box center [1188, 316] width 122 height 166
click at [1331, 261] on div "$17.96 $17.96" at bounding box center [1317, 257] width 50 height 24
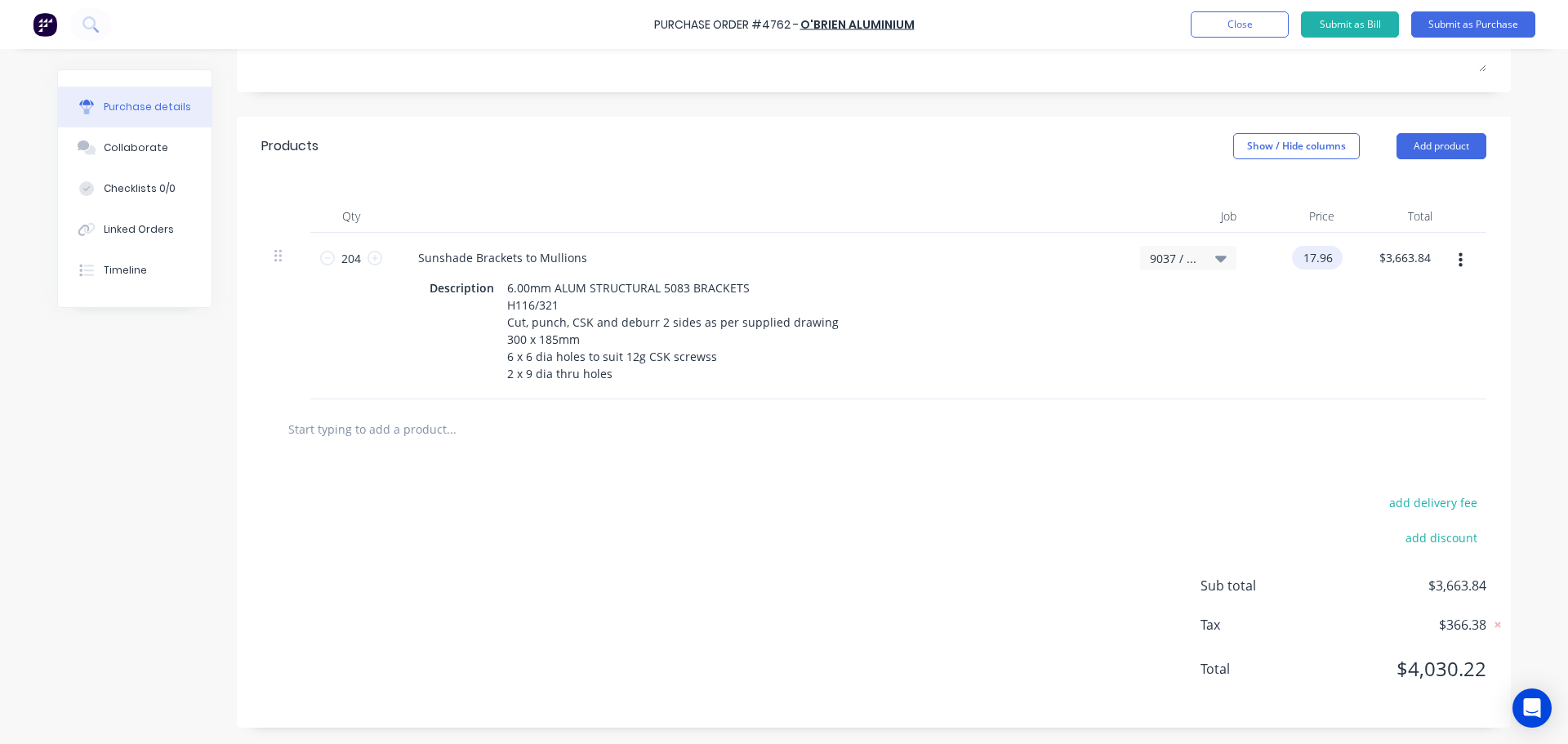
click at [1325, 255] on input "17.96" at bounding box center [1314, 257] width 44 height 24
click at [1173, 349] on div "9037 / Canterbury Leisure & Aquatic" at bounding box center [1188, 316] width 122 height 166
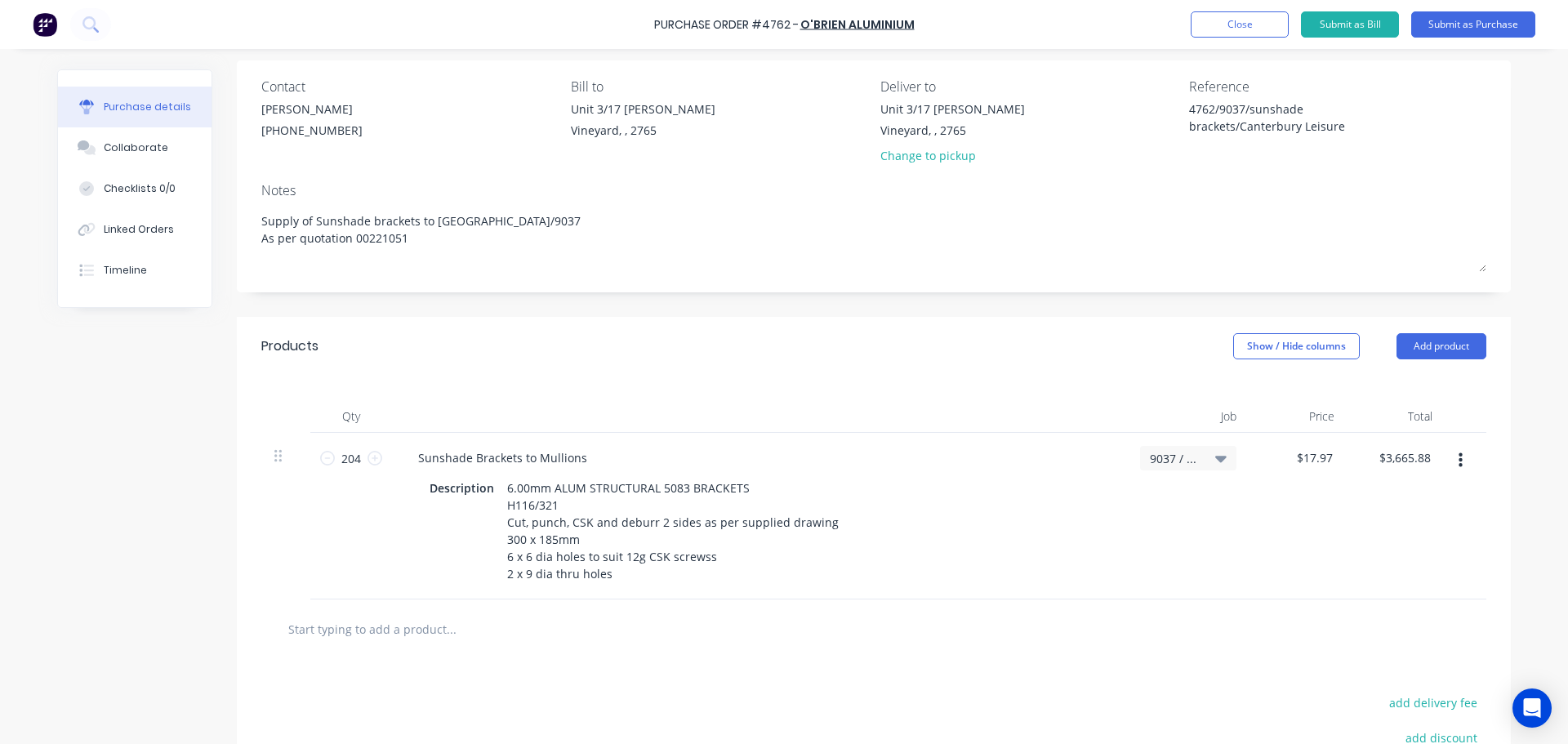
scroll to position [0, 0]
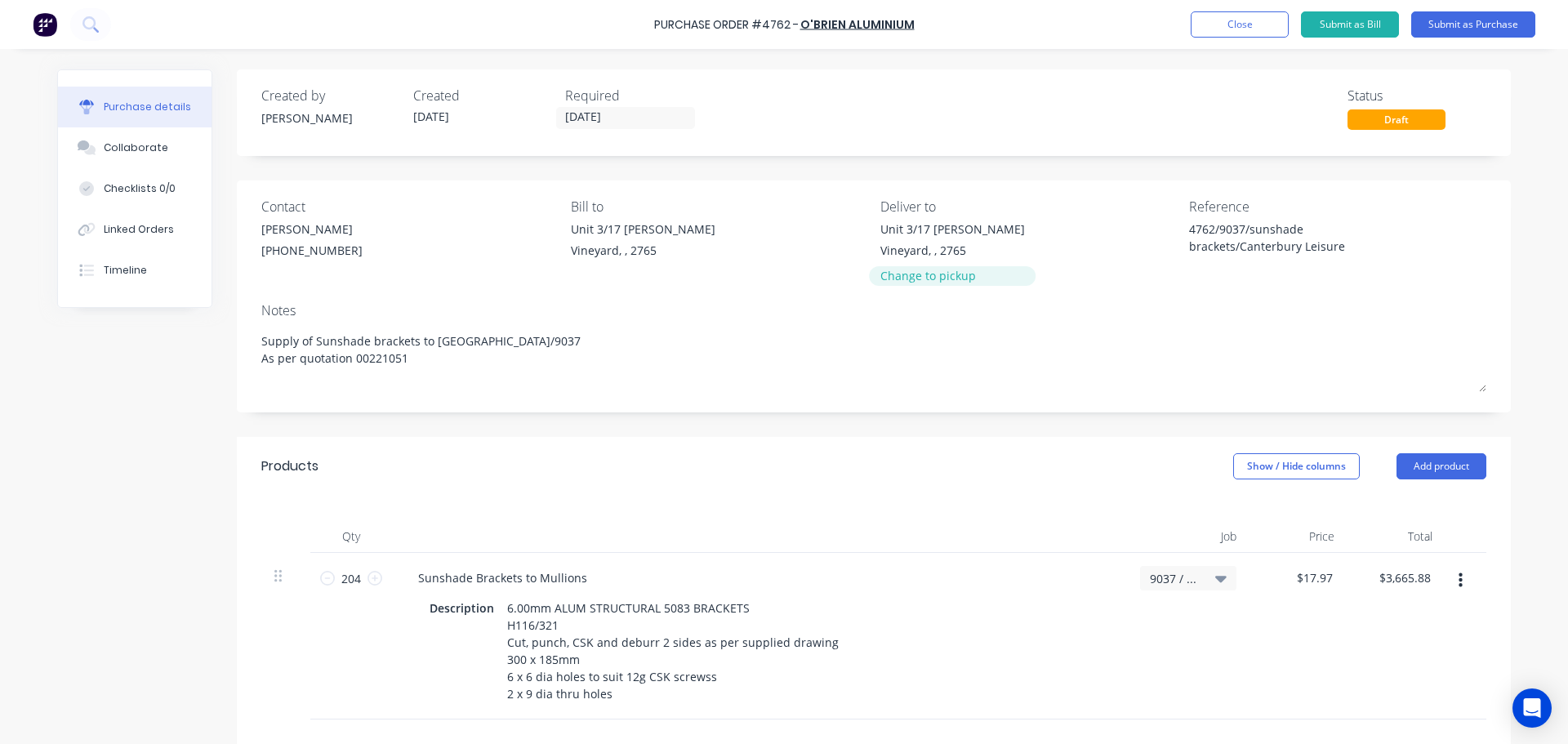
click at [943, 280] on div "Change to pickup" at bounding box center [952, 275] width 144 height 17
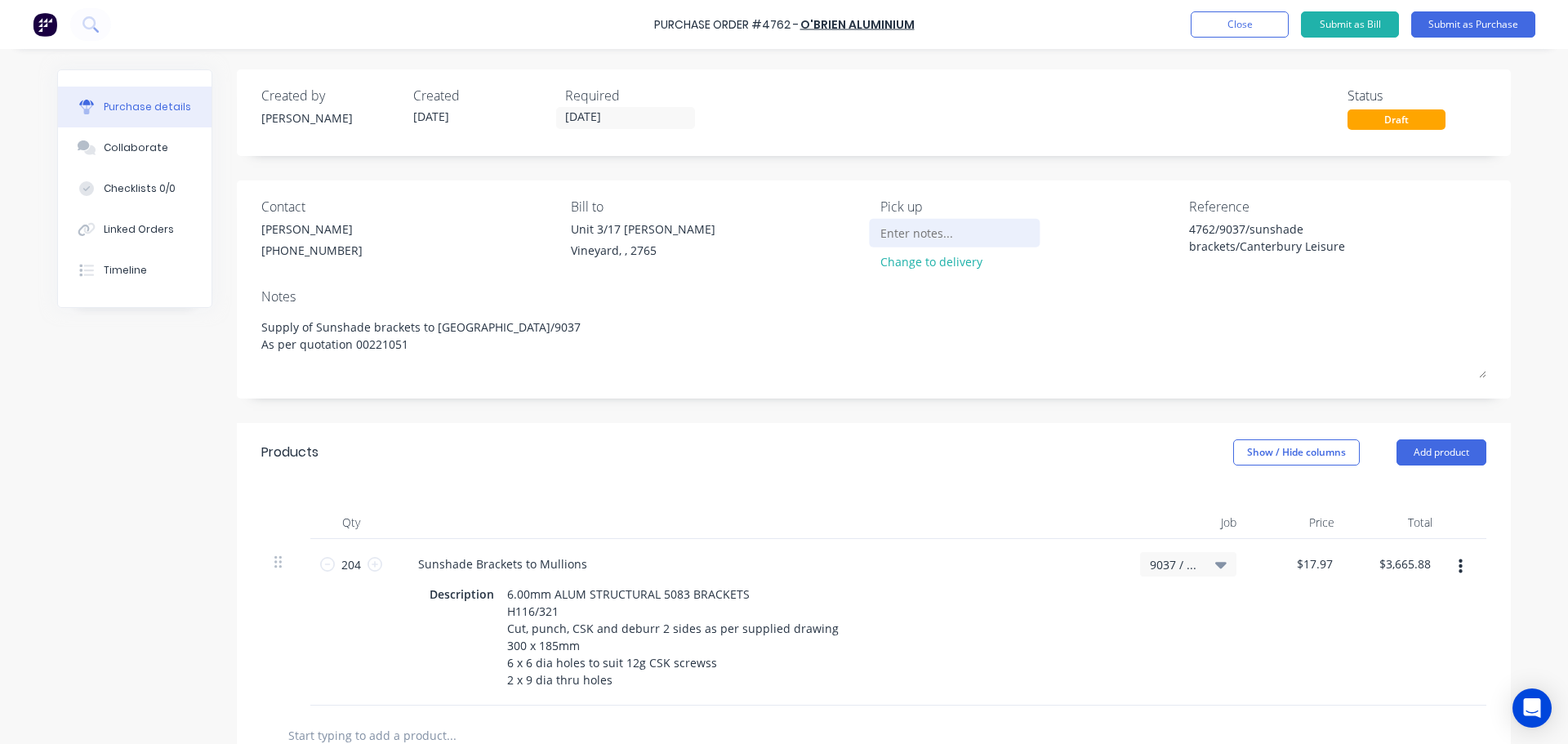
click at [889, 241] on input at bounding box center [955, 233] width 149 height 25
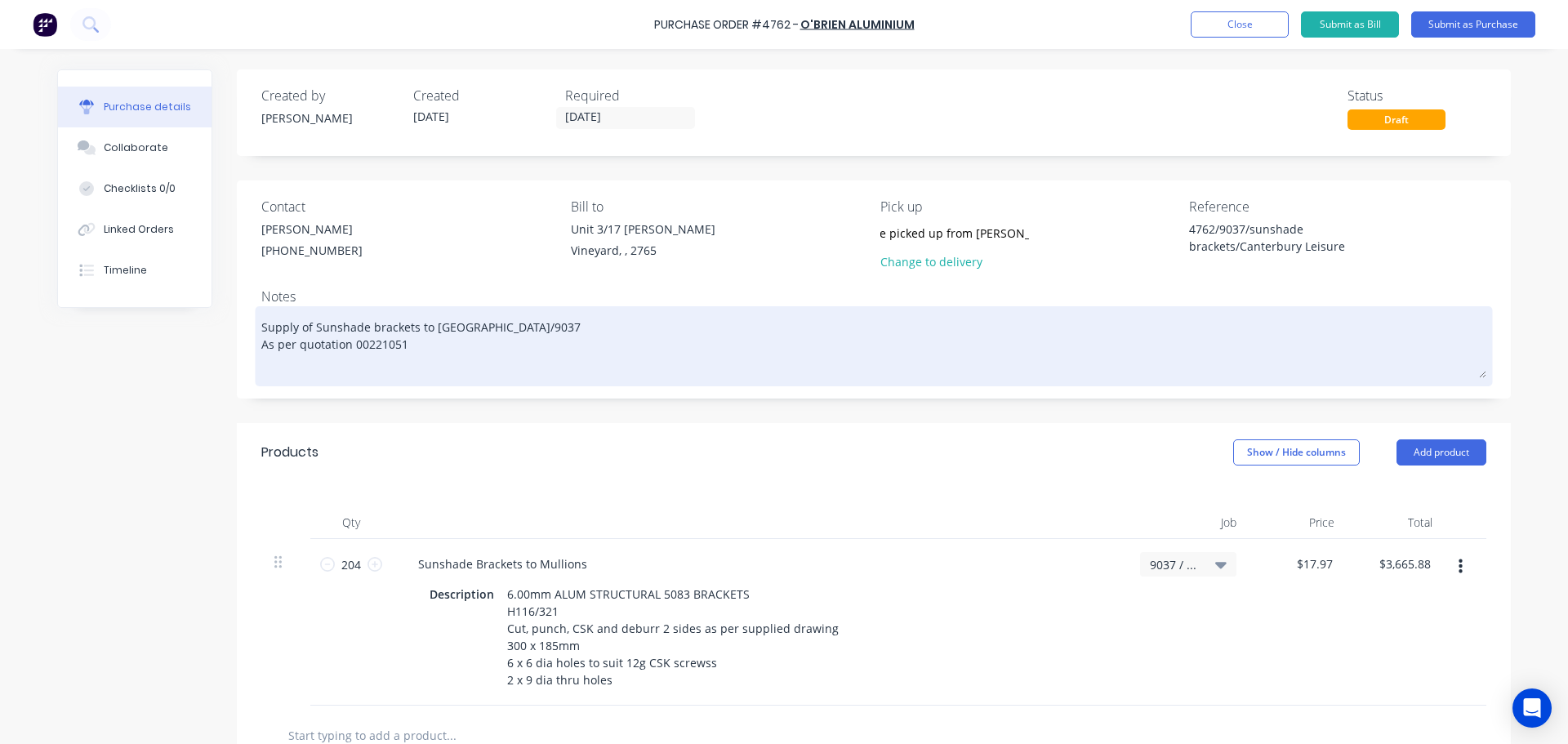
click at [896, 351] on textarea "Supply of Sunshade brackets to Canterbury Leisure Centre/9037 As per quotation …" at bounding box center [873, 344] width 1225 height 68
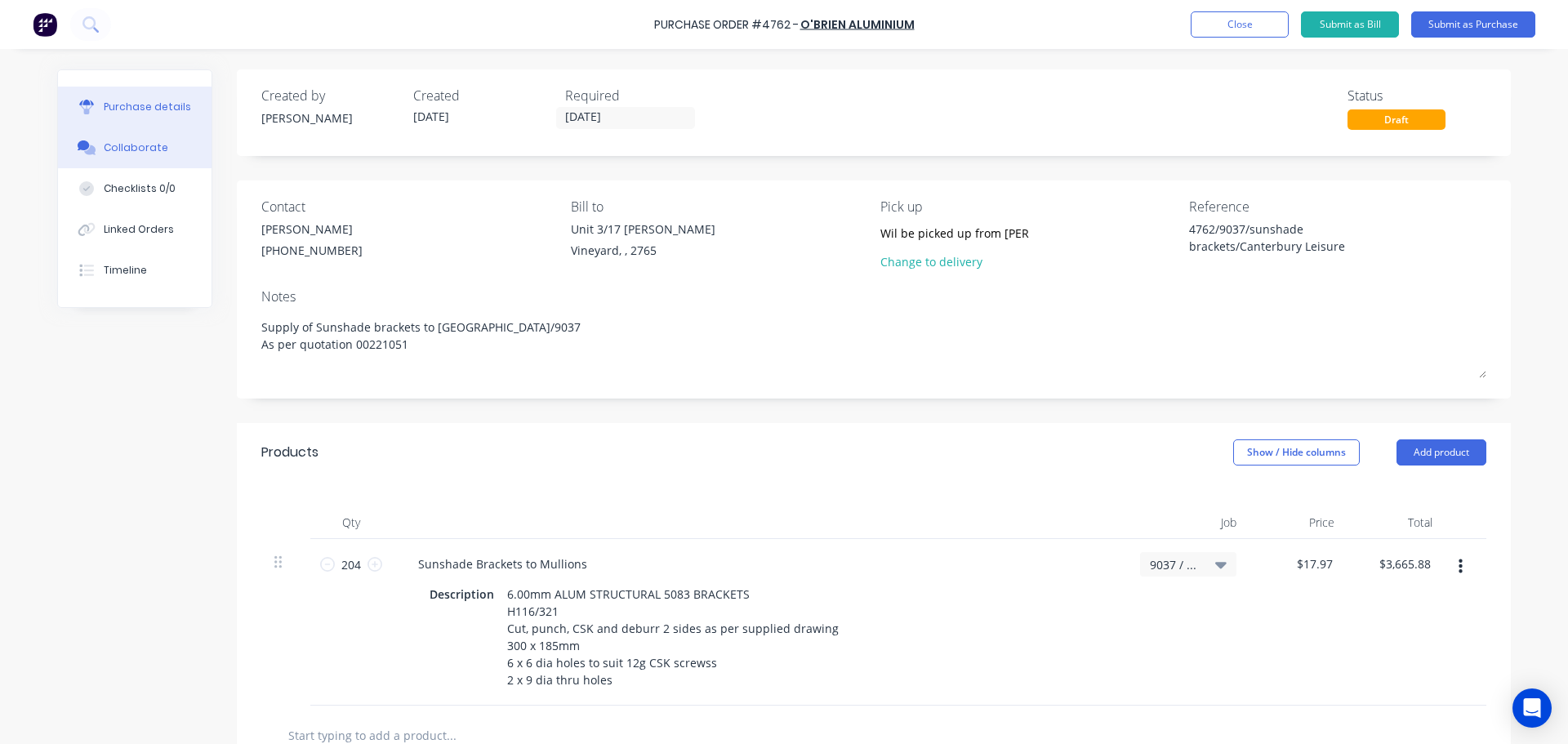
click at [142, 147] on div "Collaborate" at bounding box center [135, 148] width 65 height 15
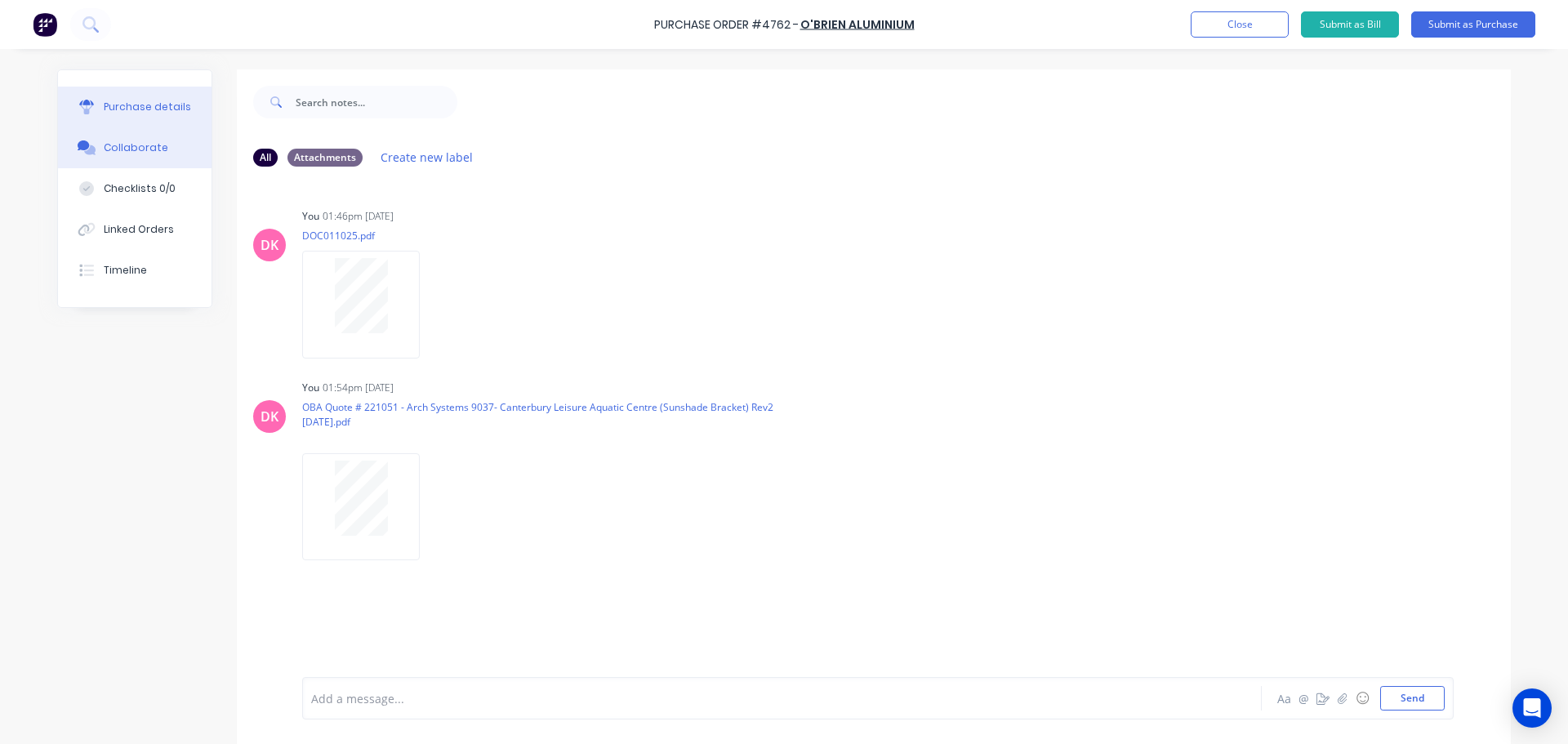
click at [142, 111] on div "Purchase details" at bounding box center [147, 107] width 88 height 15
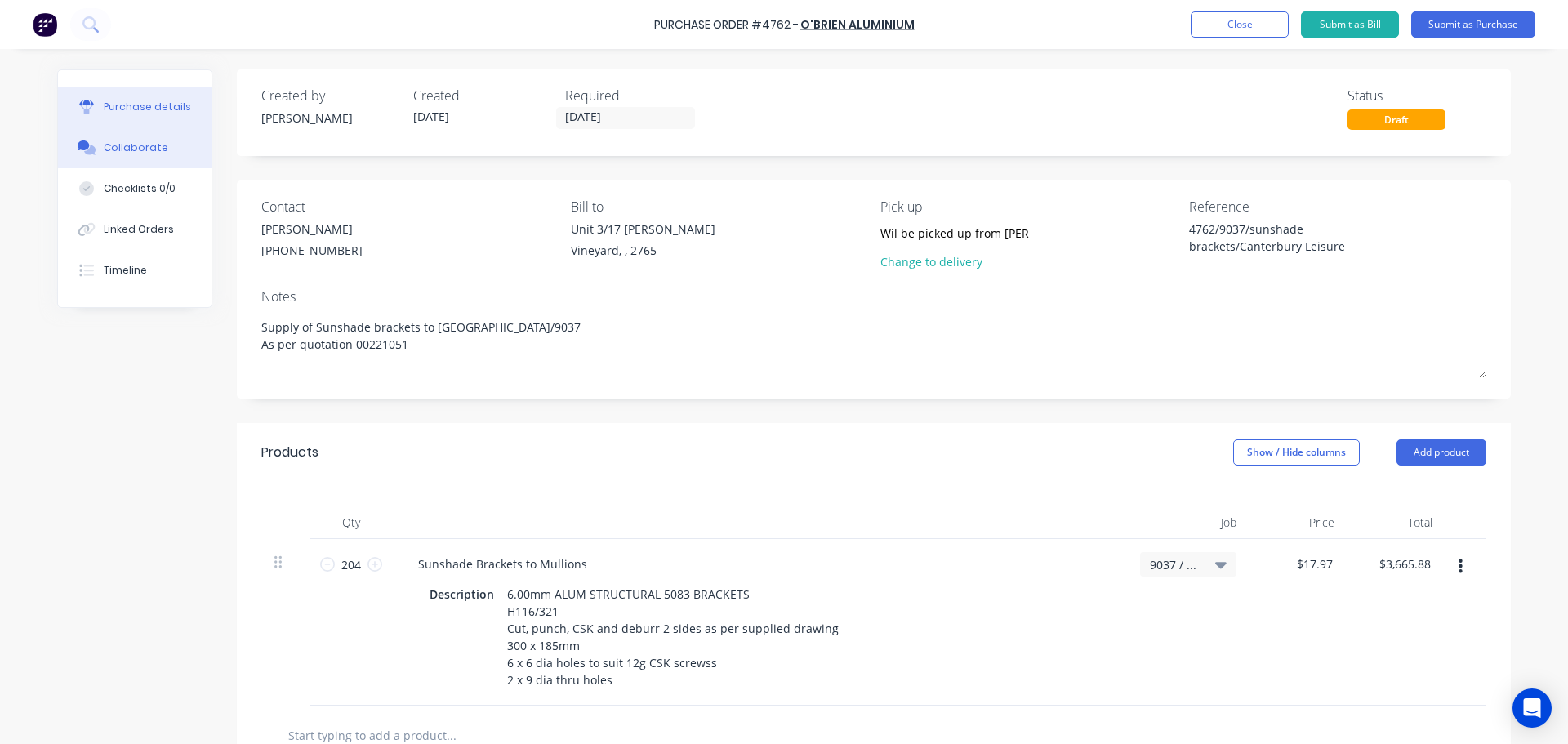
click at [154, 150] on div "Collaborate" at bounding box center [135, 148] width 65 height 15
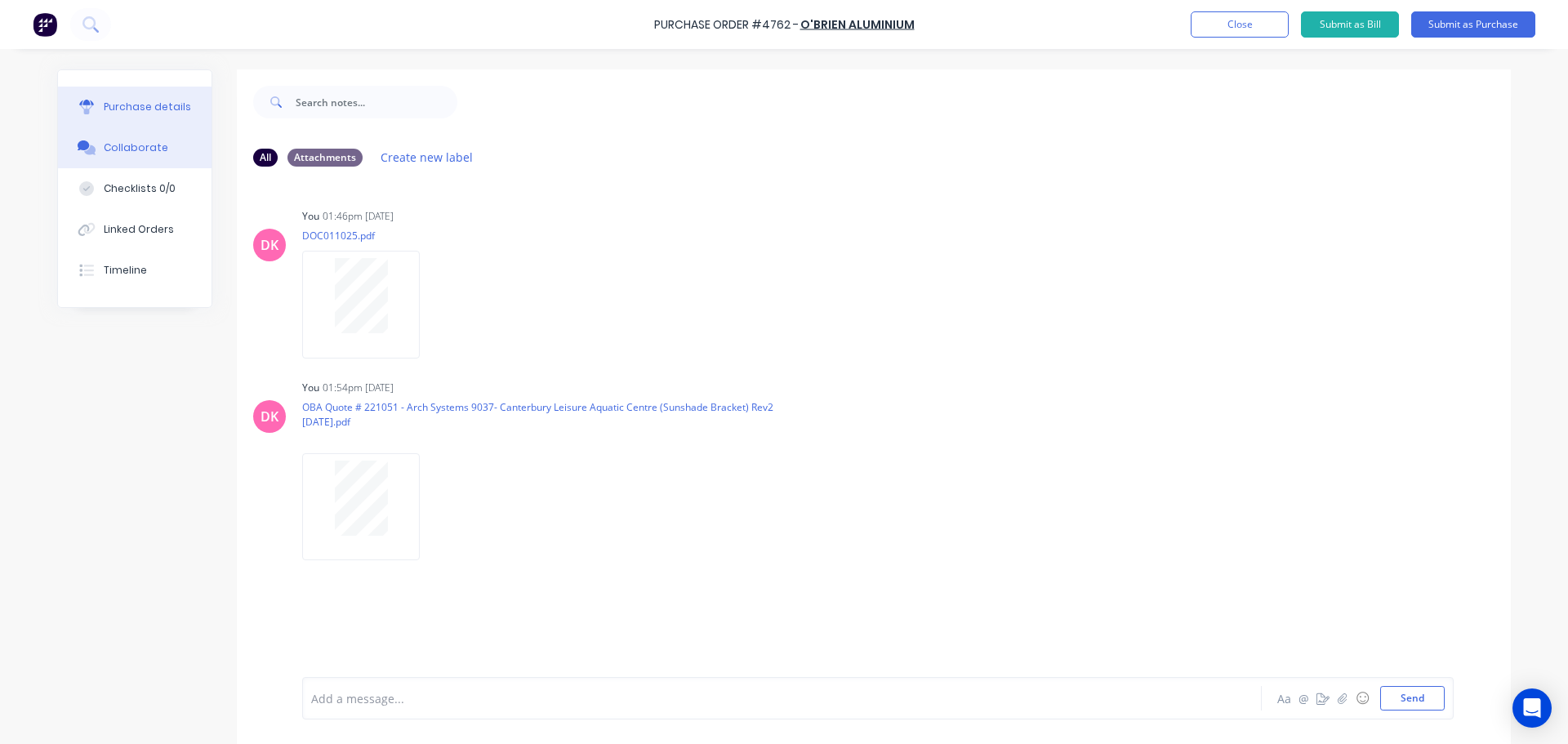
click at [149, 96] on button "Purchase details" at bounding box center [135, 107] width 154 height 41
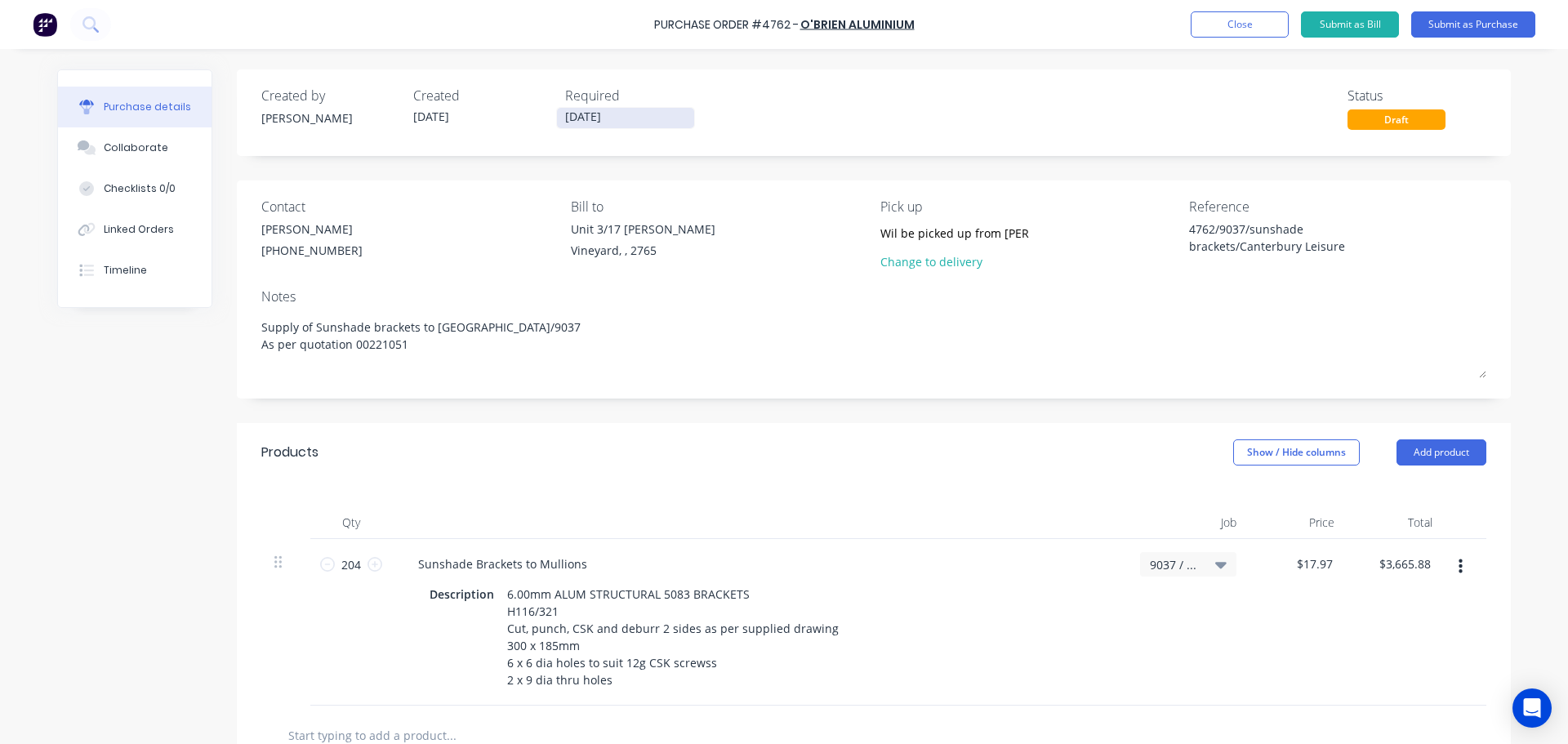
click at [636, 126] on input "[DATE]" at bounding box center [625, 118] width 137 height 20
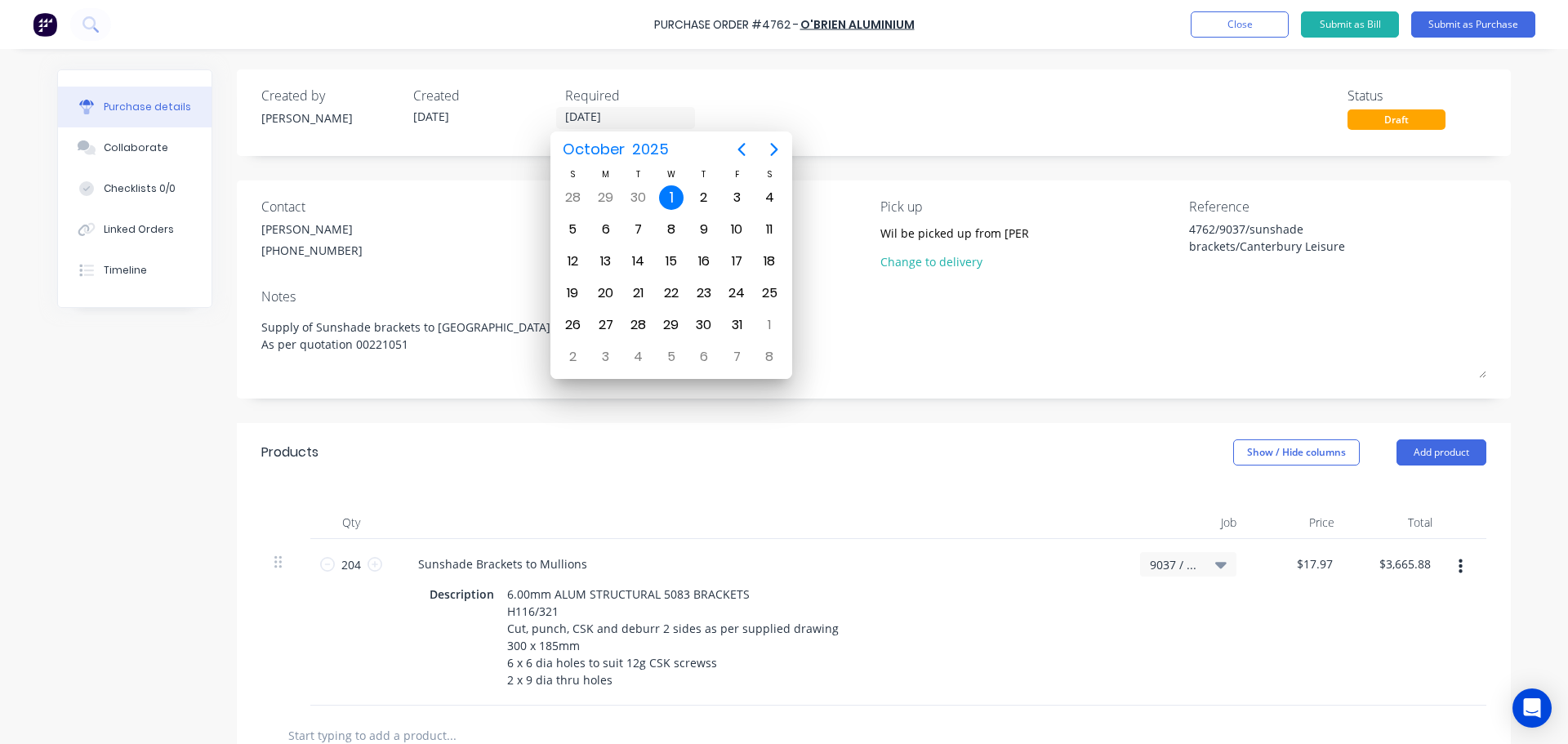
click at [934, 121] on div "Created by Dee Created 01/10/25 Required 01/10/25 Status Draft" at bounding box center [873, 108] width 1225 height 44
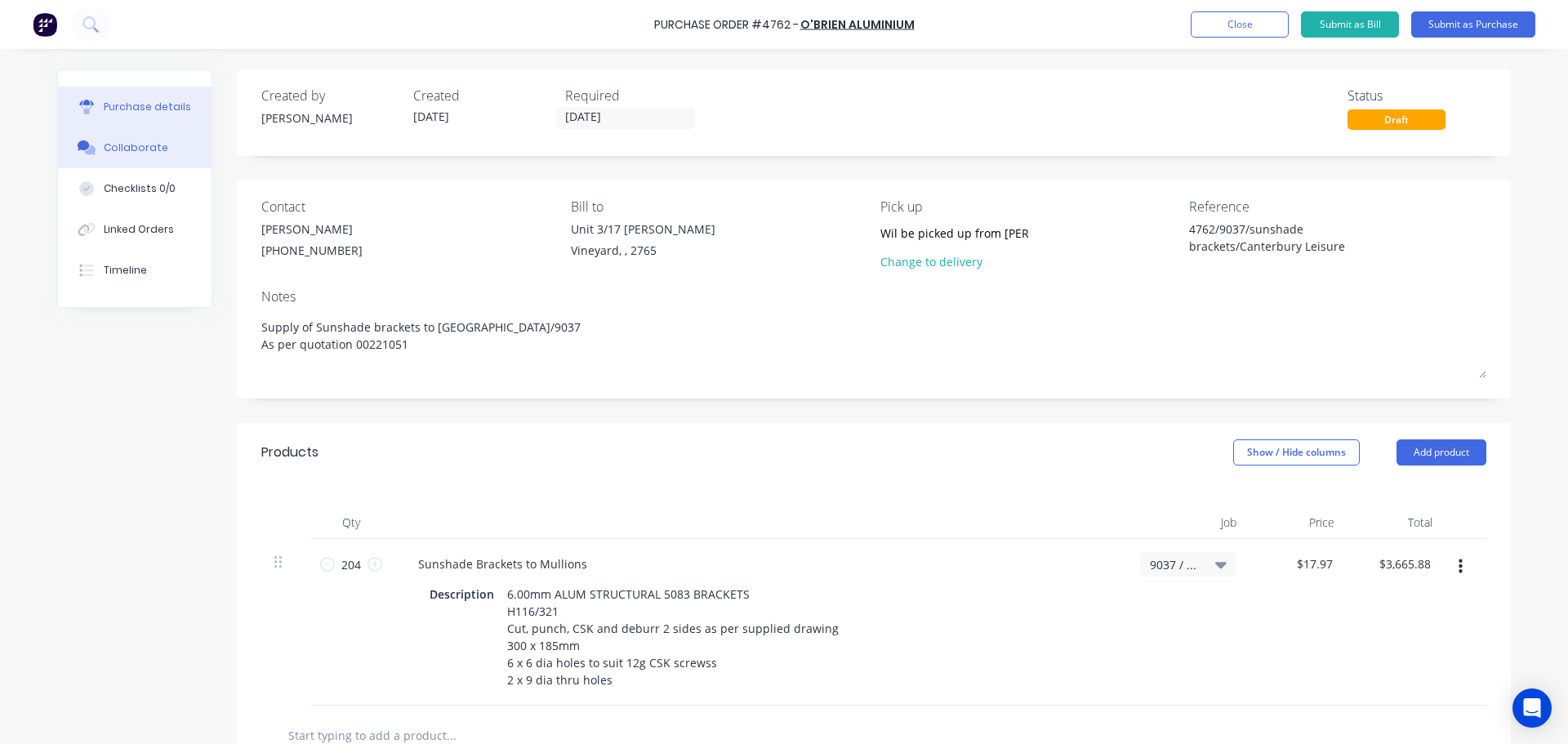
click at [162, 146] on button "Collaborate" at bounding box center [135, 148] width 154 height 41
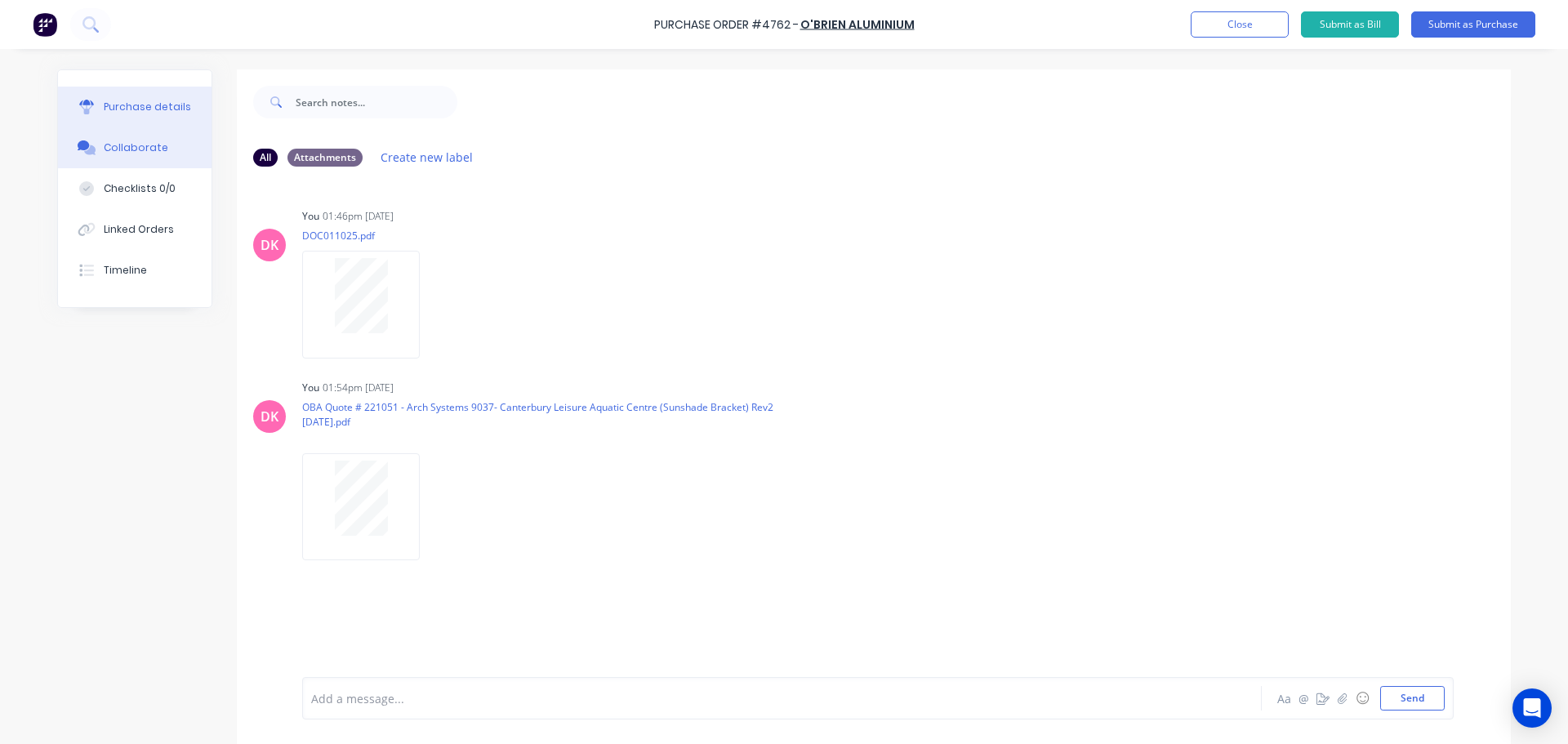
click at [122, 101] on div "Purchase details" at bounding box center [147, 107] width 88 height 15
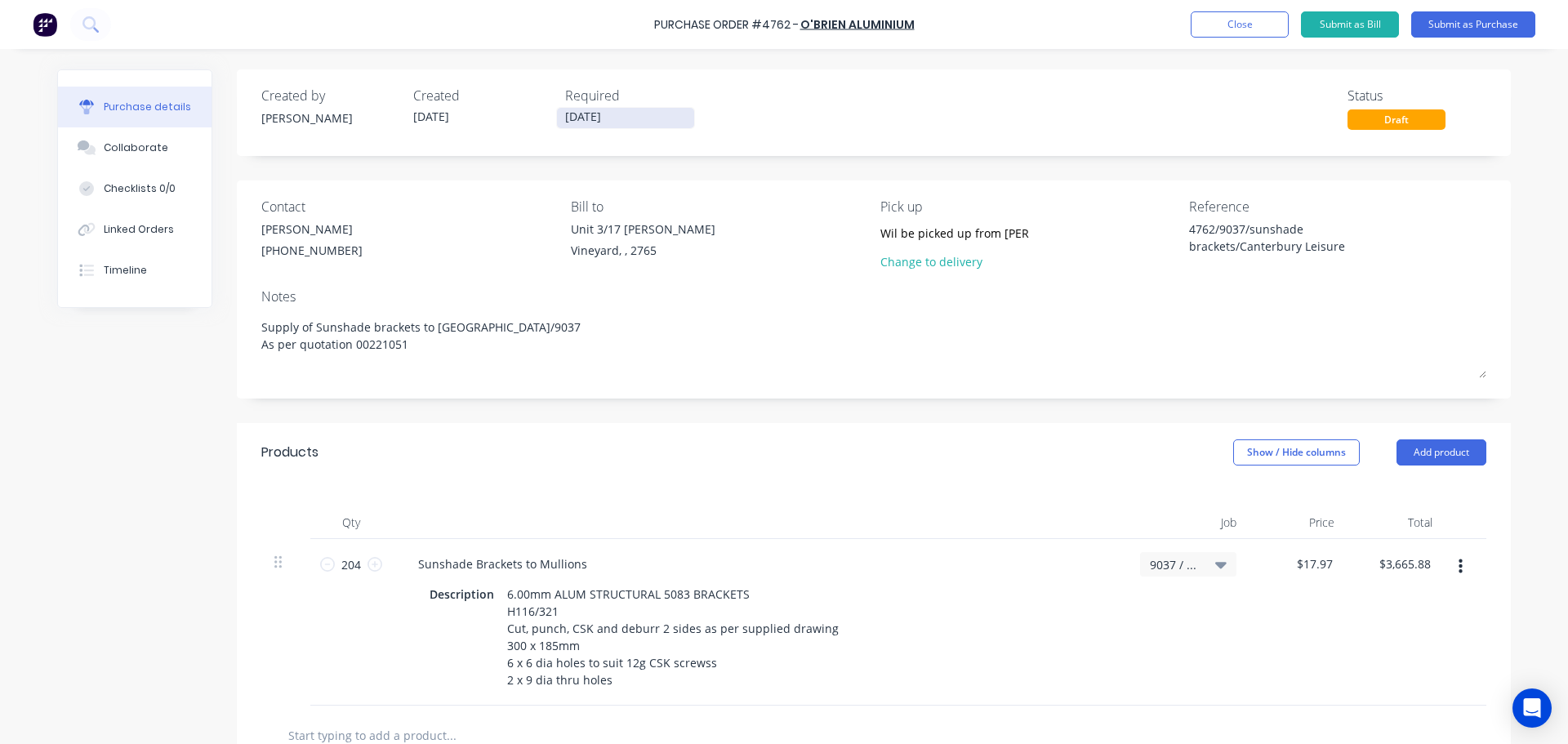
click at [631, 122] on input "[DATE]" at bounding box center [625, 118] width 137 height 20
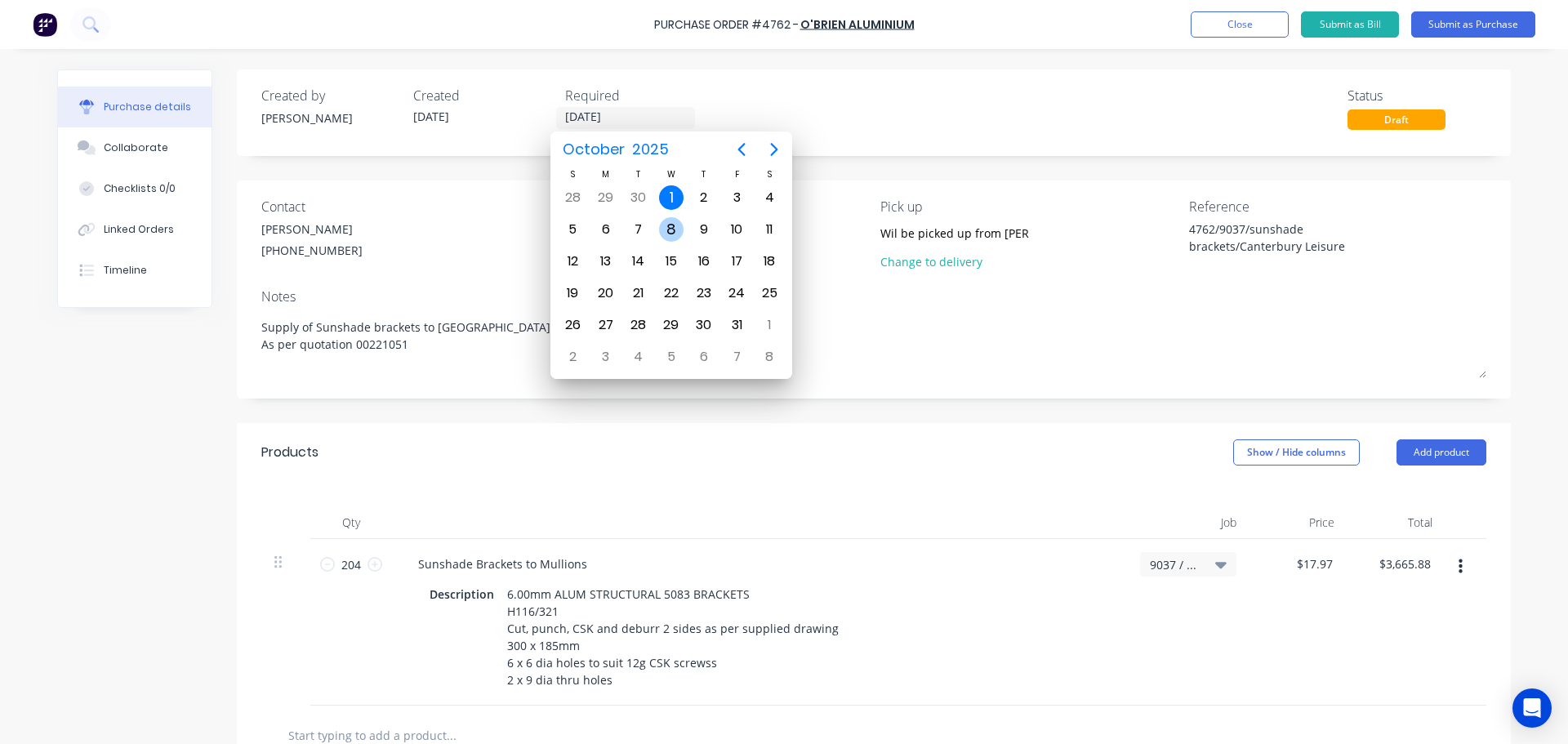
click at [669, 235] on div "8" at bounding box center [672, 230] width 25 height 25
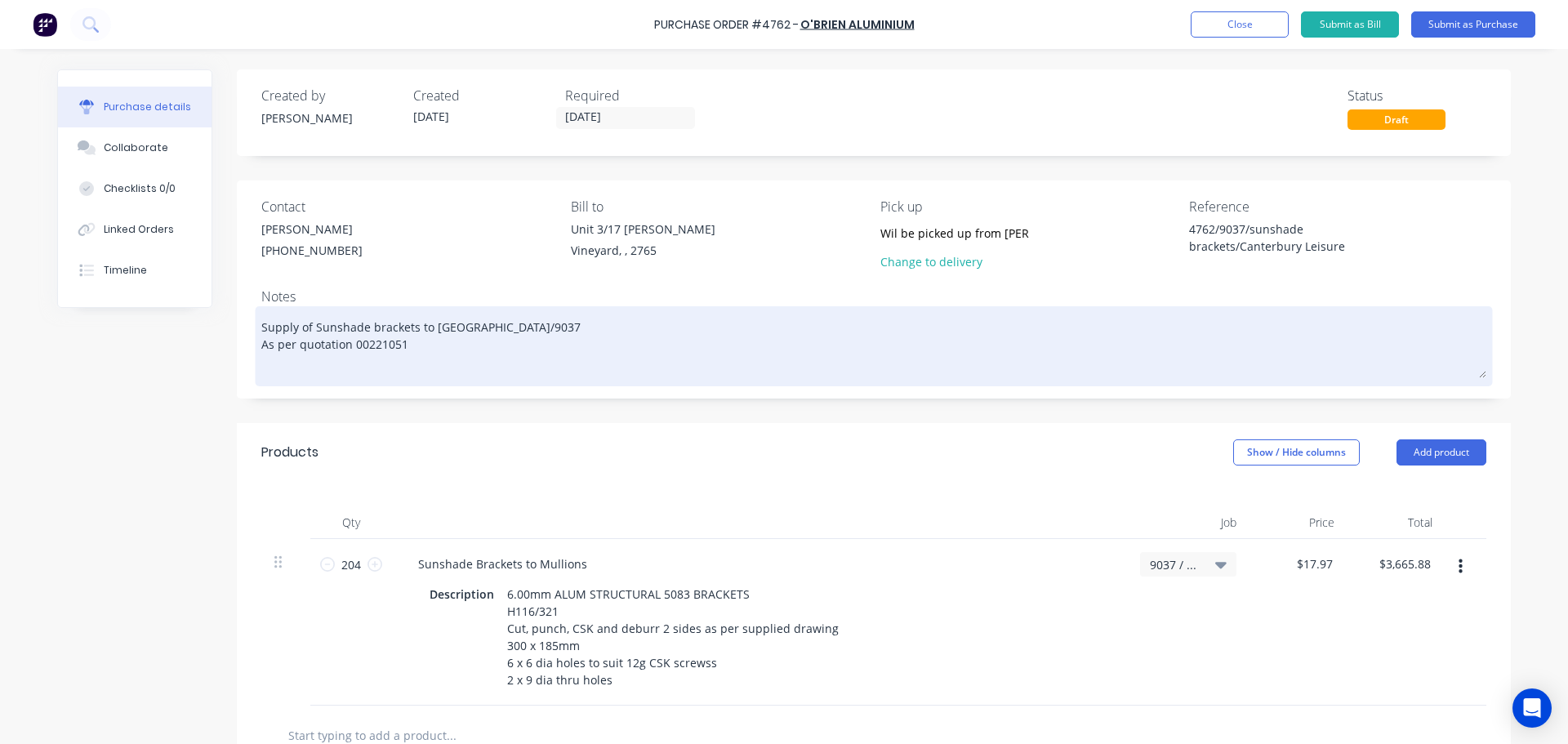
click at [421, 352] on textarea "Supply of Sunshade brackets to Canterbury Leisure Centre/9037 As per quotation …" at bounding box center [873, 344] width 1225 height 68
click at [325, 369] on textarea "Supply of Sunshade brackets to Canterbury Leisure Centre/9037 As per quotation …" at bounding box center [873, 344] width 1225 height 68
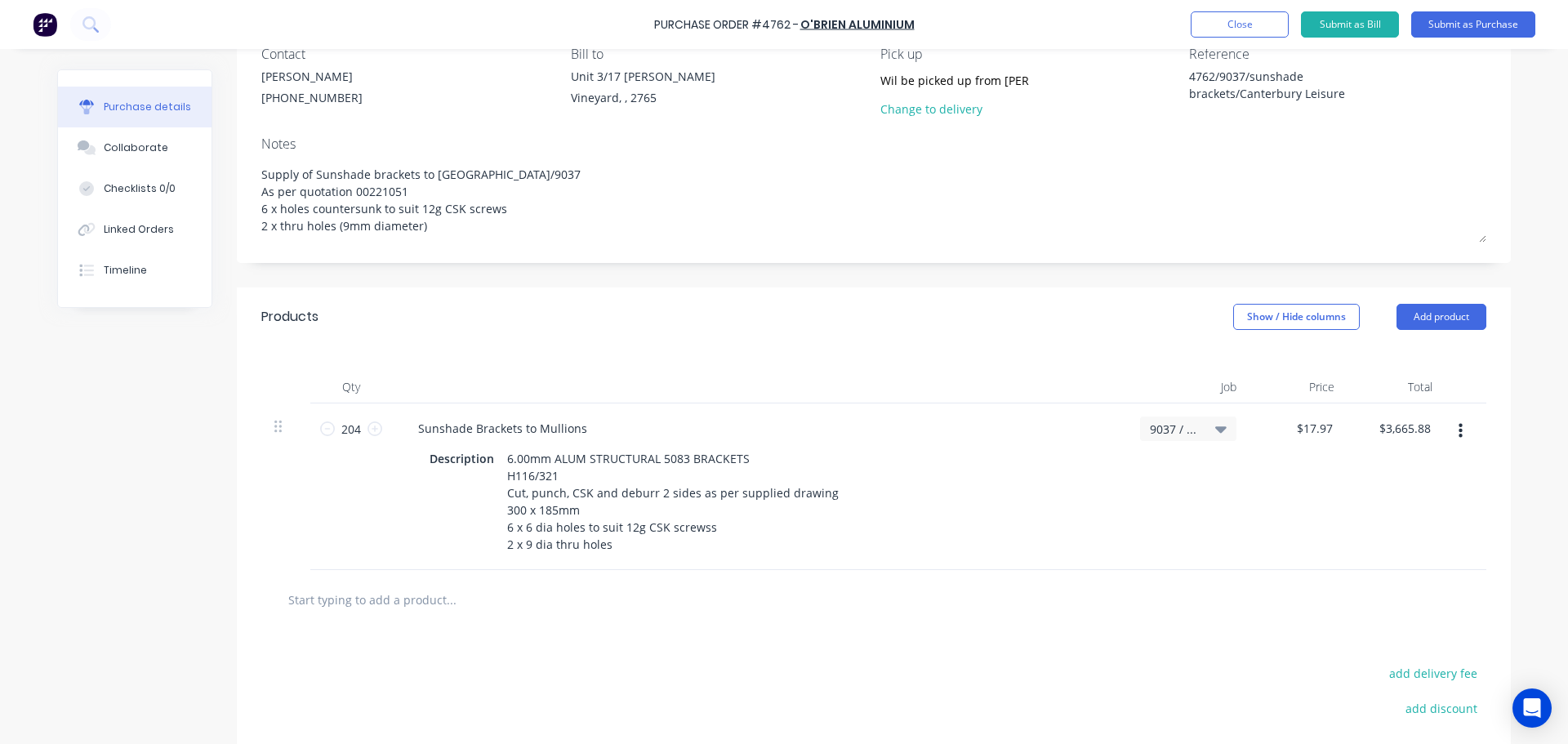
scroll to position [164, 0]
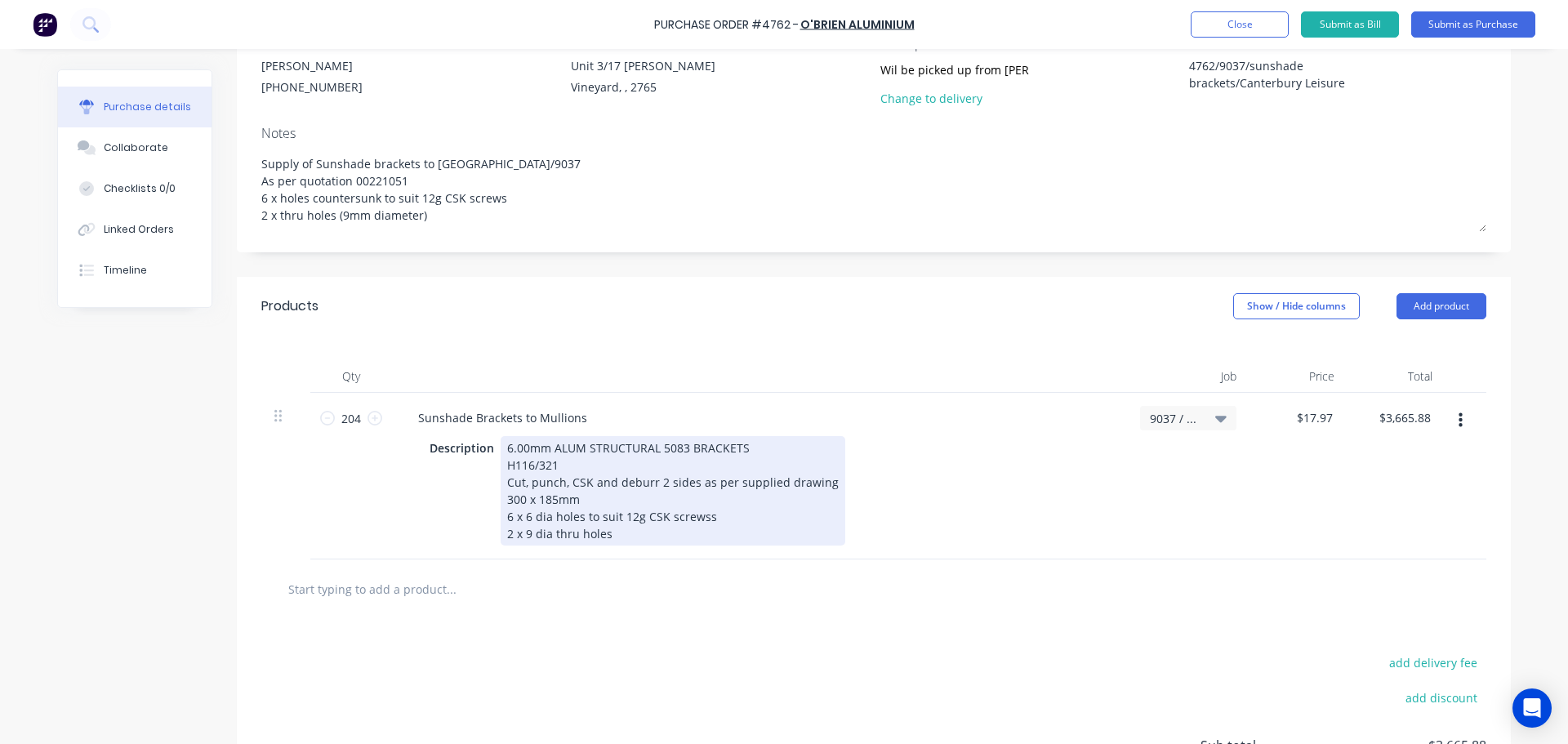
click at [501, 450] on div "6.00mm ALUM STRUCTURAL 5083 BRACKETS H116/321 Cut, punch, CSK and deburr 2 side…" at bounding box center [673, 491] width 344 height 110
click at [774, 456] on div "6.00mm ALUM STRUCTURAL 5083 BRACKETS H116/321 Cut, punch, CSK and deburr 2 side…" at bounding box center [673, 491] width 344 height 110
click at [752, 451] on div "6.00mm ALUM STRUCTURAL 5083 BRACKETS H116/321 Cut, punch, CSK and deburr 2 side…" at bounding box center [673, 491] width 344 height 110
click at [501, 459] on div "6.00mm ALUM STRUCTURAL 5083 BRACKETS H116/321 Cut, punch, CSK and deburr 2 side…" at bounding box center [673, 491] width 344 height 110
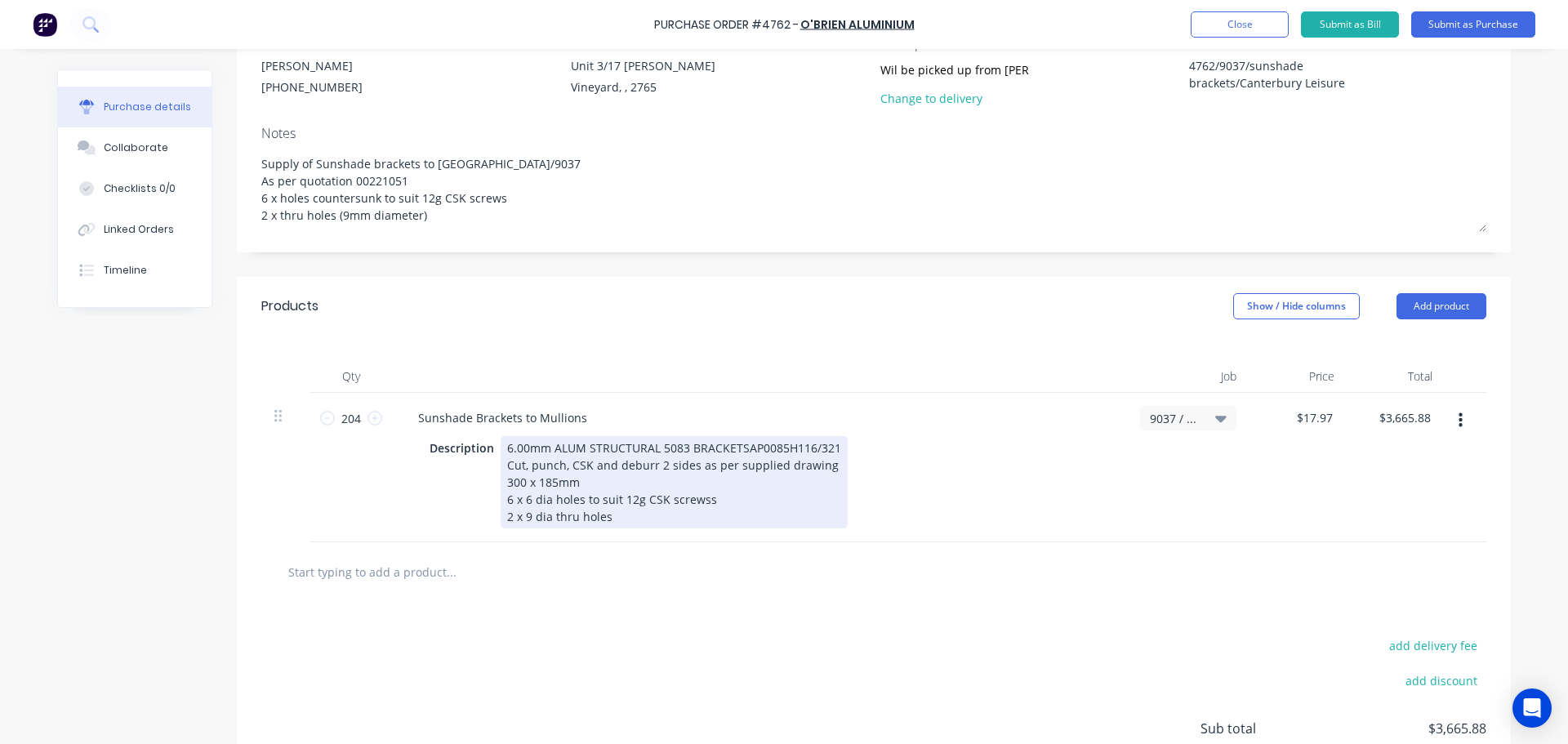
click at [958, 488] on div "Description 6.00mm ALUM STRUCTURAL 5083 BRACKETS AP0085 H116/321 Cut, punch, CS…" at bounding box center [756, 482] width 666 height 92
drag, startPoint x: 560, startPoint y: 482, endPoint x: 450, endPoint y: 484, distance: 110.0
click at [450, 484] on div "Description 6.00mm ALUM STRUCTURAL 5083 BRACKETS AP0085 H116/321 Cut, punch, CS…" at bounding box center [756, 482] width 666 height 92
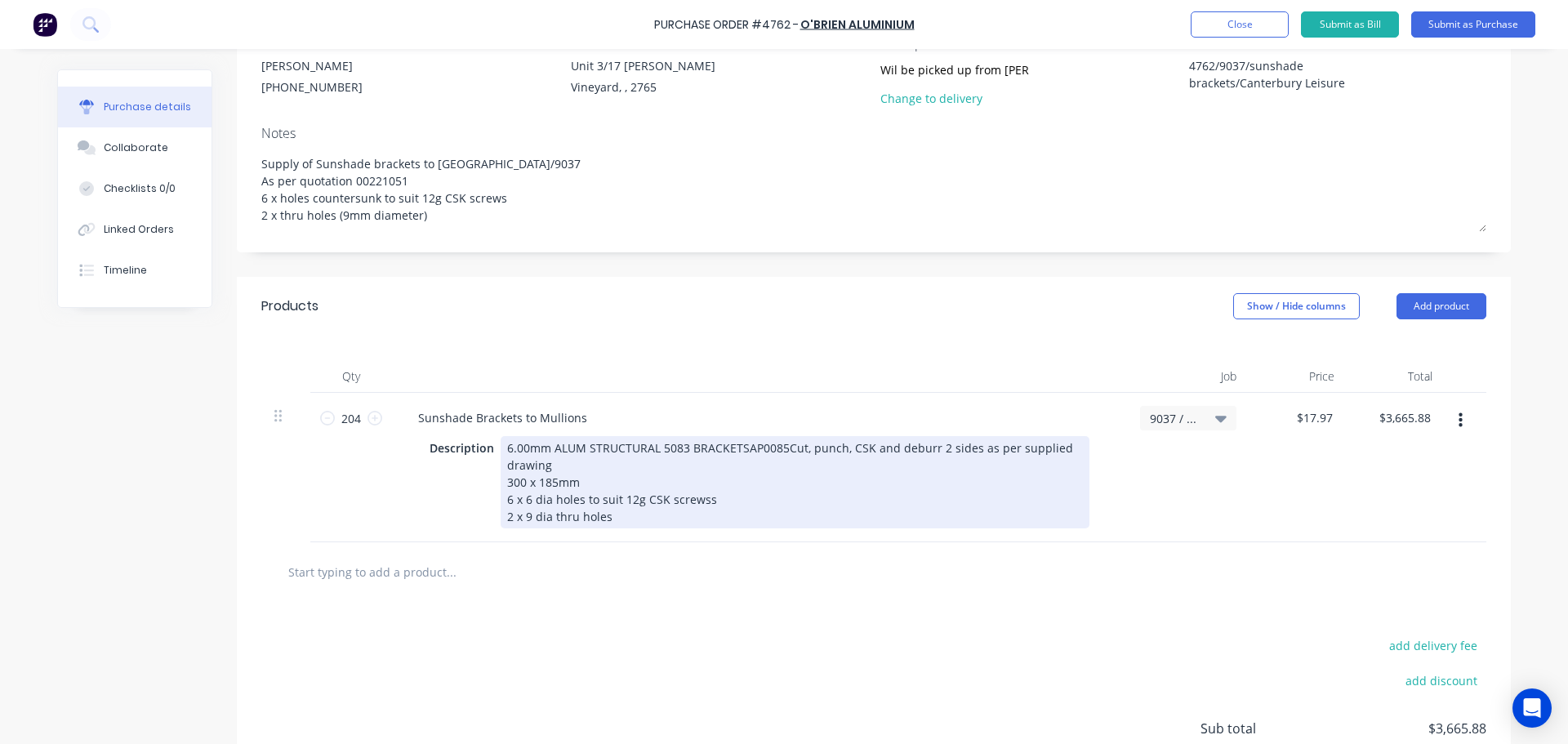
click at [680, 447] on div "6.00mm ALUM STRUCTURAL 5083 BRACKETS AP0085 Cut, punch, CSK and deburr 2 sides …" at bounding box center [795, 482] width 588 height 92
click at [685, 450] on div "6.00mm ALUM STRUCTURAL 5083/H116/321 BRACKETS AP0085 Cut, punch, CSK and deburr…" at bounding box center [795, 482] width 588 height 92
click at [1051, 500] on div "Description 6.00mm ALUM STRUCTURAL 5083-H116/321 BRACKETS AP0085 Cut, punch, CS…" at bounding box center [756, 482] width 666 height 92
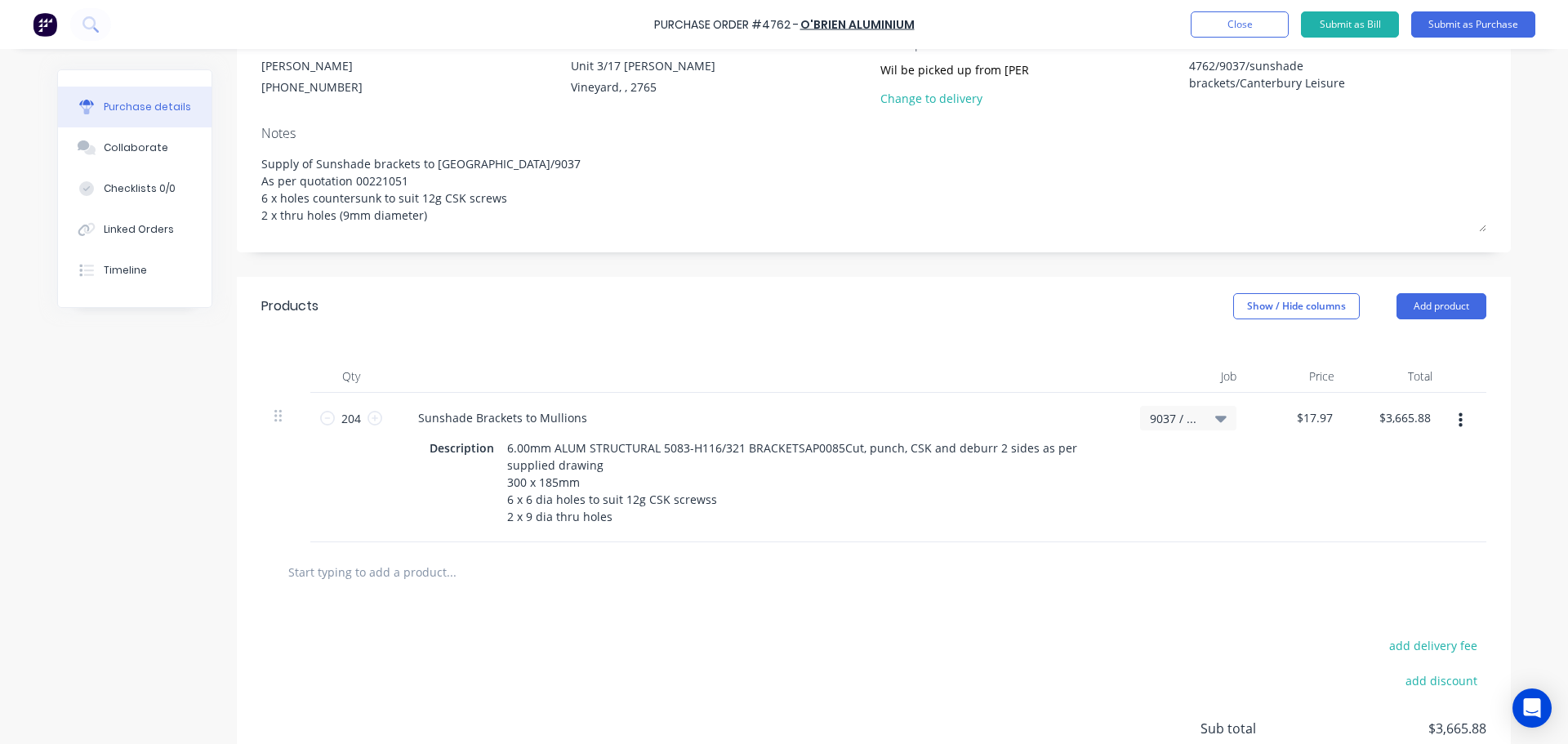
click at [665, 602] on div at bounding box center [873, 571] width 1225 height 59
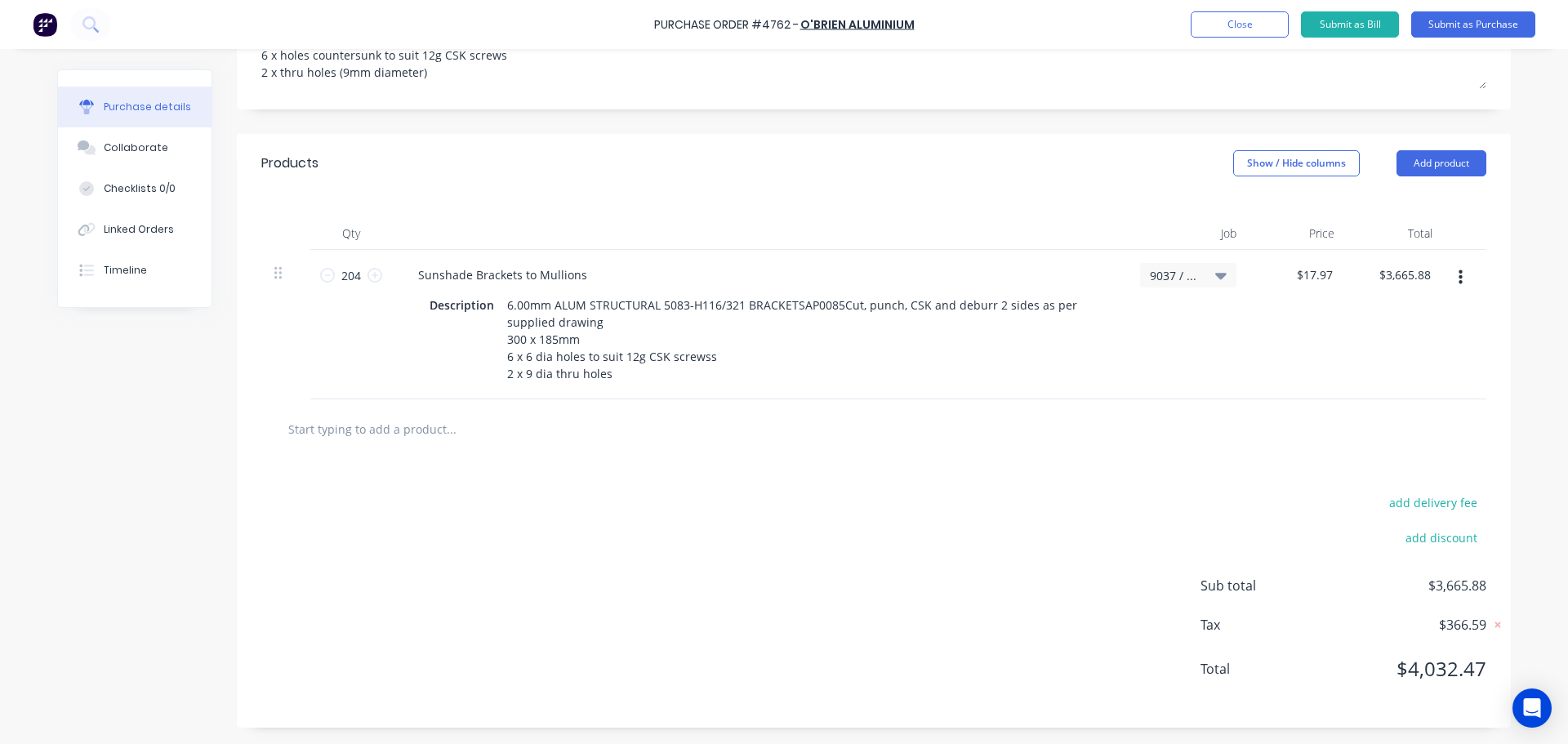
scroll to position [0, 0]
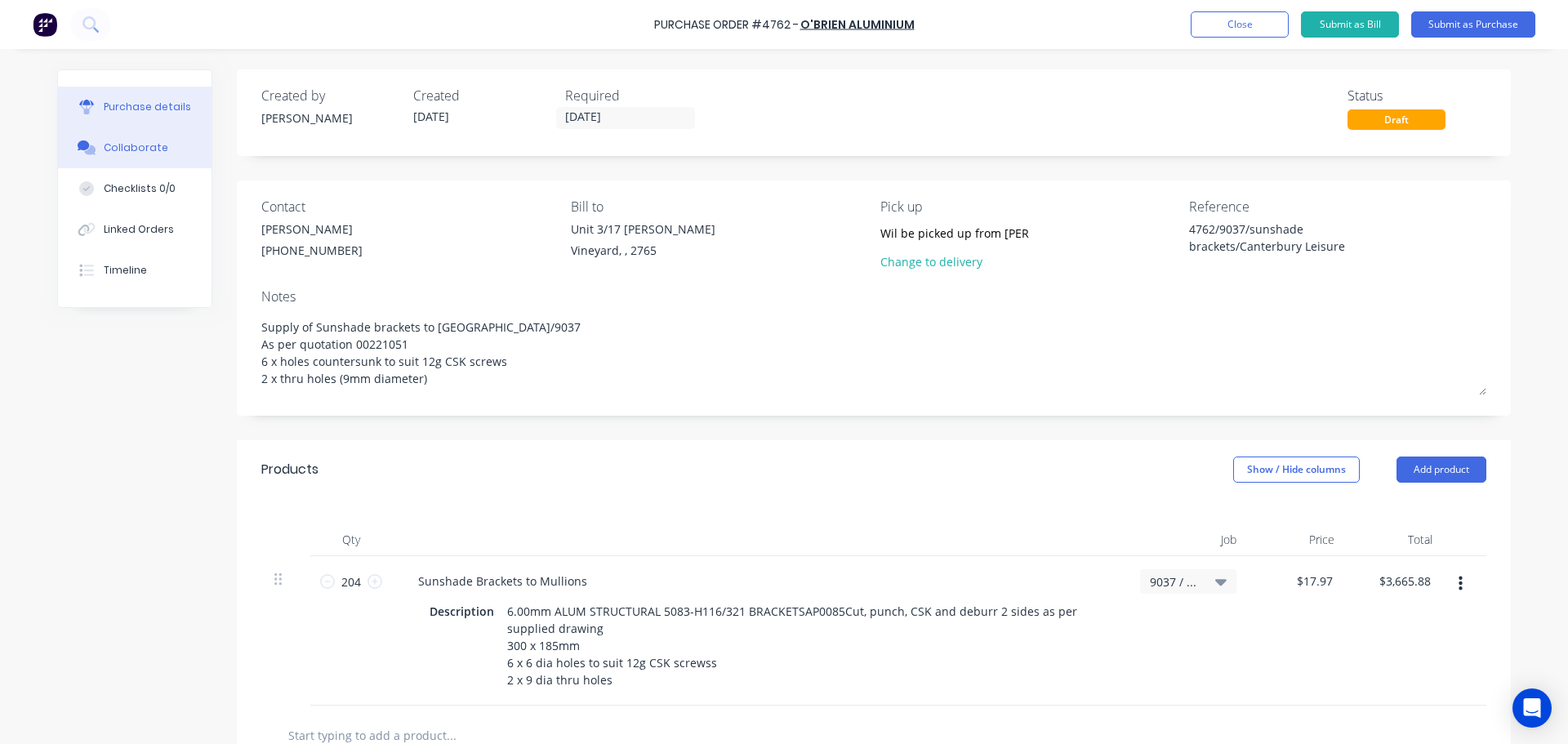
click at [93, 137] on button "Collaborate" at bounding box center [135, 148] width 154 height 41
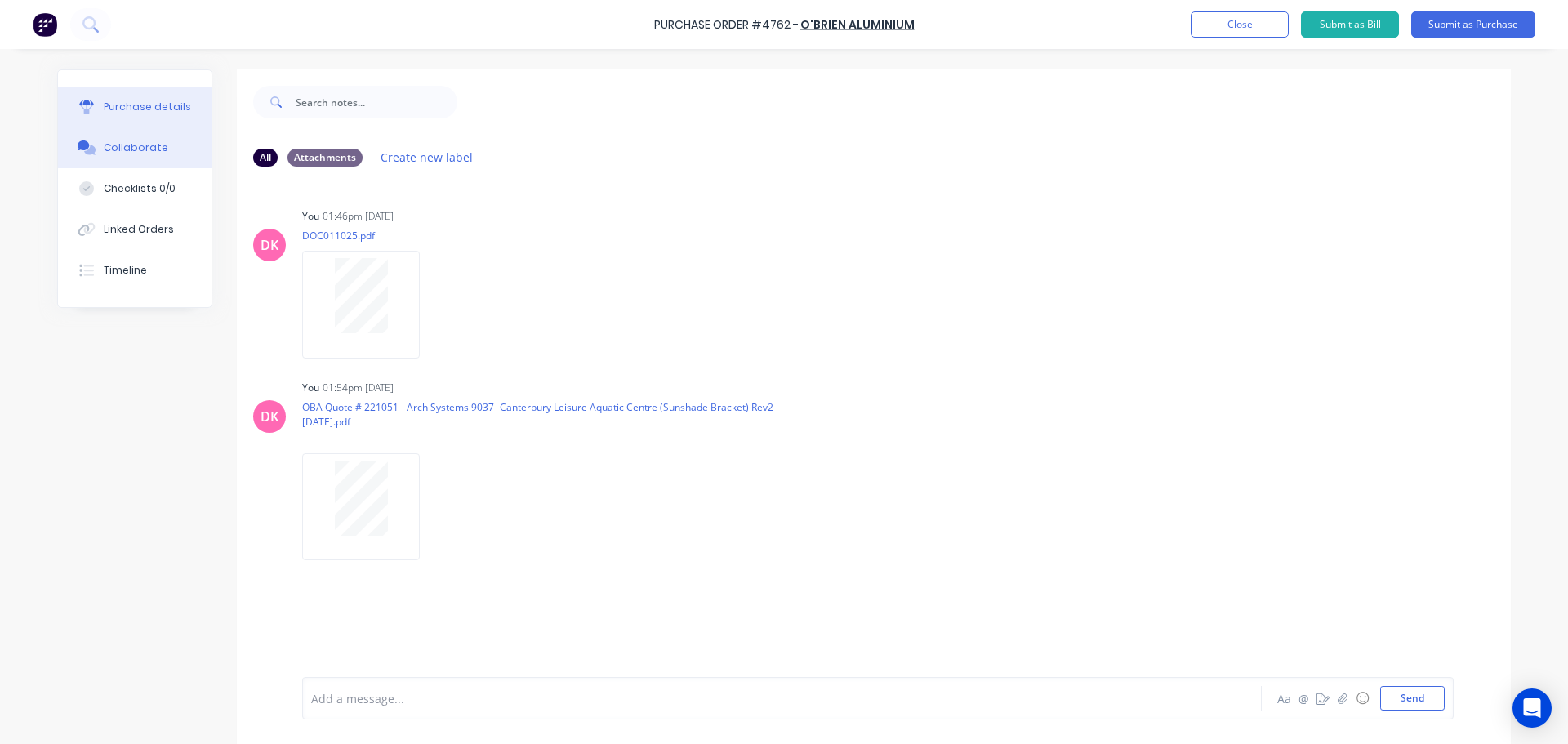
click at [144, 113] on div "Purchase details" at bounding box center [147, 107] width 88 height 15
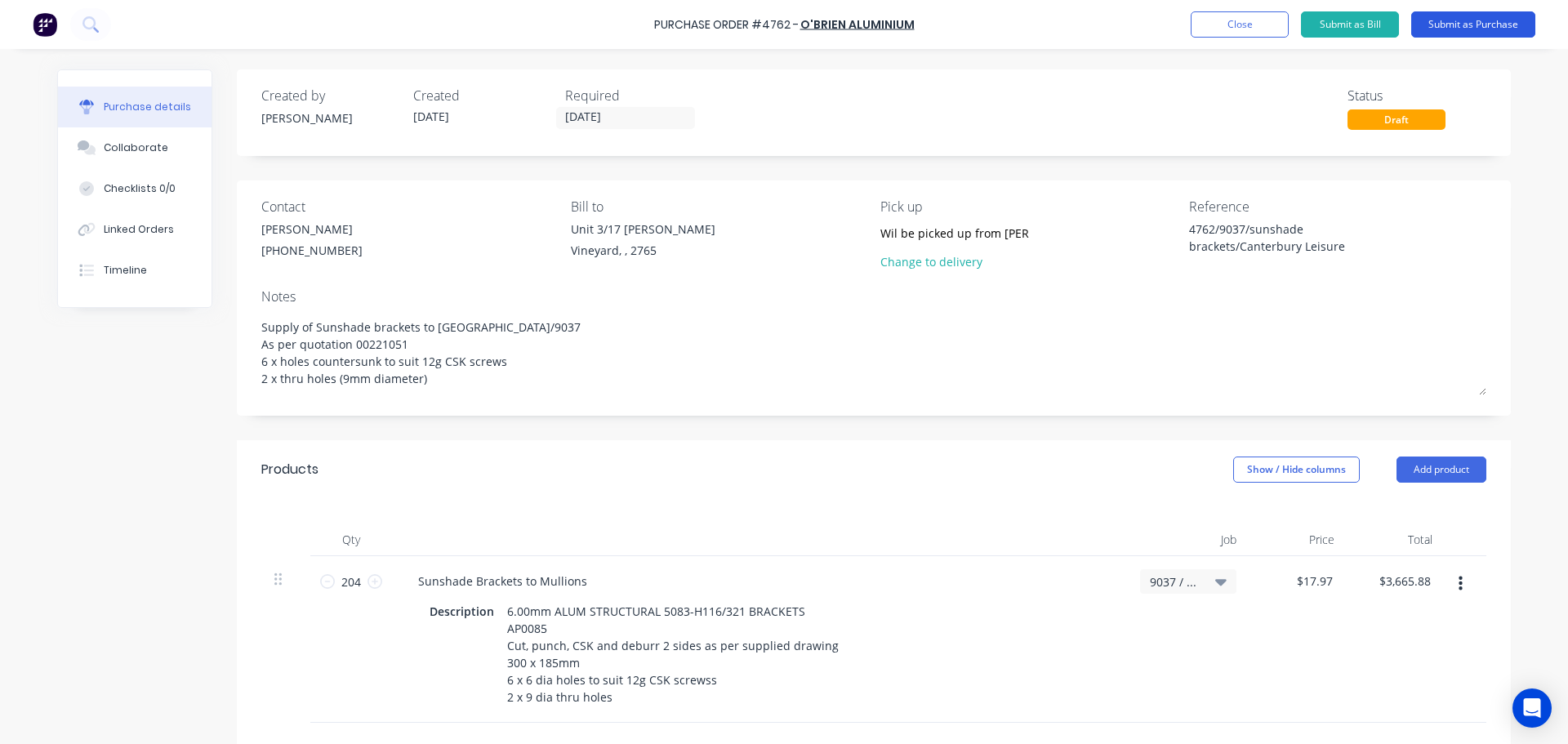
click at [1480, 31] on button "Submit as Purchase" at bounding box center [1473, 25] width 124 height 27
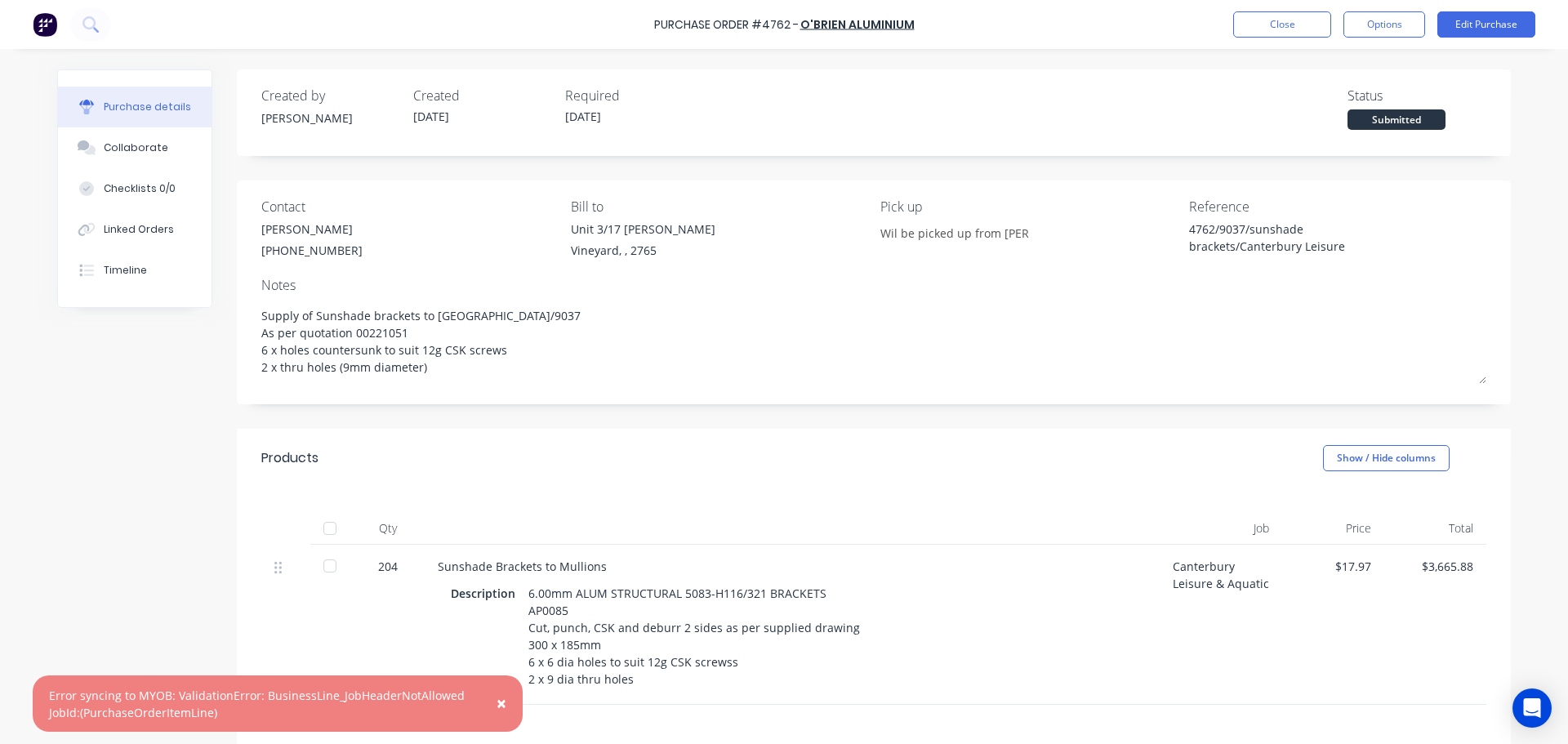
click at [1233, 574] on div "Canterbury Leisure & Aquatic" at bounding box center [1221, 625] width 122 height 160
click at [501, 701] on span "×" at bounding box center [501, 703] width 10 height 23
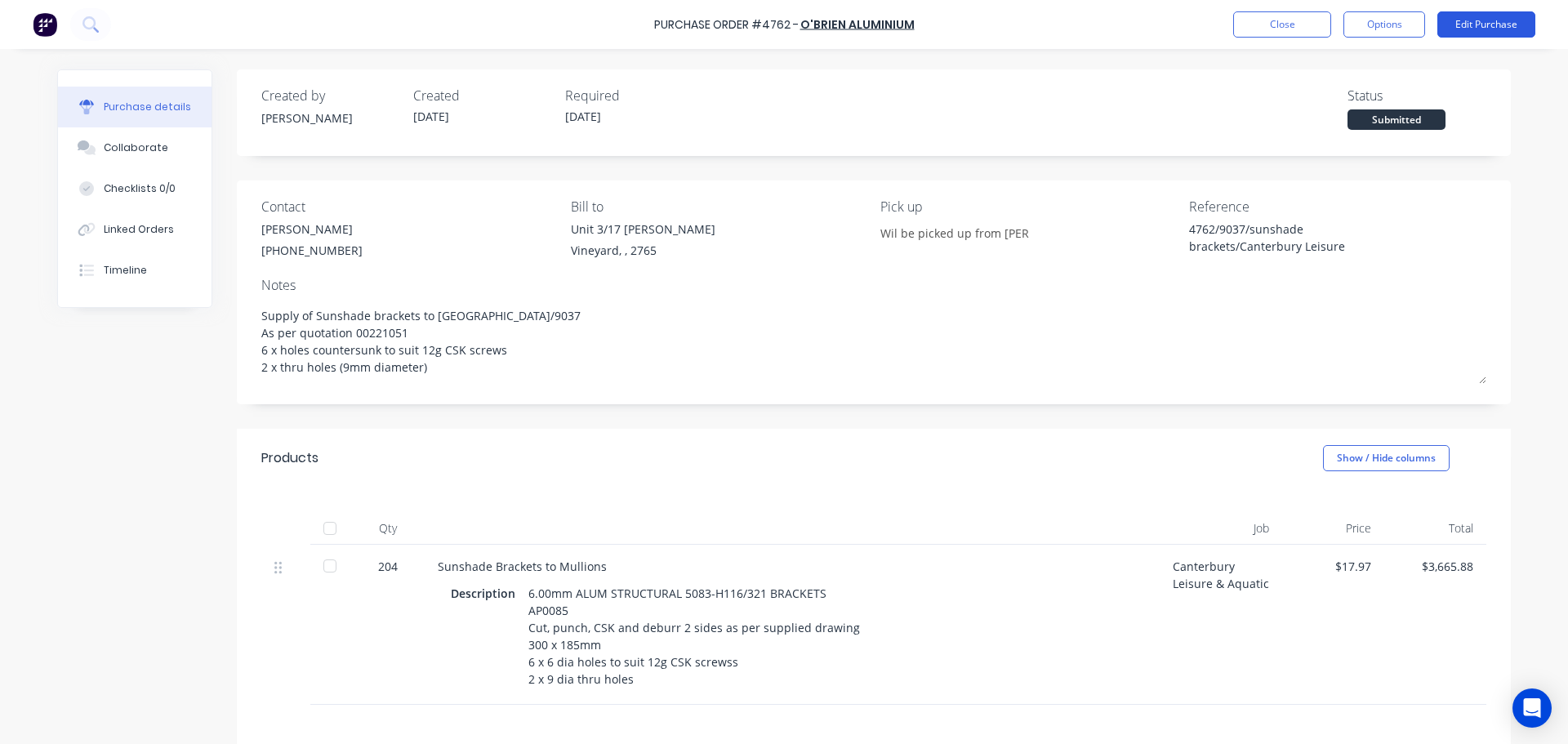
click at [1519, 30] on button "Edit Purchase" at bounding box center [1486, 25] width 98 height 27
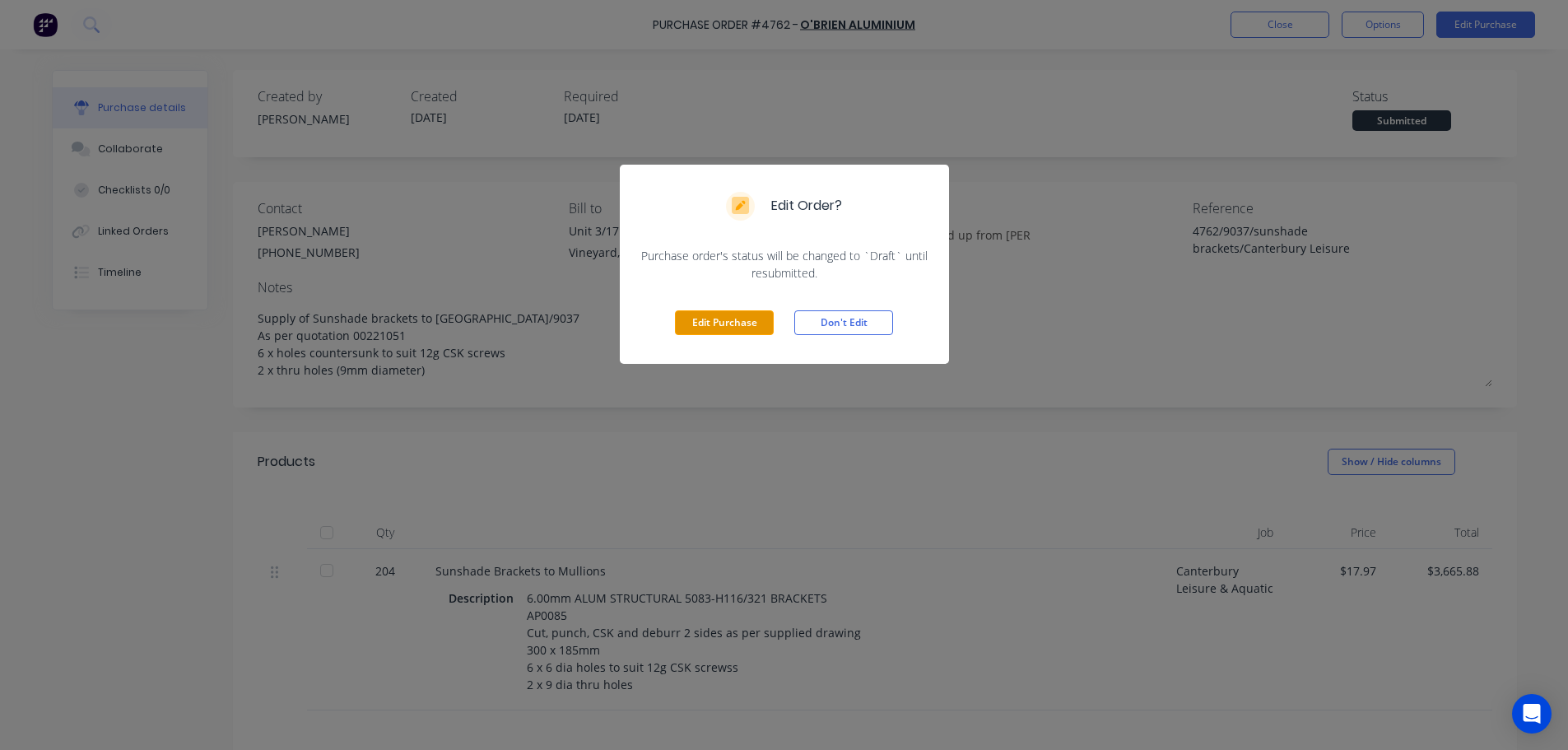
click at [741, 331] on button "Edit Purchase" at bounding box center [724, 323] width 99 height 25
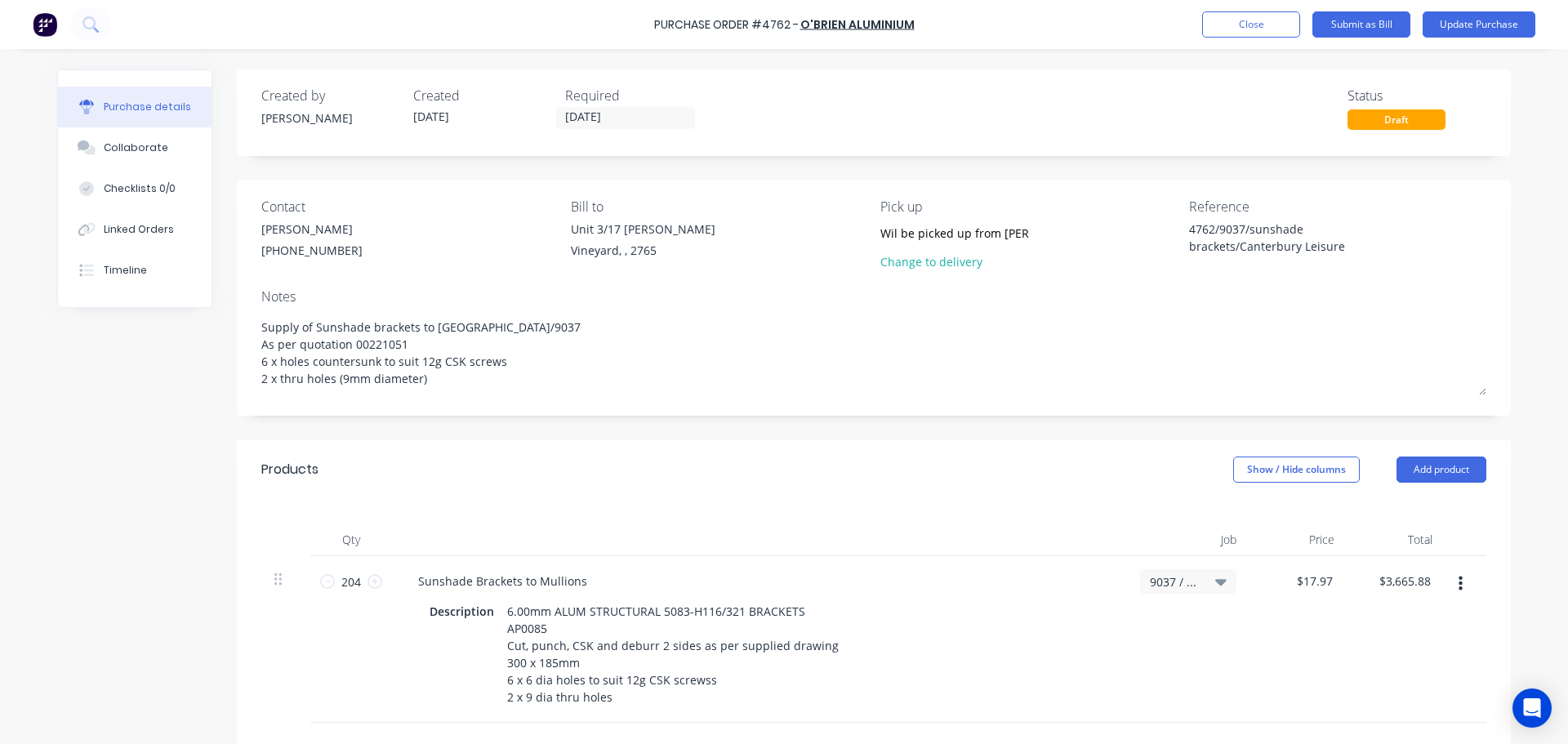
click at [1220, 585] on icon at bounding box center [1220, 581] width 12 height 18
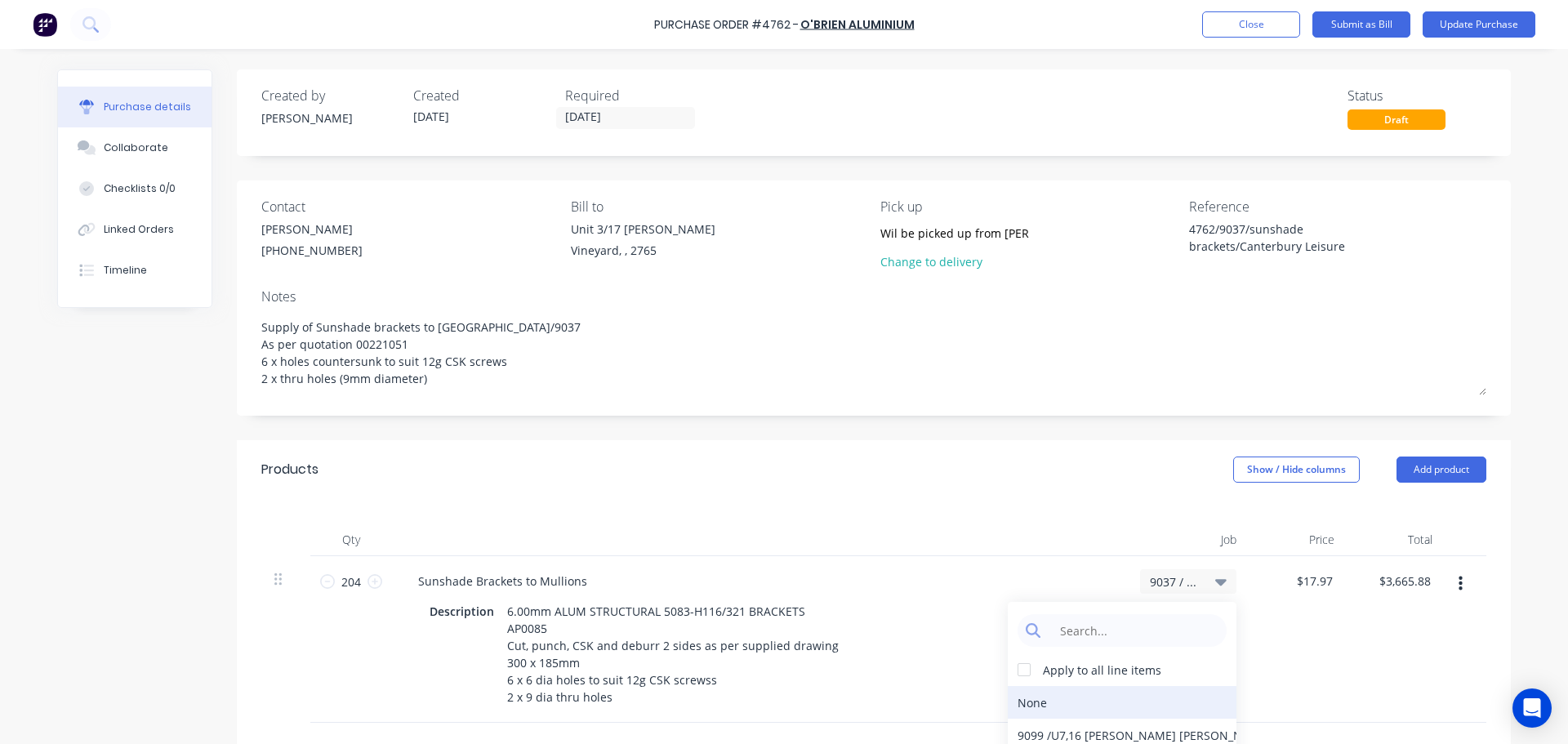
click at [1080, 701] on div "None" at bounding box center [1122, 702] width 228 height 33
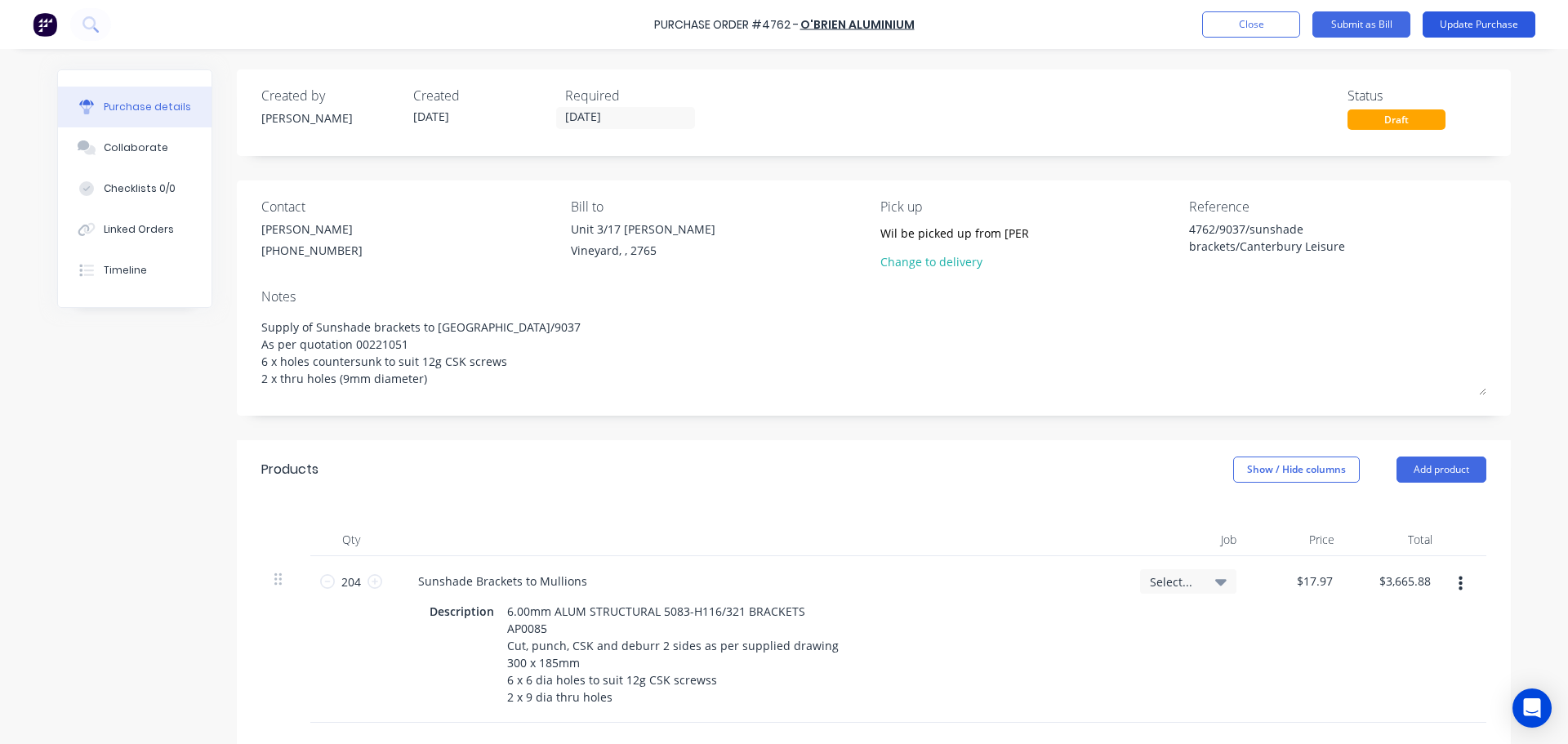
click at [1480, 19] on button "Update Purchase" at bounding box center [1479, 25] width 112 height 27
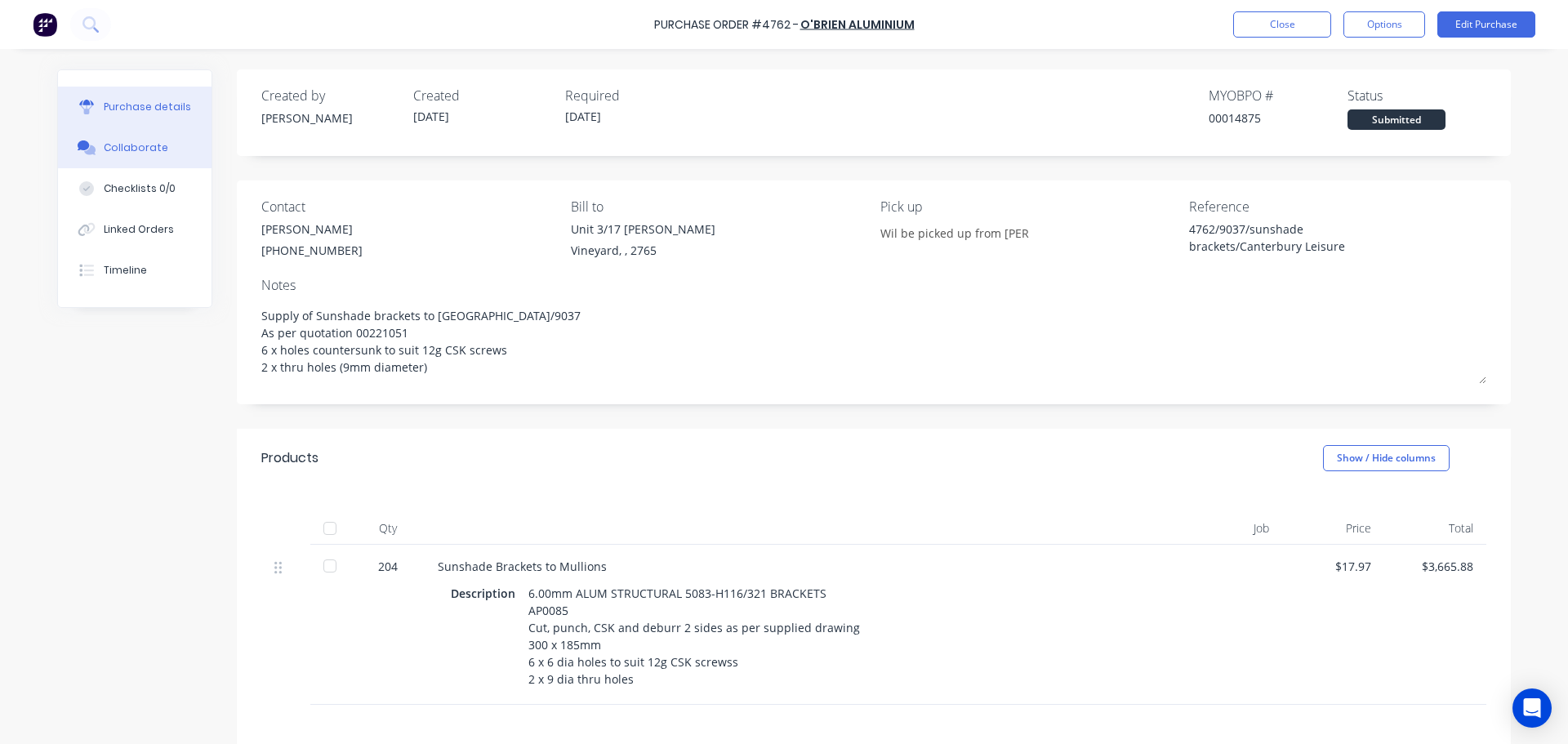
click at [138, 160] on button "Collaborate" at bounding box center [135, 148] width 154 height 41
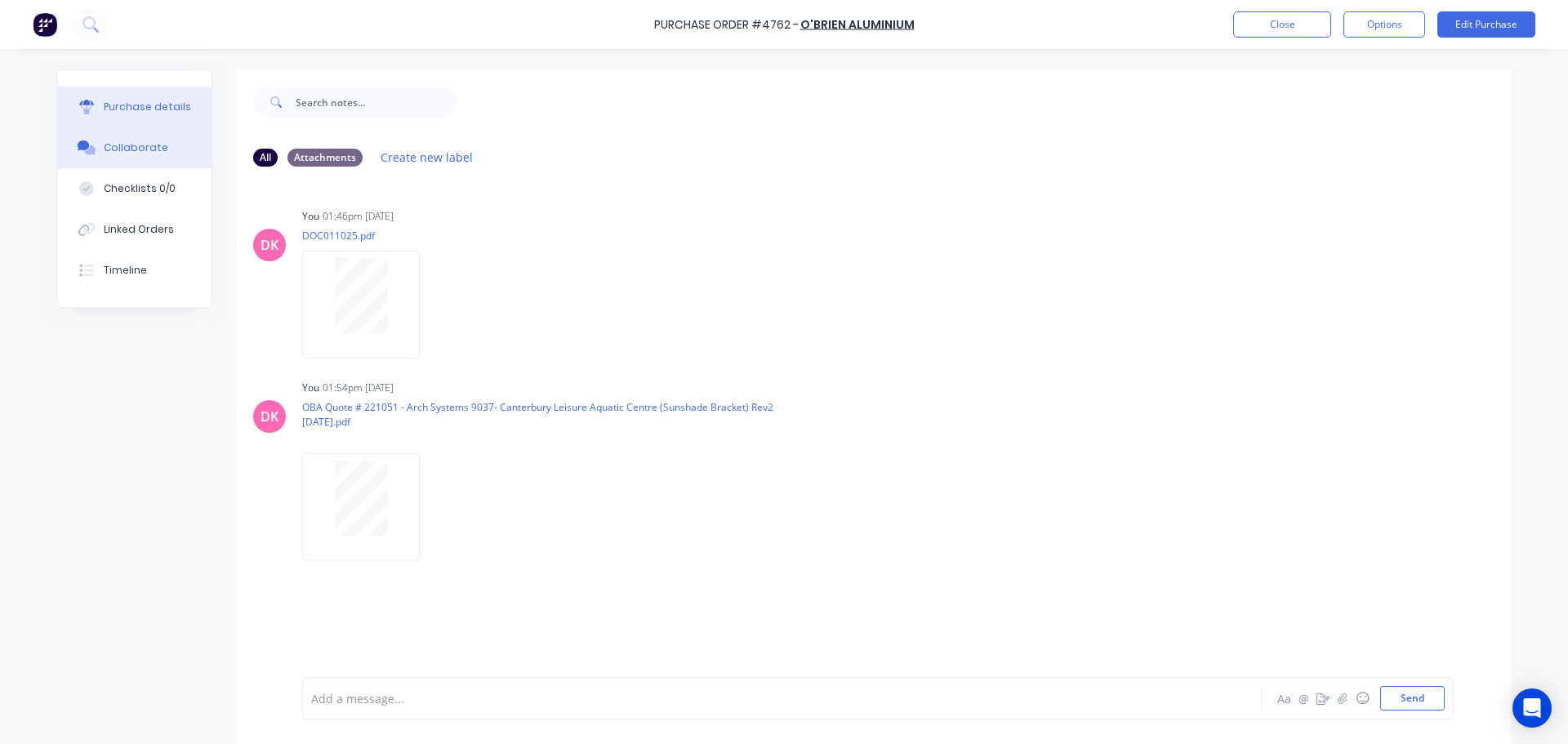
click at [122, 120] on button "Purchase details" at bounding box center [135, 107] width 154 height 41
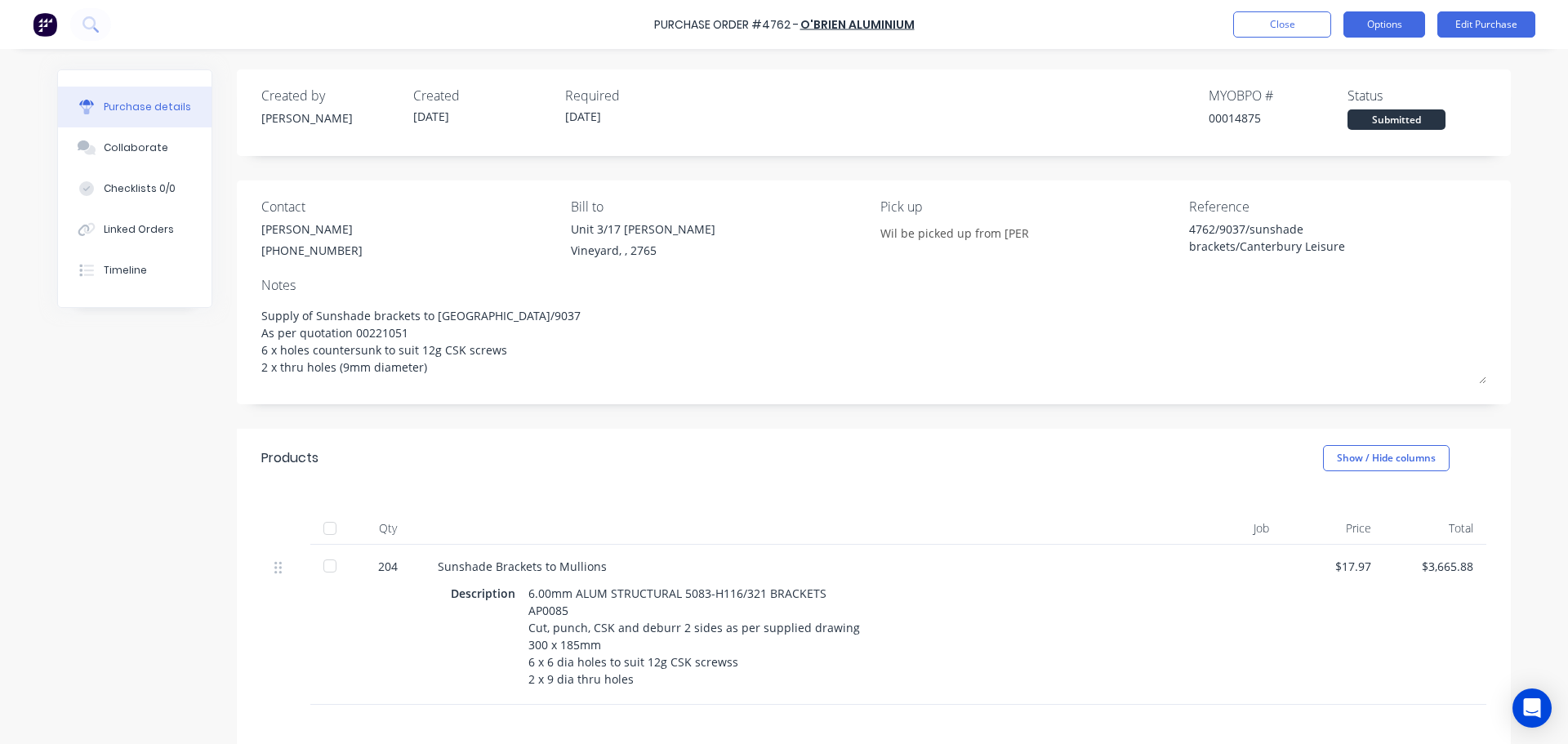
click at [1388, 29] on button "Options" at bounding box center [1384, 25] width 81 height 27
click at [900, 105] on div "Created by Dee Created 01/10/25 Required 08/10/25 MYOB PO # 00014875 Status Sub…" at bounding box center [873, 108] width 1225 height 44
click at [1406, 31] on button "Options" at bounding box center [1384, 25] width 81 height 27
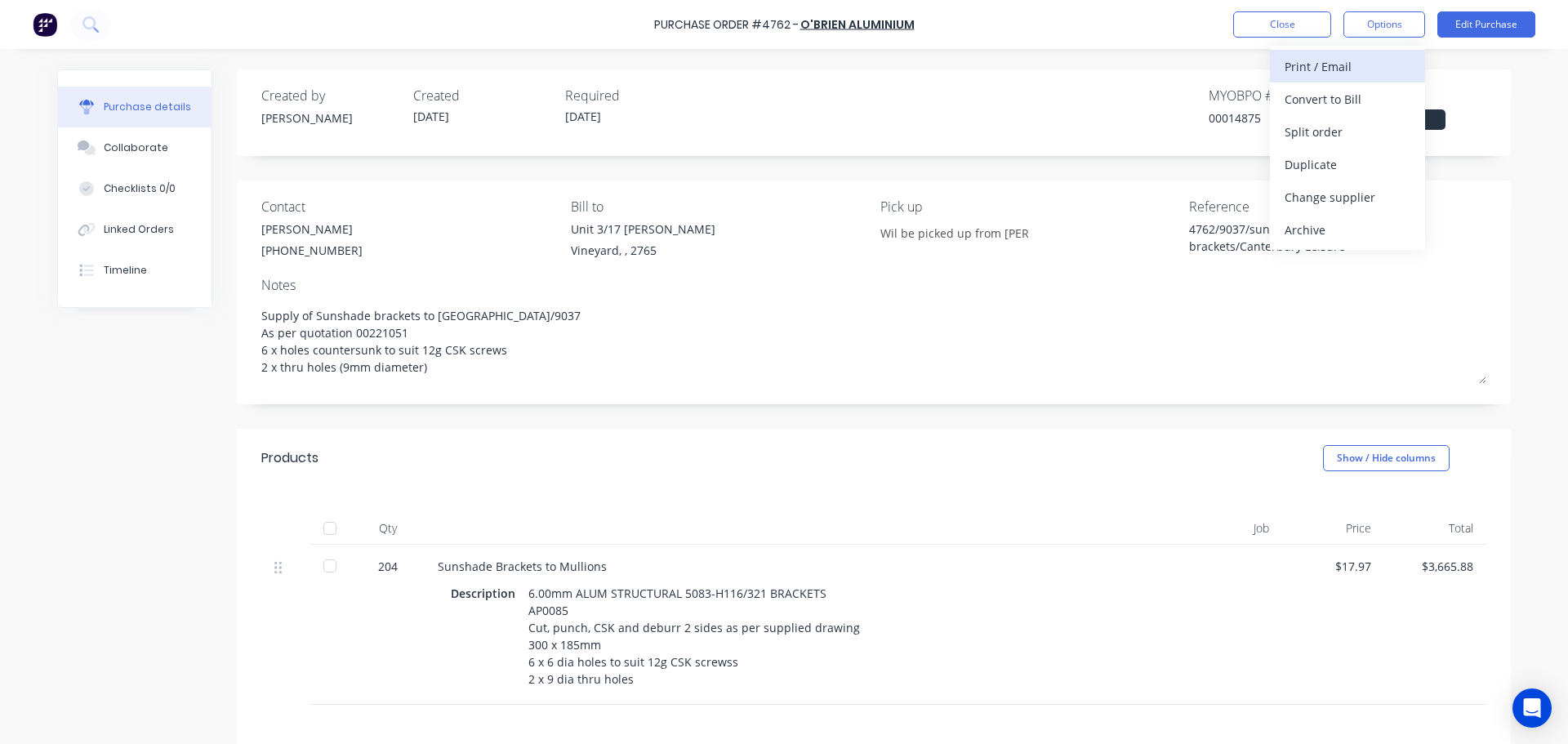
click at [1349, 58] on div "Print / Email" at bounding box center [1348, 66] width 126 height 24
click at [1324, 90] on div "With pricing" at bounding box center [1348, 99] width 126 height 24
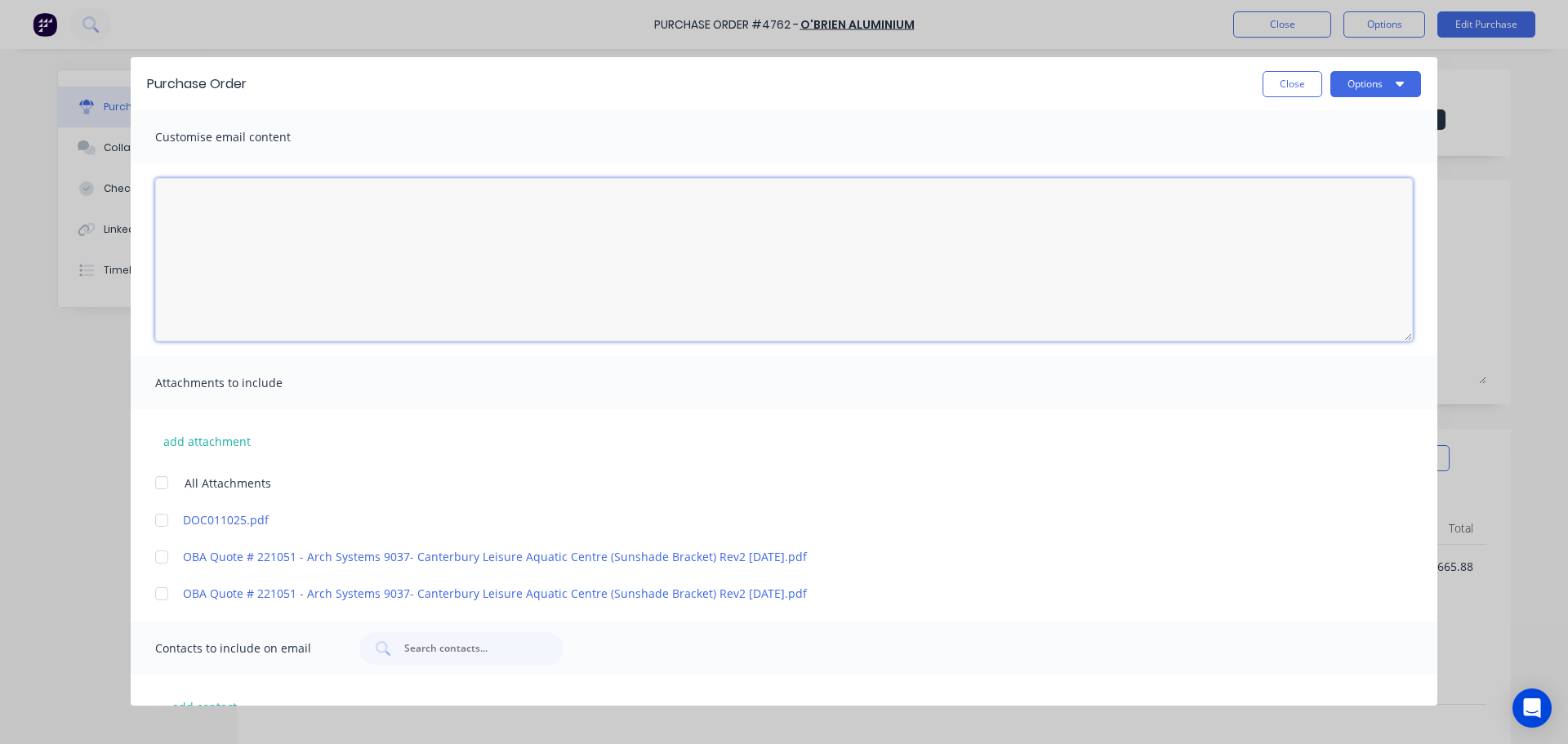
click at [283, 202] on textarea "[DATE]" at bounding box center [783, 259] width 1257 height 164
click at [531, 83] on div "Close Options" at bounding box center [842, 84] width 1158 height 27
click at [319, 229] on textarea "[DATE]" at bounding box center [783, 259] width 1257 height 164
drag, startPoint x: 375, startPoint y: 258, endPoint x: 256, endPoint y: 253, distance: 119.1
click at [256, 253] on textarea "Hi Michelle, Please see the attached PO-4762 for 204 brackets as per the attach…" at bounding box center [783, 259] width 1257 height 164
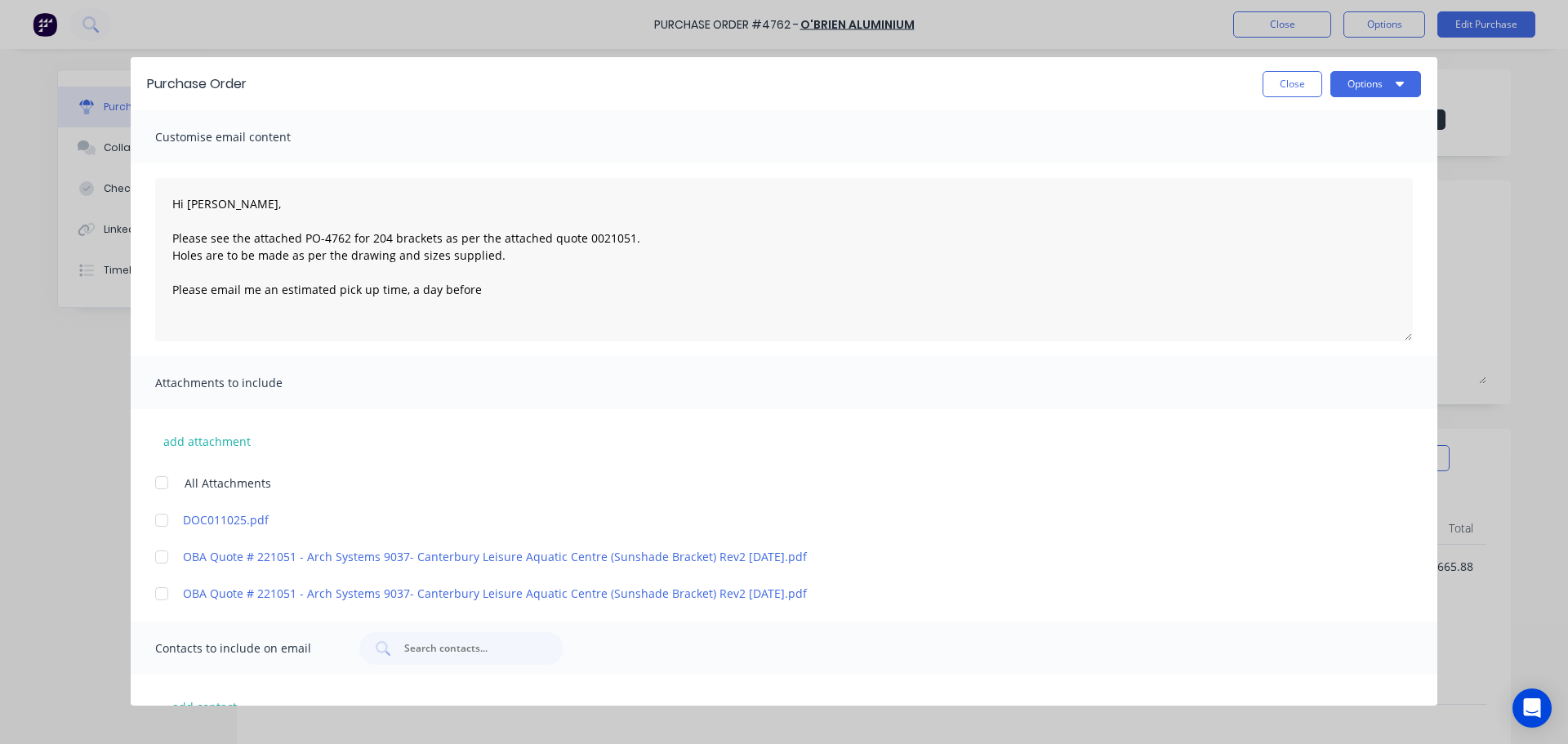
click at [545, 90] on div "Close Options" at bounding box center [842, 84] width 1158 height 27
click at [513, 286] on textarea "Hi Michelle, Please see the attached PO-4762 for 204 brackets as per the attach…" at bounding box center [783, 259] width 1257 height 164
drag, startPoint x: 480, startPoint y: 292, endPoint x: 400, endPoint y: 294, distance: 80.0
click at [400, 294] on textarea "Hi Michelle, Please see the attached PO-4762 for 204 brackets as per the attach…" at bounding box center [783, 259] width 1257 height 164
click at [253, 271] on textarea "Hi Michelle, Please see the attached PO-4762 for 204 brackets as per the attach…" at bounding box center [783, 259] width 1257 height 164
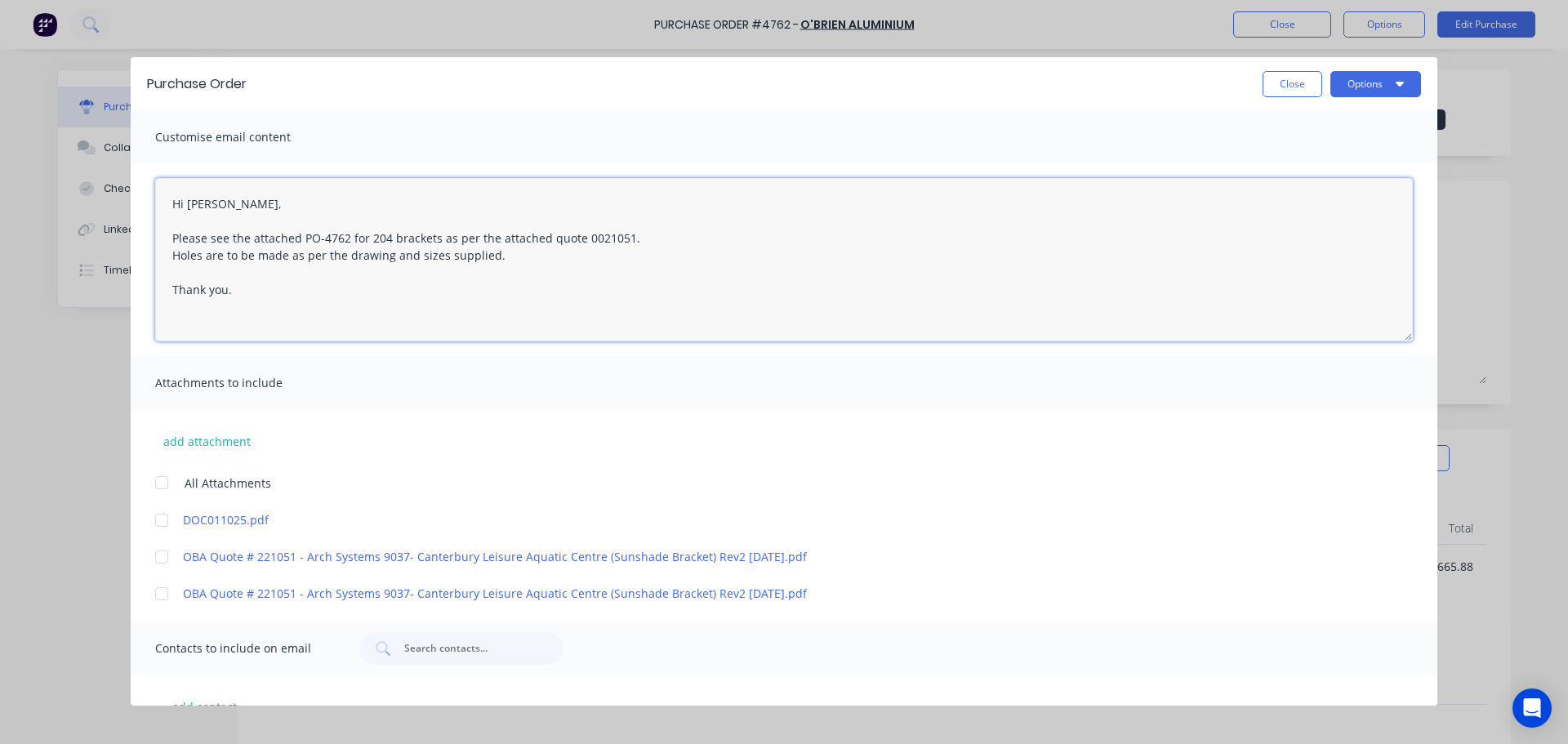
drag, startPoint x: 244, startPoint y: 303, endPoint x: 32, endPoint y: 194, distance: 238.4
click at [32, 194] on div "Purchase Order Close Options Customise email content Hi Michelle, Please see th…" at bounding box center [784, 372] width 1568 height 744
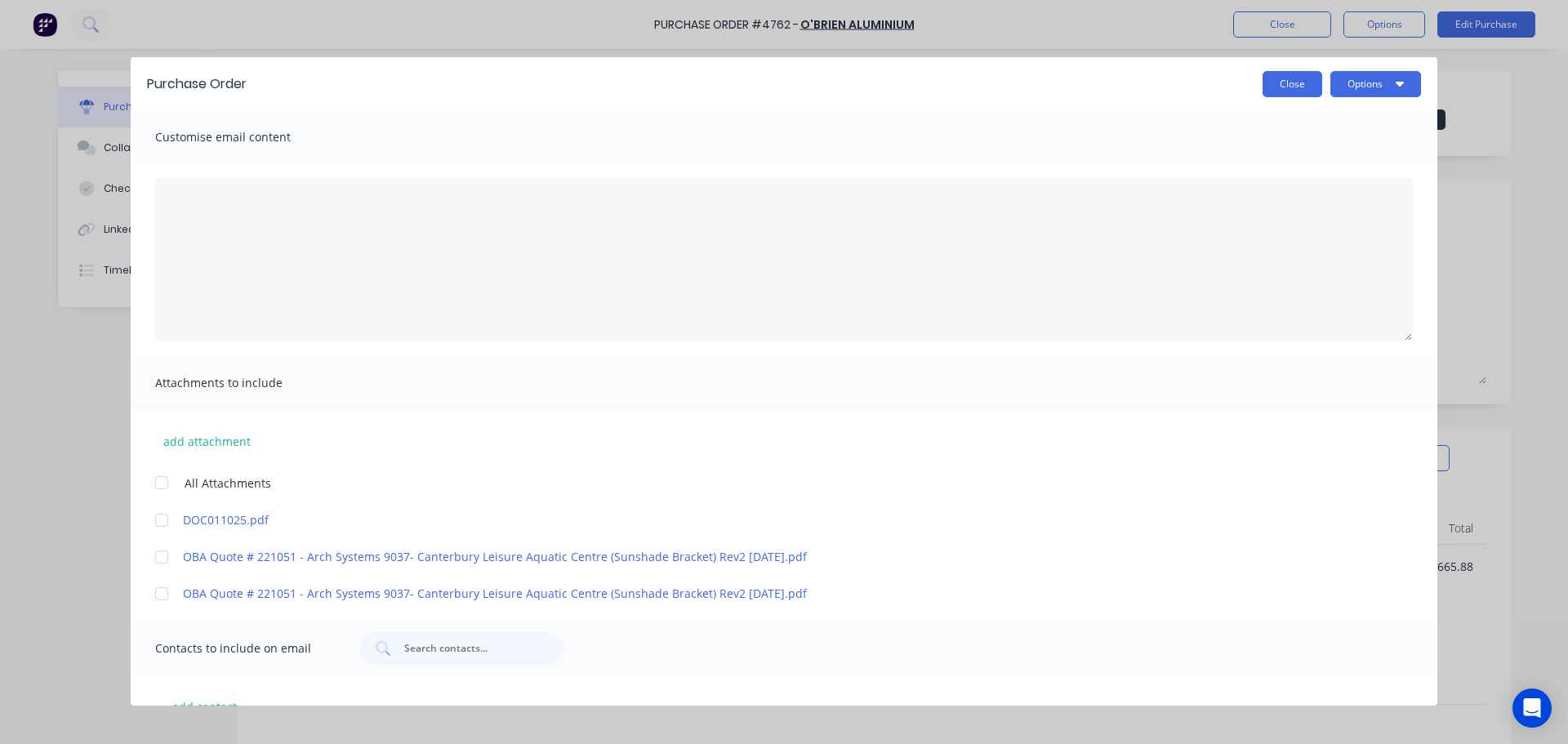
click at [1288, 90] on button "Close" at bounding box center [1292, 84] width 59 height 27
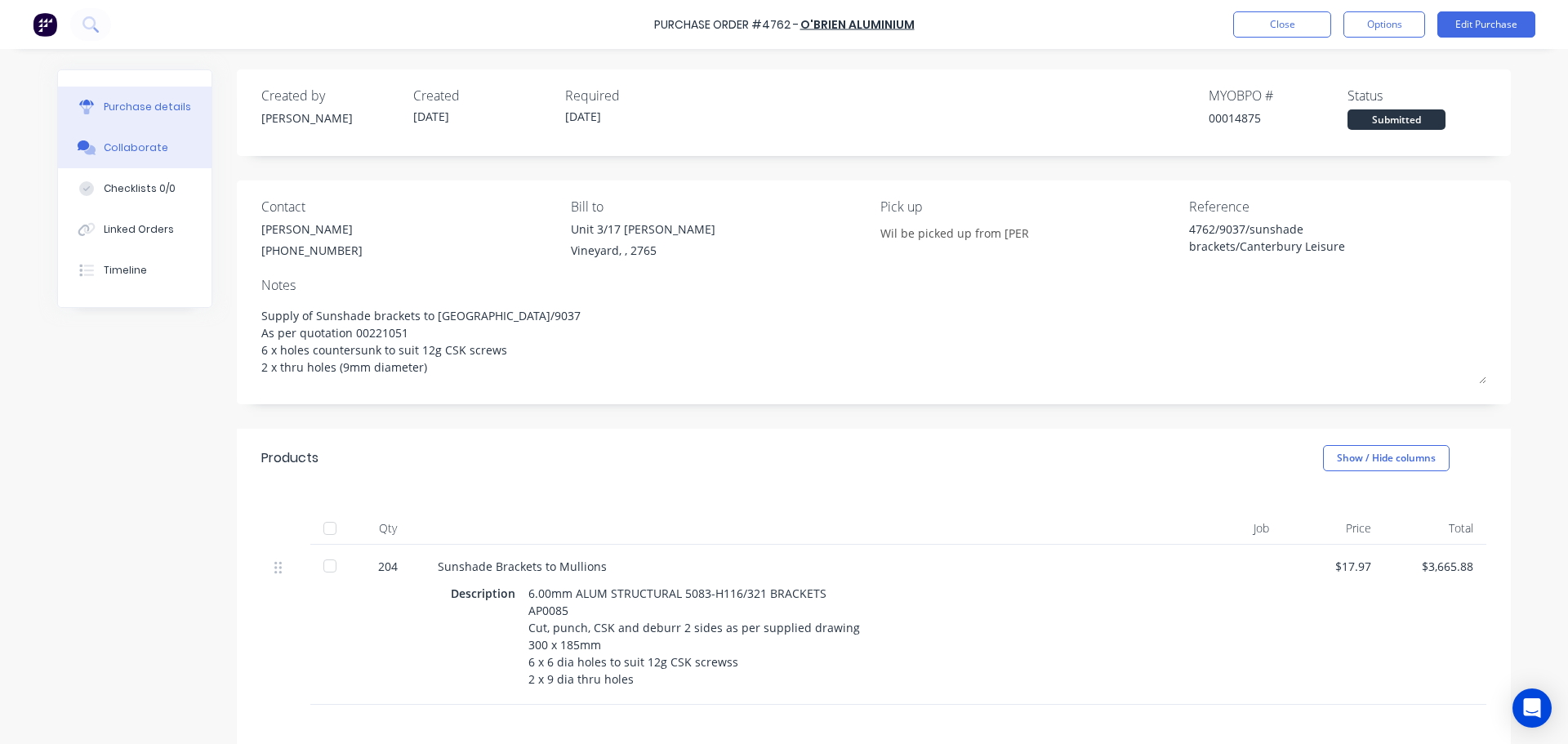
click at [159, 155] on button "Collaborate" at bounding box center [135, 148] width 154 height 41
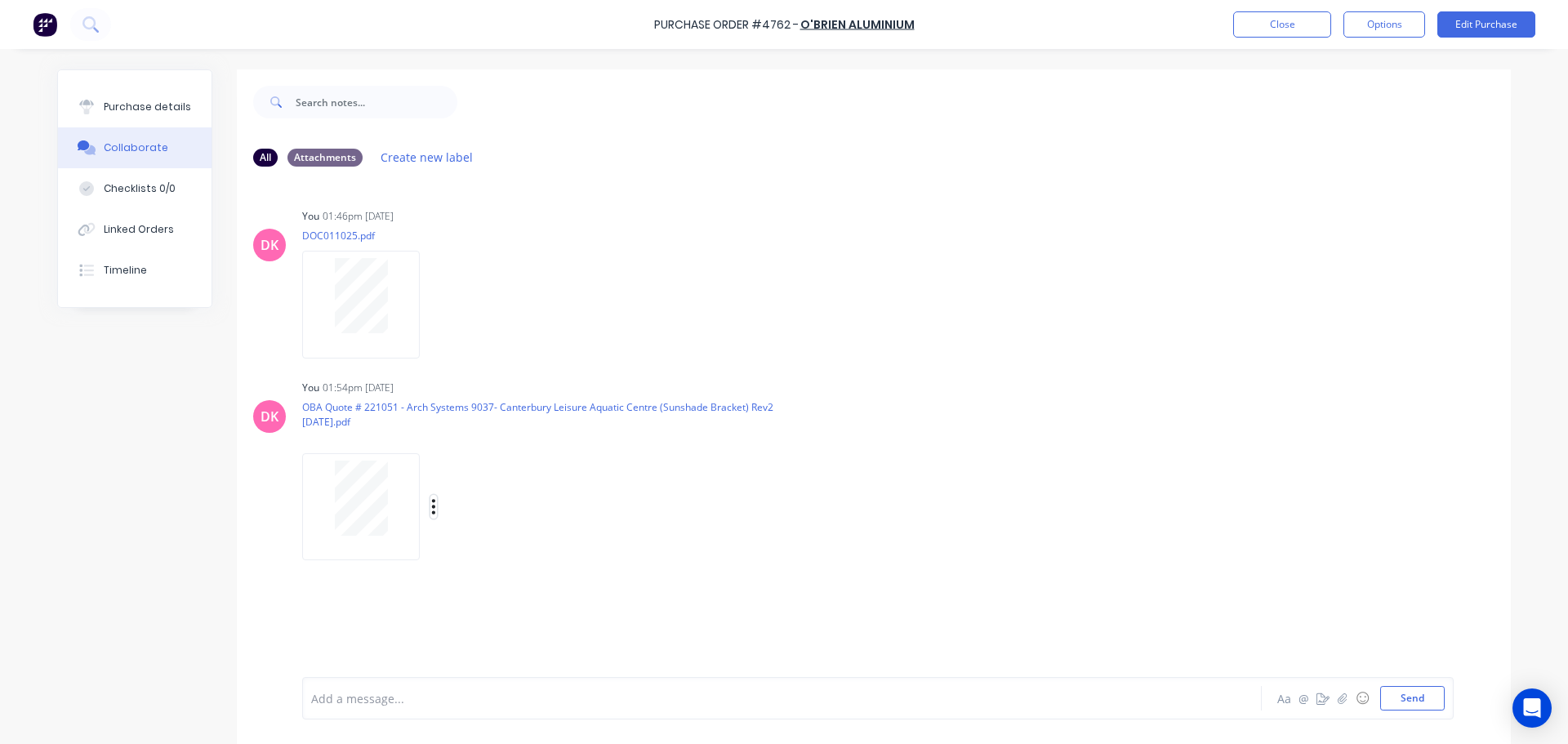
click at [431, 514] on icon "button" at bounding box center [434, 506] width 5 height 19
click at [496, 580] on button "Delete" at bounding box center [542, 587] width 184 height 37
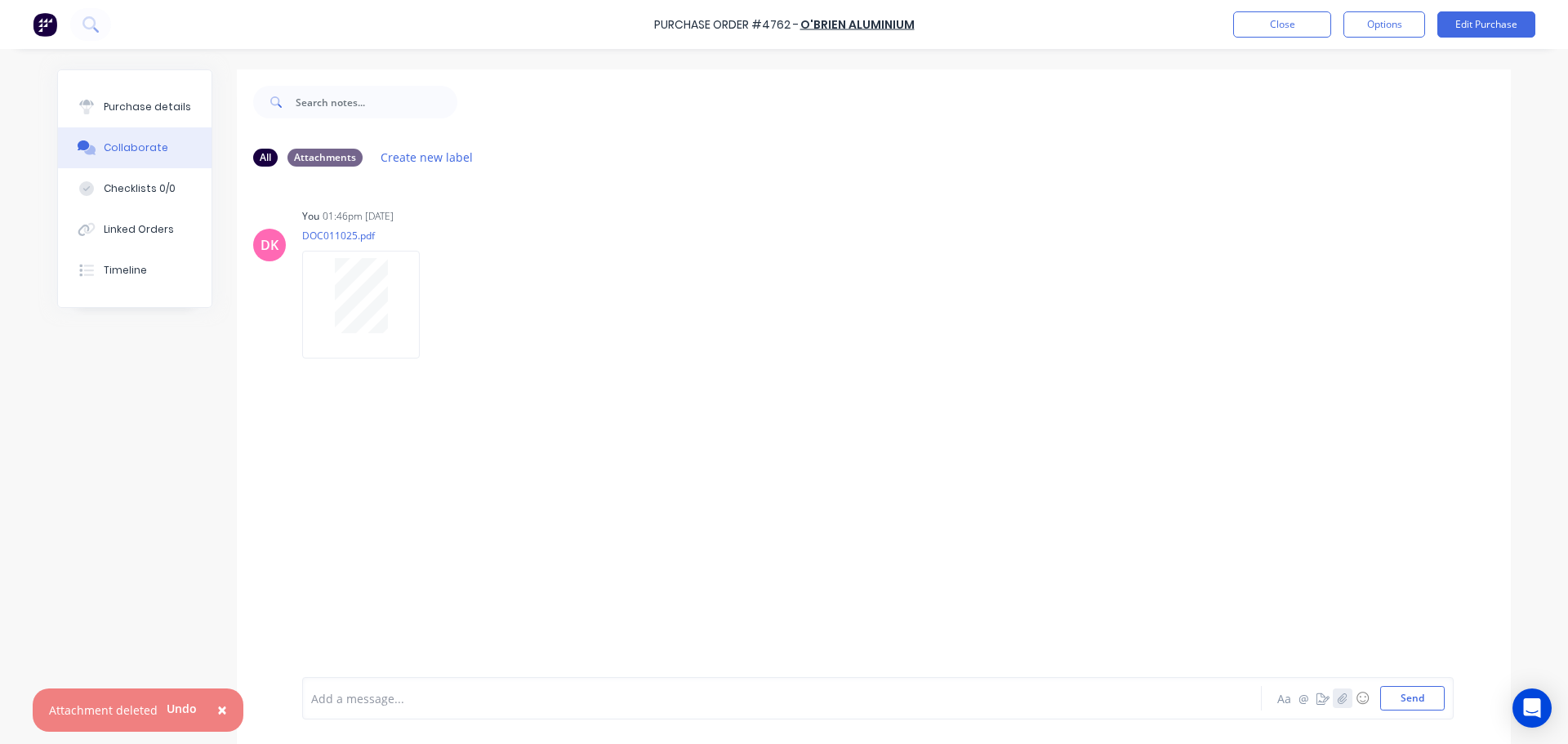
click at [1335, 705] on button "button" at bounding box center [1342, 698] width 19 height 19
click at [1395, 700] on button "Send" at bounding box center [1412, 698] width 65 height 25
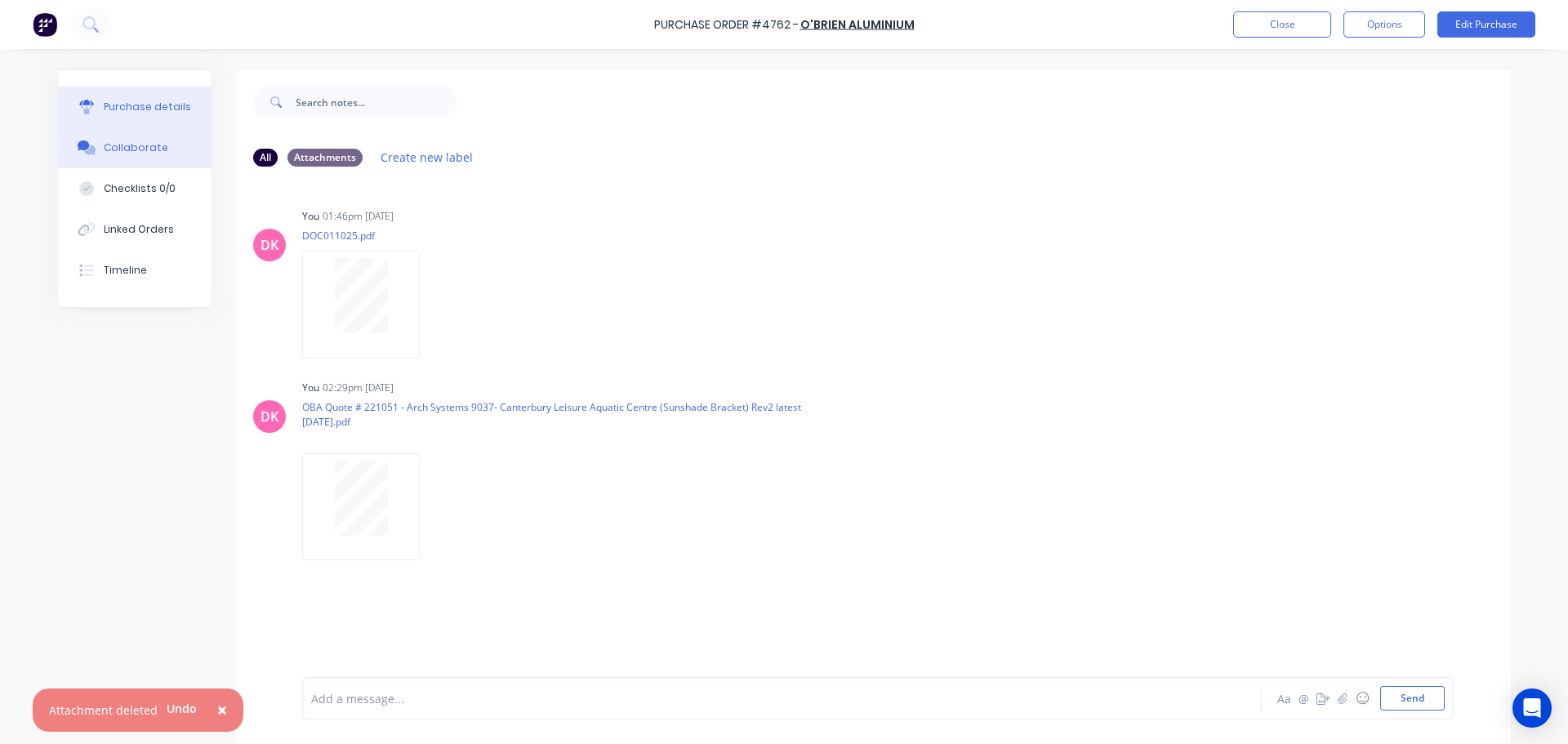
click at [152, 115] on button "Purchase details" at bounding box center [135, 107] width 154 height 41
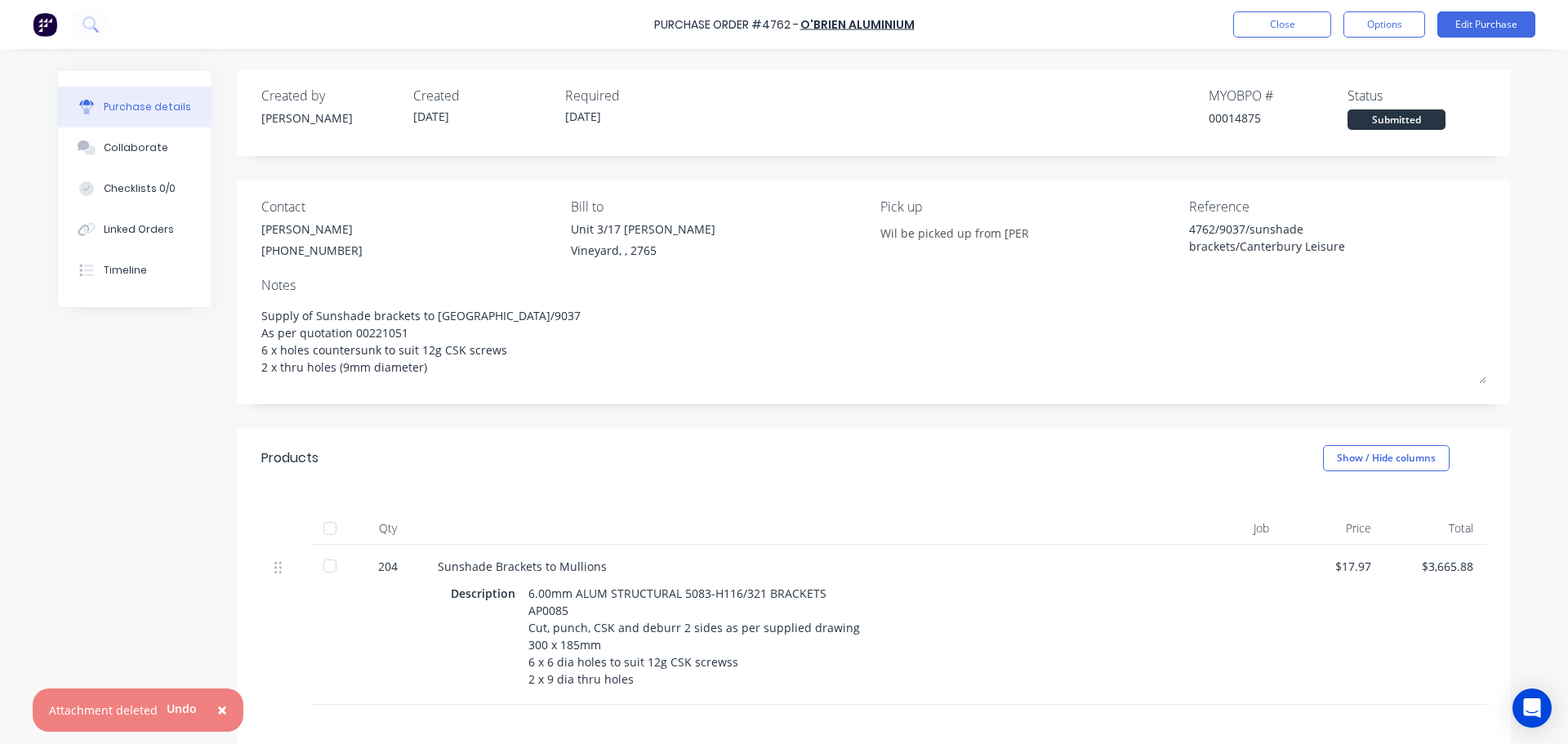
click at [218, 711] on span "×" at bounding box center [222, 709] width 10 height 23
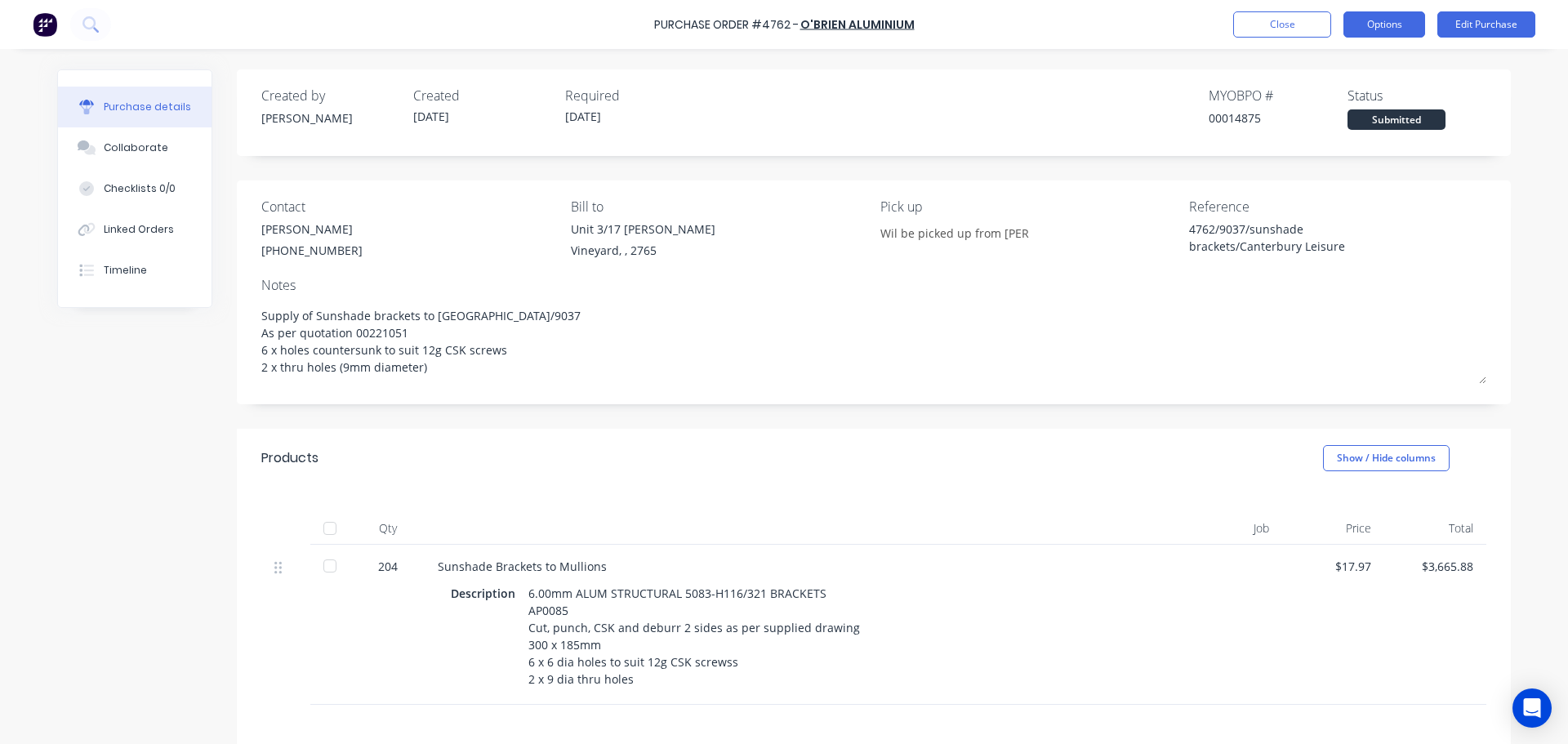
click at [1372, 17] on button "Options" at bounding box center [1384, 25] width 81 height 27
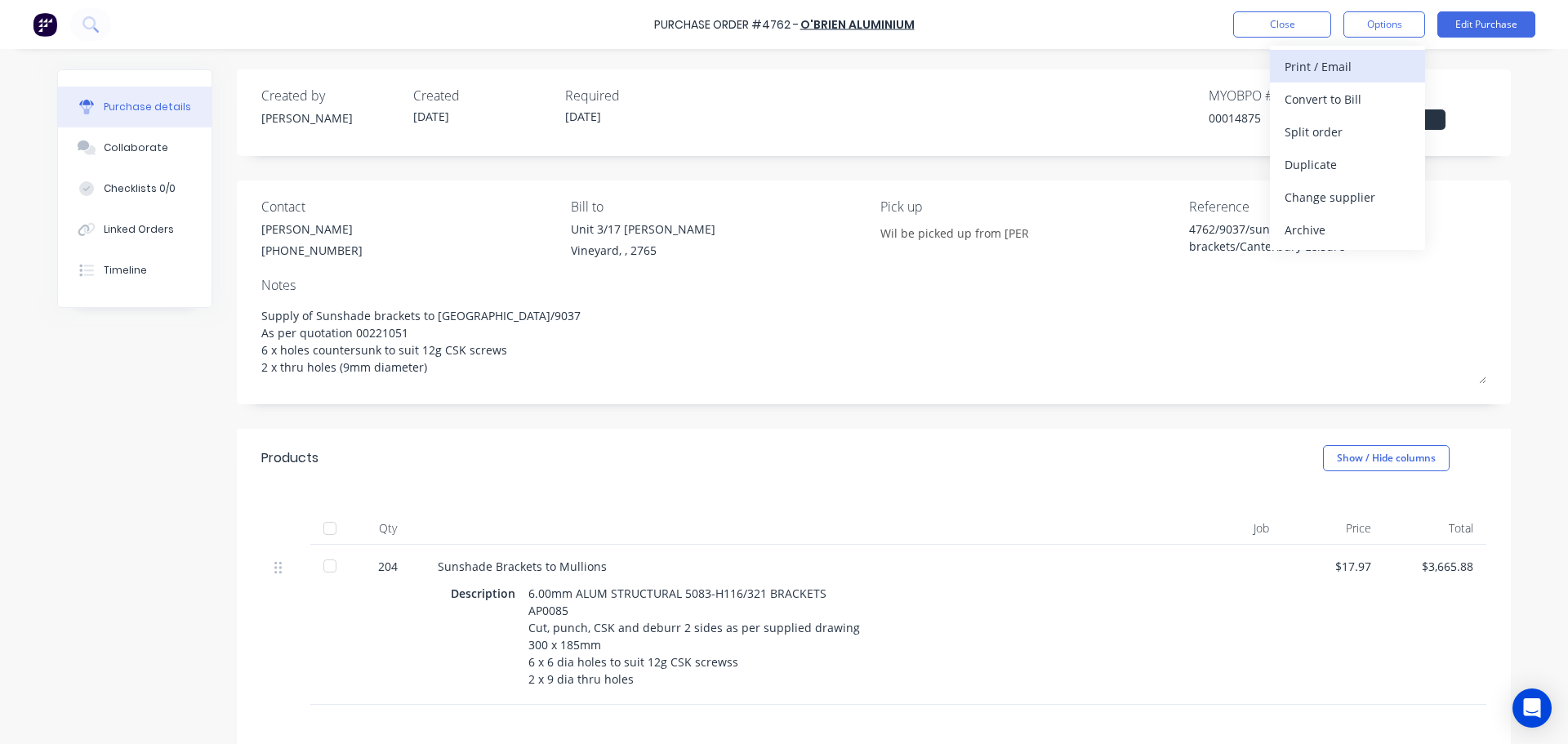
click at [1349, 70] on div "Print / Email" at bounding box center [1348, 66] width 126 height 24
click at [1343, 98] on div "With pricing" at bounding box center [1348, 99] width 126 height 24
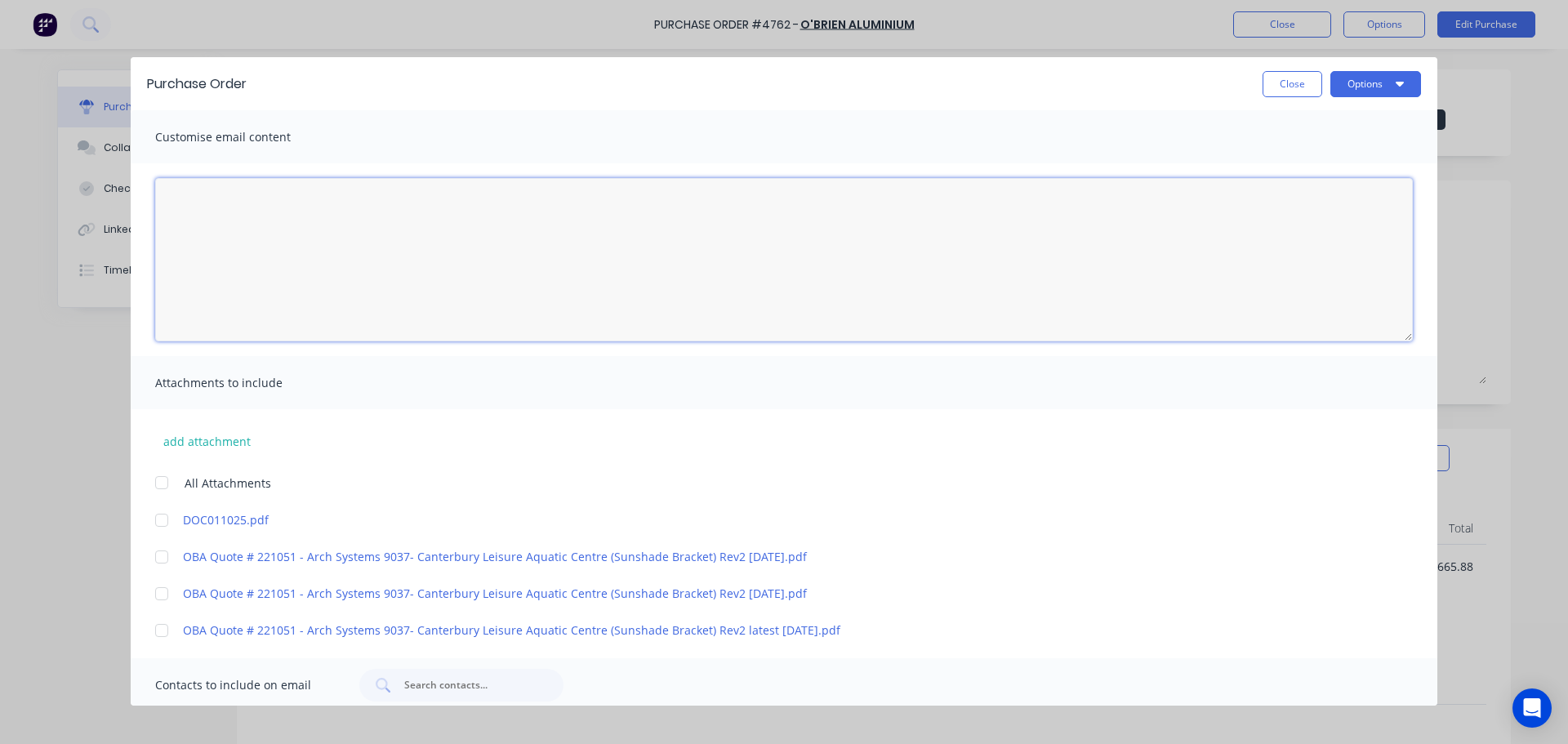
click at [305, 262] on textarea "[DATE]" at bounding box center [783, 259] width 1257 height 164
paste textarea "Hi Michelle, Please see the attached PO-4762 for 204 brackets as per the attach…"
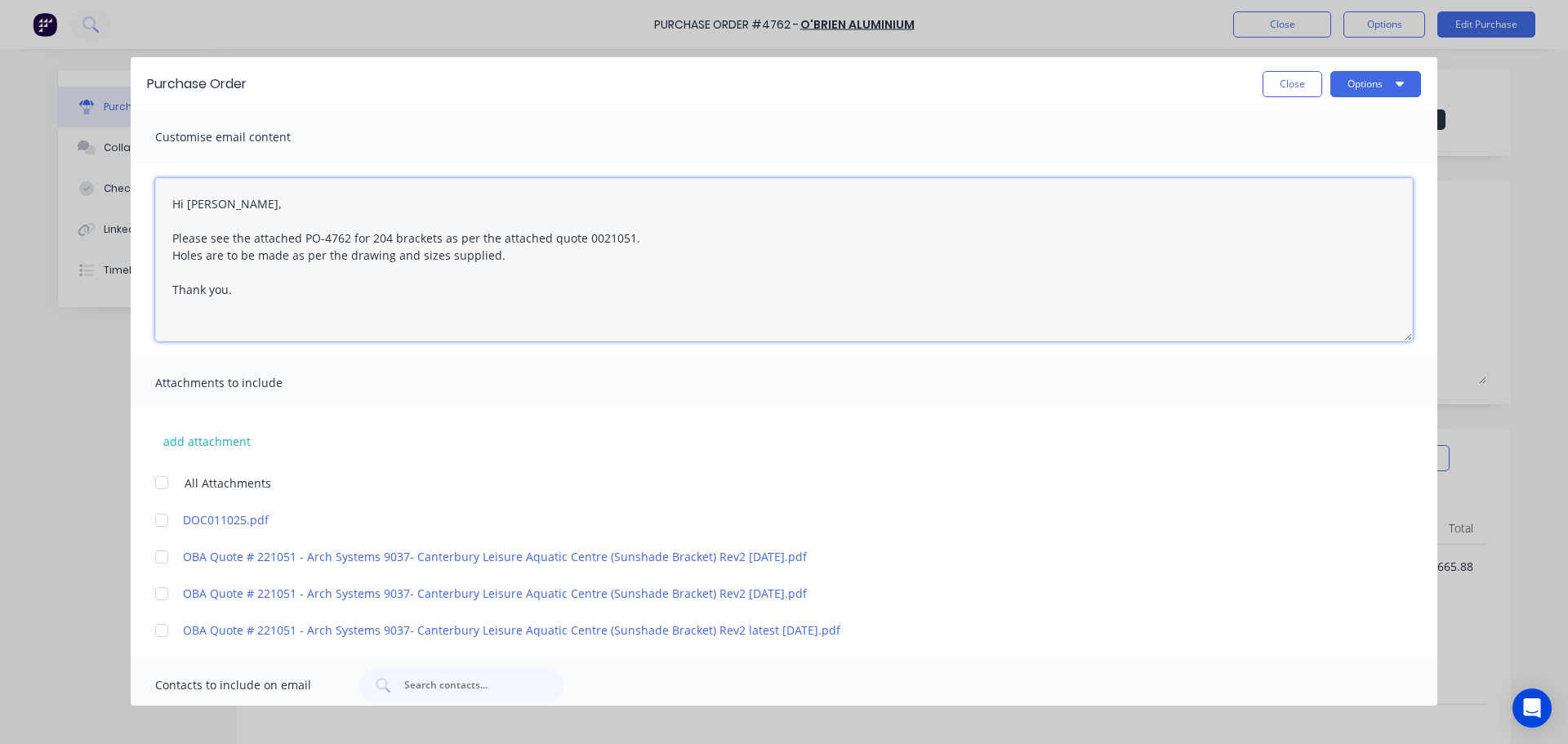
click at [164, 523] on div at bounding box center [161, 519] width 33 height 33
click at [162, 633] on div at bounding box center [161, 630] width 33 height 33
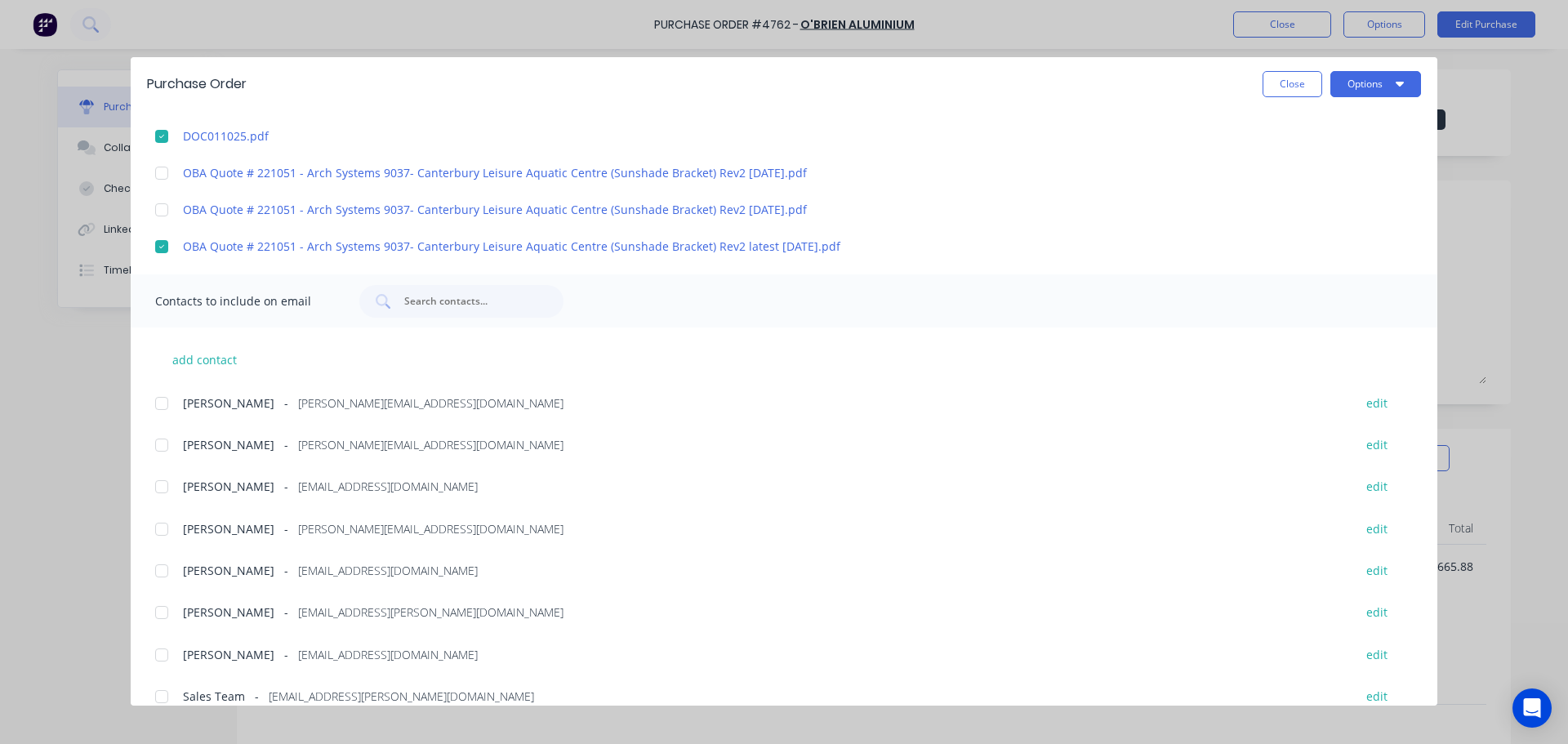
scroll to position [405, 0]
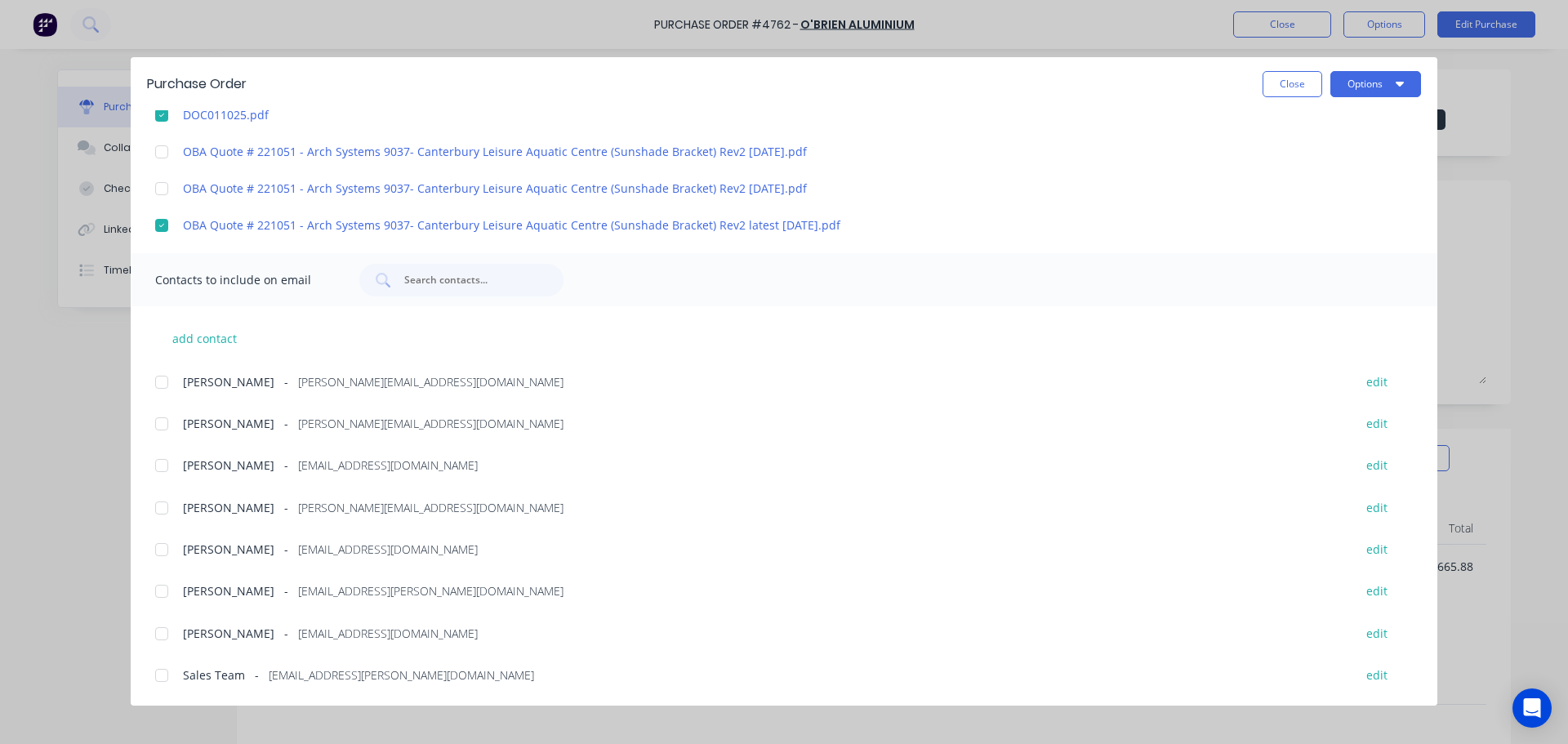
click at [159, 596] on div at bounding box center [161, 591] width 33 height 33
click at [163, 516] on div at bounding box center [161, 508] width 33 height 33
click at [165, 556] on div at bounding box center [161, 549] width 33 height 33
click at [157, 680] on div at bounding box center [161, 675] width 33 height 33
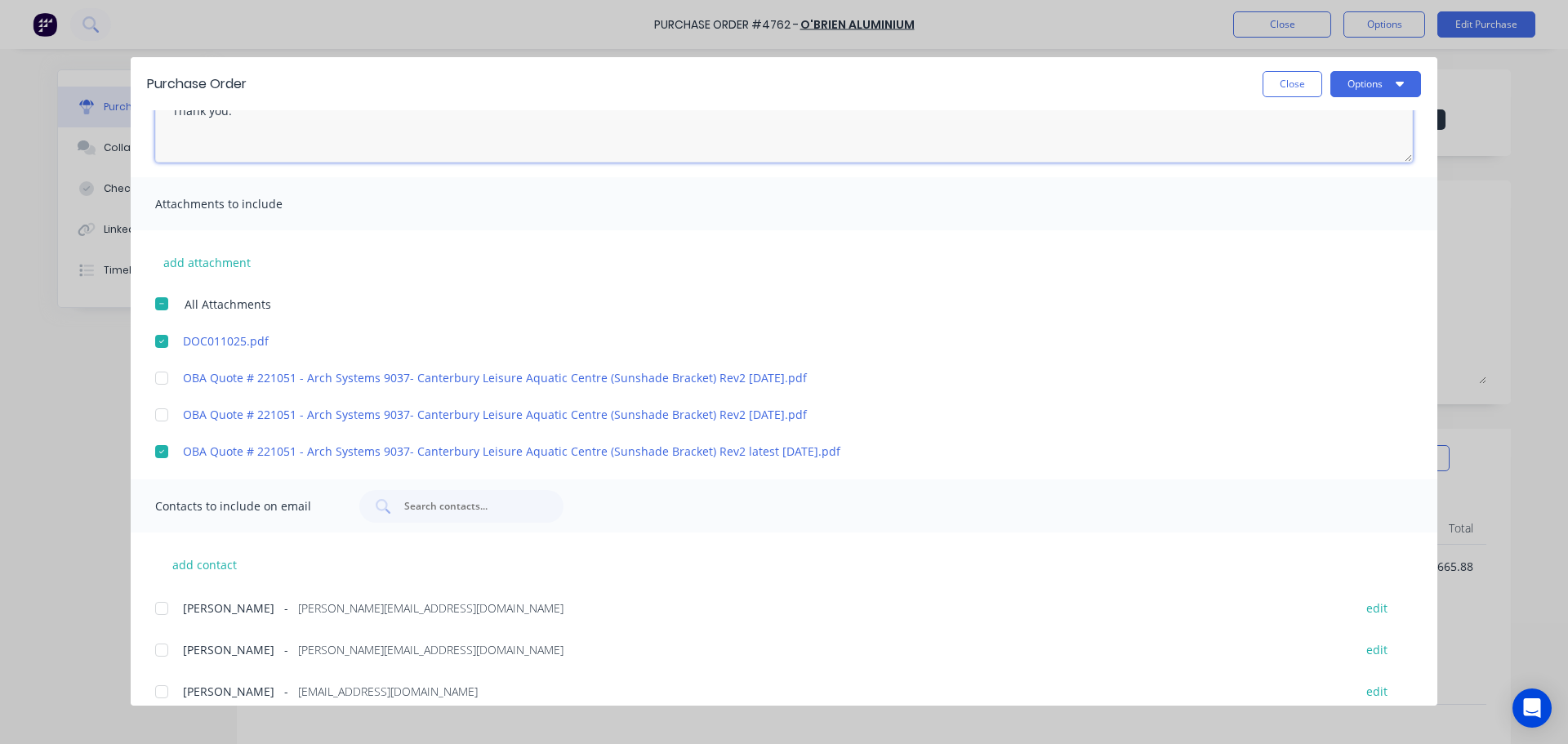
scroll to position [0, 0]
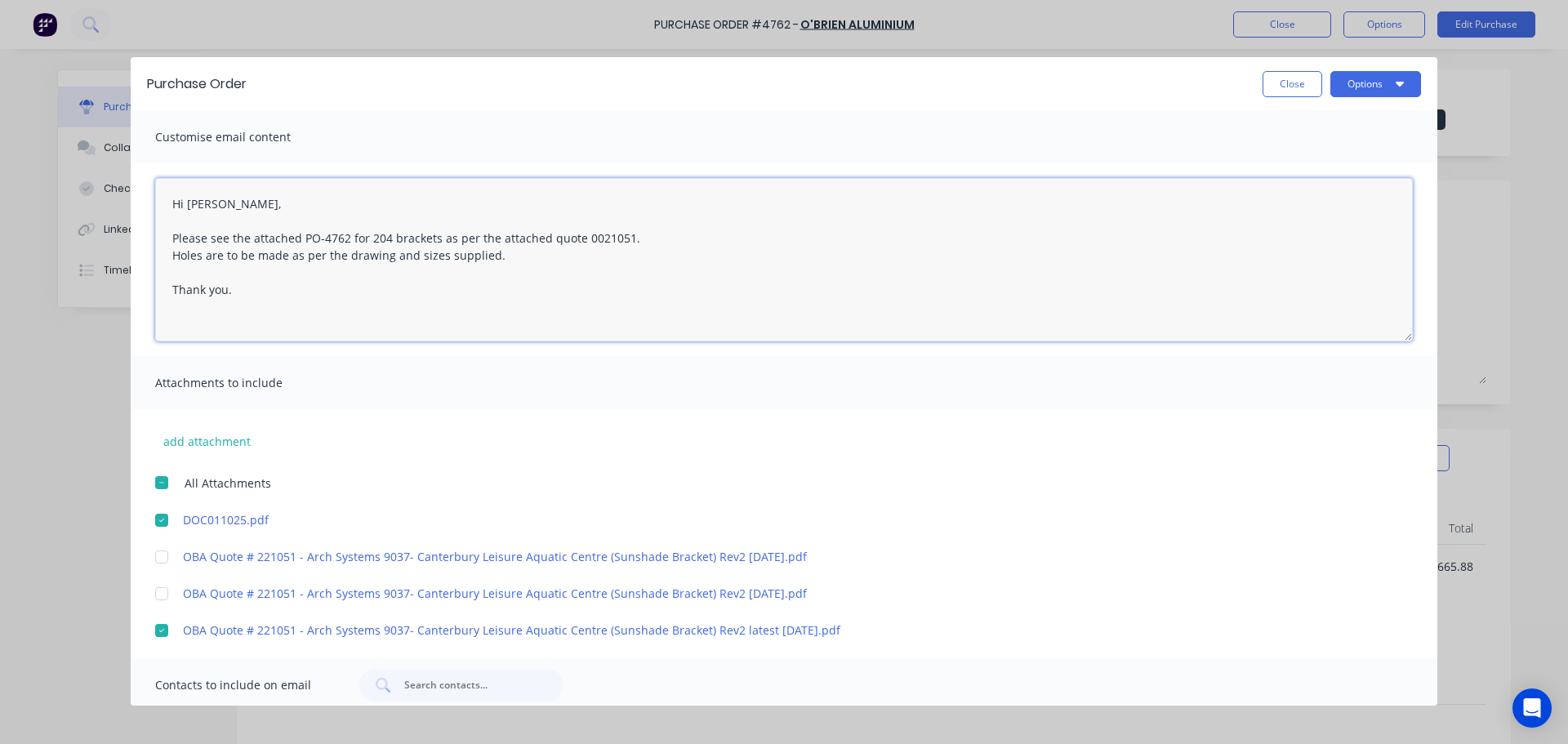
click at [503, 256] on textarea "Hi Michelle, Please see the attached PO-4762 for 204 brackets as per the attach…" at bounding box center [783, 259] width 1257 height 164
click at [1391, 90] on button "Options" at bounding box center [1376, 84] width 90 height 27
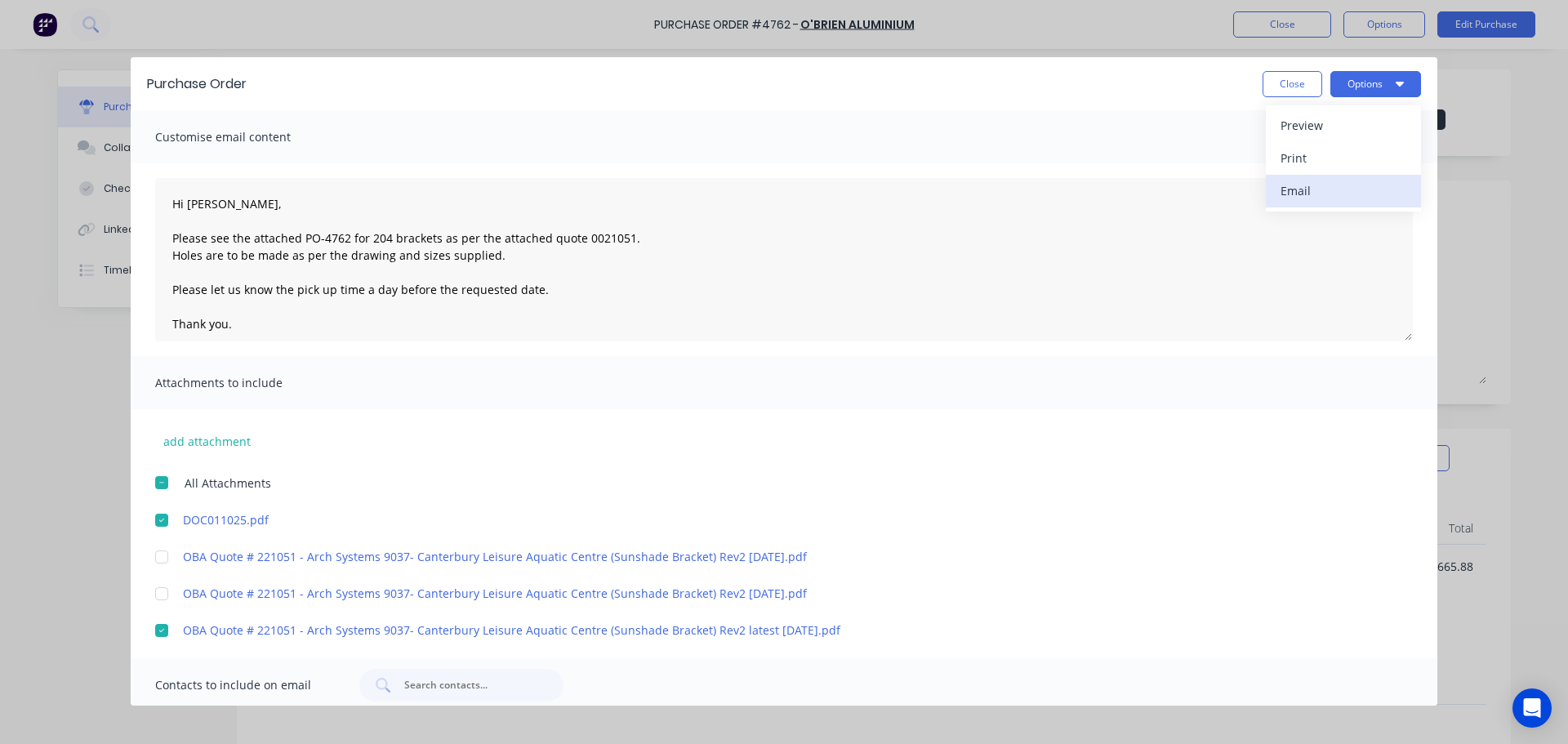
click at [1330, 195] on div "Email" at bounding box center [1343, 190] width 126 height 24
click at [164, 479] on div at bounding box center [161, 482] width 33 height 33
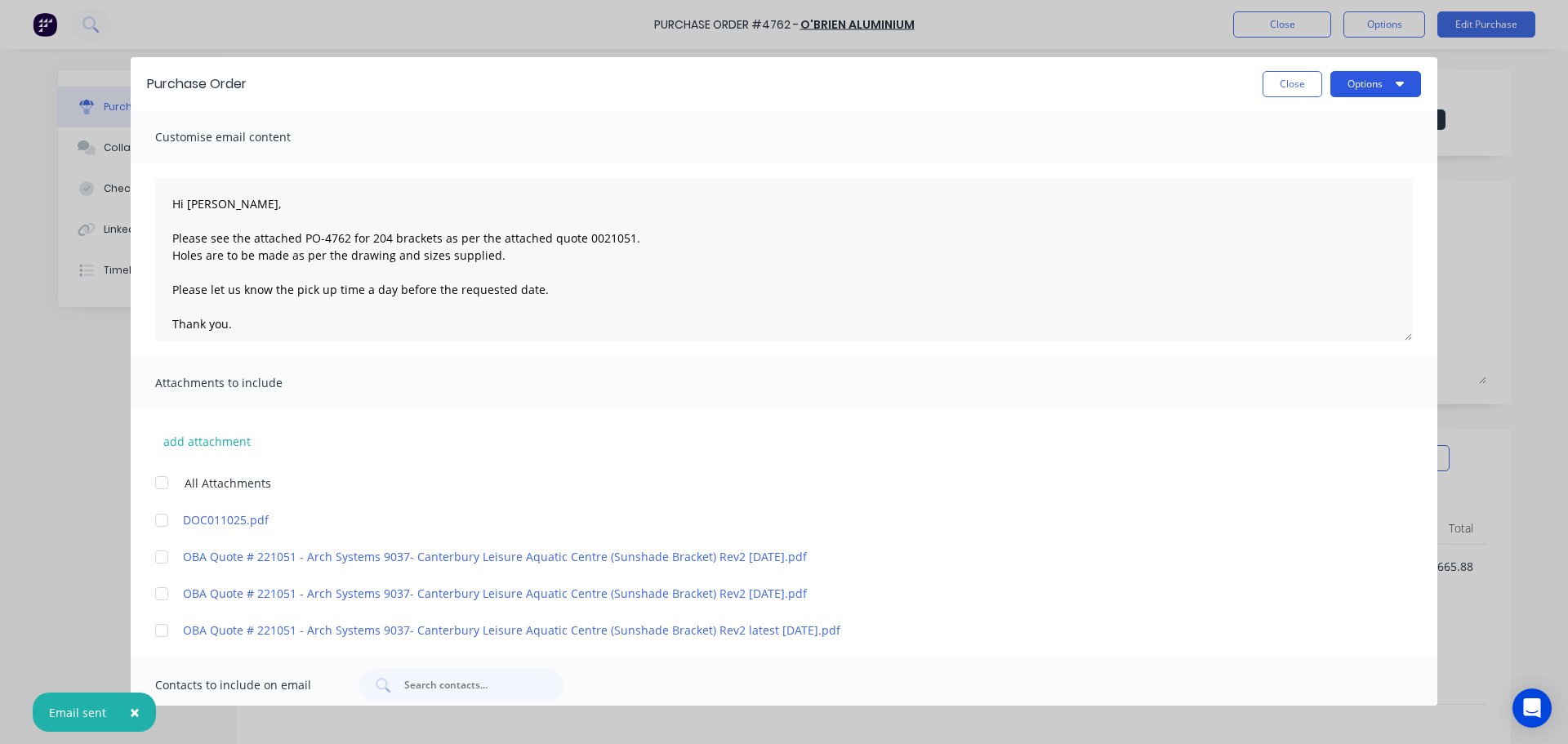
click at [1390, 95] on button "Options" at bounding box center [1376, 84] width 90 height 27
click at [1346, 157] on div "Print" at bounding box center [1343, 157] width 126 height 24
click at [1288, 86] on button "Close" at bounding box center [1292, 84] width 59 height 27
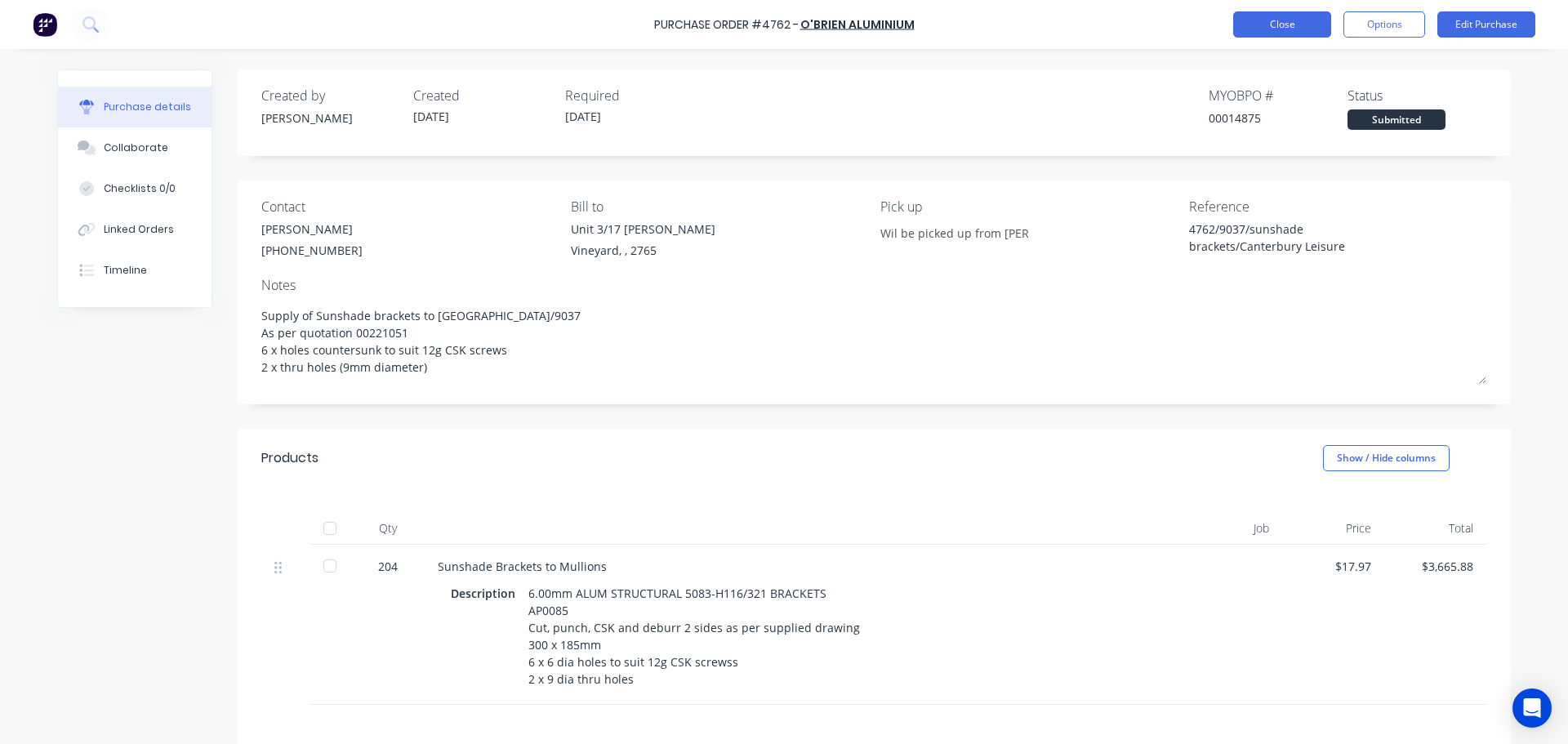
click at [1283, 36] on button "Close" at bounding box center [1282, 25] width 98 height 27
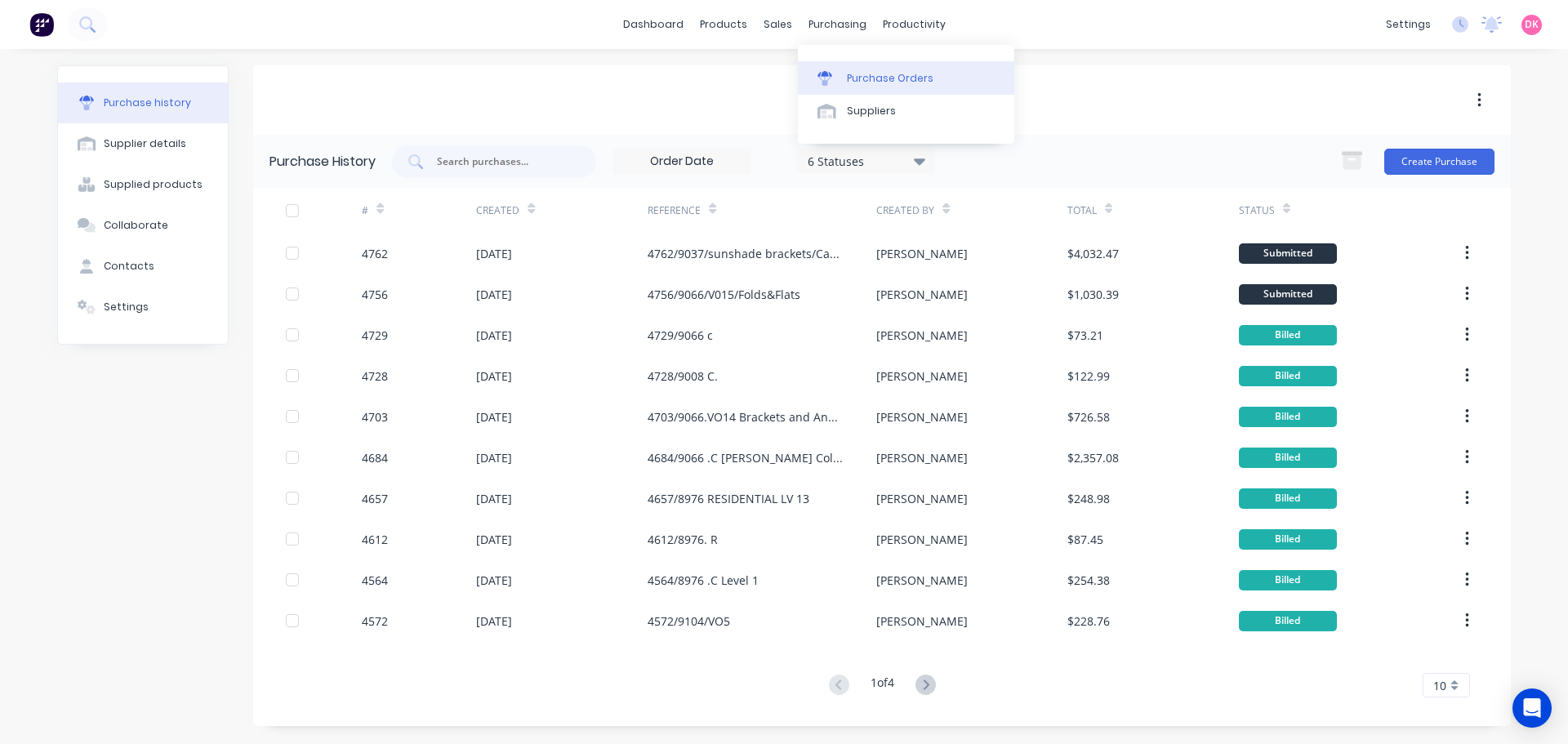
click at [854, 71] on div "Purchase Orders" at bounding box center [890, 78] width 87 height 15
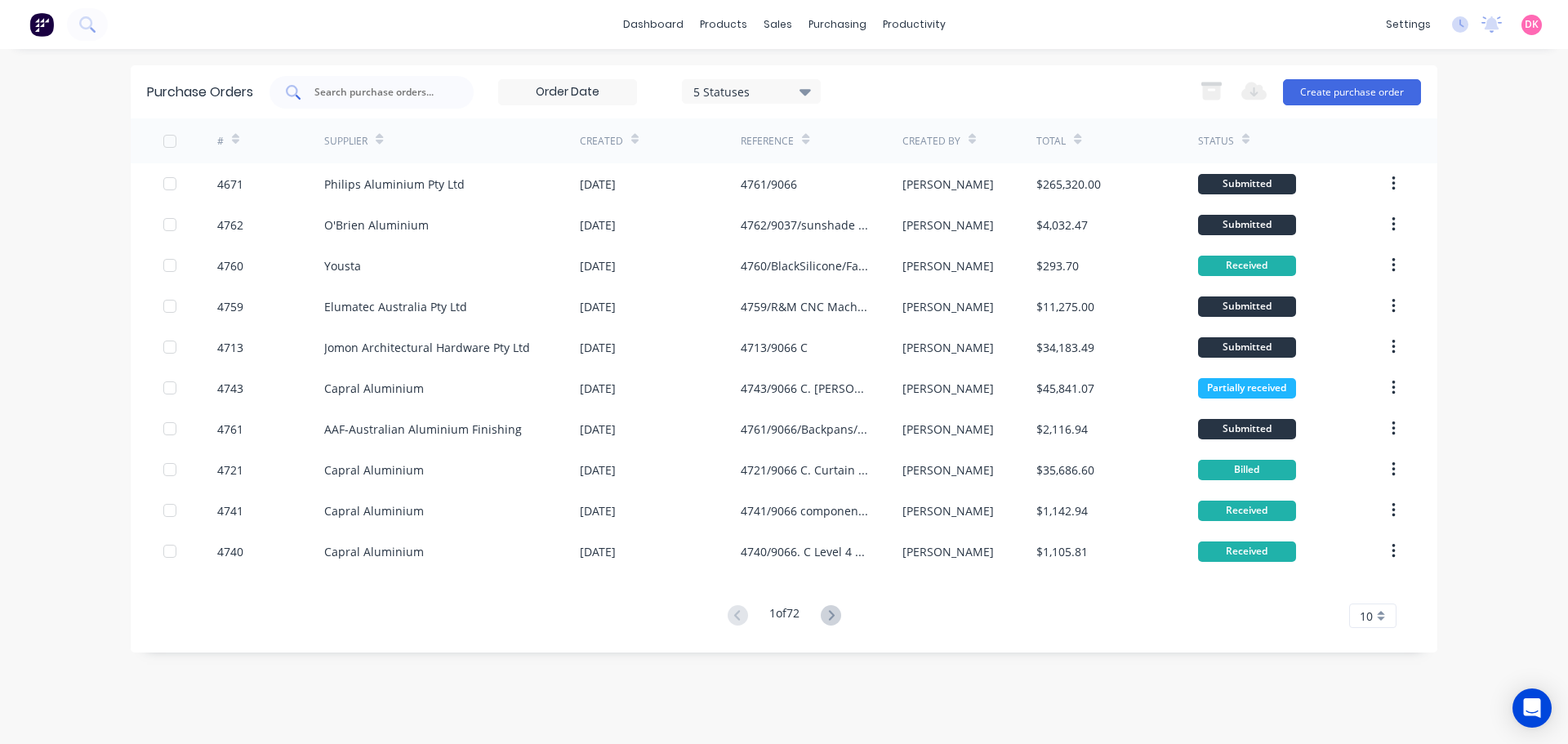
click at [330, 95] on input "text" at bounding box center [380, 92] width 135 height 16
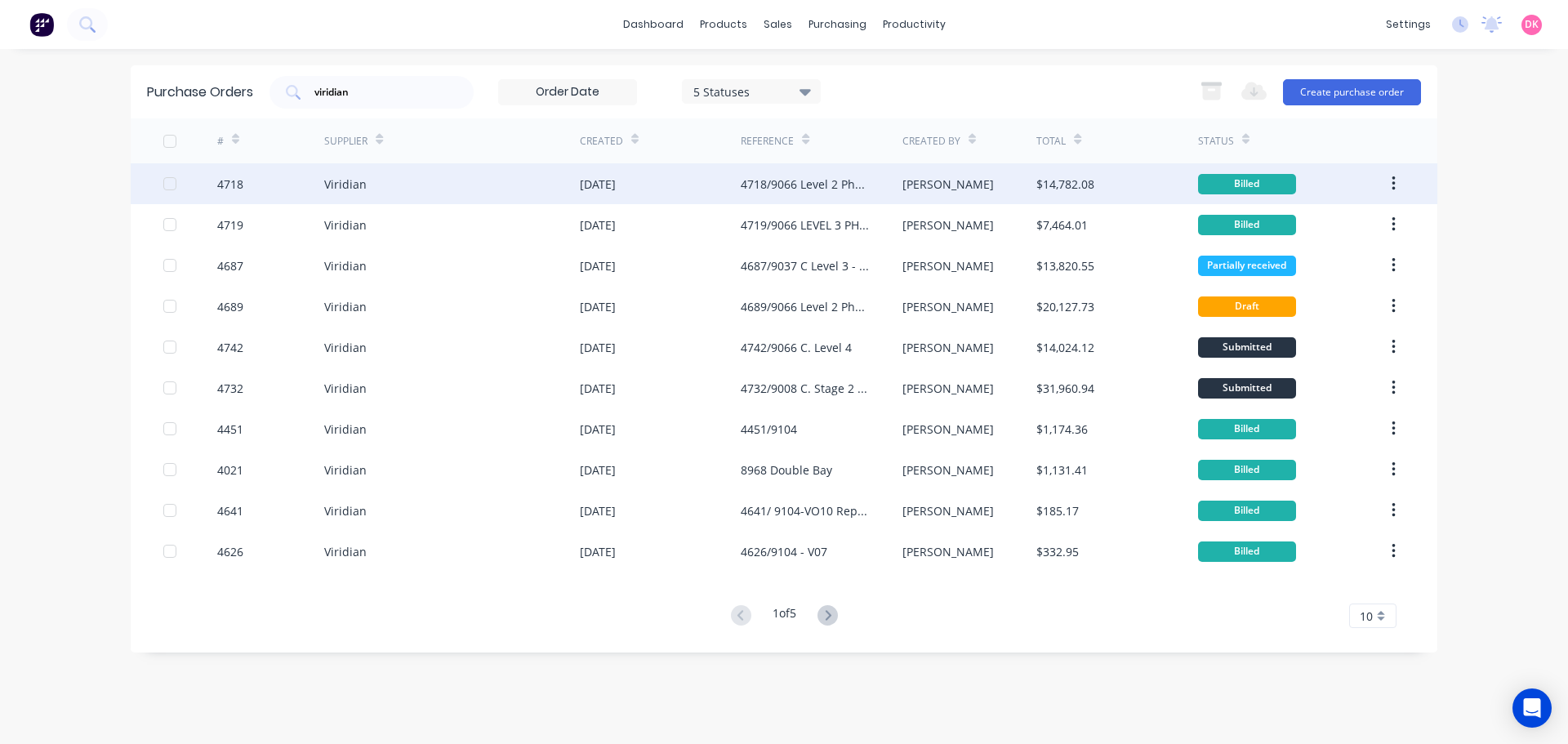
click at [384, 196] on div "Viridian" at bounding box center [451, 184] width 256 height 41
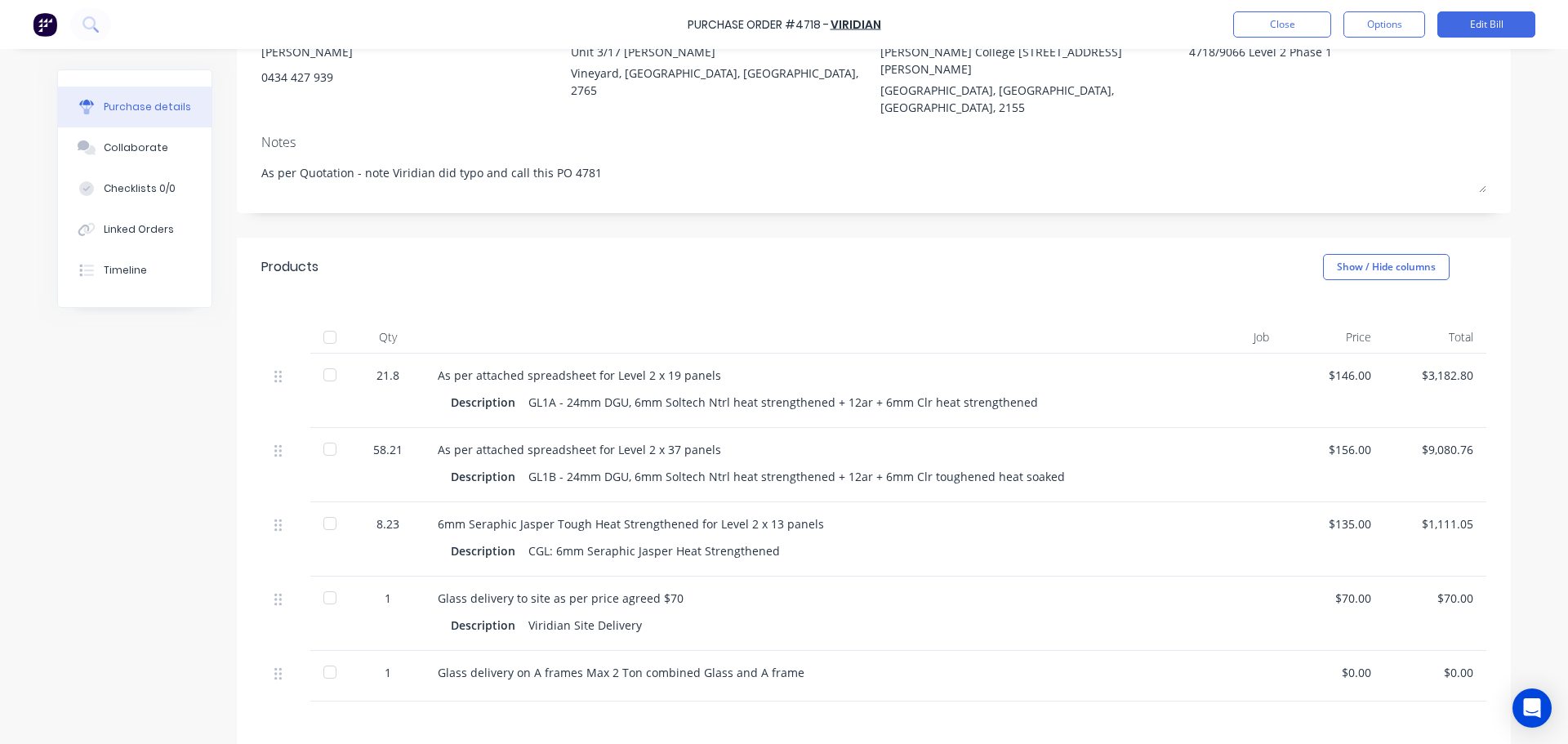
scroll to position [245, 0]
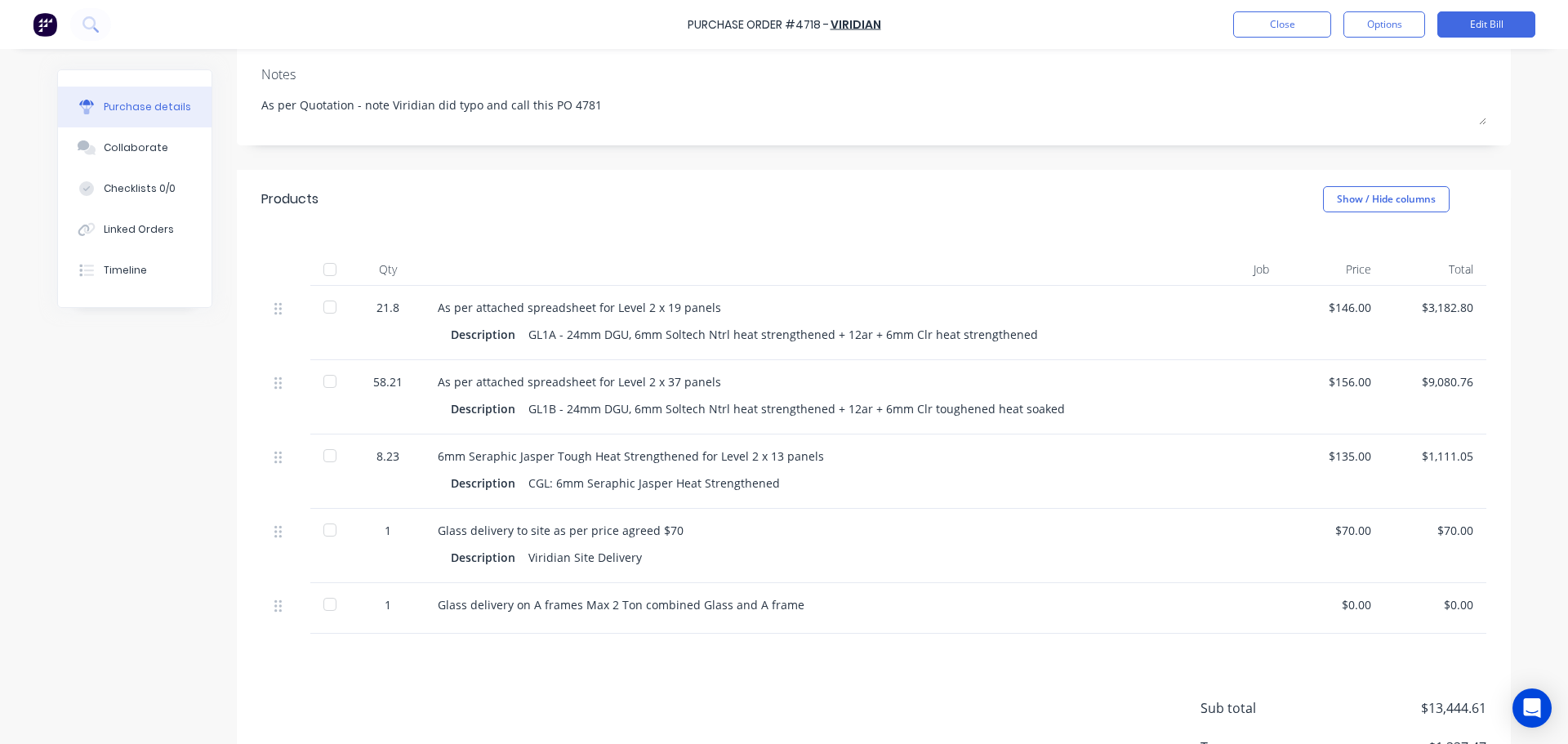
click at [334, 440] on div at bounding box center [329, 456] width 33 height 33
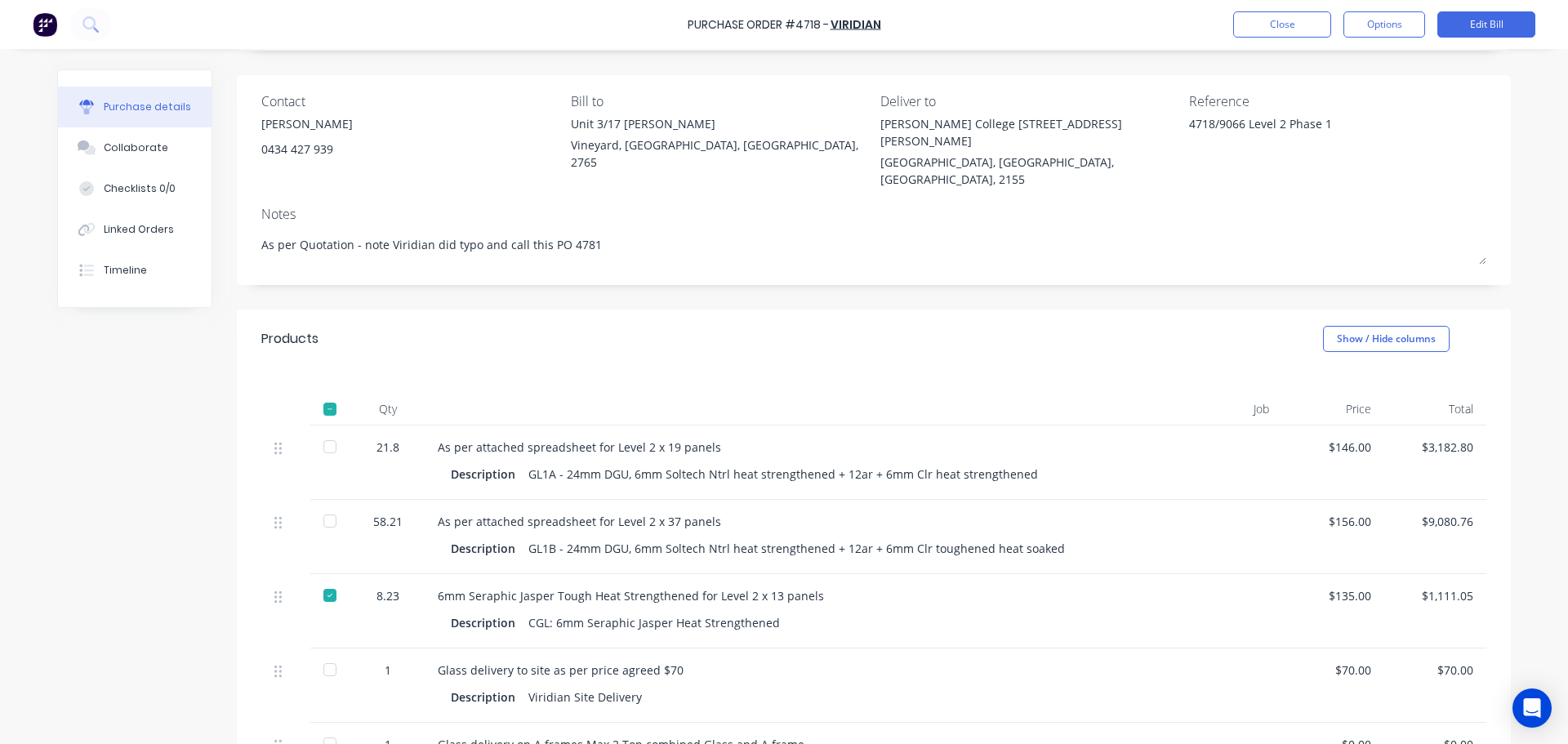
scroll to position [0, 0]
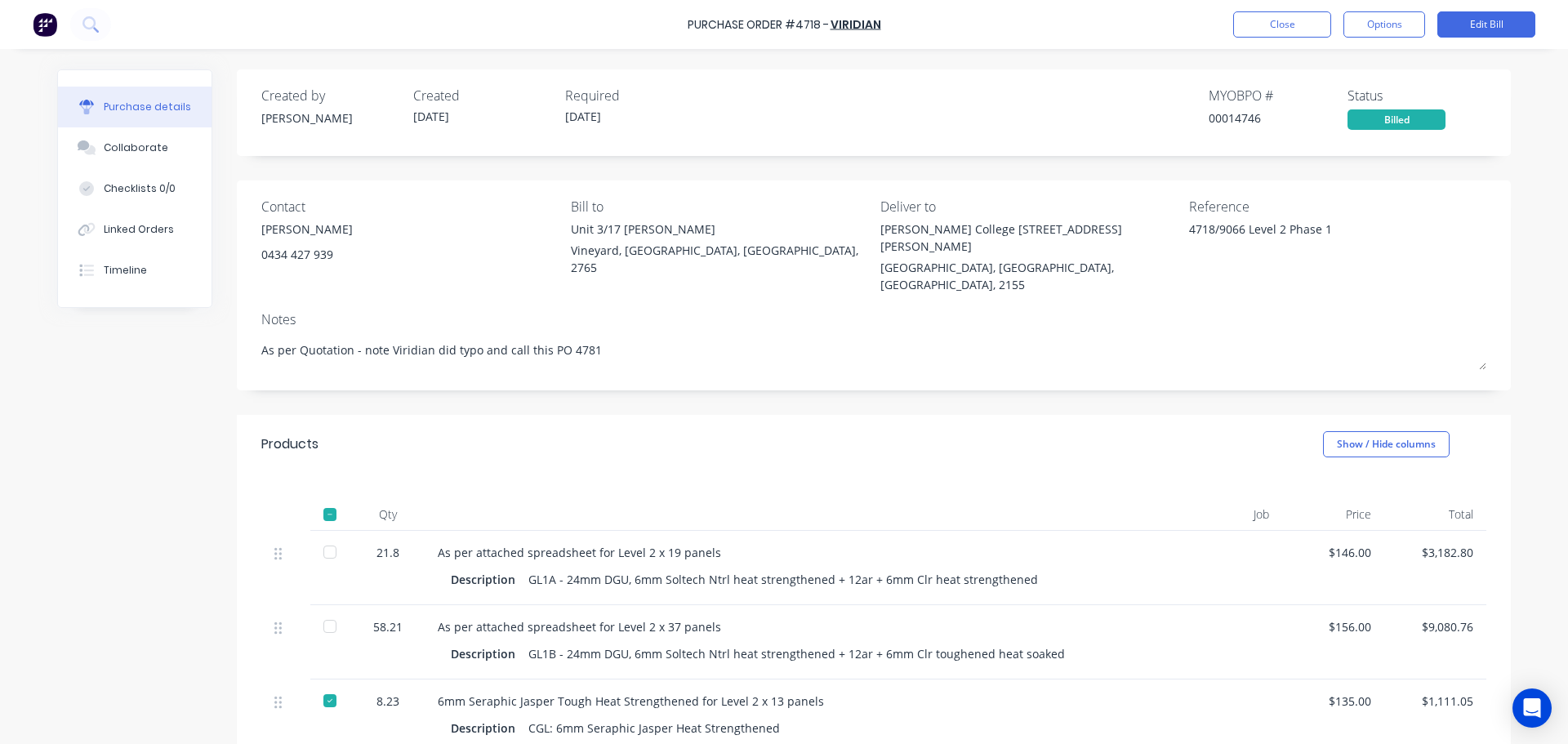
click at [1280, 44] on div "Purchase Order #4718 - Viridian Close Options Edit Bill" at bounding box center [784, 24] width 1568 height 49
click at [1288, 32] on button "Close" at bounding box center [1282, 25] width 98 height 27
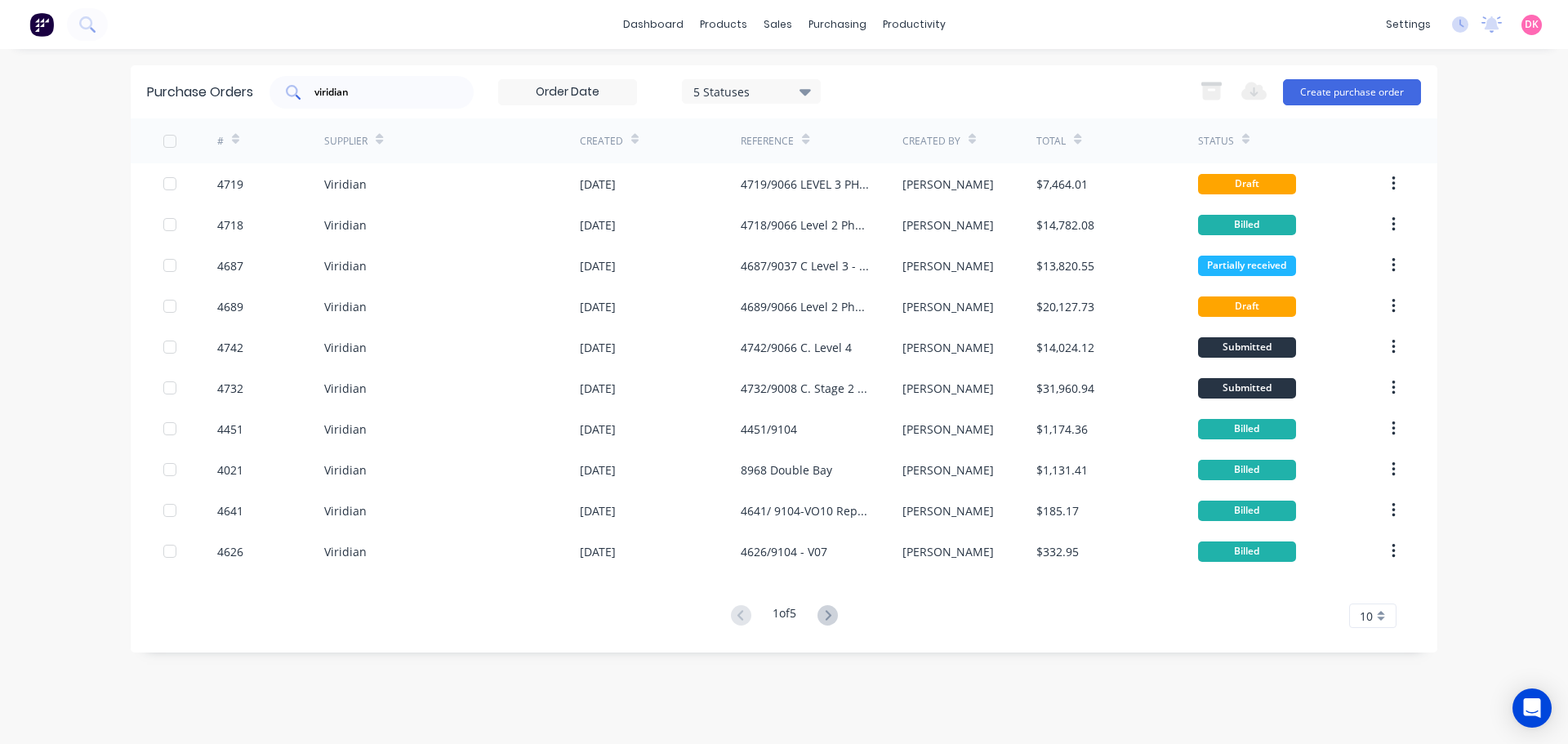
drag, startPoint x: 404, startPoint y: 74, endPoint x: 384, endPoint y: 88, distance: 24.4
click at [384, 88] on div "Purchase Orders viridian 5 Statuses 5 Statuses Export to Excel (XLSX) Create pu…" at bounding box center [784, 92] width 1307 height 53
drag, startPoint x: 384, startPoint y: 88, endPoint x: 260, endPoint y: 90, distance: 124.0
click at [260, 90] on div "Purchase Orders viridian 5 Statuses 5 Statuses Export to Excel (XLSX) Create pu…" at bounding box center [784, 92] width 1307 height 53
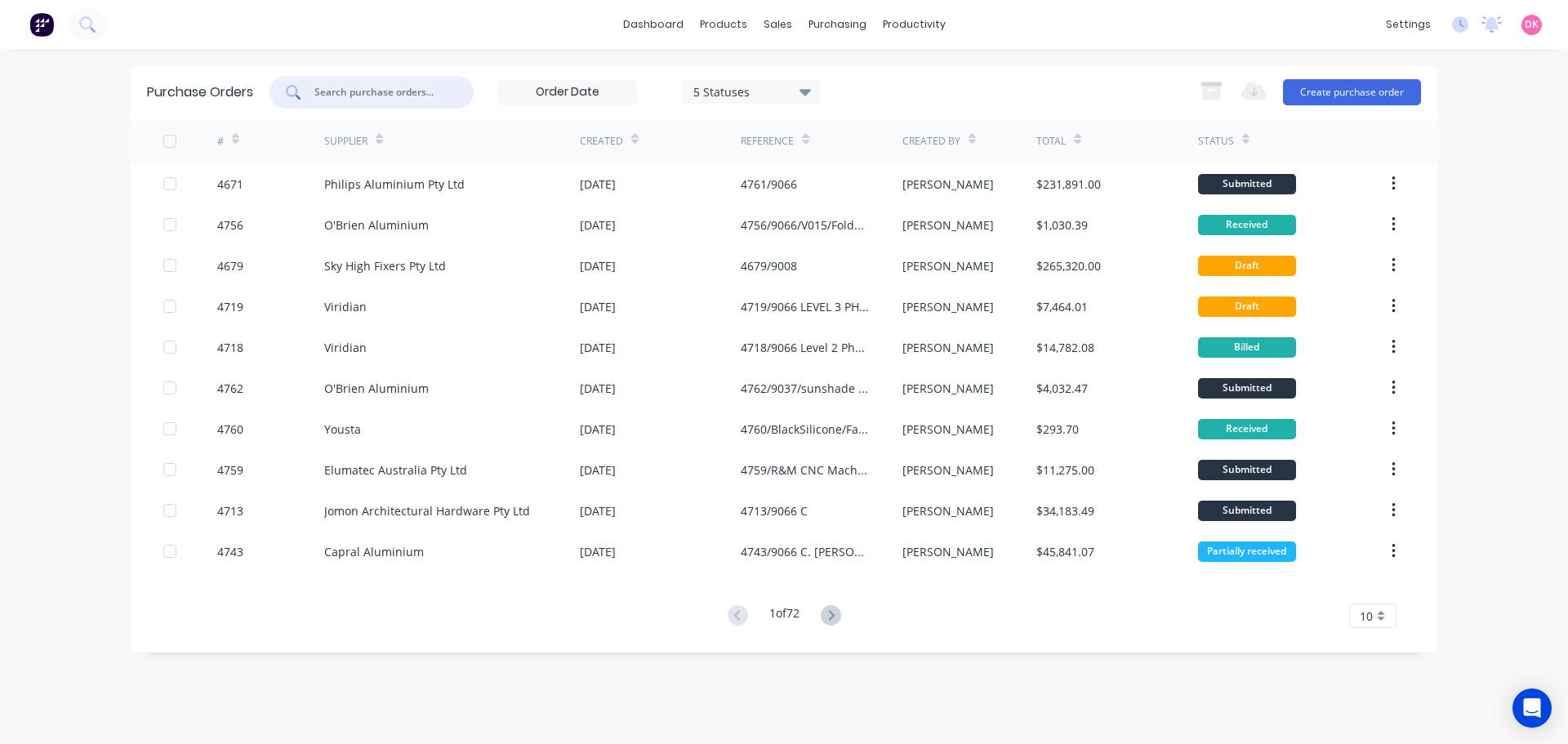
click at [631, 143] on icon at bounding box center [634, 139] width 7 height 12
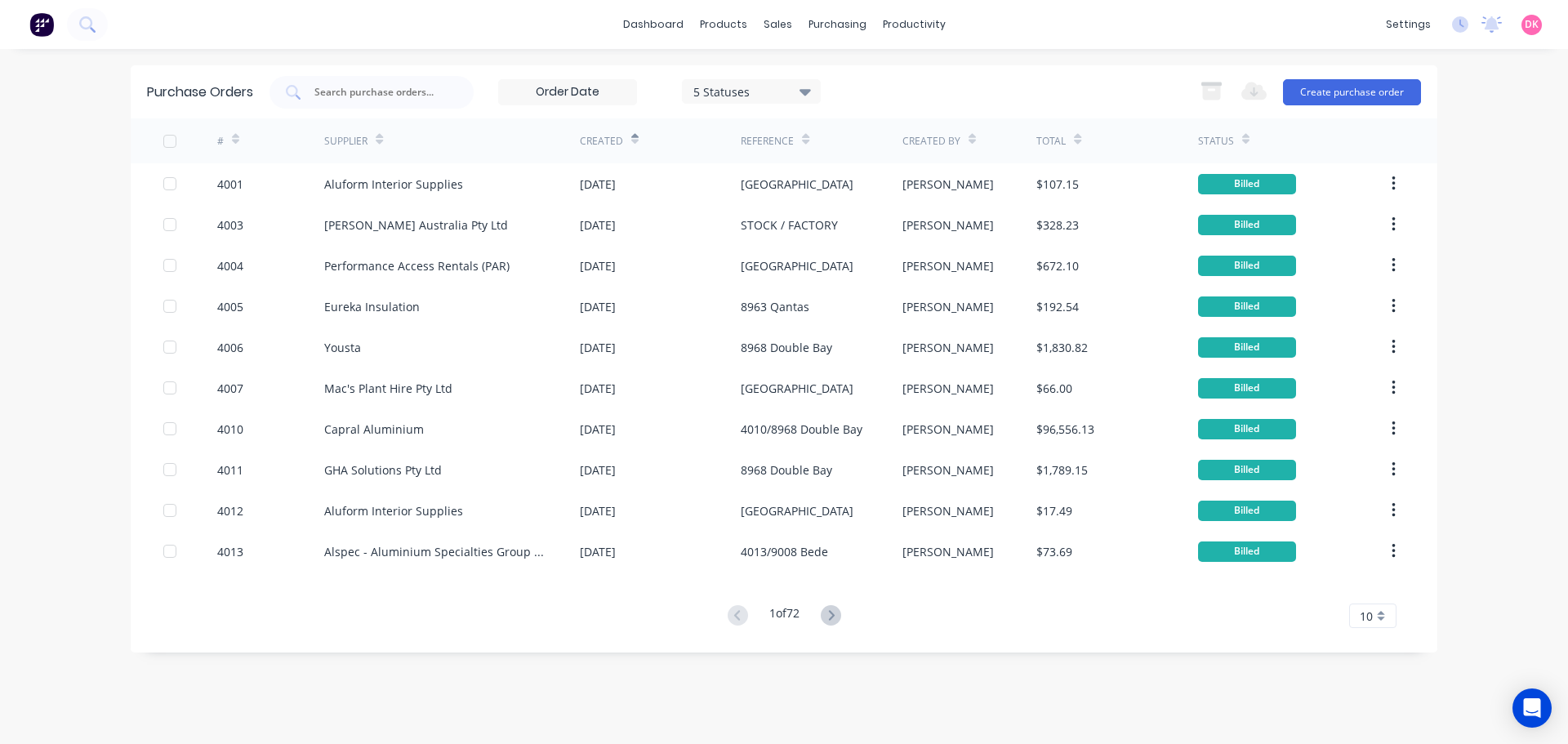
click at [631, 143] on icon at bounding box center [634, 139] width 7 height 12
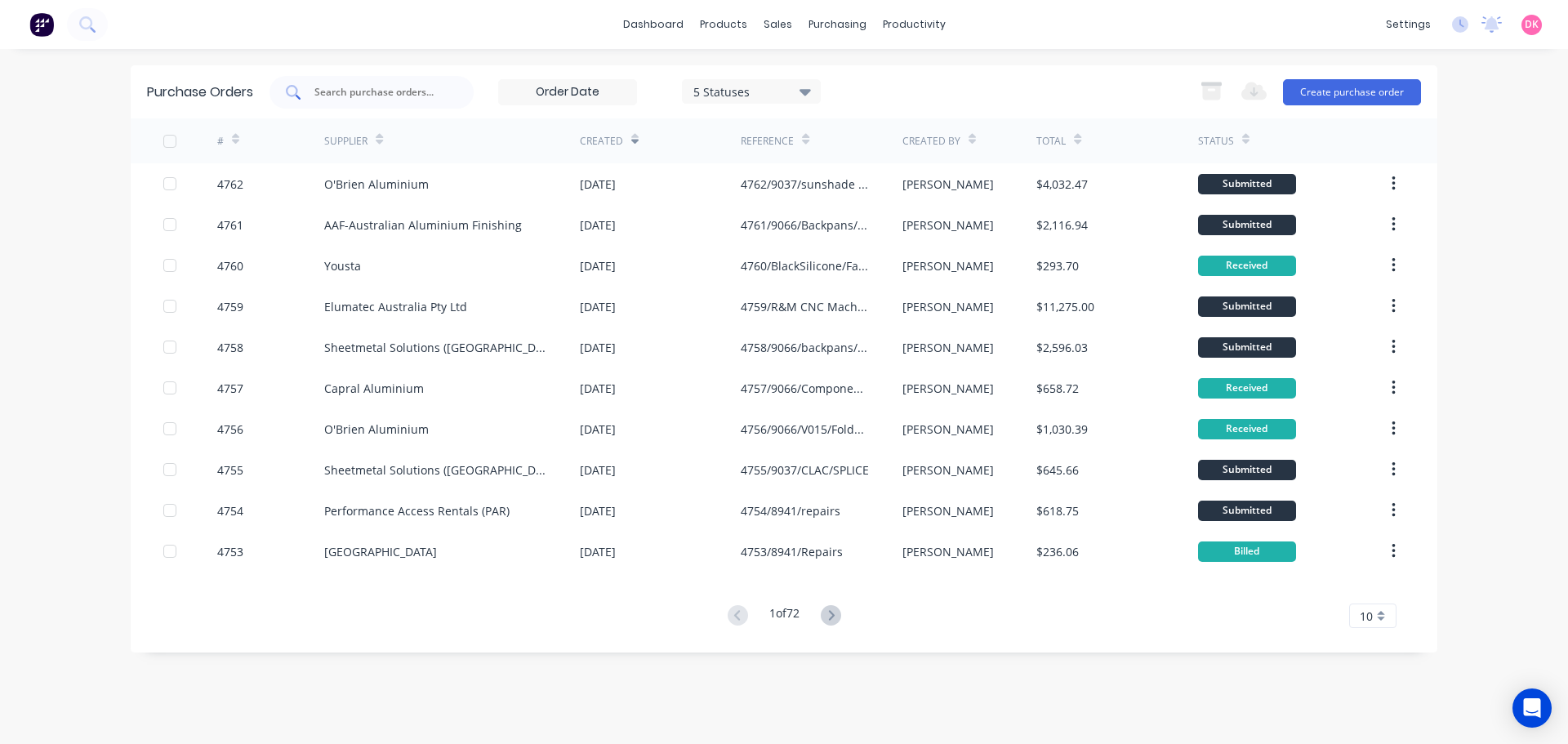
click at [410, 98] on input "text" at bounding box center [380, 92] width 135 height 16
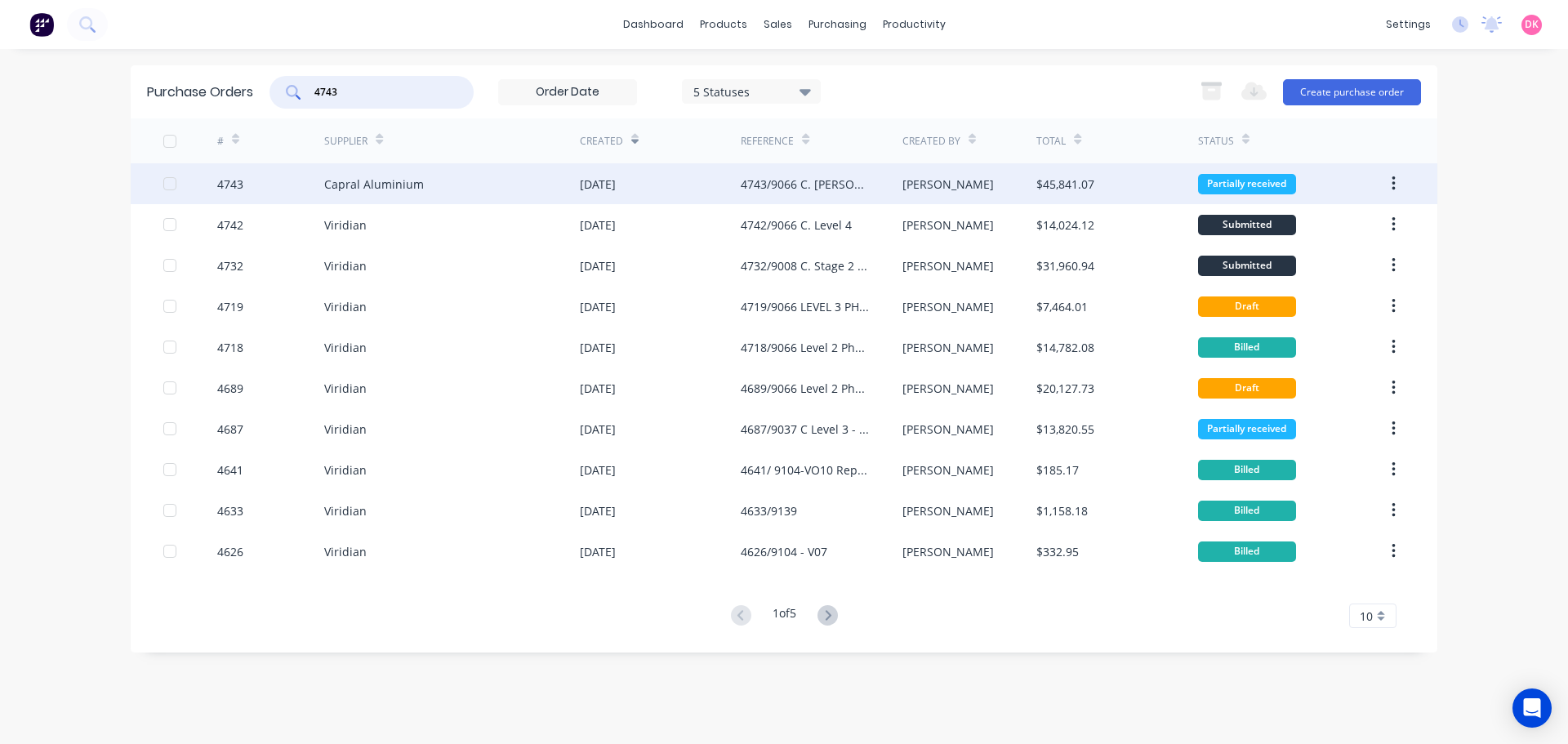
click at [896, 193] on div "4743/9066 C. William Clarke Internal Material in Jasper" at bounding box center [821, 184] width 161 height 41
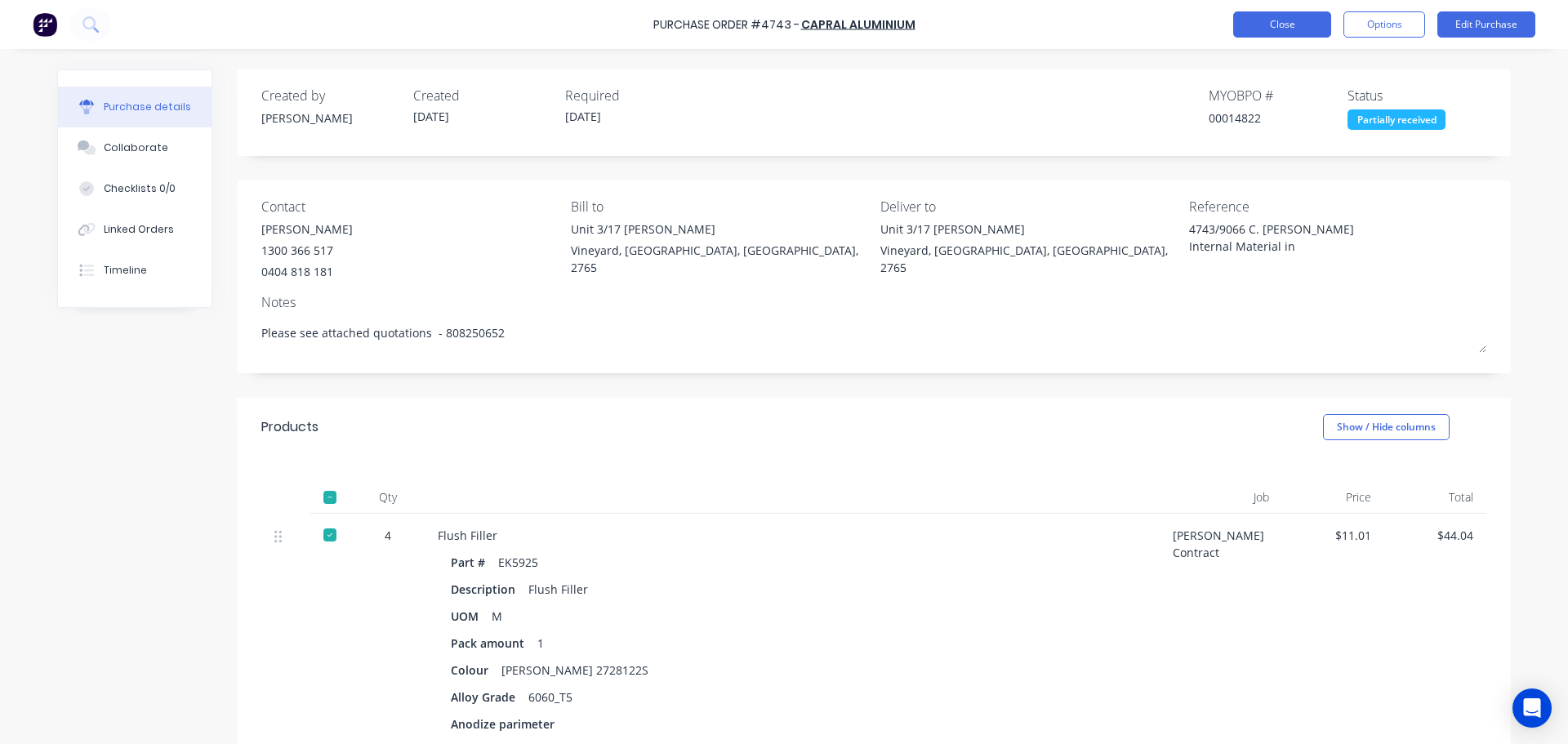
click at [1277, 19] on button "Close" at bounding box center [1282, 25] width 98 height 27
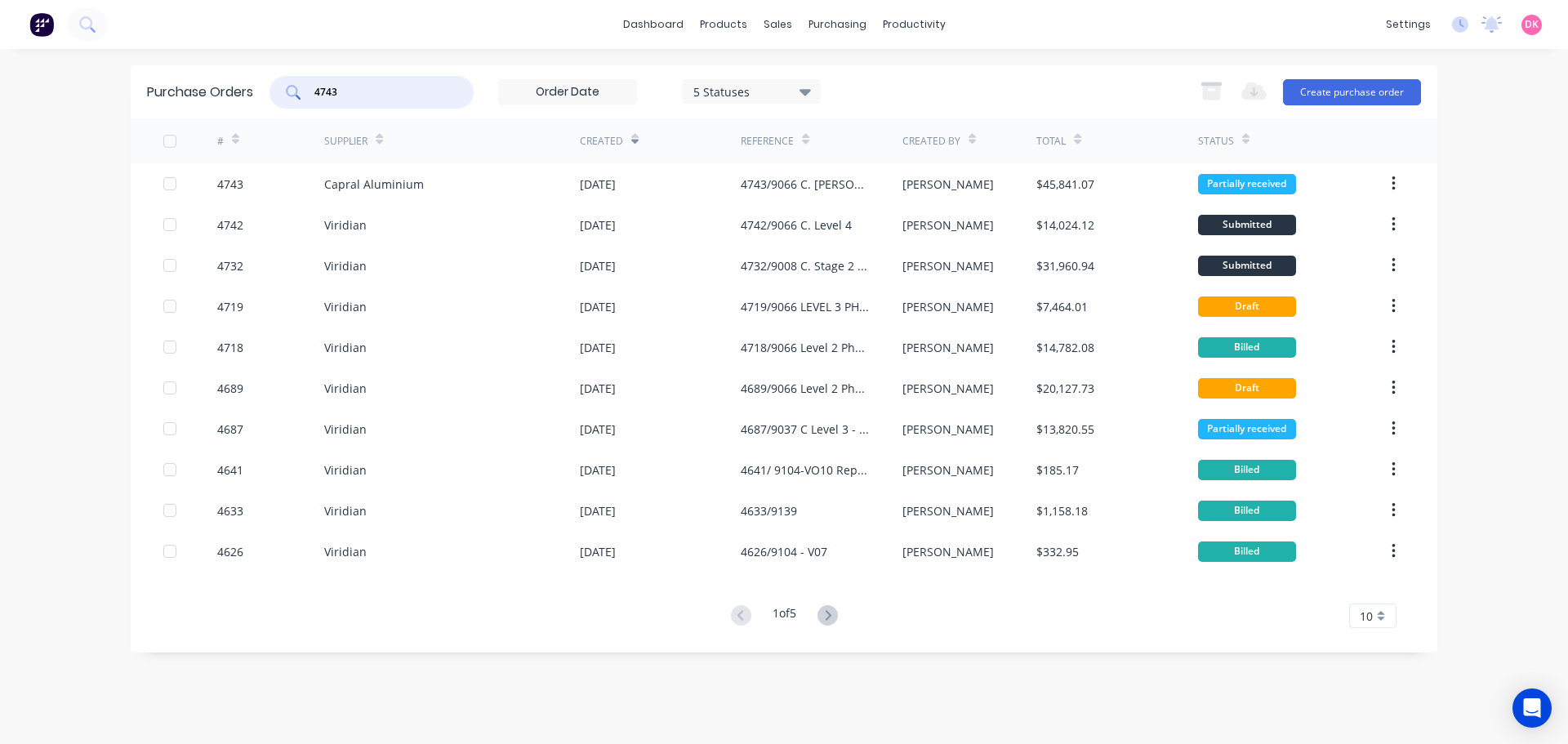
click at [363, 98] on input "4743" at bounding box center [380, 92] width 135 height 16
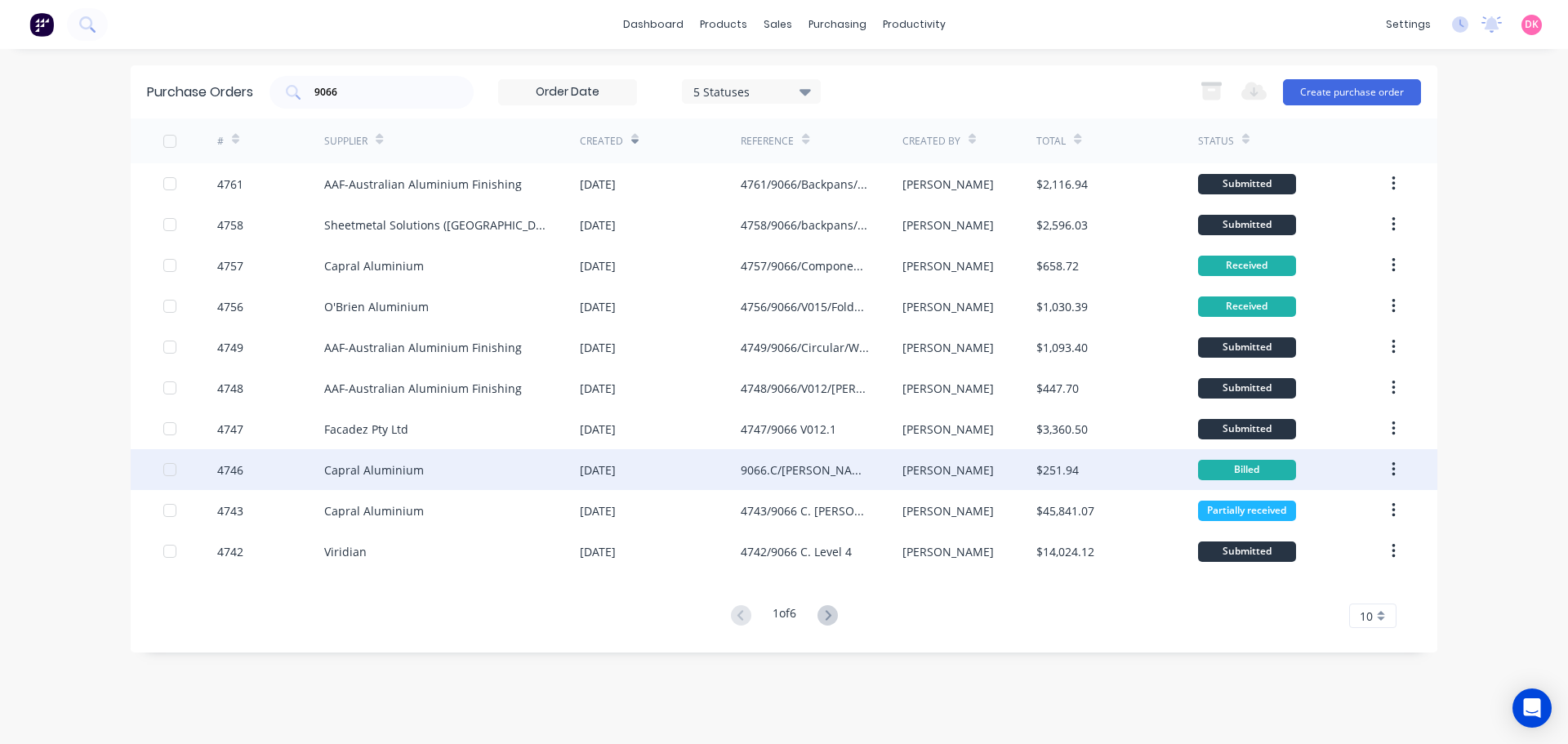
click at [551, 470] on div "Capral Aluminium" at bounding box center [451, 470] width 256 height 41
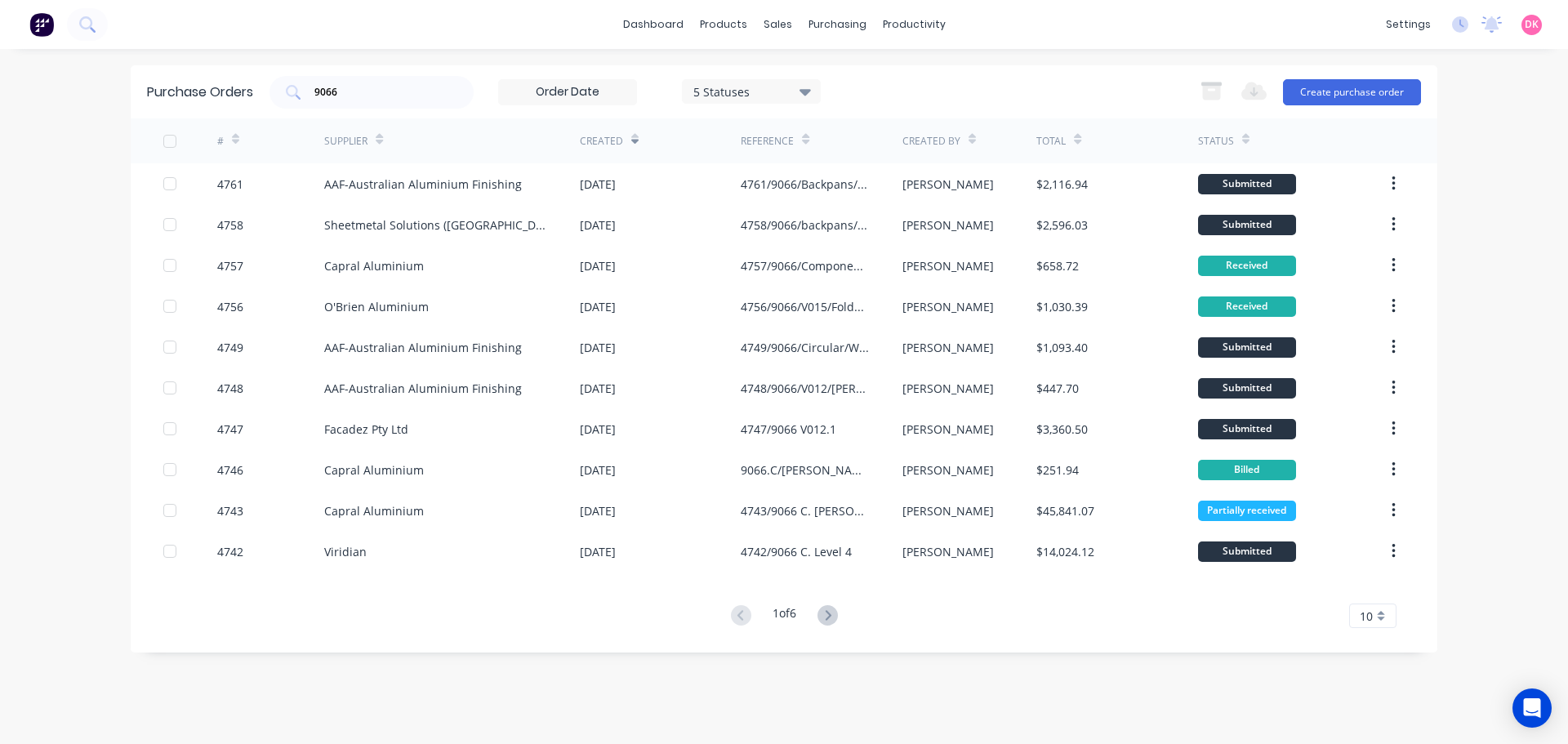
click at [1367, 611] on span "10" at bounding box center [1366, 616] width 13 height 17
click at [1378, 590] on div "35" at bounding box center [1373, 588] width 46 height 28
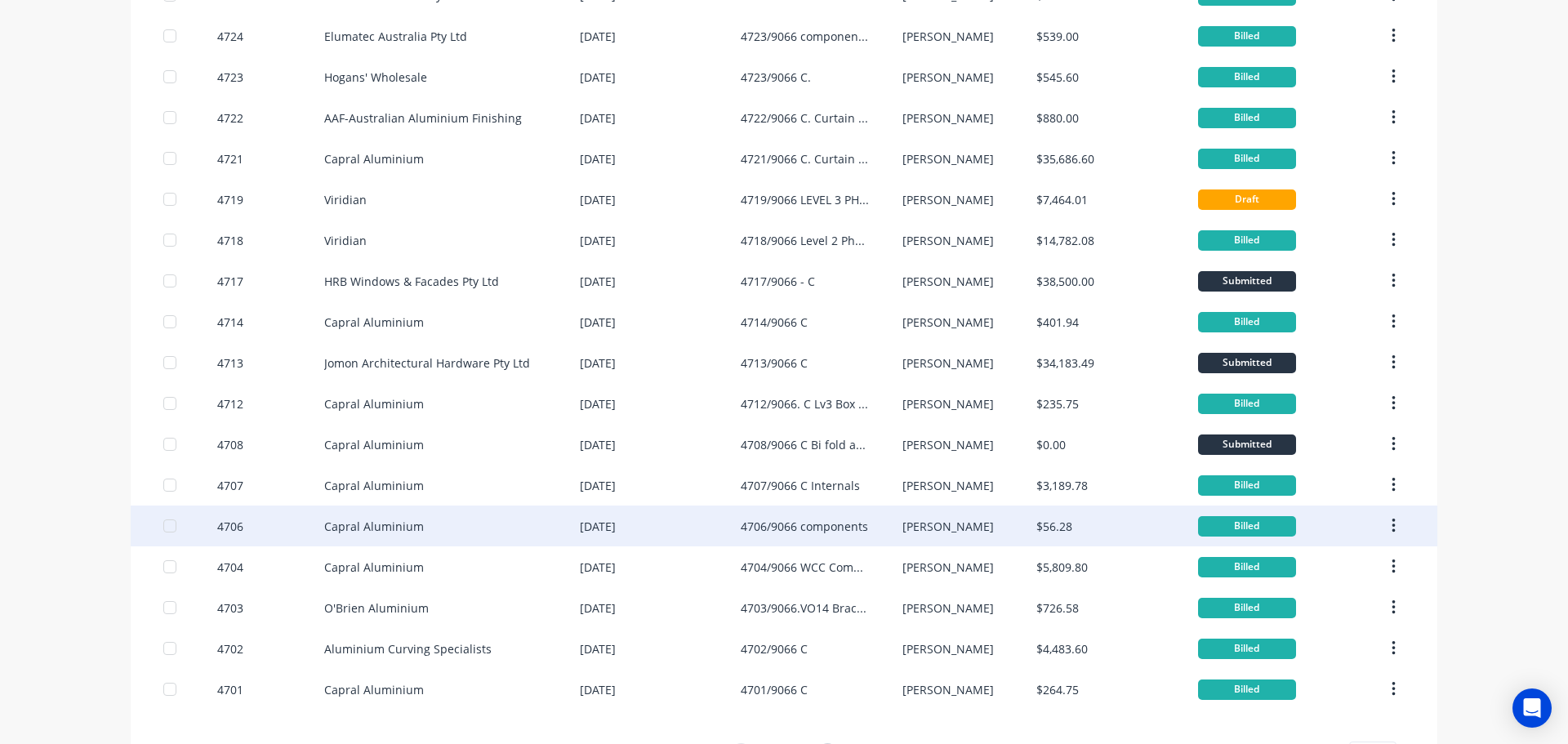
scroll to position [946, 0]
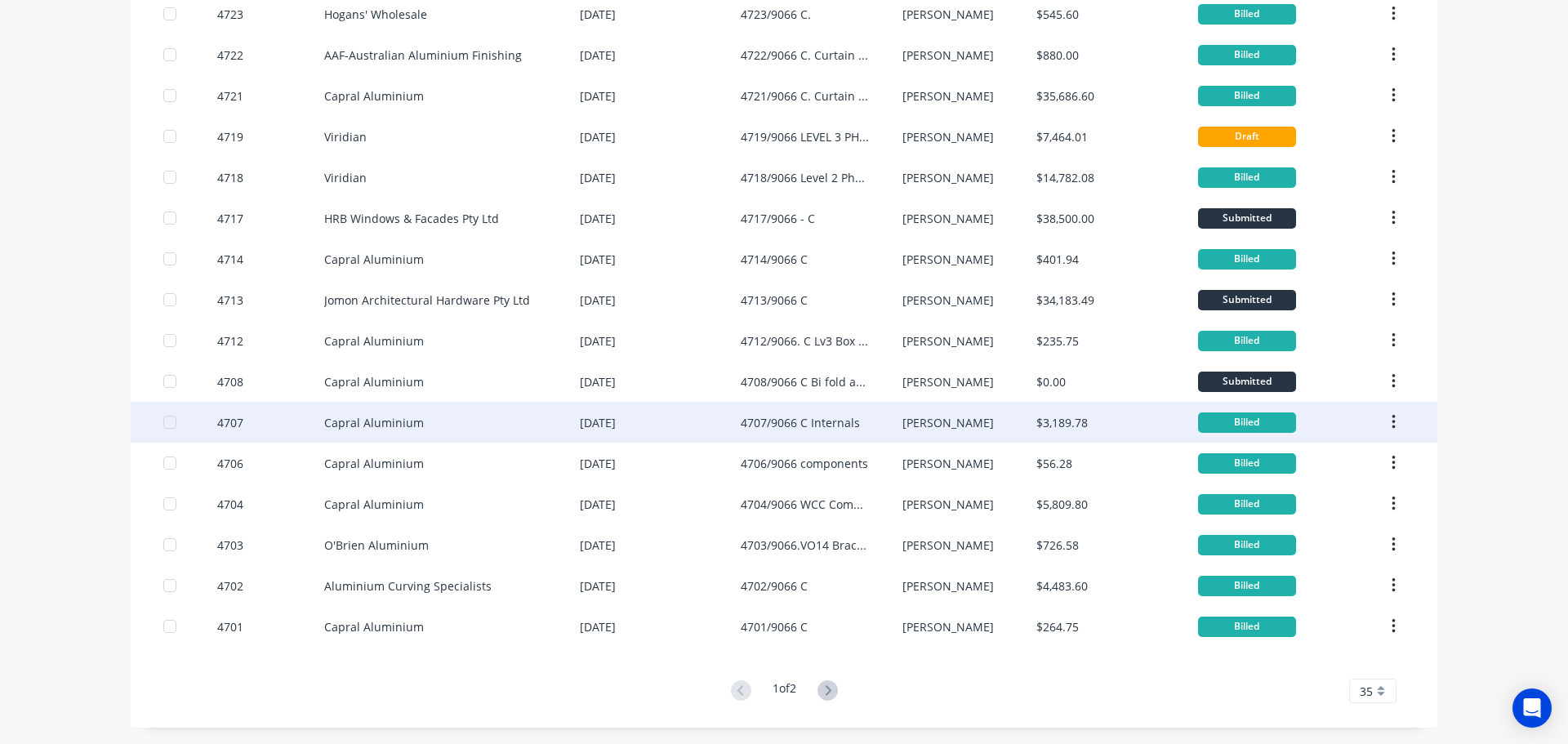
click at [687, 426] on div "20 Aug 2025" at bounding box center [660, 422] width 161 height 41
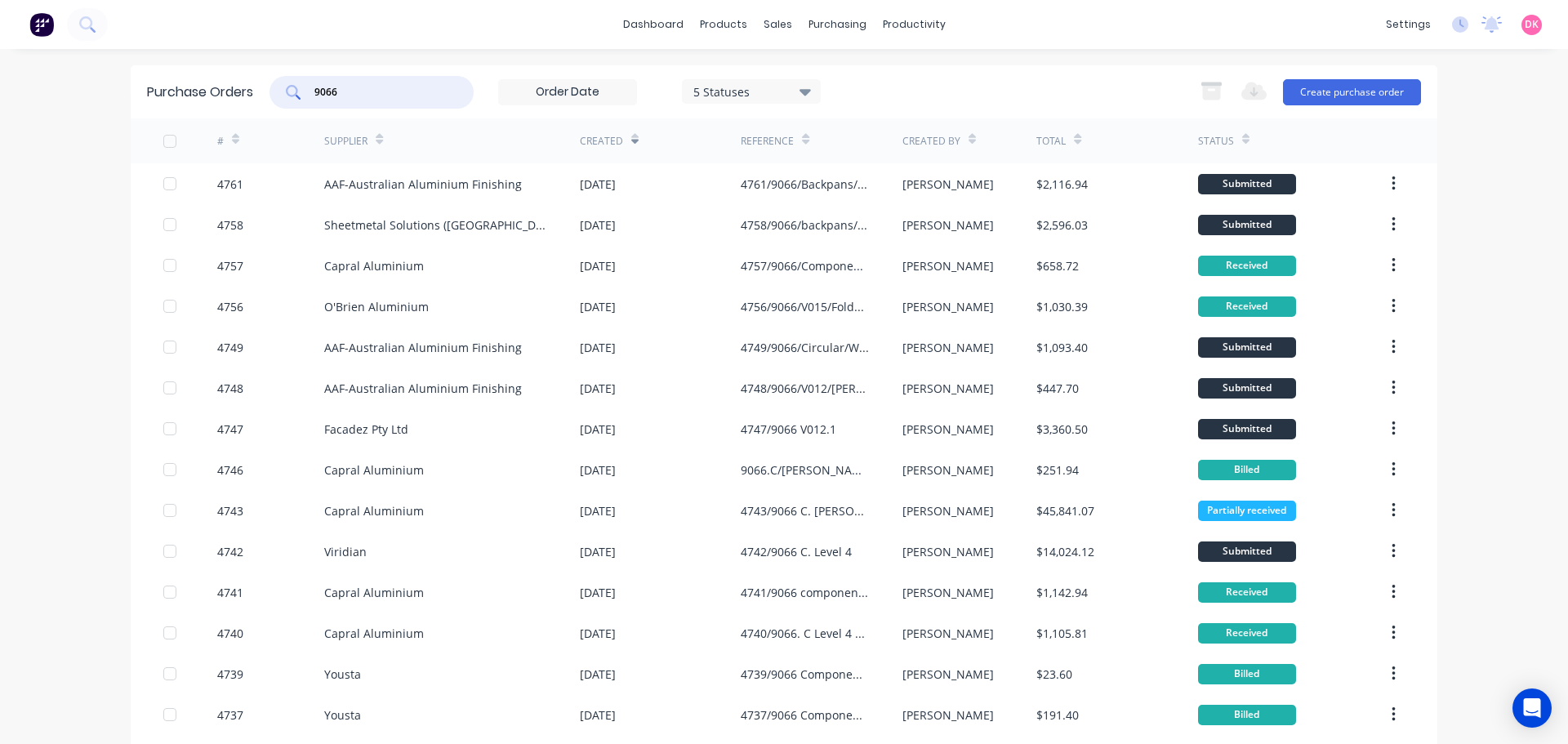
drag, startPoint x: 385, startPoint y: 91, endPoint x: 273, endPoint y: 92, distance: 112.0
click at [273, 92] on div "9066" at bounding box center [372, 92] width 204 height 33
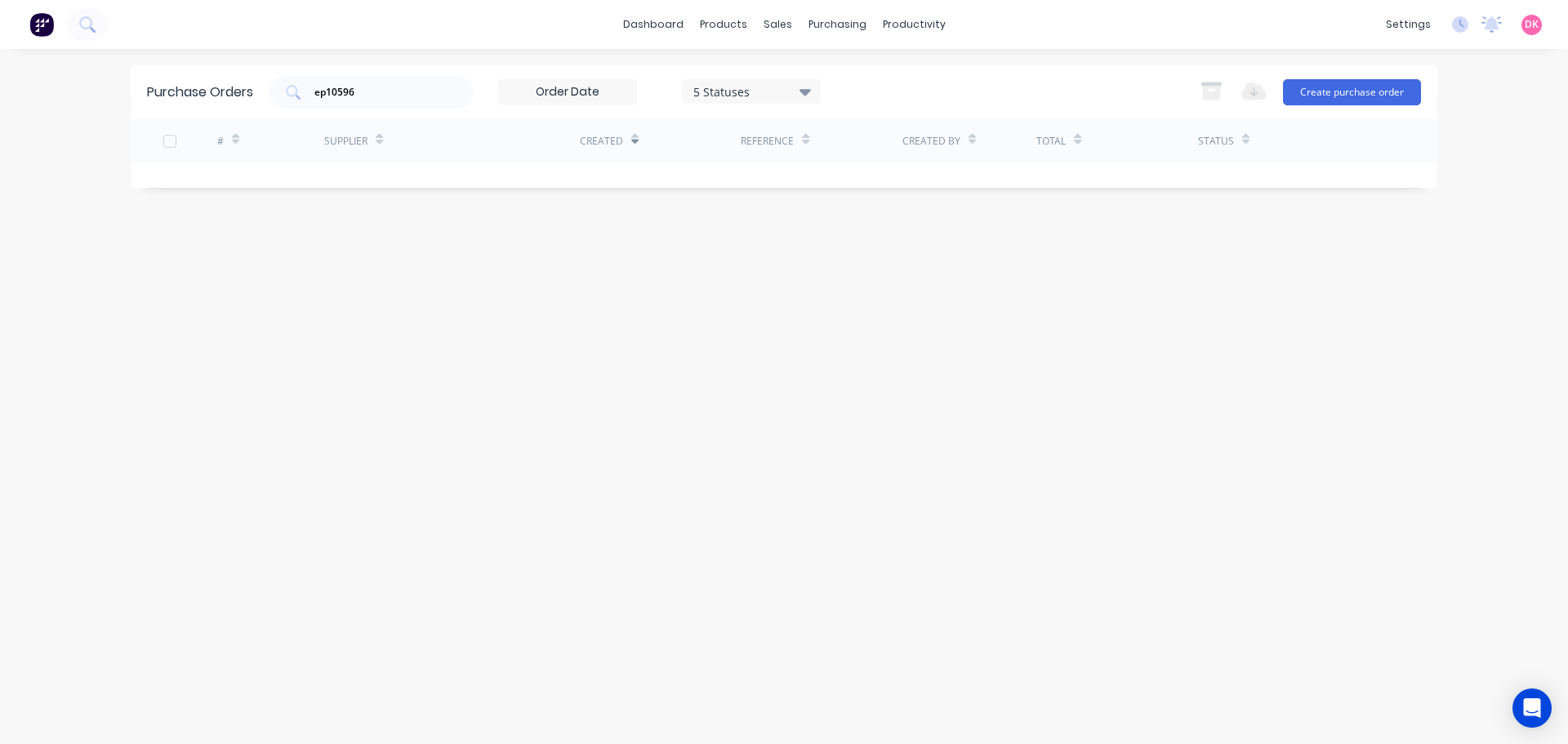
drag, startPoint x: 383, startPoint y: 101, endPoint x: 265, endPoint y: 88, distance: 118.7
click at [265, 88] on div "Purchase Orders ep10596 5 Statuses 5 Statuses Export to Excel (XLSX) Create pur…" at bounding box center [784, 92] width 1307 height 53
click at [99, 19] on button at bounding box center [88, 24] width 41 height 33
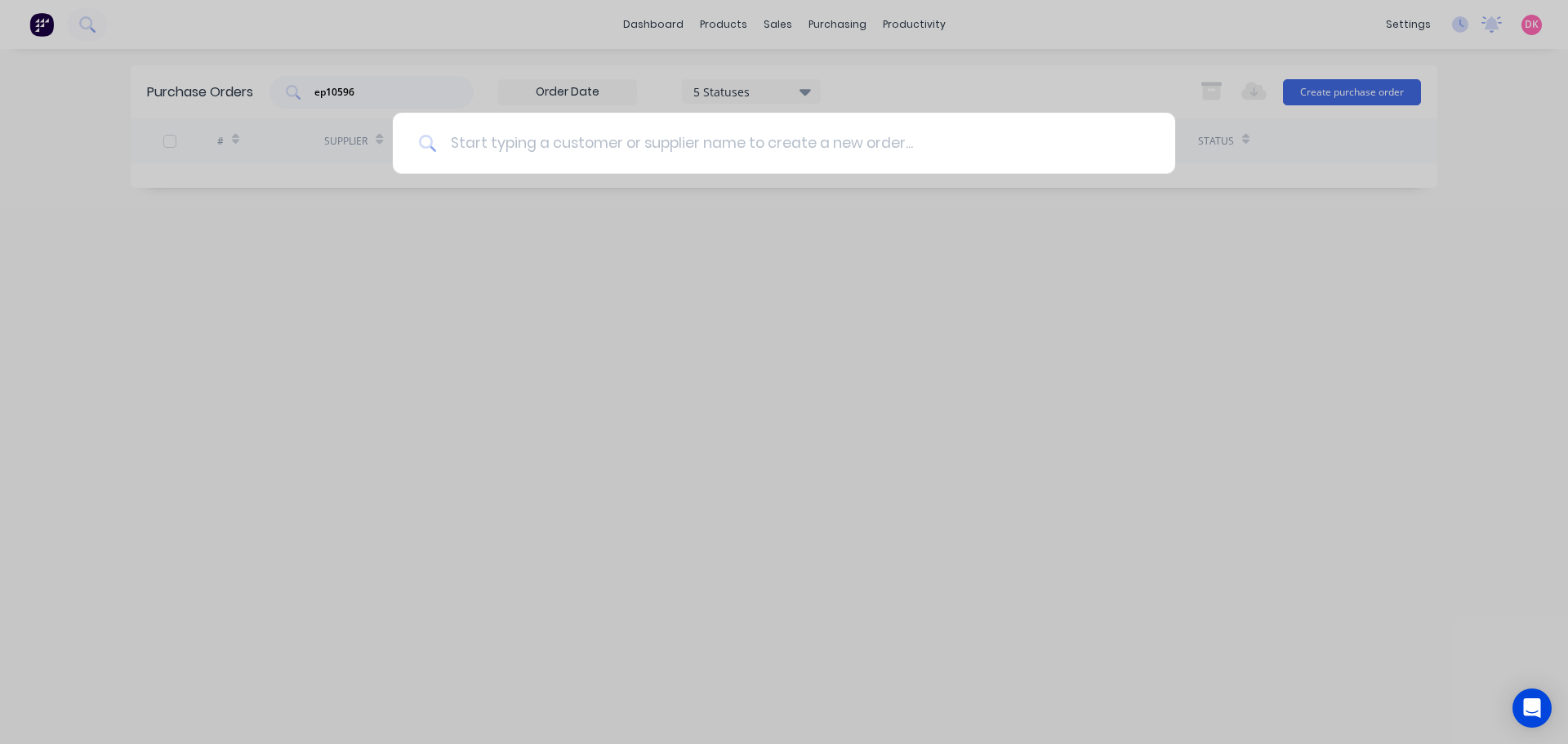
click at [527, 153] on input at bounding box center [793, 142] width 712 height 61
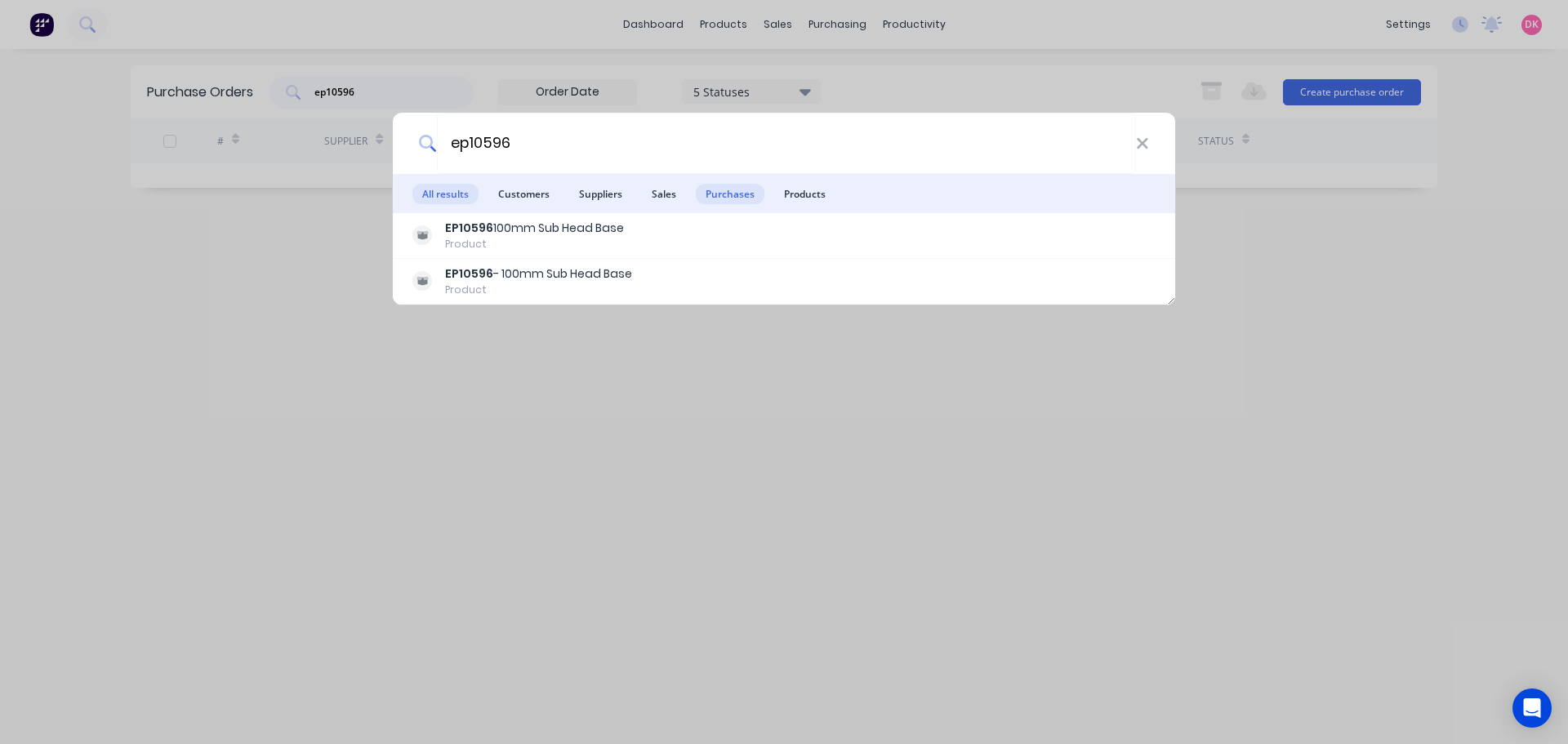
click at [718, 197] on span "Purchases" at bounding box center [730, 194] width 69 height 20
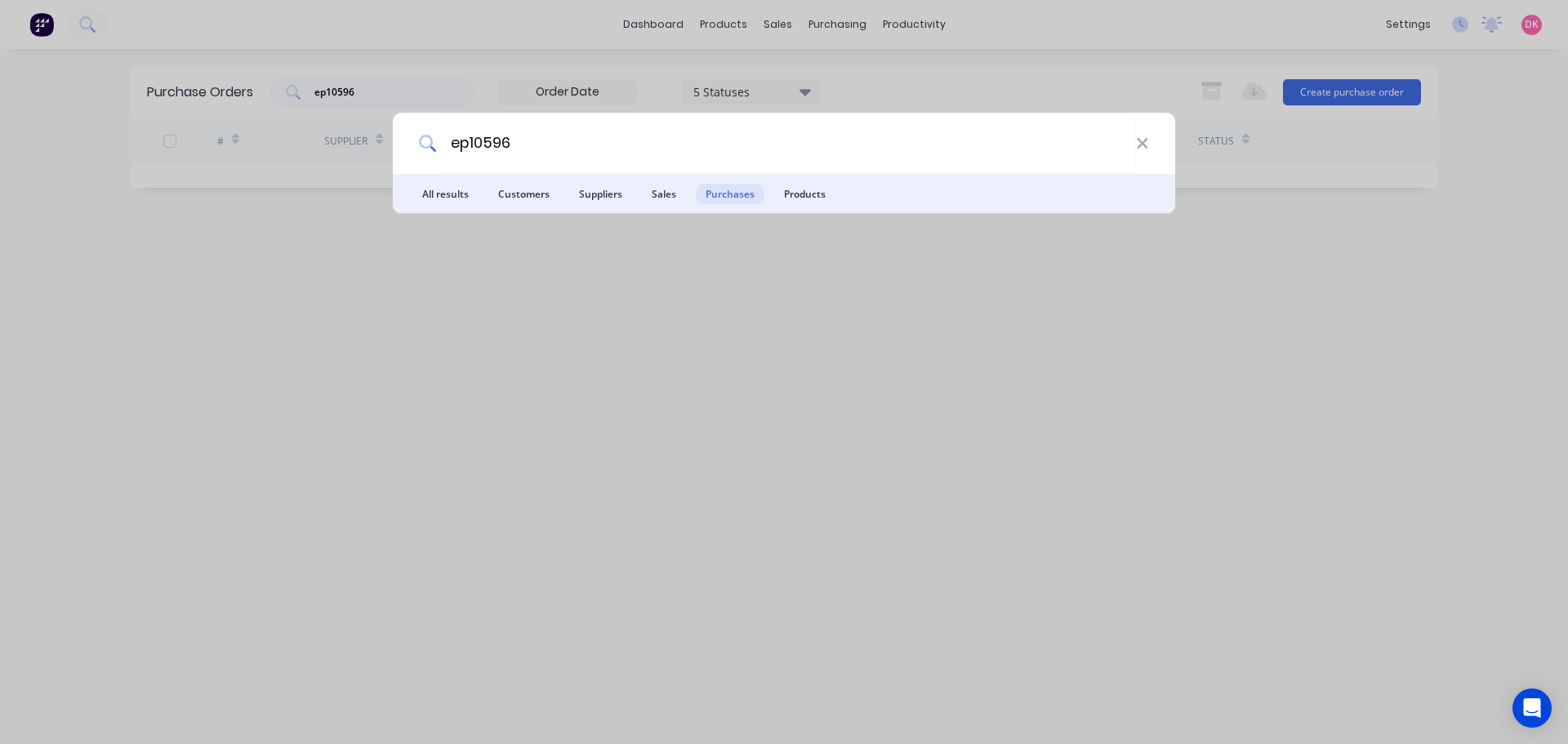
click at [634, 201] on ul "All results Customers Suppliers Sales Purchases Products" at bounding box center [784, 194] width 782 height 39
click at [533, 195] on span "Customers" at bounding box center [524, 194] width 71 height 20
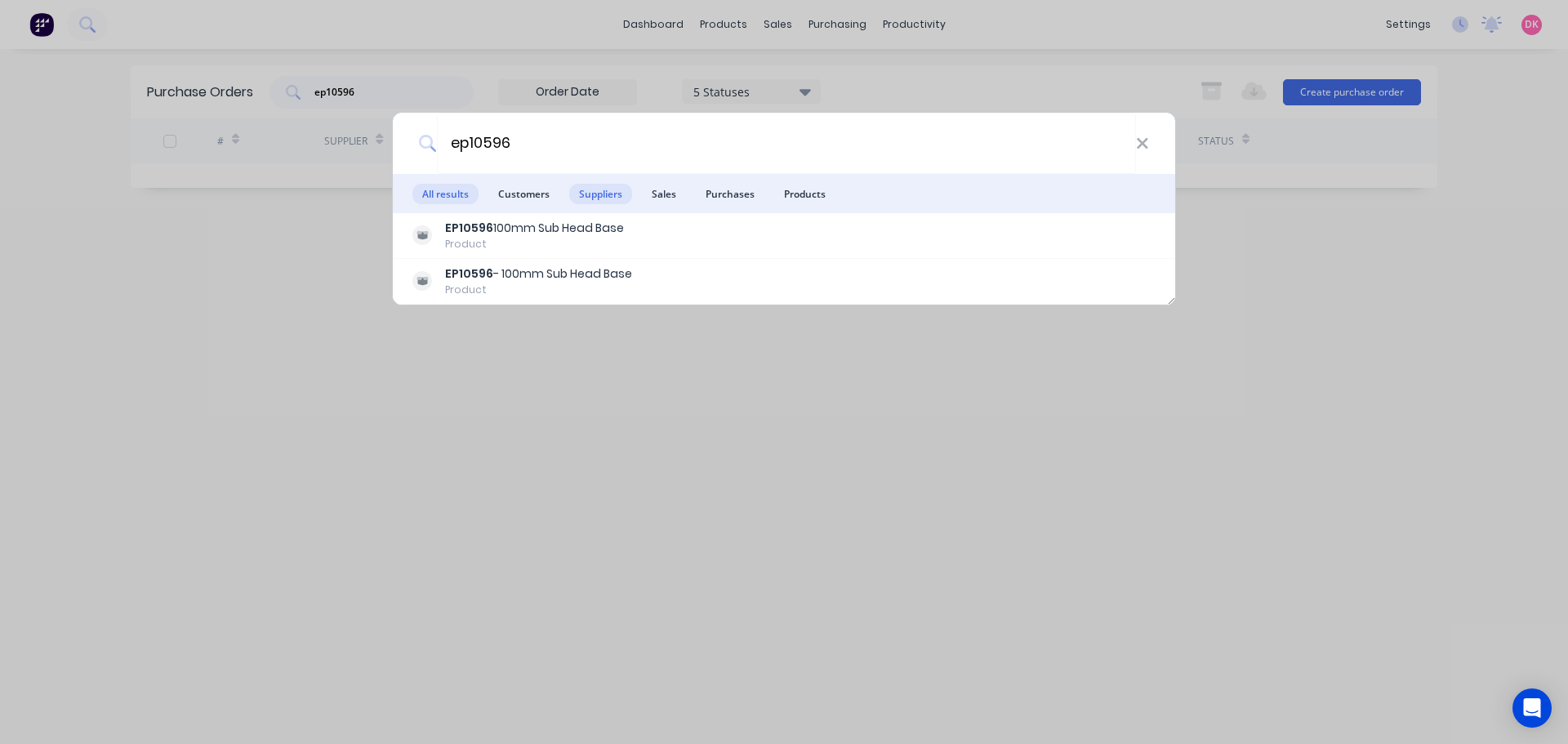
click at [601, 196] on span "Suppliers" at bounding box center [600, 194] width 63 height 20
click at [457, 189] on span "All results" at bounding box center [445, 194] width 66 height 20
drag, startPoint x: 528, startPoint y: 155, endPoint x: 469, endPoint y: 144, distance: 60.0
click at [469, 144] on input "ep10596" at bounding box center [787, 142] width 699 height 61
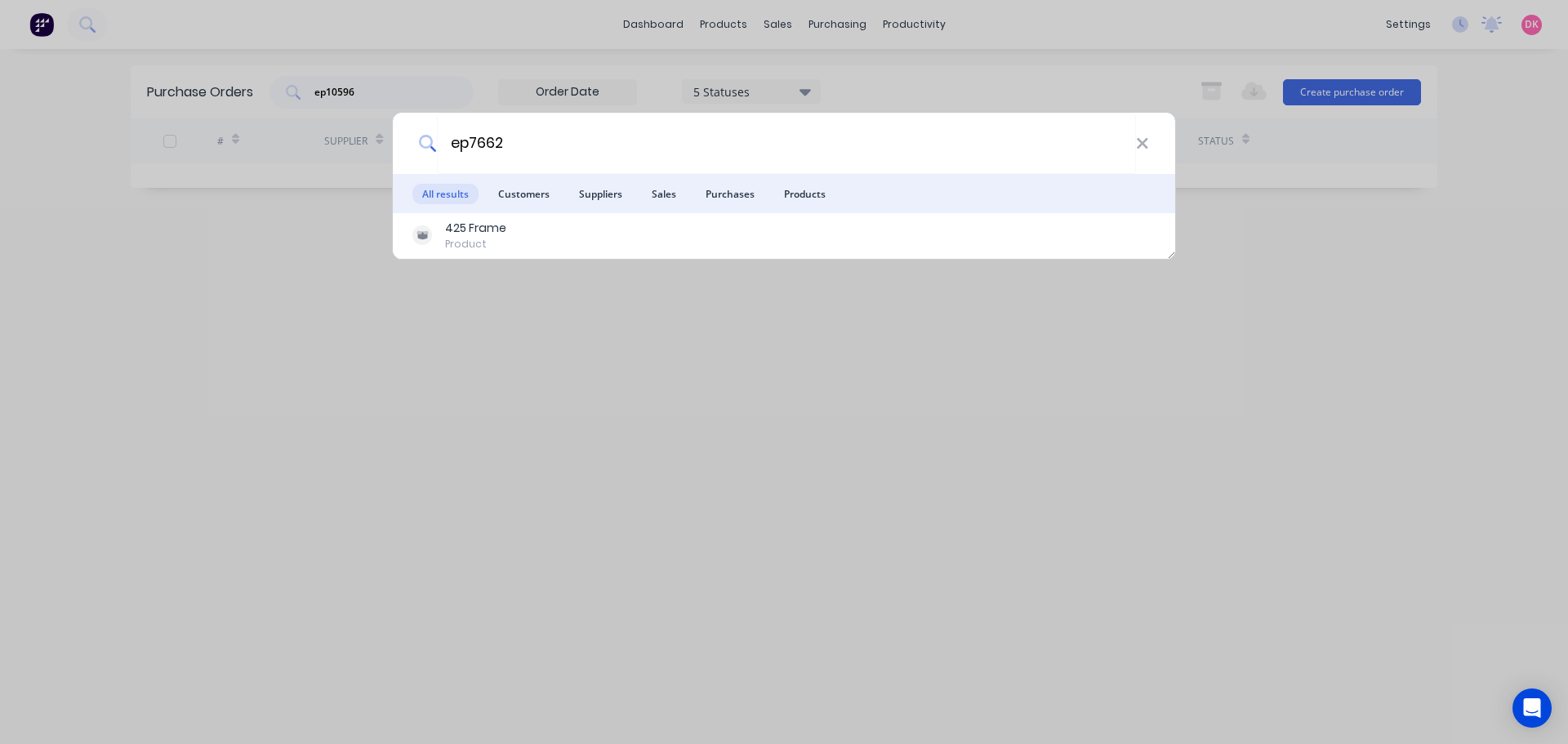
click at [586, 381] on div "ep7662 All results Customers Suppliers Sales Purchases Products 425 Frame Produ…" at bounding box center [784, 372] width 1568 height 744
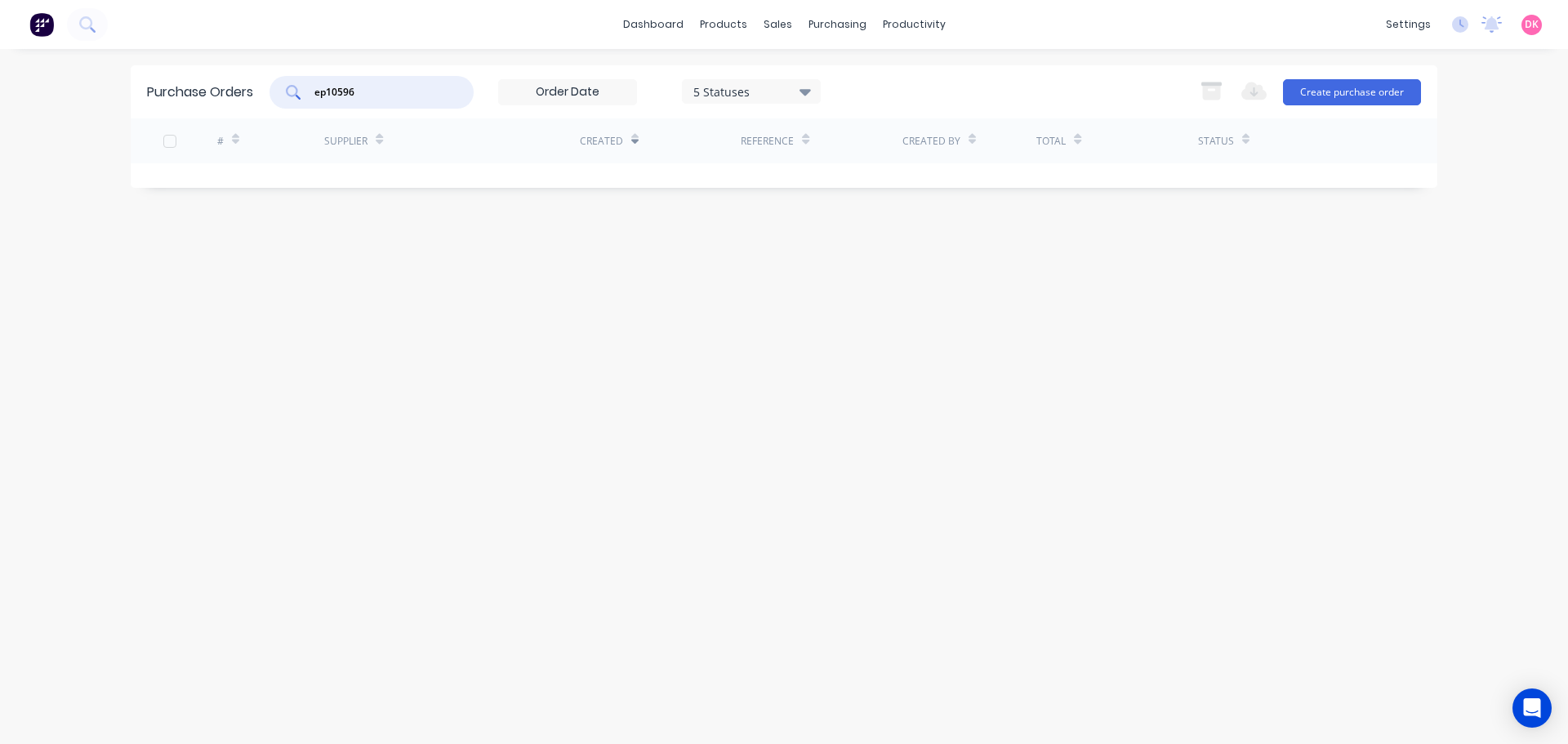
drag, startPoint x: 374, startPoint y: 84, endPoint x: 273, endPoint y: 94, distance: 101.5
click at [273, 94] on div "ep10596" at bounding box center [372, 92] width 204 height 33
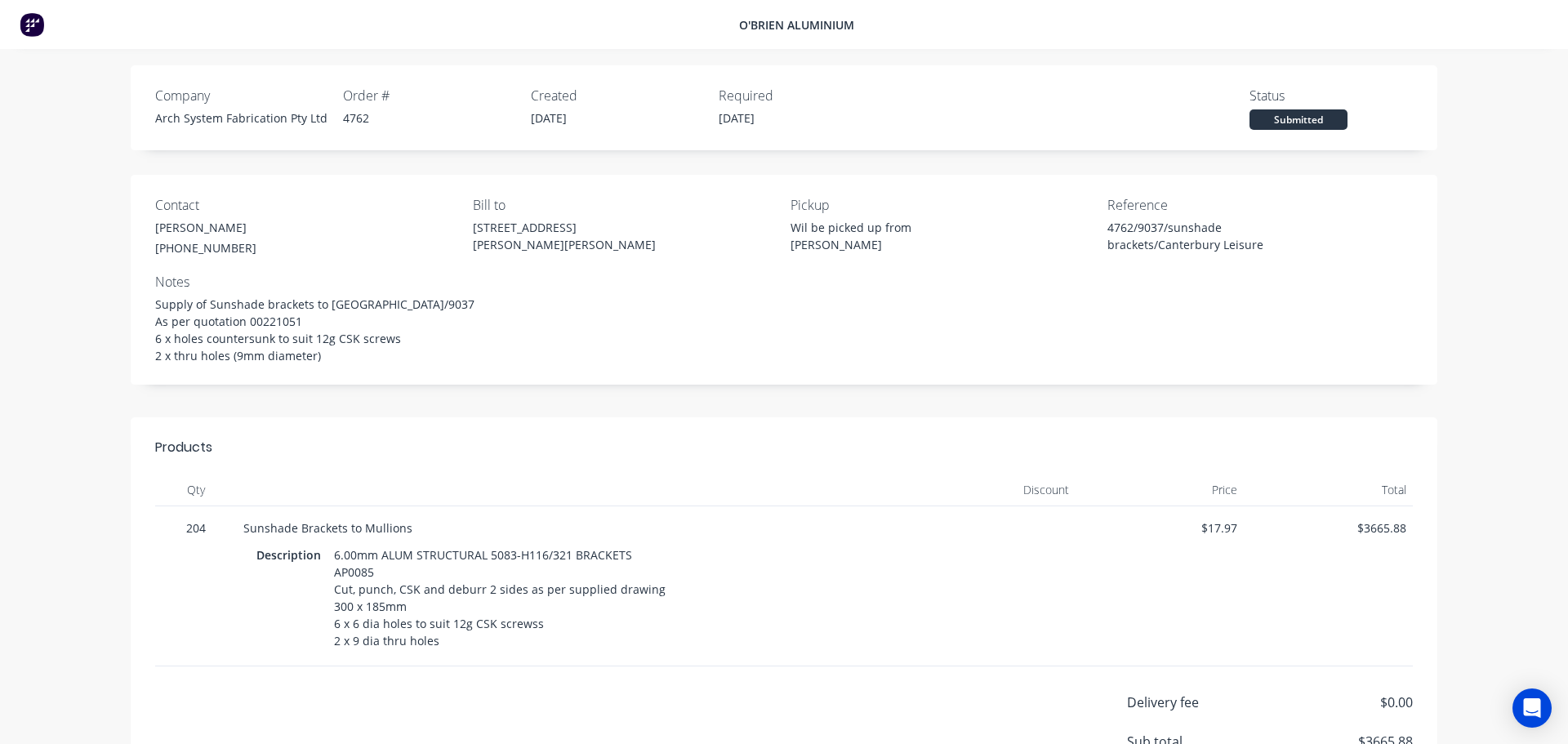
click at [1226, 540] on div "$ 17.97" at bounding box center [1160, 586] width 169 height 160
